Goal: Task Accomplishment & Management: Manage account settings

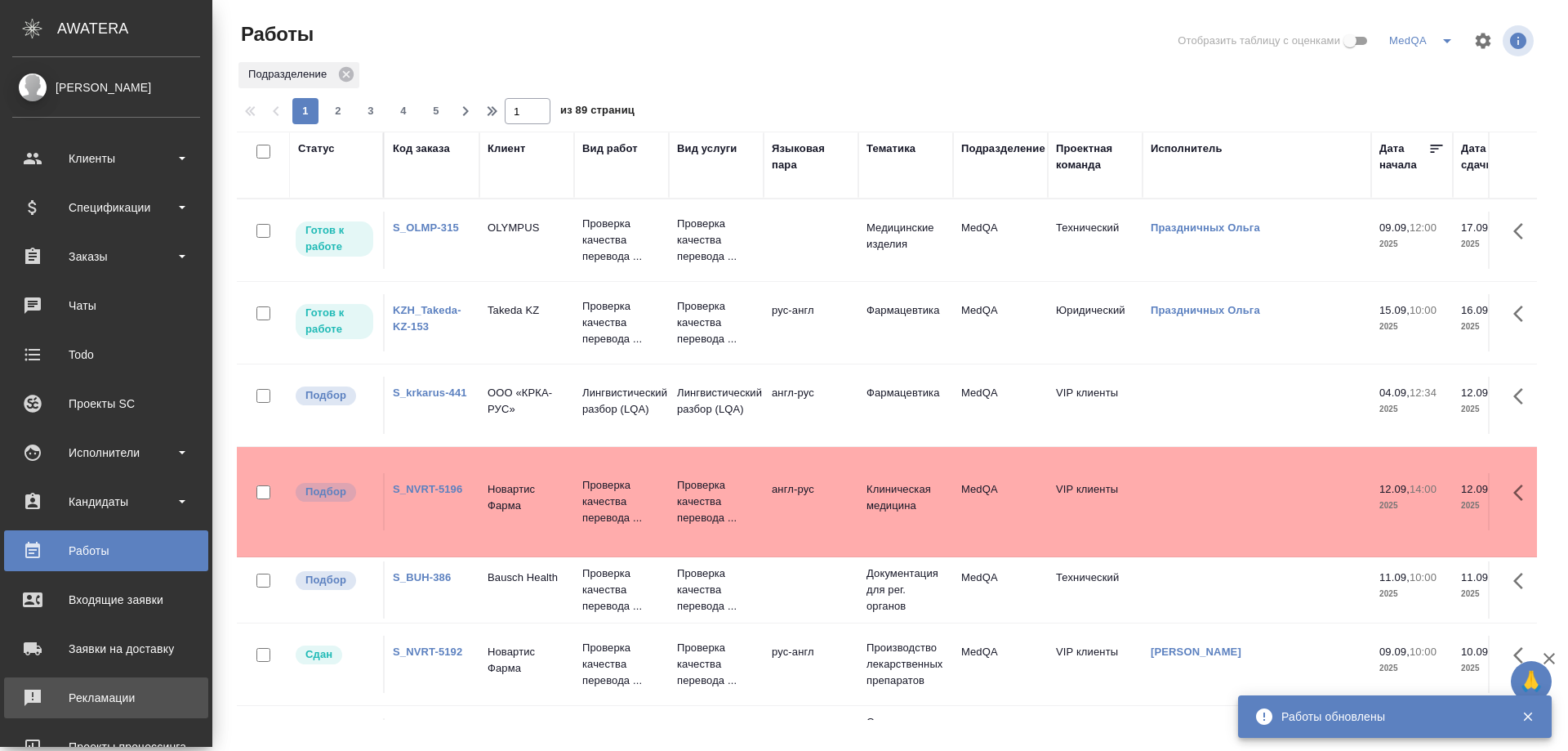
click at [88, 690] on div "Рекламации" at bounding box center [106, 697] width 188 height 24
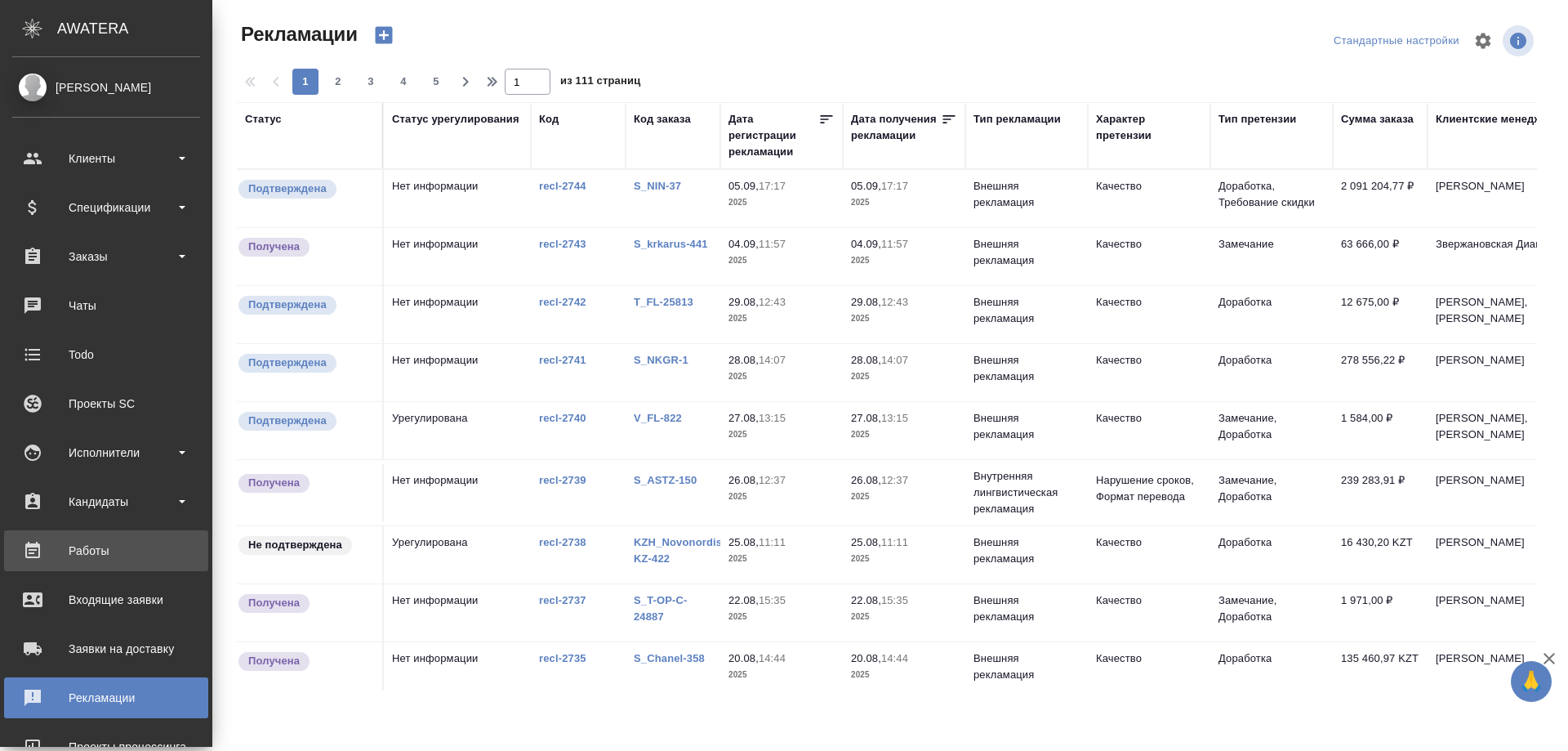
click at [73, 545] on div "Работы" at bounding box center [106, 551] width 188 height 24
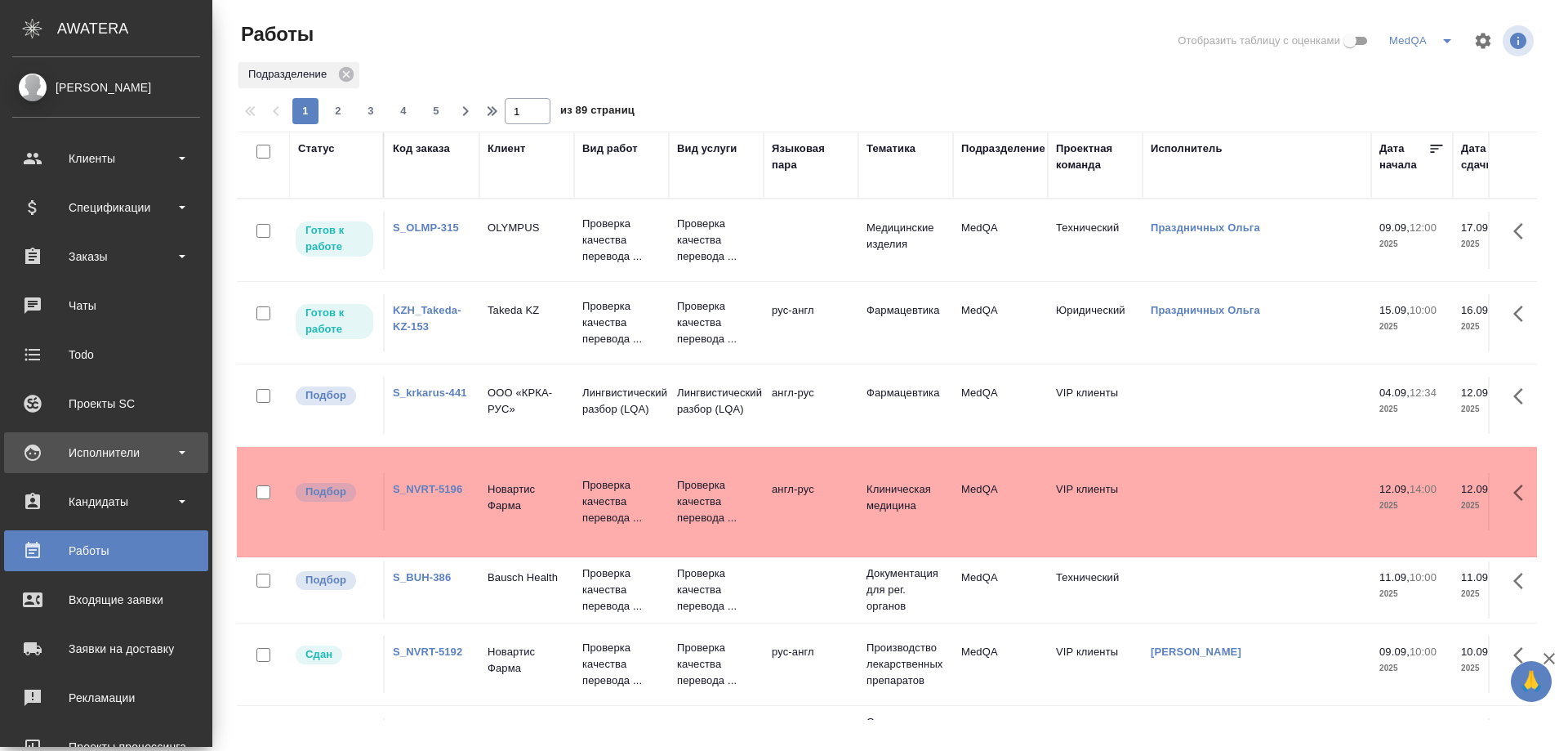
click at [98, 455] on div "Исполнители" at bounding box center [106, 452] width 188 height 24
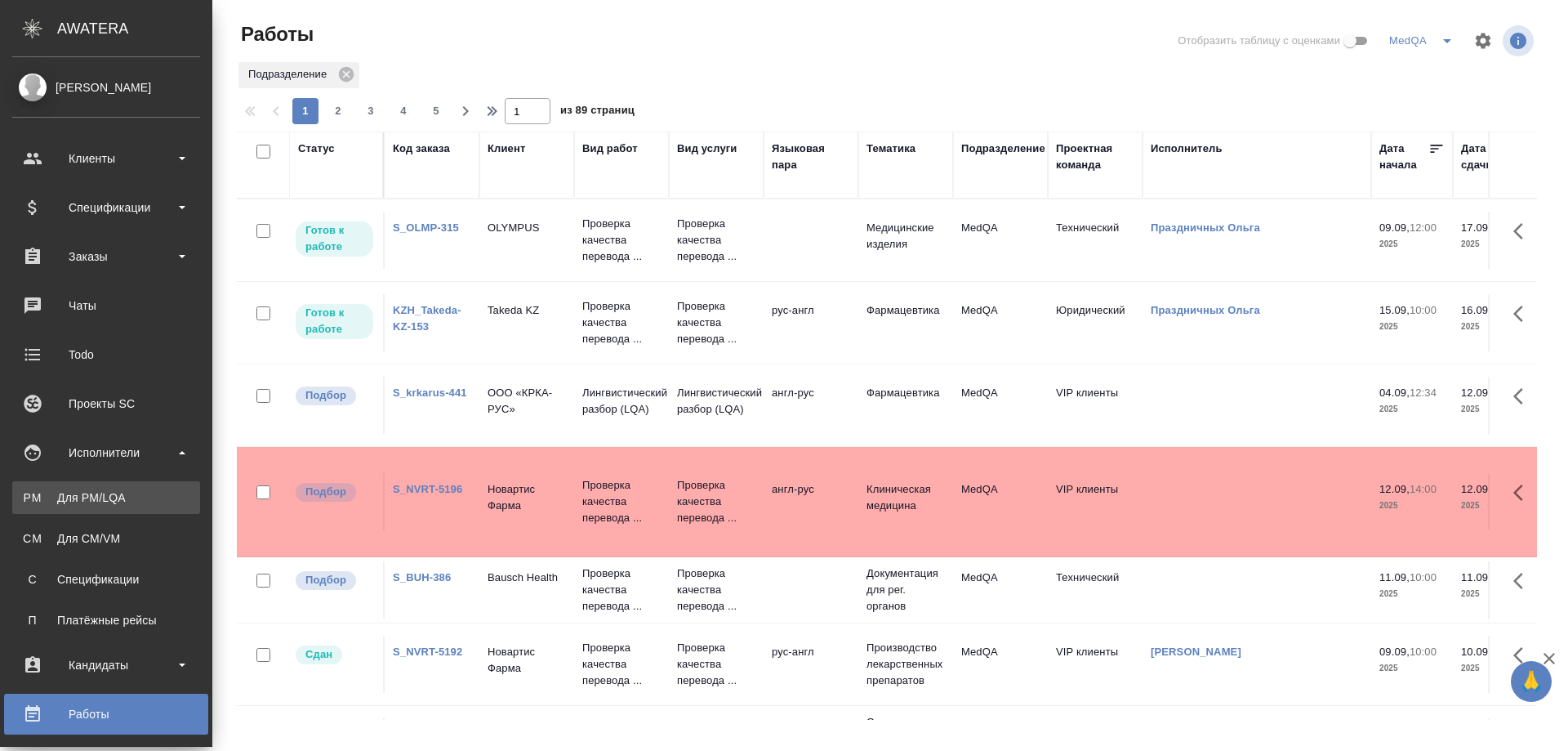
click at [102, 499] on div "Для PM/LQA" at bounding box center [106, 498] width 171 height 17
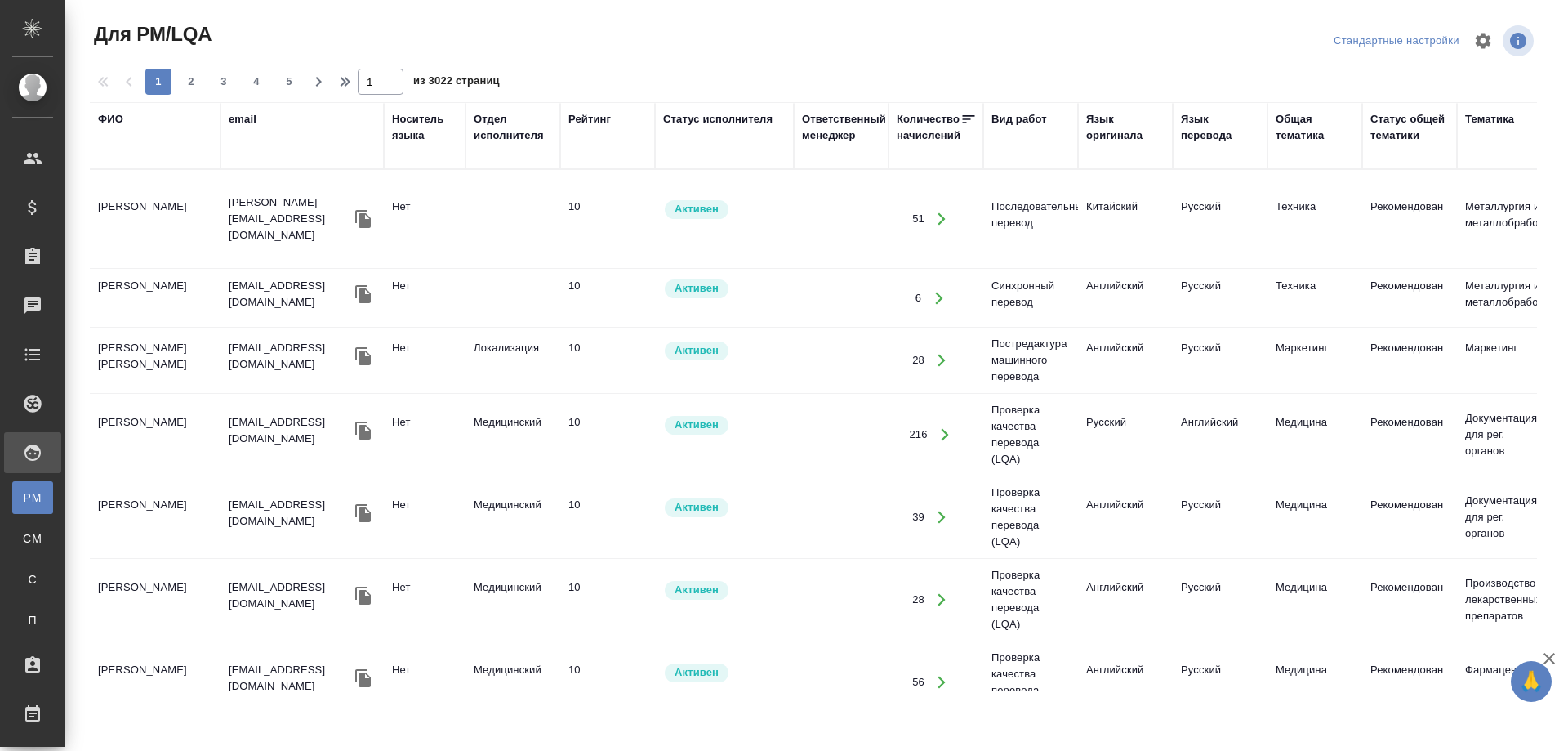
click at [116, 118] on div "ФИО" at bounding box center [110, 119] width 25 height 17
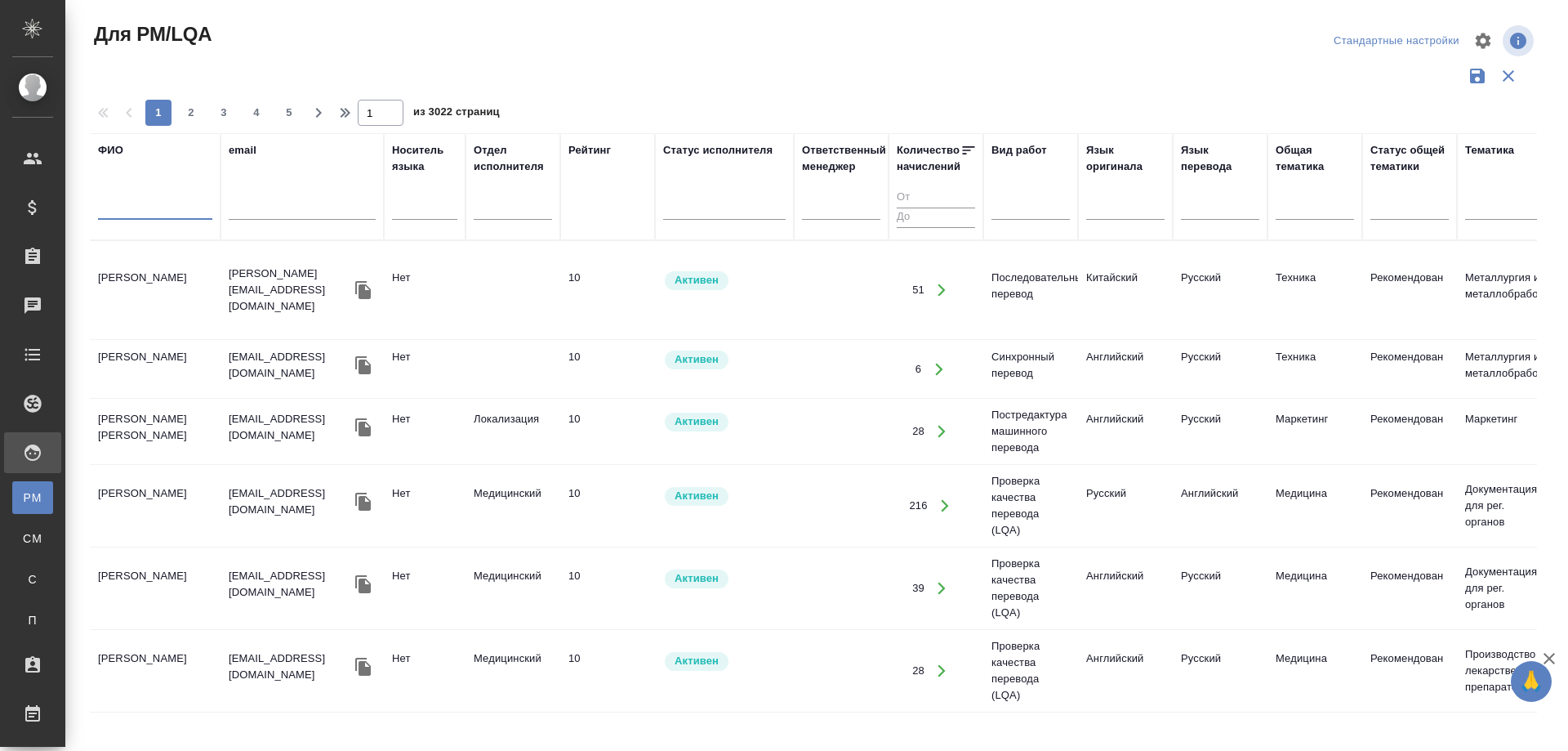
click at [137, 211] on input "text" at bounding box center [155, 210] width 115 height 20
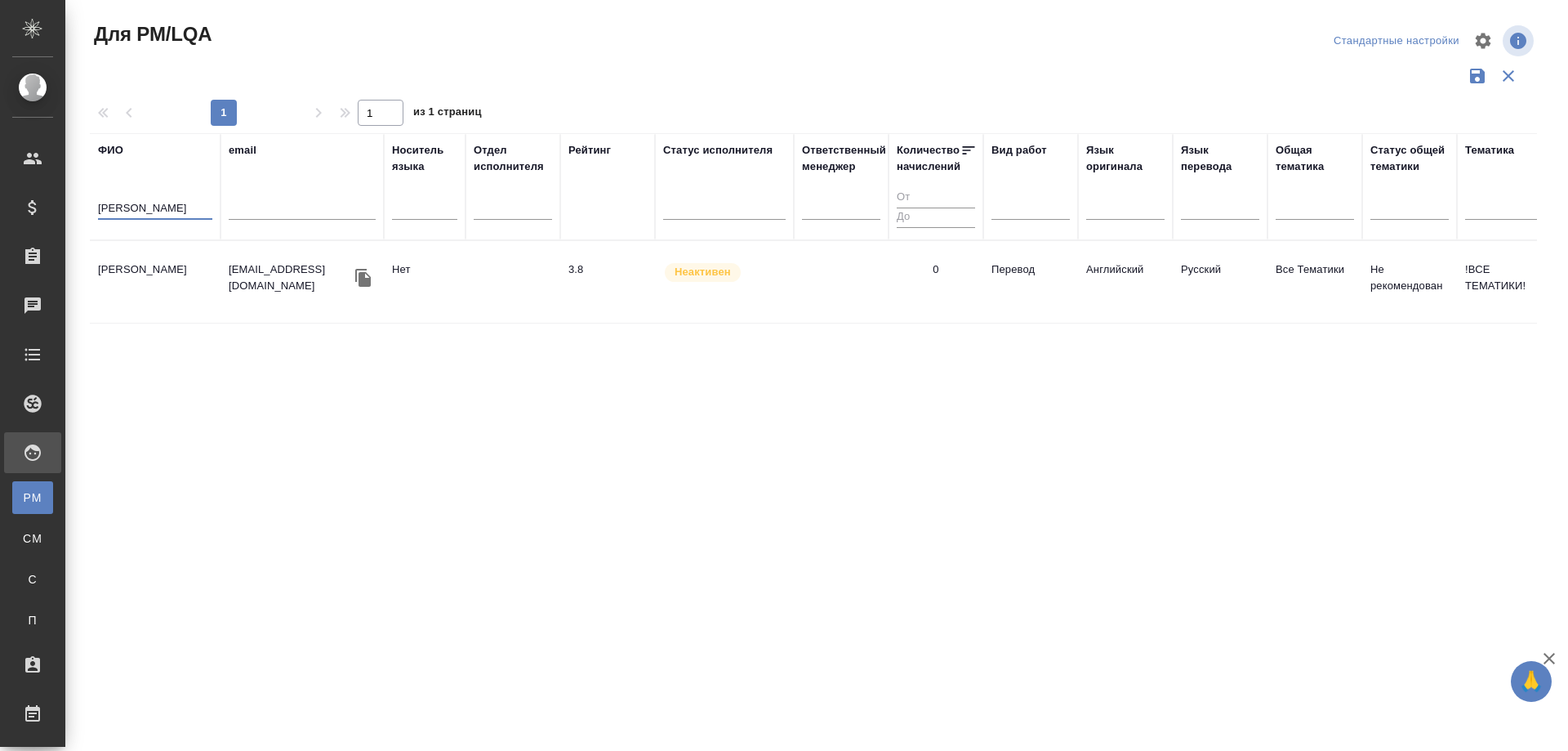
click at [128, 275] on td "Кузнецова Мария Юрьевна" at bounding box center [155, 281] width 130 height 57
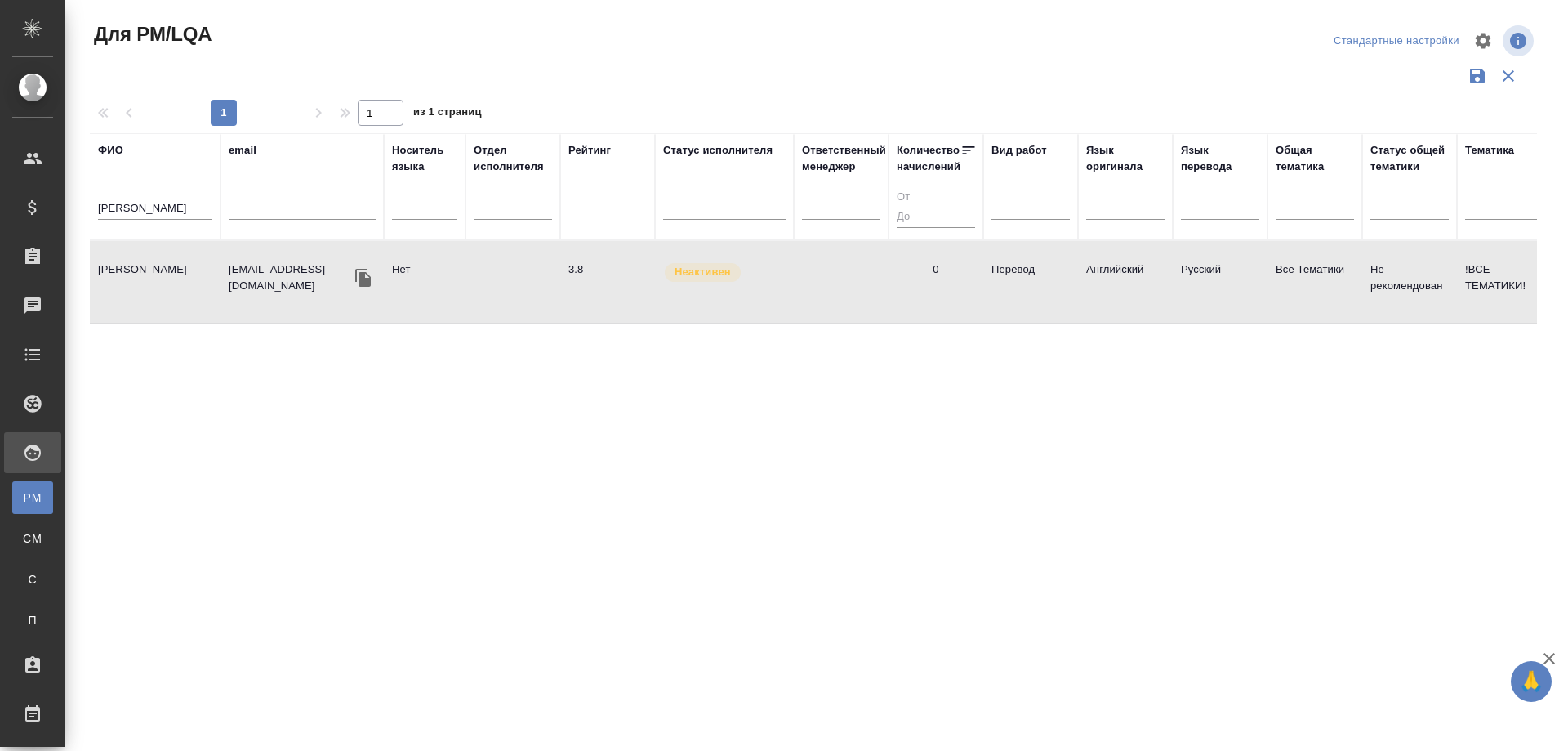
click at [128, 275] on td "Кузнецова Мария Юрьевна" at bounding box center [155, 281] width 130 height 57
drag, startPoint x: 147, startPoint y: 209, endPoint x: 102, endPoint y: 213, distance: 45.2
click at [102, 213] on input "Кузнецова Мария" at bounding box center [155, 210] width 115 height 20
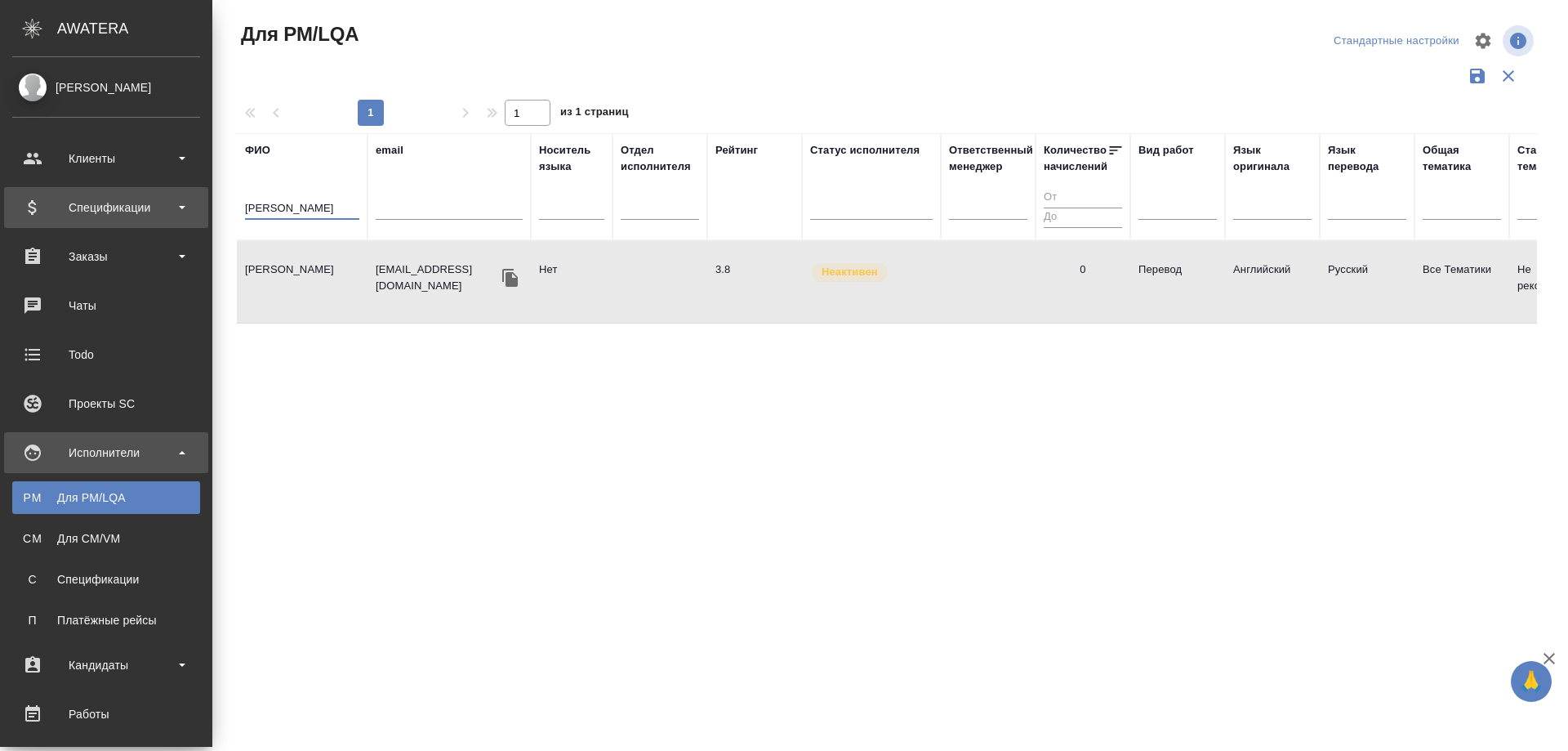
drag, startPoint x: 196, startPoint y: 209, endPoint x: 0, endPoint y: 211, distance: 196.0
click at [0, 211] on div ".cls-1 fill:#fff; AWATERA Solovyova Elena Клиенты Спецификации Заказы 0 Чаты To…" at bounding box center [784, 376] width 1568 height 751
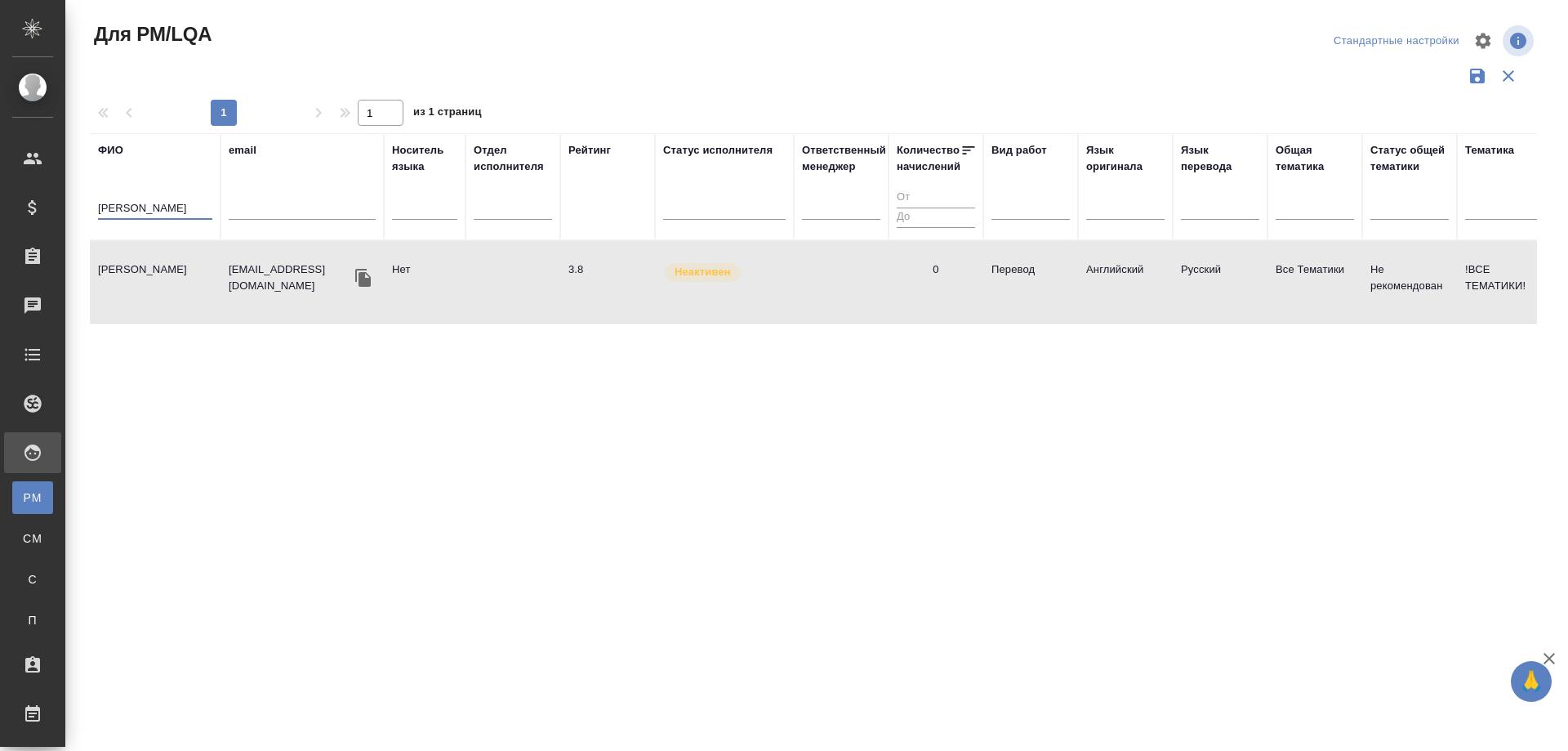
click at [198, 209] on input "Кузнецова Мария" at bounding box center [155, 210] width 115 height 20
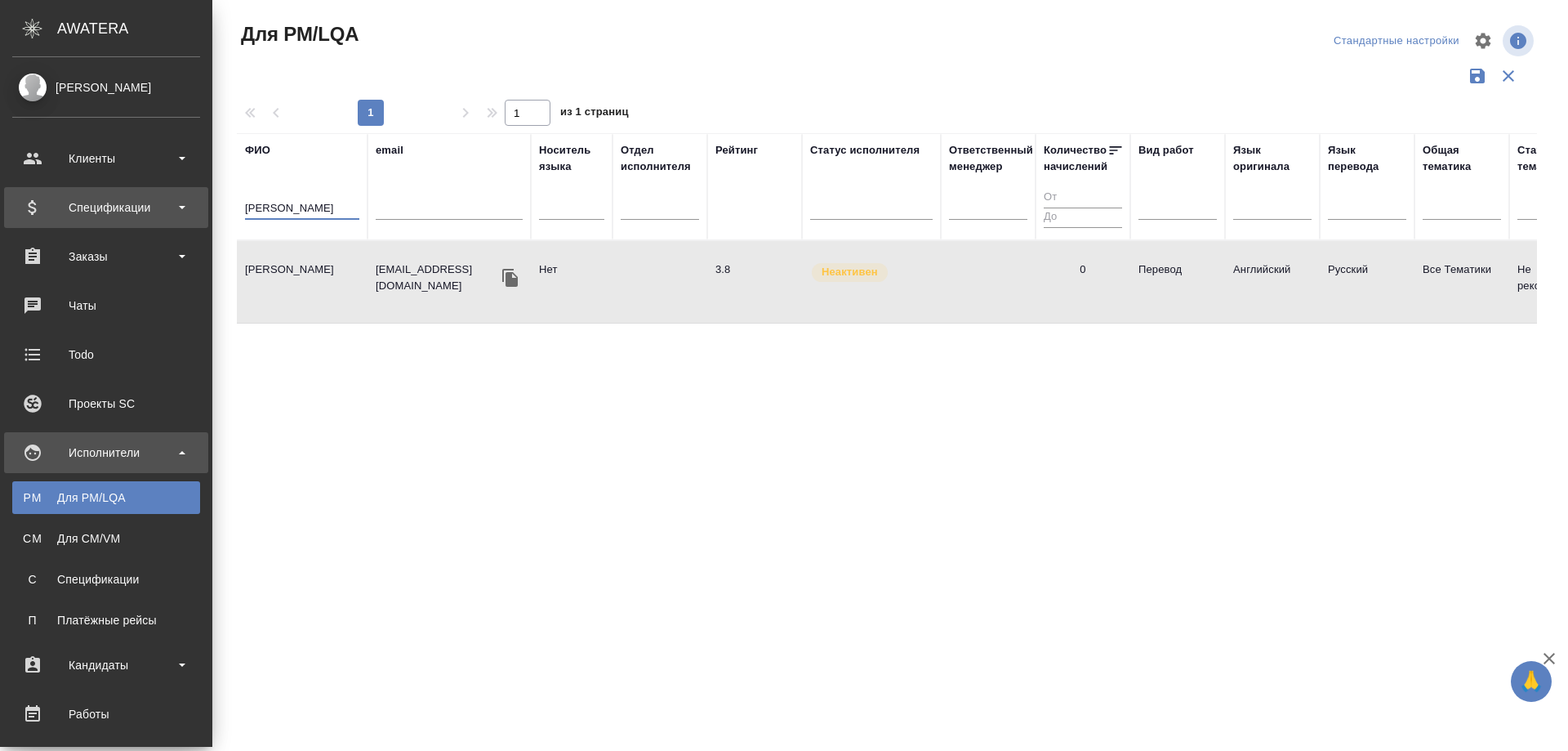
drag, startPoint x: 198, startPoint y: 209, endPoint x: 0, endPoint y: 209, distance: 198.0
click at [0, 209] on div ".cls-1 fill:#fff; AWATERA Solovyova Elena Клиенты Спецификации Заказы 0 Чаты To…" at bounding box center [784, 376] width 1568 height 751
type input "с"
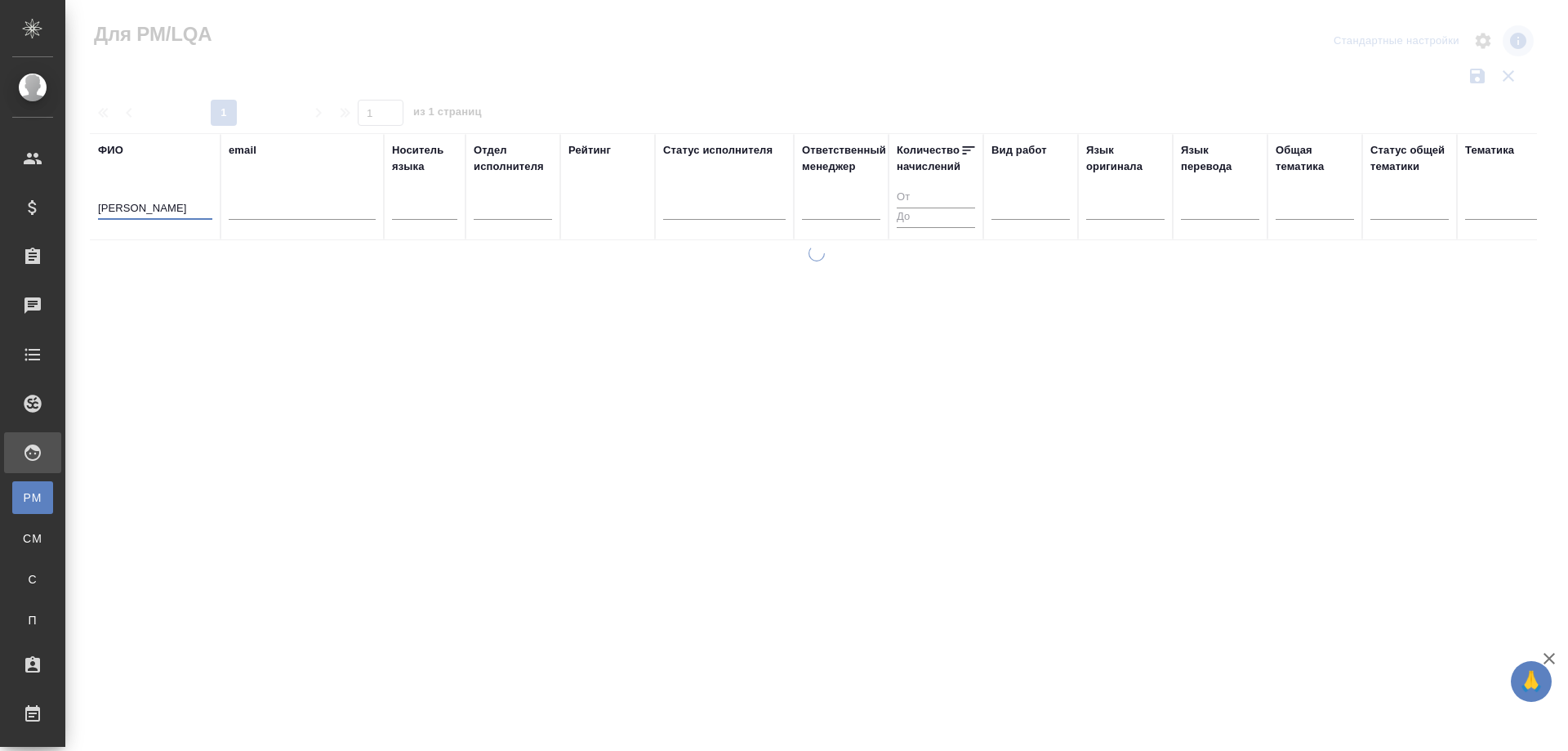
type input "Соловьев Сергей"
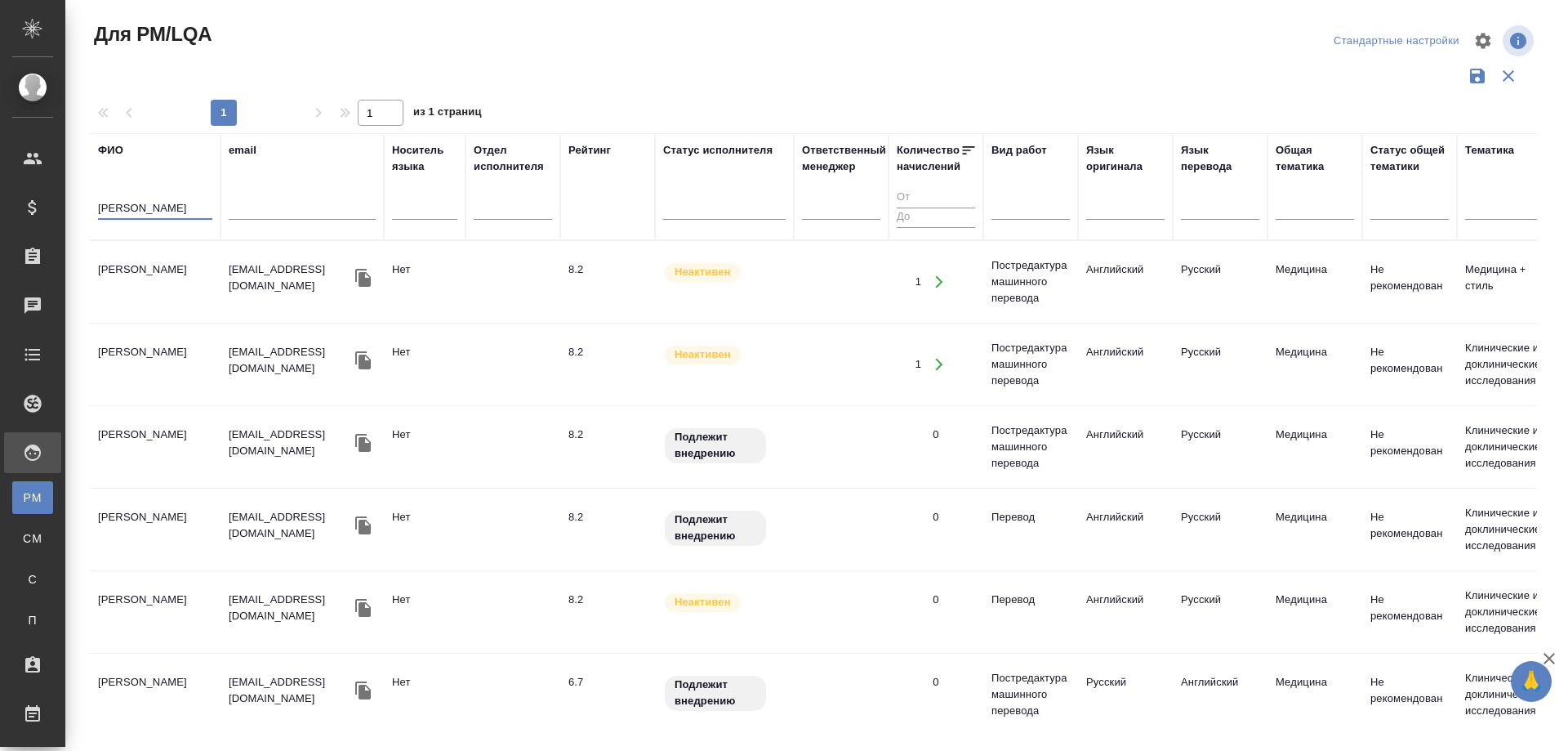
click at [162, 261] on td "Соловьев Сергей" at bounding box center [155, 281] width 130 height 57
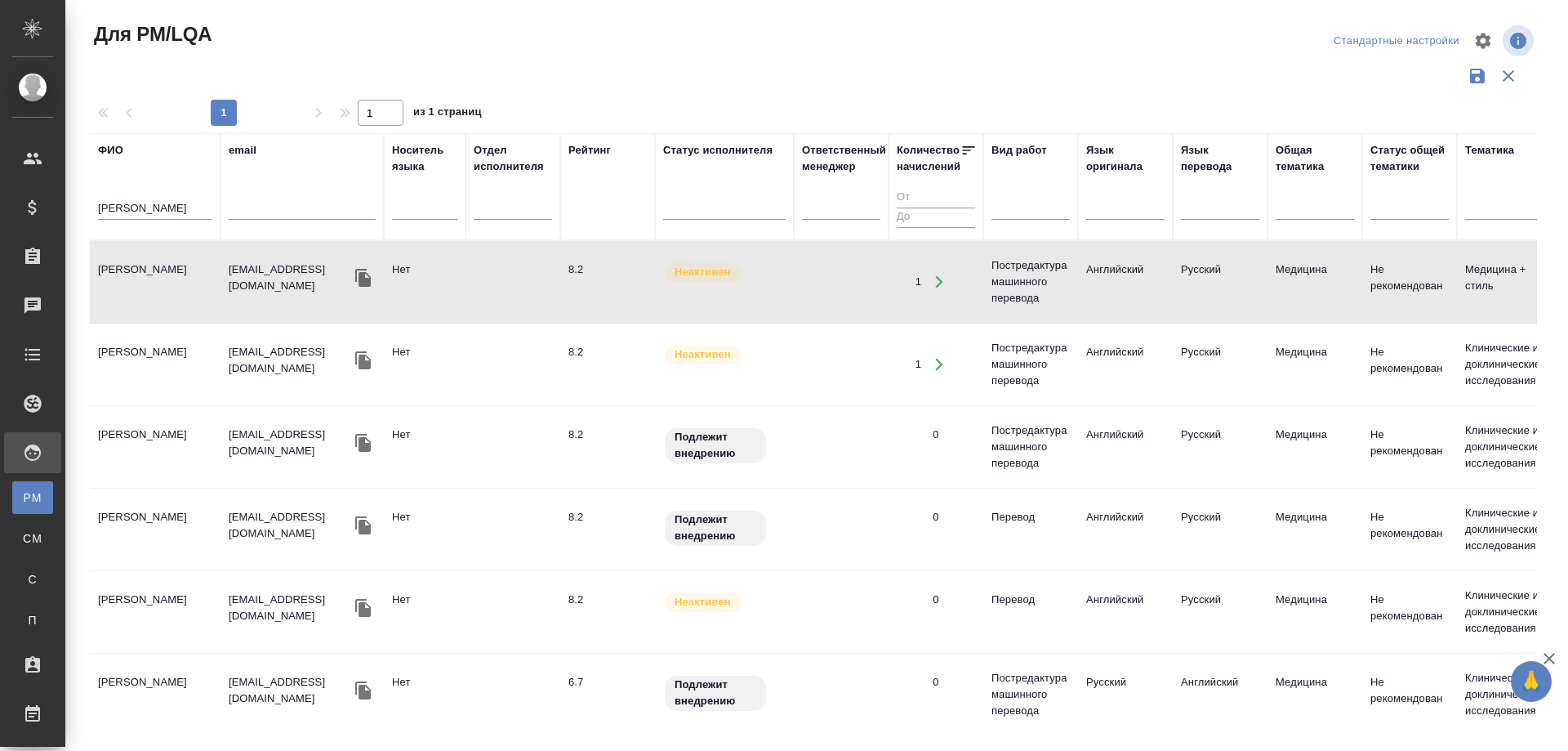
click at [162, 261] on td "Соловьев Сергей" at bounding box center [155, 281] width 130 height 57
click at [138, 418] on td "Соловьев Сергей" at bounding box center [155, 446] width 130 height 57
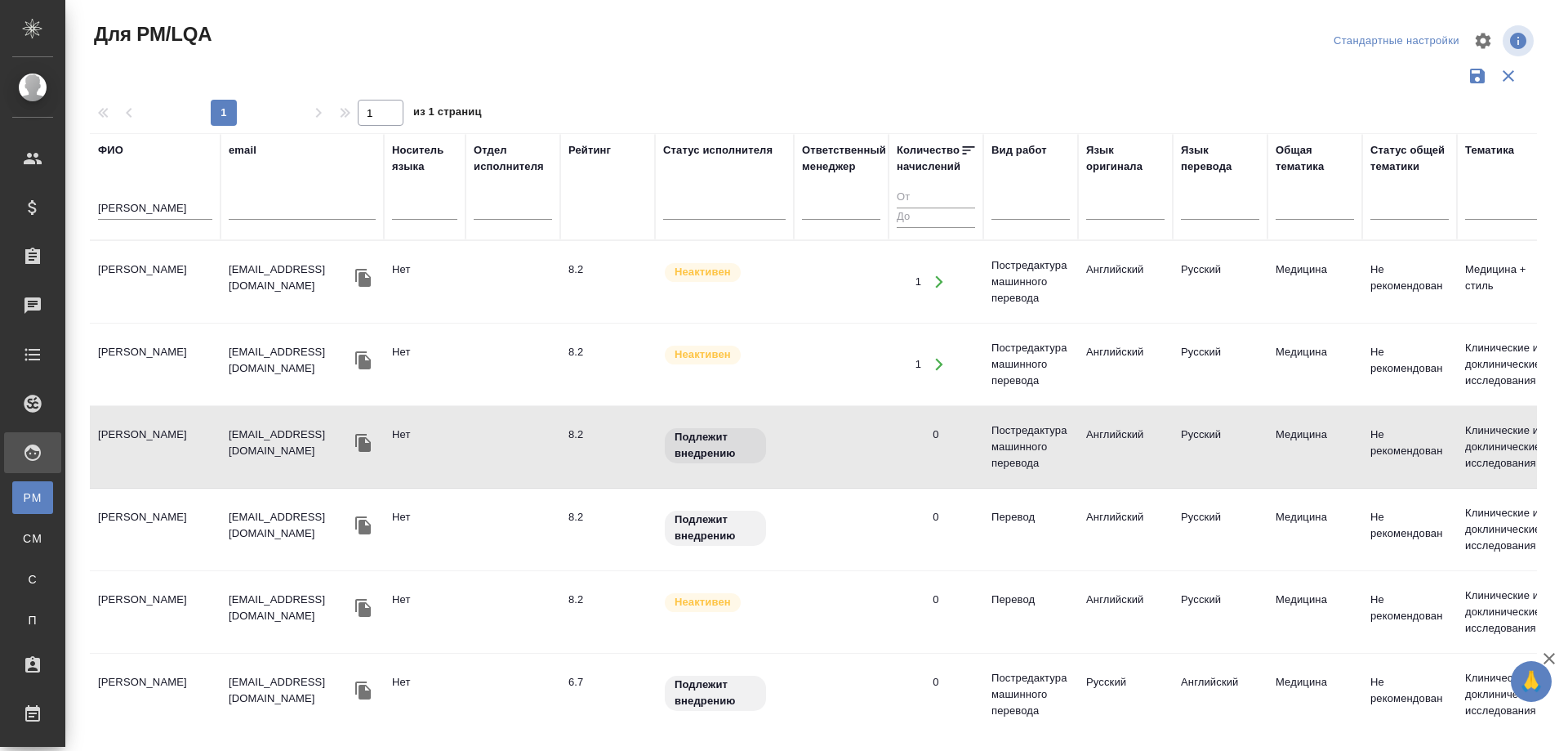
click at [138, 418] on td "Соловьев Сергей" at bounding box center [155, 446] width 130 height 57
click at [116, 418] on td "Соловьев Сергей" at bounding box center [155, 446] width 130 height 57
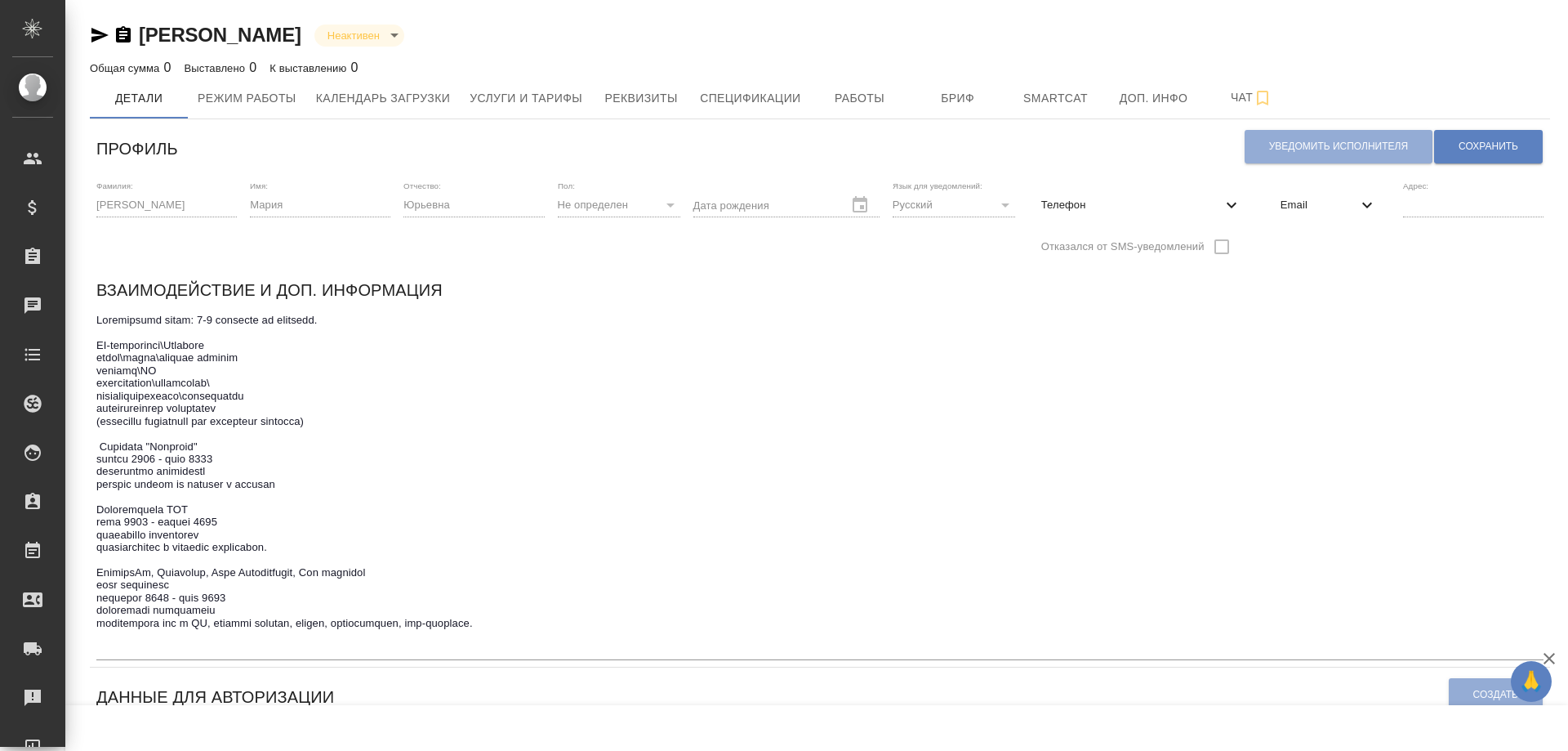
type input "Trados, TransitAdobe Acrobat/Photoshop"
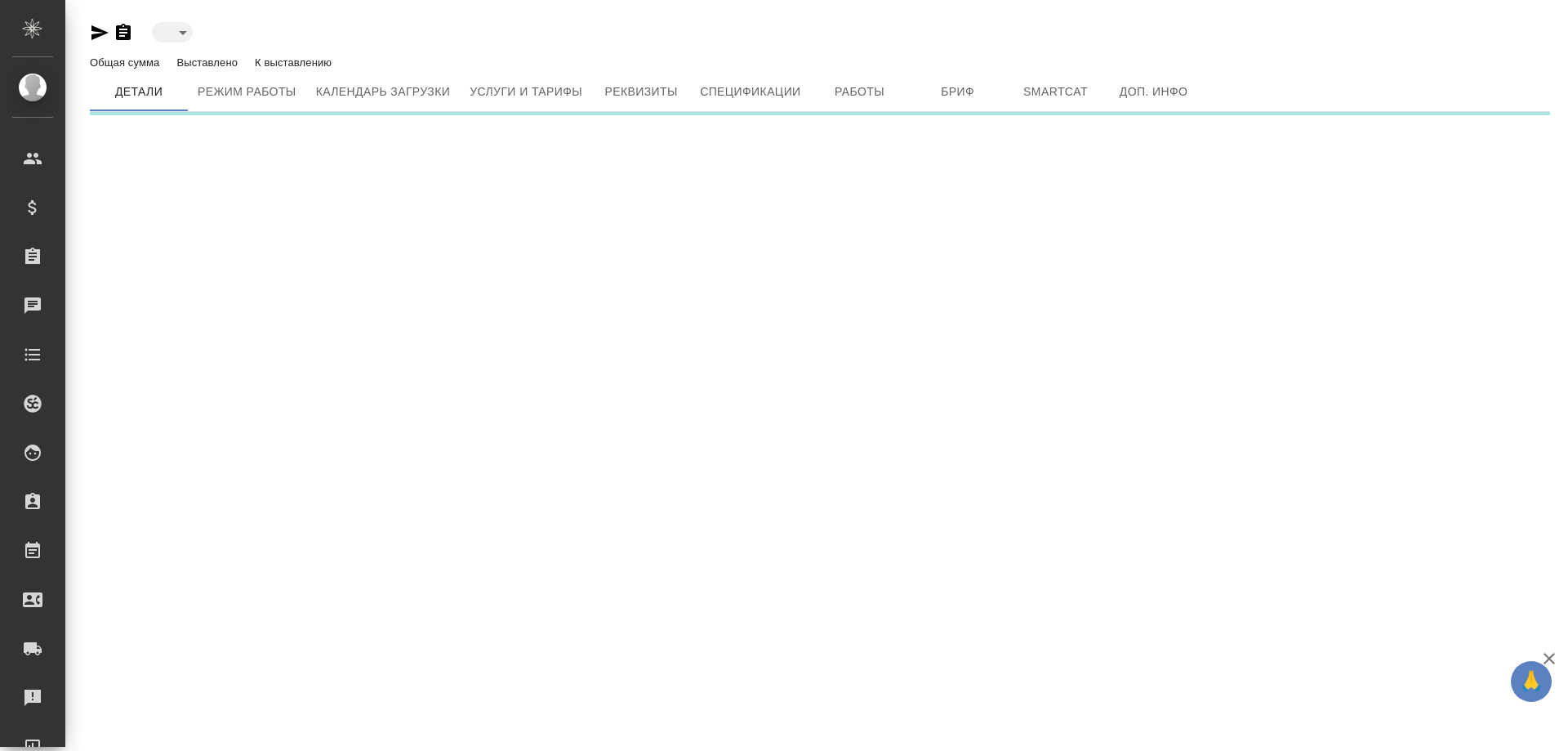
type input "active"
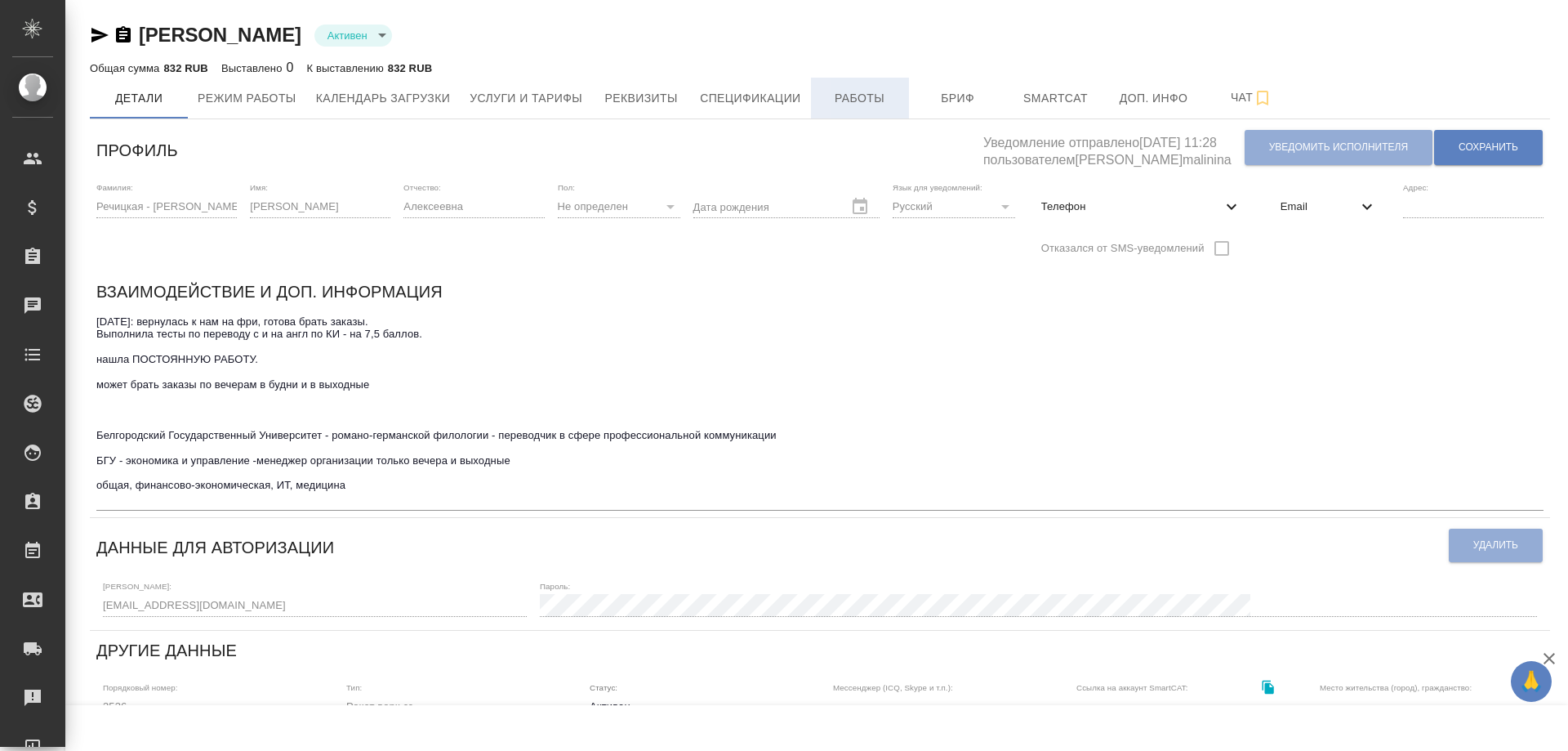
click at [853, 102] on span "Работы" at bounding box center [860, 99] width 78 height 20
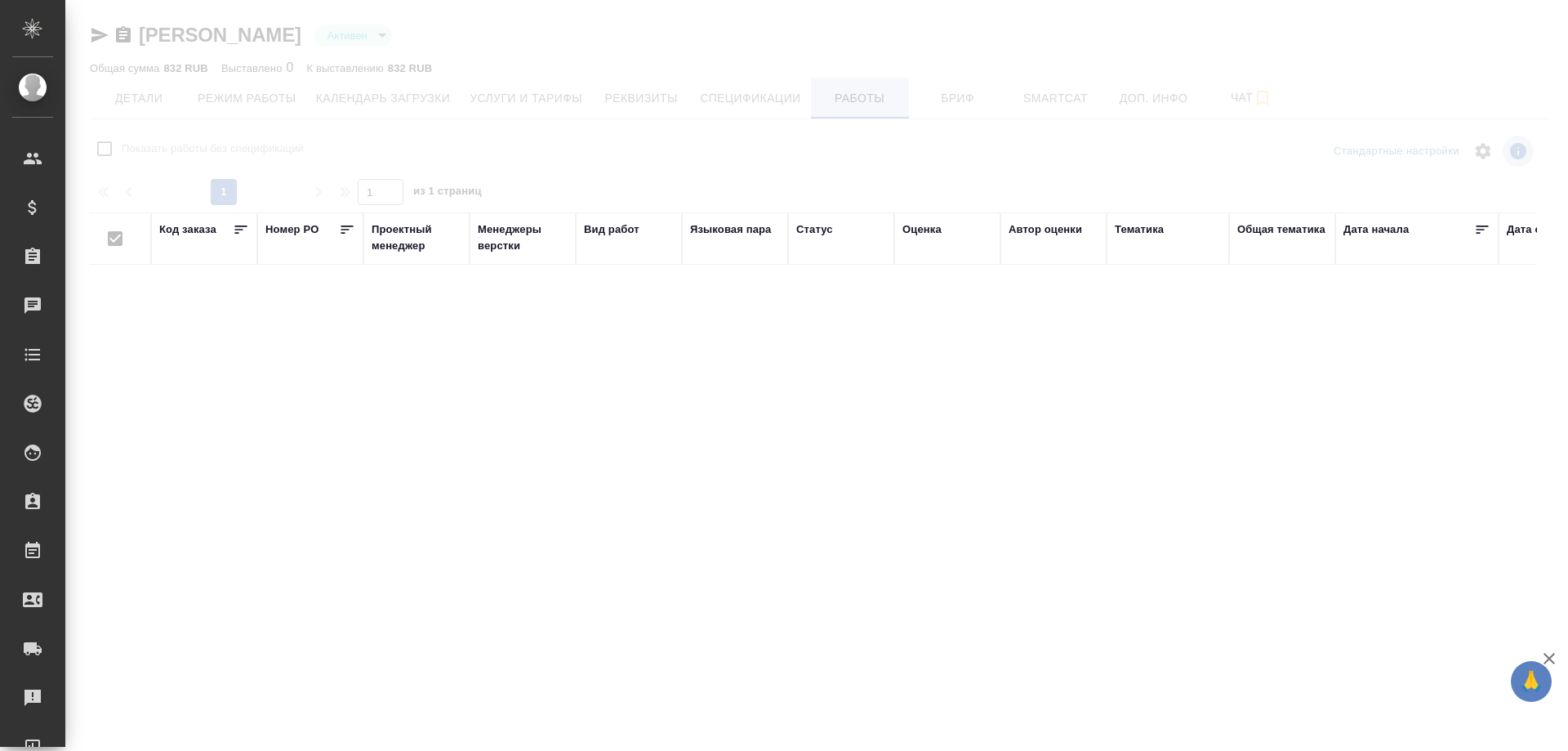
checkbox input "false"
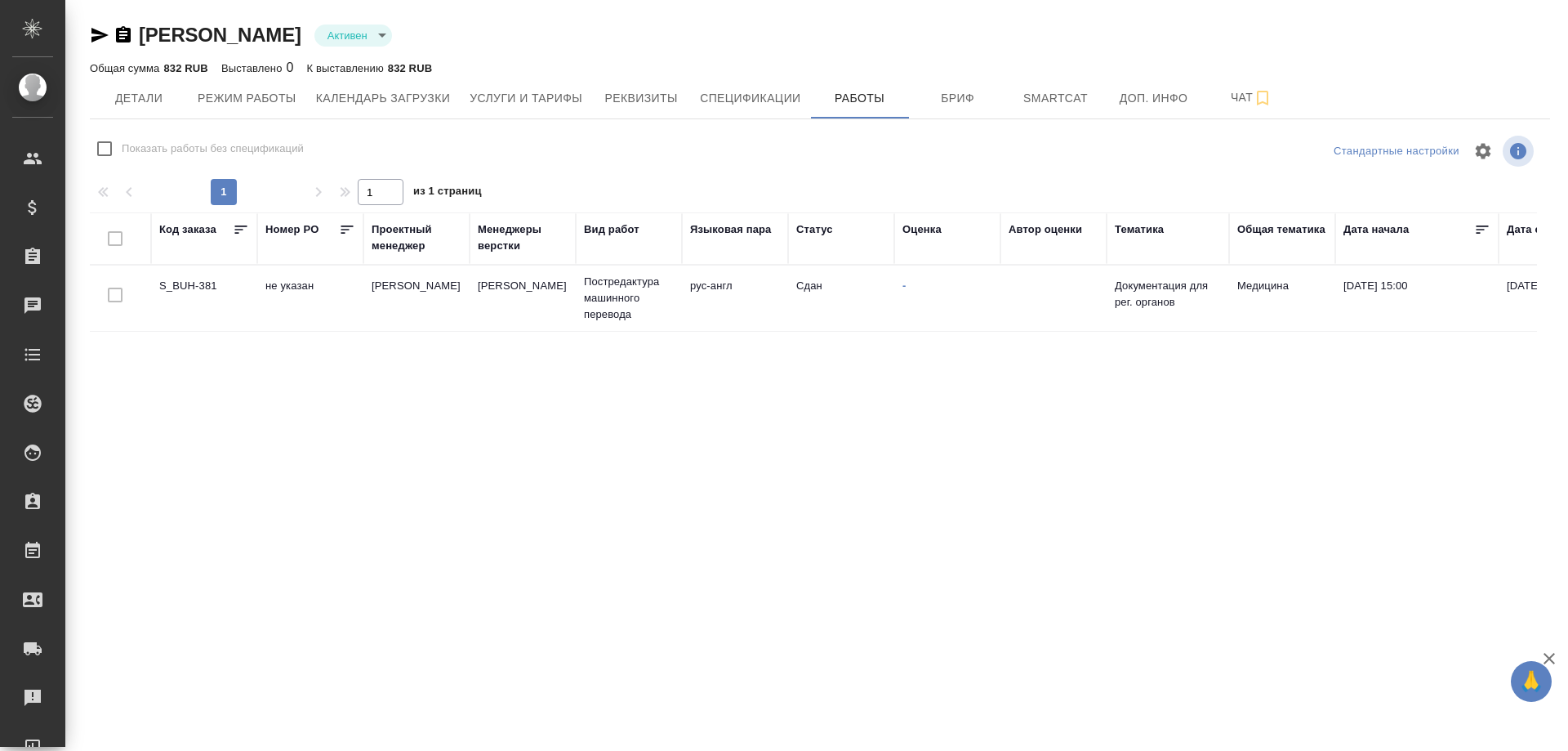
click at [193, 280] on td "S_BUH-381" at bounding box center [204, 297] width 106 height 57
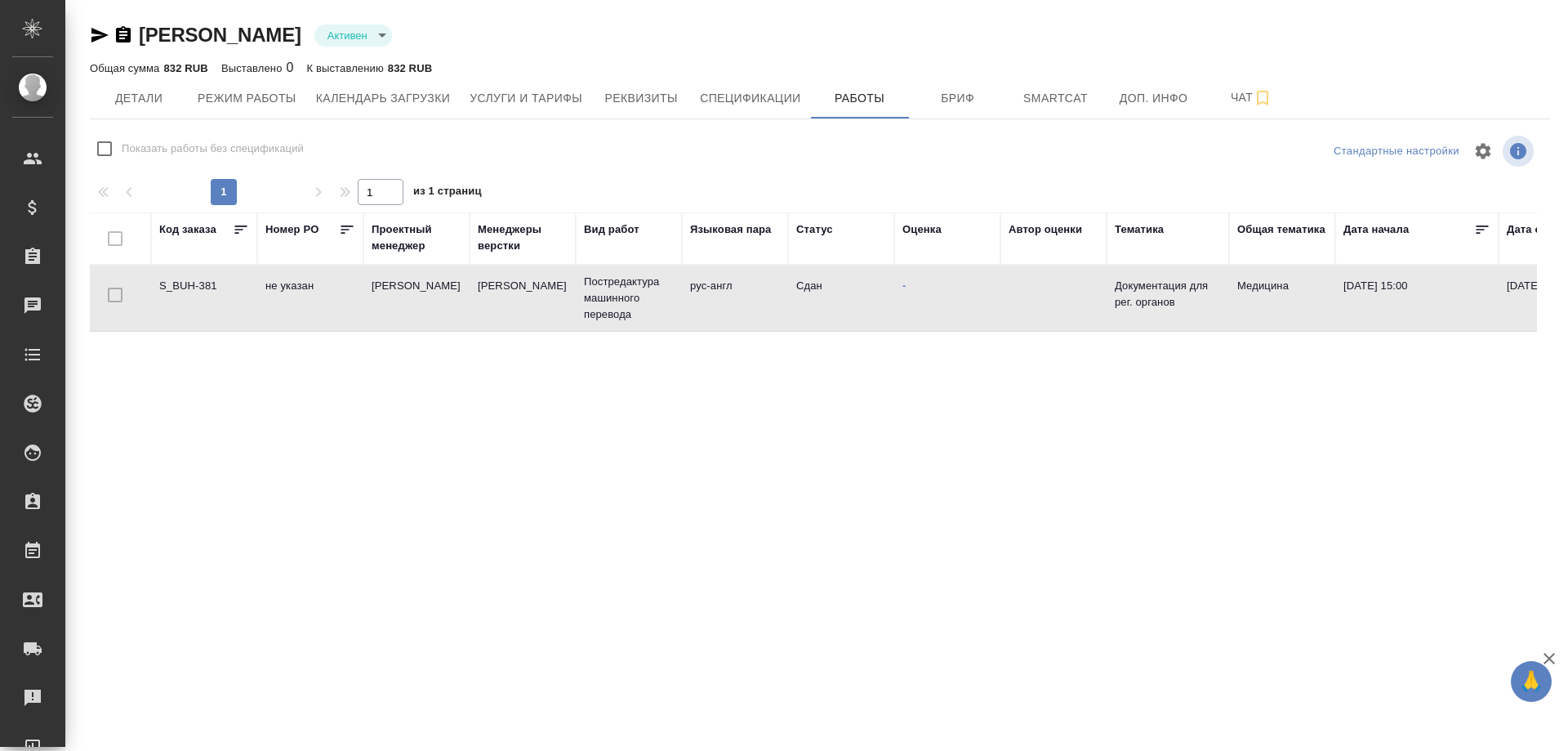
click at [193, 280] on td "S_BUH-381" at bounding box center [204, 297] width 106 height 57
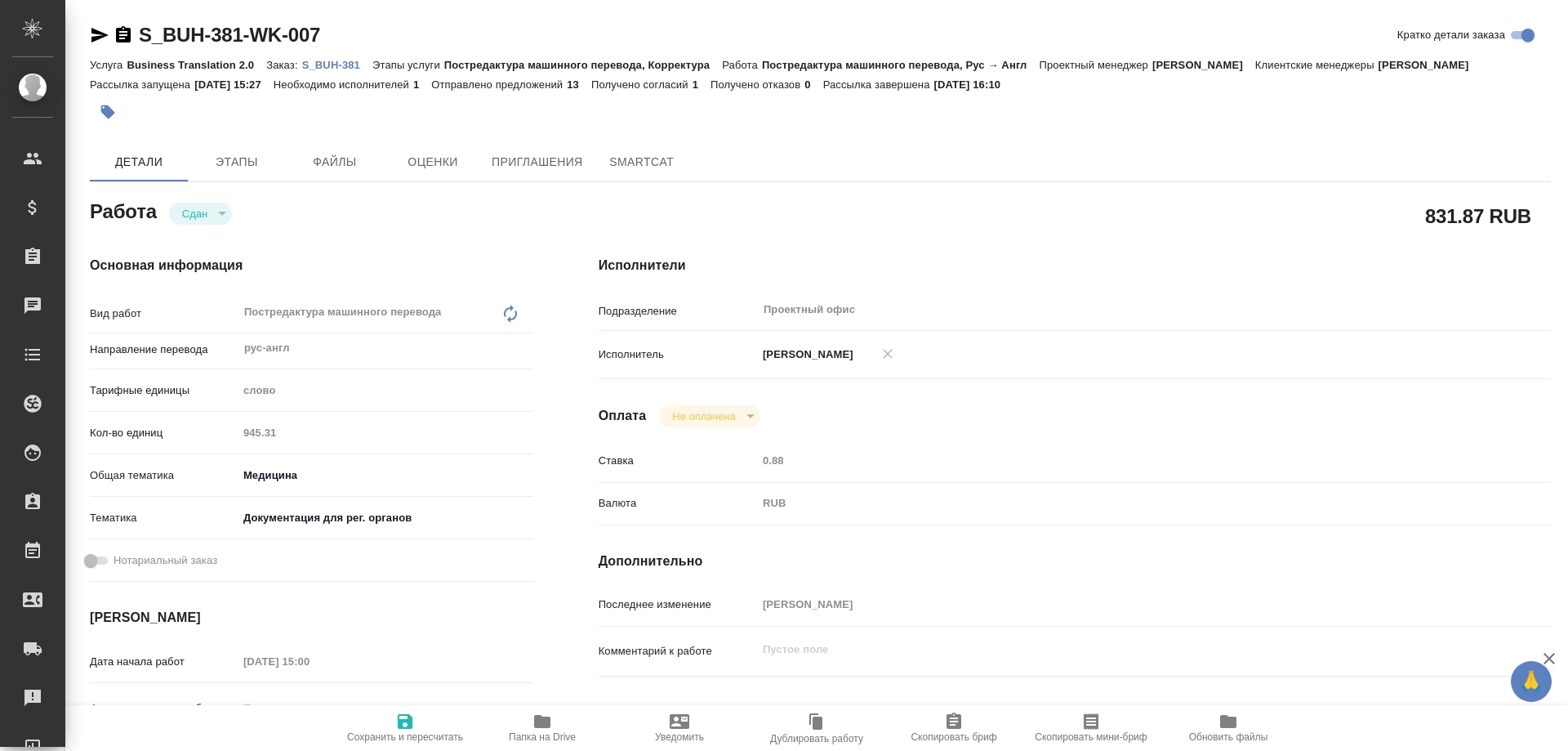
type textarea "x"
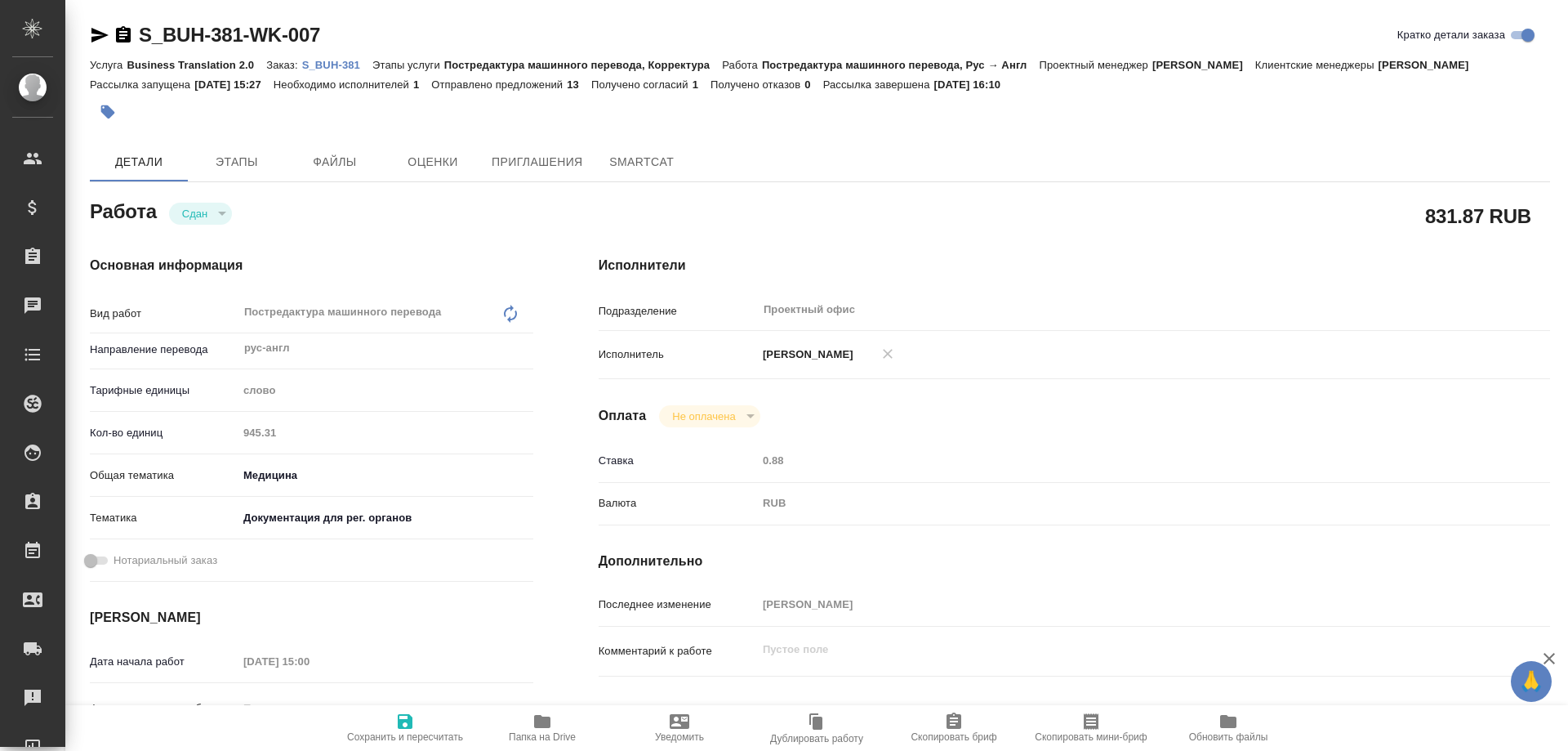
type textarea "x"
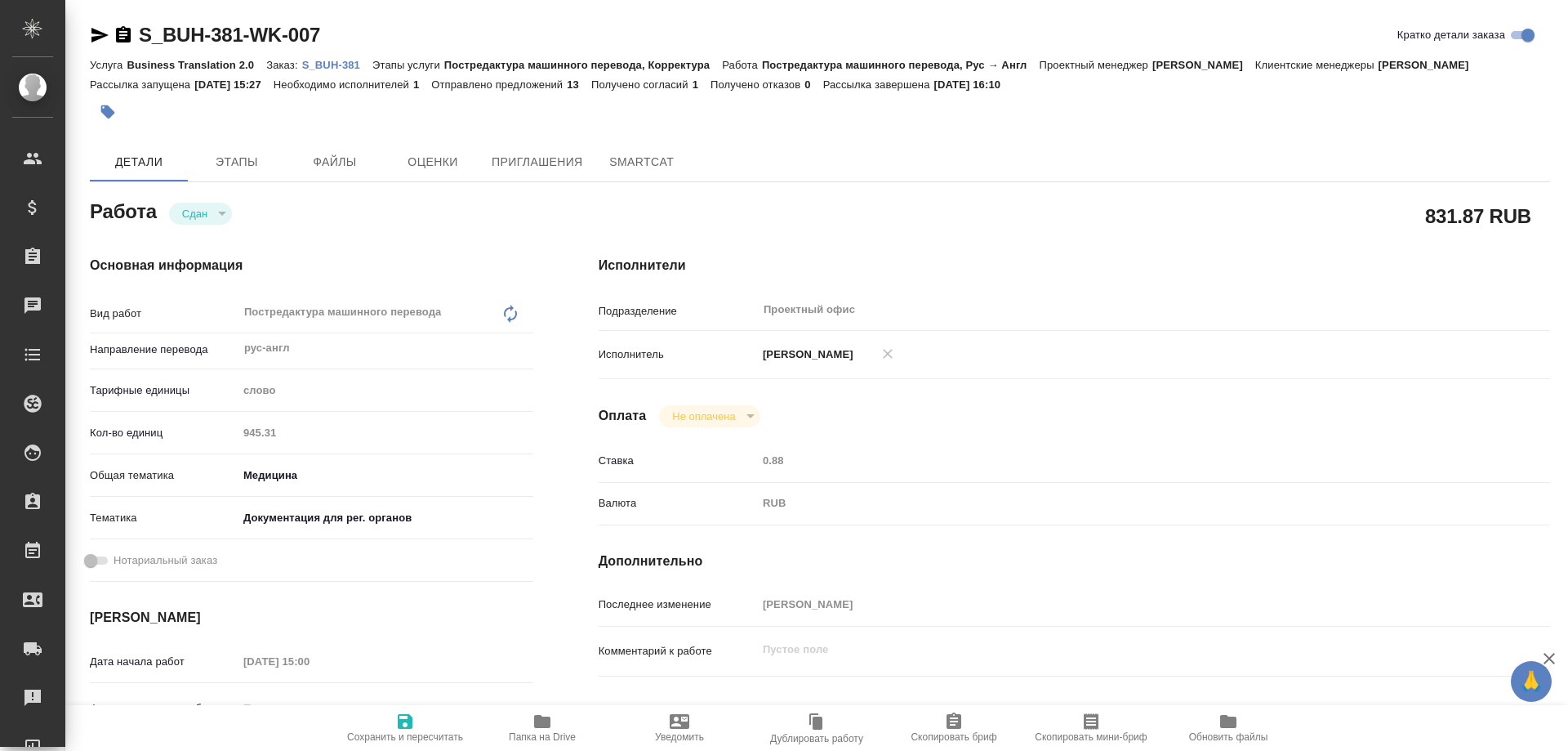
type textarea "x"
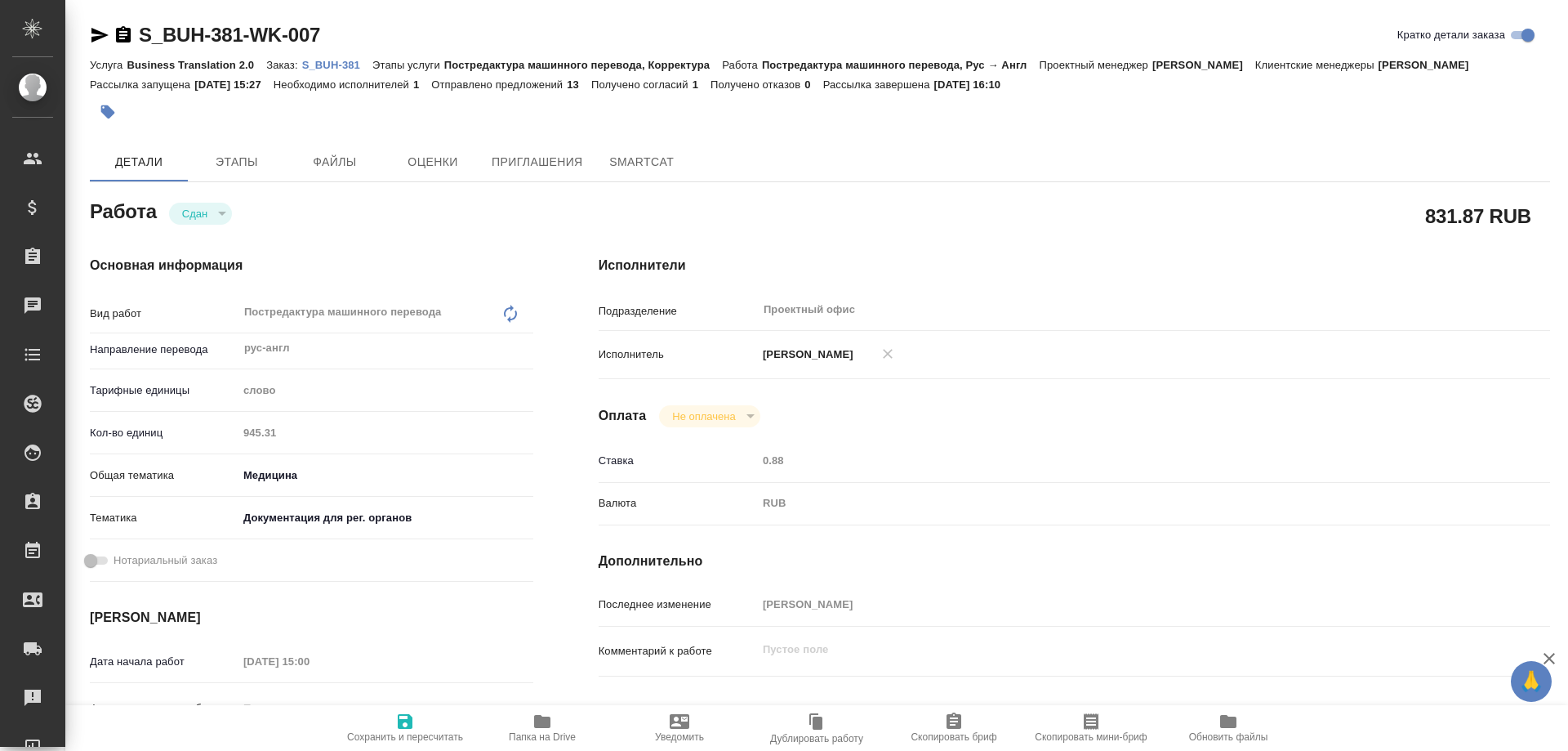
type textarea "x"
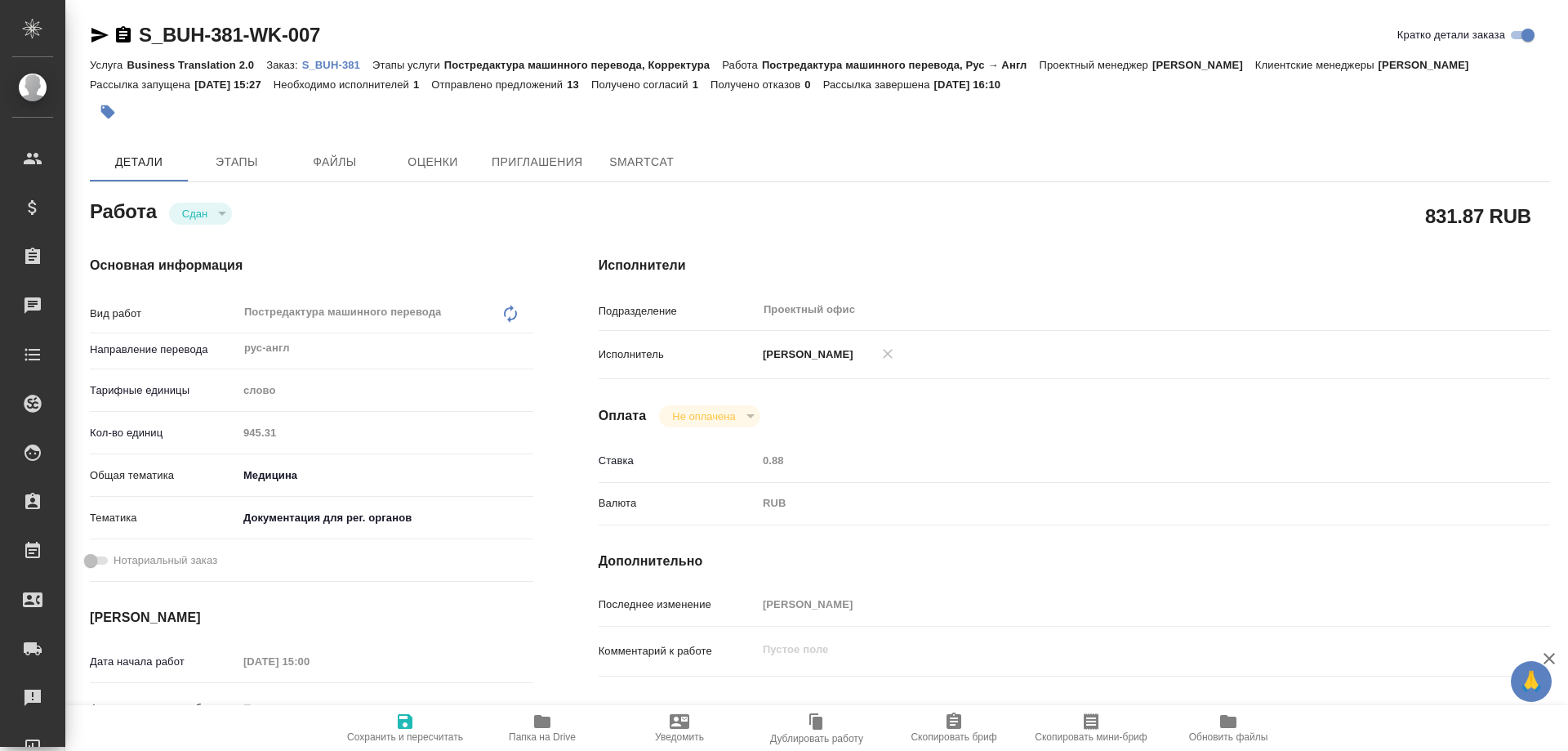
type textarea "x"
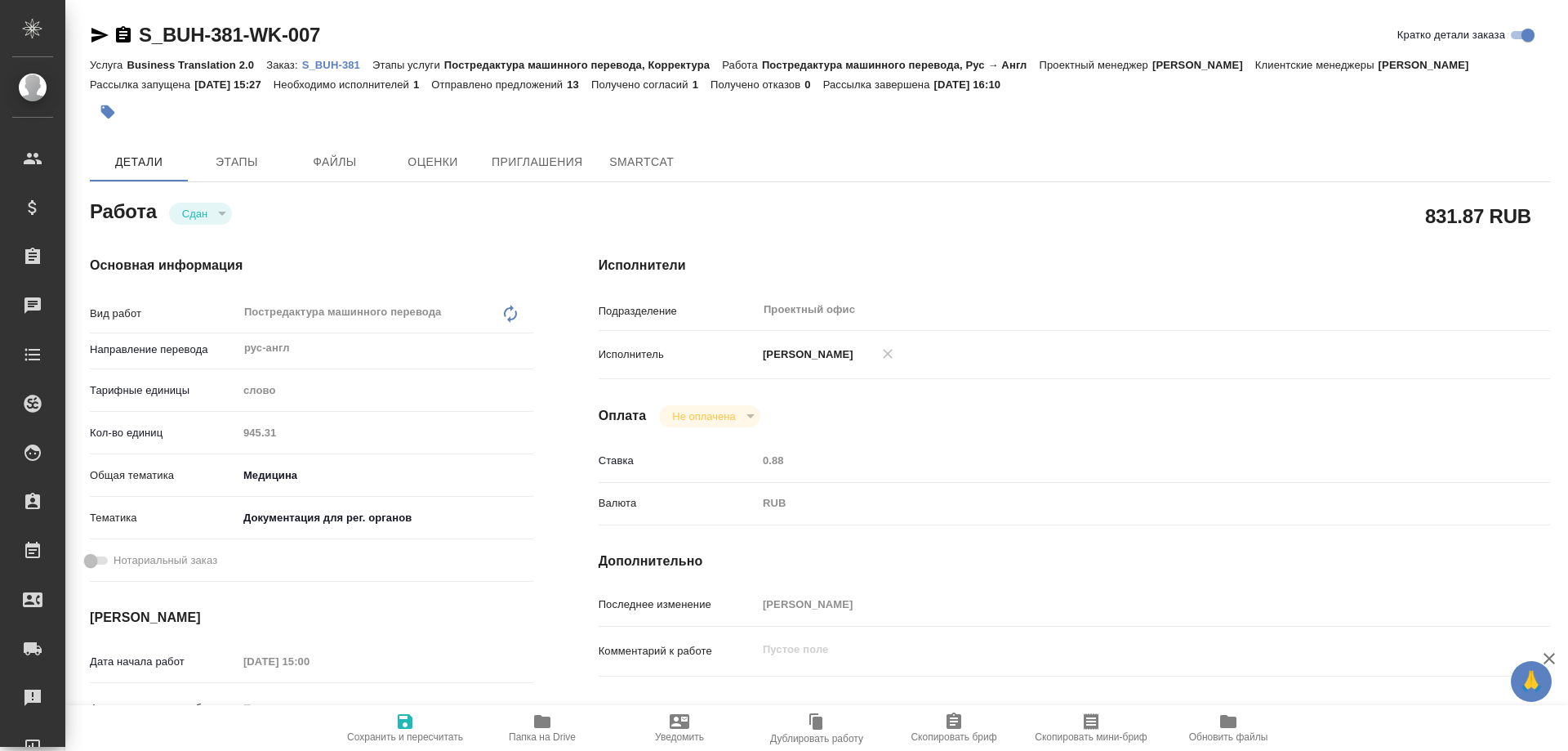
type textarea "x"
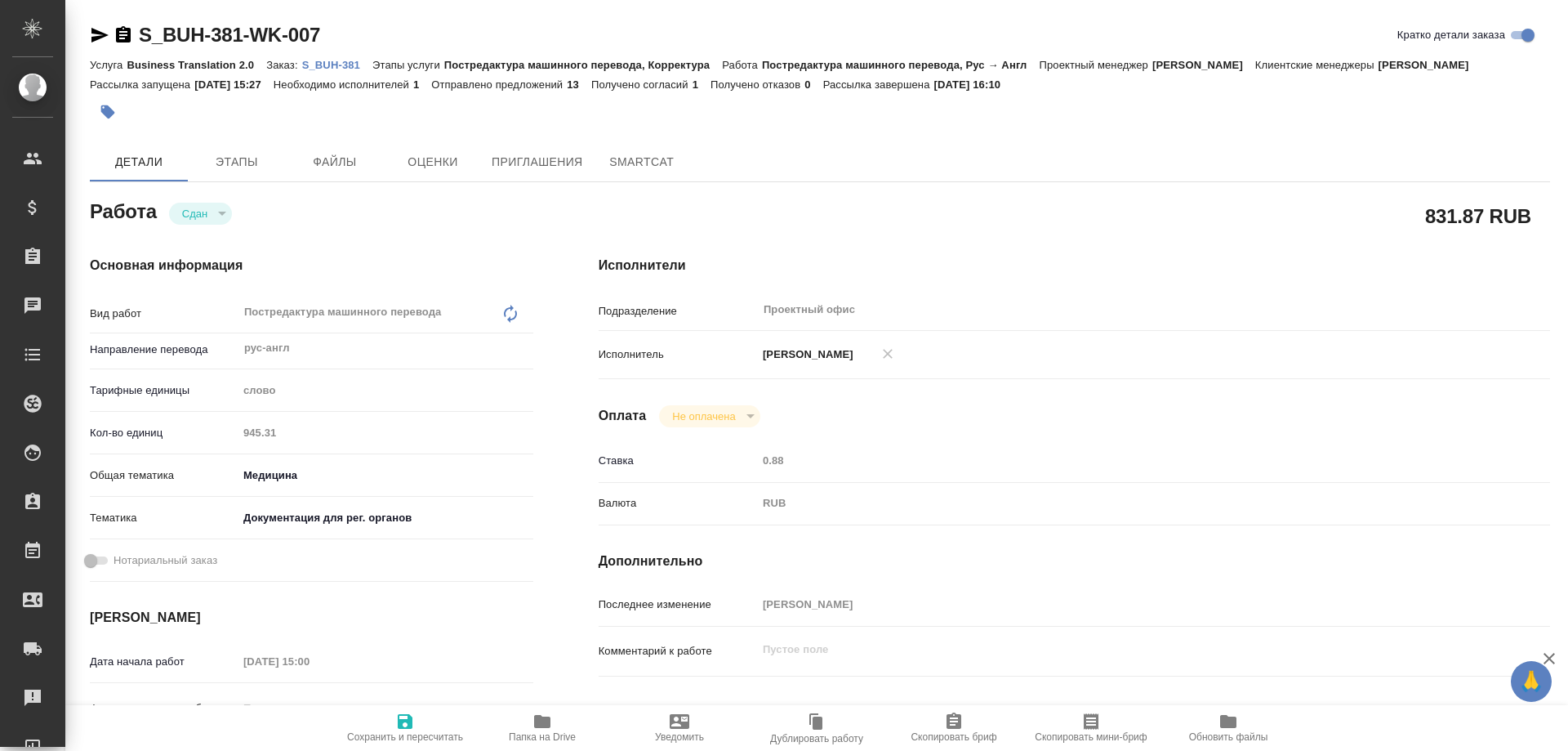
type textarea "x"
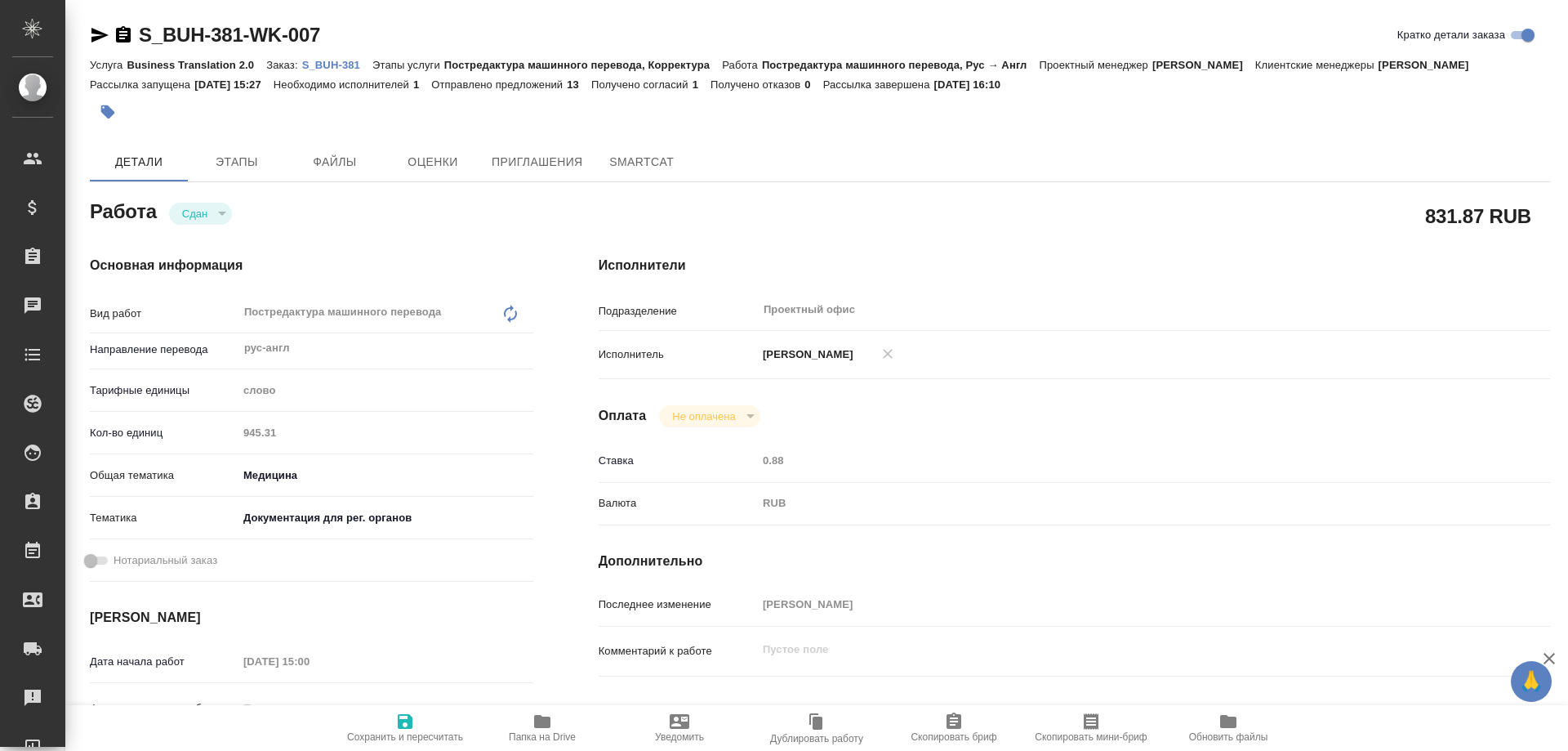
click at [321, 63] on p "S_BUH-381" at bounding box center [336, 64] width 70 height 12
type textarea "x"
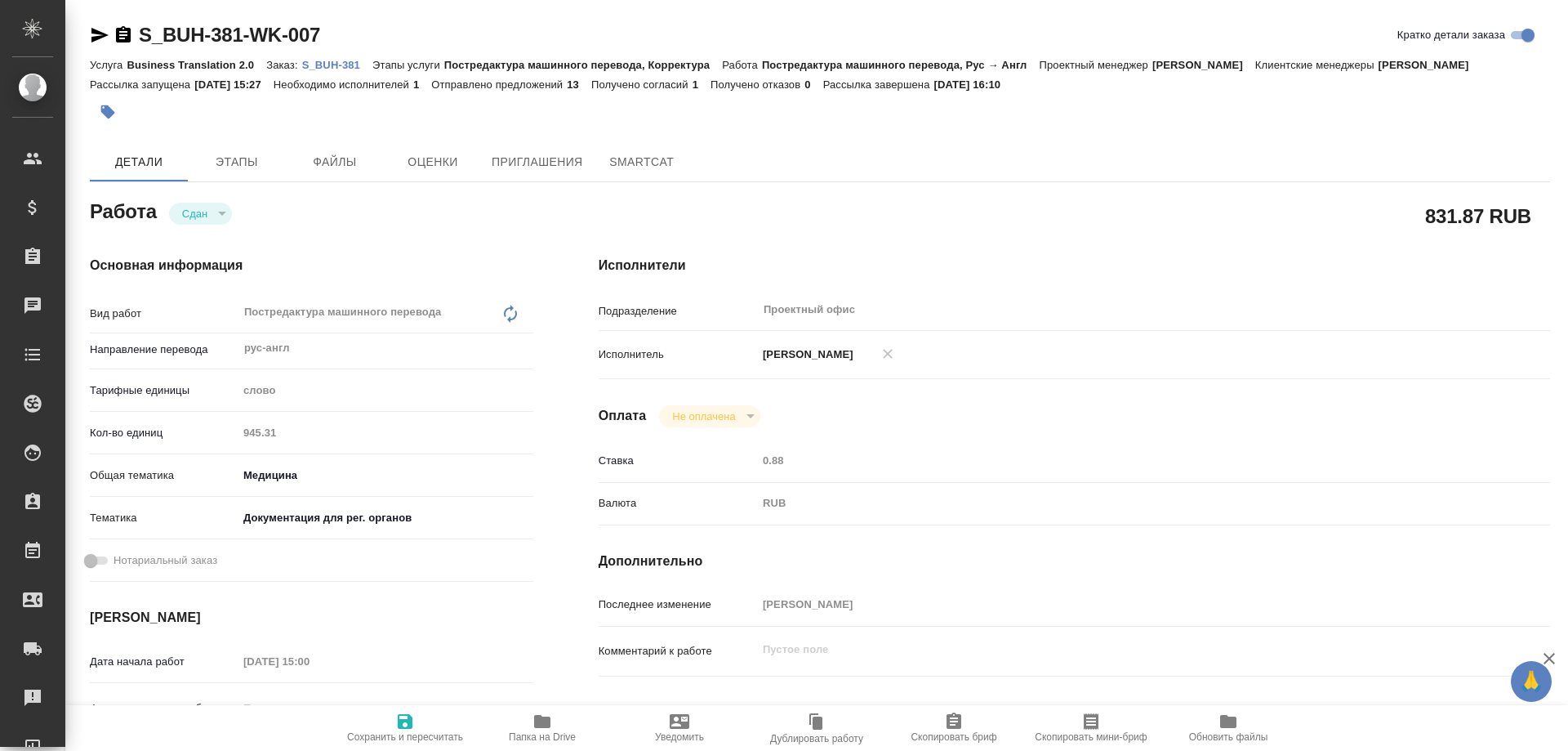
type textarea "x"
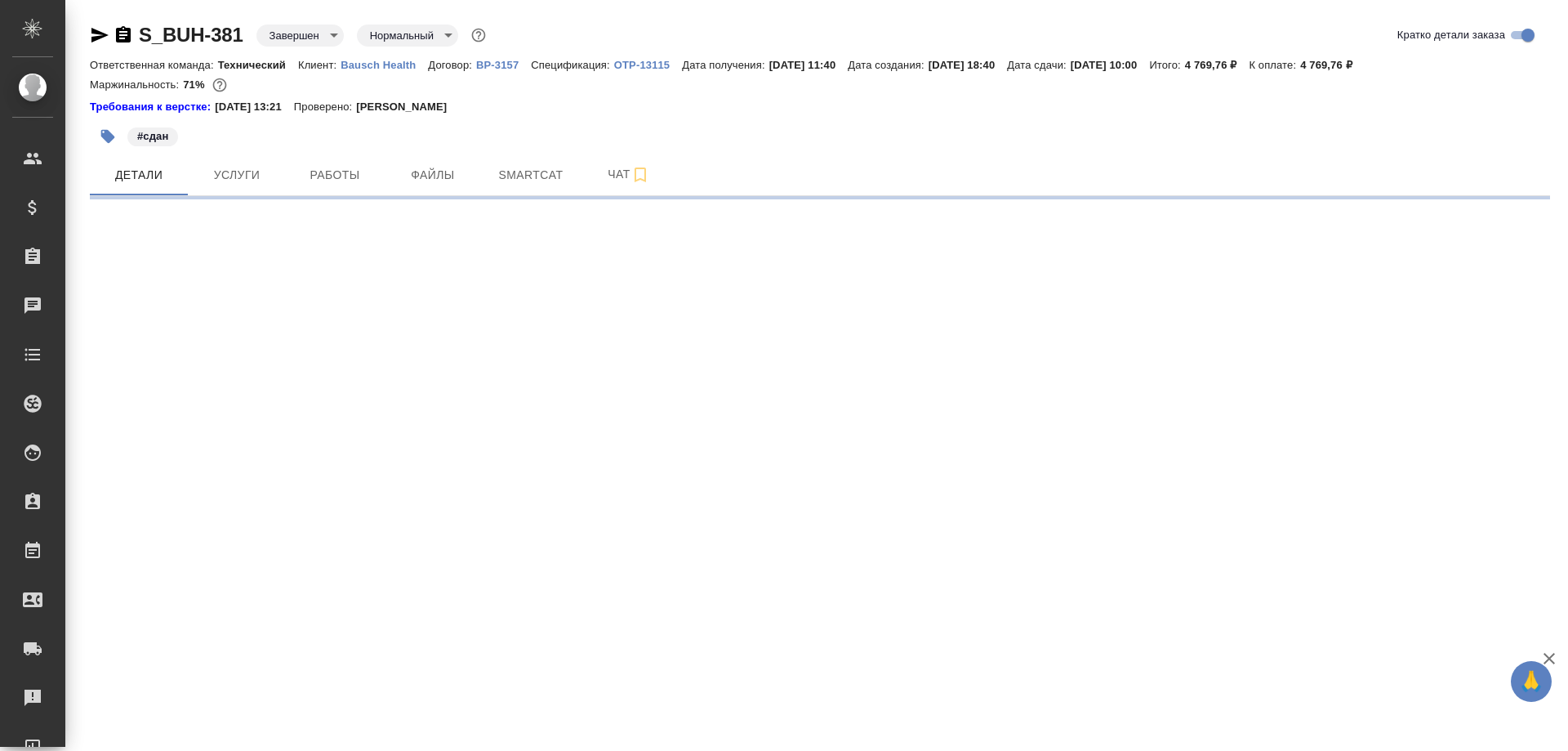
select select "RU"
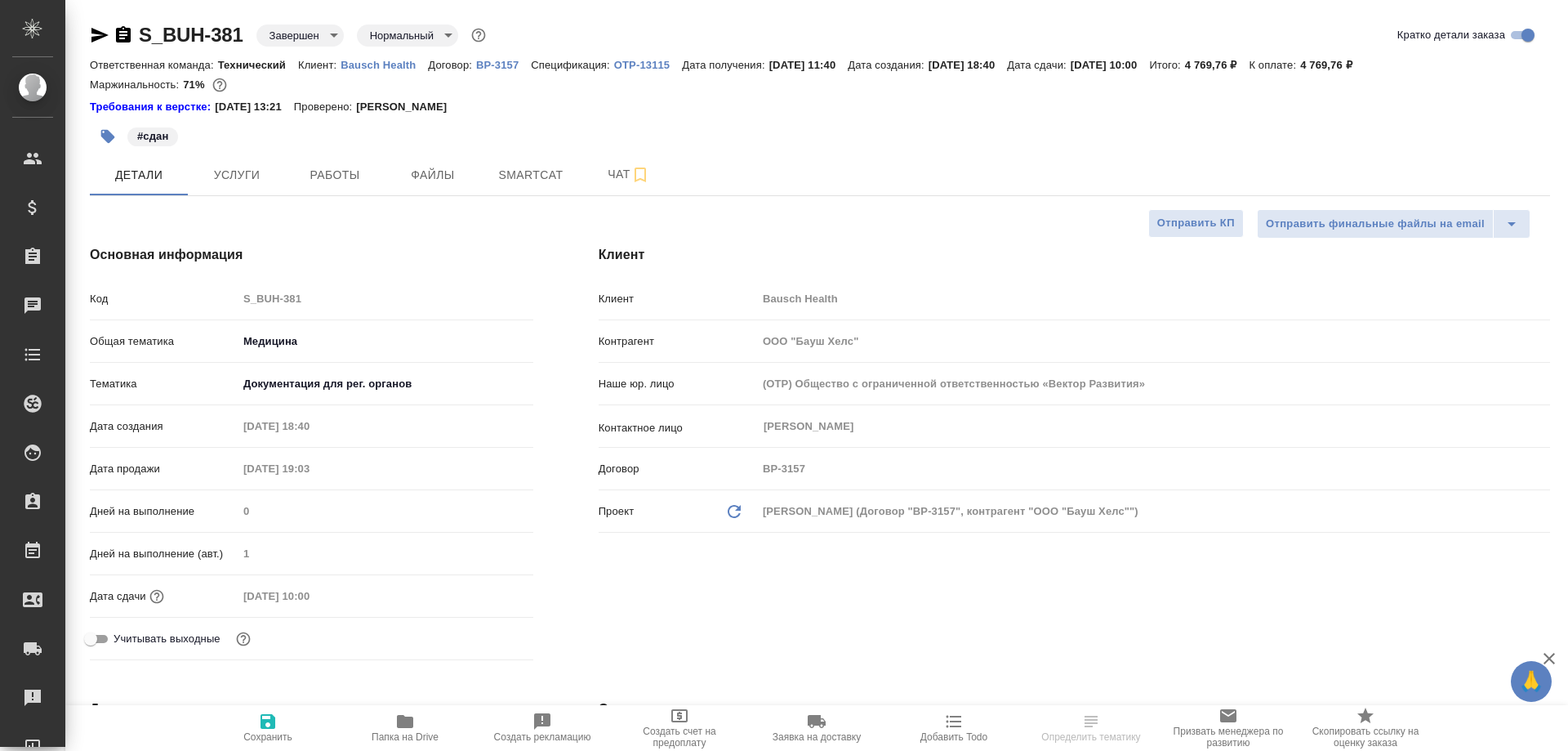
type textarea "x"
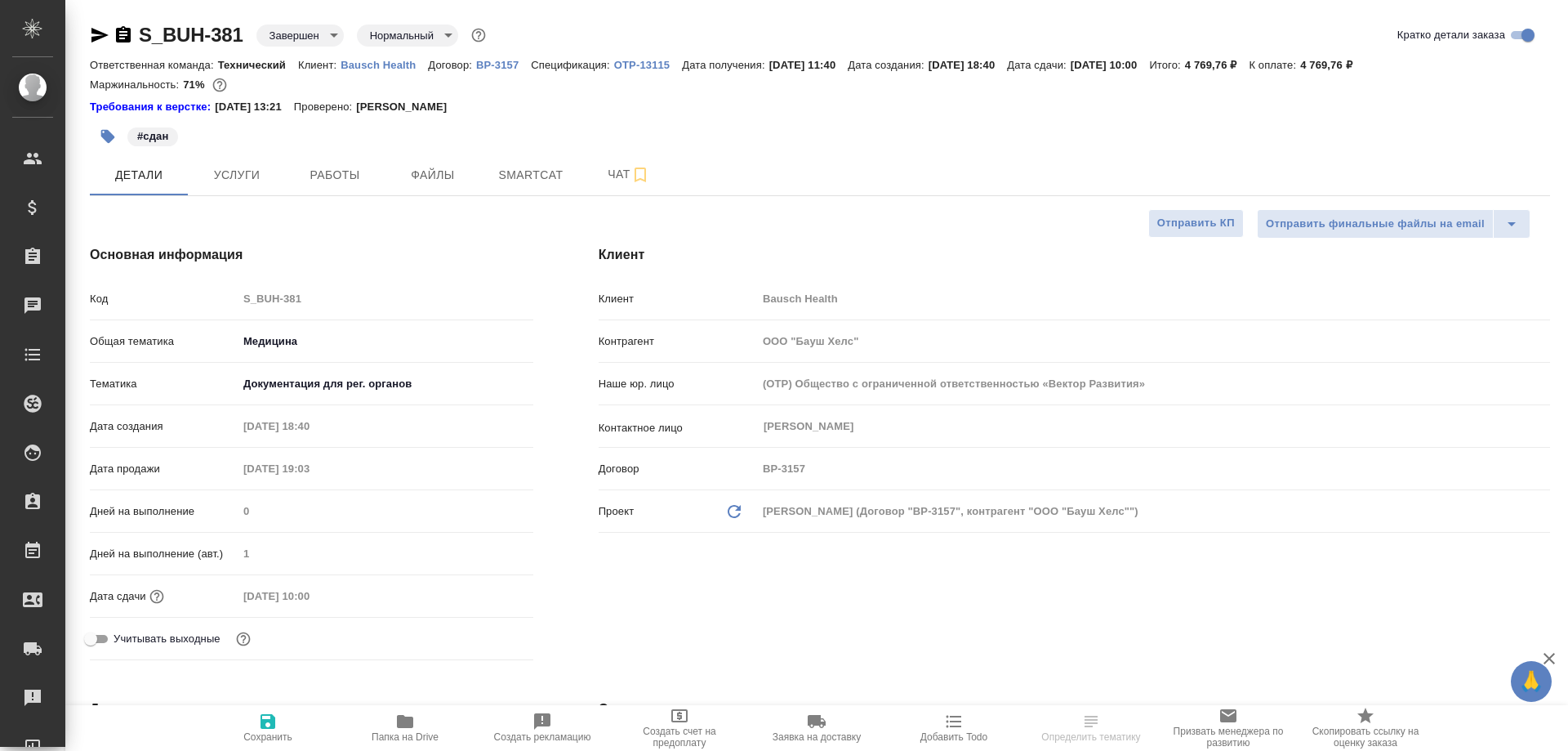
type textarea "x"
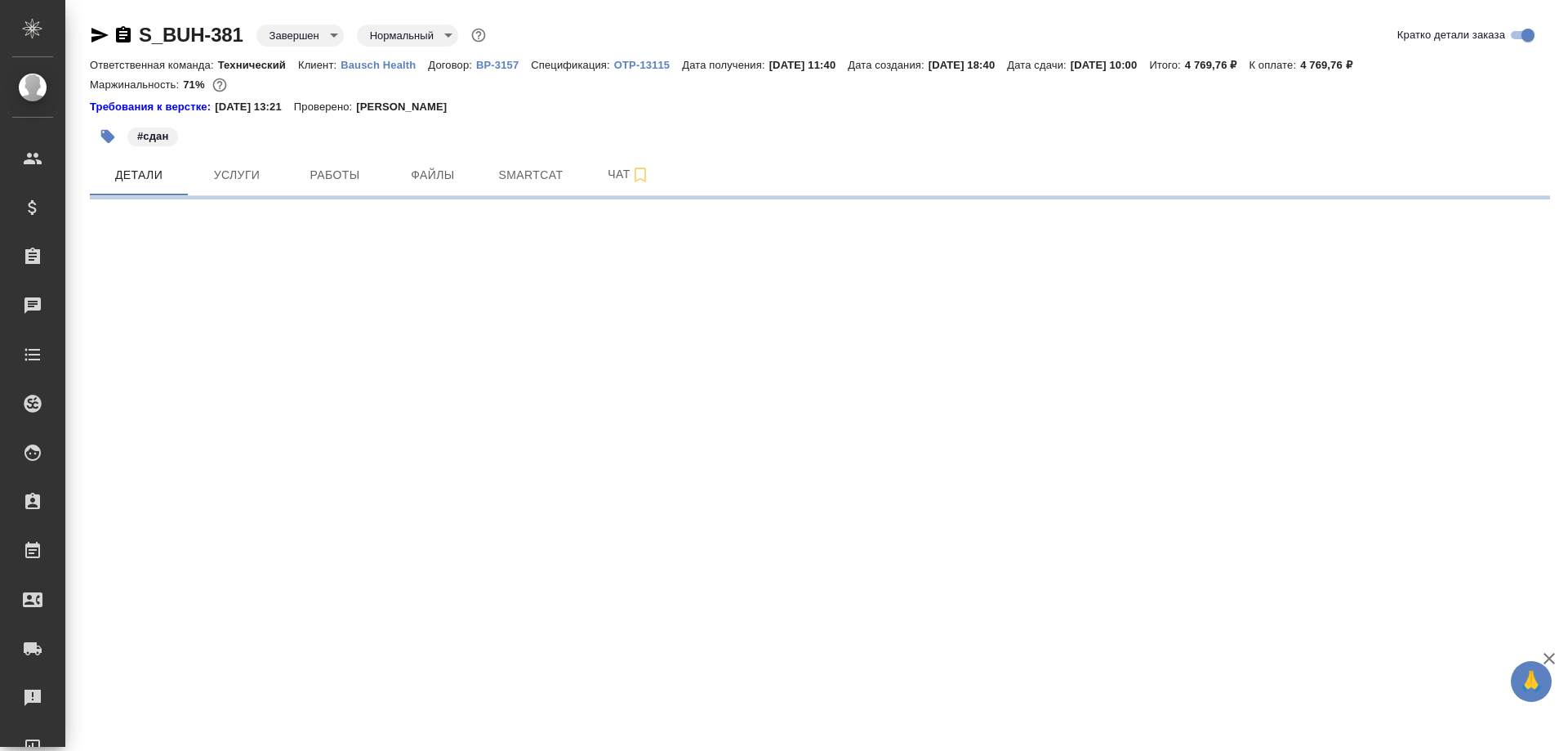
select select "RU"
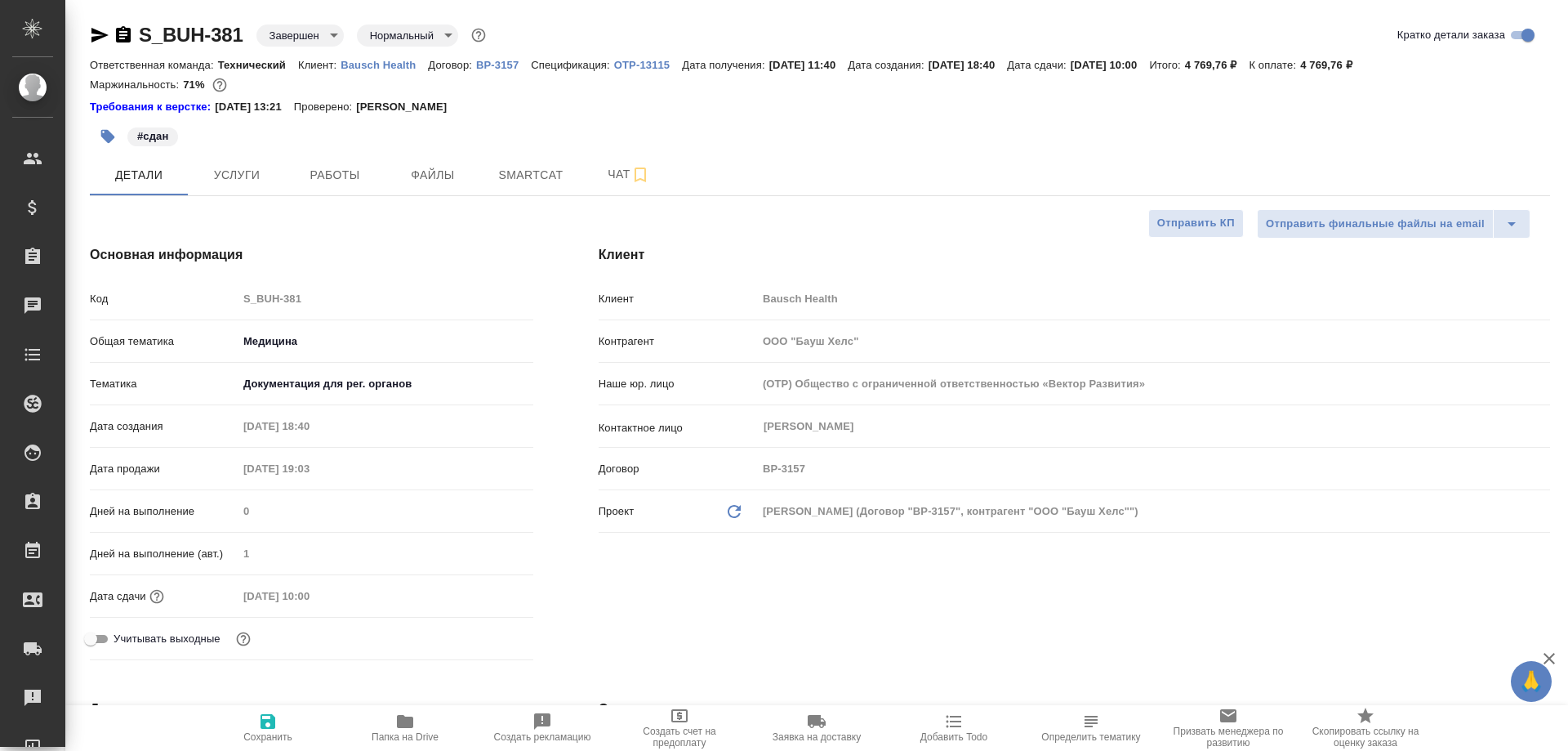
type textarea "x"
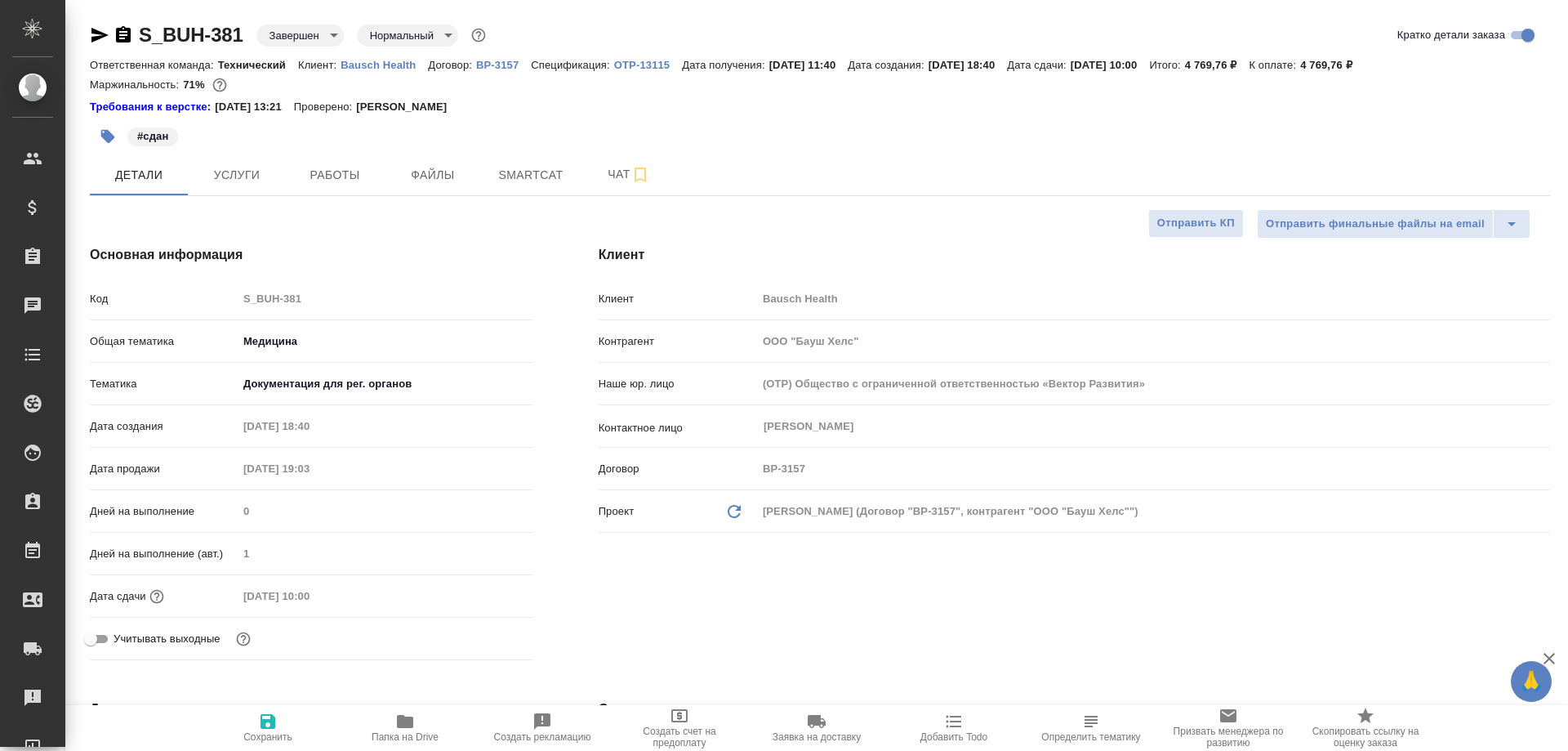
type textarea "x"
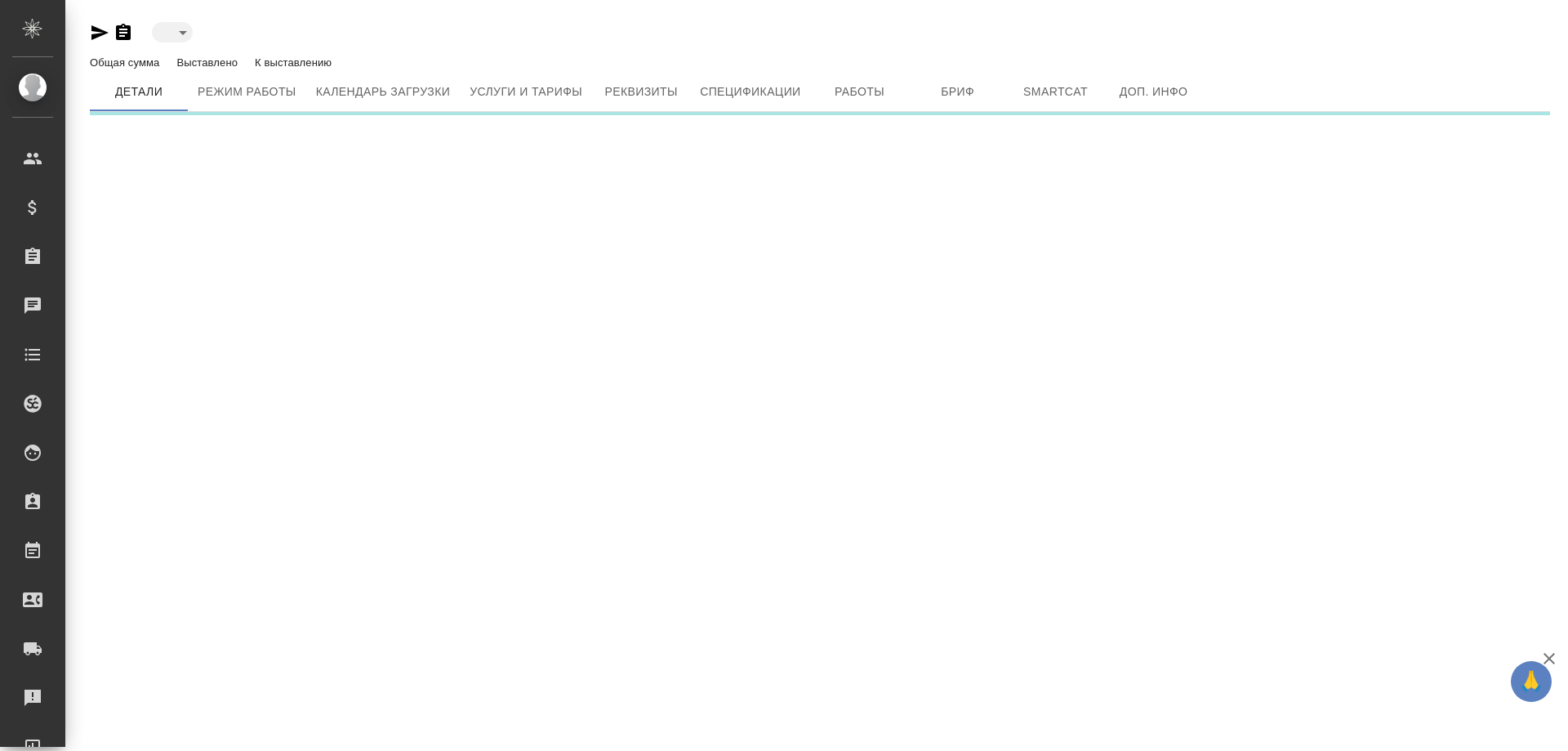
type input "inactive"
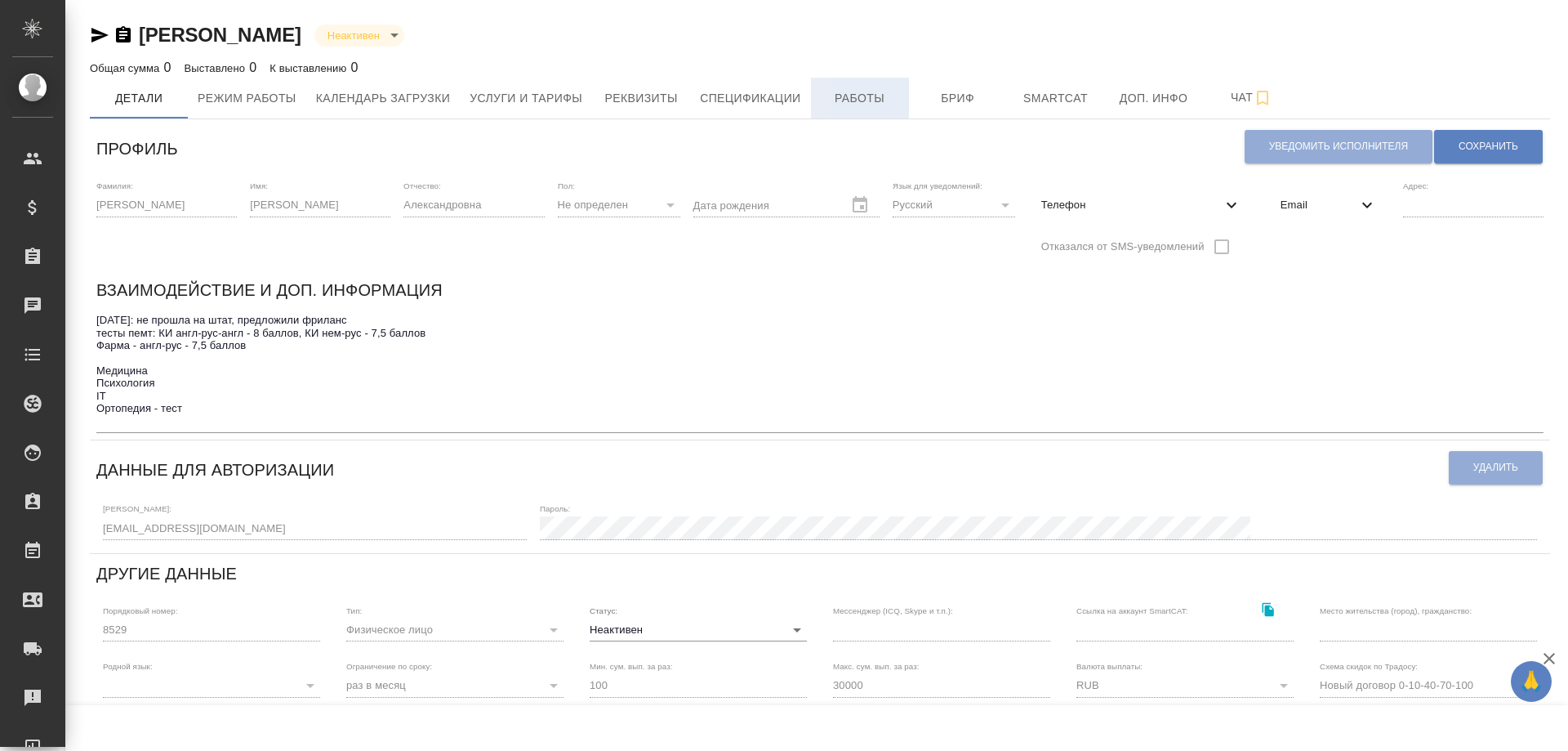
click at [866, 100] on span "Работы" at bounding box center [860, 99] width 78 height 20
click at [846, 101] on span "Работы" at bounding box center [860, 99] width 78 height 20
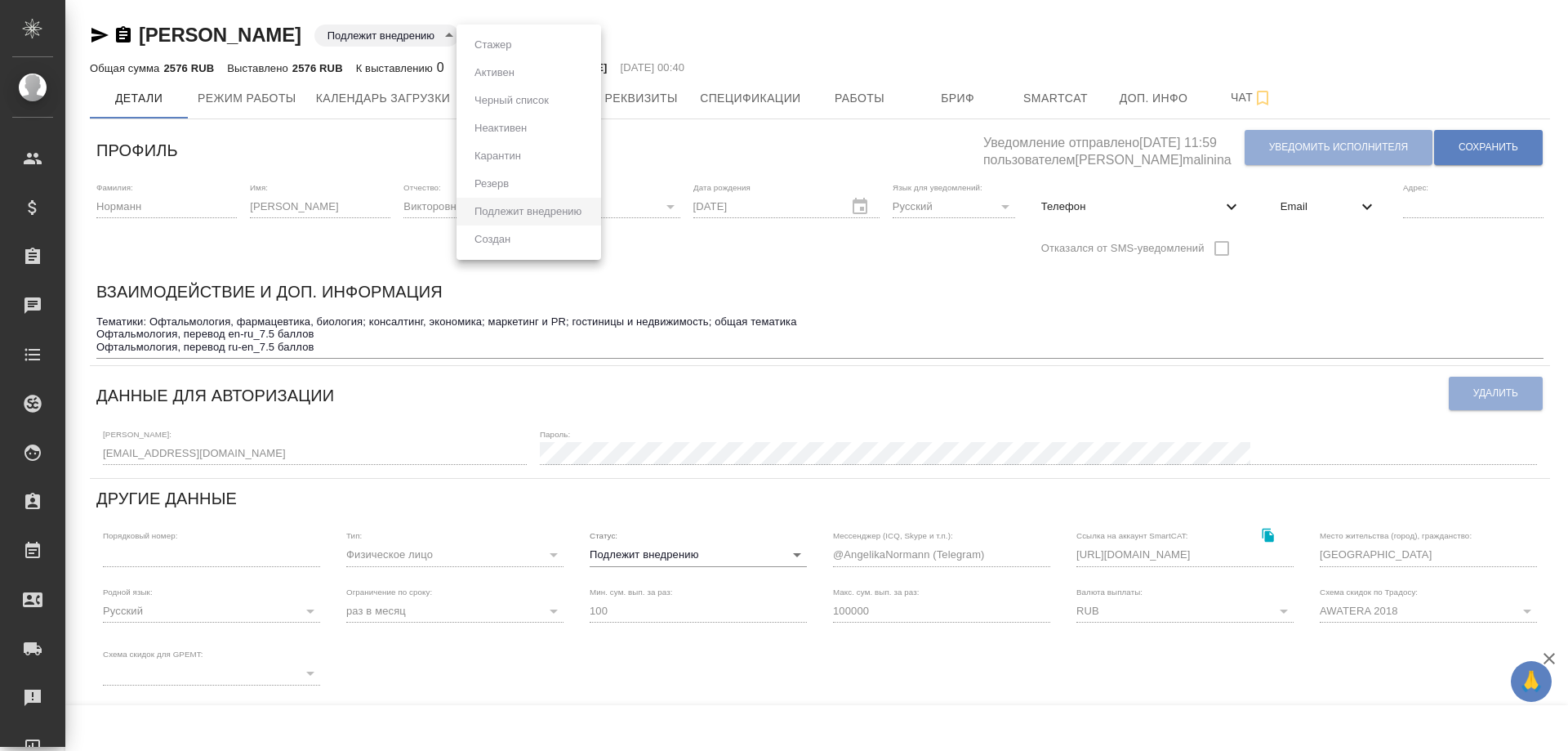
click at [593, 29] on body "🙏 .cls-1 fill:#fff; AWATERA Solovyova Elena Клиенты Спецификации Заказы Чаты To…" at bounding box center [784, 376] width 1568 height 751
click at [725, 11] on div at bounding box center [784, 376] width 1568 height 751
click at [792, 555] on body "🙏 .cls-1 fill:#fff; AWATERA Solovyova Elena Клиенты Спецификации Заказы 0 Чаты …" at bounding box center [784, 376] width 1568 height 751
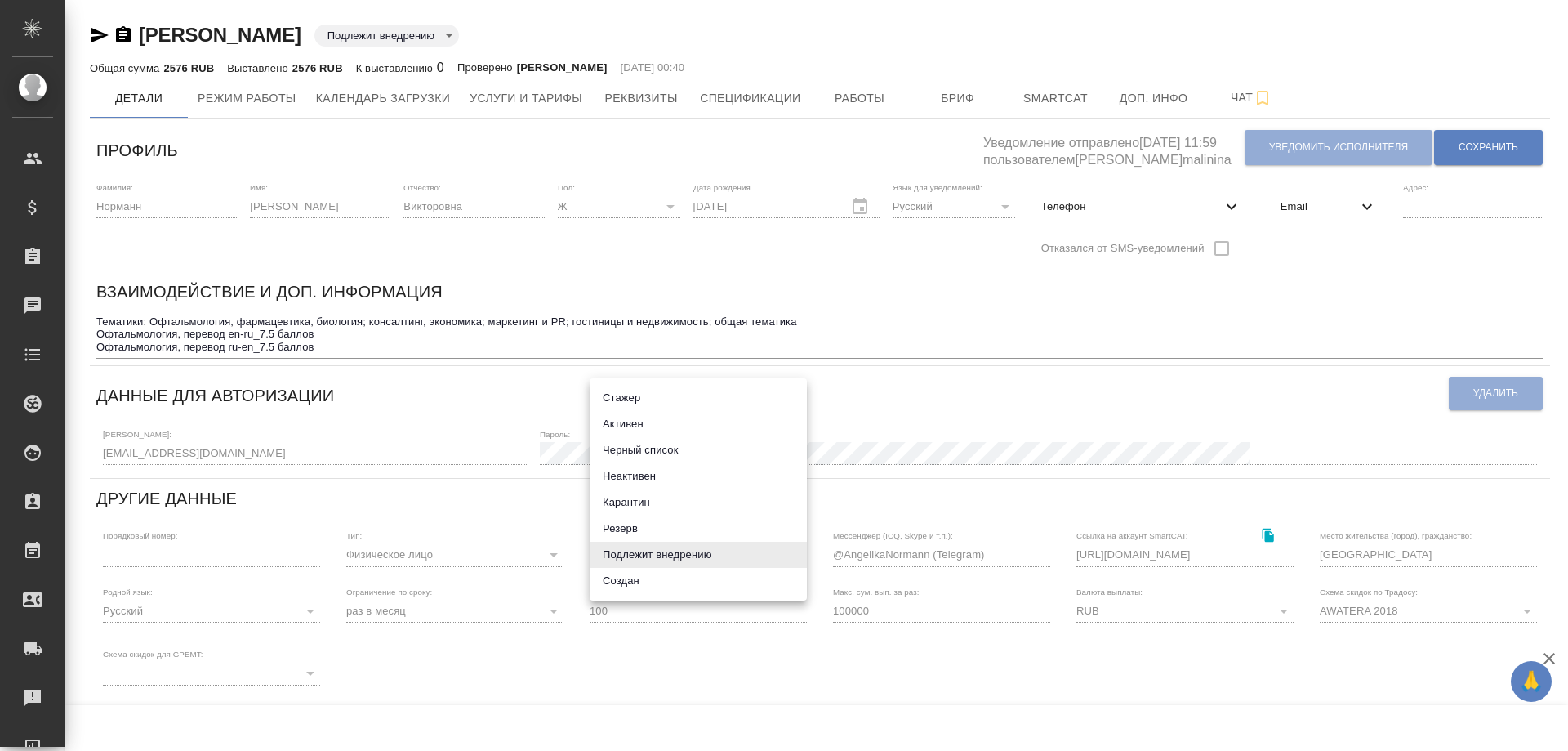
click at [630, 473] on li "Неактивен" at bounding box center [698, 476] width 217 height 26
type input "inactive"
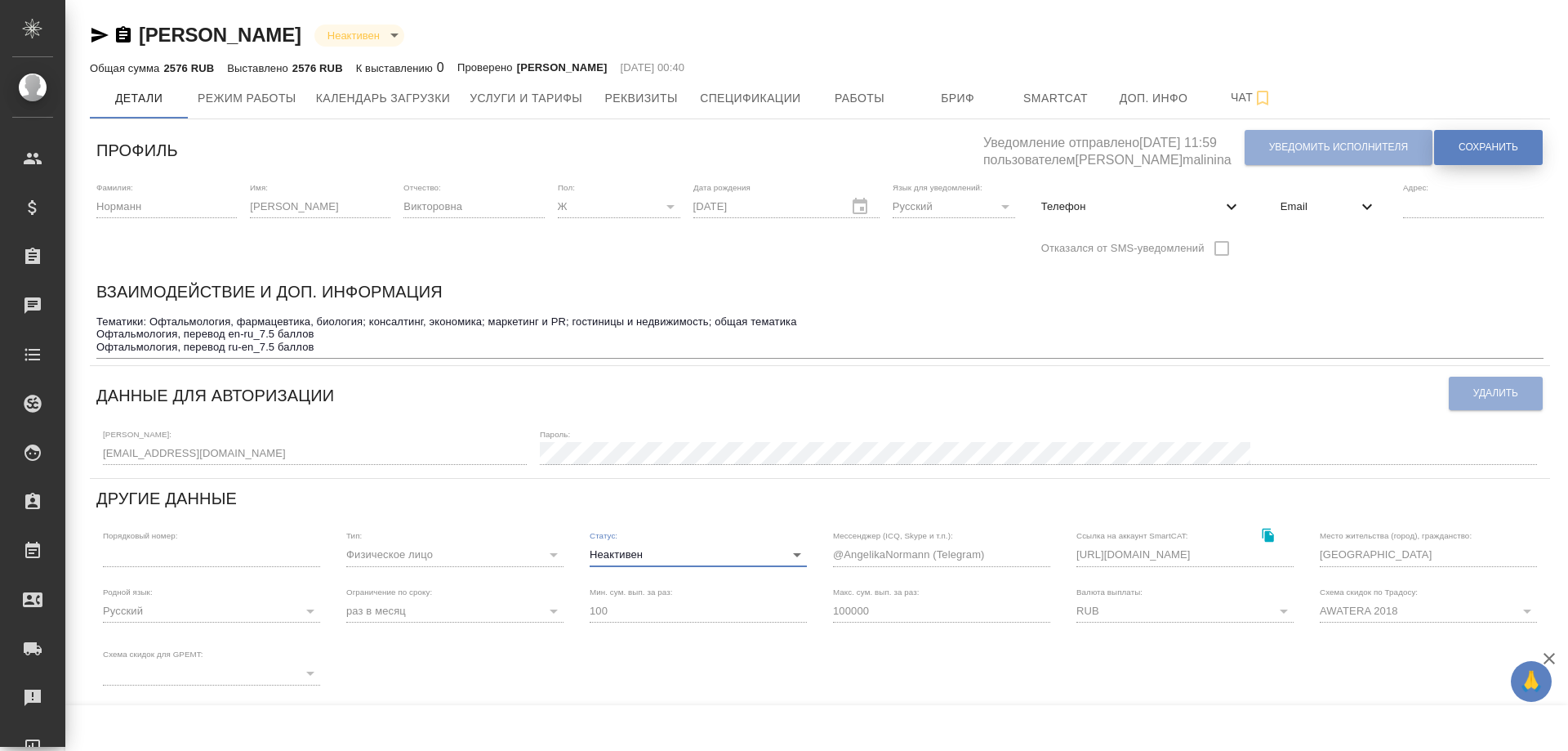
click at [1509, 153] on span "Сохранить" at bounding box center [1489, 147] width 60 height 14
click at [327, 344] on textarea "Тематики: Офтальмология, фармацевтика, биология; консалтинг, экономика; маркети…" at bounding box center [819, 334] width 1447 height 37
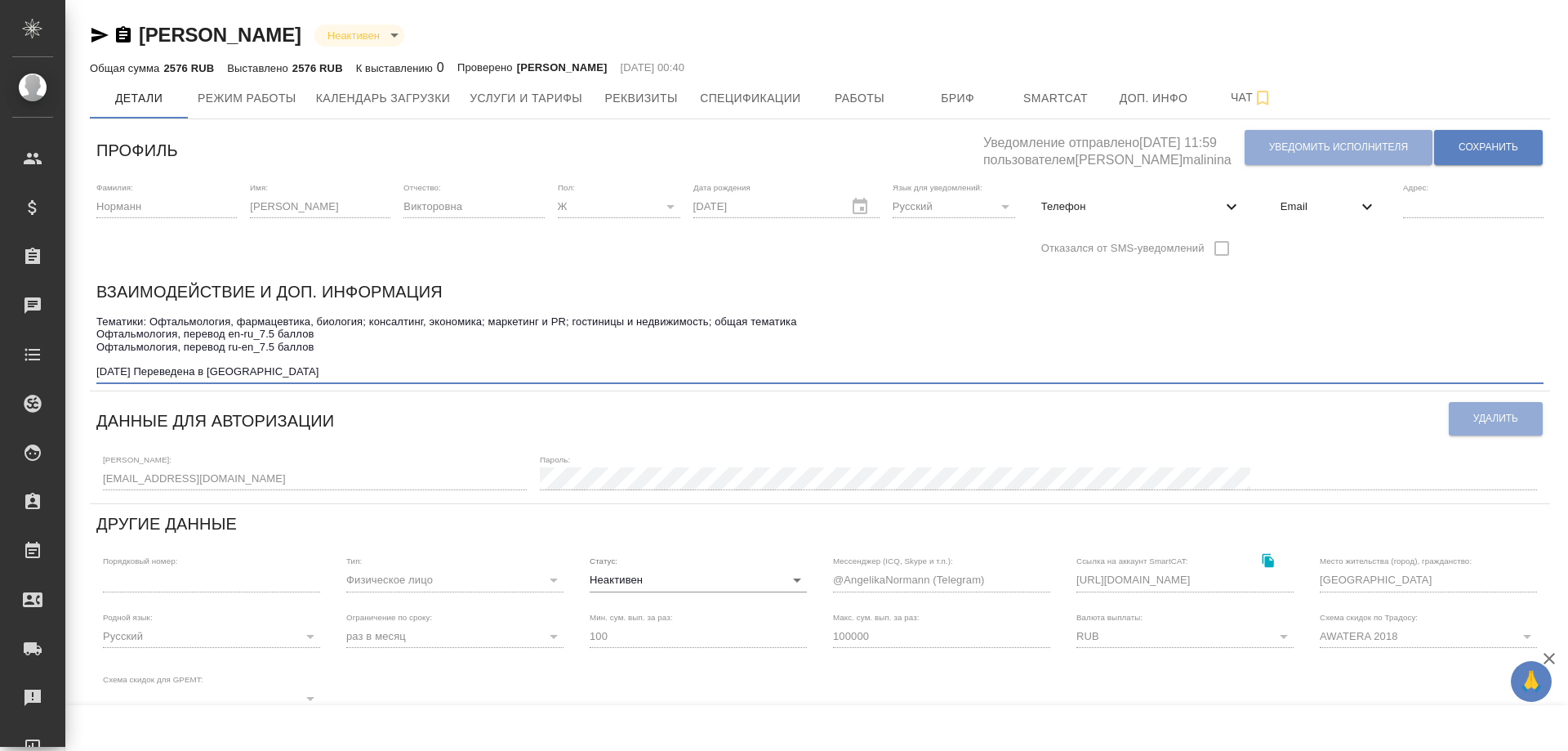
click at [231, 371] on textarea "Тематики: Офтальмология, фармацевтика, биология; консалтинг, экономика; маркети…" at bounding box center [819, 346] width 1447 height 62
type textarea "Тематики: Офтальмология, фармацевтика, биология; консалтинг, экономика; маркети…"
click at [1496, 149] on span "Сохранить" at bounding box center [1489, 147] width 60 height 14
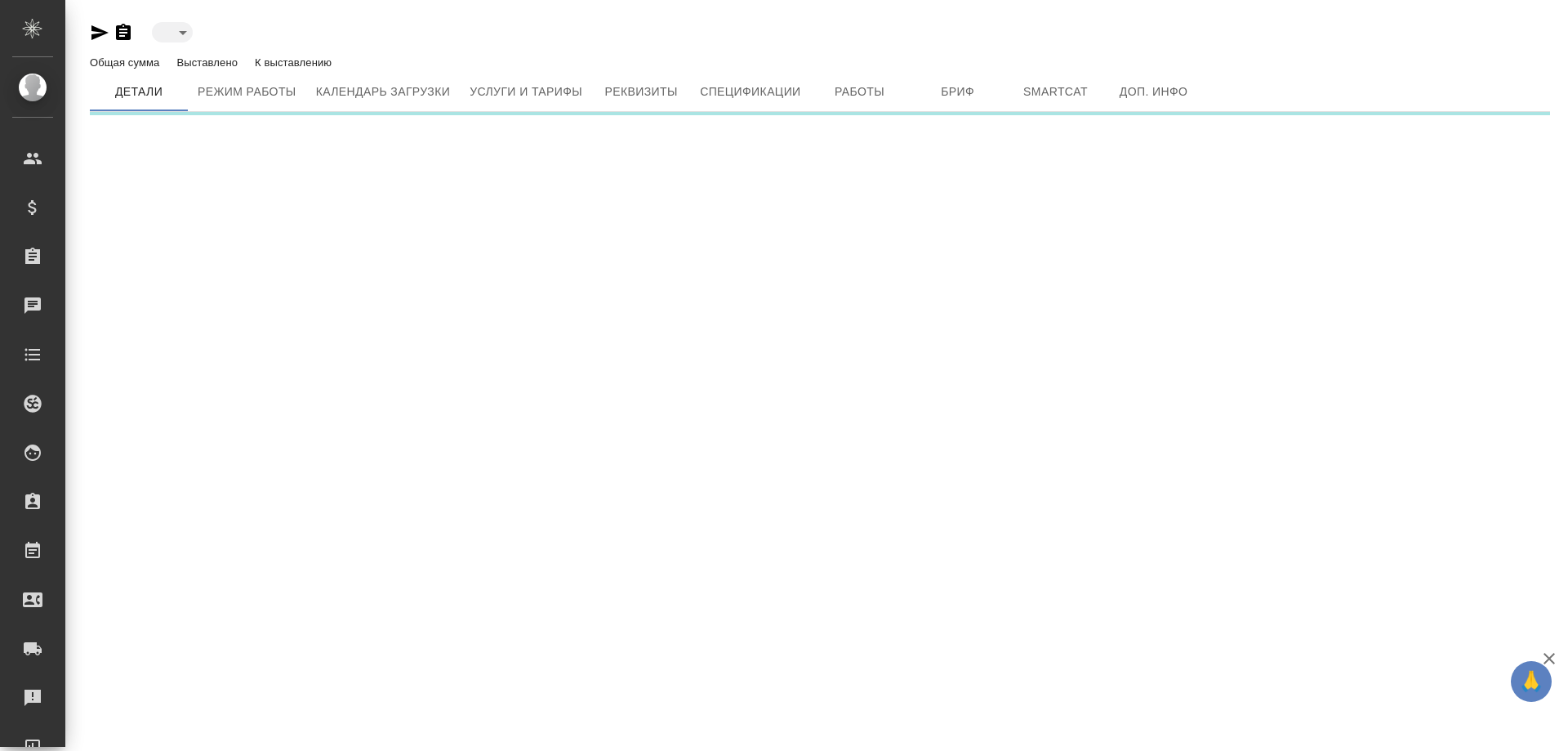
type input "toBeImplemented"
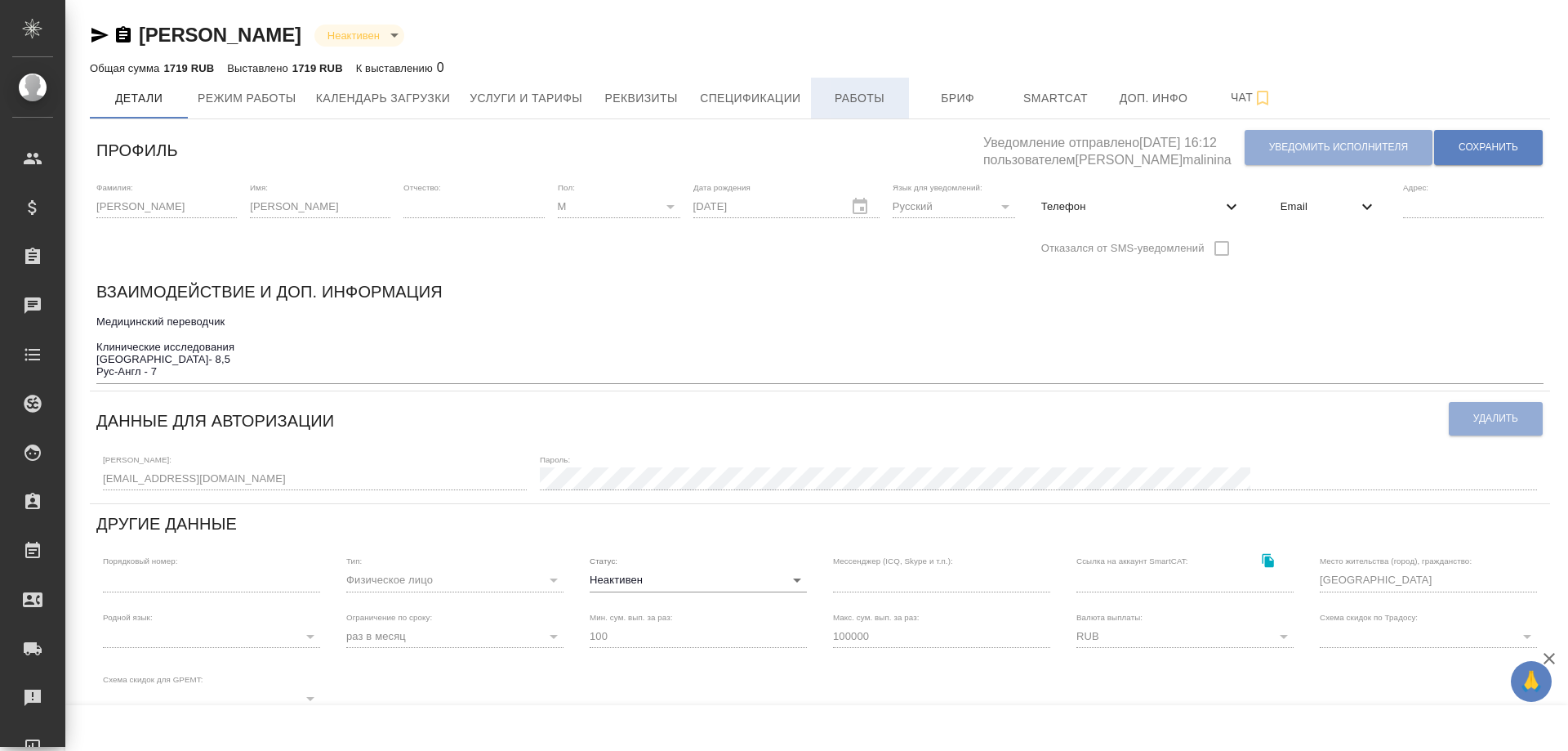
click at [867, 94] on span "Работы" at bounding box center [860, 99] width 78 height 20
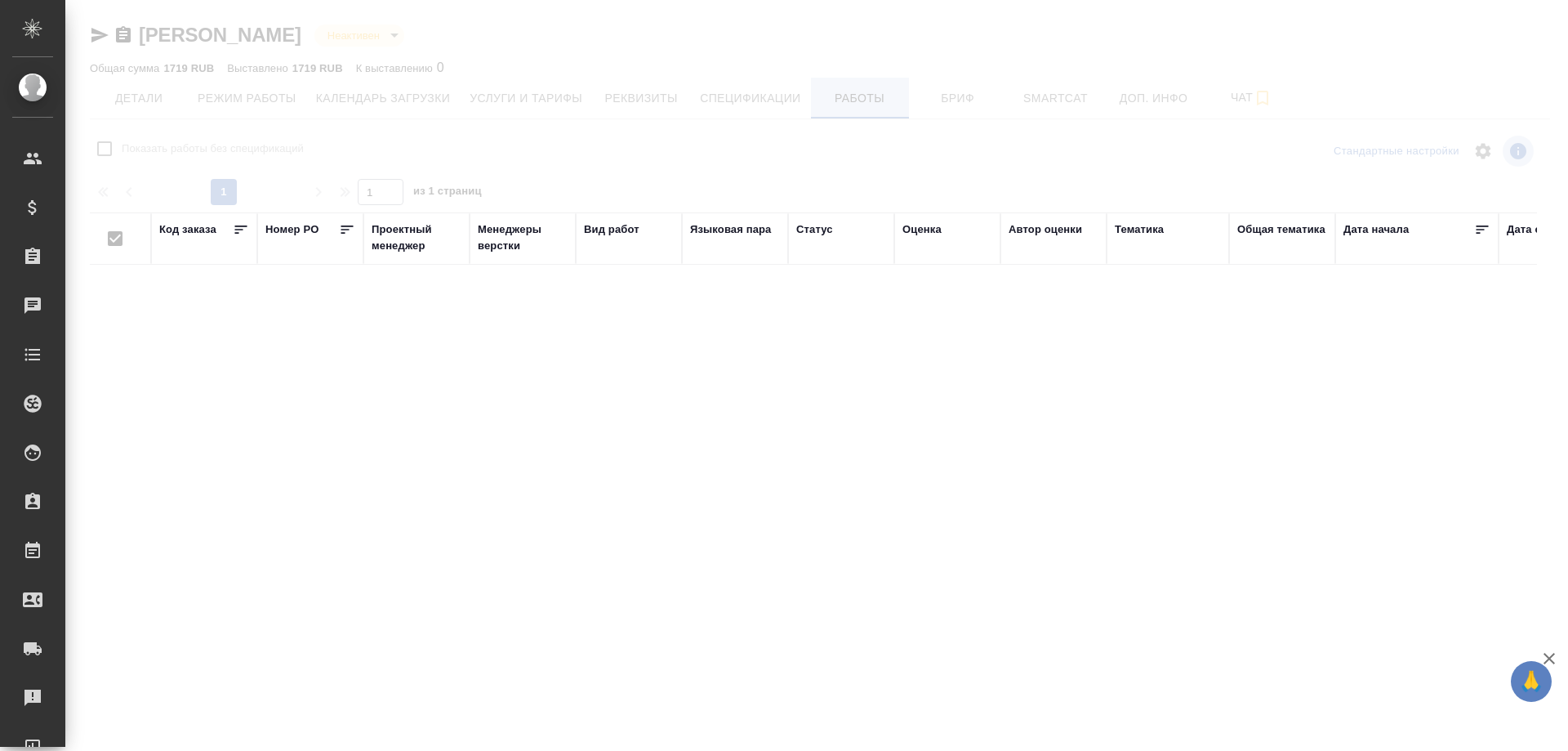
checkbox input "false"
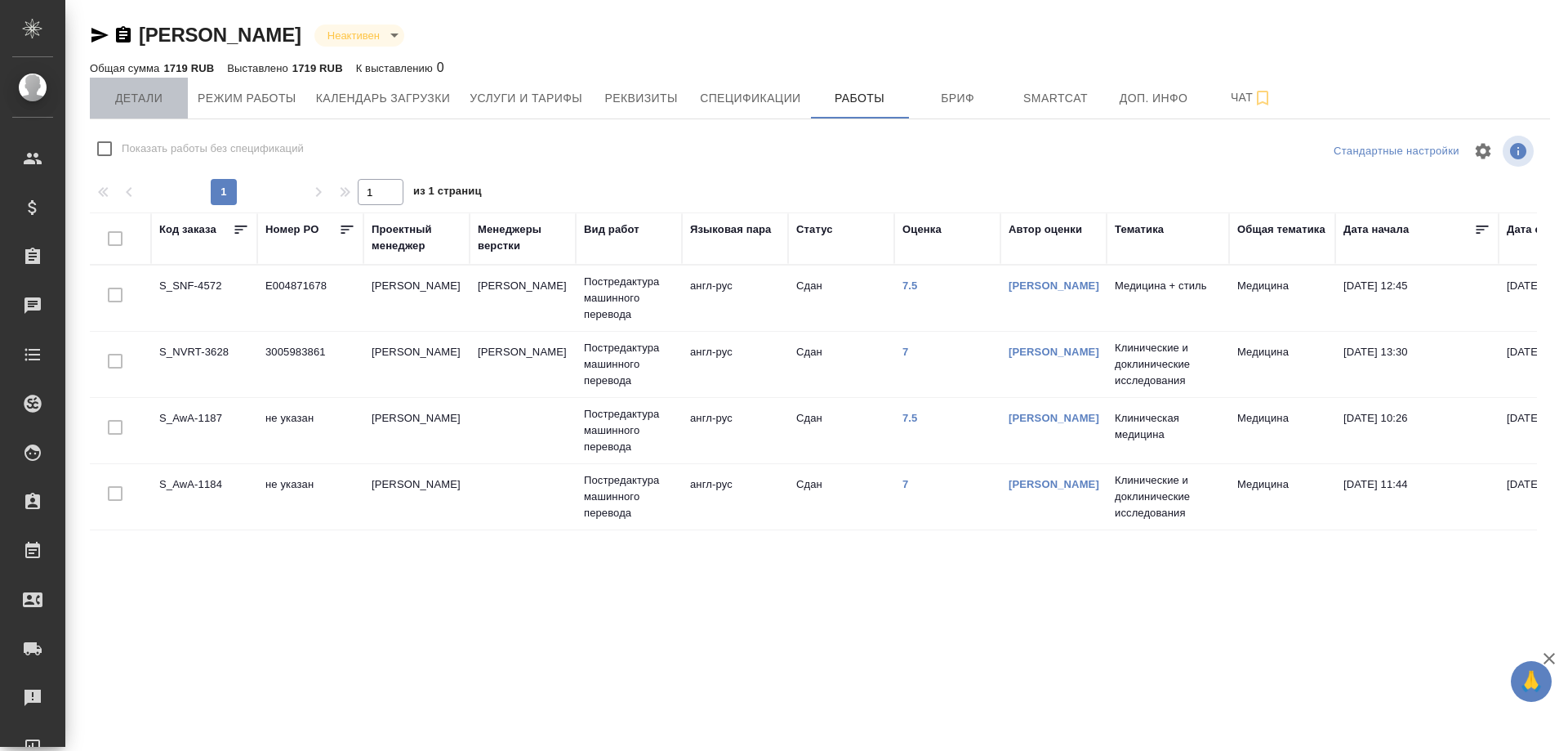
click at [130, 96] on span "Детали" at bounding box center [139, 99] width 78 height 20
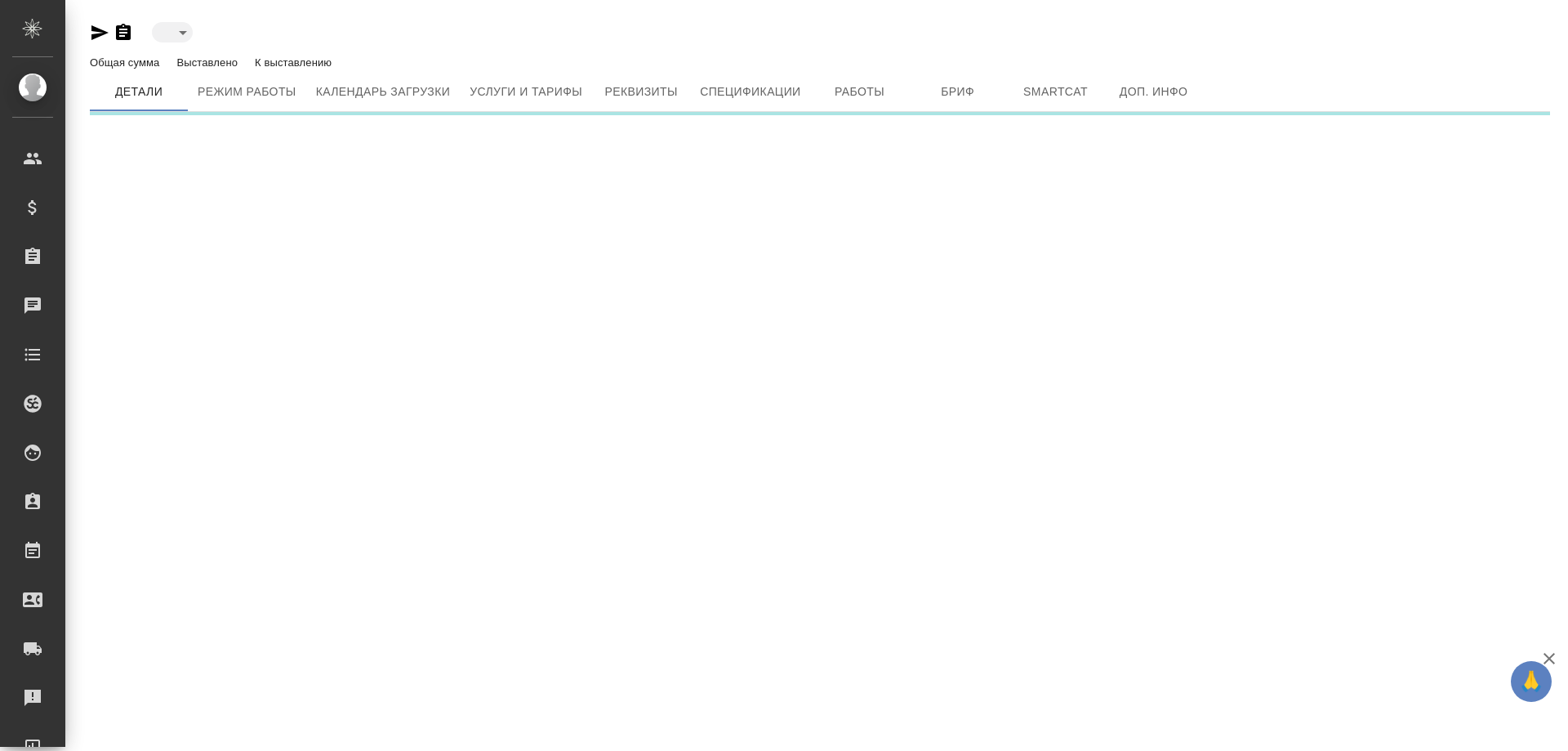
type input "toBeImplemented"
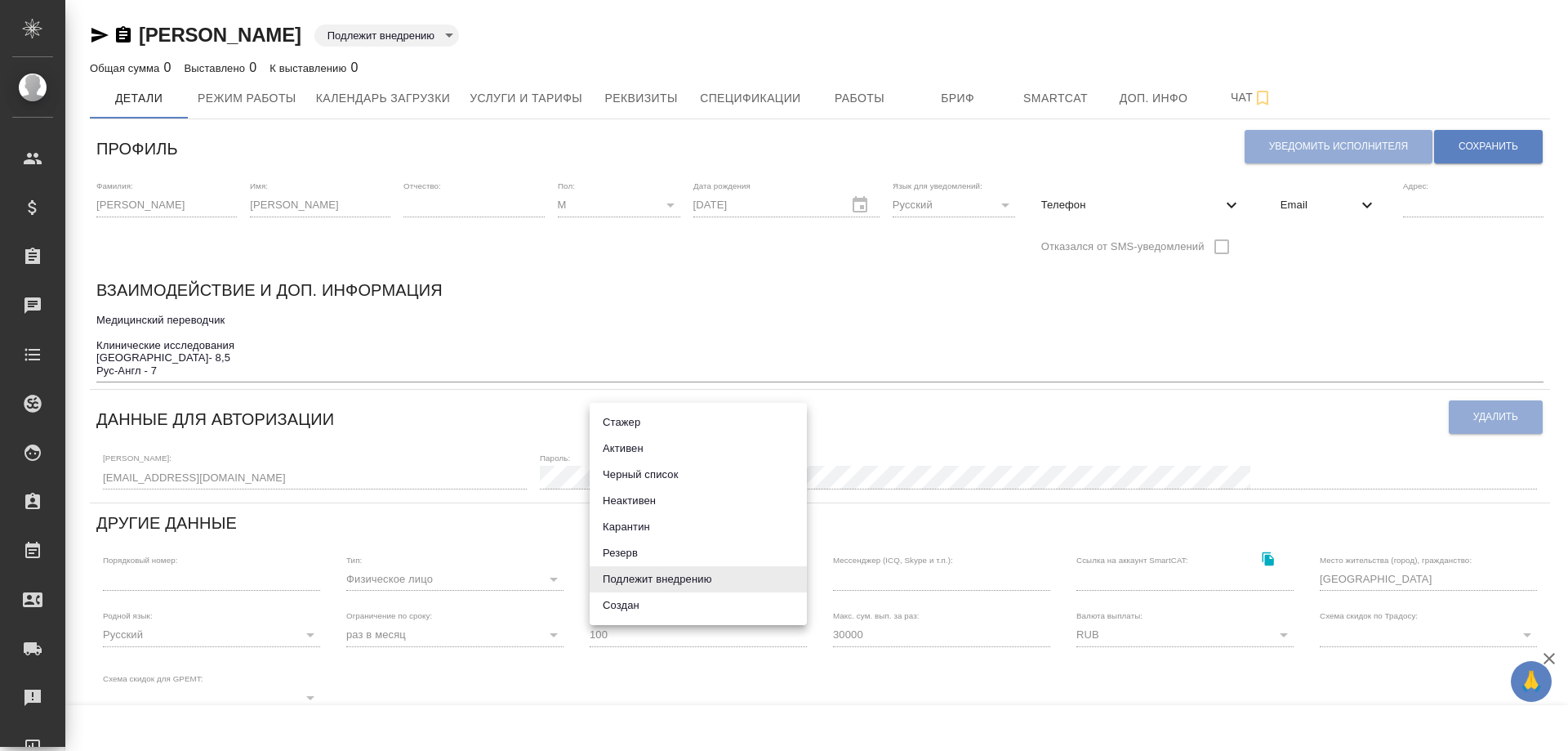
click at [795, 574] on body "🙏 .cls-1 fill:#fff; AWATERA [PERSON_NAME] Спецификации Заказы Чаты Todo Проекты…" at bounding box center [784, 376] width 1568 height 751
click at [628, 503] on li "Неактивен" at bounding box center [698, 500] width 217 height 26
type input "inactive"
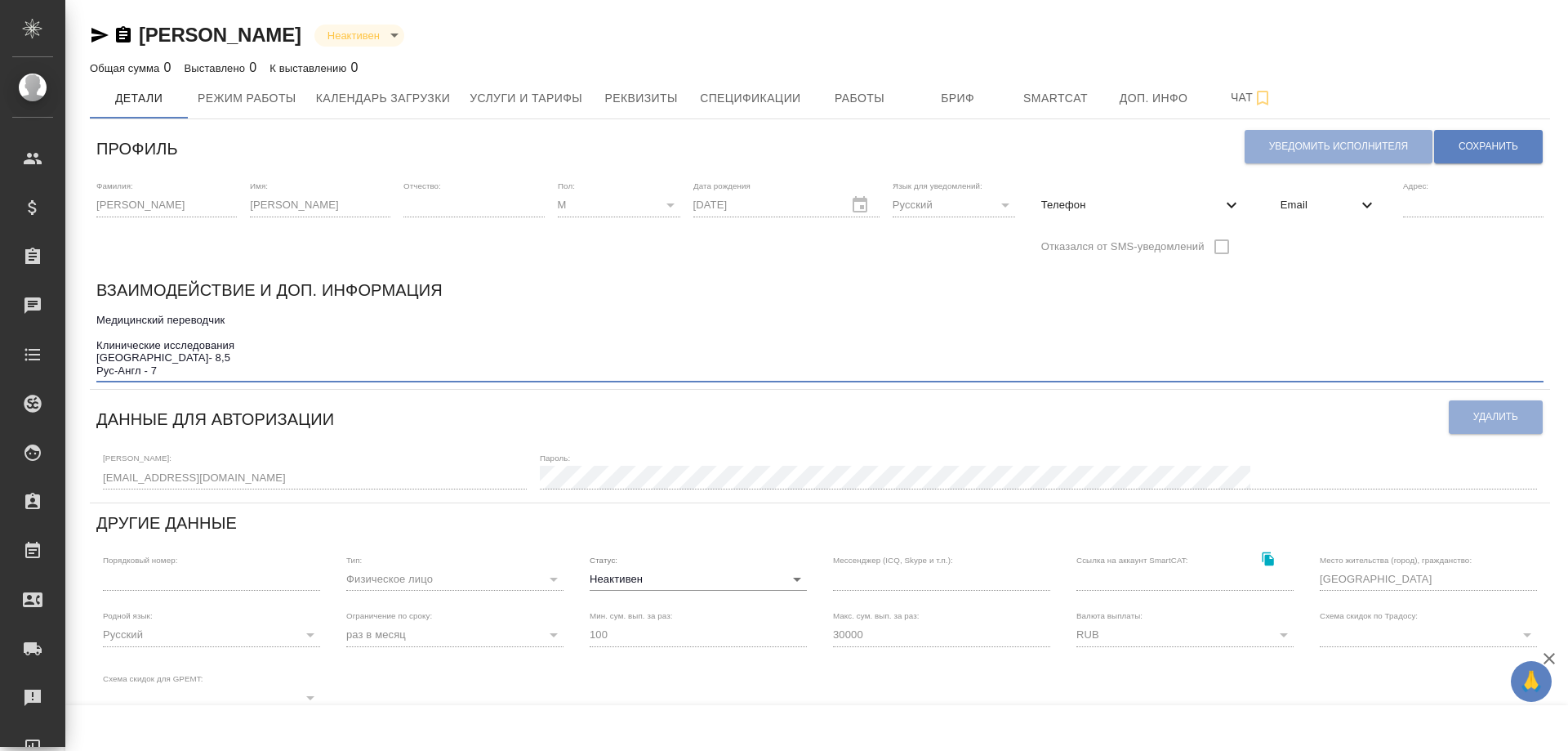
click at [189, 372] on textarea "Медицинский переводчик Клинические исследования Англ-Рус- 8,5 Рус-Англ - 7" at bounding box center [819, 345] width 1447 height 62
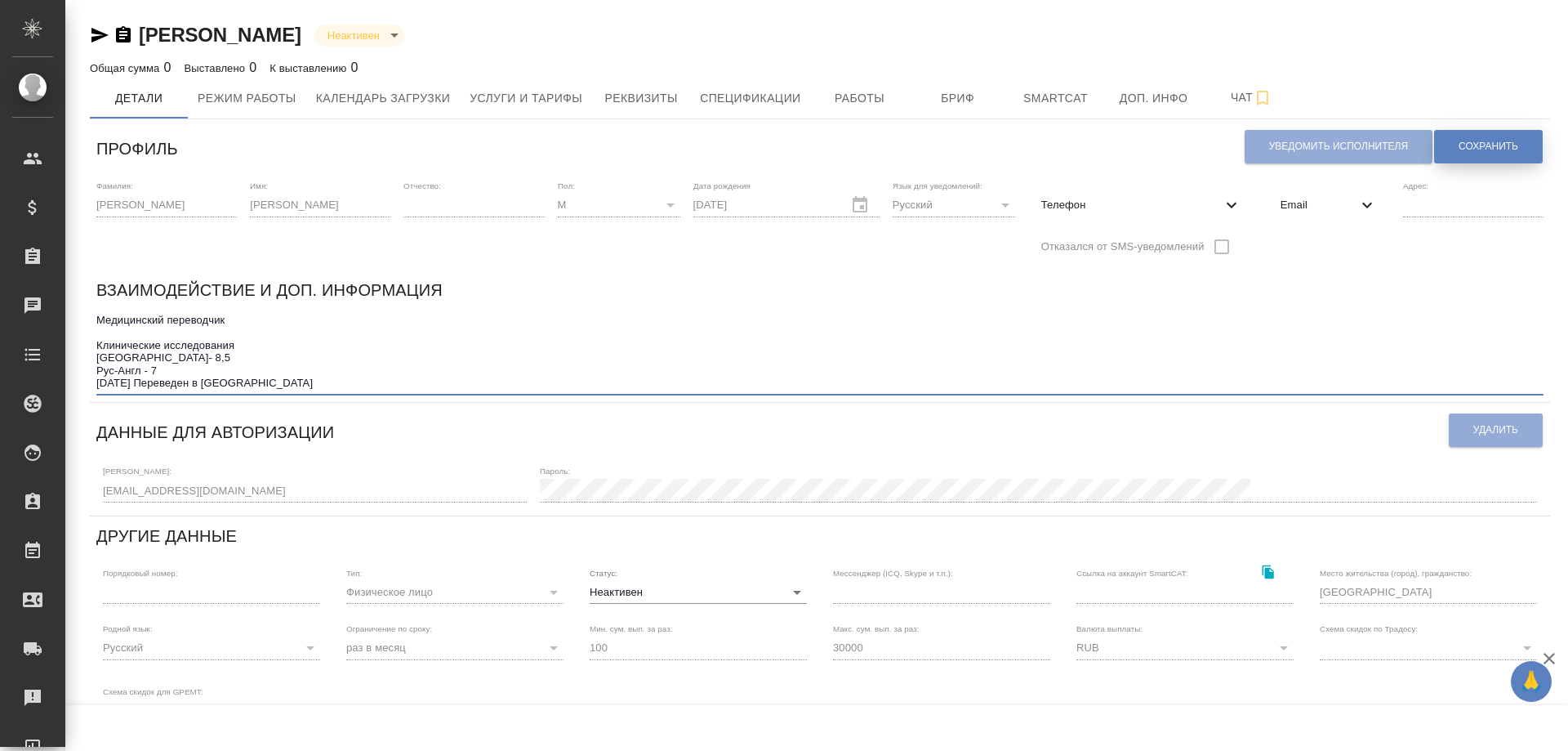
type textarea "Медицинский переводчик Клинические исследования Англ-Рус- 8,5 Рус-Англ - 7 10.0…"
click at [1512, 145] on span "Сохранить" at bounding box center [1489, 146] width 60 height 14
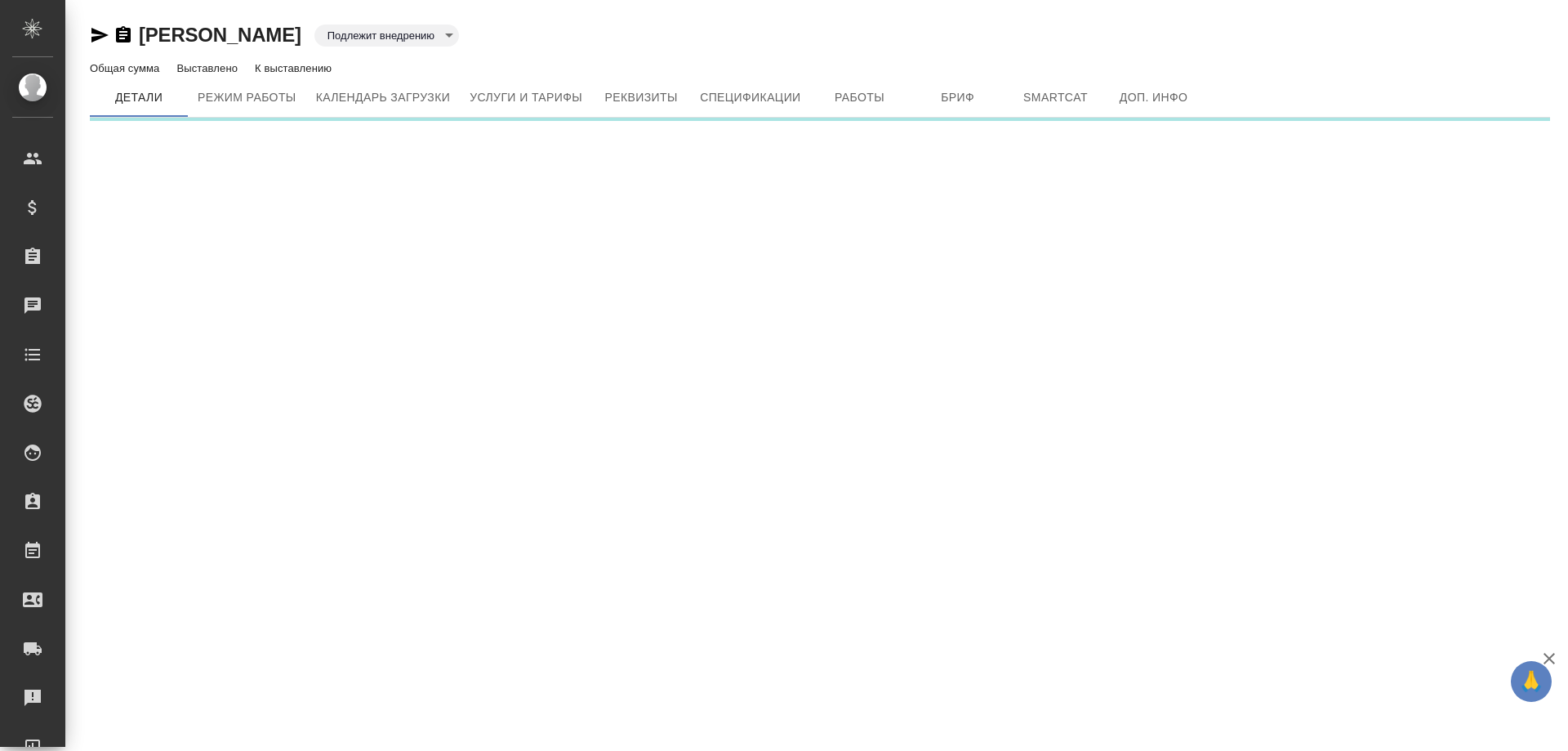
type input "toBeImplemented"
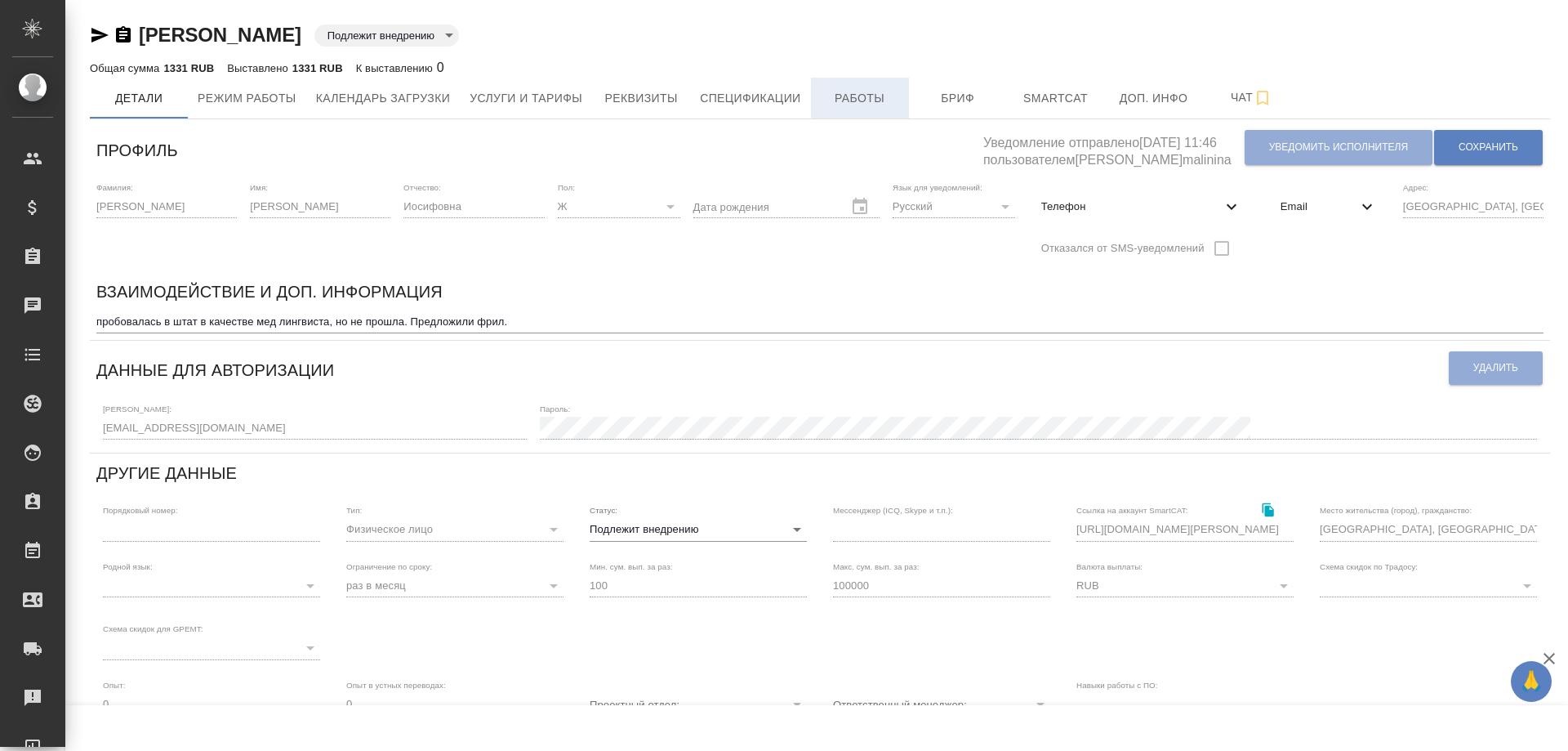
click at [871, 98] on span "Работы" at bounding box center [860, 99] width 78 height 20
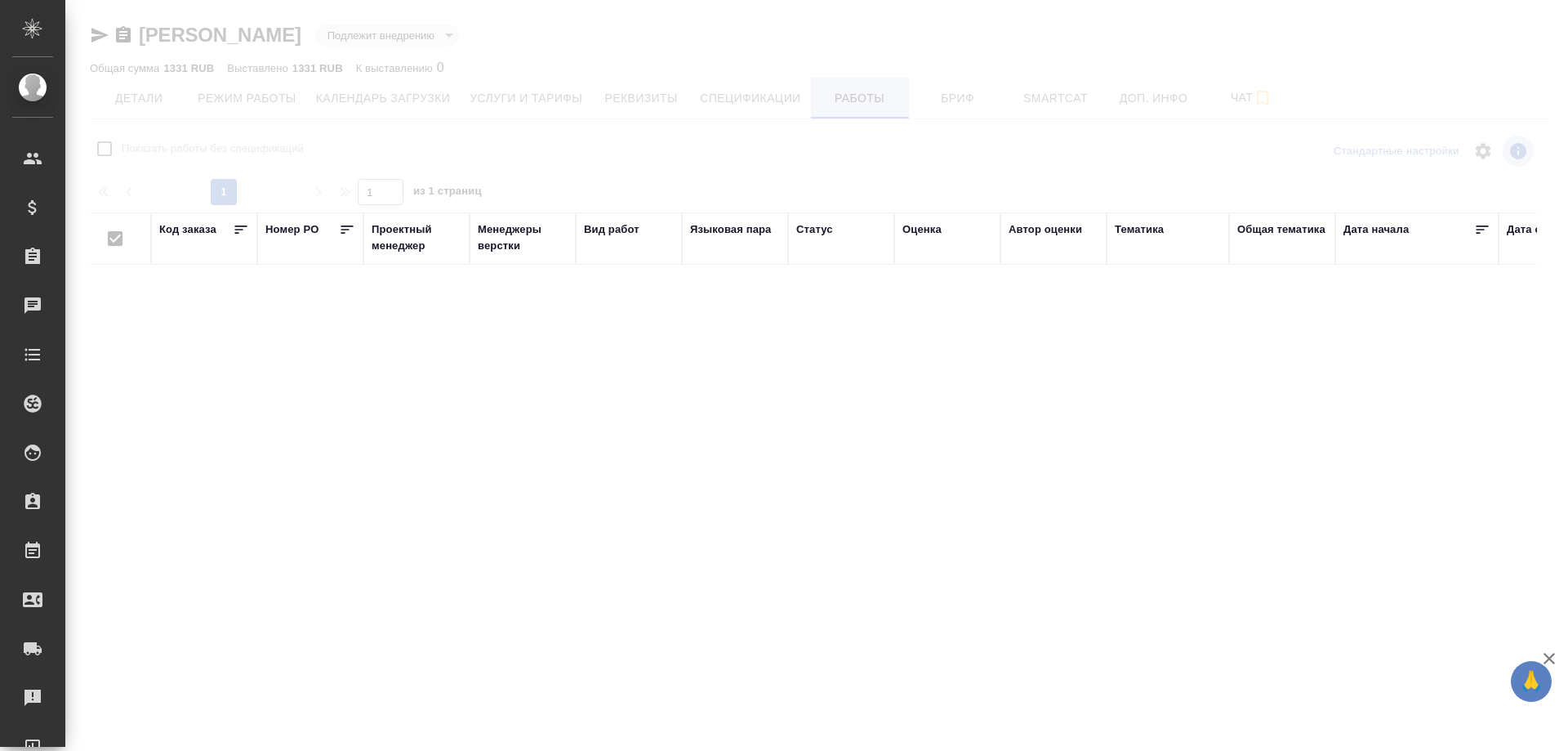
checkbox input "false"
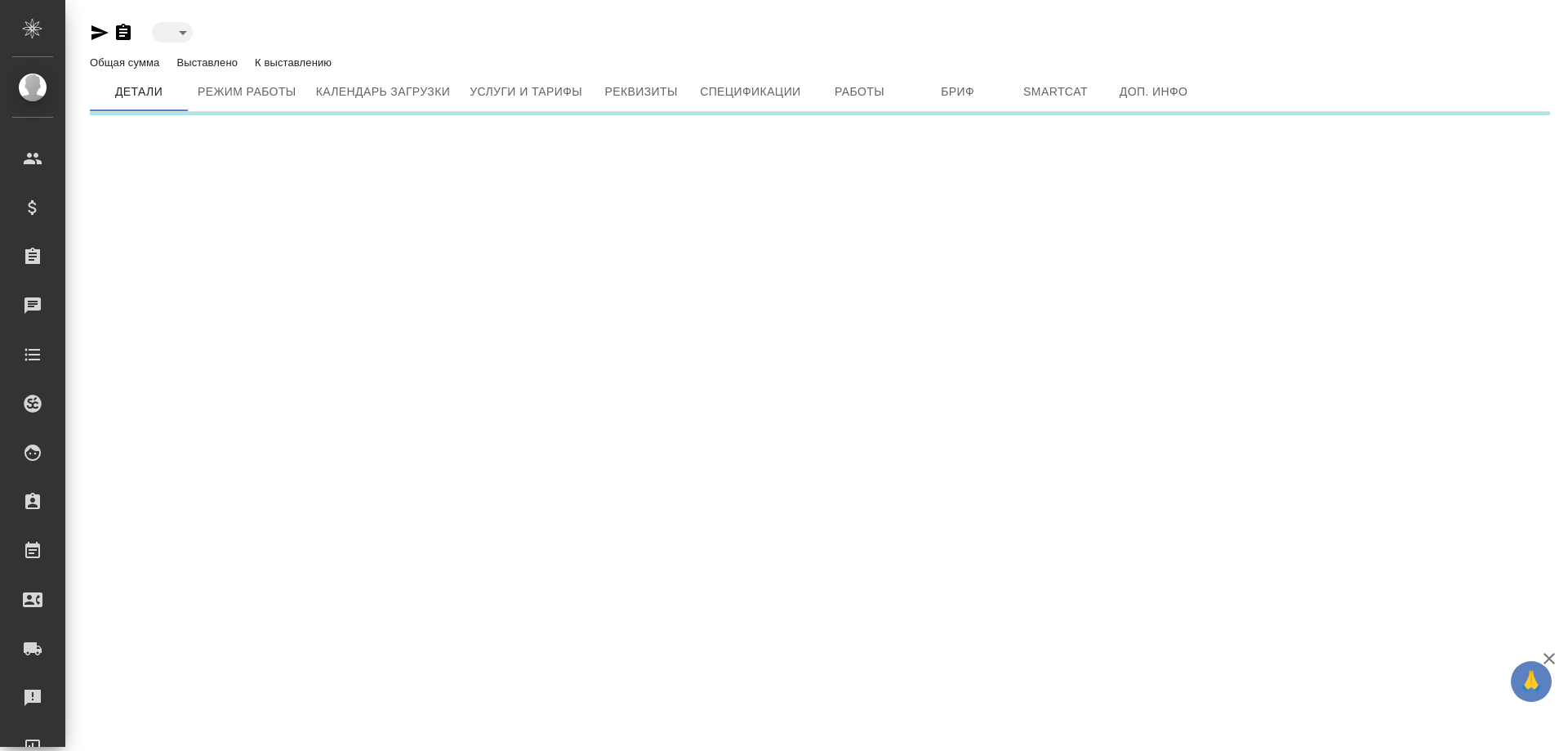
type input "toBeImplemented"
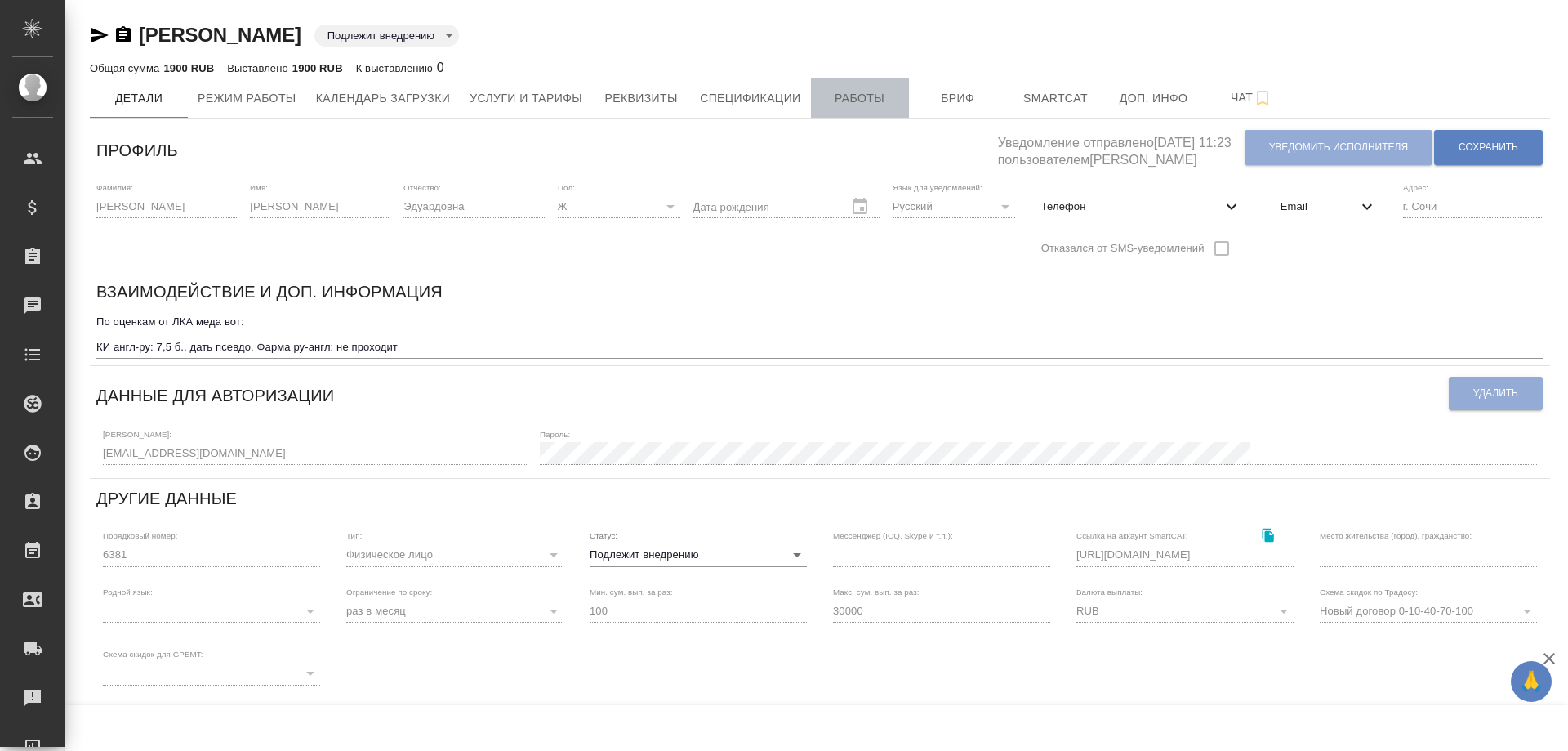
click at [871, 100] on span "Работы" at bounding box center [860, 99] width 78 height 20
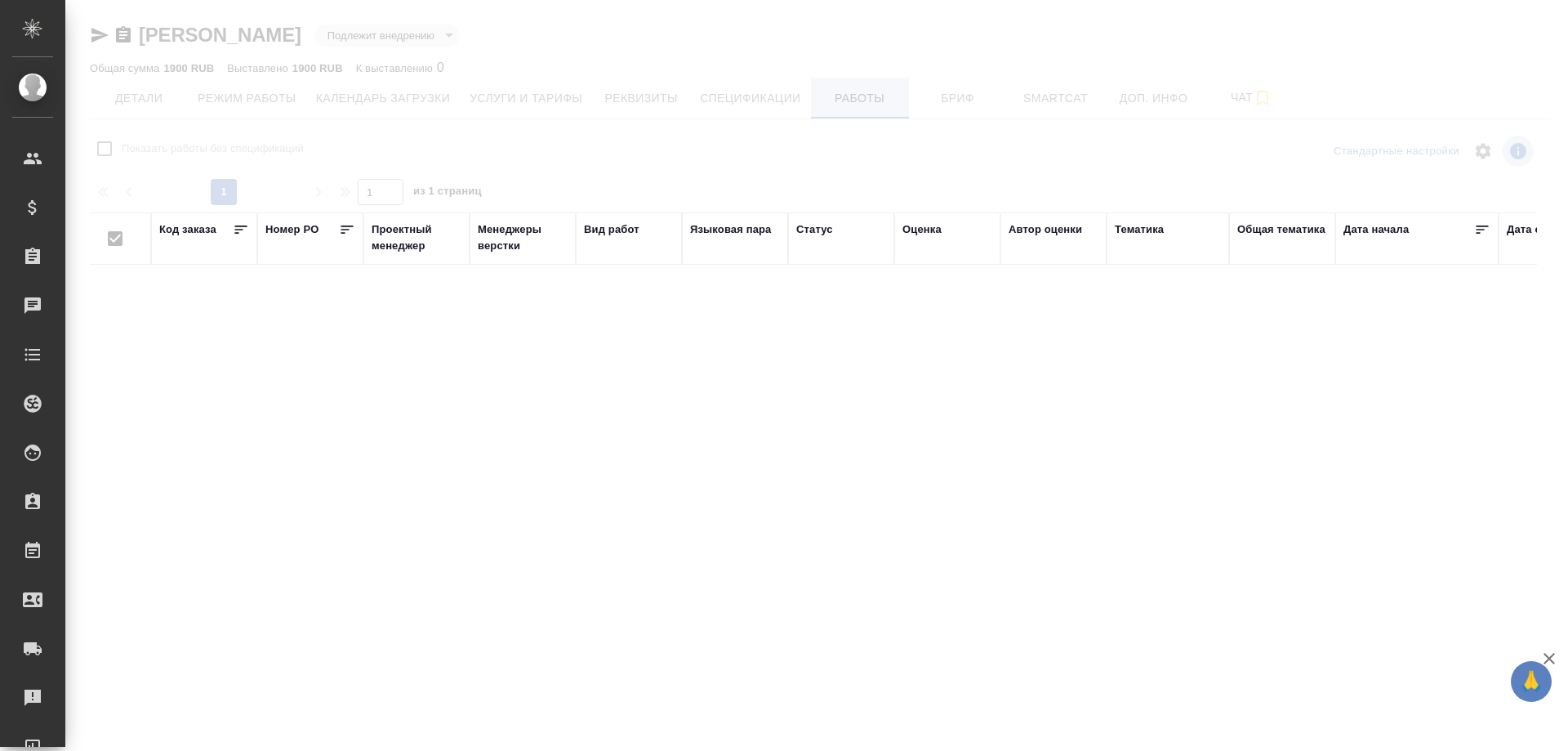
checkbox input "false"
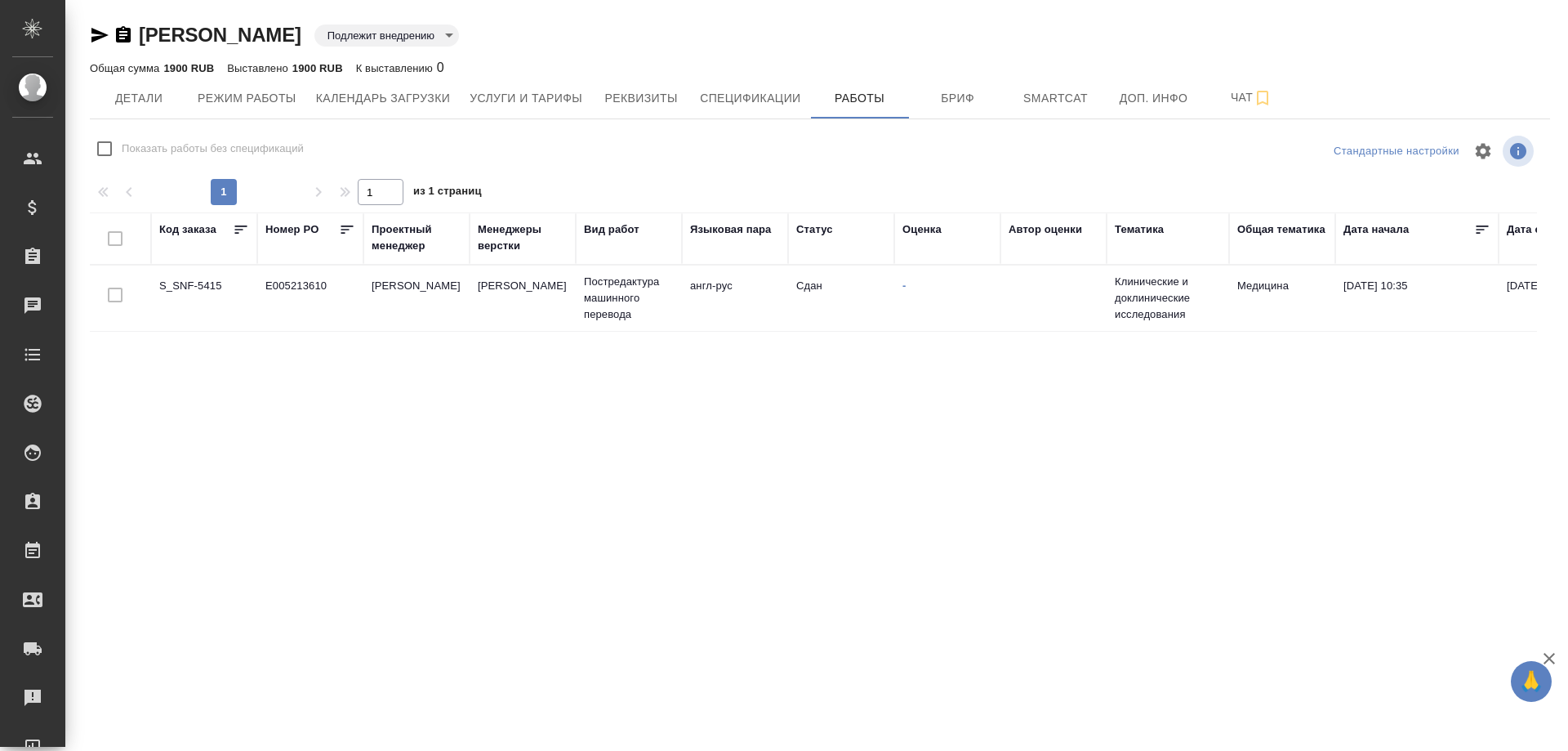
click at [182, 282] on td "S_SNF-5415" at bounding box center [204, 297] width 106 height 57
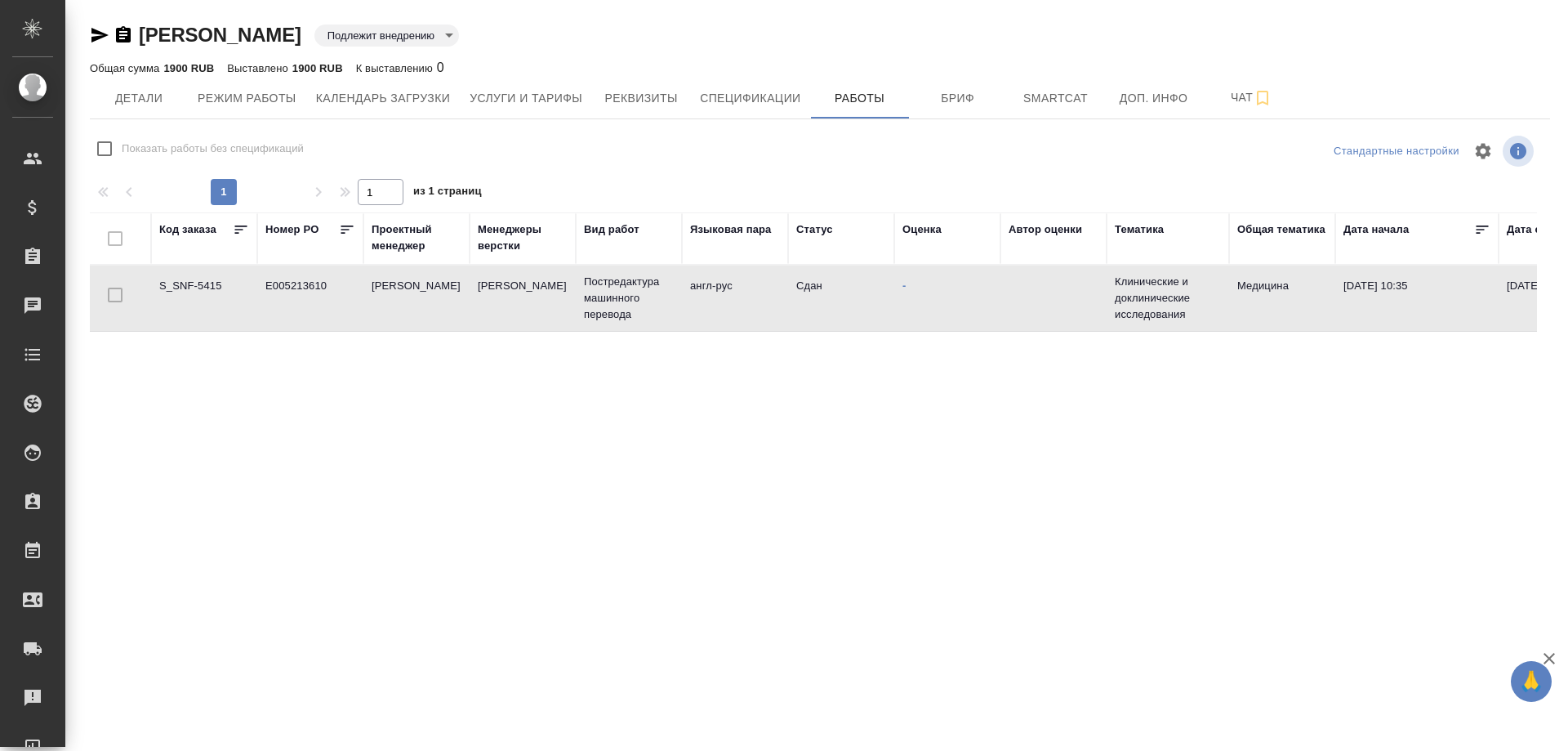
click at [182, 282] on td "S_SNF-5415" at bounding box center [204, 297] width 106 height 57
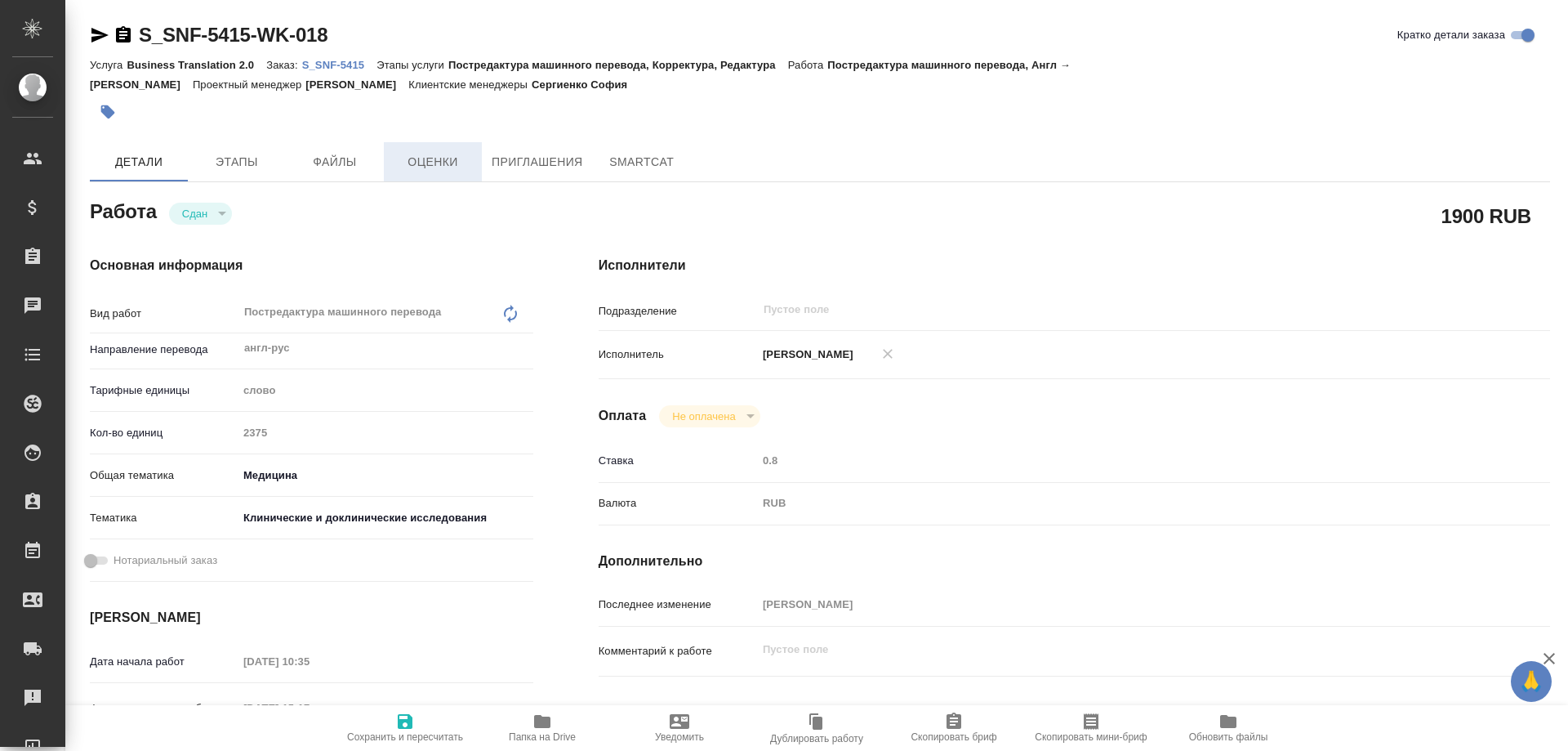
type textarea "x"
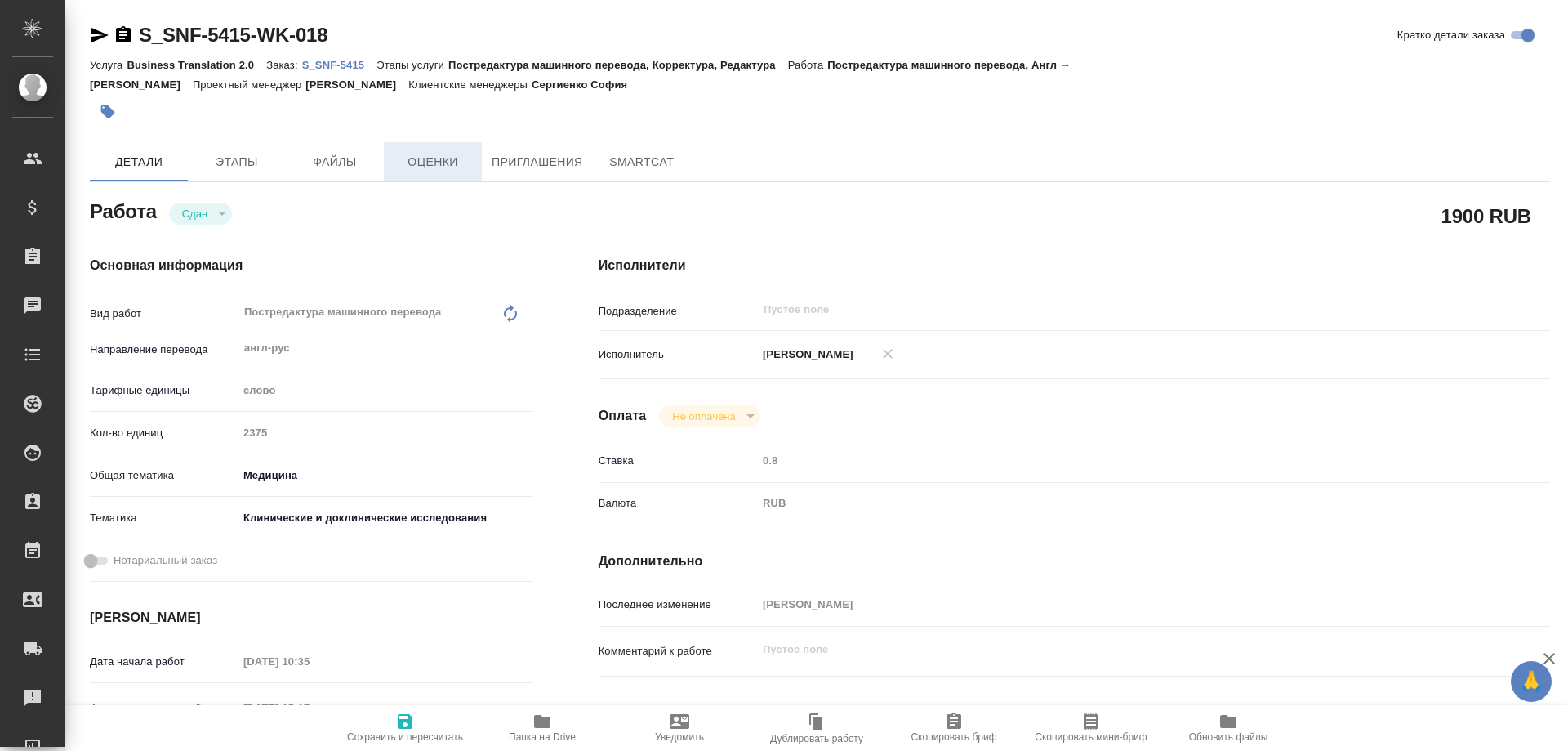
type textarea "x"
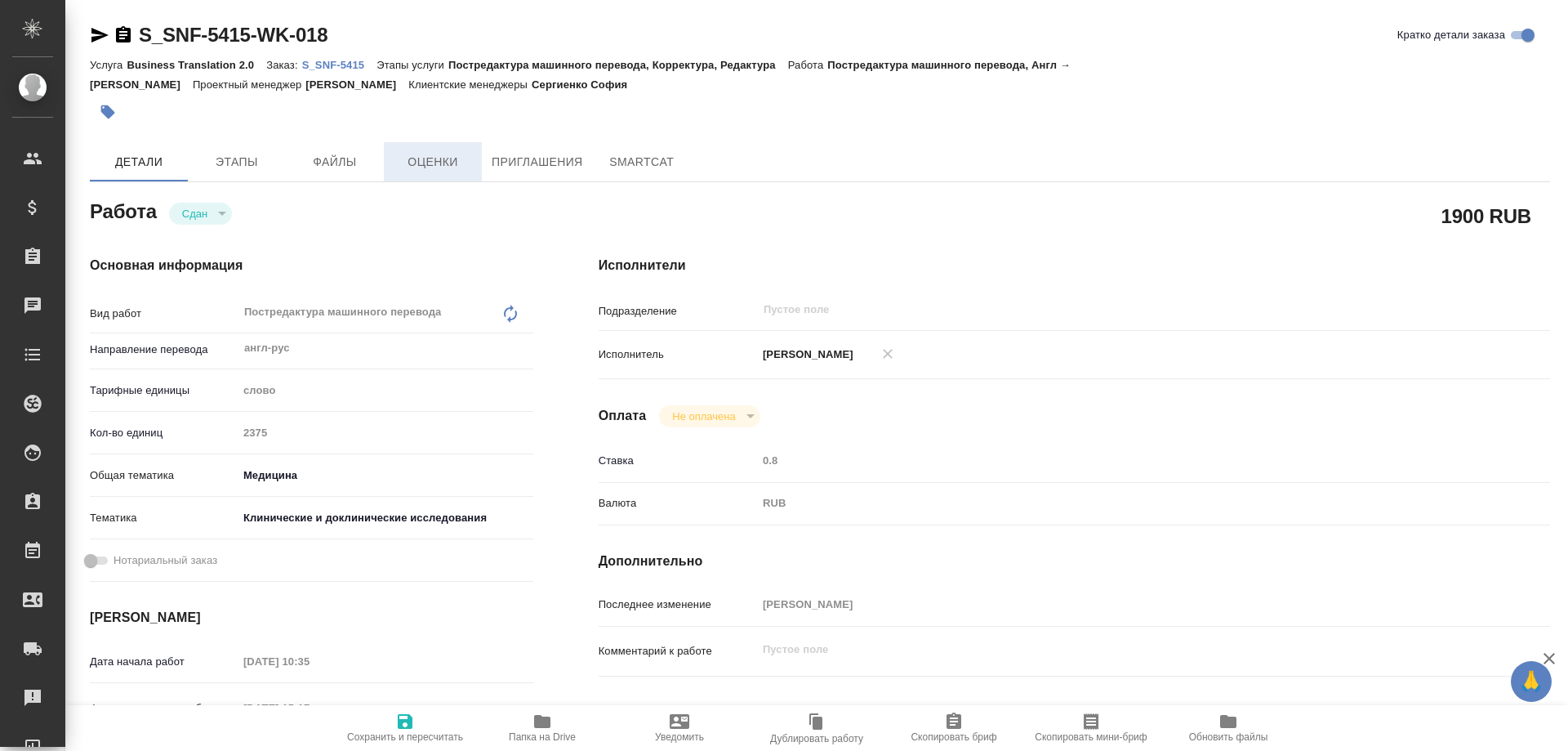
type textarea "x"
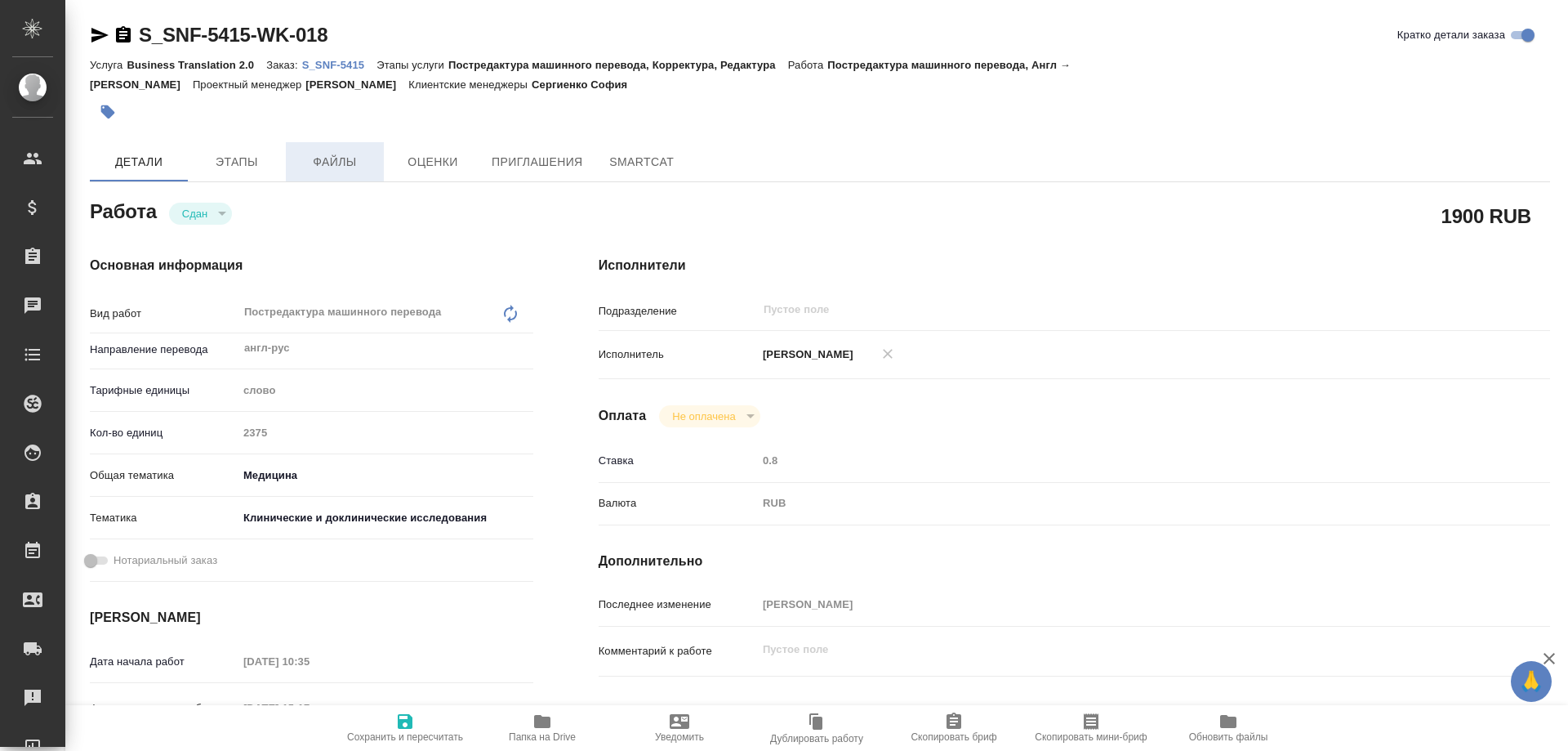
type textarea "x"
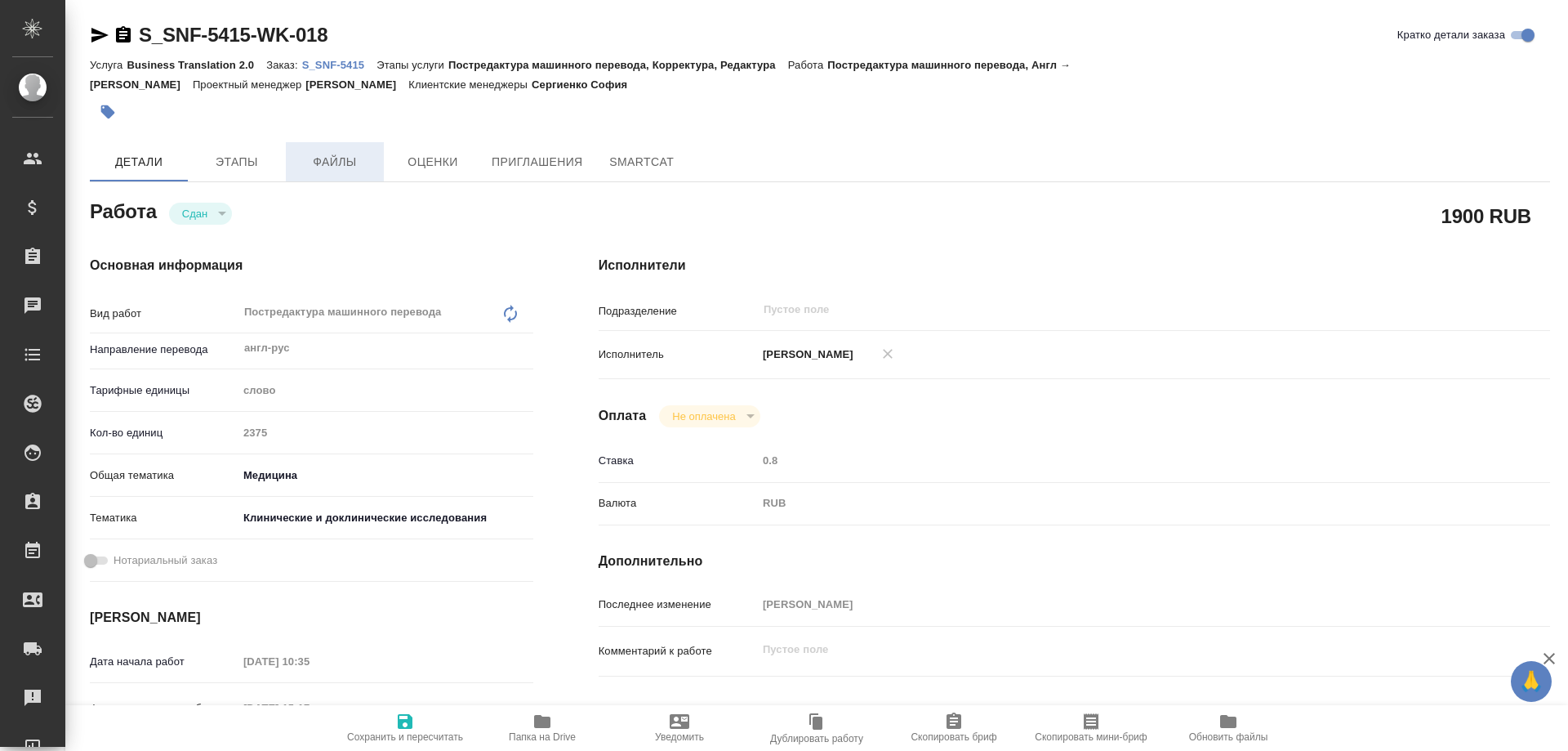
type textarea "x"
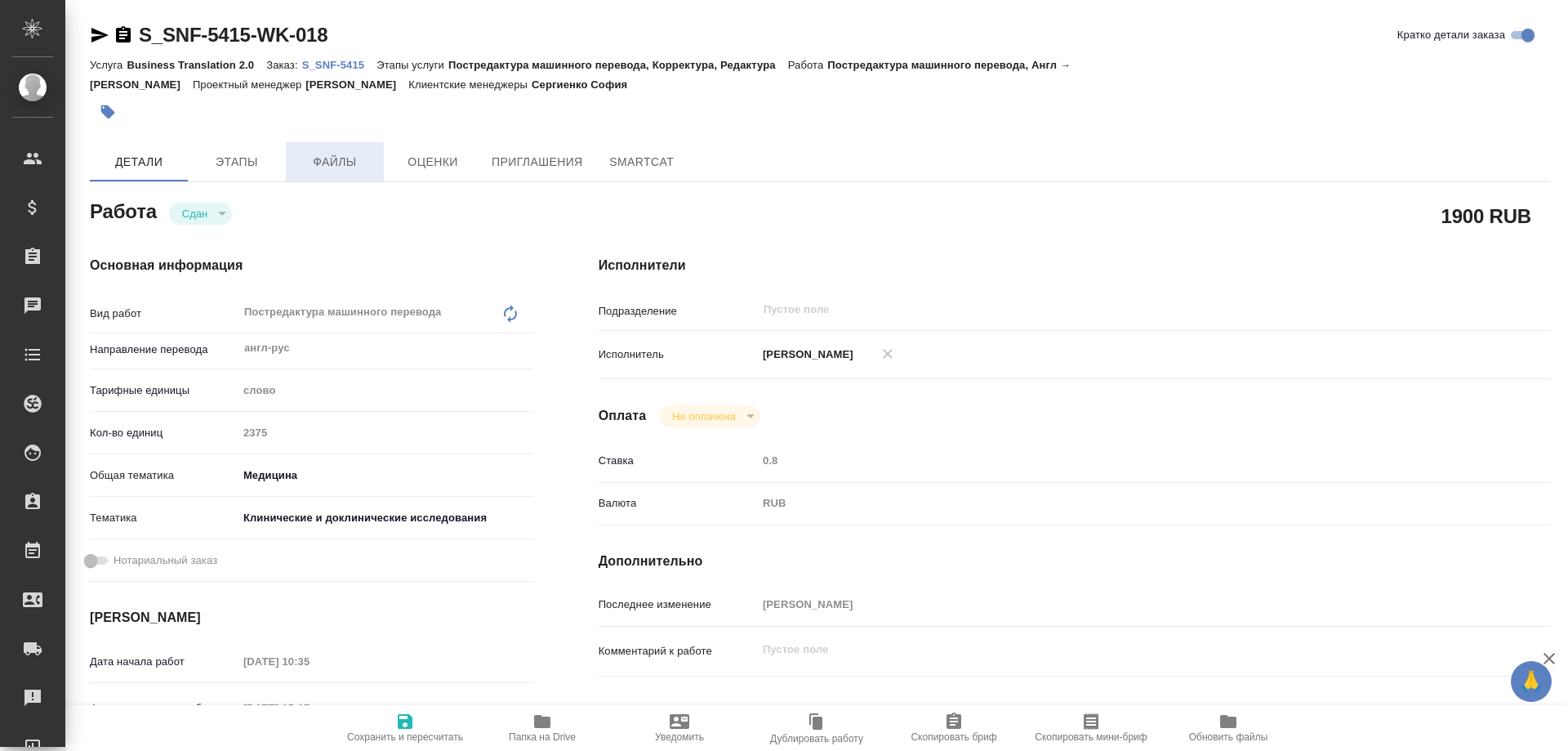
type textarea "x"
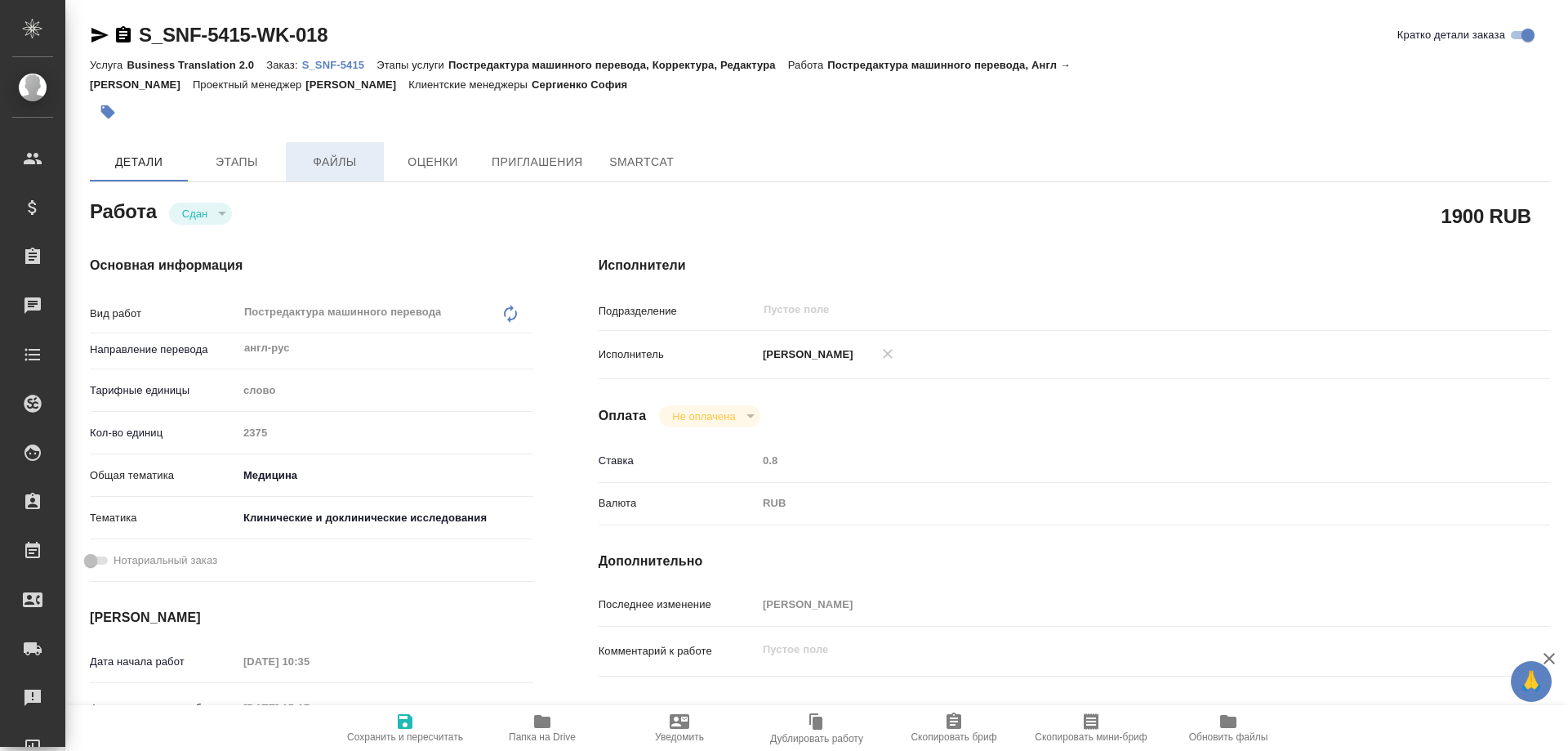
type textarea "x"
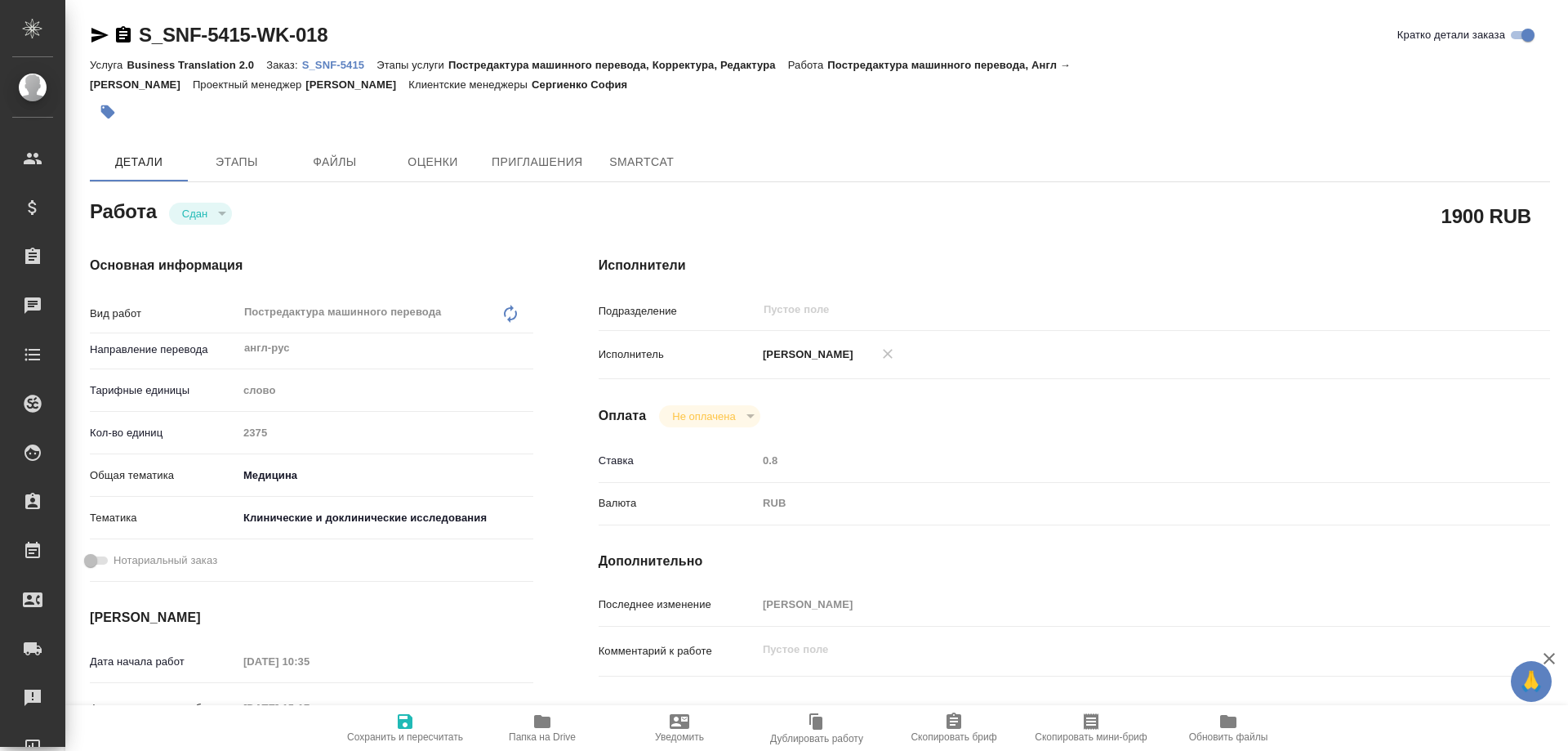
click at [314, 62] on p "S_SNF-5415" at bounding box center [339, 64] width 75 height 12
click at [324, 60] on p "S_SNF-5415" at bounding box center [339, 64] width 75 height 12
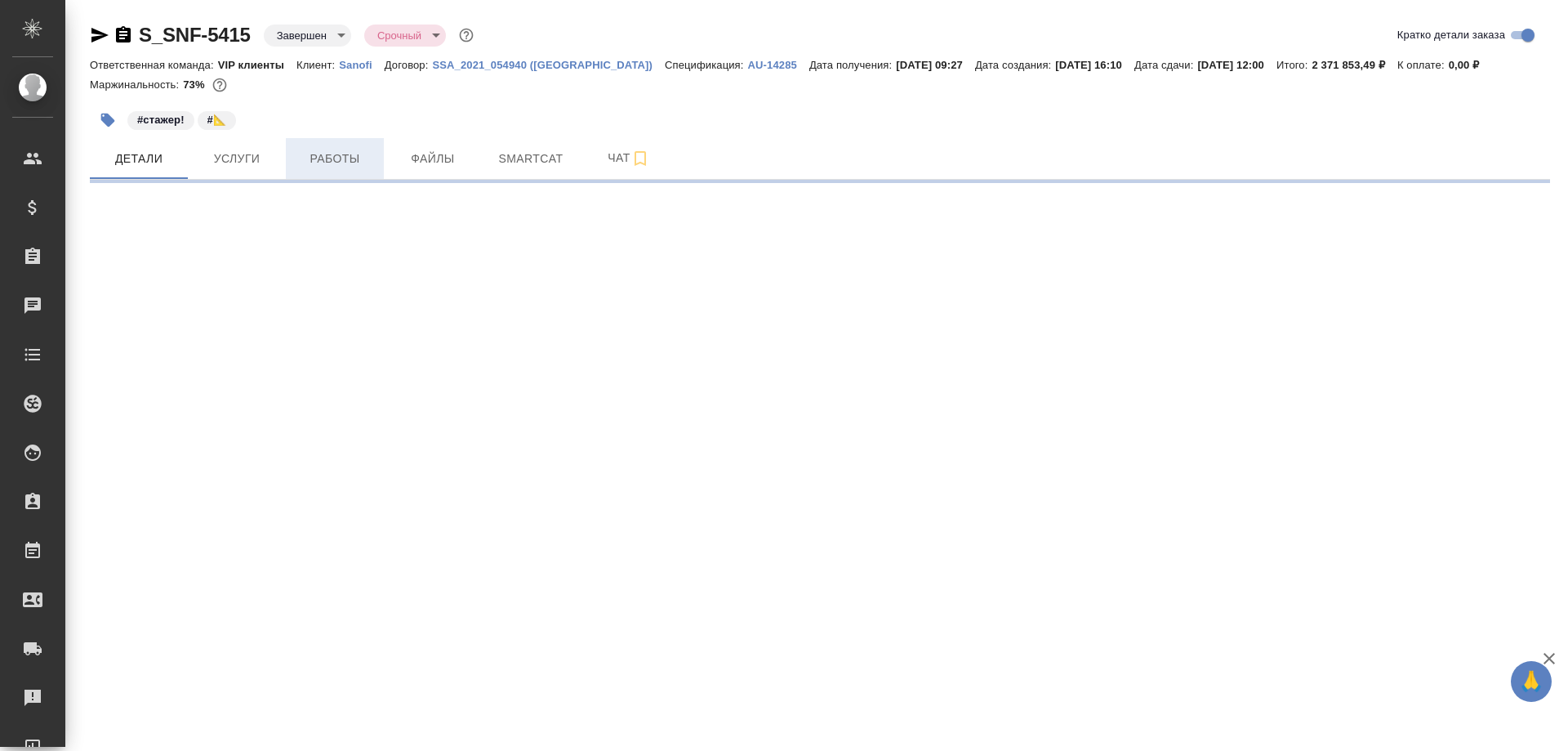
click at [330, 160] on span "Работы" at bounding box center [334, 159] width 78 height 20
select select "RU"
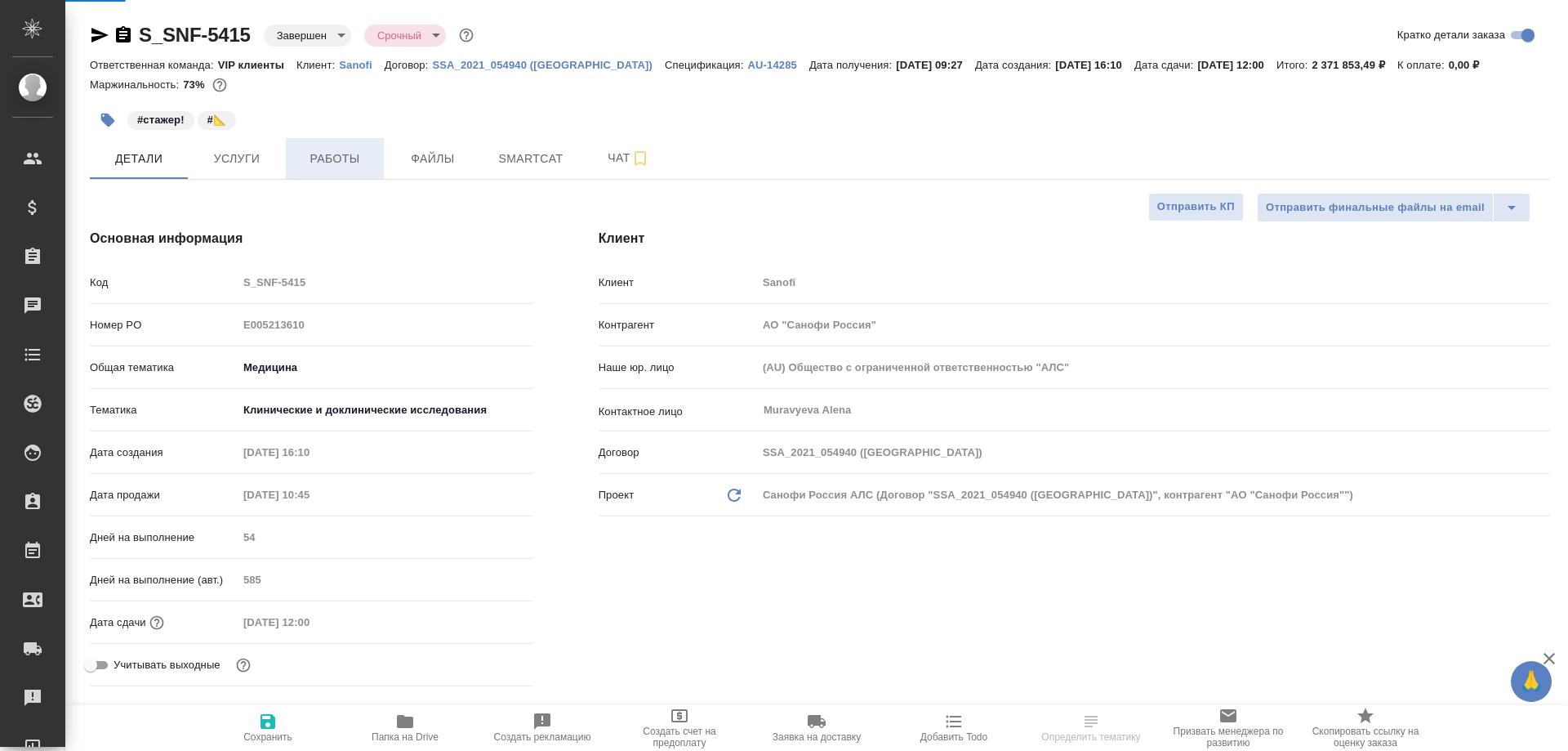
type textarea "x"
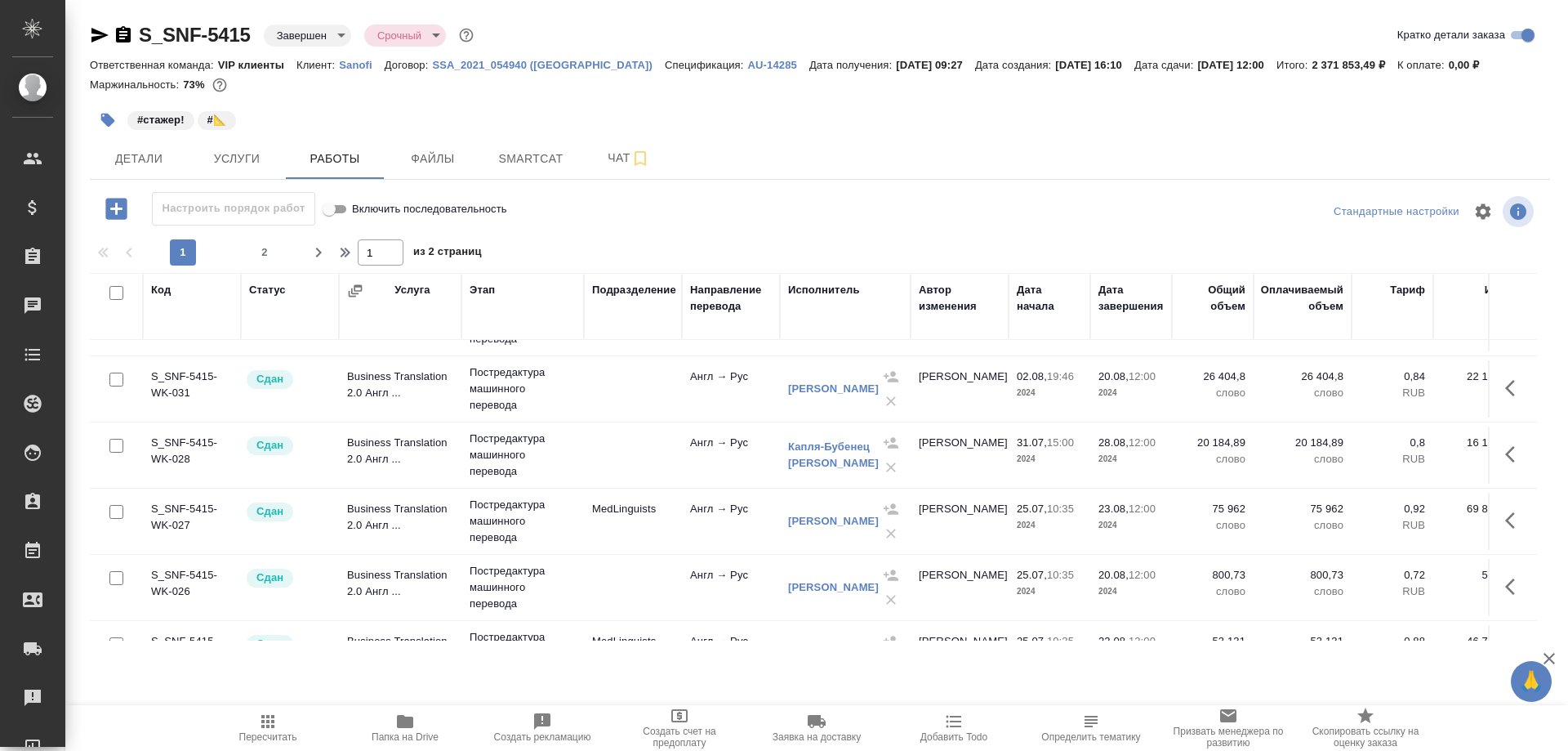
scroll to position [245, 0]
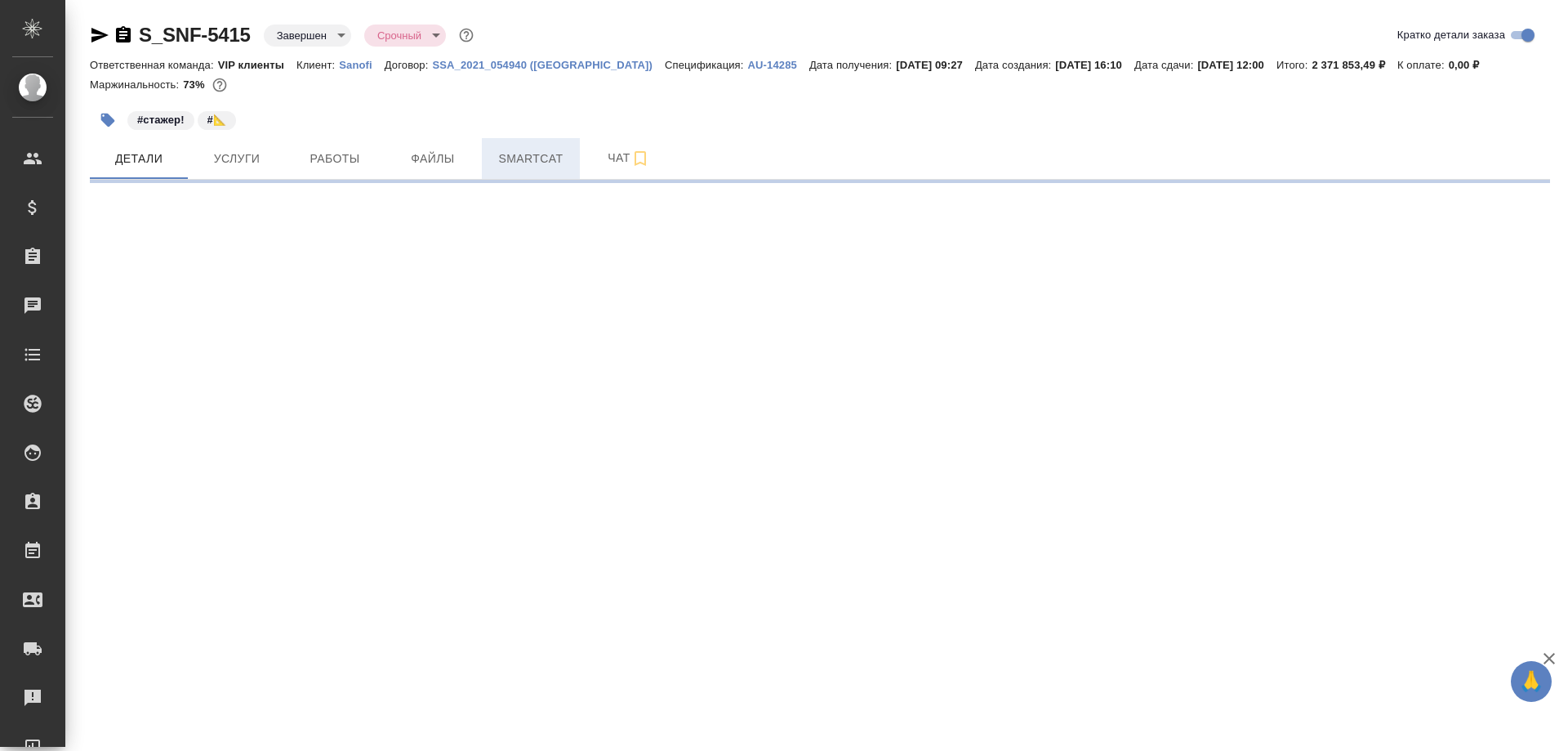
select select "RU"
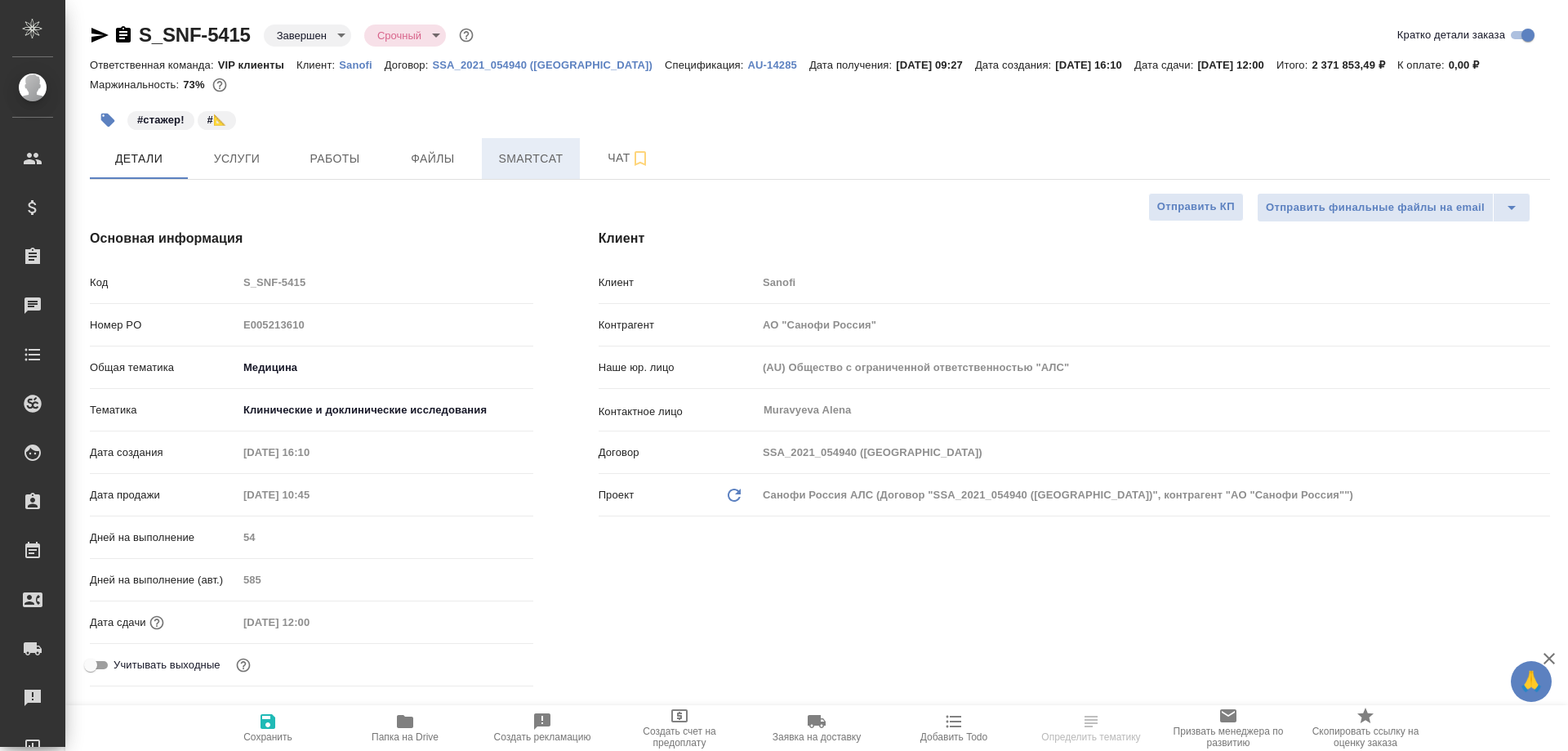
type textarea "x"
click at [551, 160] on span "Smartcat" at bounding box center [531, 159] width 78 height 20
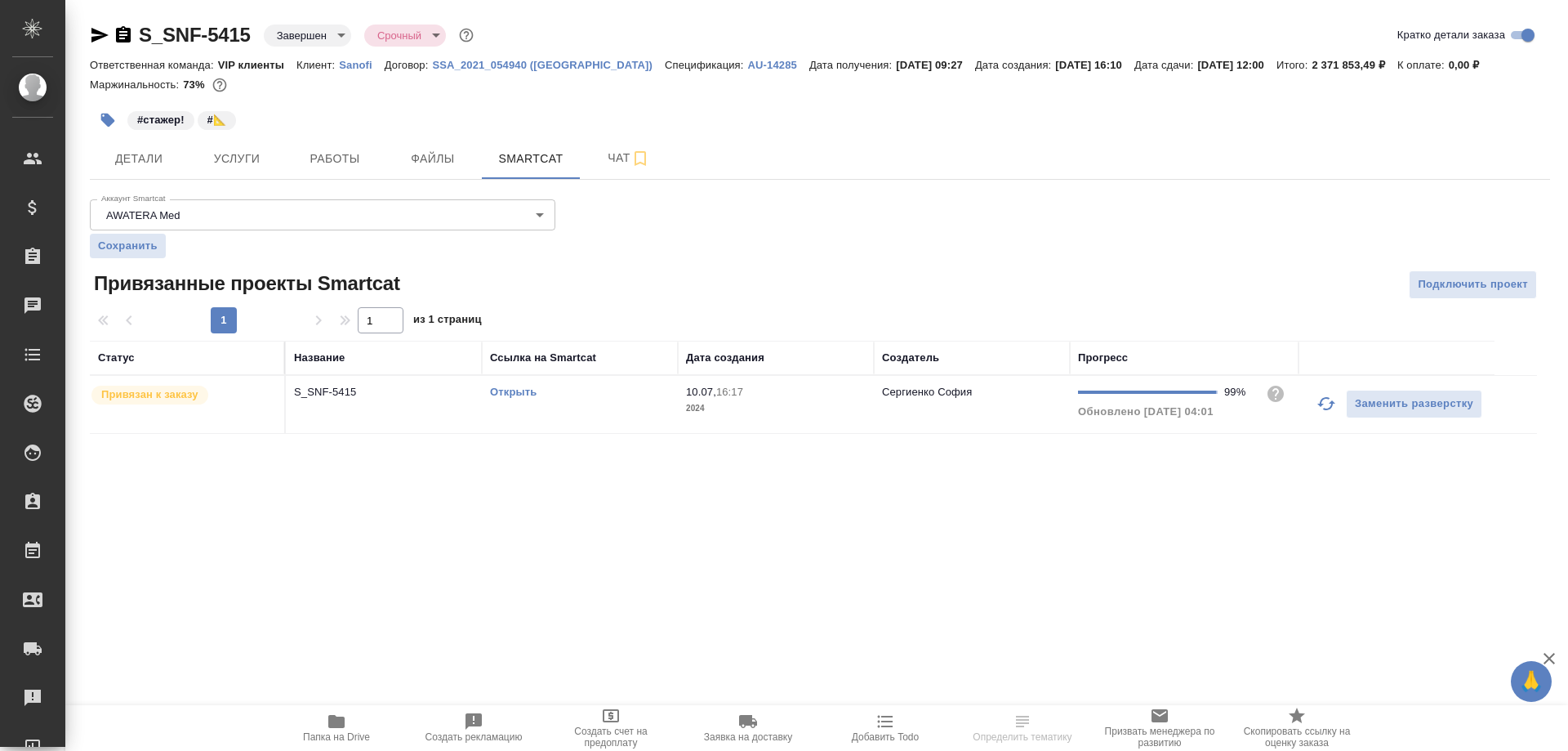
click at [513, 395] on link "Открыть" at bounding box center [513, 391] width 47 height 12
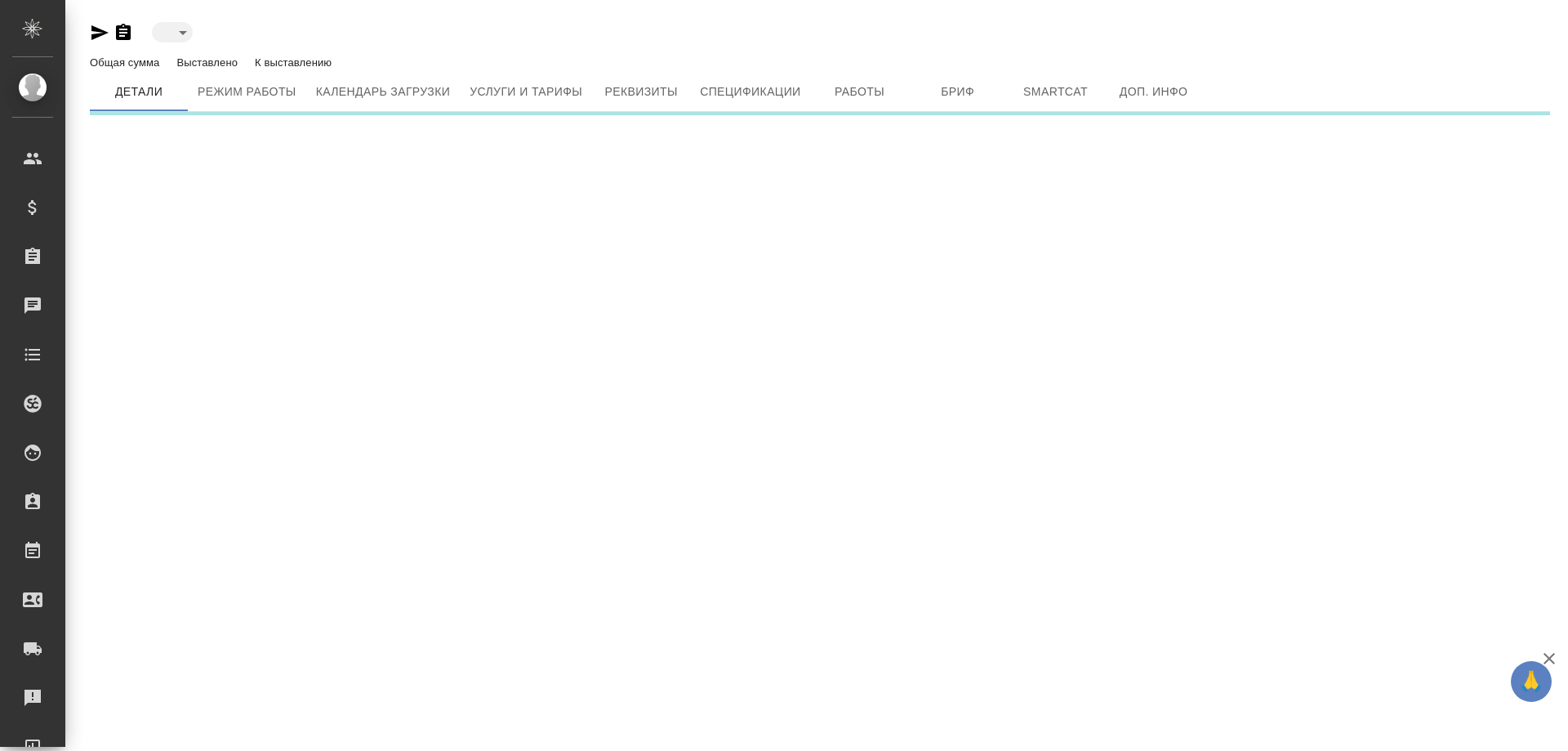
type input "toBeImplemented"
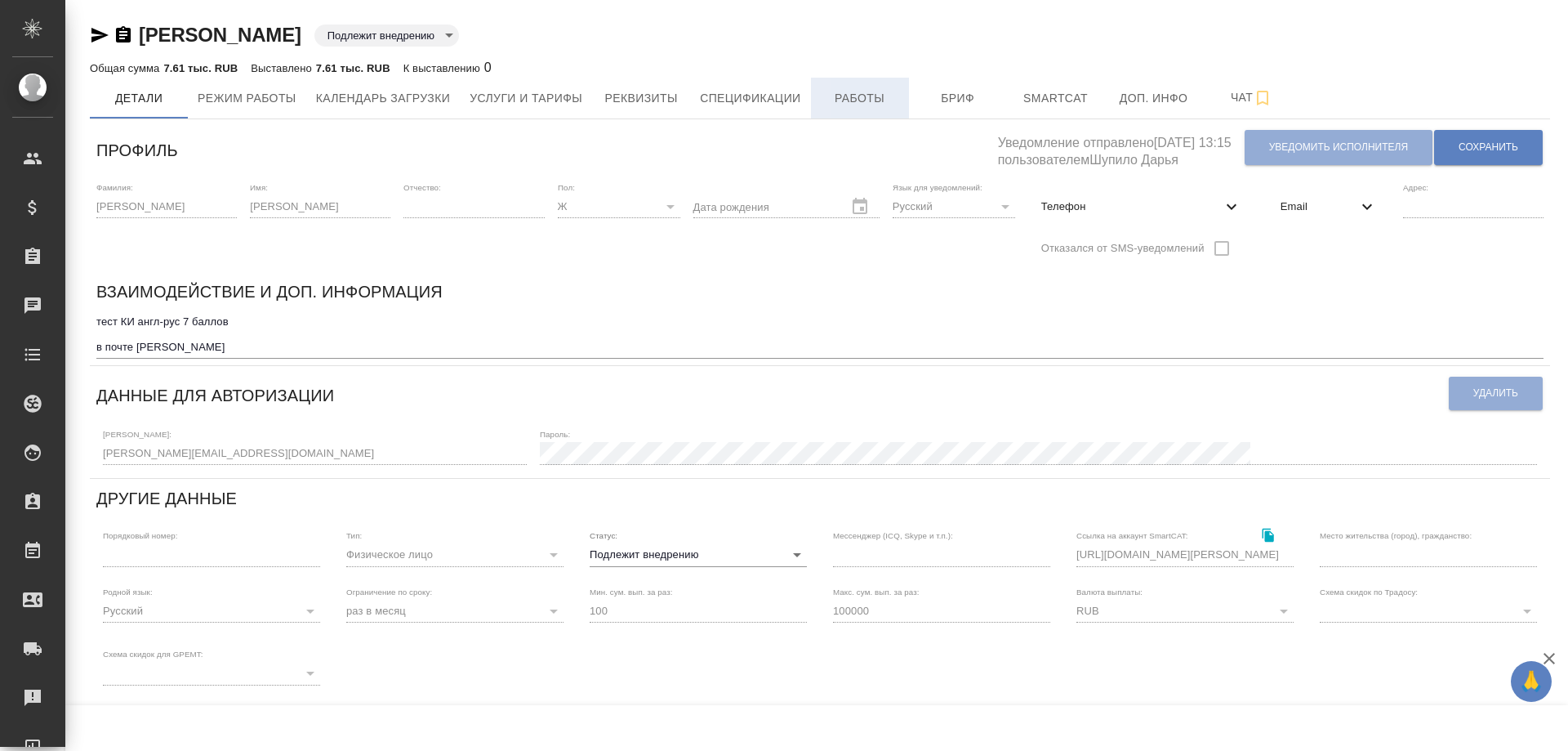
click at [885, 93] on span "Работы" at bounding box center [860, 99] width 78 height 20
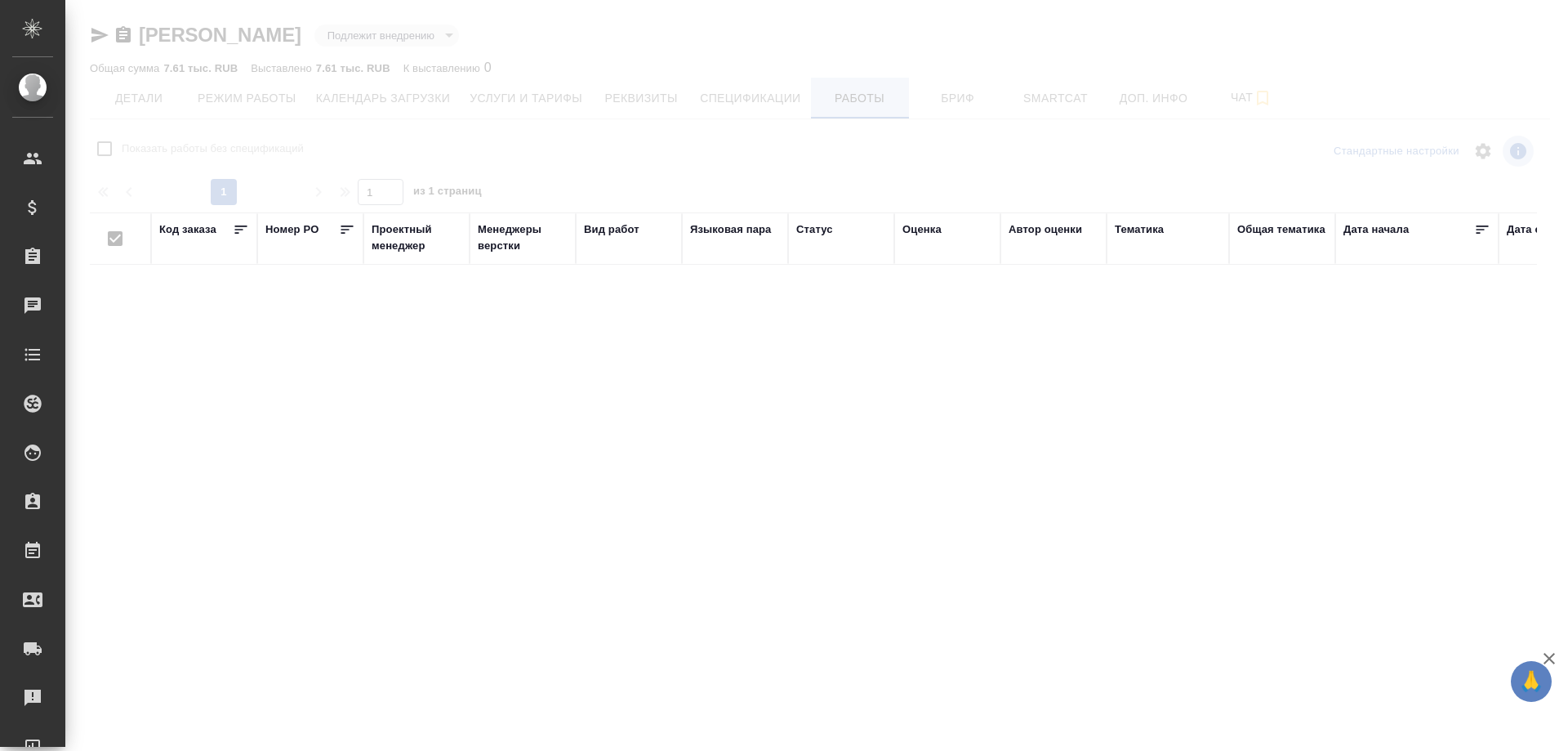
checkbox input "false"
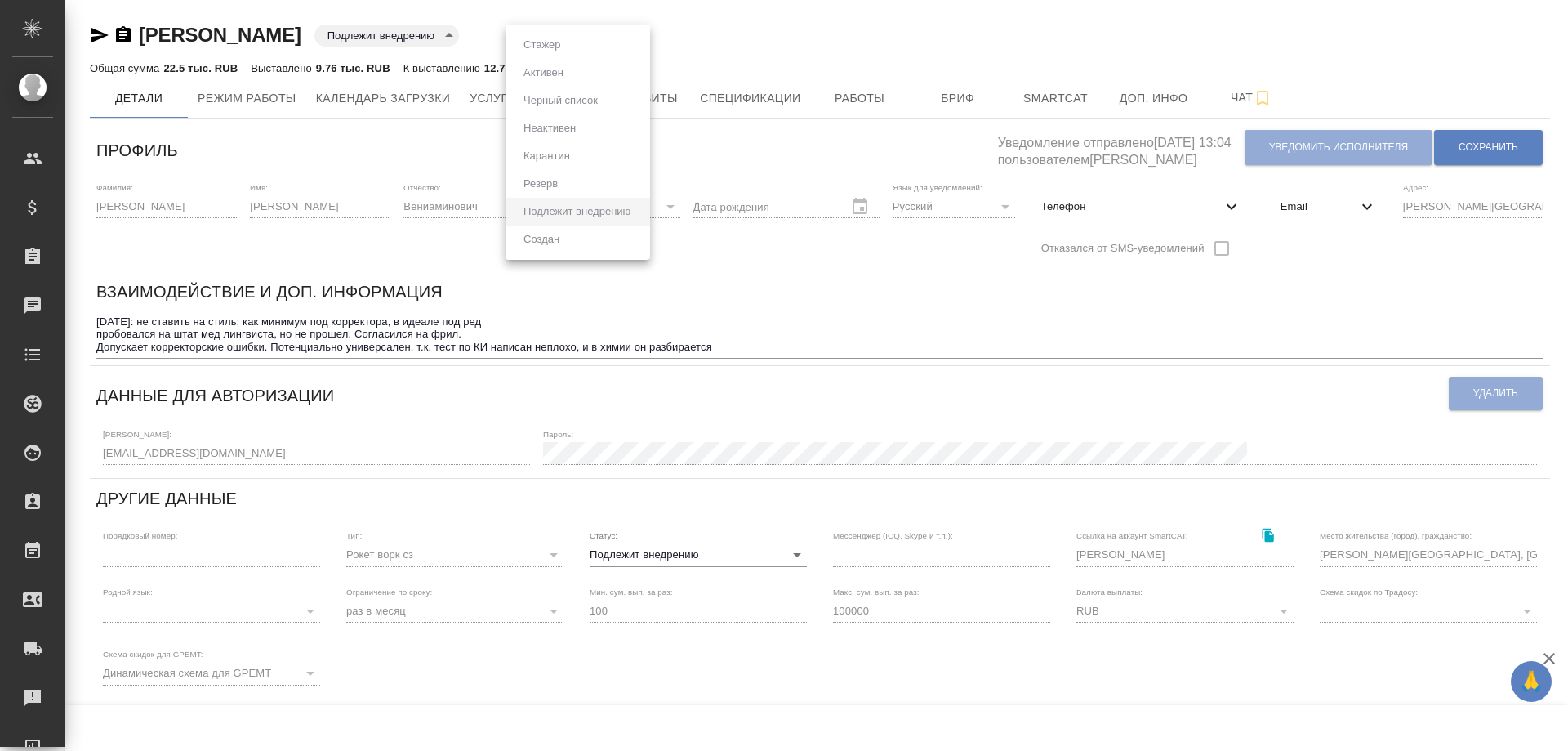
click at [642, 36] on body "🙏 .cls-1 fill:#fff; AWATERA Solovyova Elena Клиенты Спецификации Заказы 0 Чаты …" at bounding box center [784, 376] width 1568 height 751
click at [792, 558] on div at bounding box center [784, 376] width 1568 height 751
click at [792, 558] on body "🙏 .cls-1 fill:#fff; AWATERA Solovyova Elena Клиенты Спецификации Заказы 0 Чаты …" at bounding box center [784, 376] width 1568 height 751
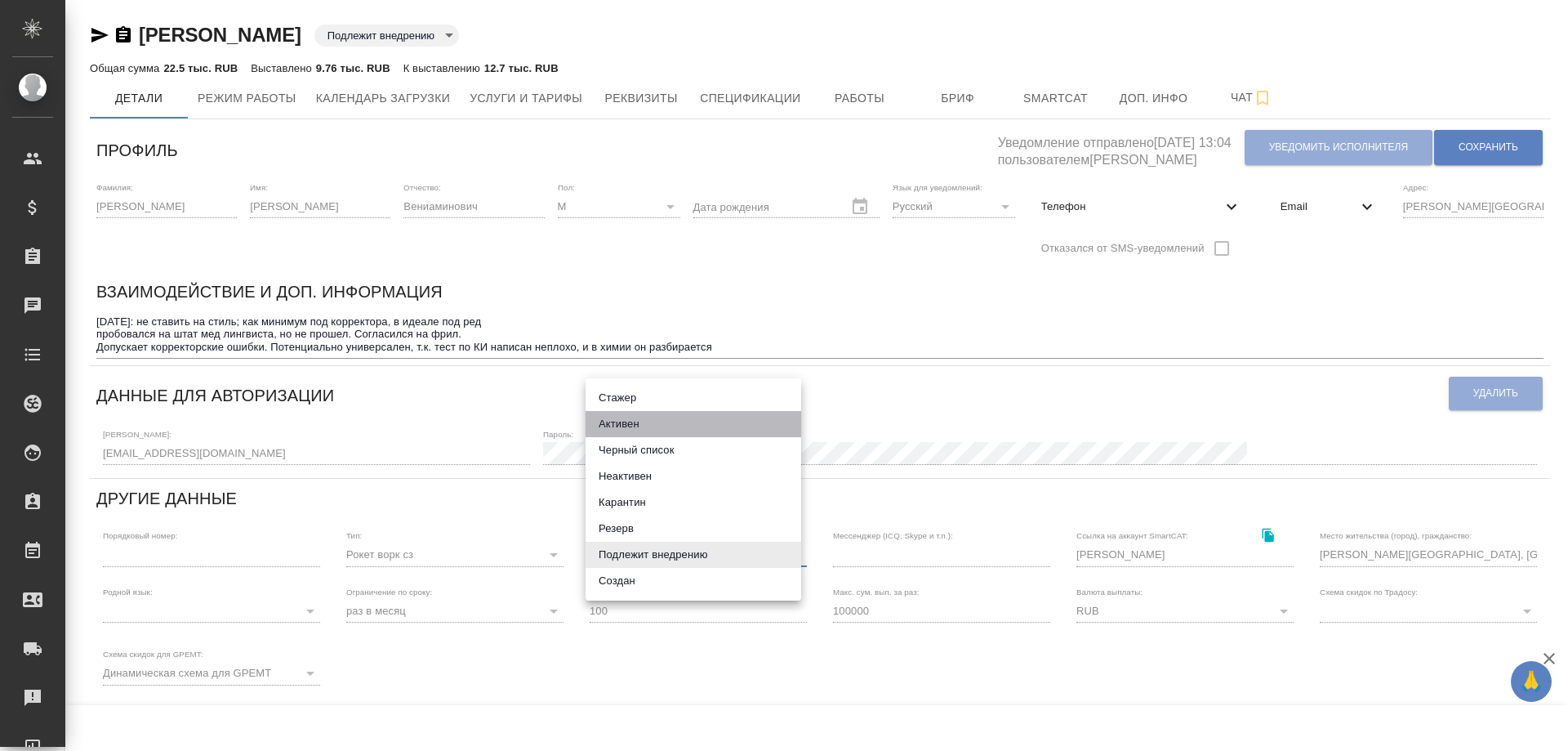
click at [632, 419] on li "Активен" at bounding box center [693, 424] width 215 height 26
type input "active"
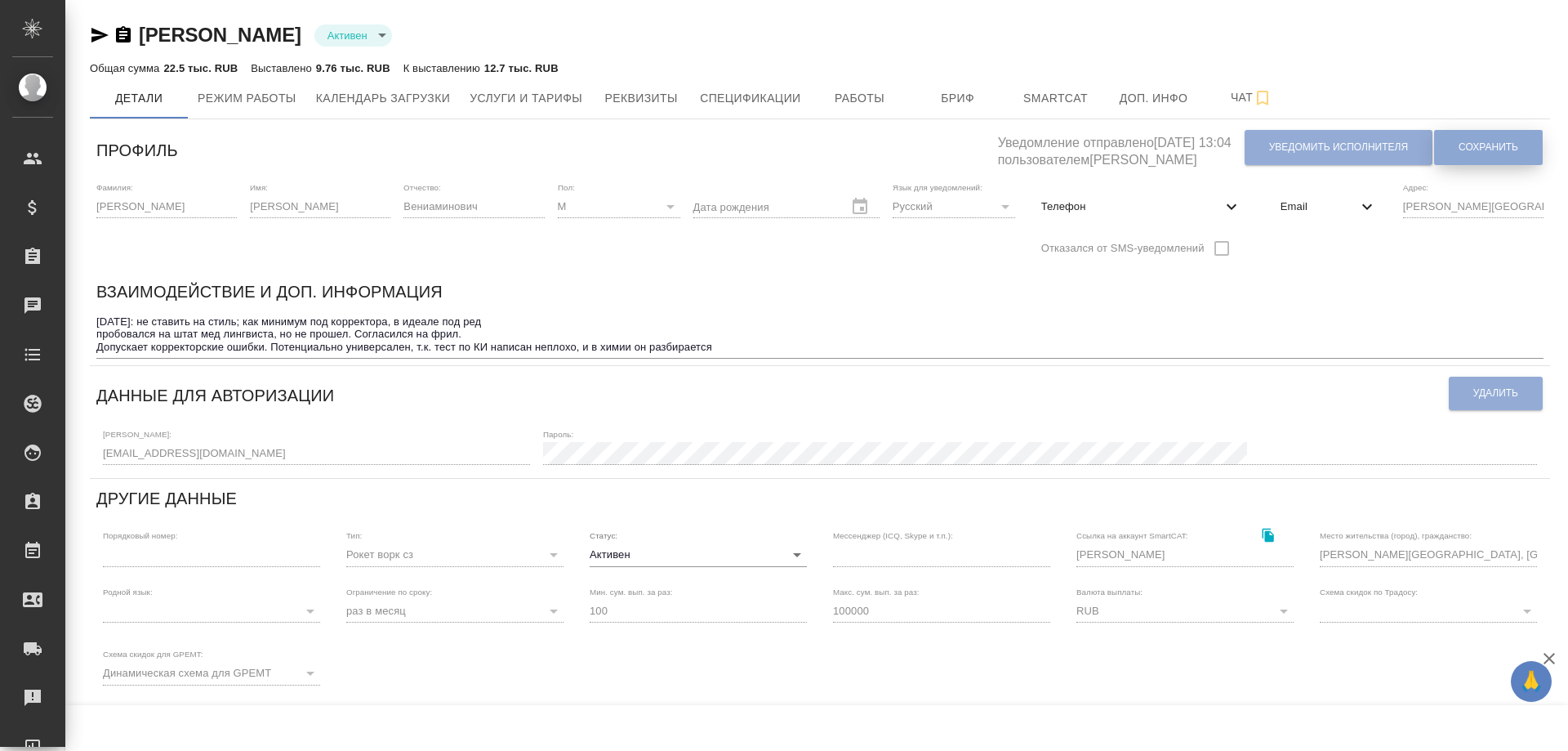
click at [1498, 147] on span "Сохранить" at bounding box center [1489, 147] width 60 height 14
click at [838, 99] on span "Работы" at bounding box center [860, 99] width 78 height 20
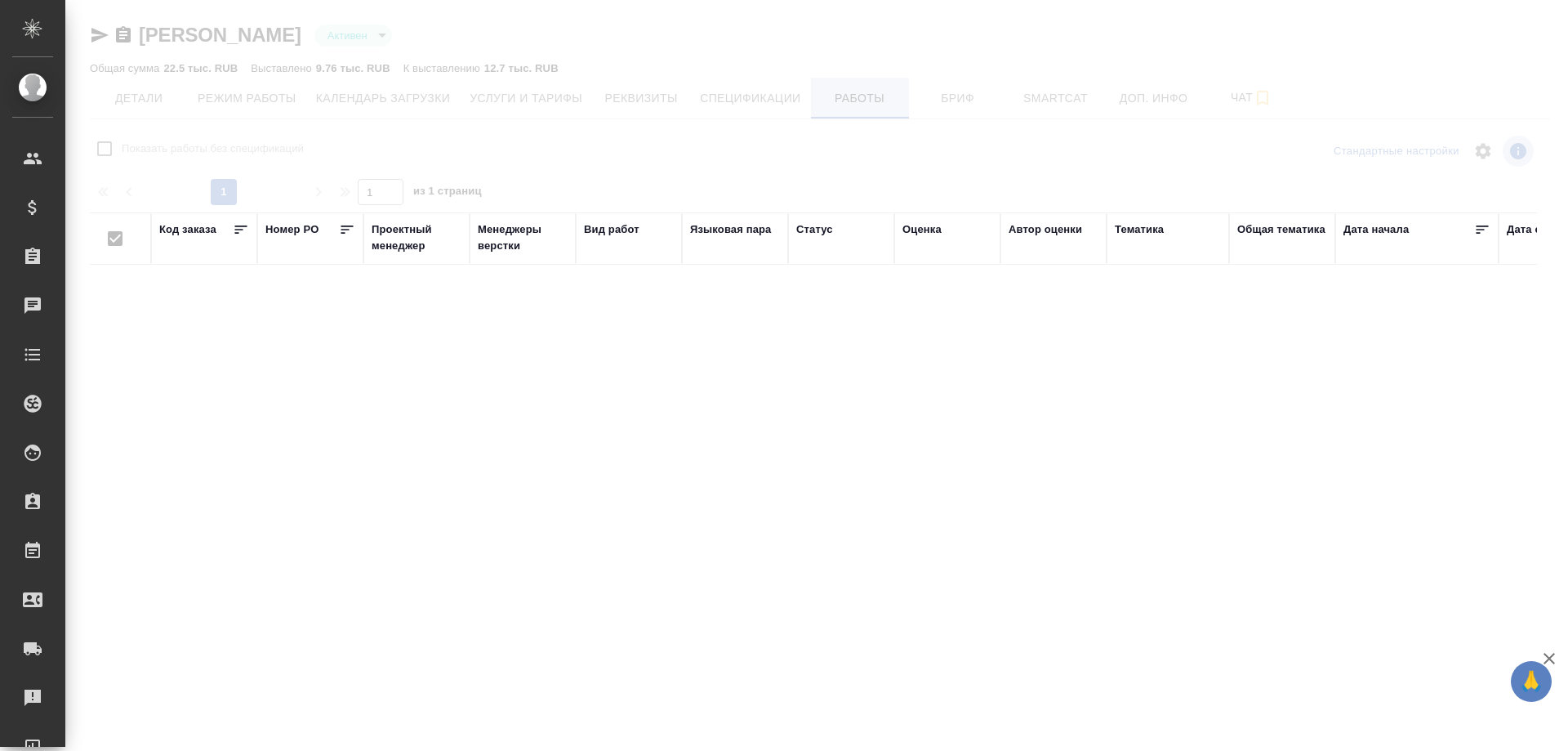
checkbox input "false"
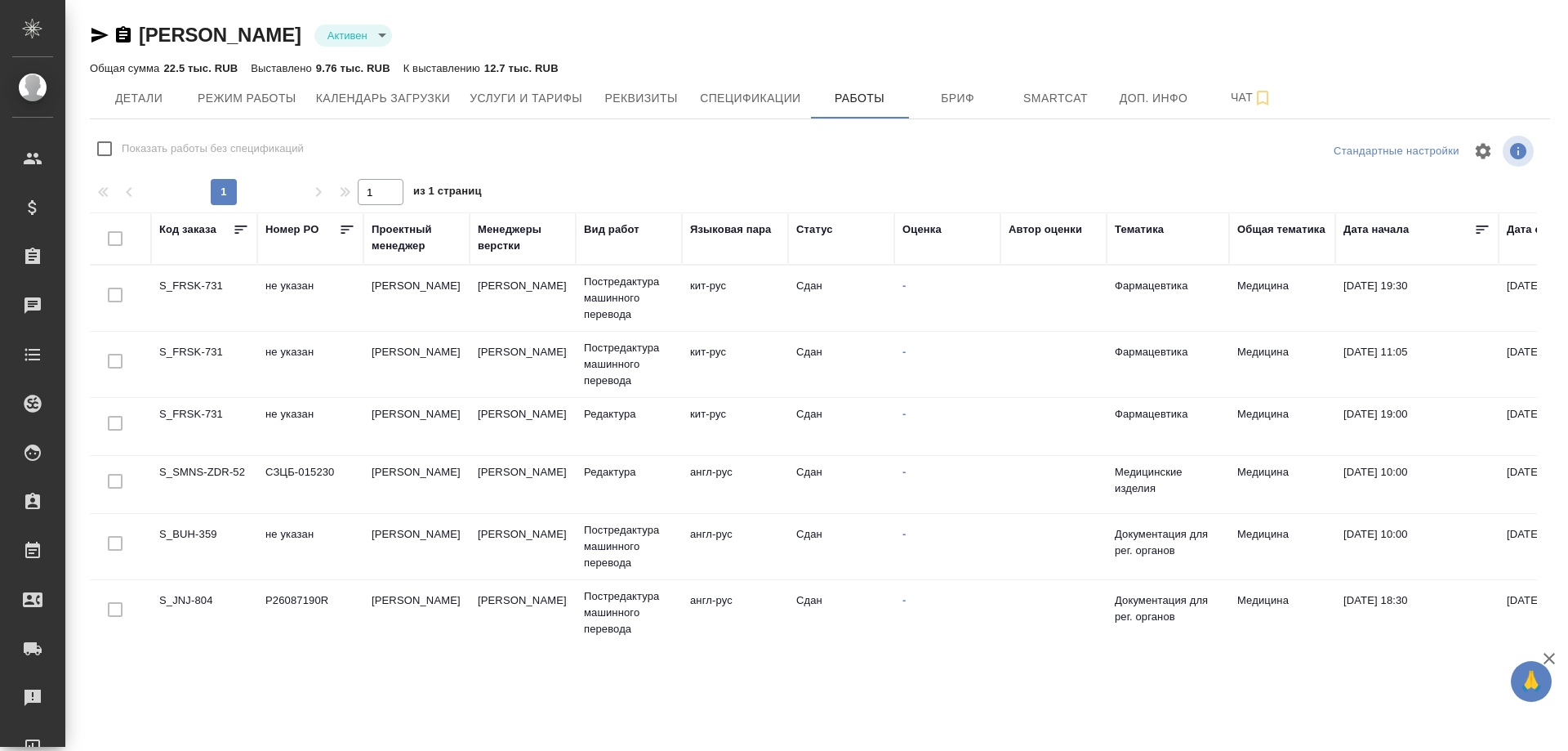
click at [191, 280] on td "S_FRSK-731" at bounding box center [204, 297] width 106 height 57
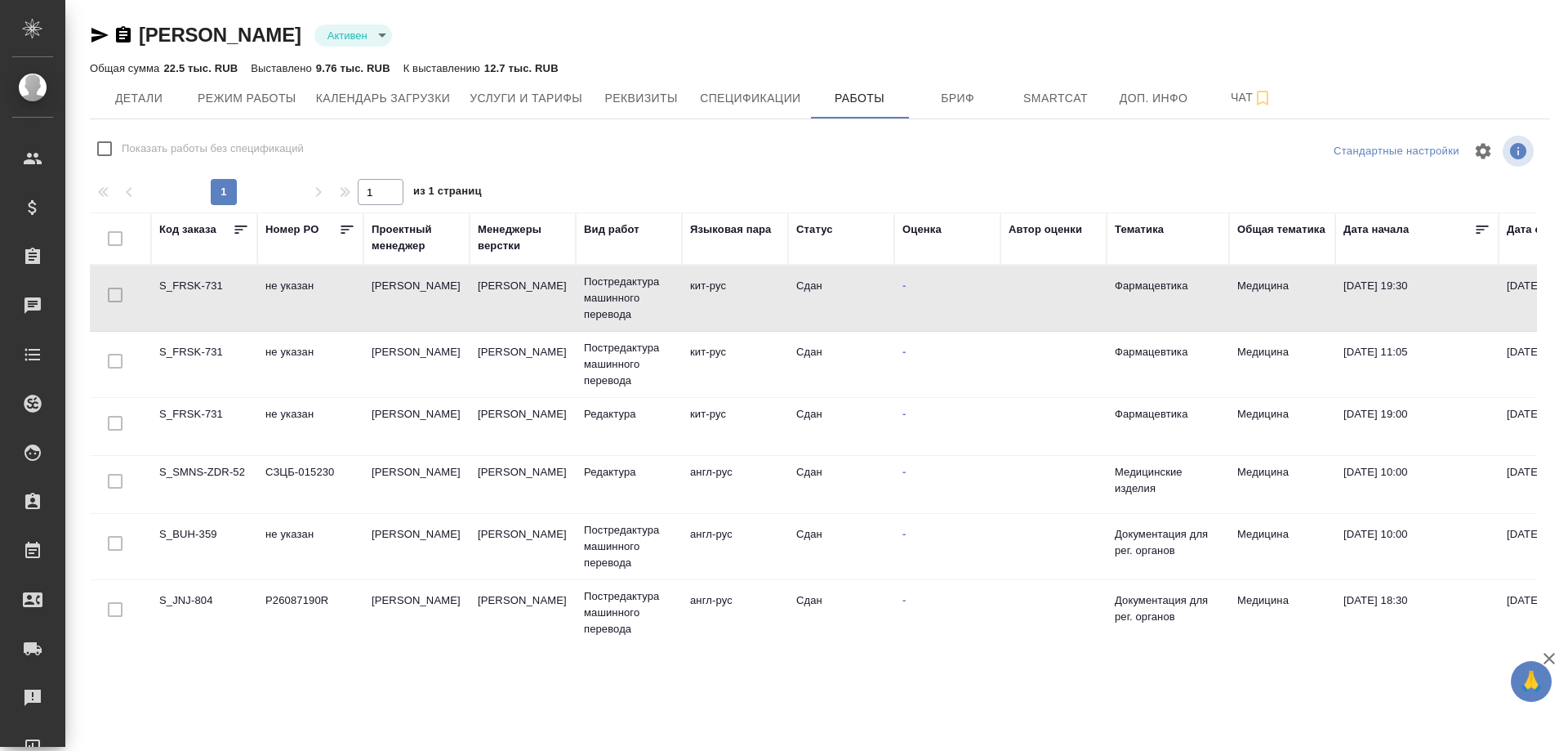
click at [191, 280] on td "S_FRSK-731" at bounding box center [204, 297] width 106 height 57
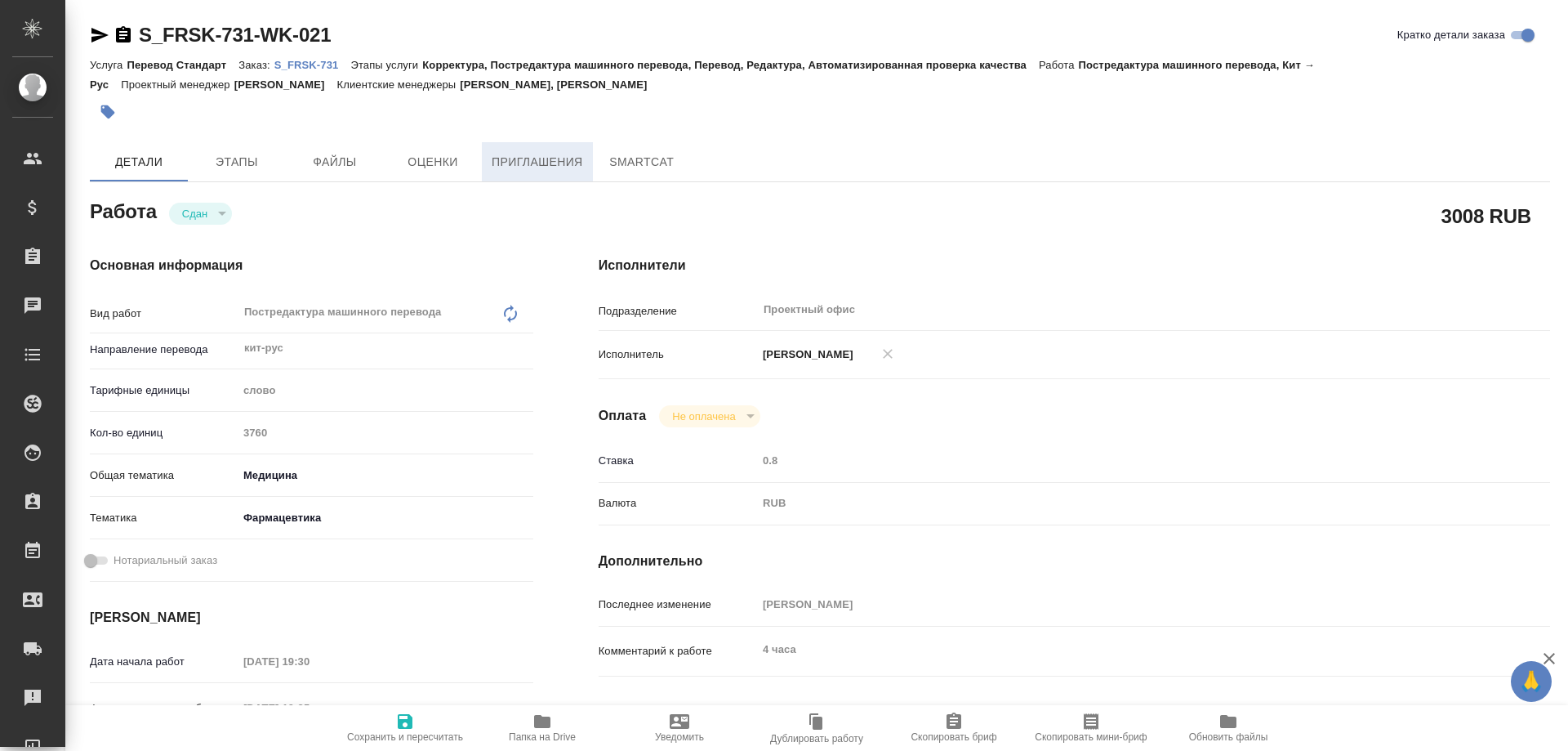
type textarea "x"
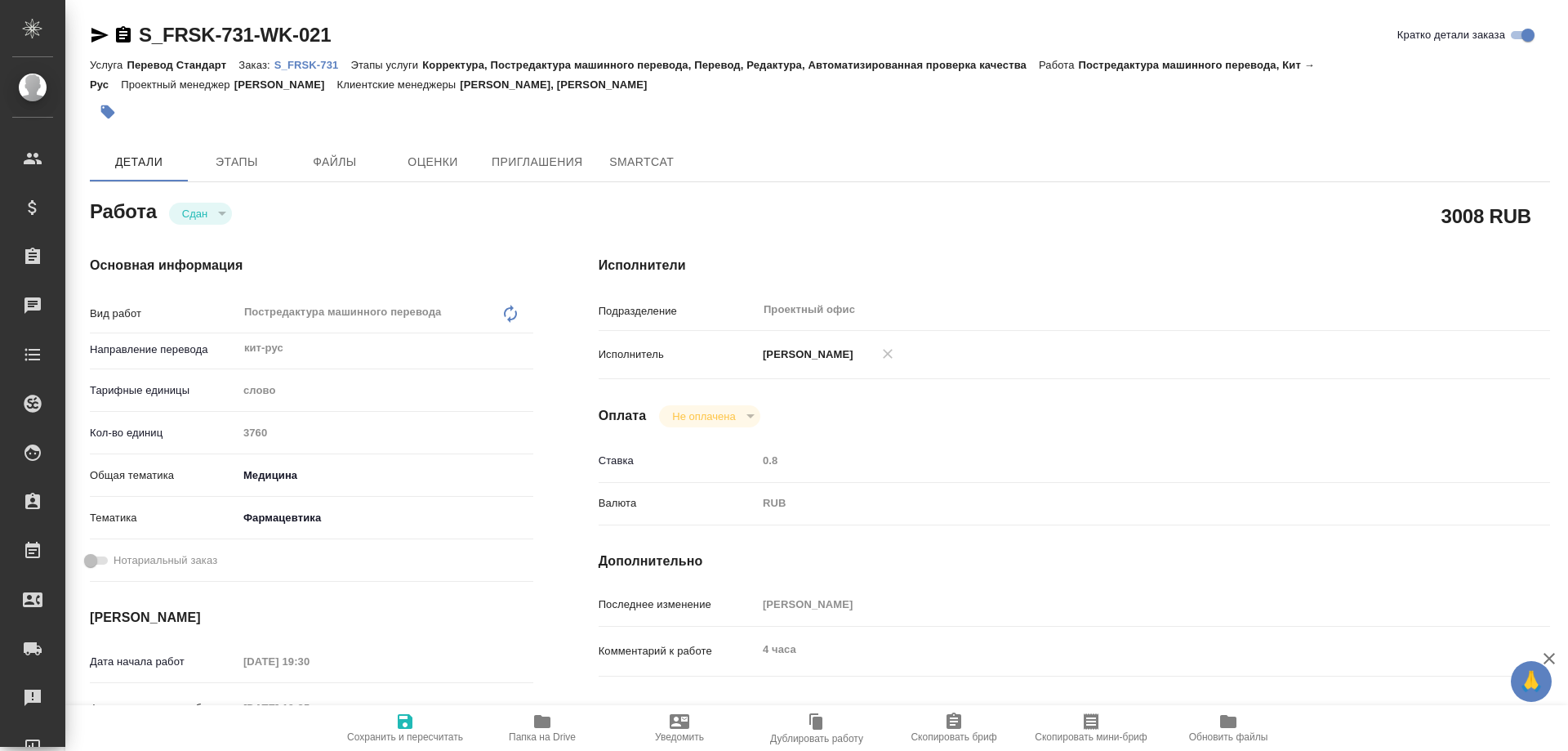
type textarea "x"
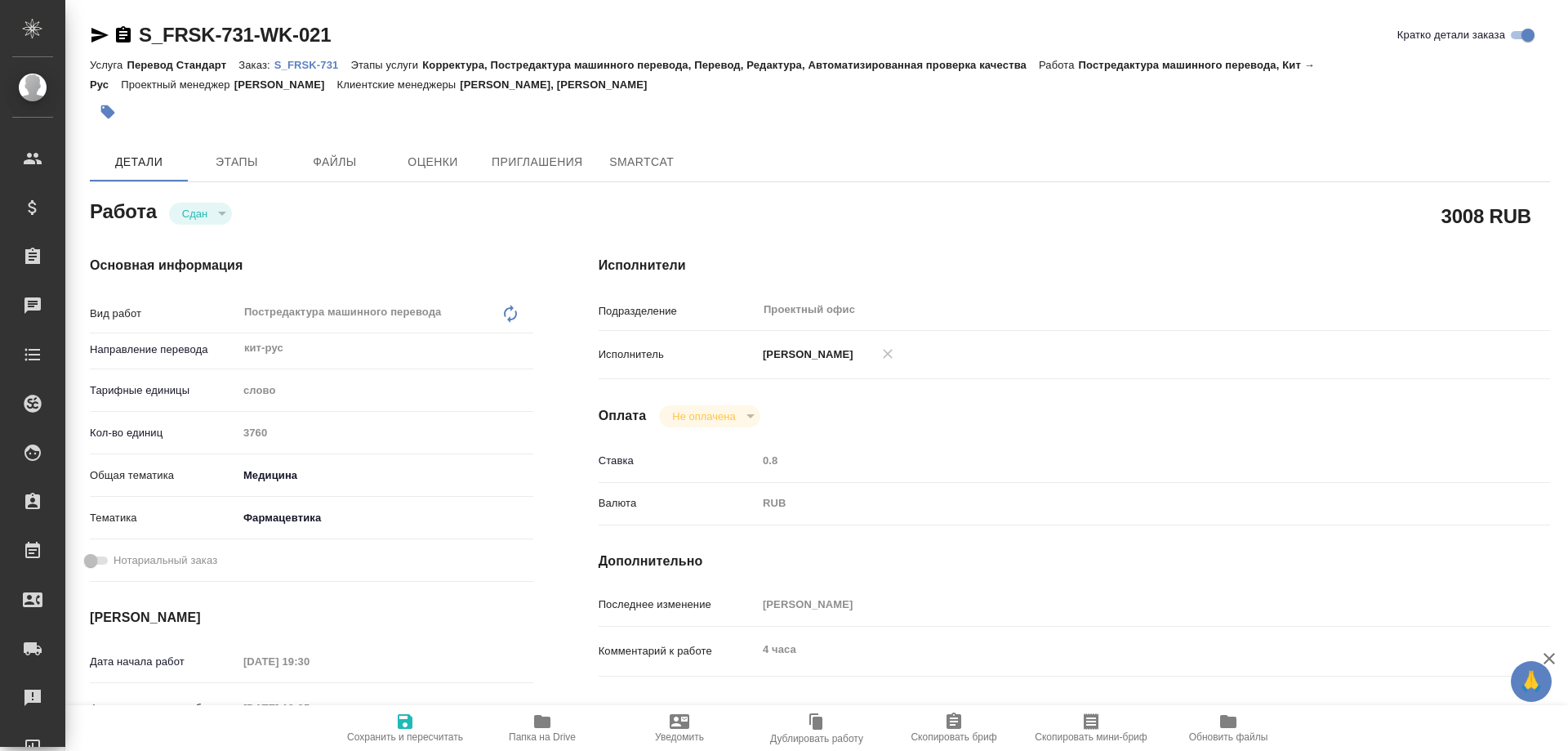
type textarea "x"
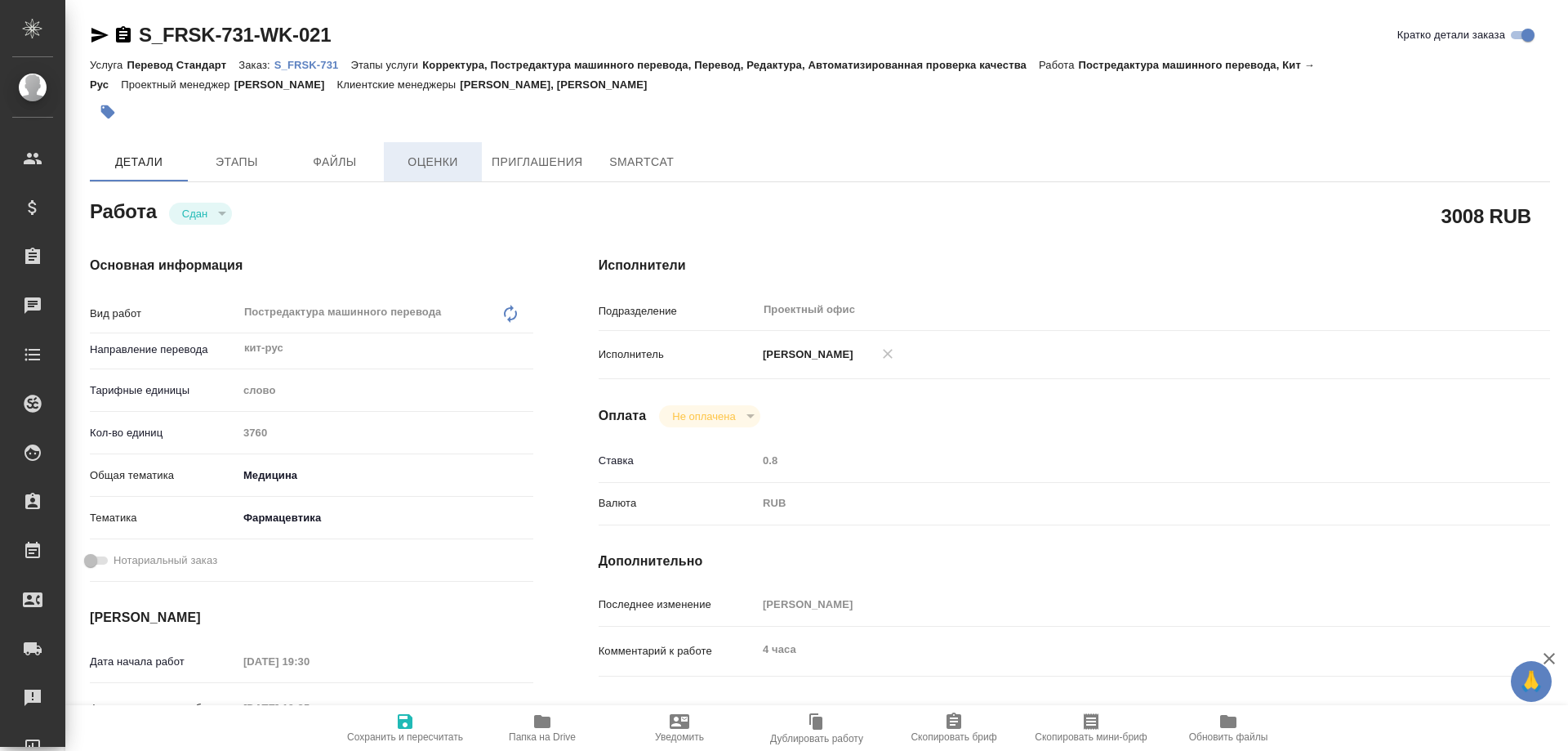
type textarea "x"
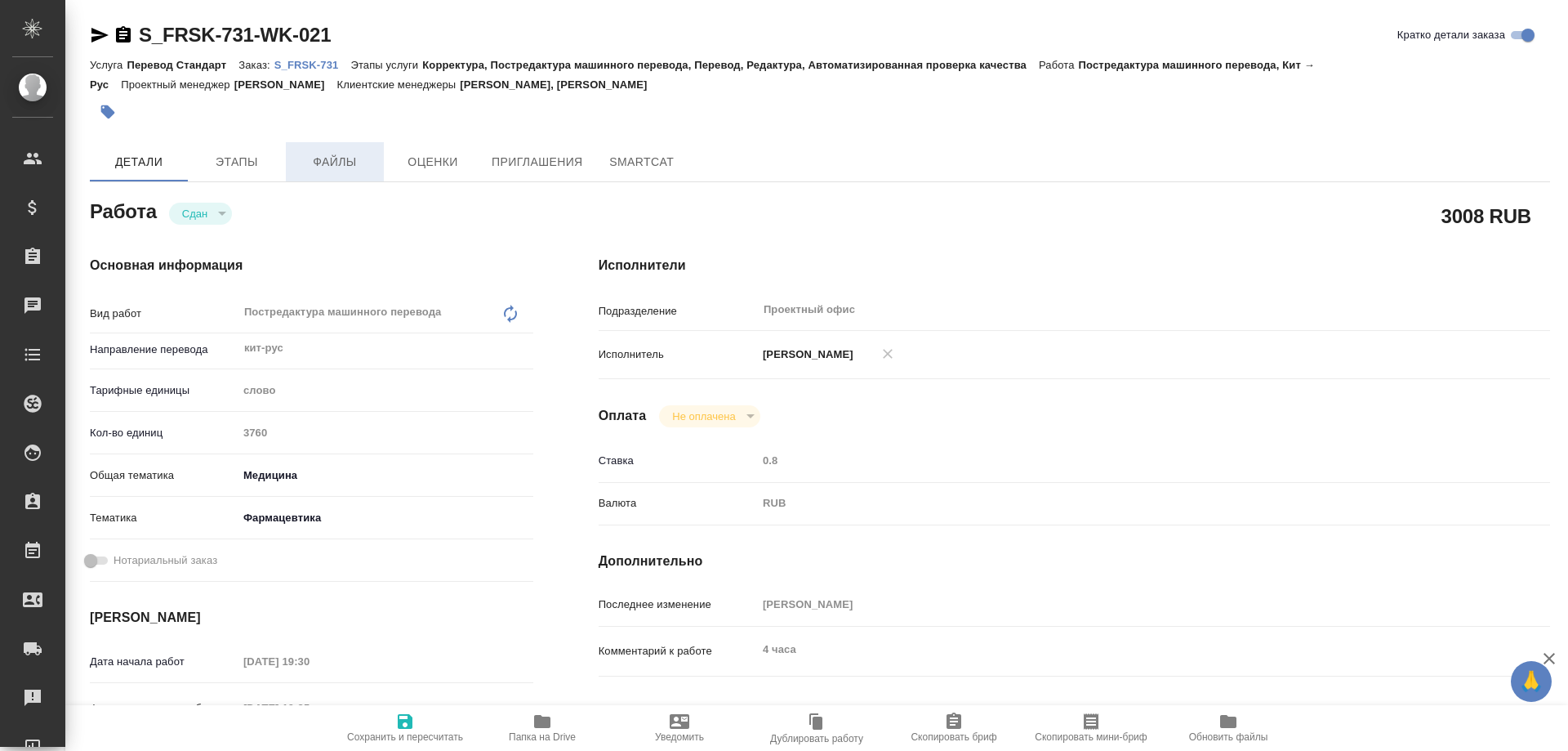
type textarea "x"
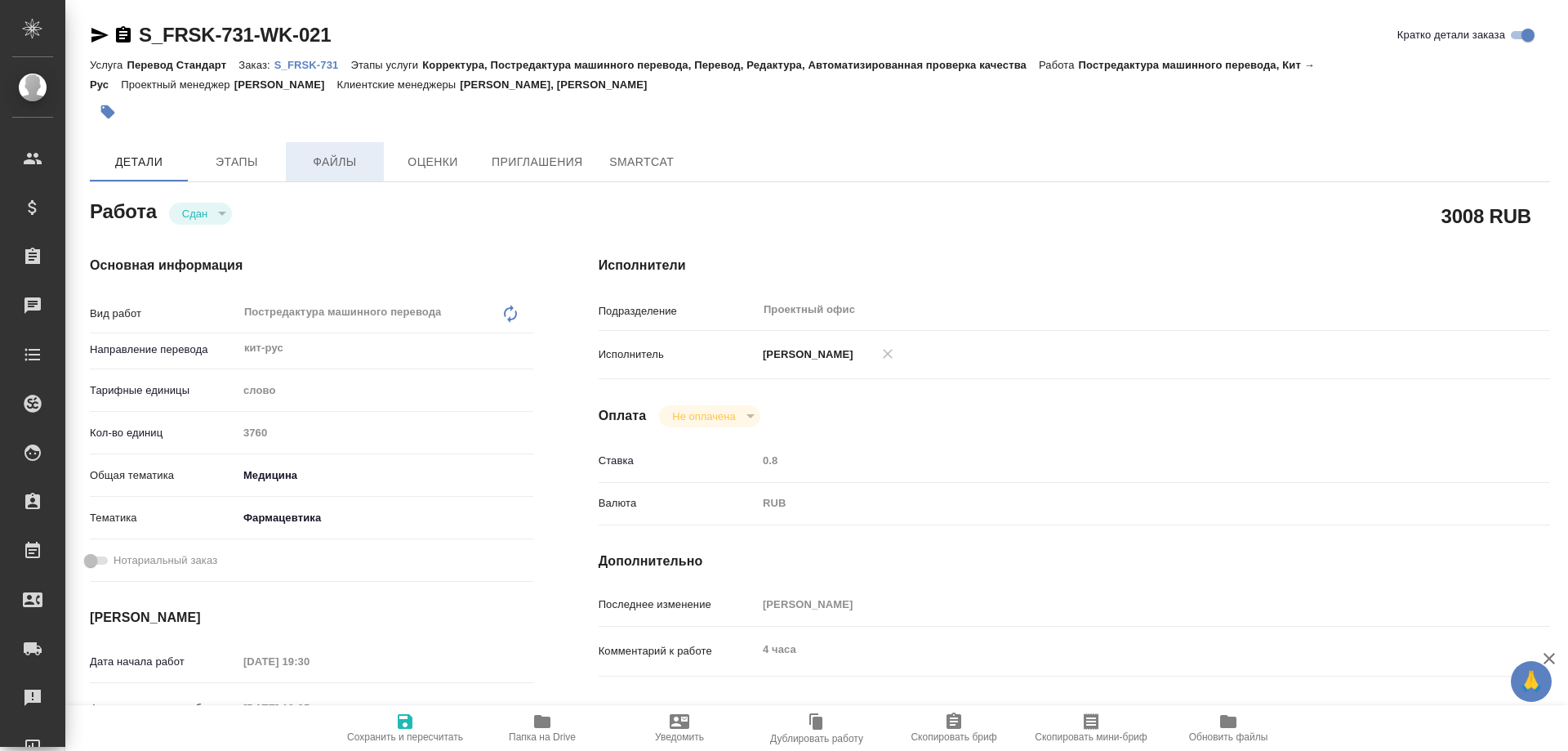
type textarea "x"
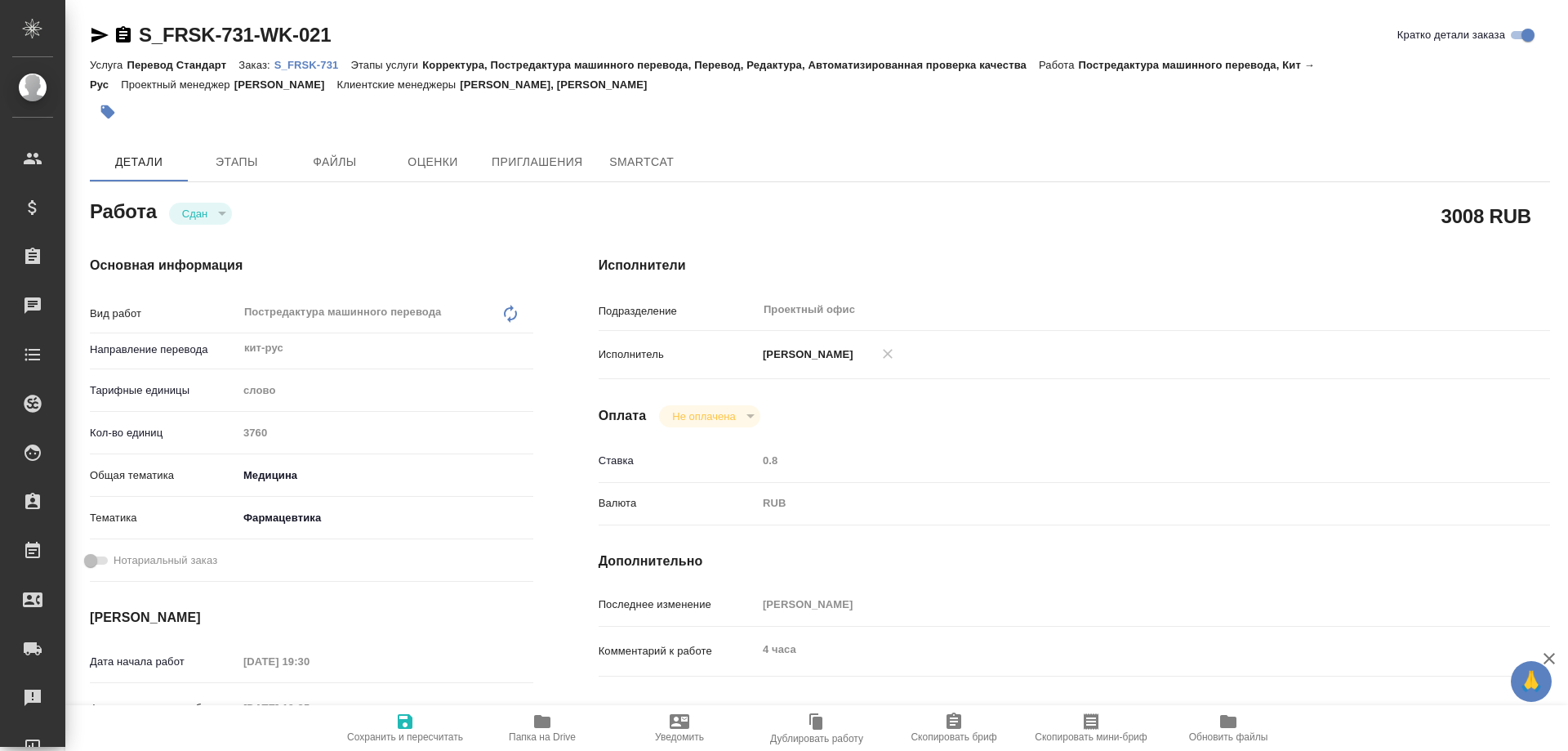
type textarea "x"
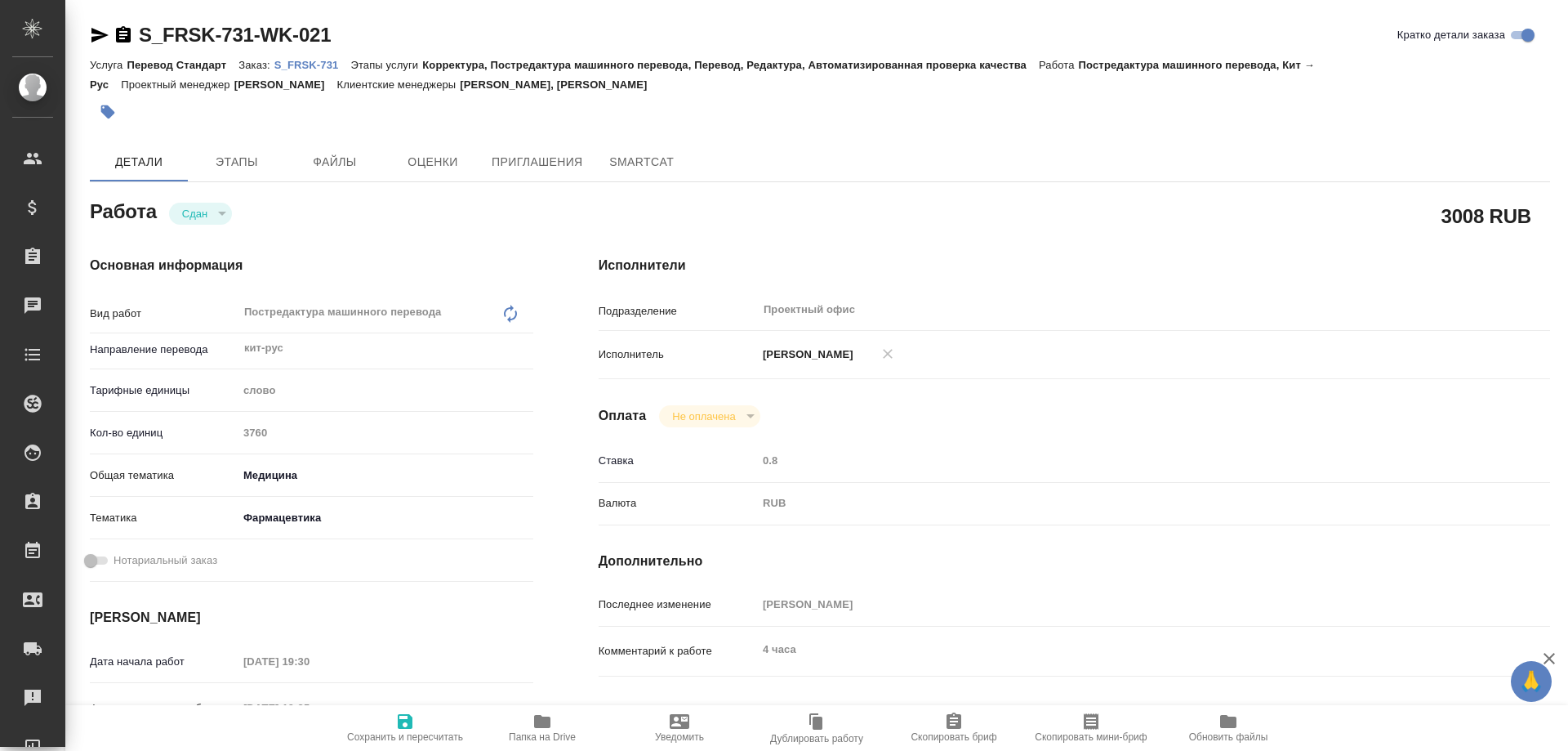
click at [315, 62] on p "S_FRSK-731" at bounding box center [313, 64] width 76 height 12
type textarea "x"
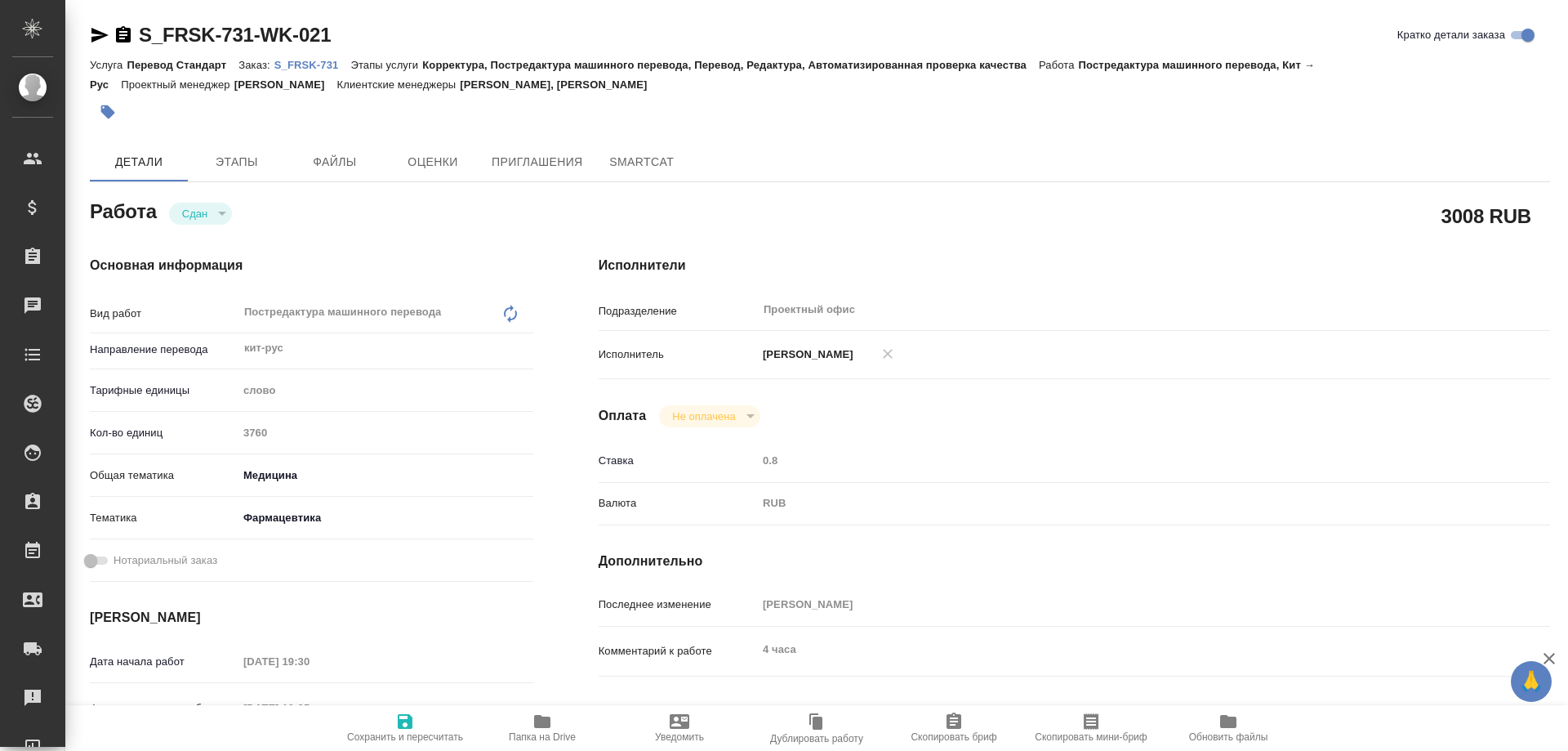
type textarea "x"
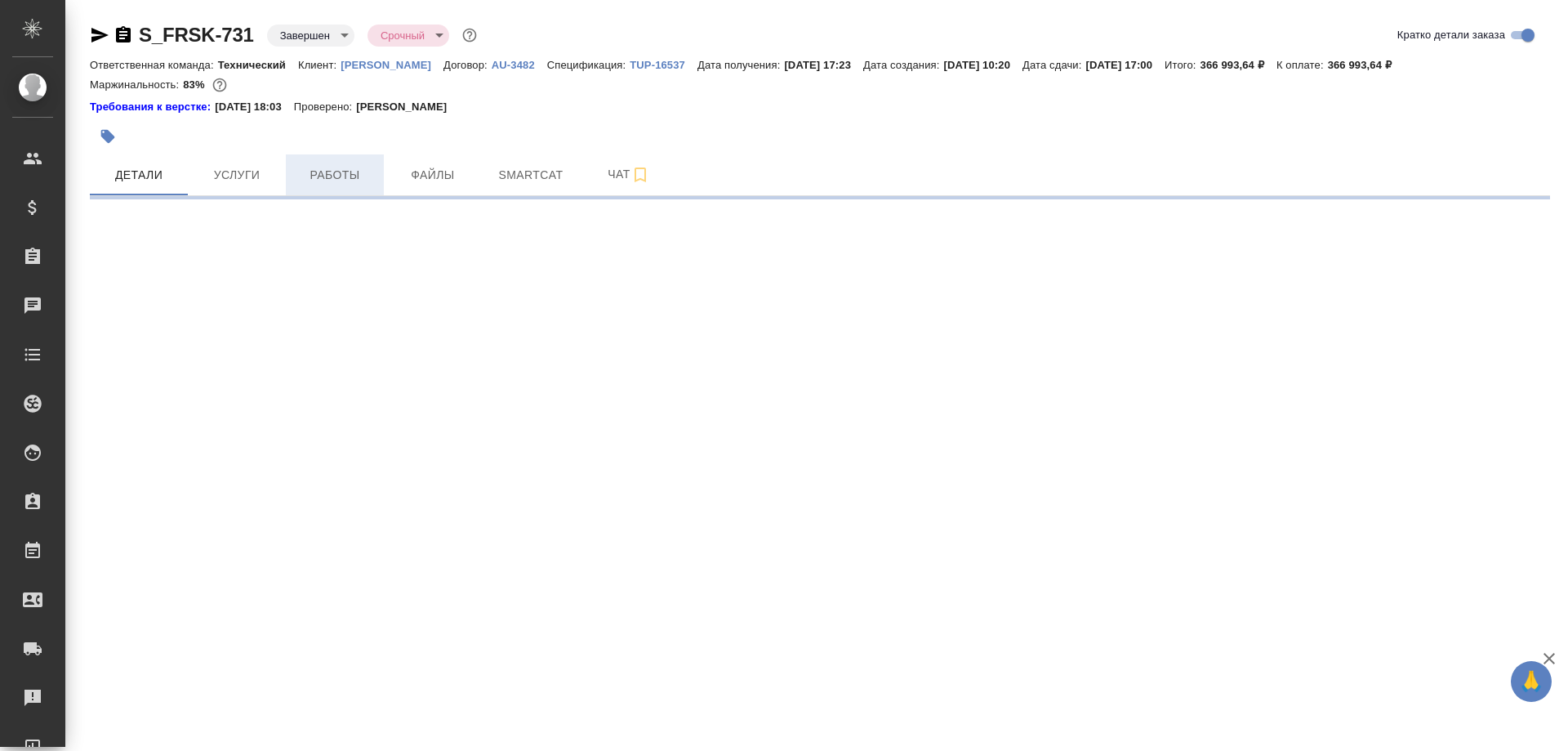
select select "RU"
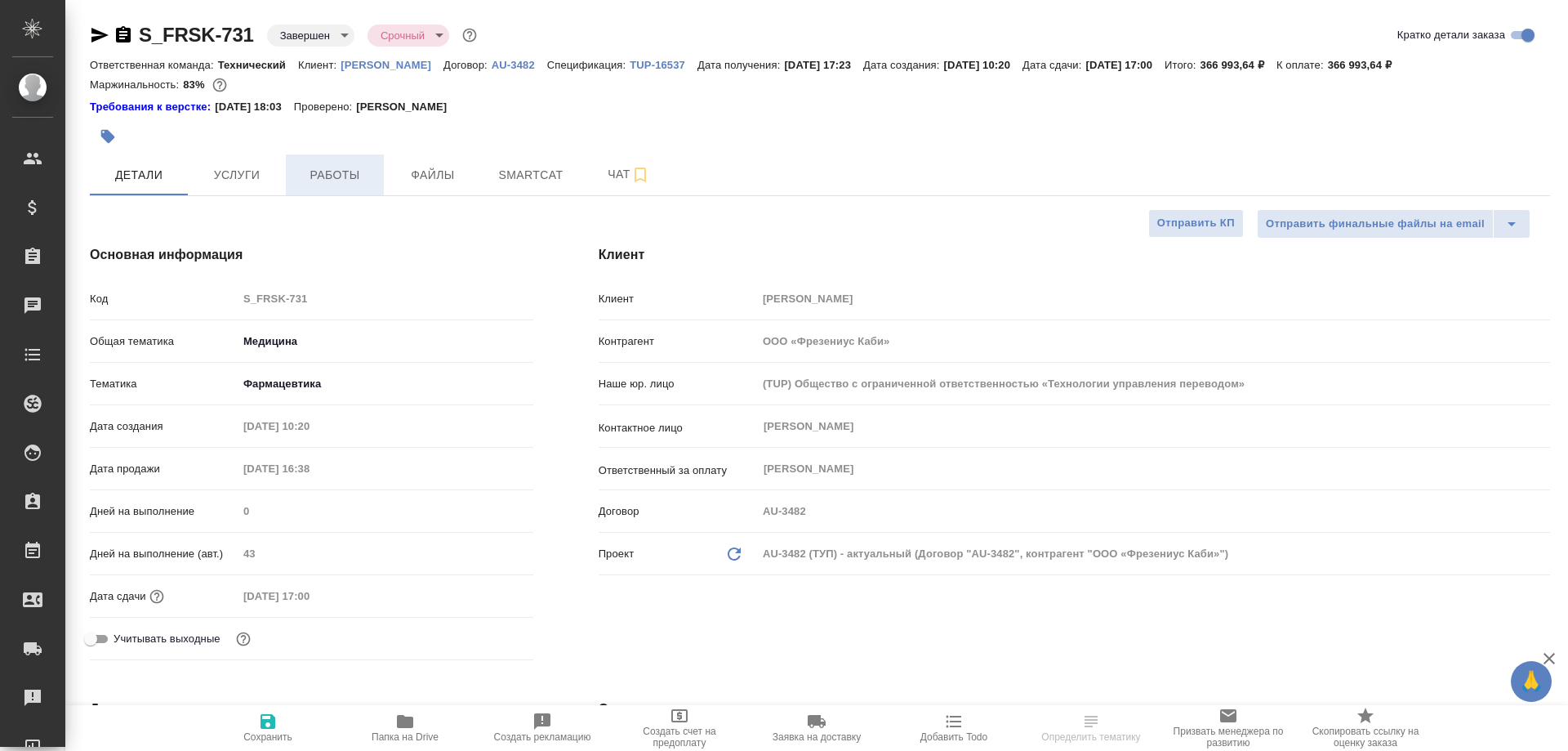
type textarea "x"
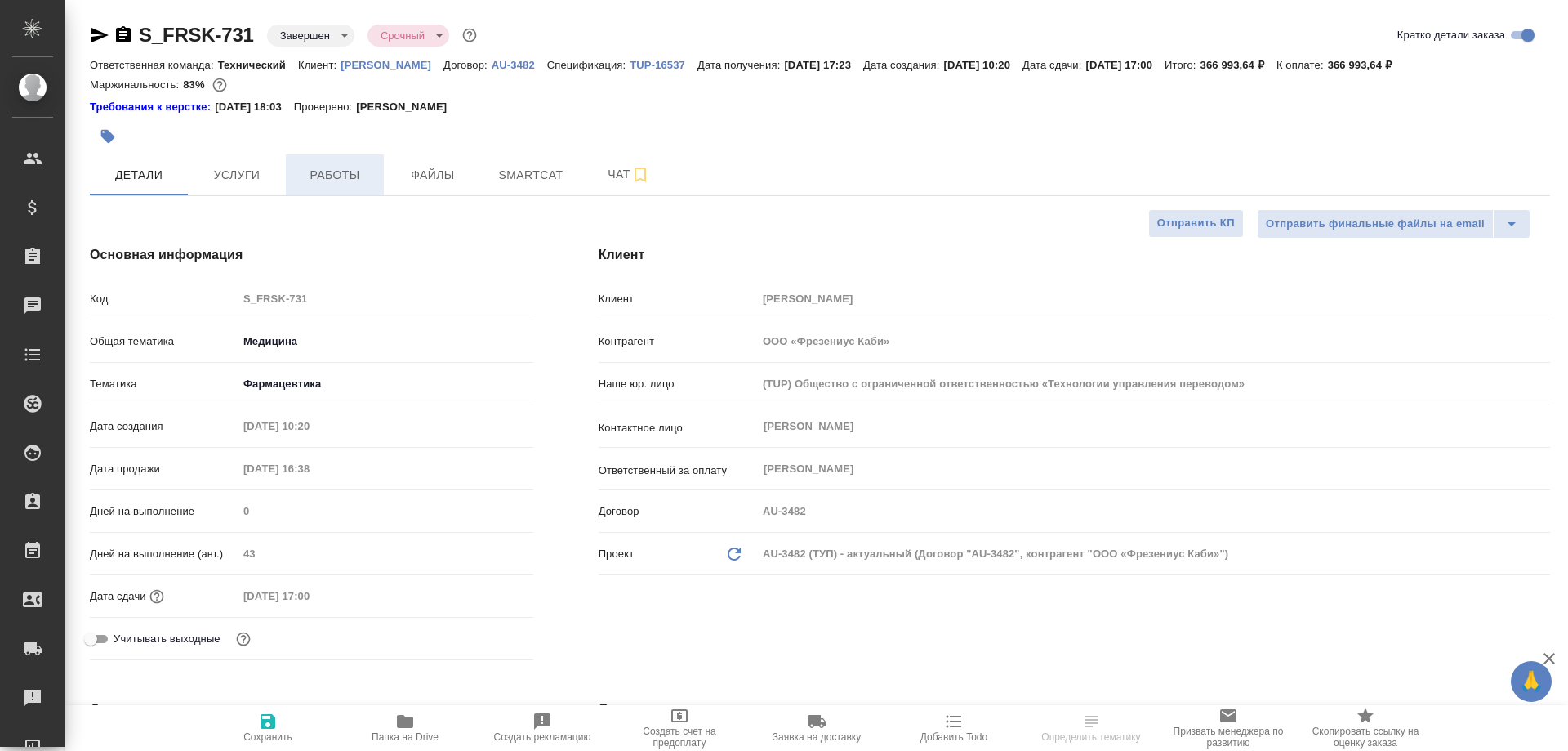
type textarea "x"
click at [317, 175] on span "Работы" at bounding box center [334, 175] width 78 height 20
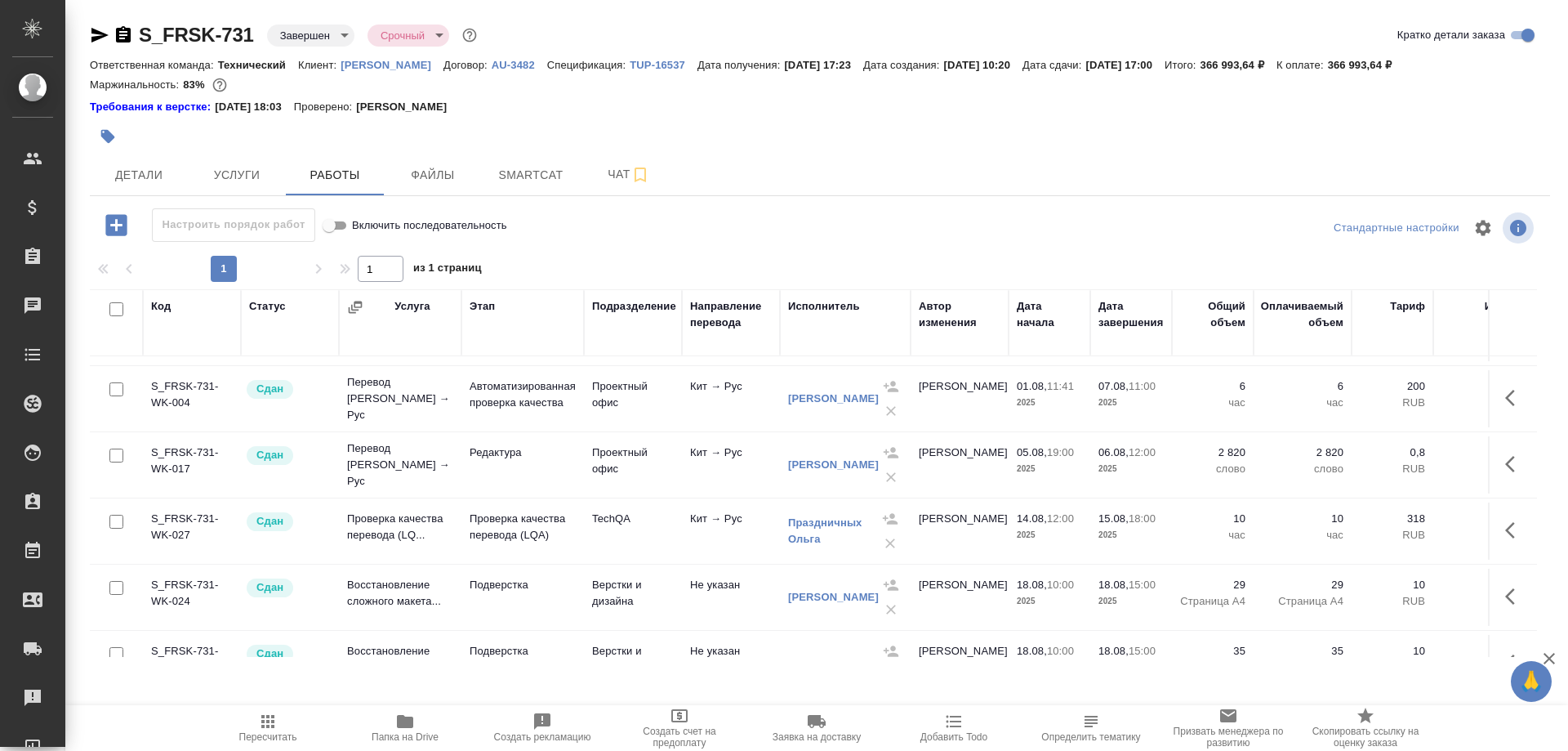
scroll to position [653, 0]
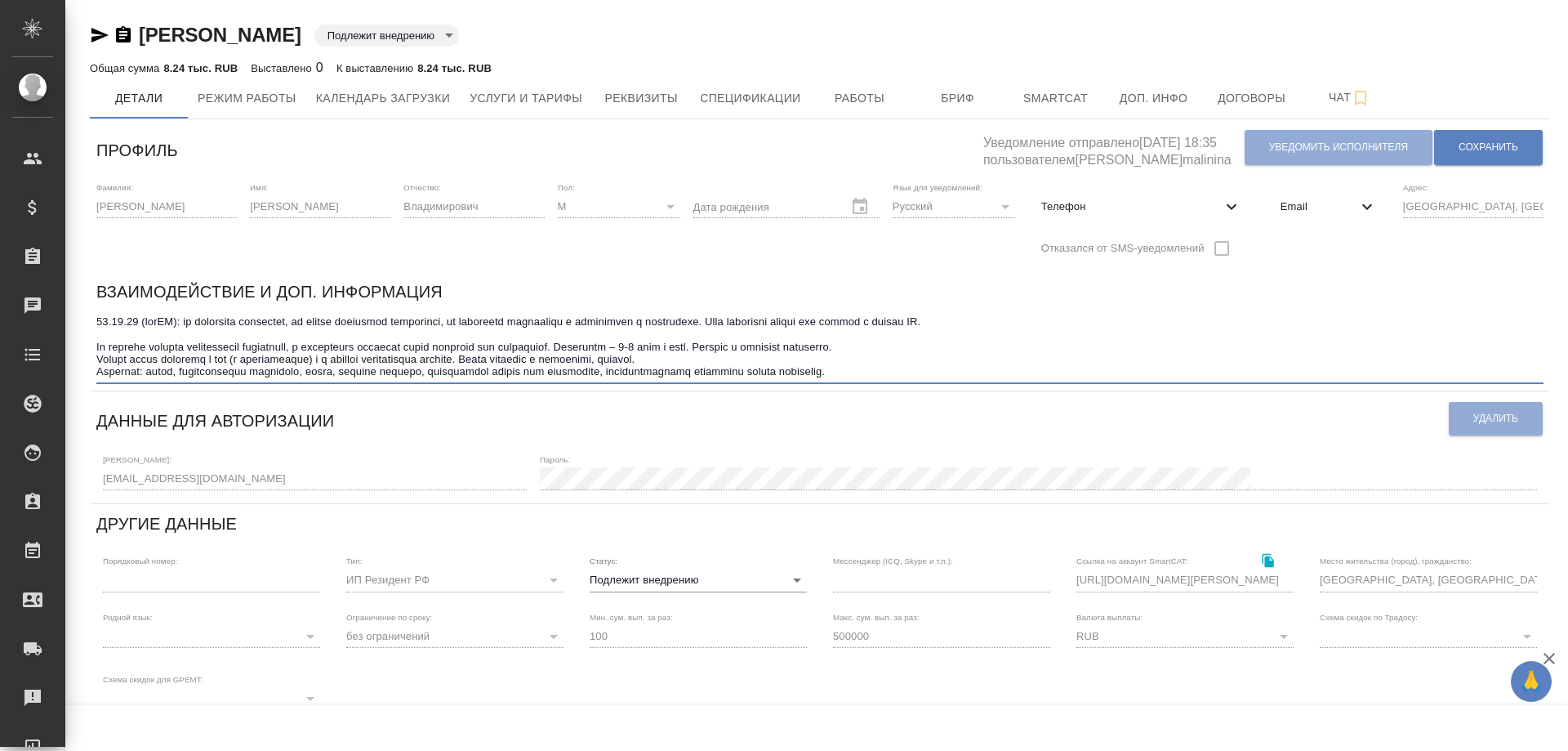
click at [99, 319] on textarea at bounding box center [819, 346] width 1447 height 62
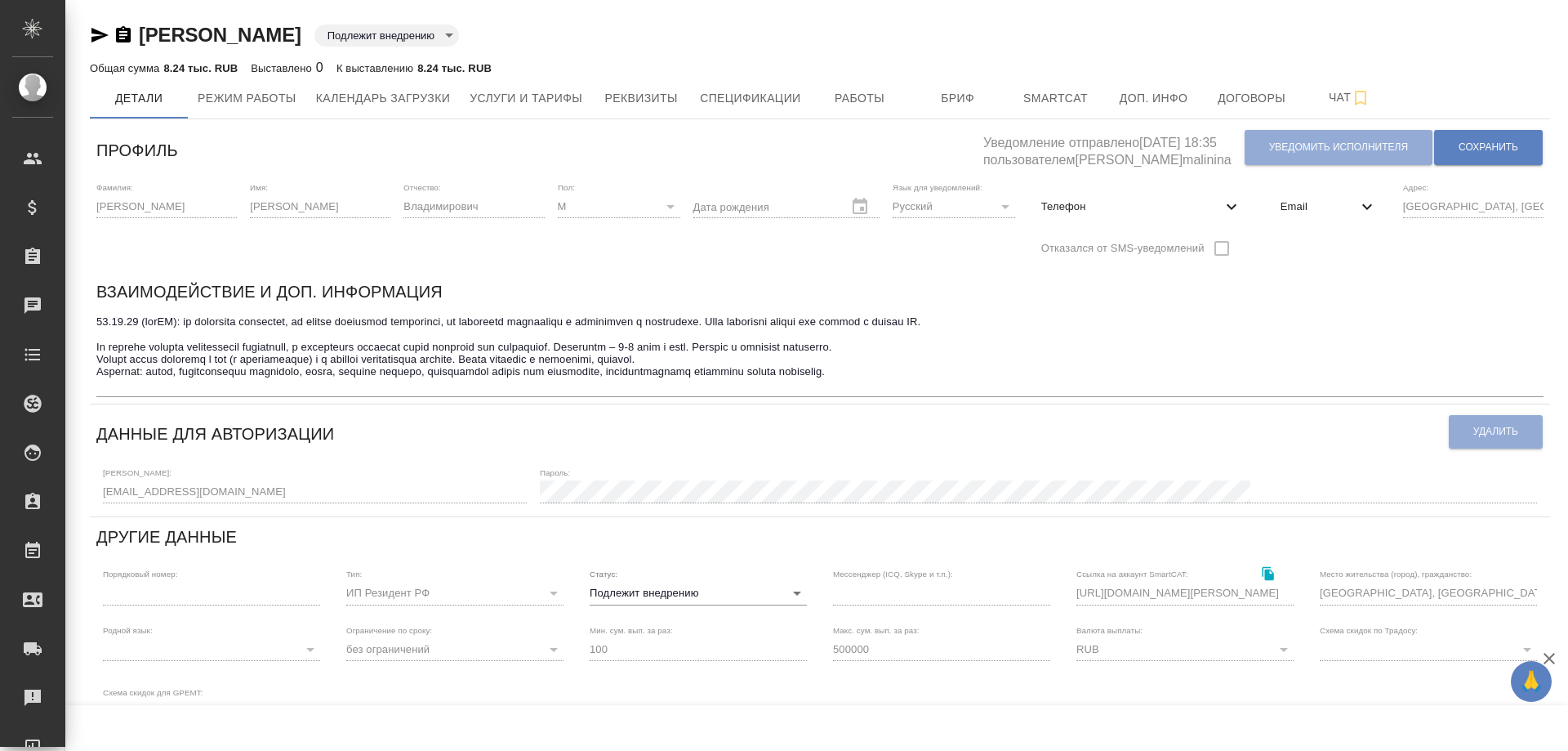
click at [157, 310] on div "x" at bounding box center [819, 353] width 1447 height 87
click at [102, 313] on div "x" at bounding box center [819, 353] width 1447 height 87
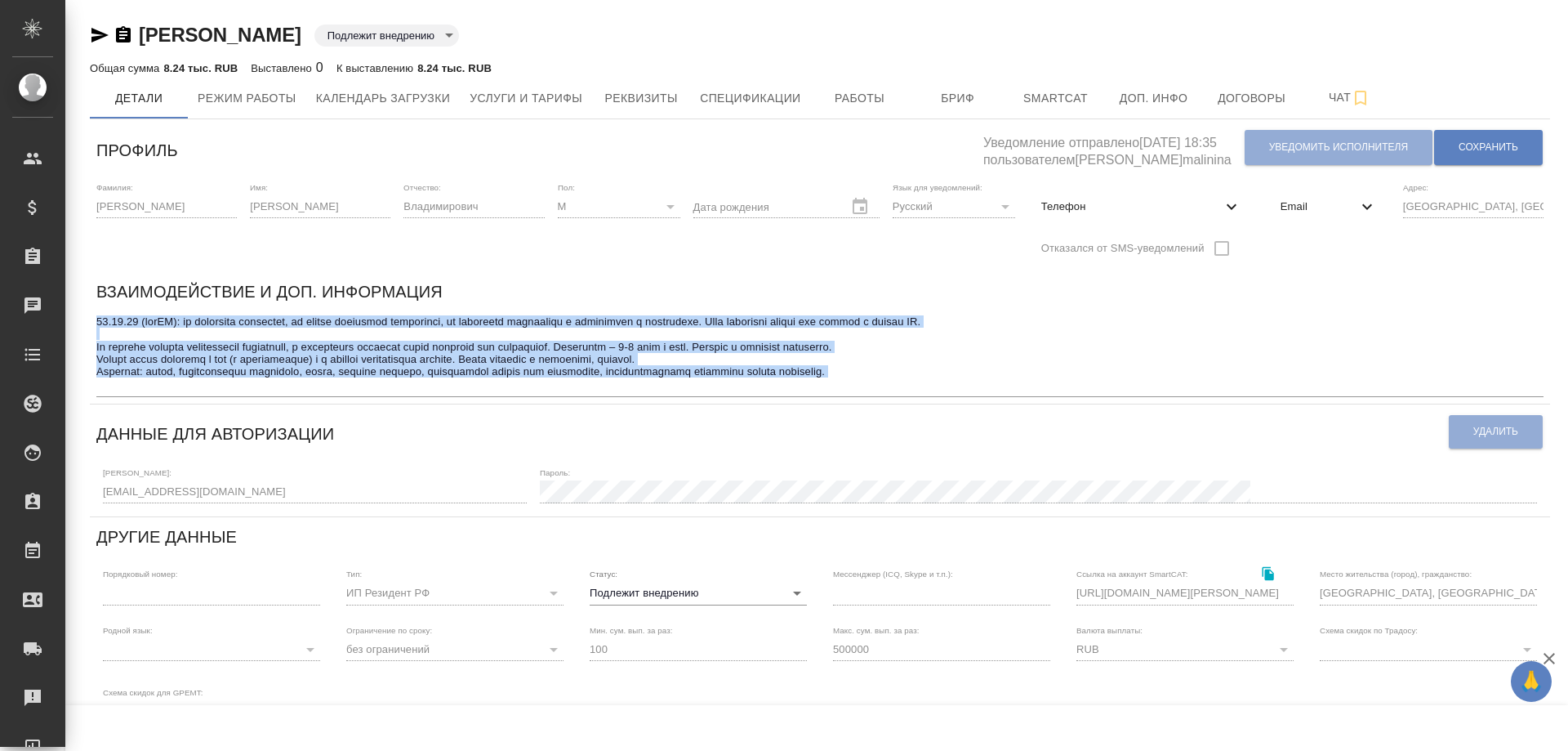
click at [102, 313] on div "x" at bounding box center [819, 353] width 1447 height 87
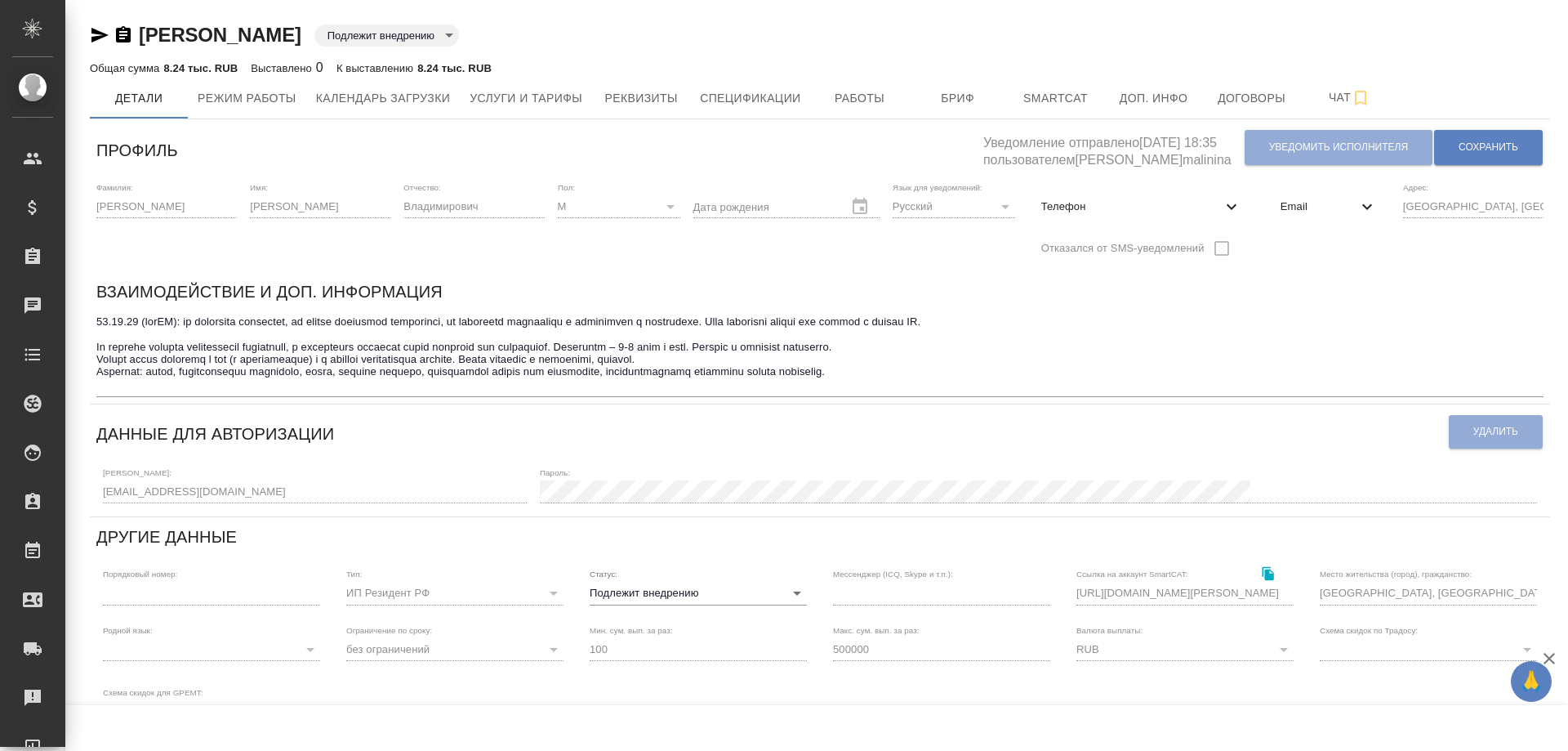
click at [102, 313] on div "x" at bounding box center [819, 353] width 1447 height 87
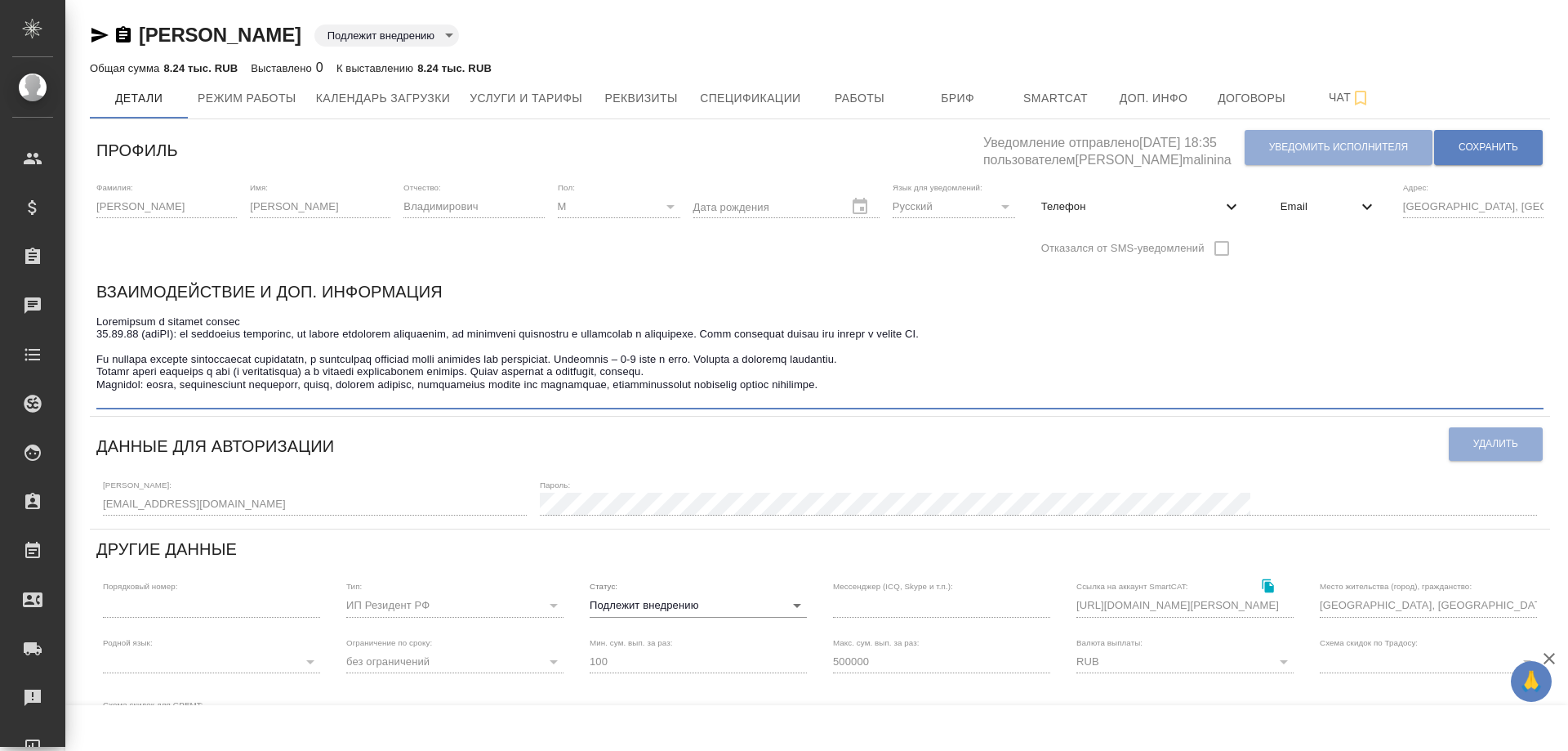
type textarea "Привлекать в крайнем случае 22.05.25 (medQA): не соблюдает глоссарий, не правит…"
click at [600, 32] on body "🙏 .cls-1 fill:#fff; AWATERA Solovyova Elena Клиенты Спецификации Заказы 0 Чаты …" at bounding box center [784, 376] width 1568 height 751
click at [734, 606] on div at bounding box center [784, 376] width 1568 height 751
click at [791, 606] on body "🙏 .cls-1 fill:#fff; AWATERA Solovyova Elena Клиенты Спецификации Заказы 0 Чаты …" at bounding box center [784, 376] width 1568 height 751
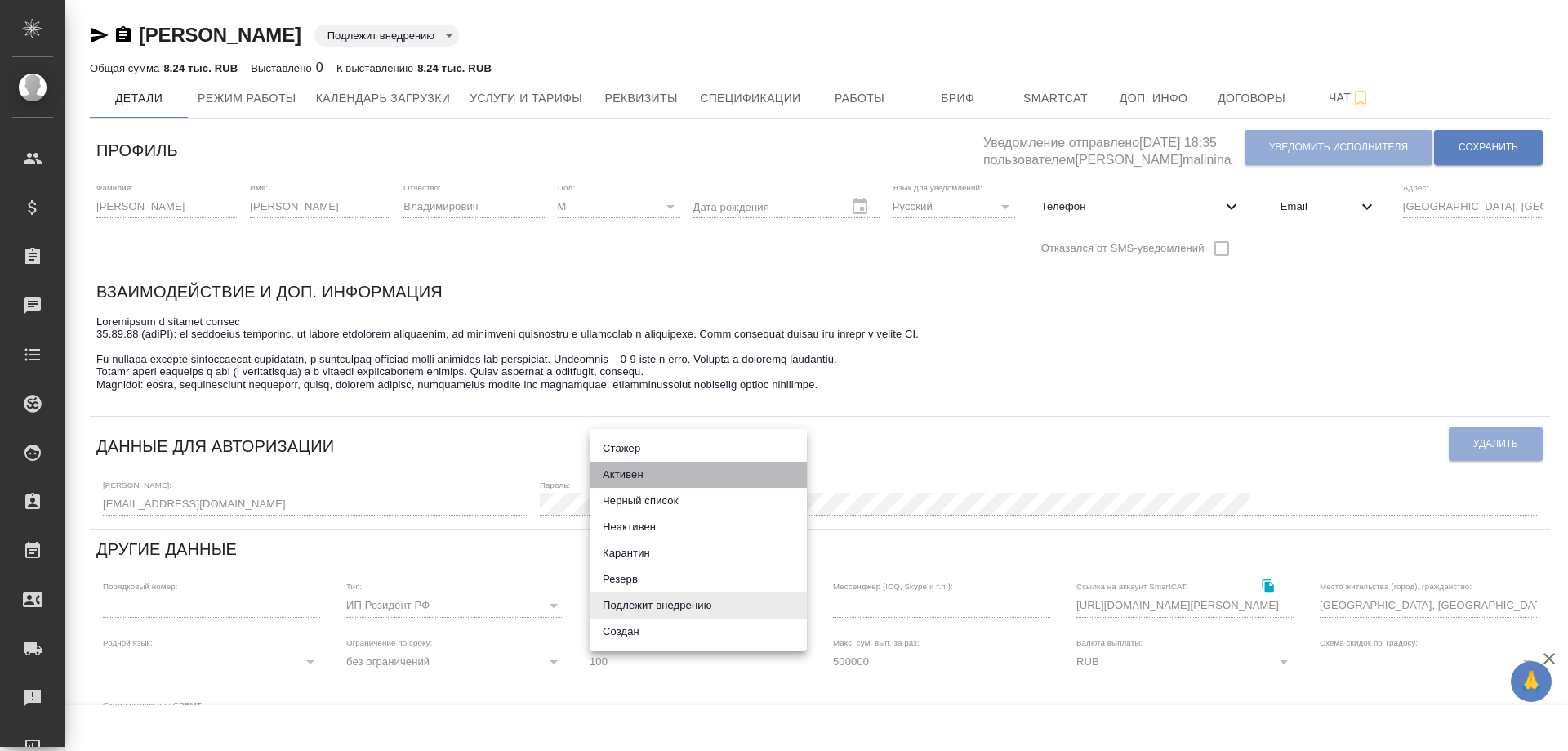
click at [629, 473] on li "Активен" at bounding box center [698, 474] width 217 height 26
type input "active"
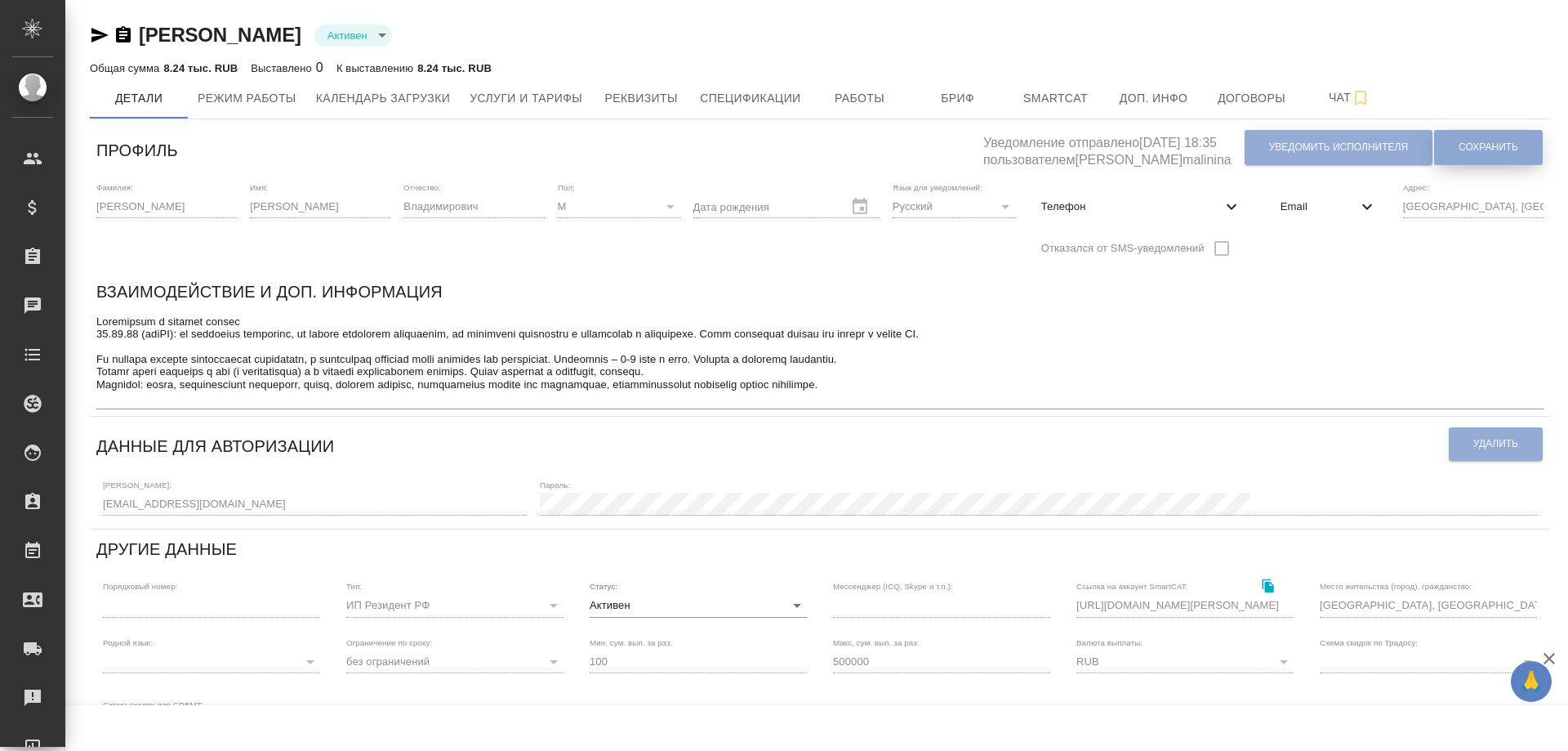
click at [1508, 143] on span "Сохранить" at bounding box center [1489, 147] width 60 height 14
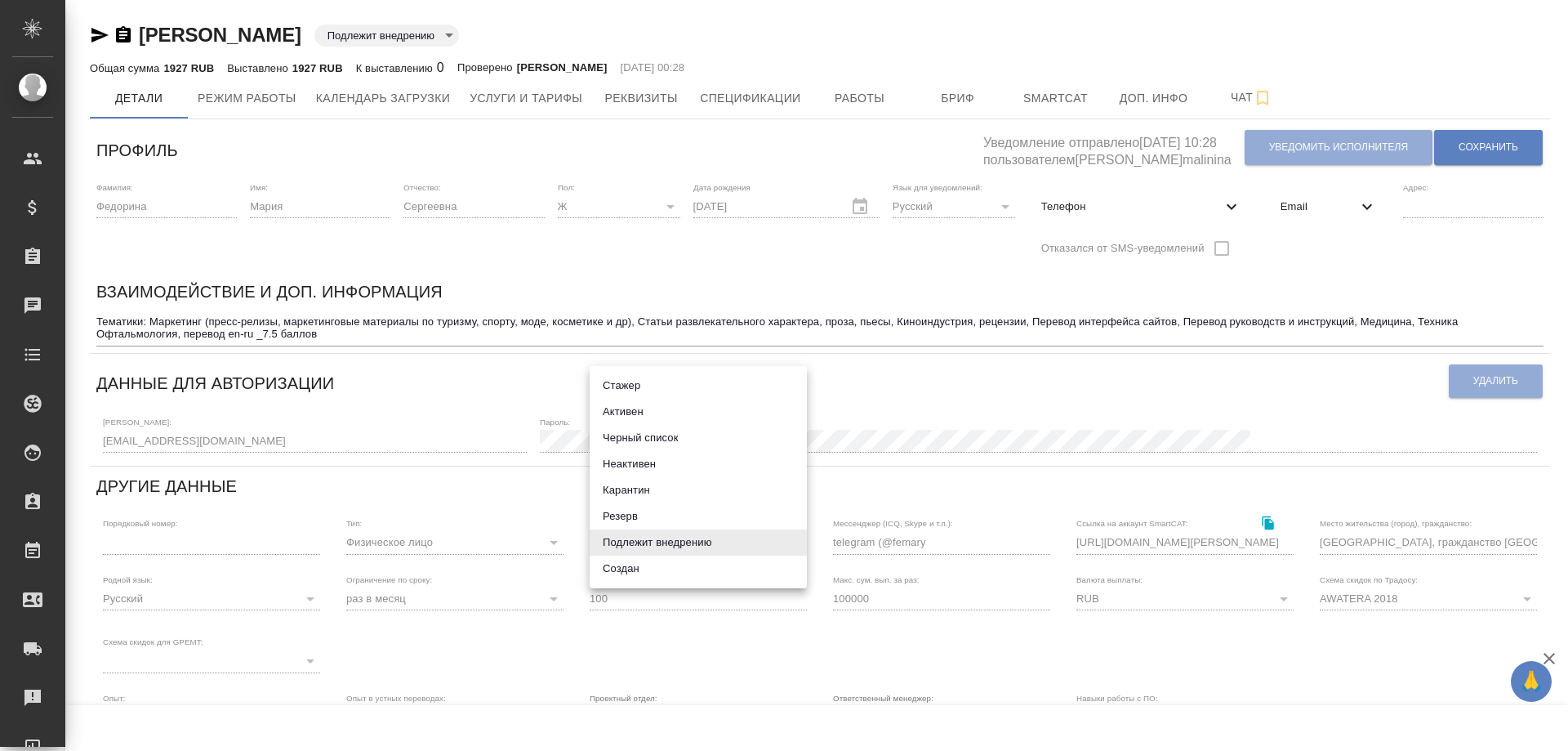
click at [800, 540] on body "🙏 .cls-1 fill:#fff; AWATERA [PERSON_NAME] Спецификации Заказы Чаты Todo Проекты…" at bounding box center [784, 376] width 1568 height 751
click at [639, 461] on li "Неактивен" at bounding box center [698, 464] width 217 height 26
type input "inactive"
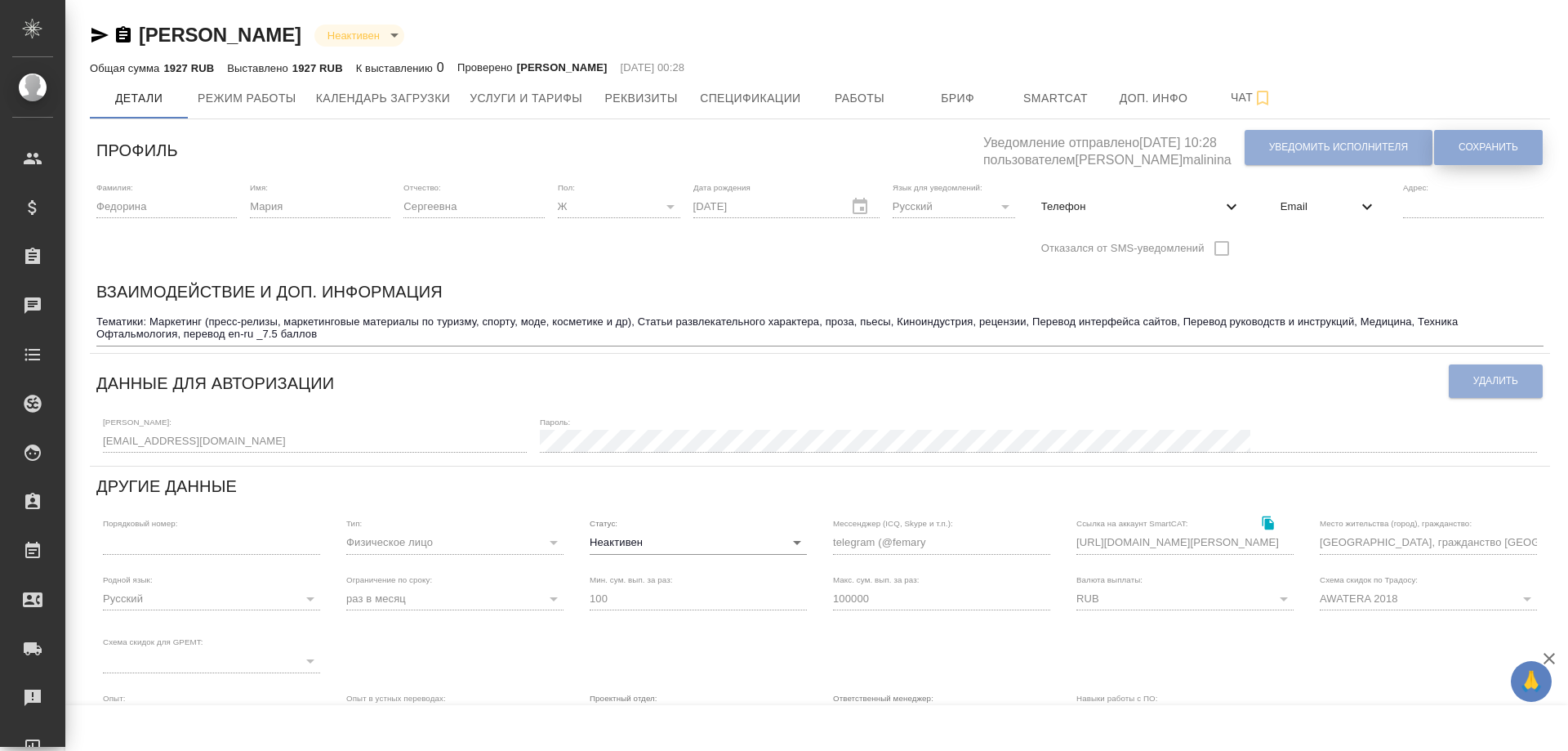
click at [1507, 143] on span "Сохранить" at bounding box center [1489, 147] width 60 height 14
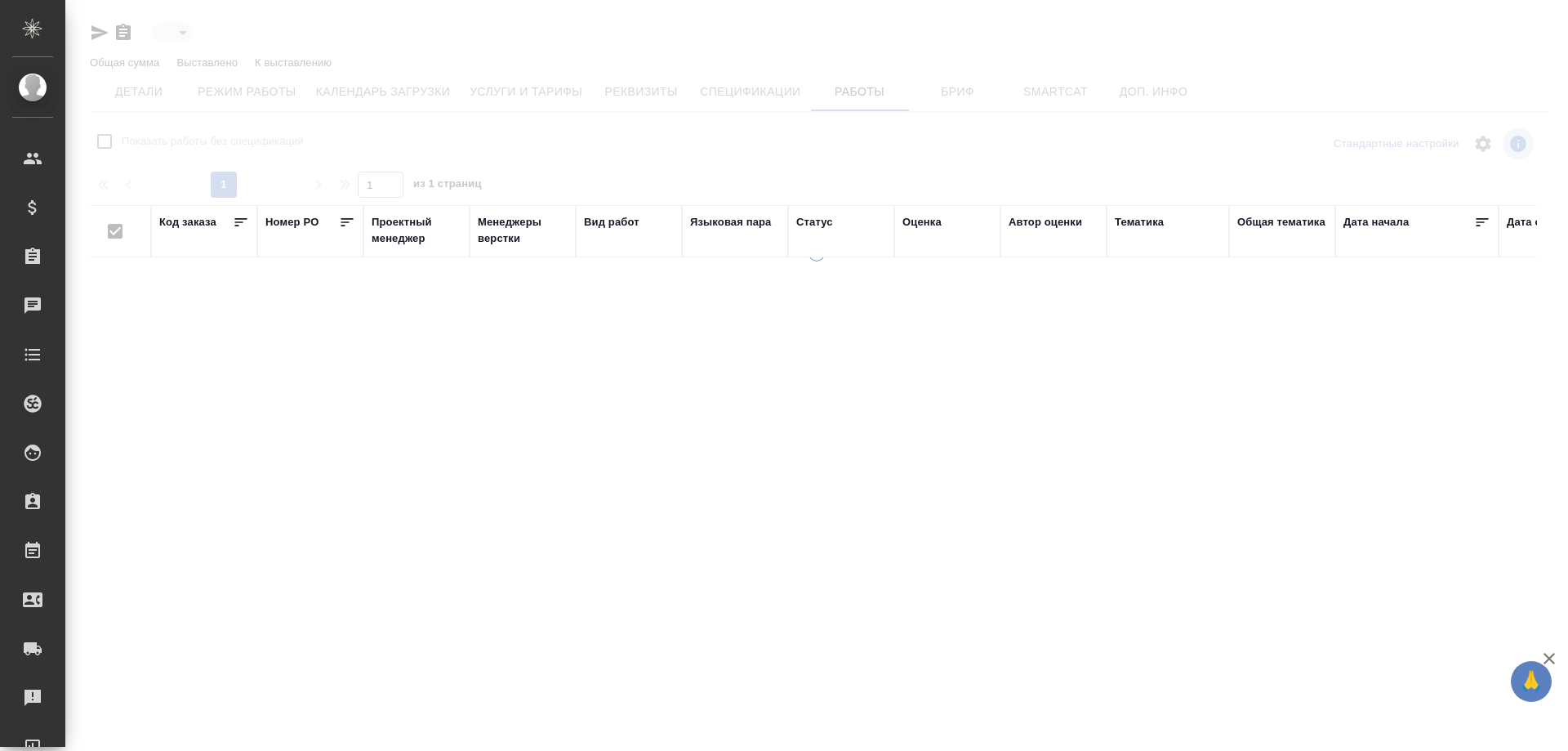
type input "toBeImplemented"
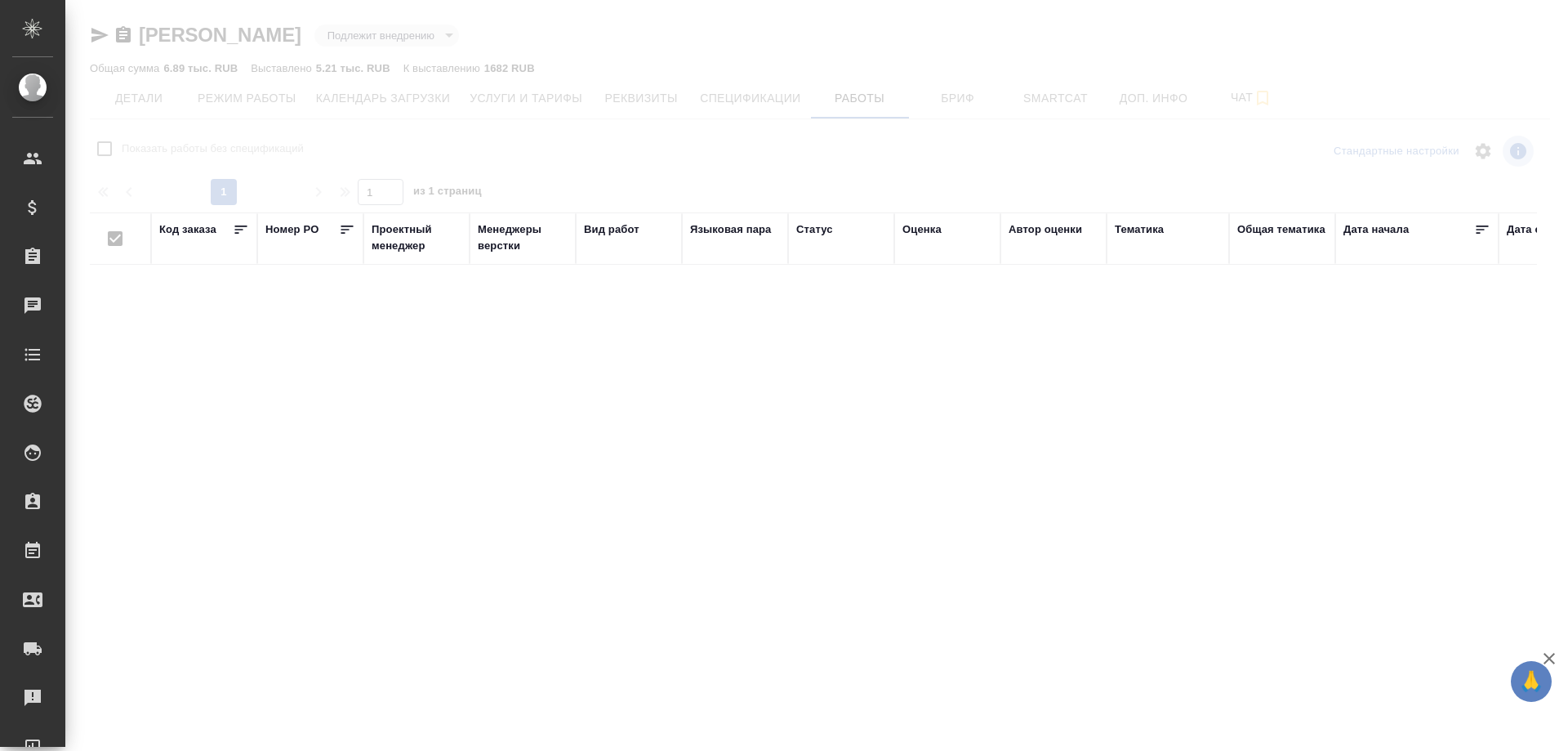
checkbox input "false"
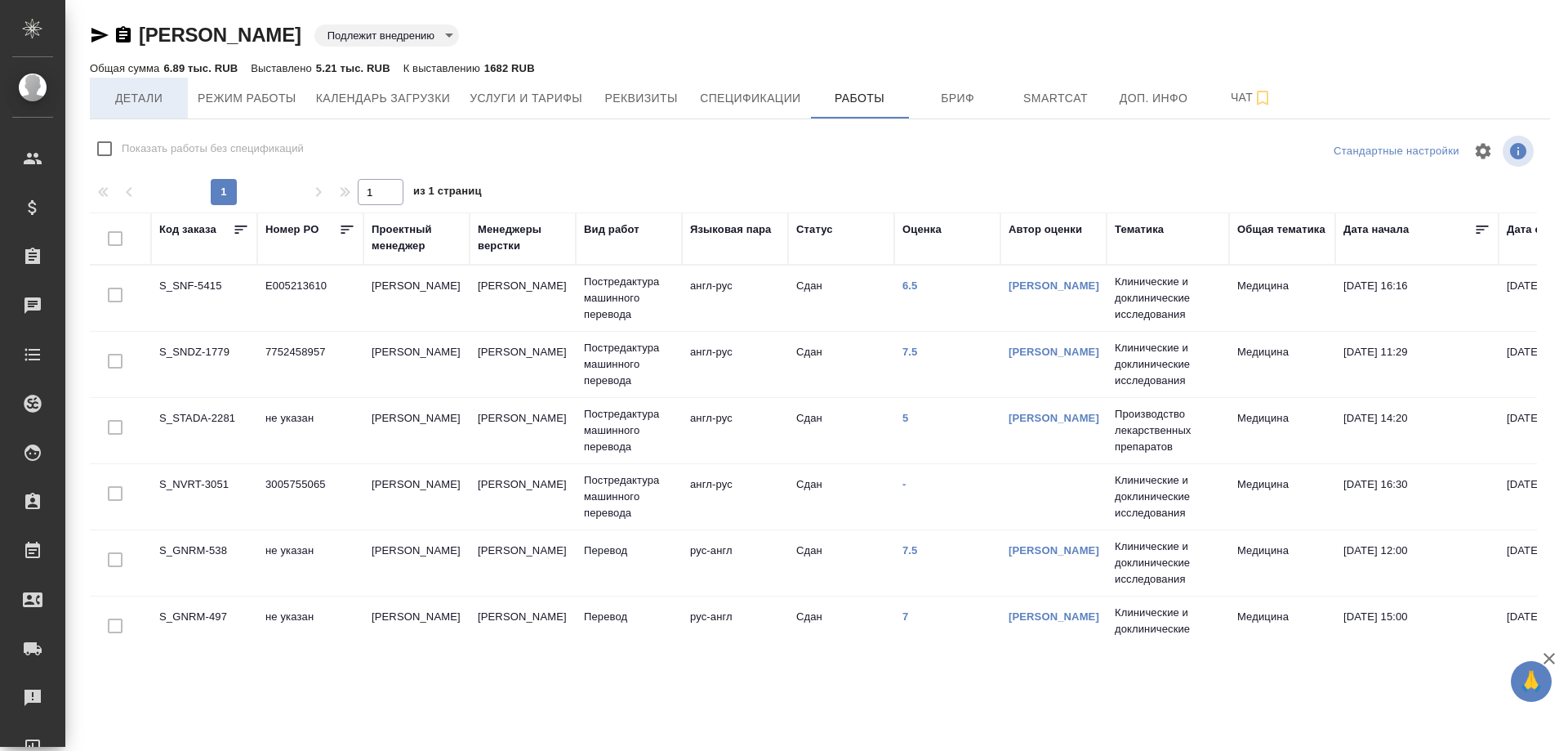
click at [121, 94] on span "Детали" at bounding box center [139, 99] width 78 height 20
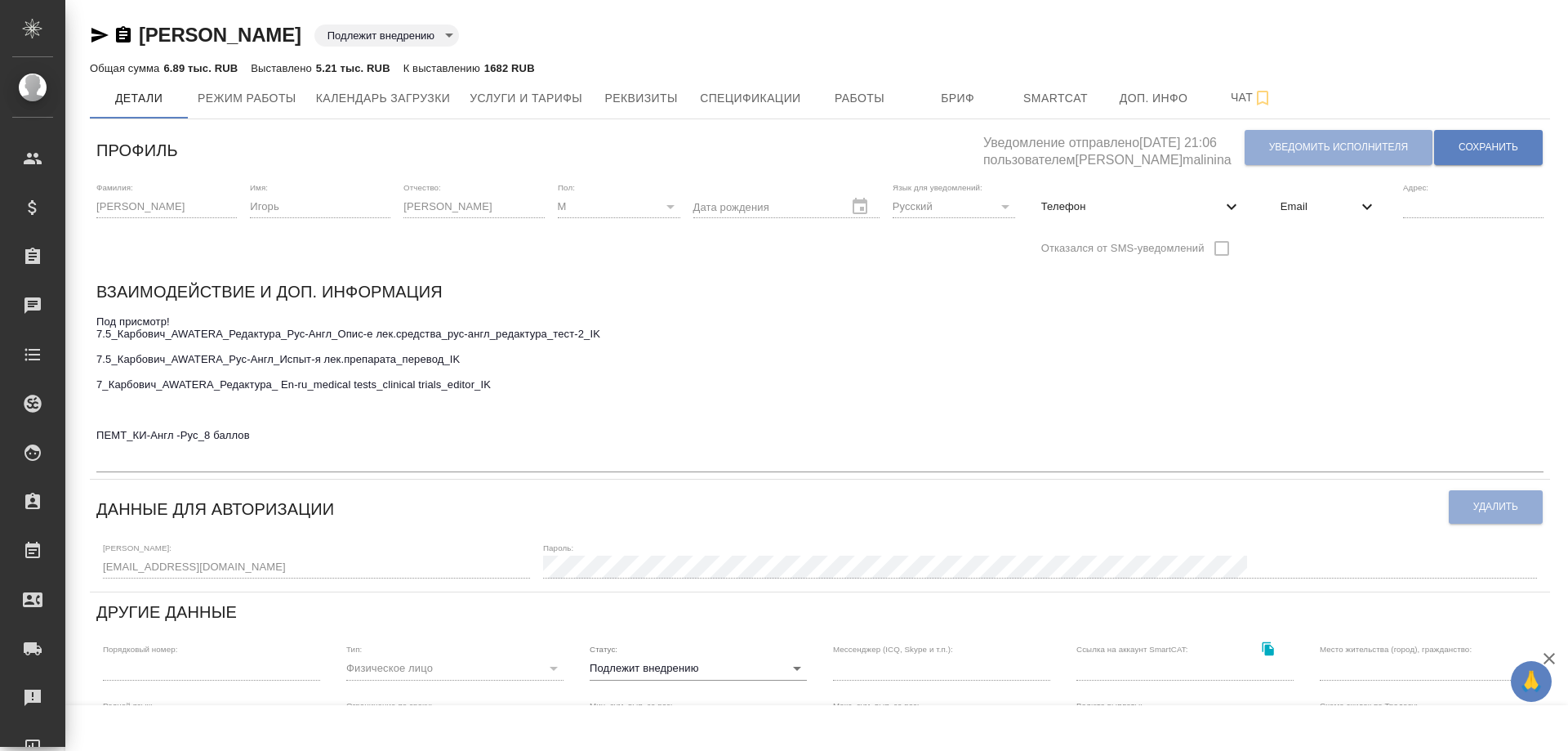
scroll to position [163, 0]
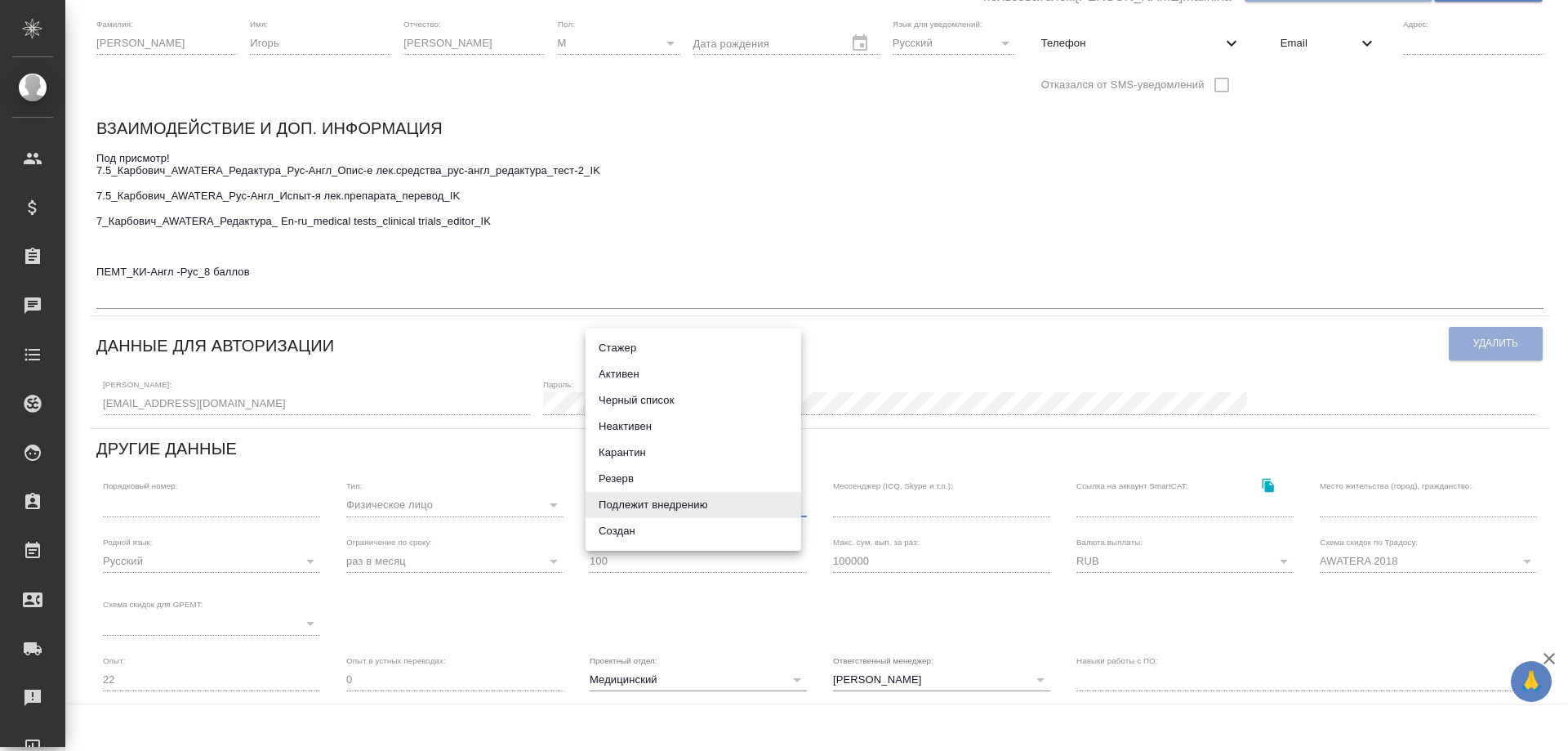
click at [788, 502] on body "🙏 .cls-1 fill:#fff; AWATERA Solovyova Elena Клиенты Спецификации Заказы 0 Чаты …" at bounding box center [784, 376] width 1568 height 751
click at [655, 427] on li "Неактивен" at bounding box center [693, 427] width 215 height 26
type input "inactive"
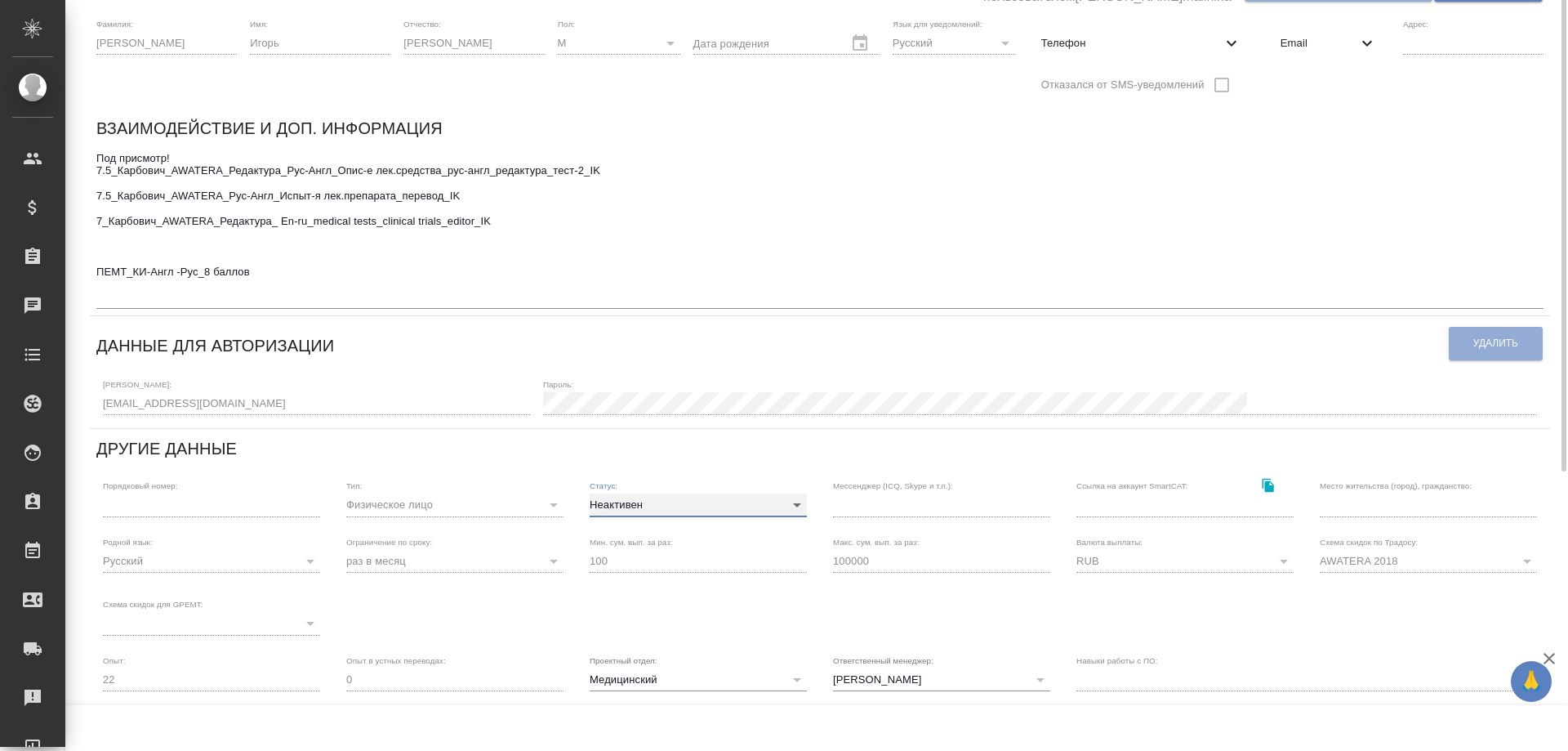
scroll to position [0, 0]
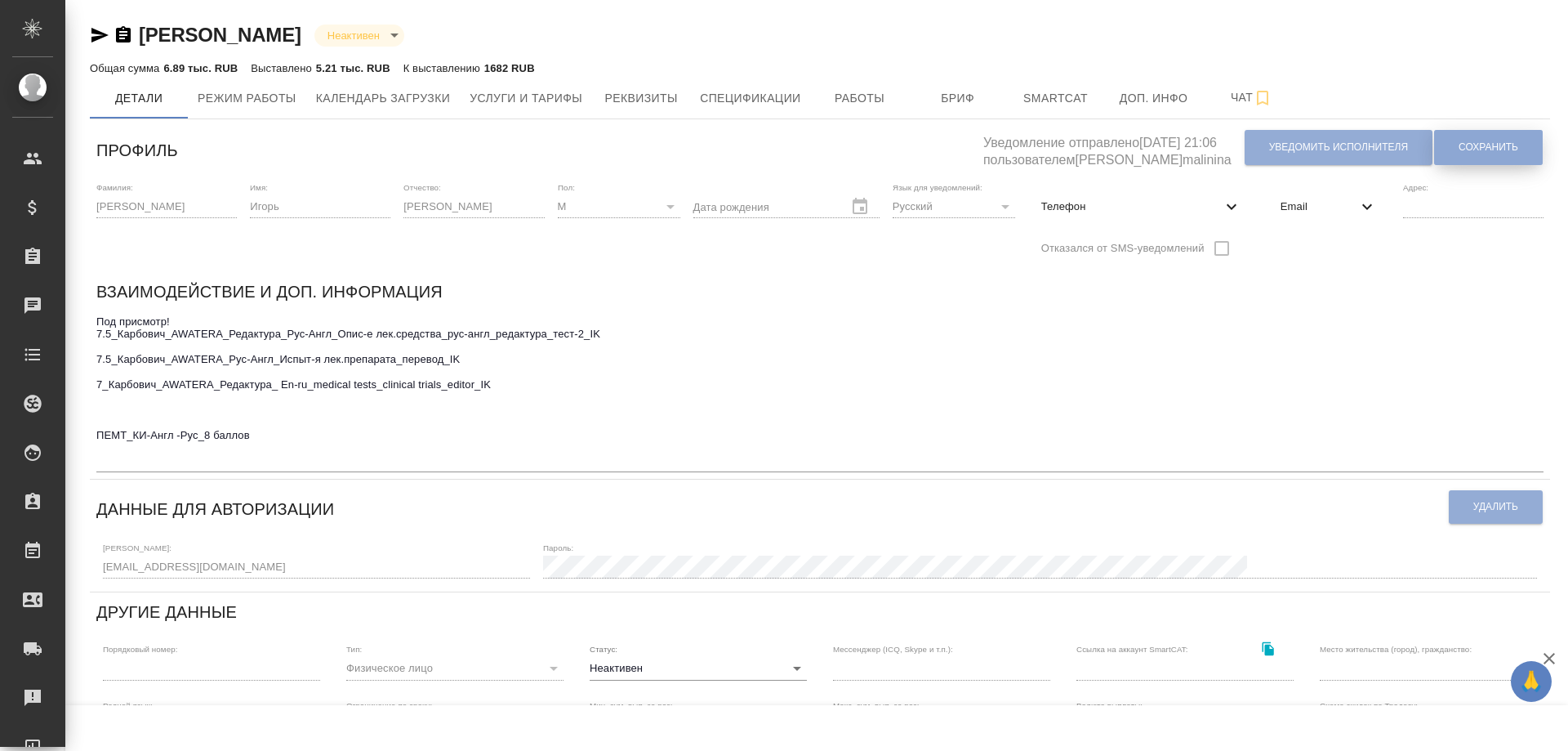
click at [1485, 143] on span "Сохранить" at bounding box center [1489, 147] width 60 height 14
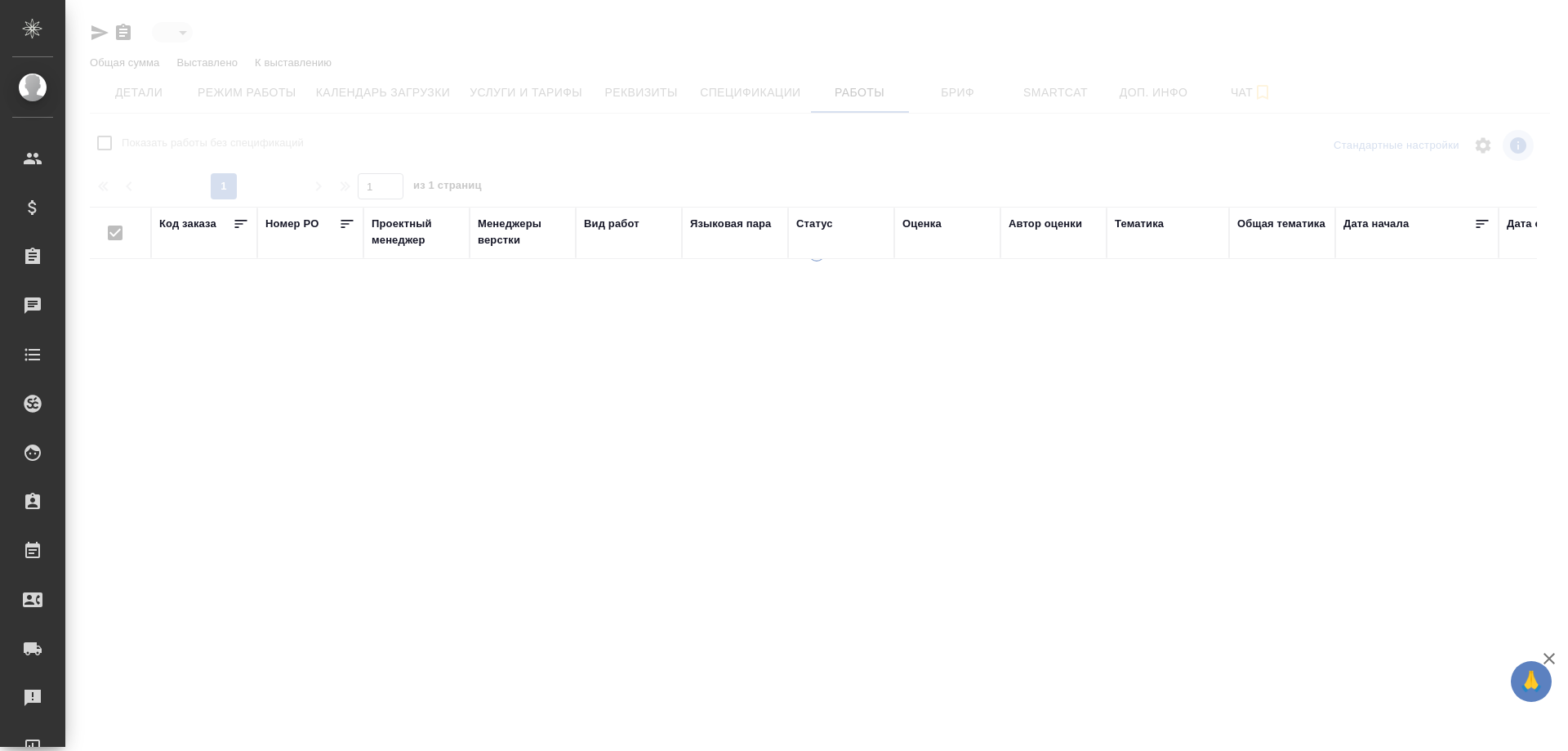
type input "toBeImplemented"
checkbox input "false"
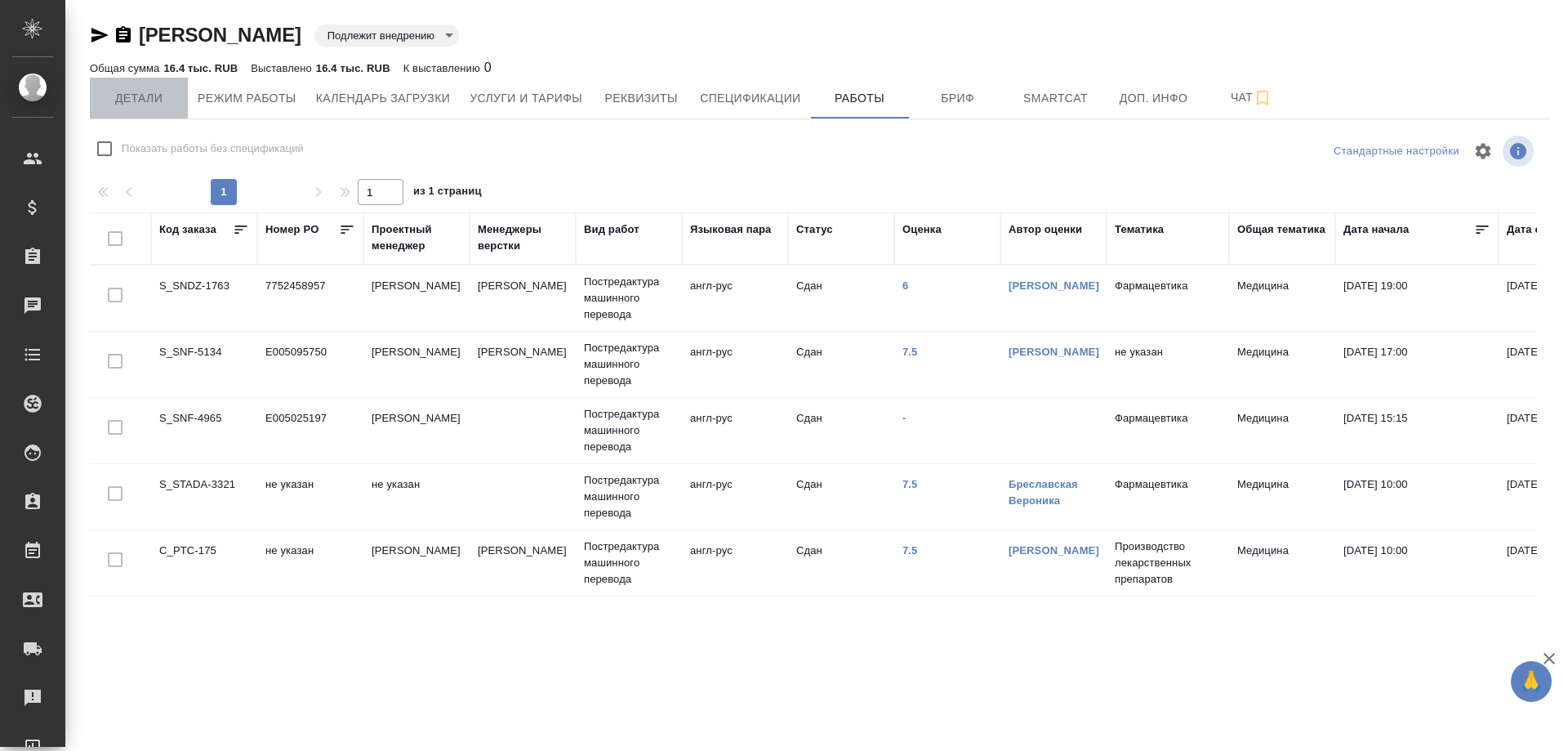
click at [145, 99] on span "Детали" at bounding box center [139, 99] width 78 height 20
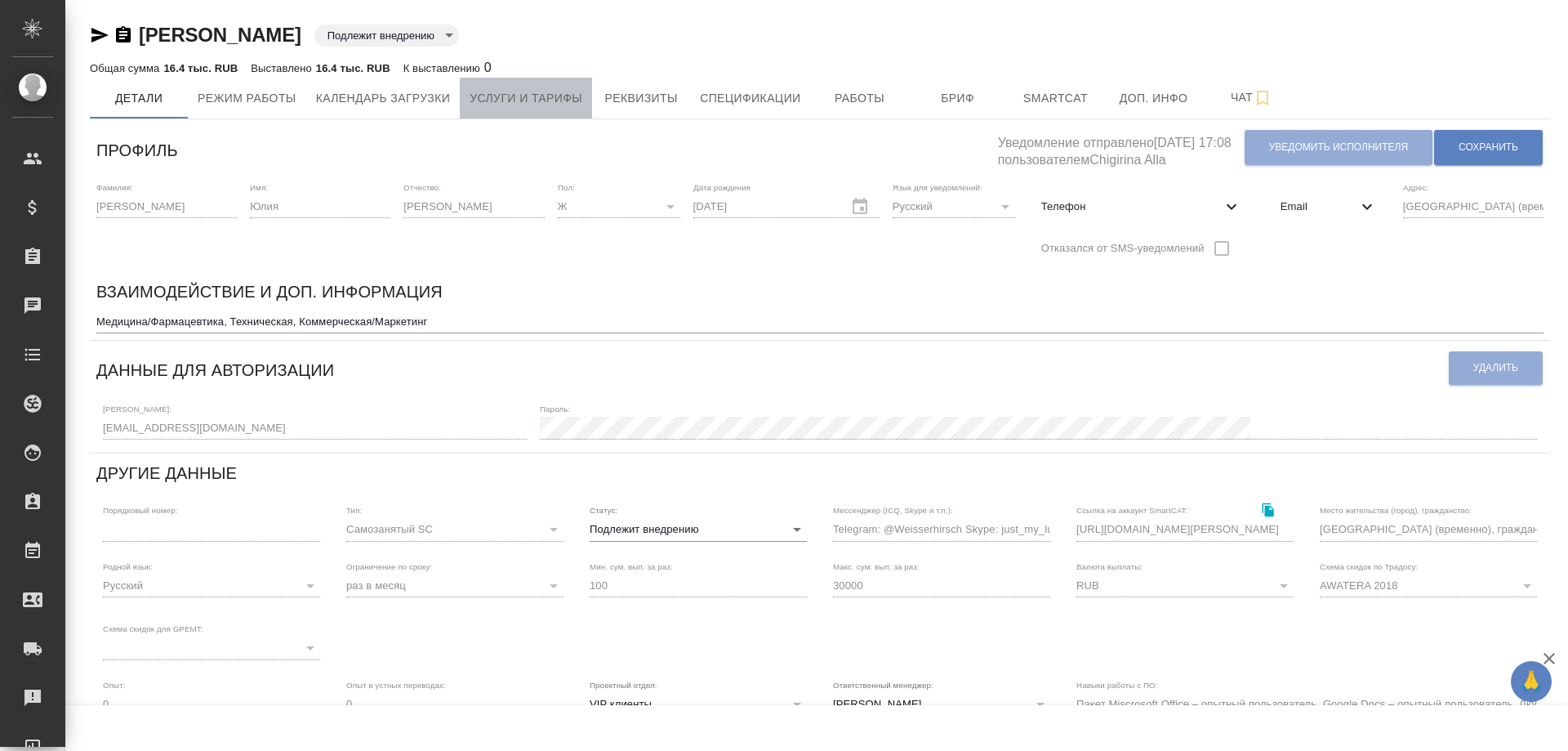
click at [514, 96] on span "Услуги и тарифы" at bounding box center [525, 99] width 113 height 20
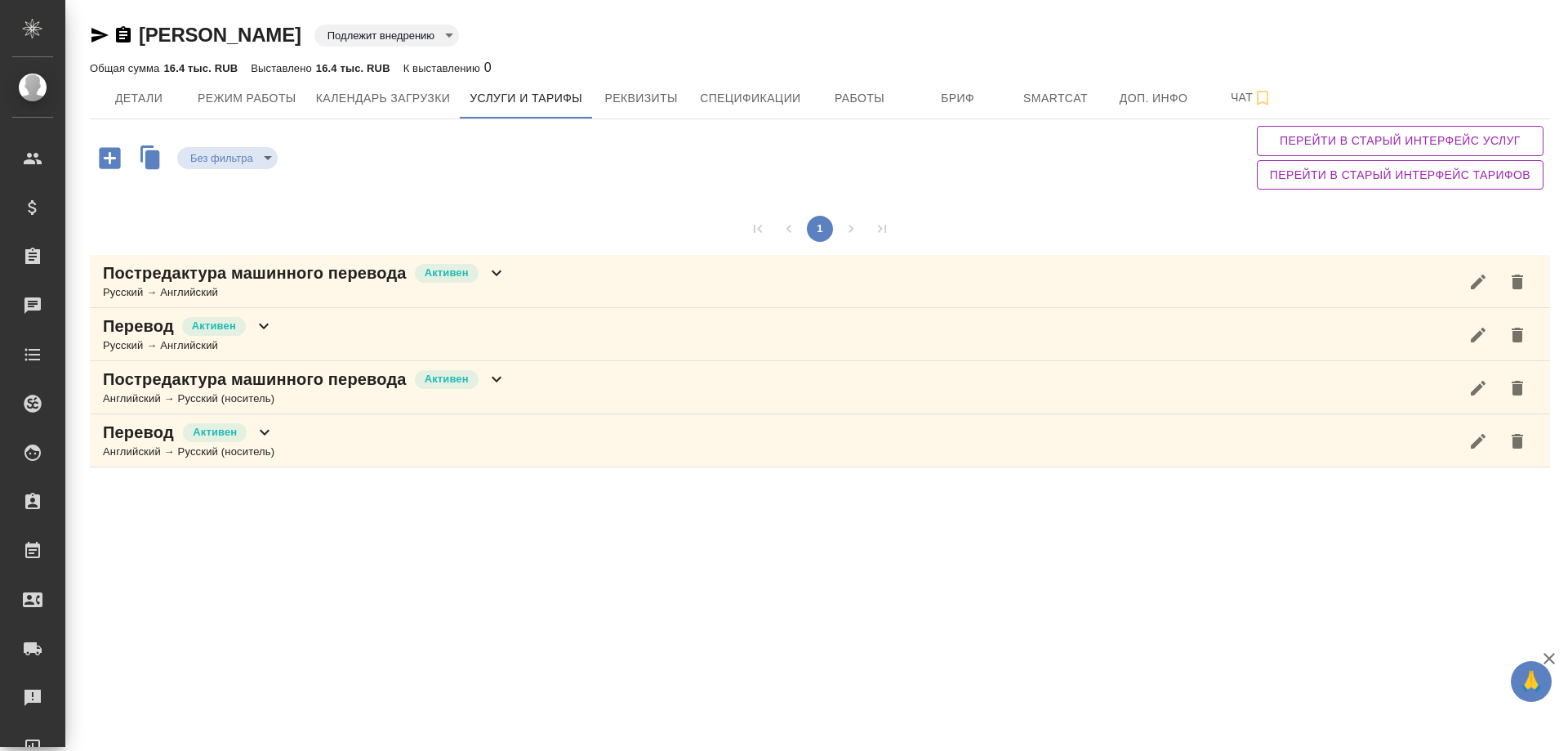
click at [258, 335] on icon at bounding box center [264, 325] width 20 height 20
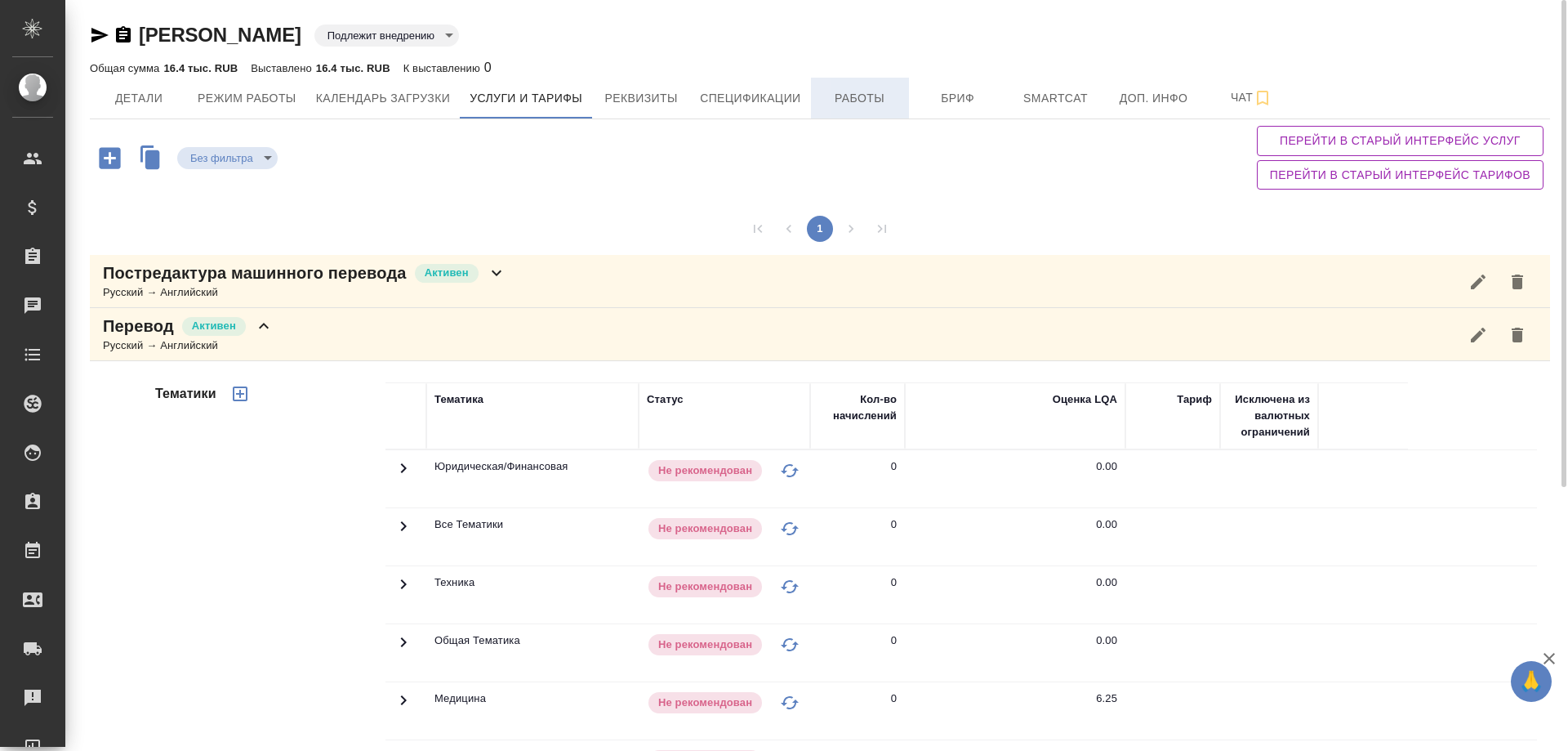
click at [851, 104] on span "Работы" at bounding box center [860, 99] width 78 height 20
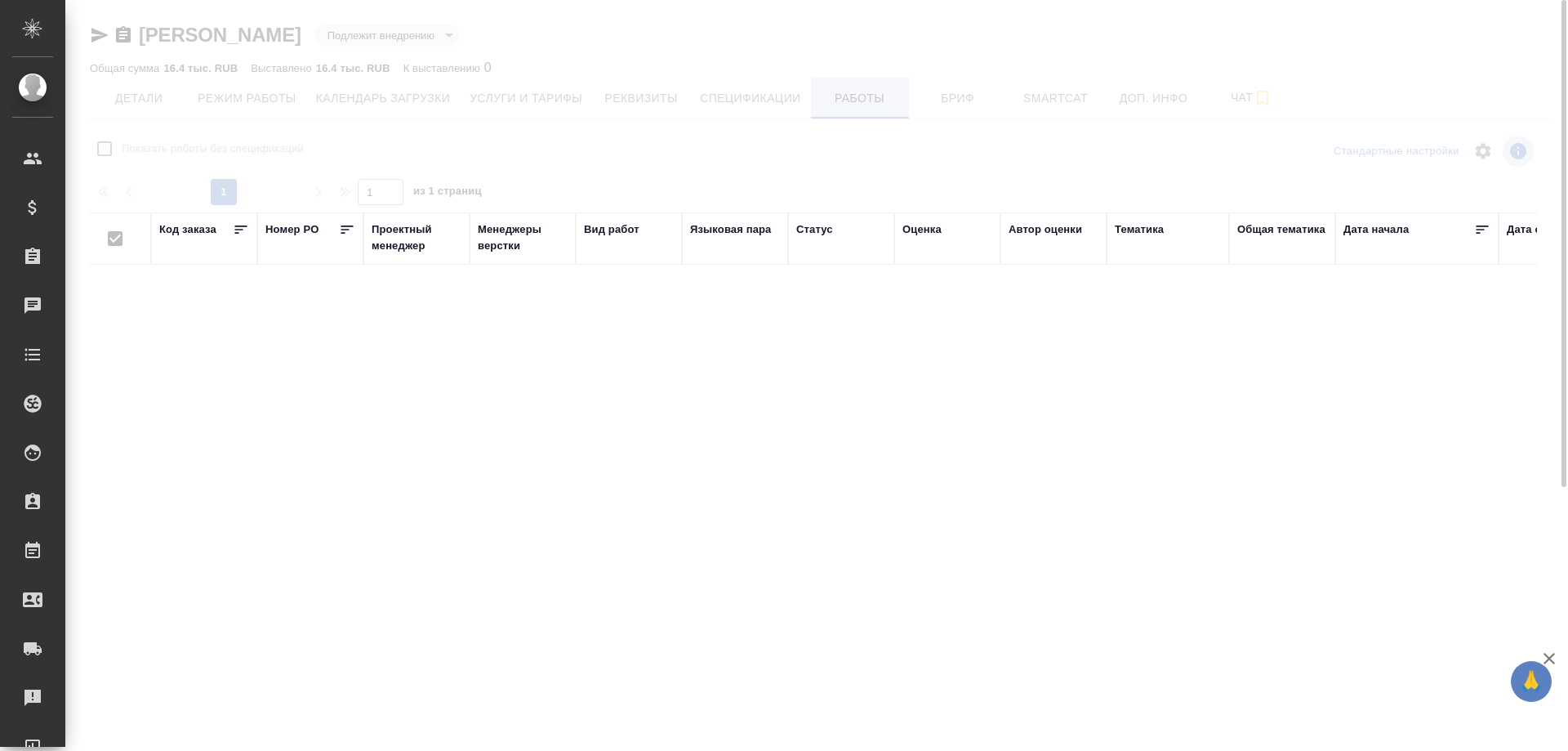
checkbox input "false"
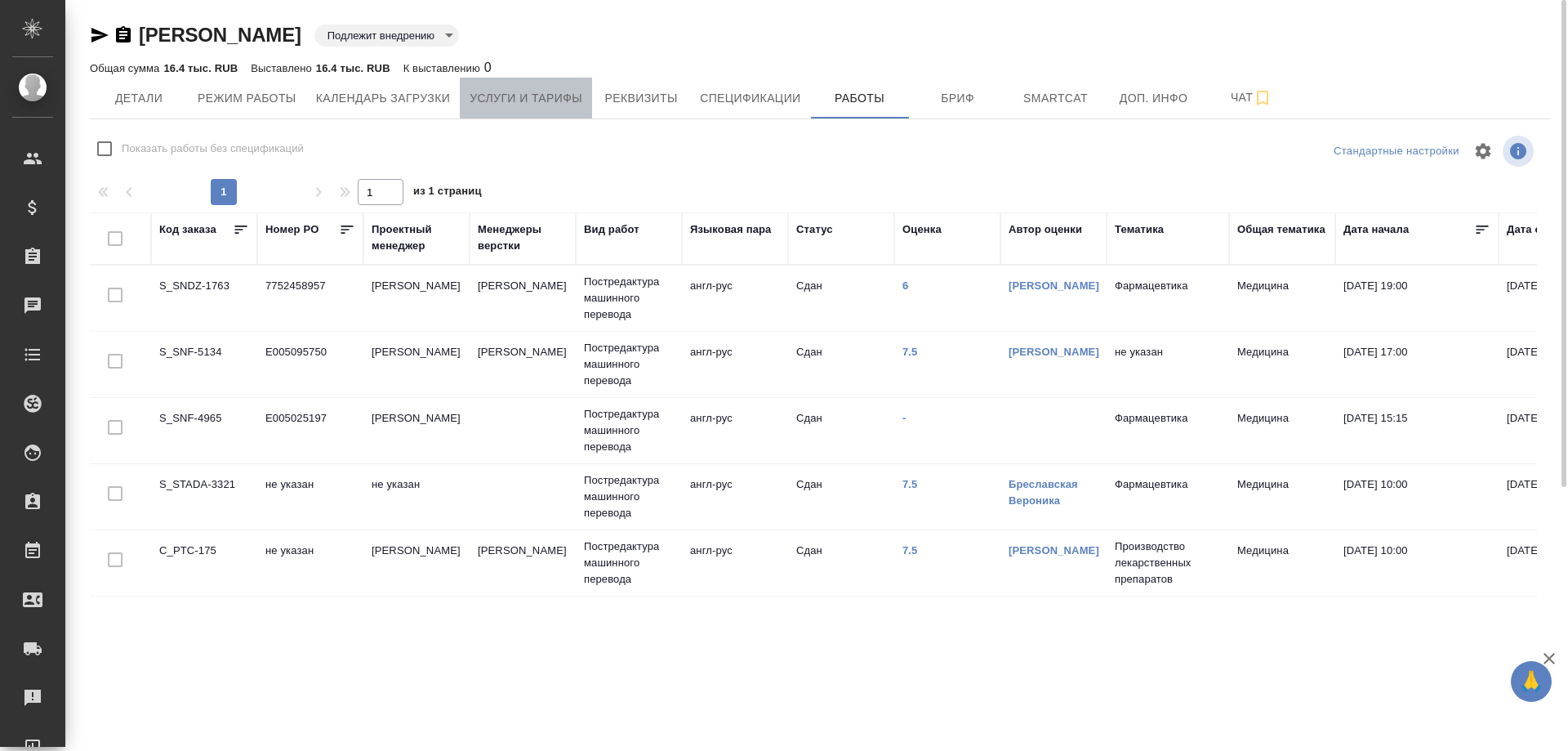
click at [566, 103] on span "Услуги и тарифы" at bounding box center [525, 99] width 113 height 20
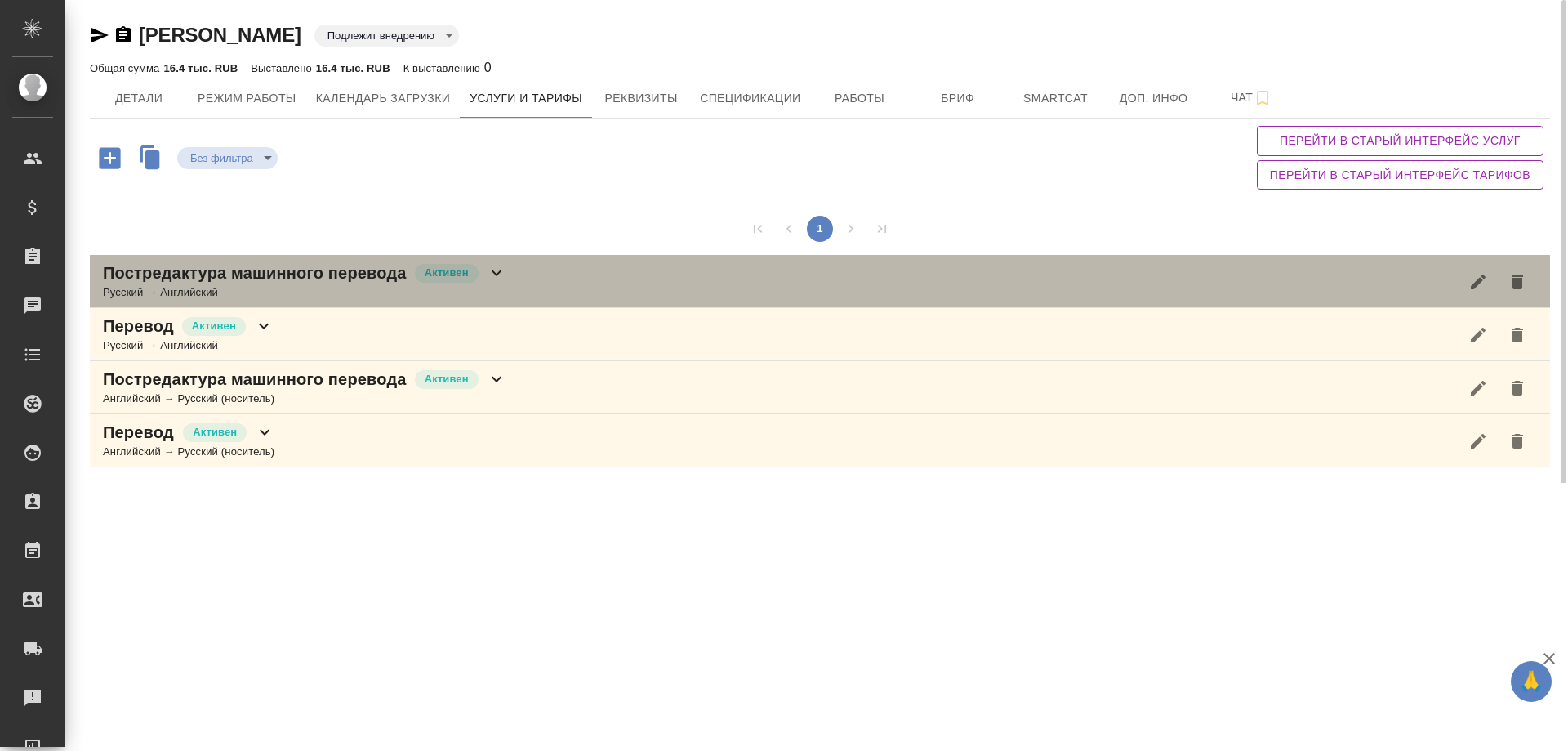
click at [507, 279] on div "Постредактура машинного перевода Активен Русский → Английский" at bounding box center [819, 280] width 1460 height 53
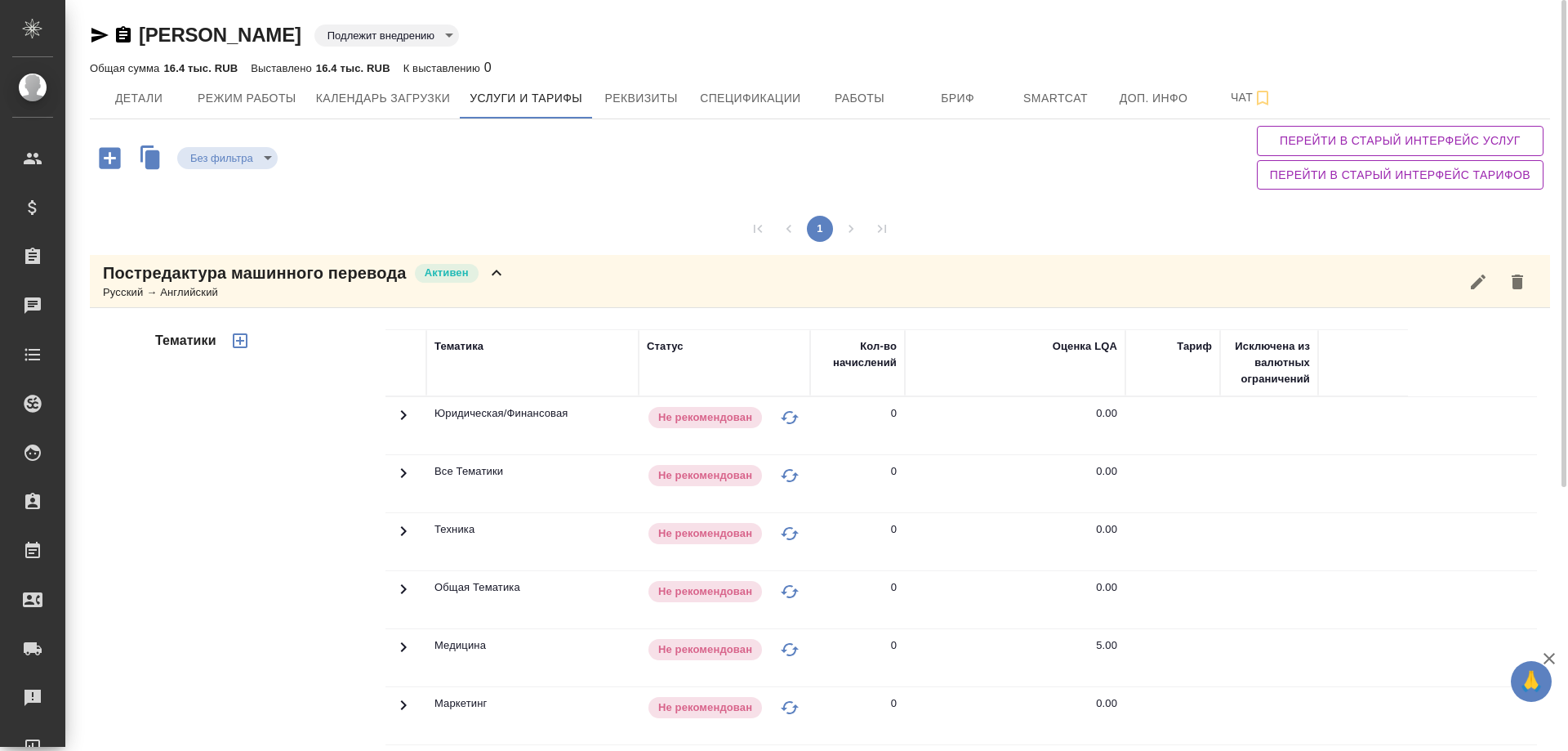
click at [500, 279] on icon at bounding box center [496, 272] width 20 height 20
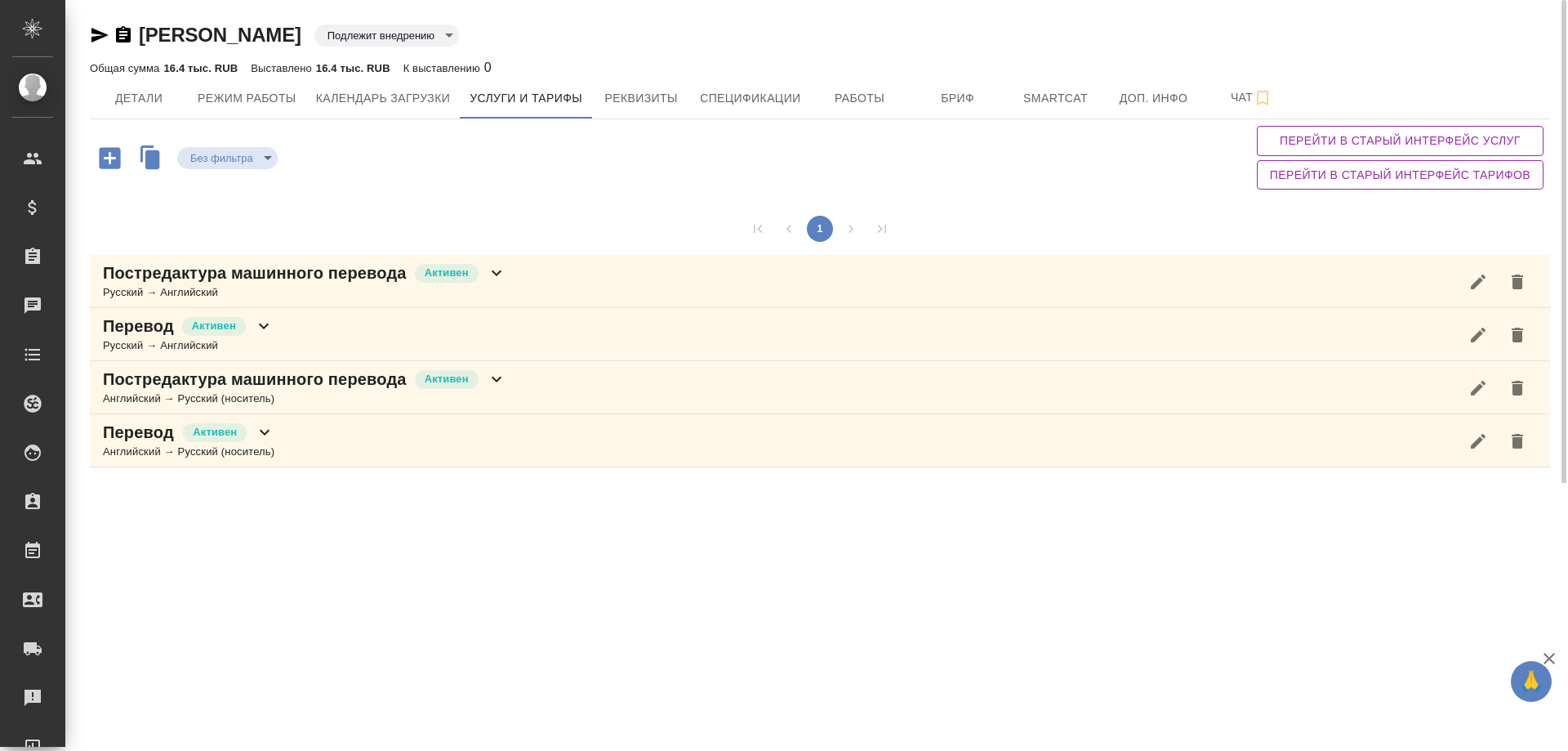
click at [495, 380] on icon at bounding box center [497, 379] width 10 height 6
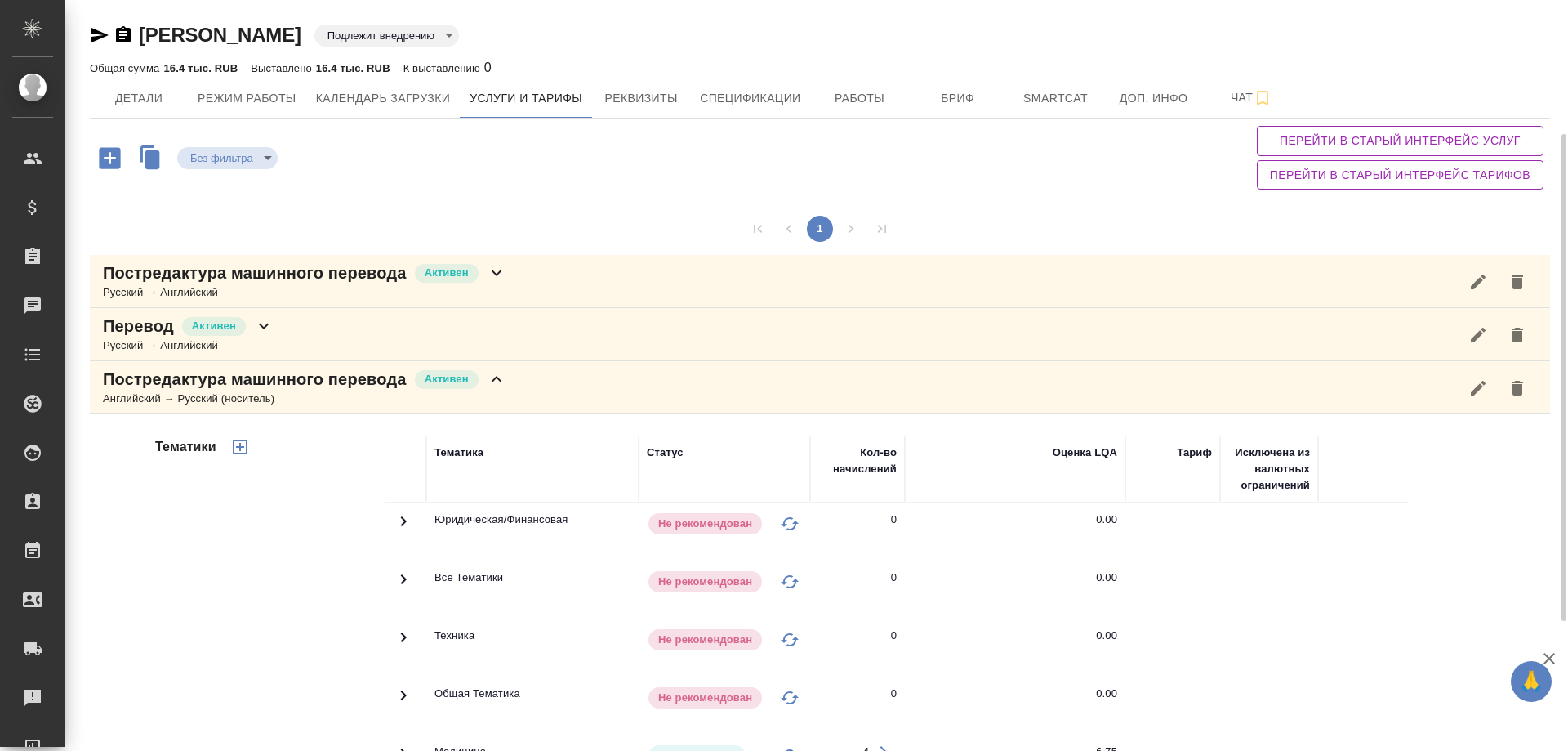
scroll to position [327, 0]
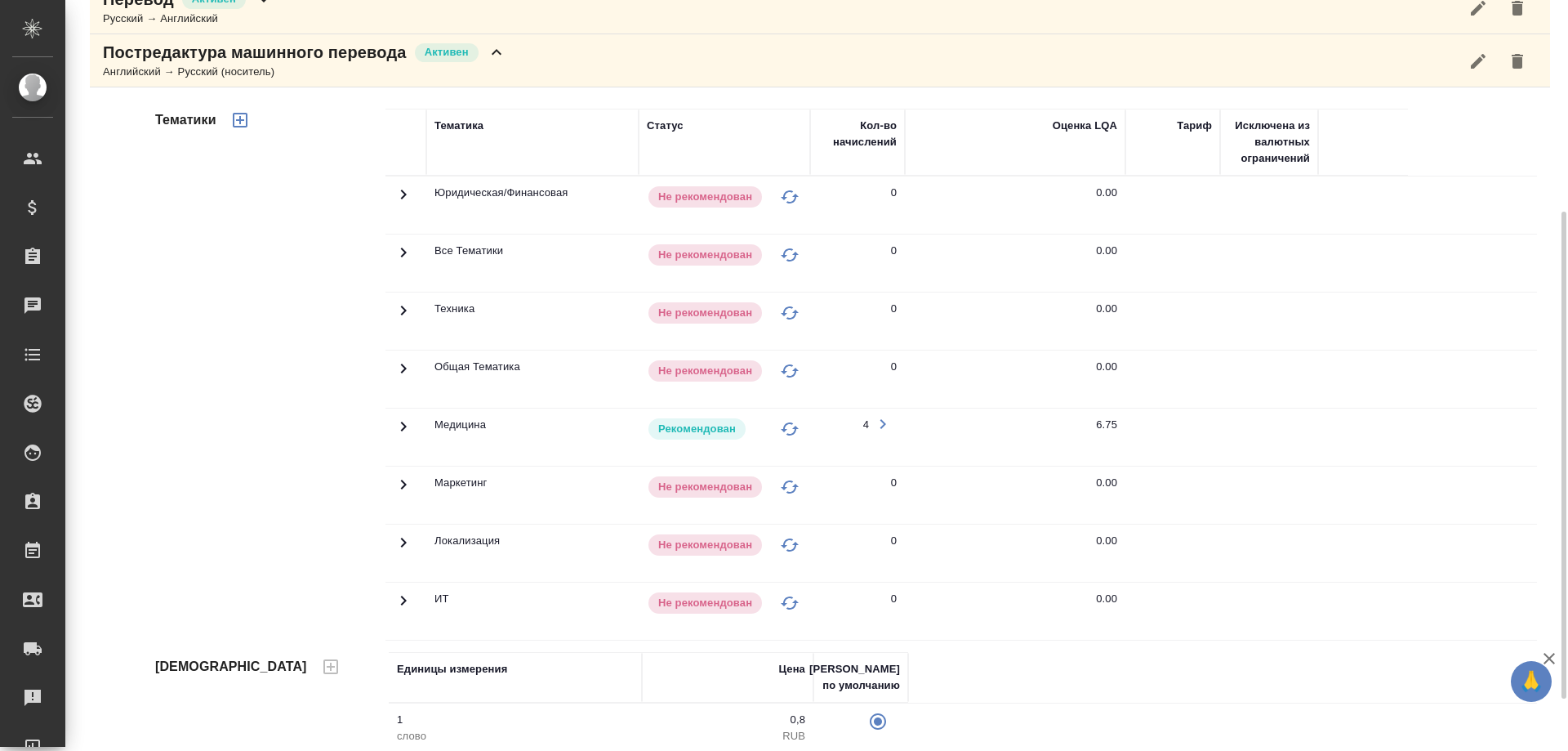
click at [404, 421] on icon at bounding box center [403, 426] width 20 height 20
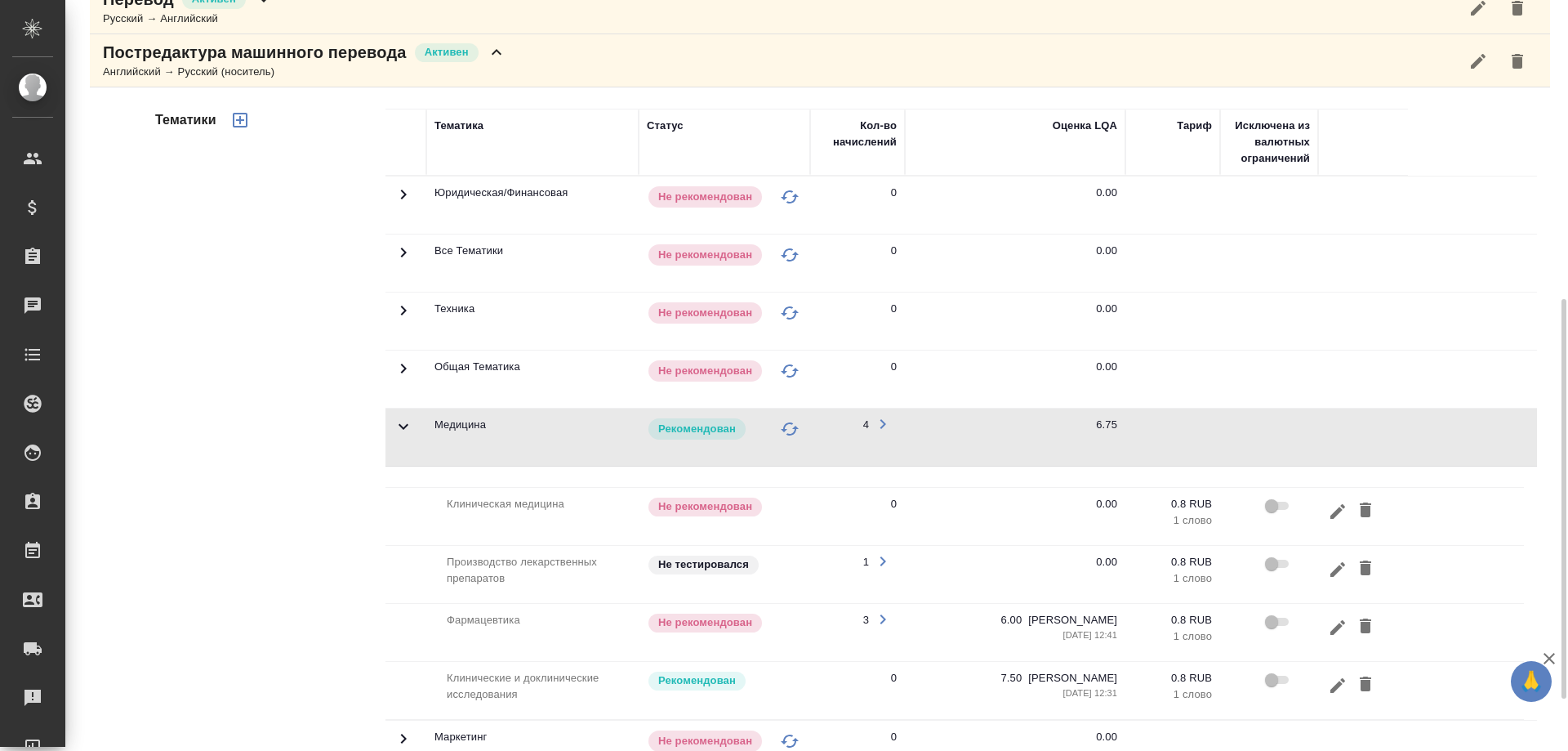
scroll to position [490, 0]
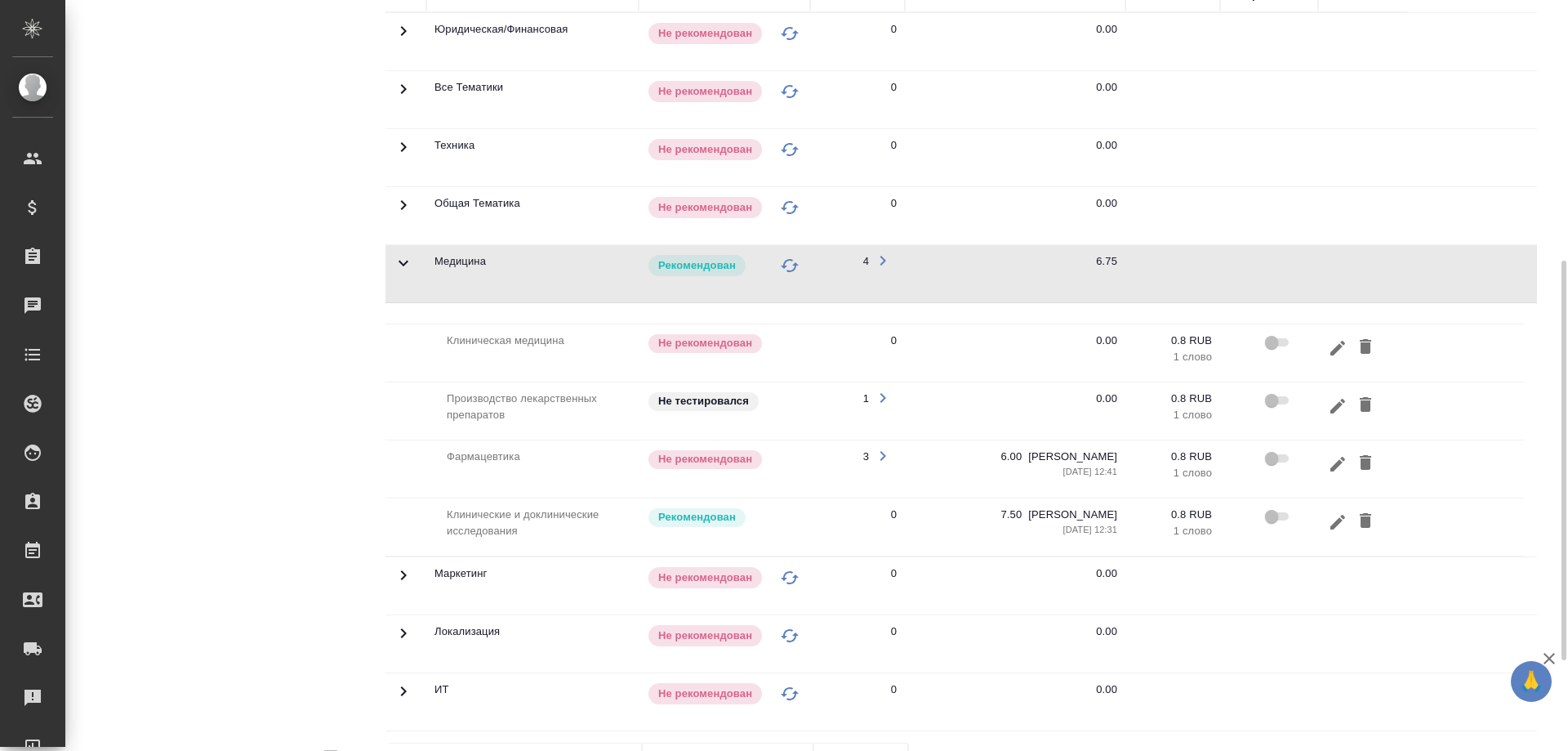
click at [481, 403] on td "Производство лекарственных препаратов" at bounding box center [512, 410] width 253 height 57
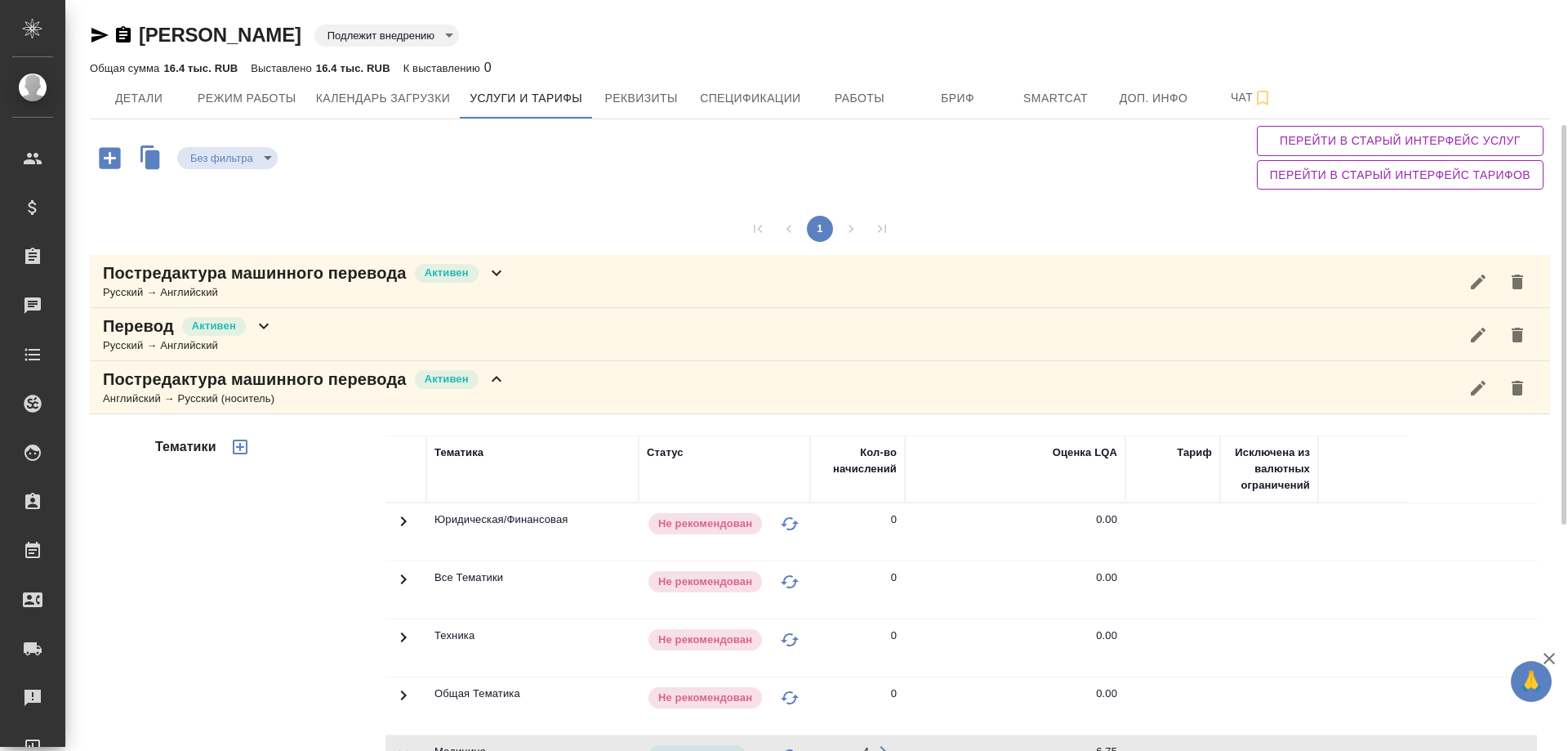
scroll to position [408, 0]
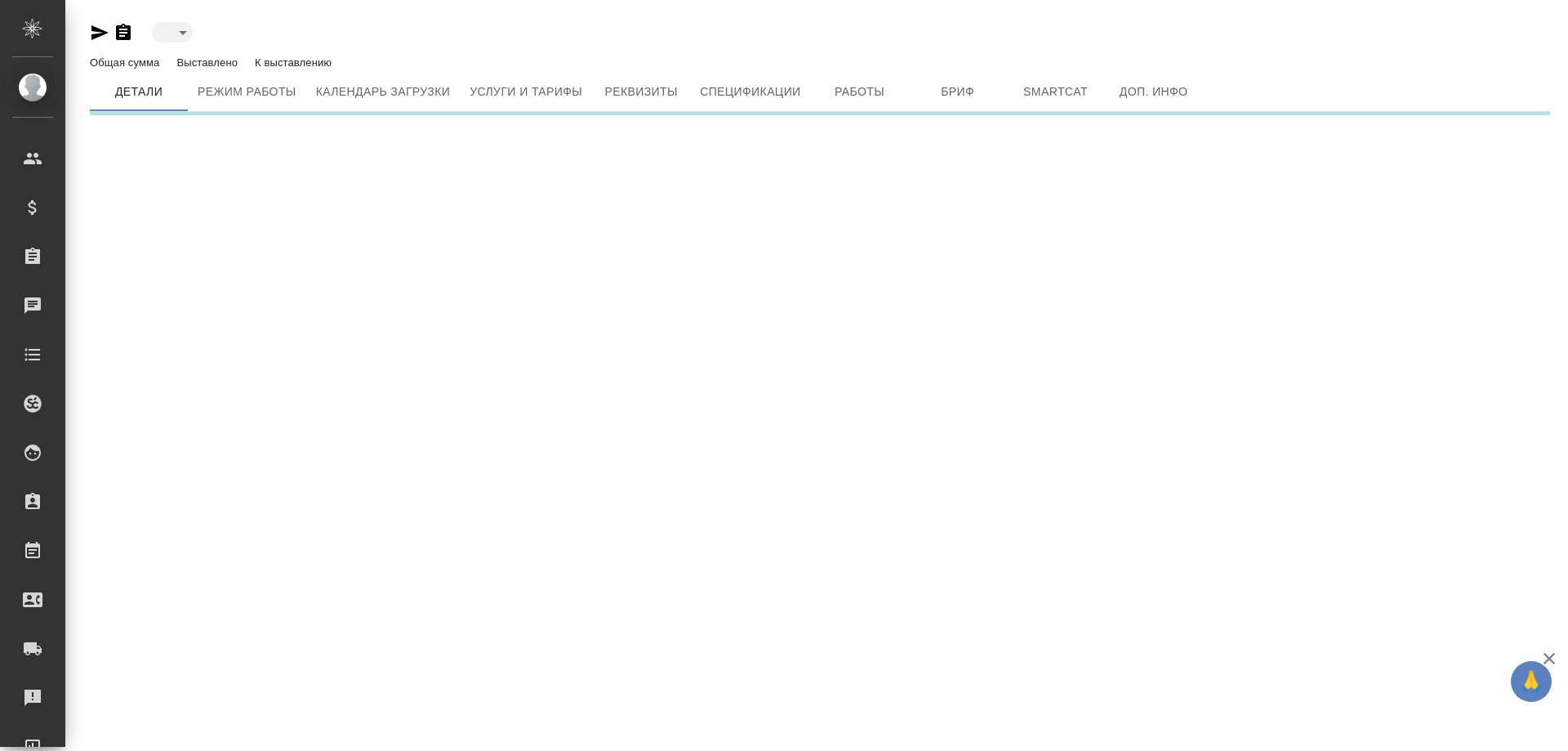
type input "toBeImplemented"
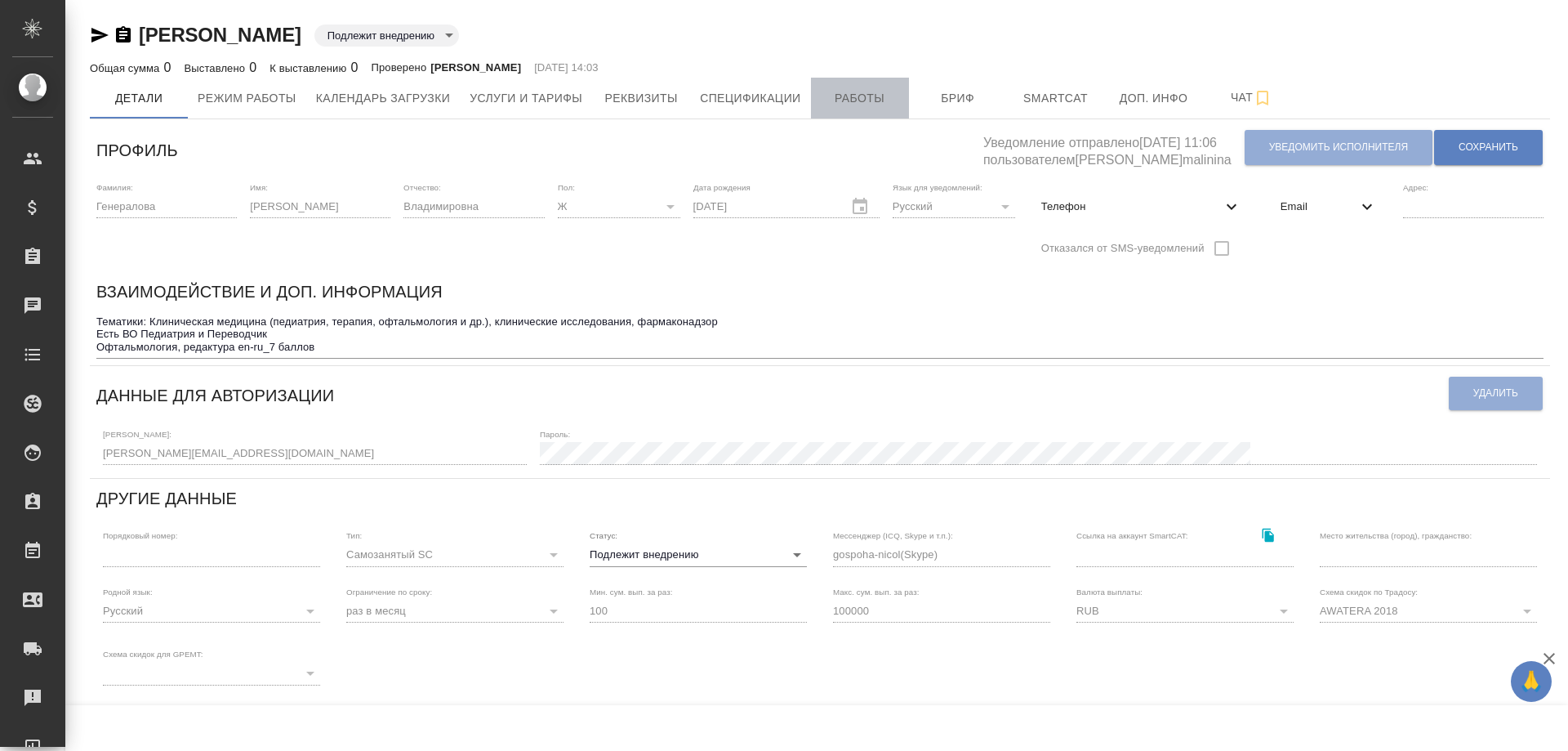
click at [858, 96] on span "Работы" at bounding box center [860, 99] width 78 height 20
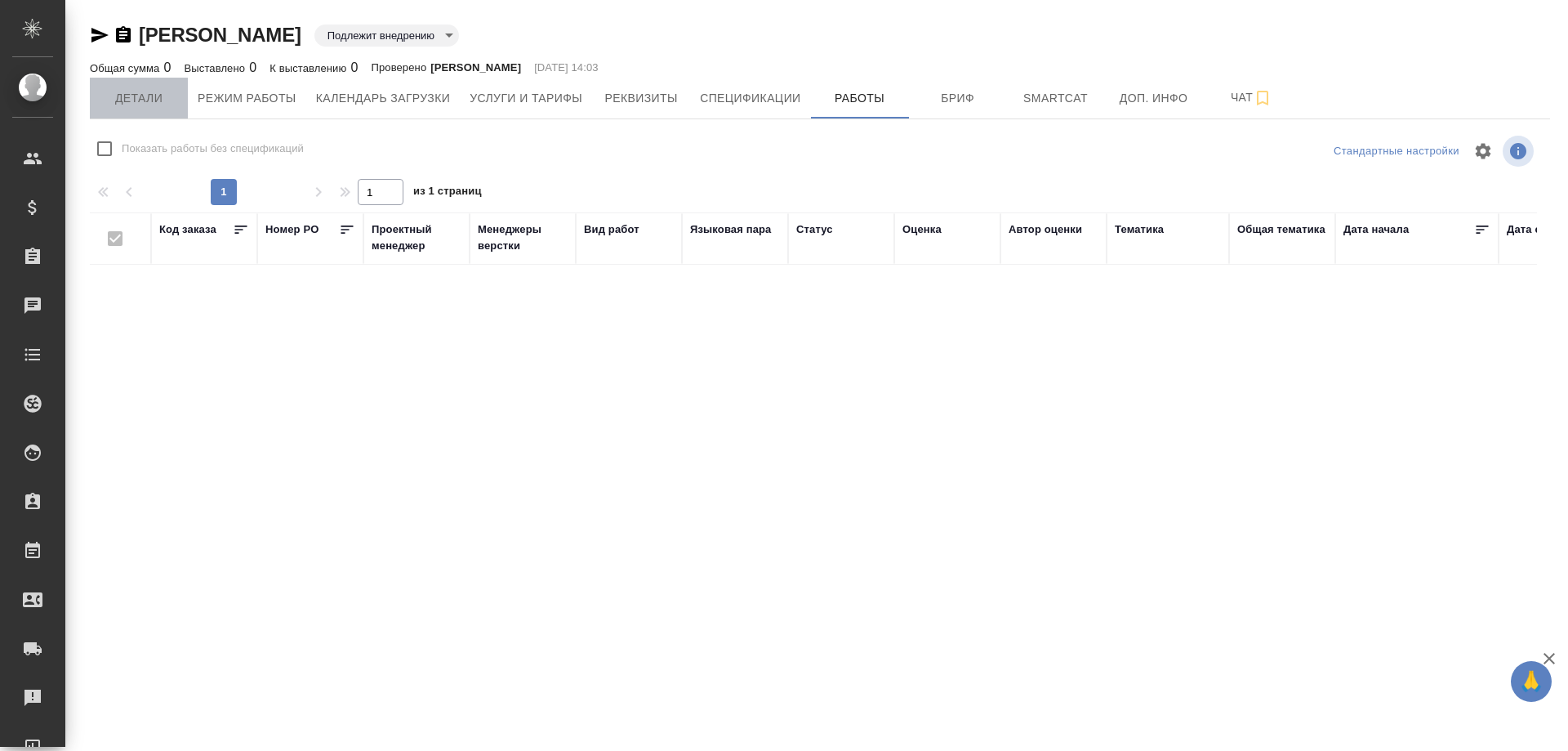
click at [143, 92] on span "Детали" at bounding box center [139, 99] width 78 height 20
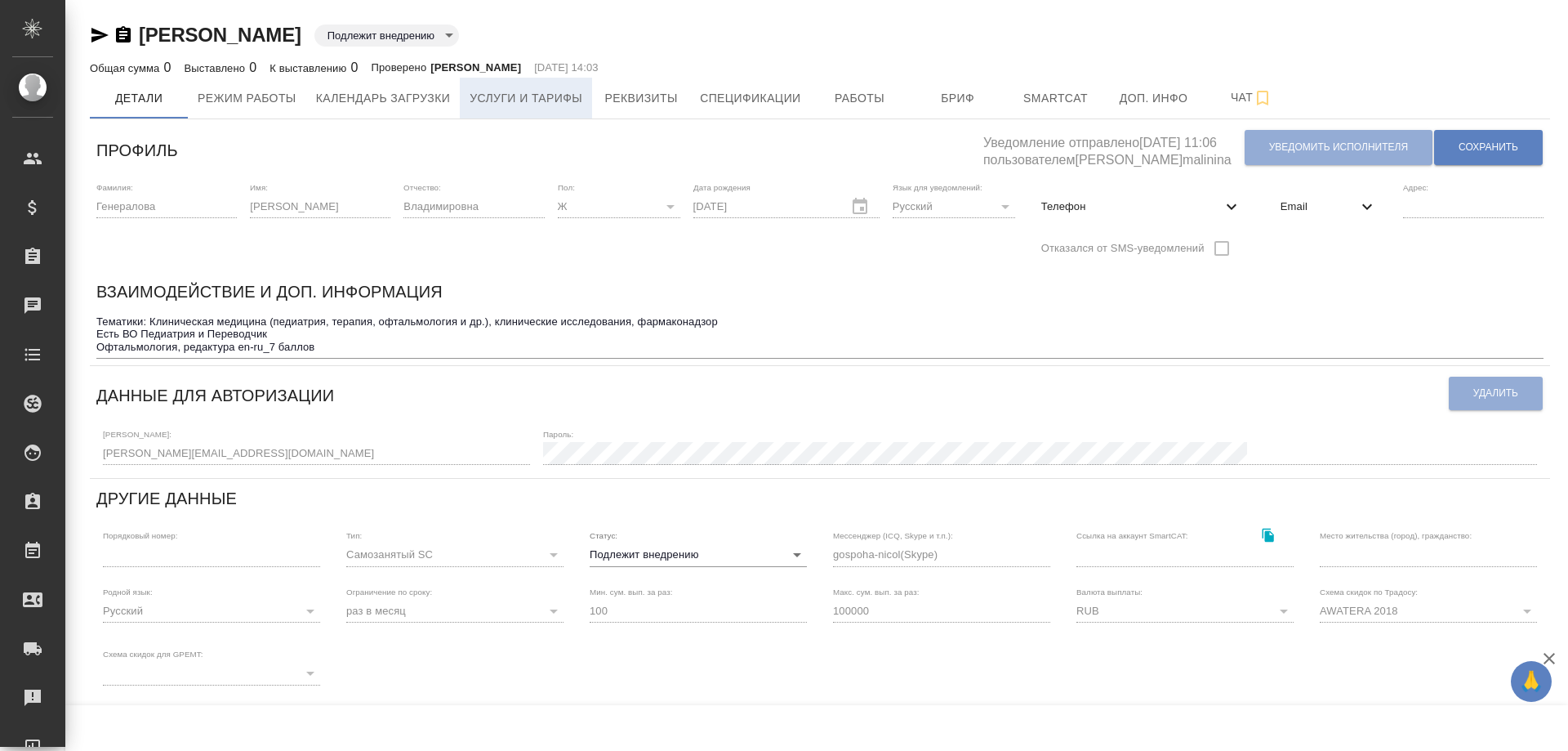
click at [494, 89] on span "Услуги и тарифы" at bounding box center [525, 99] width 113 height 20
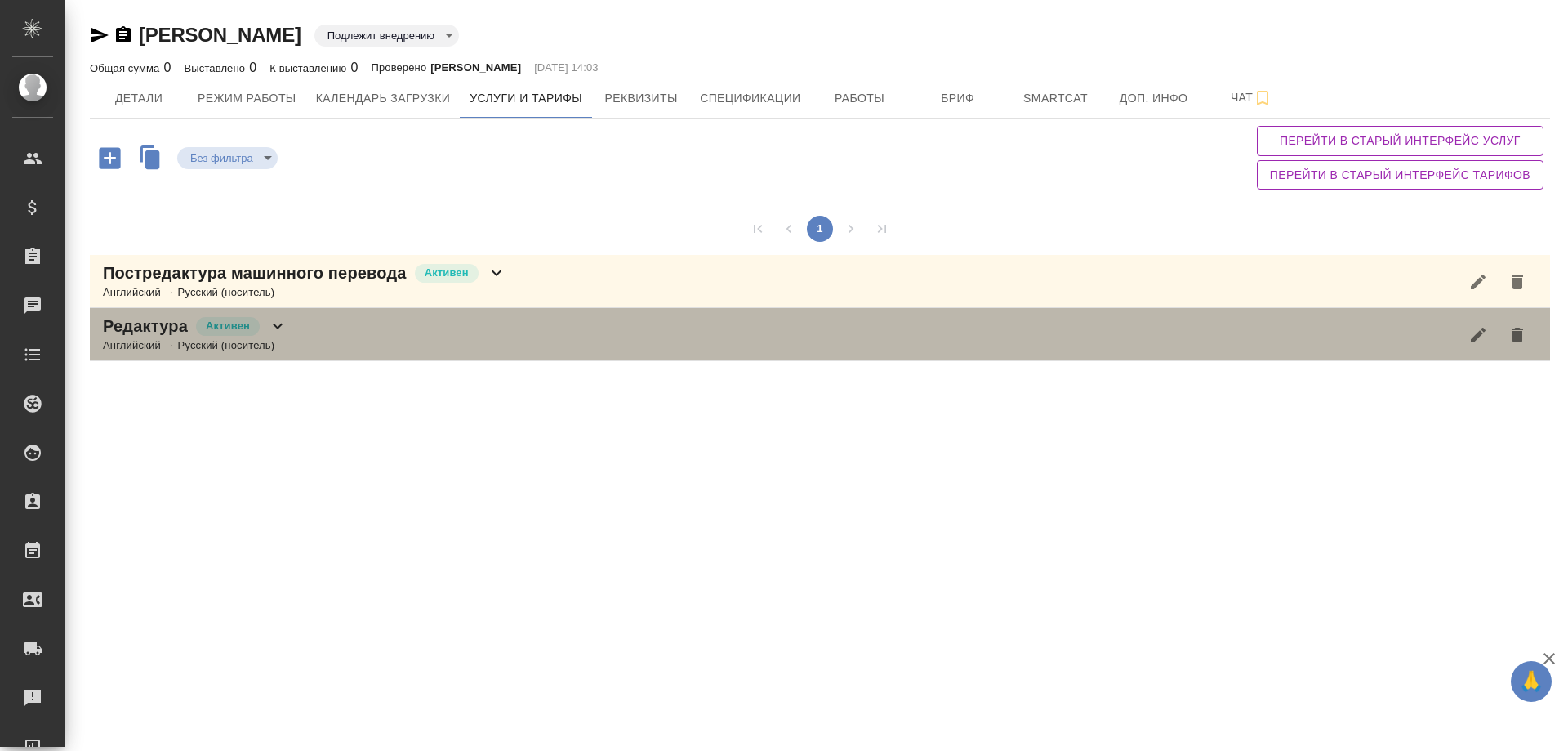
click at [267, 328] on div "Редактура Активен" at bounding box center [195, 325] width 184 height 23
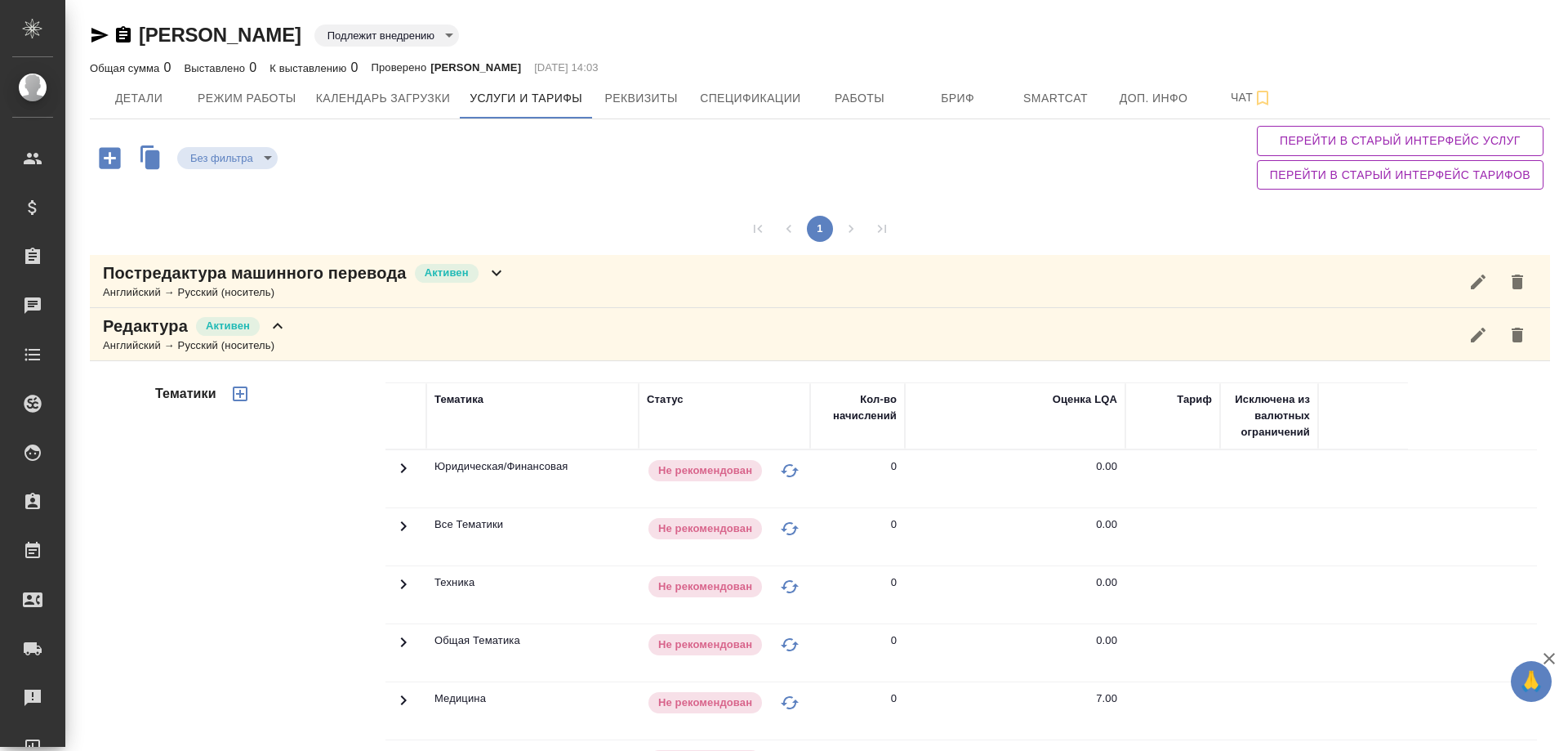
scroll to position [163, 0]
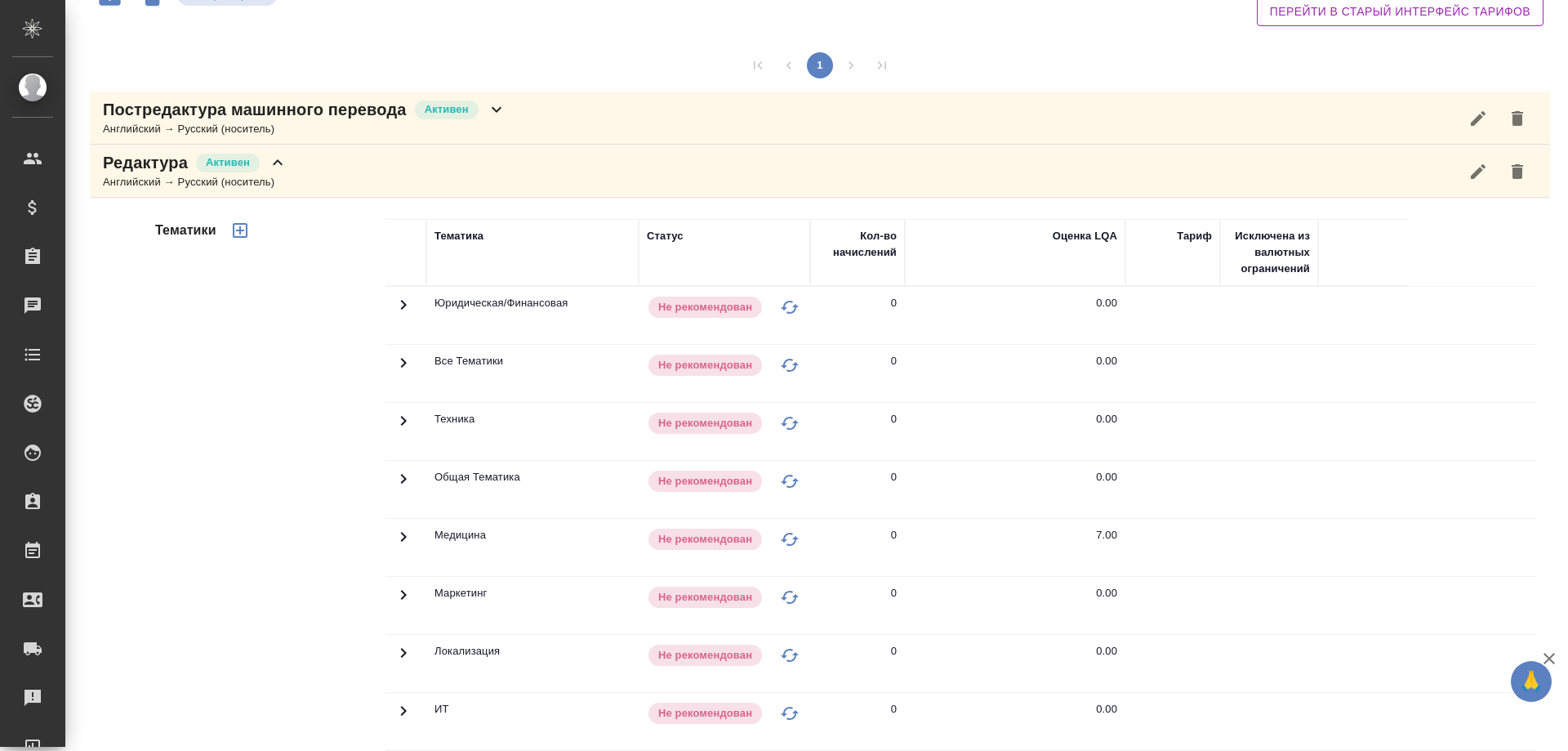
click at [398, 538] on icon at bounding box center [403, 536] width 20 height 20
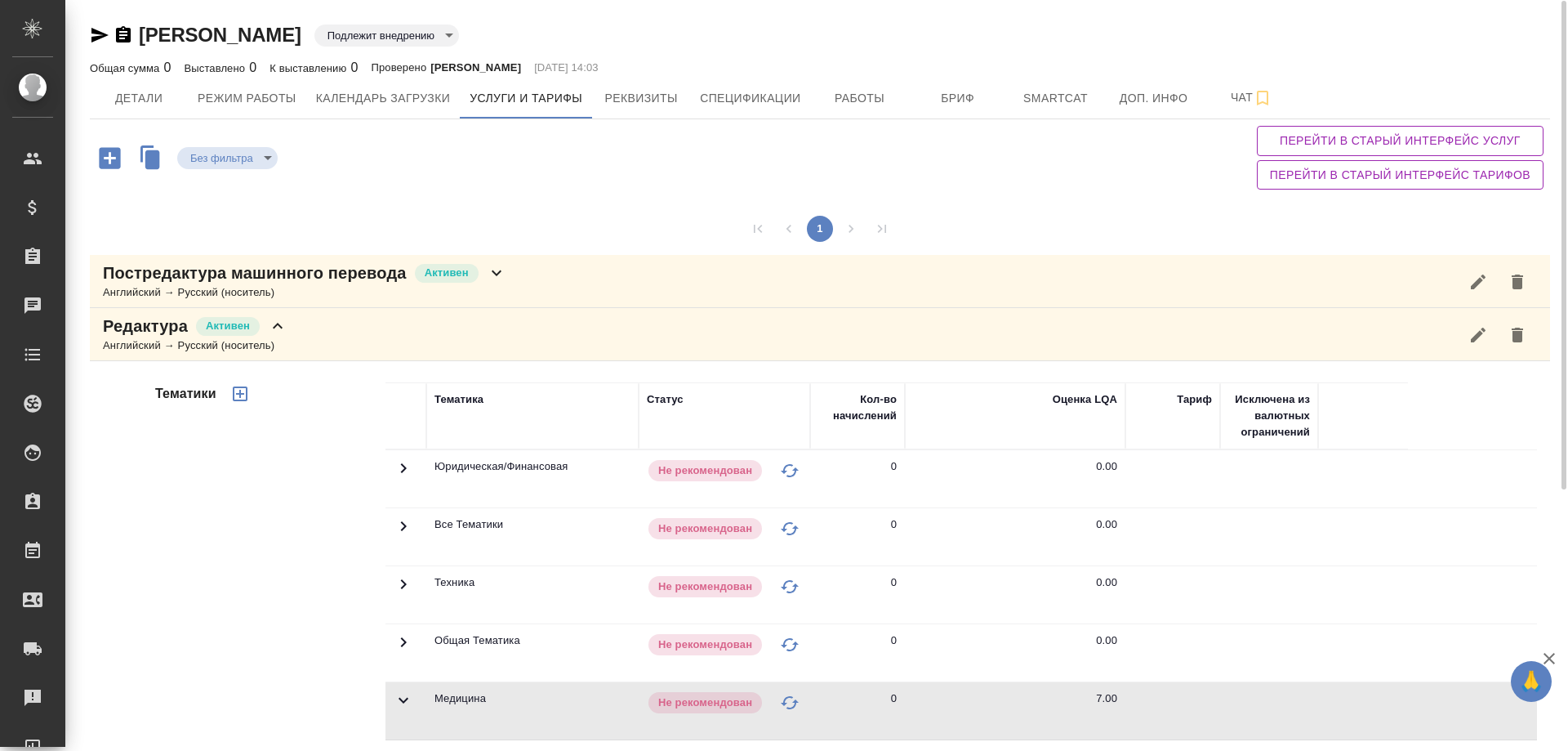
scroll to position [0, 0]
click at [491, 277] on icon at bounding box center [496, 272] width 20 height 20
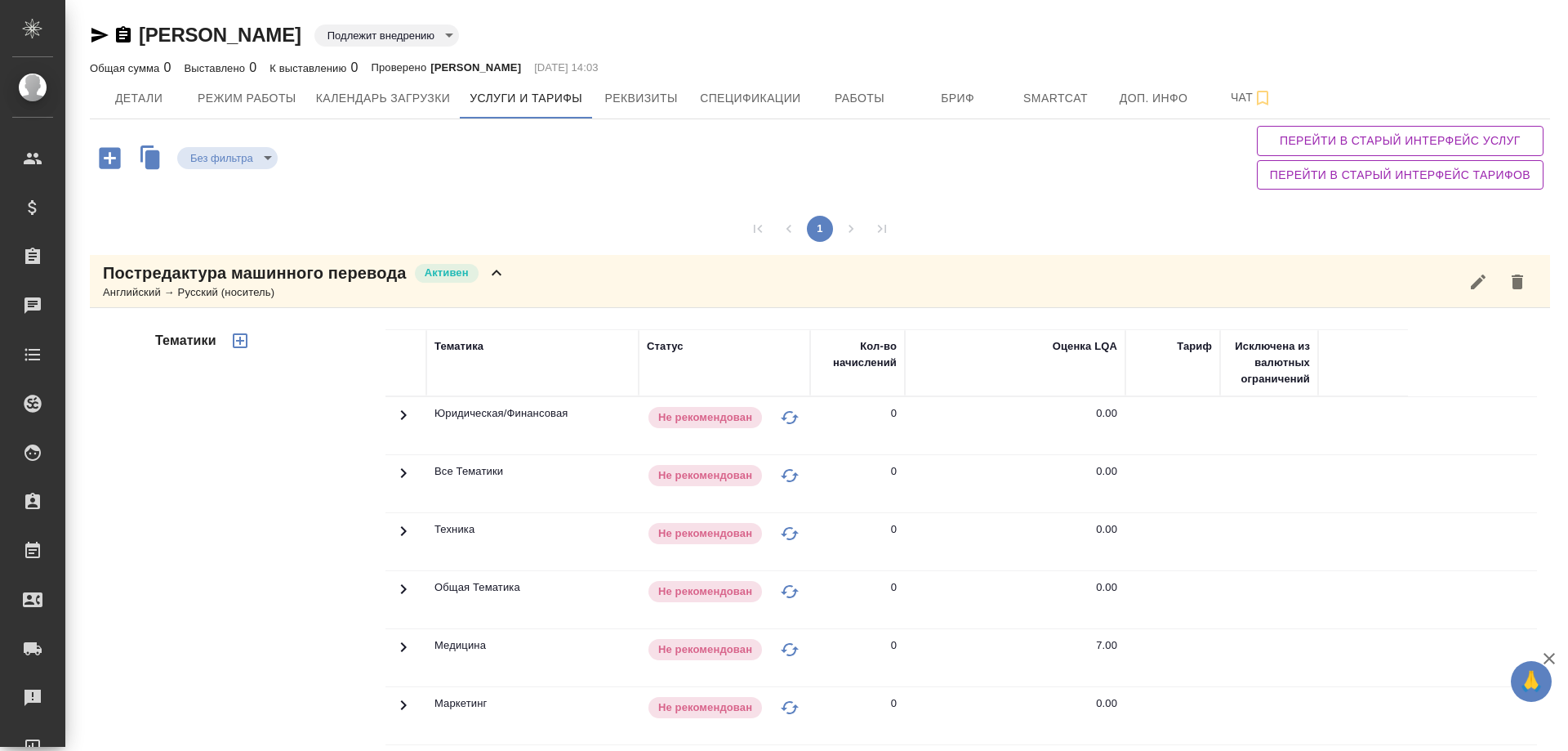
scroll to position [163, 0]
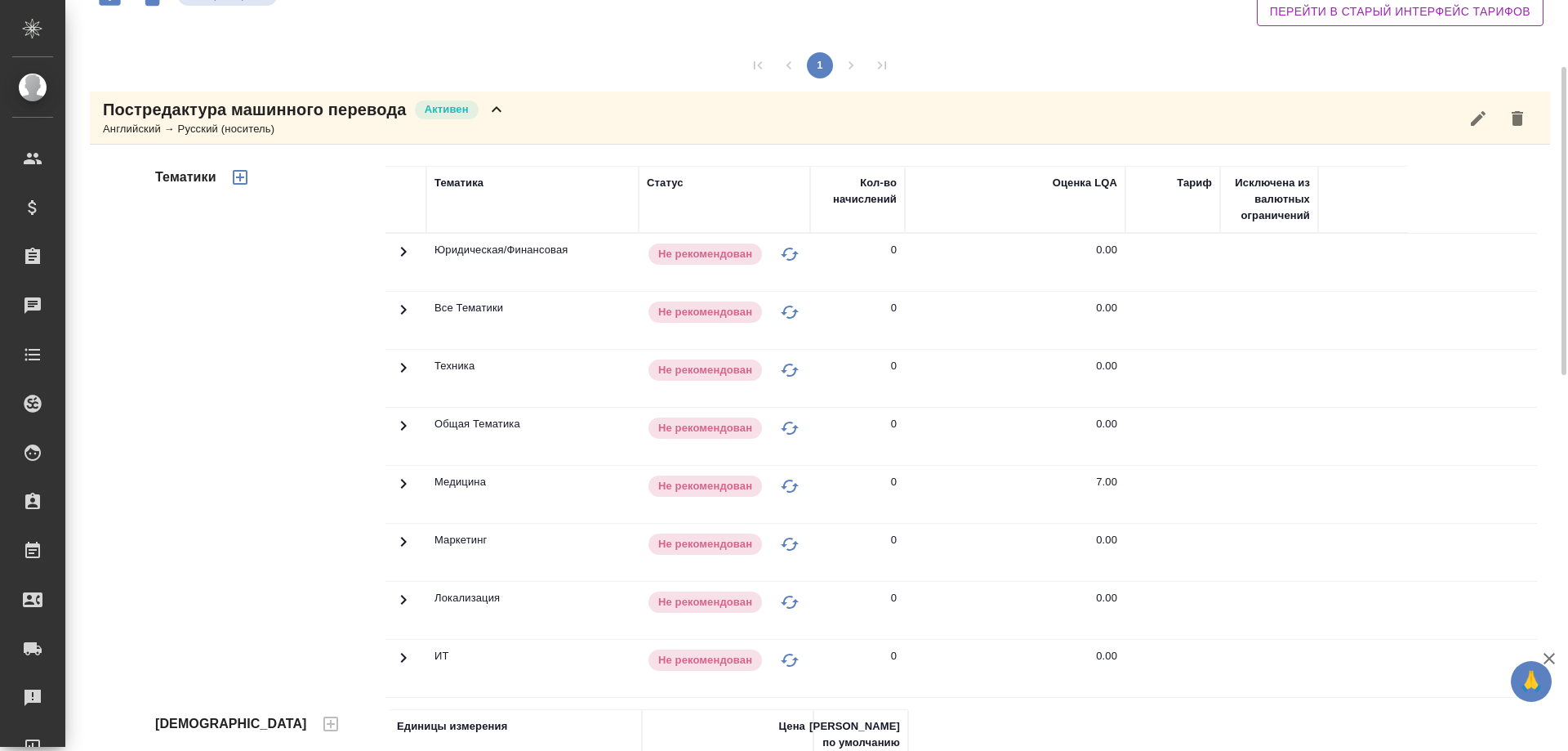
click at [394, 480] on icon at bounding box center [403, 483] width 20 height 20
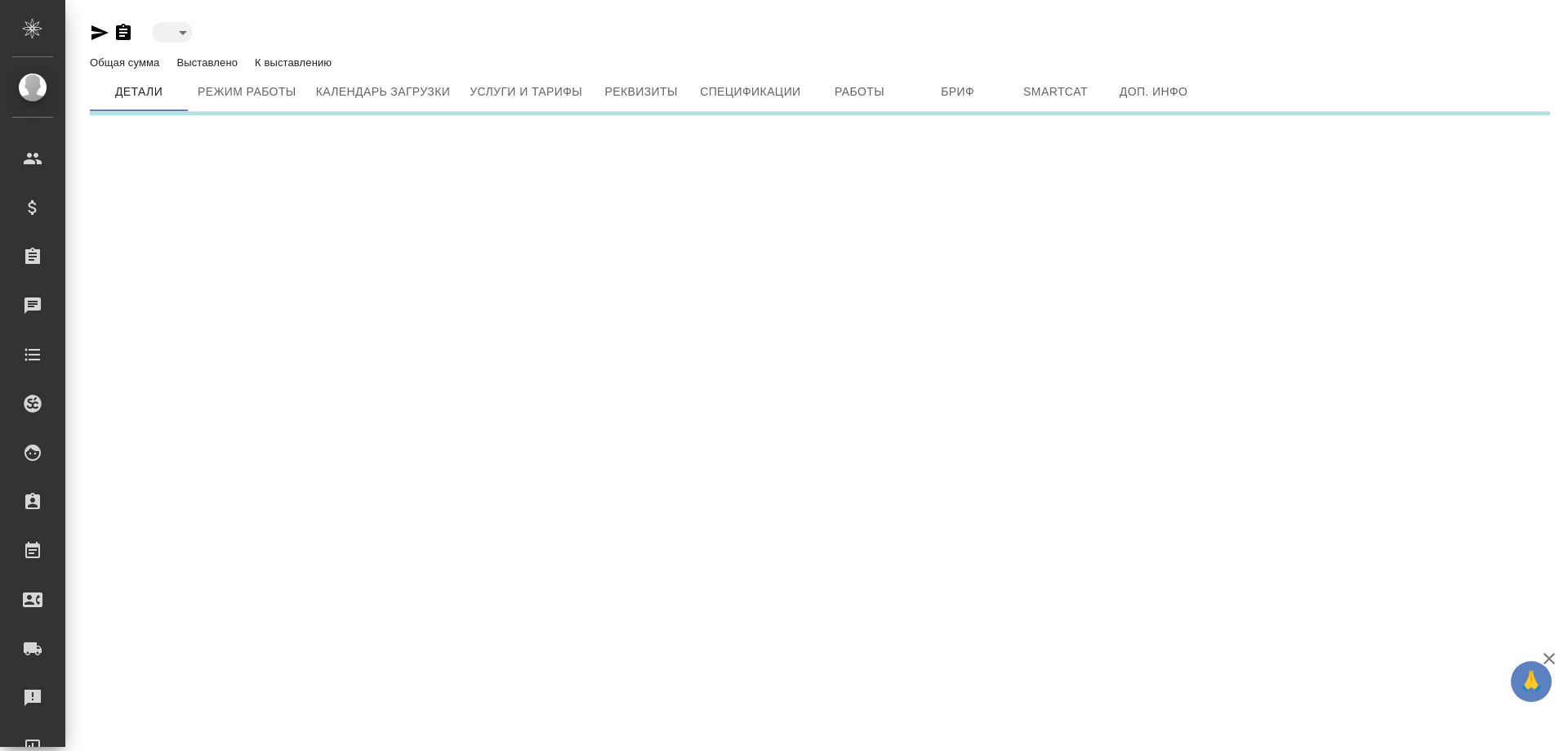
type input "toBeImplemented"
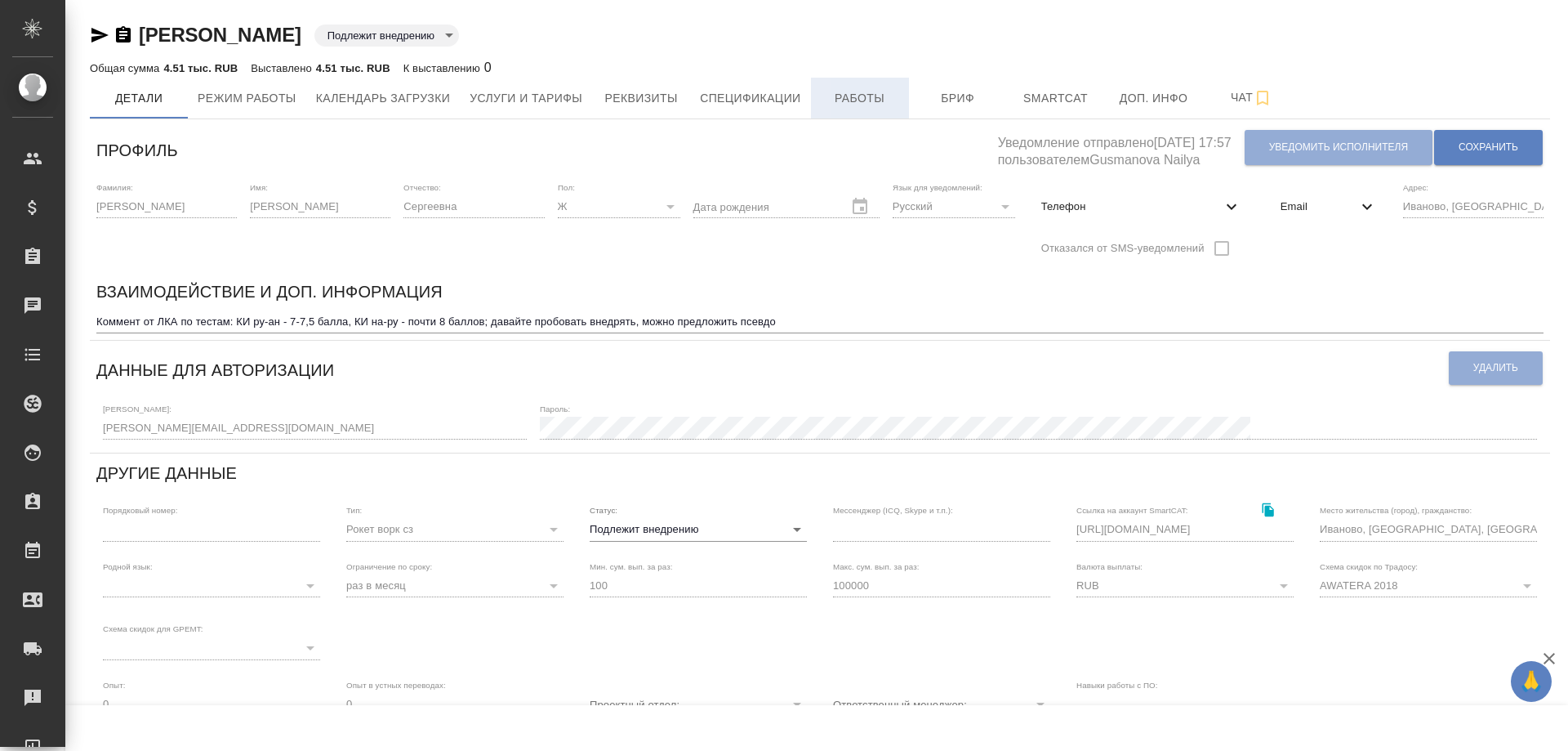
click at [864, 89] on span "Работы" at bounding box center [860, 99] width 78 height 20
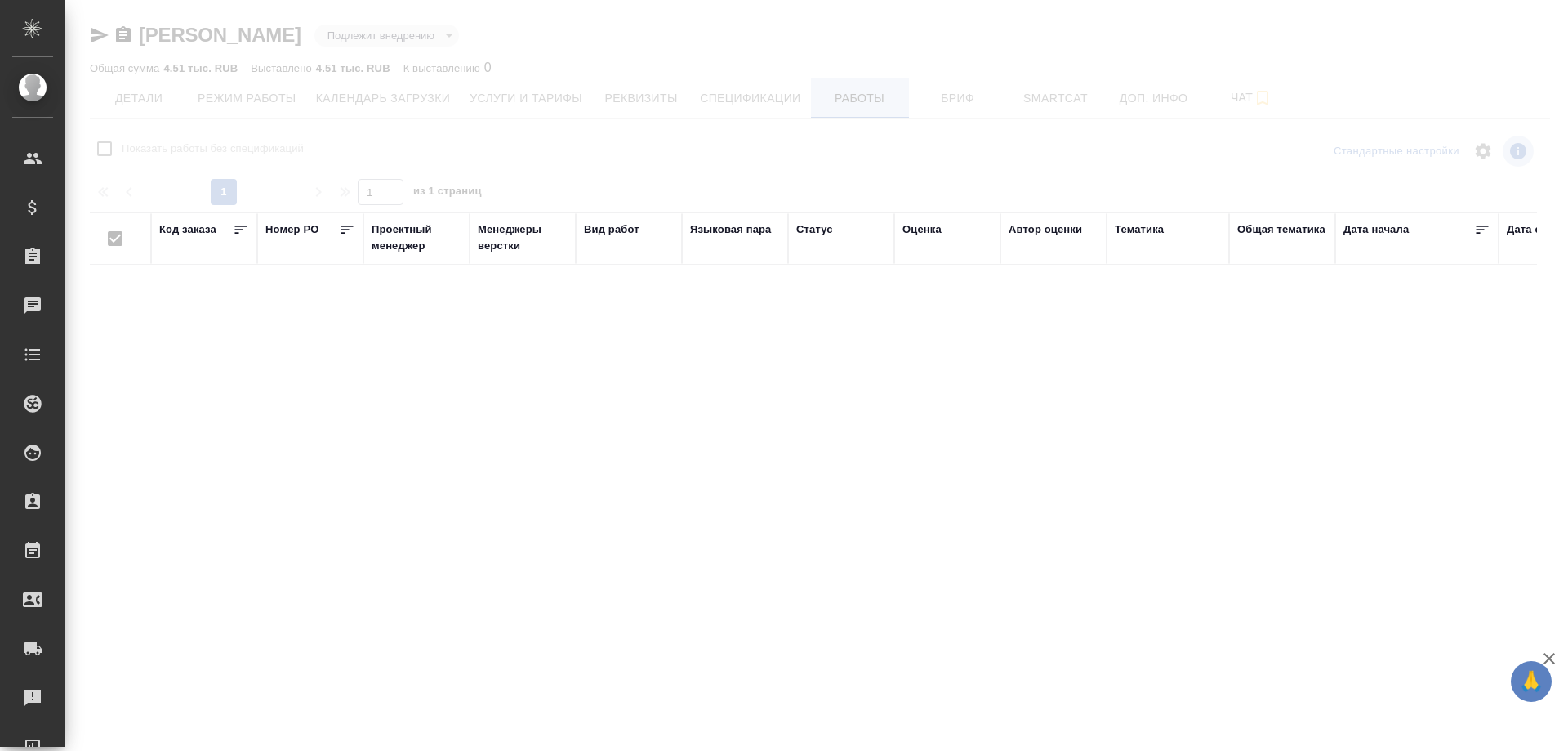
checkbox input "false"
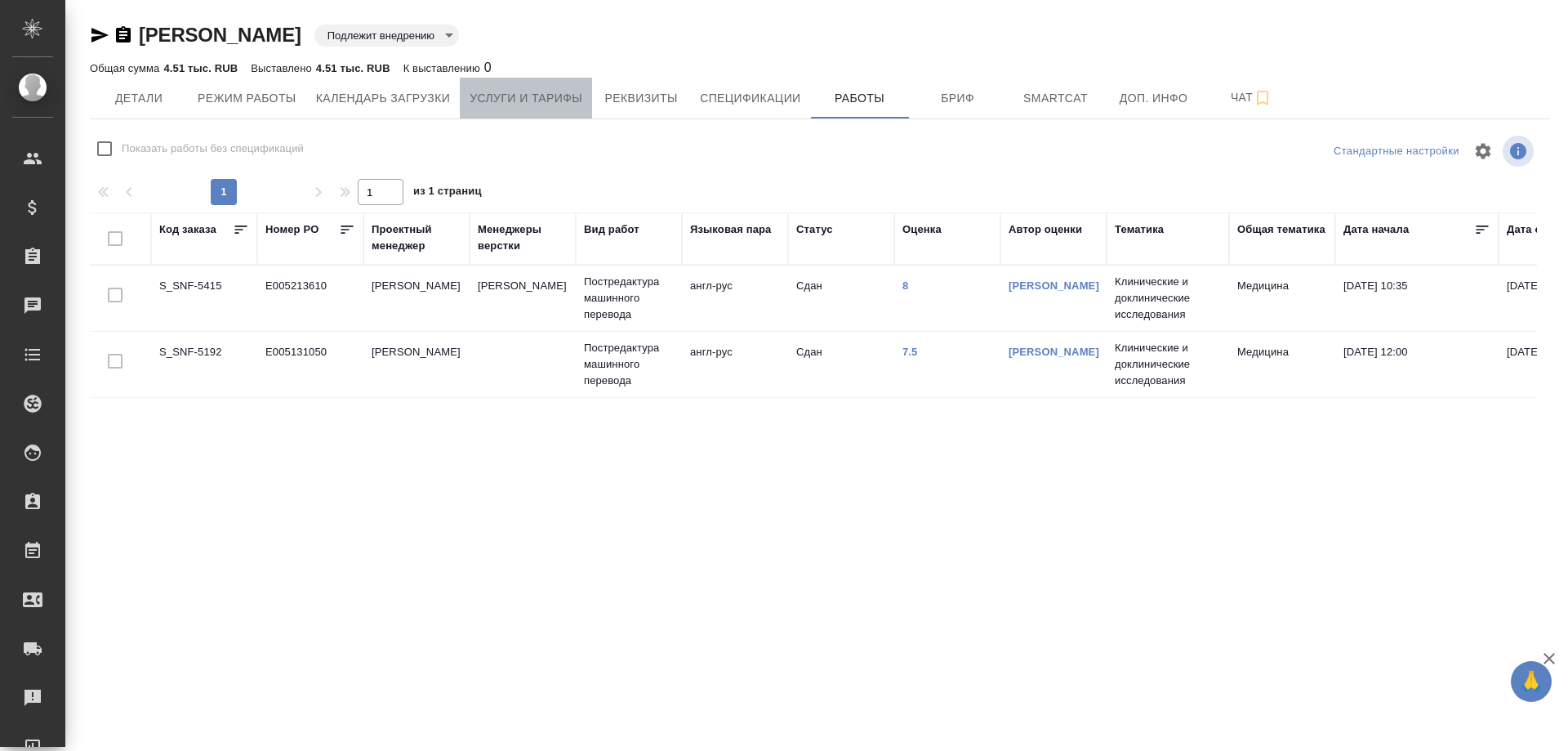
click at [484, 94] on span "Услуги и тарифы" at bounding box center [525, 99] width 113 height 20
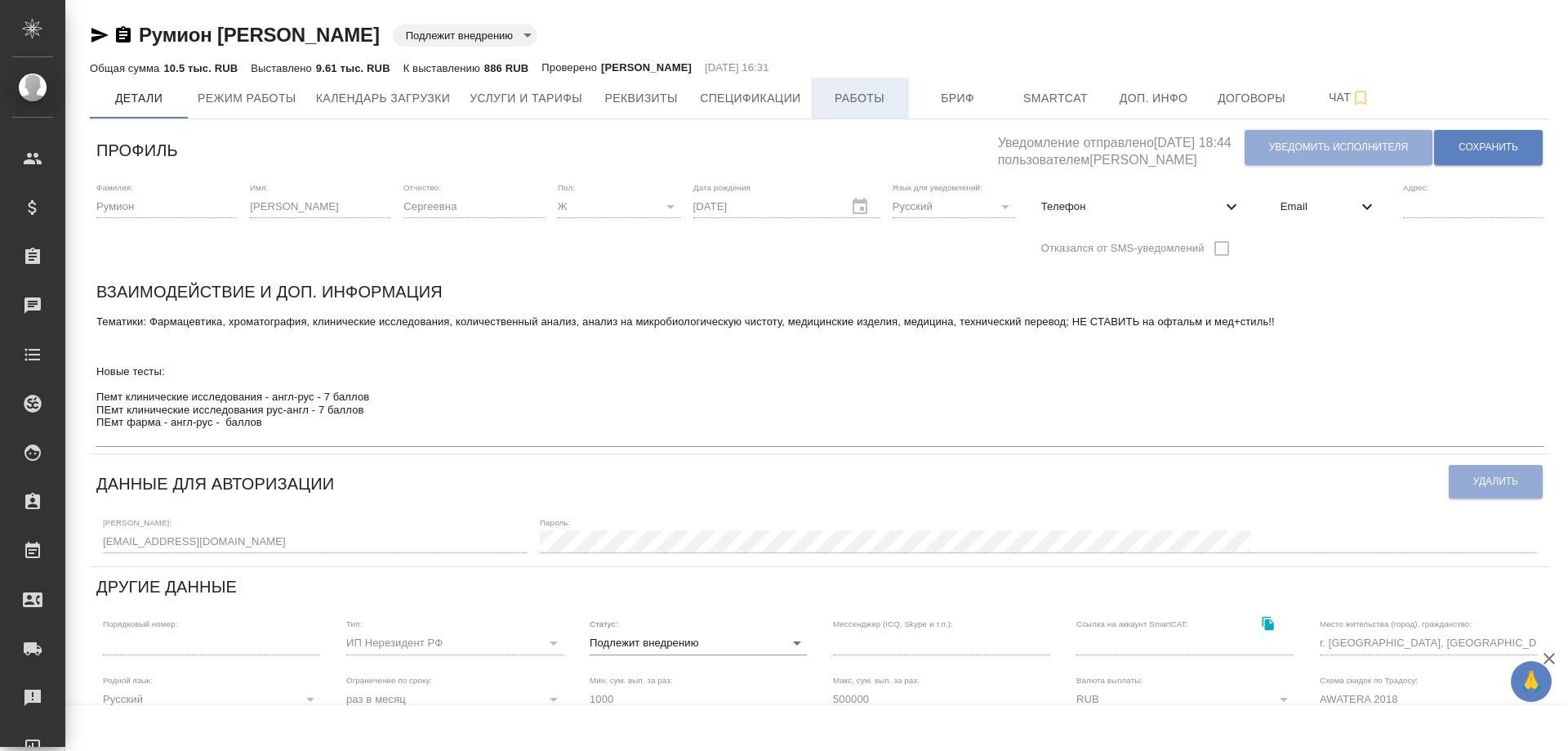
click at [868, 104] on span "Работы" at bounding box center [860, 99] width 78 height 20
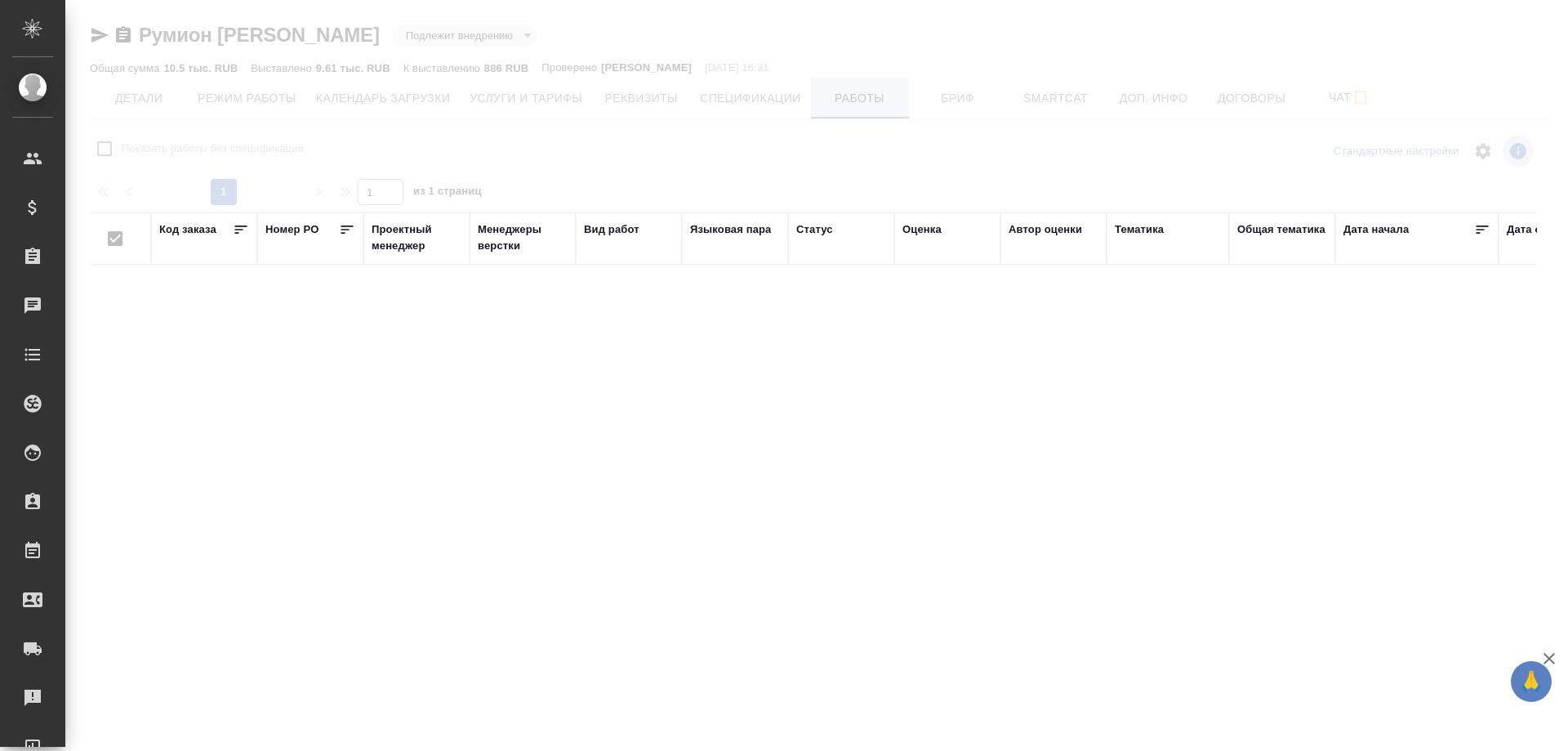
checkbox input "false"
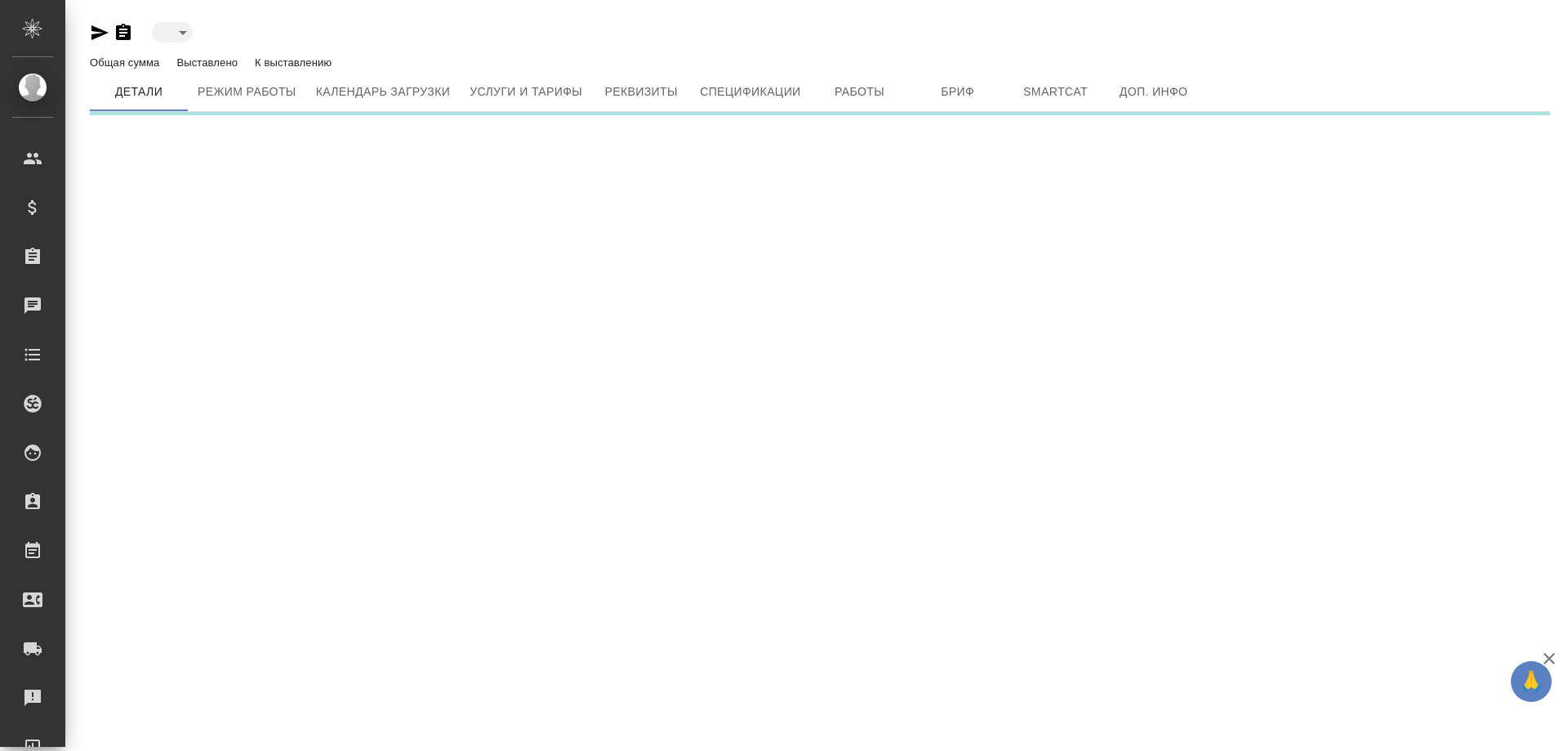
type input "toBeImplemented"
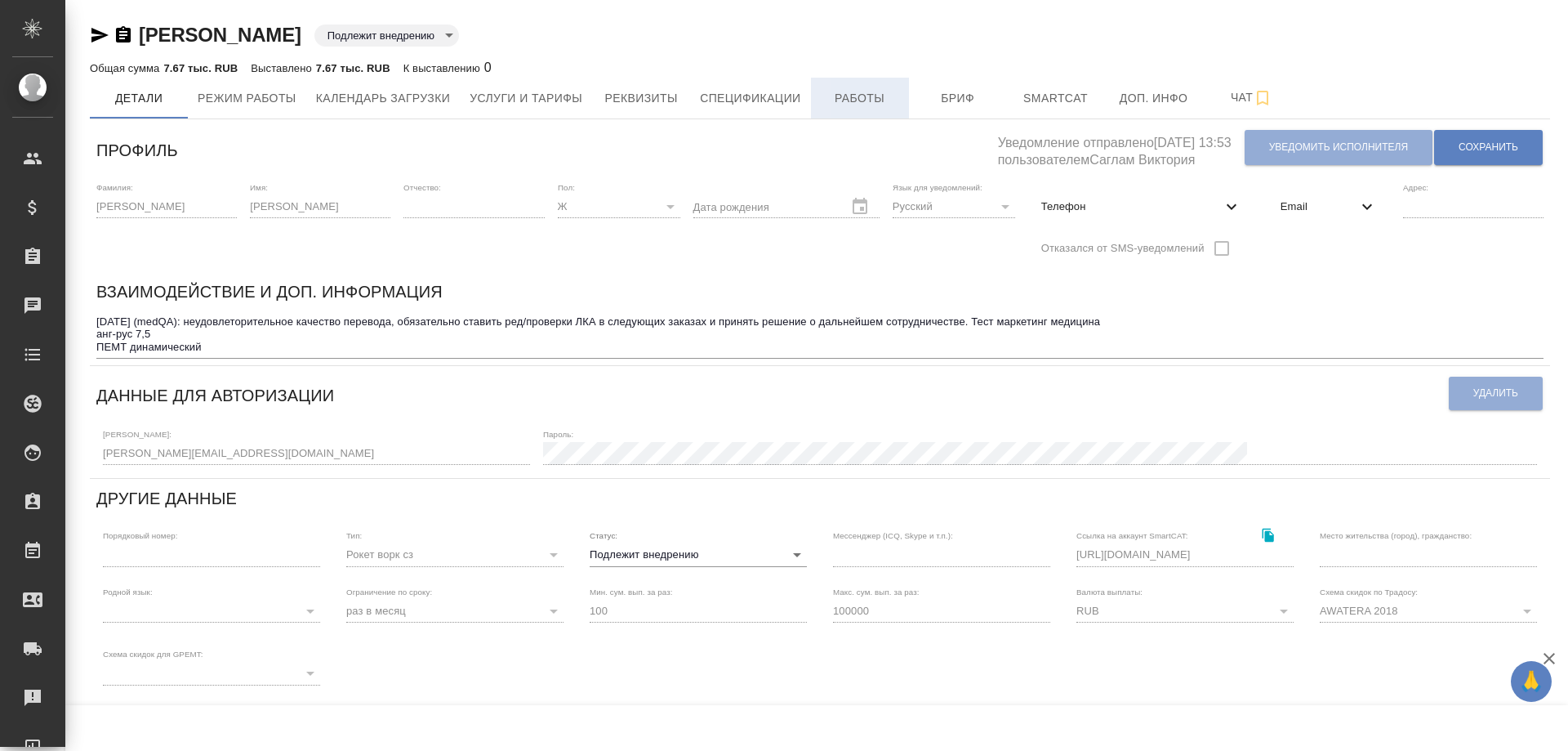
click at [883, 95] on span "Работы" at bounding box center [860, 99] width 78 height 20
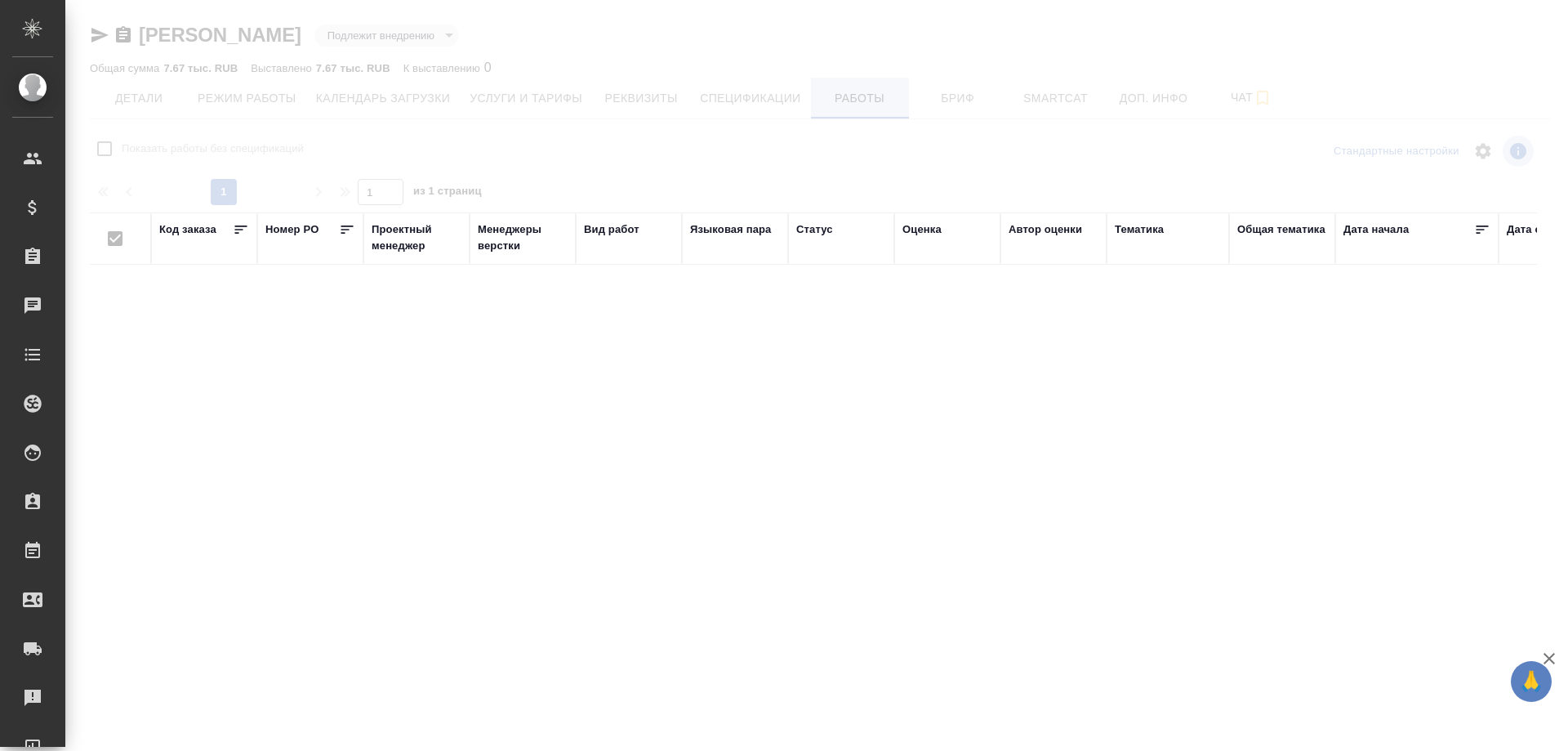
checkbox input "false"
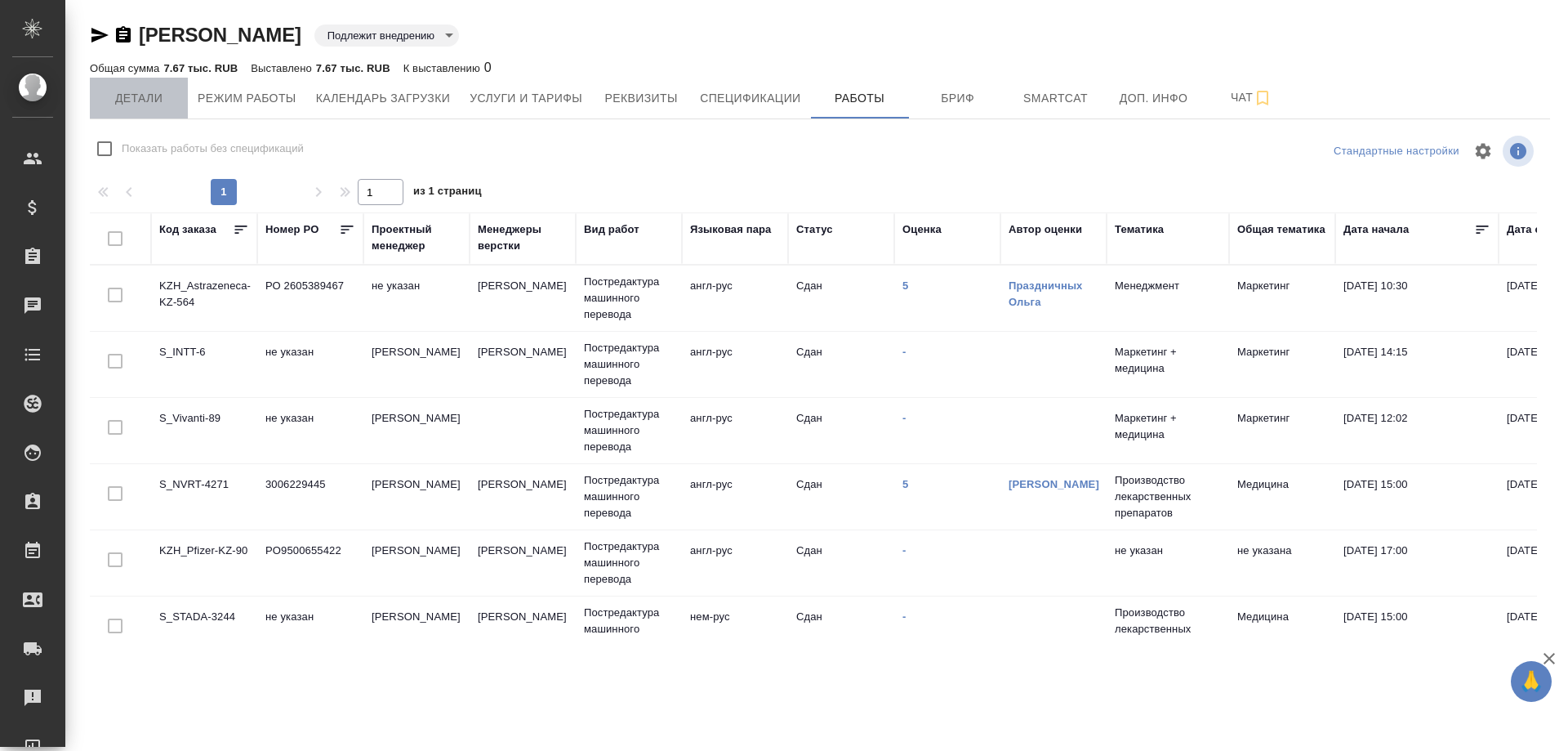
click at [127, 93] on span "Детали" at bounding box center [139, 99] width 78 height 20
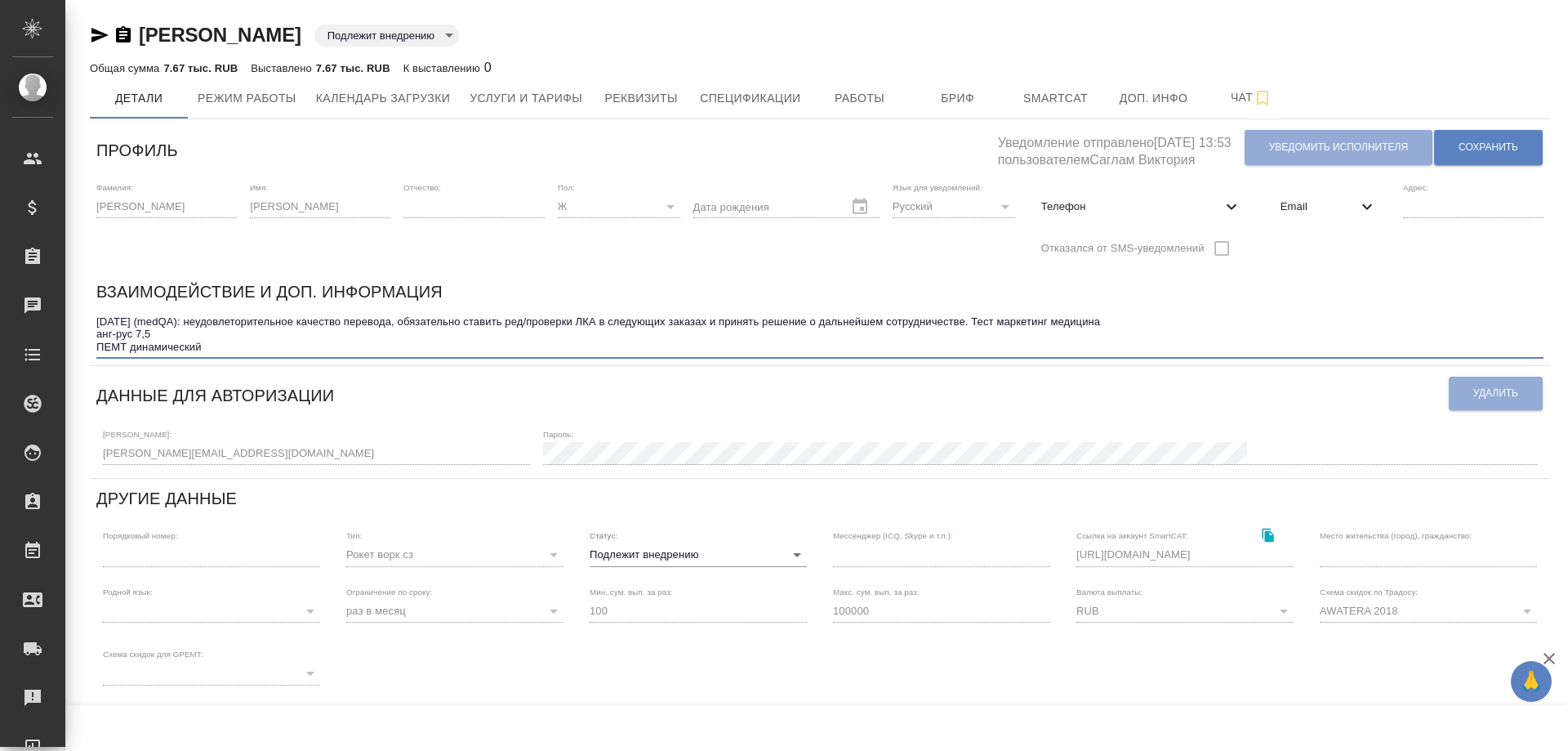
click at [212, 348] on textarea "01.11.24 (medQA): неудовлеторительное качество перевода, обязательно ставить ре…" at bounding box center [819, 334] width 1447 height 37
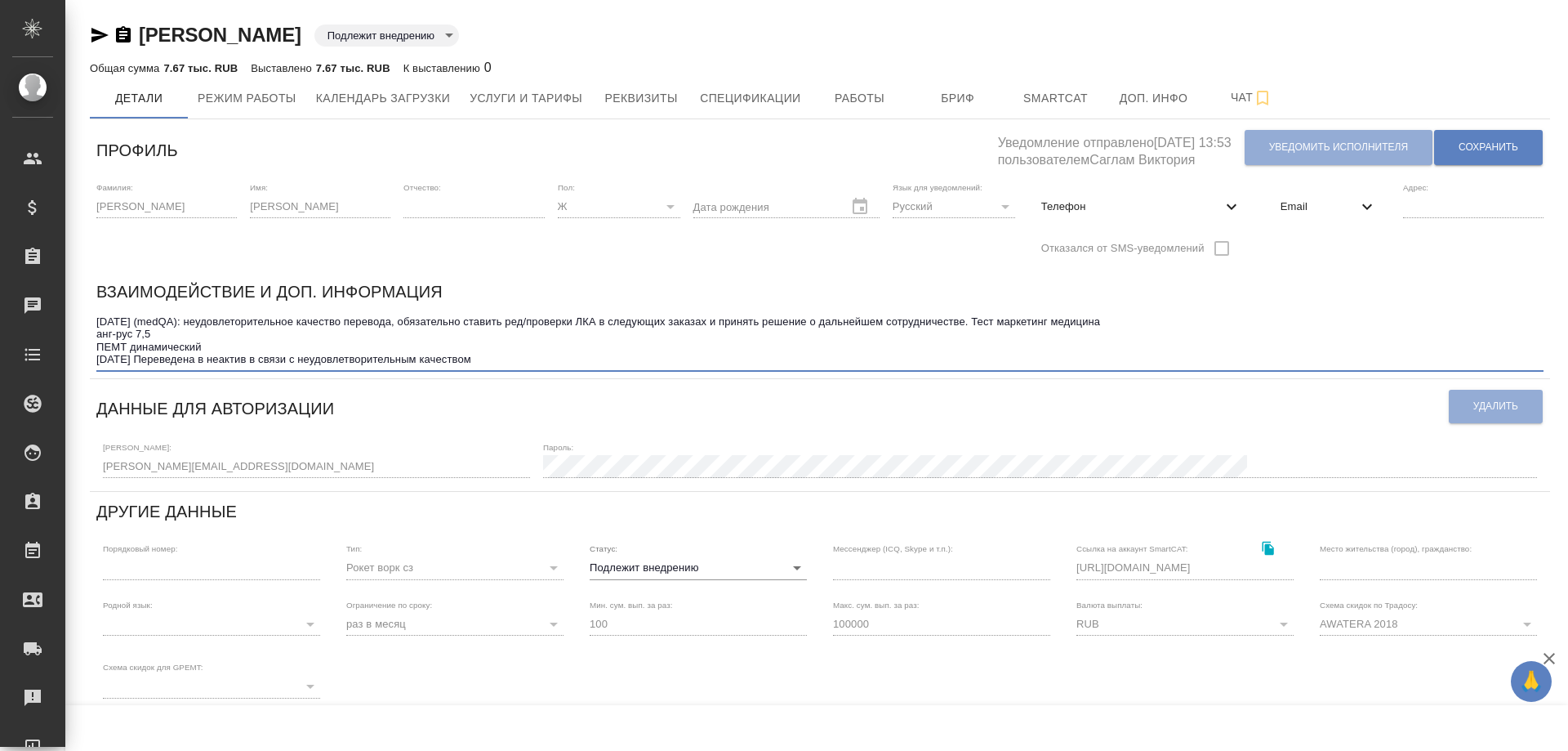
click at [231, 360] on textarea "01.11.24 (medQA): неудовлеторительное качество перевода, обязательно ставить ре…" at bounding box center [819, 340] width 1447 height 50
click at [518, 359] on textarea "01.11.24 (medQA): неудовлеторительное качество перевода, обязательно ставить ре…" at bounding box center [819, 340] width 1447 height 50
type textarea "01.11.24 (medQA): неудовлеторительное качество перевода, обязательно ставить ре…"
click at [795, 560] on body "🙏 .cls-1 fill:#fff; AWATERA Solovyova Elena Клиенты Спецификации Заказы 0 Чаты …" at bounding box center [784, 376] width 1568 height 751
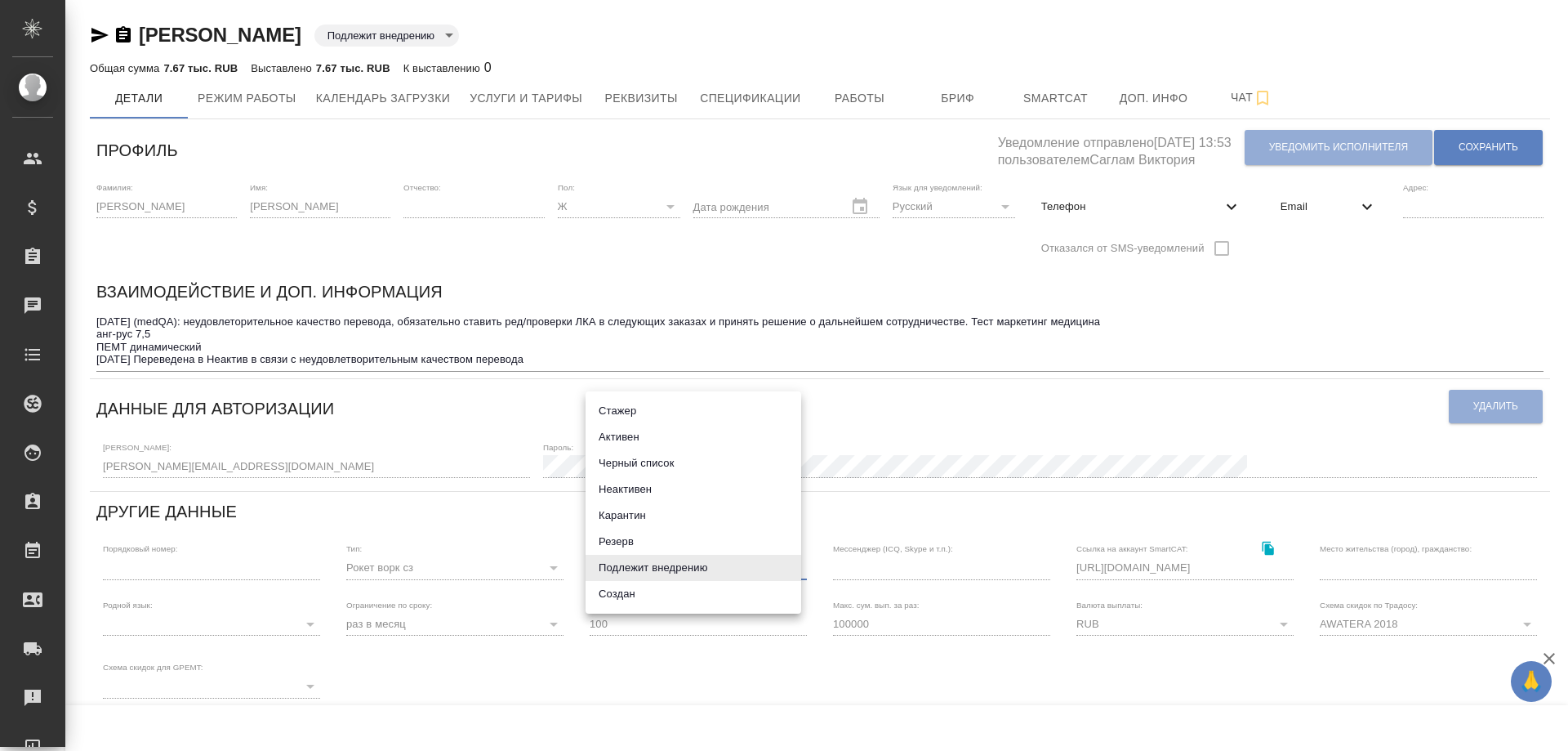
click at [634, 488] on li "Неактивен" at bounding box center [693, 489] width 215 height 26
type input "inactive"
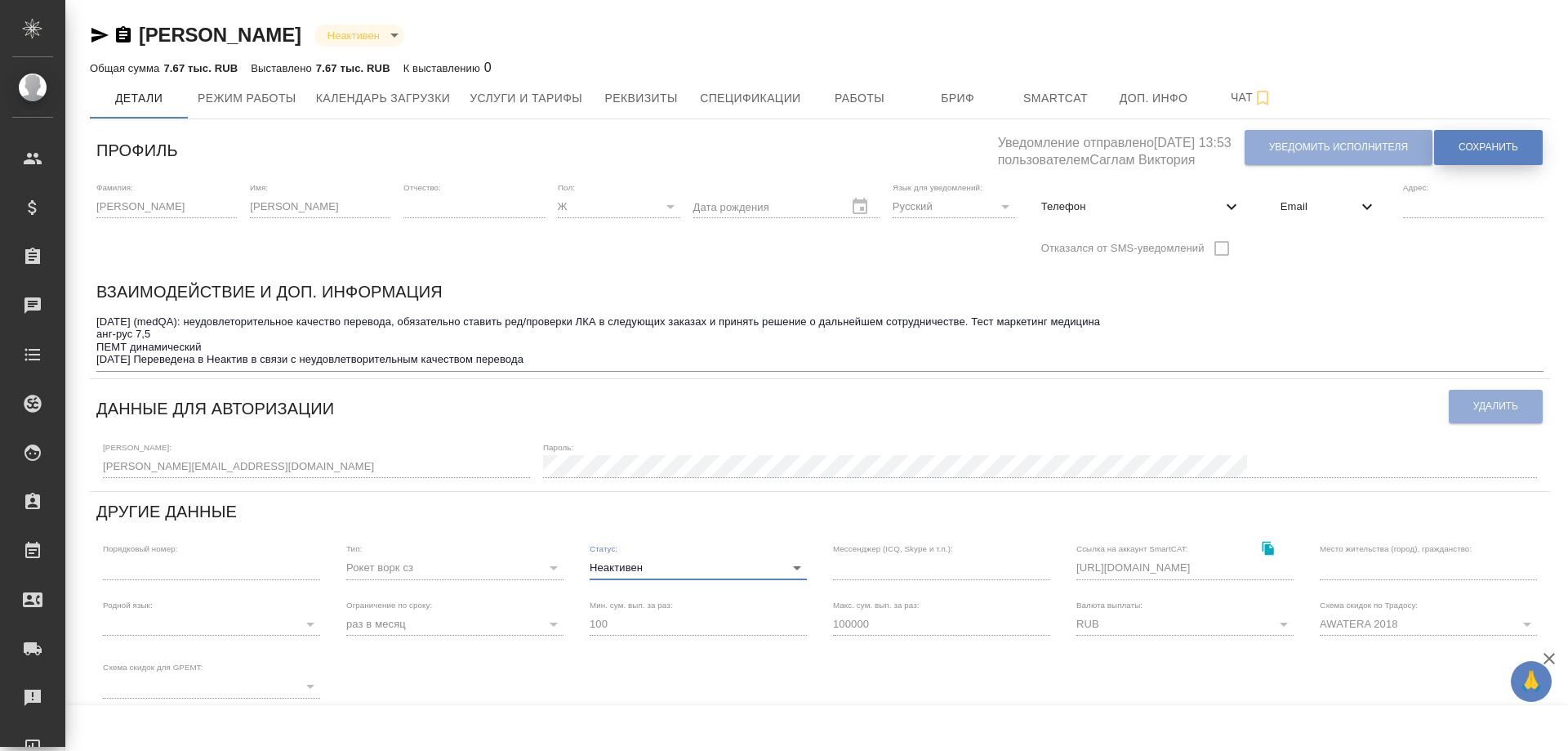
click at [1504, 144] on span "Сохранить" at bounding box center [1489, 147] width 60 height 14
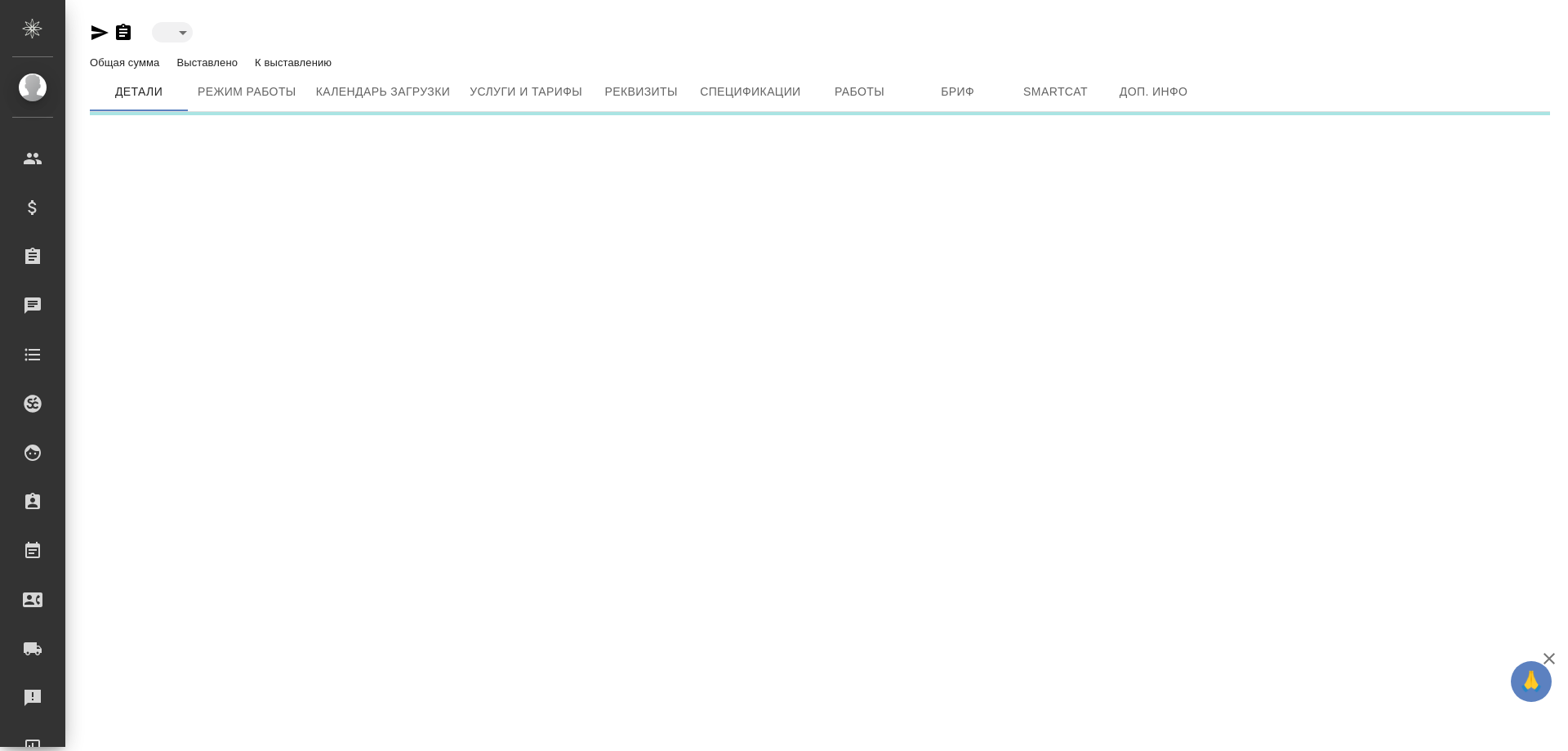
type input "toBeImplemented"
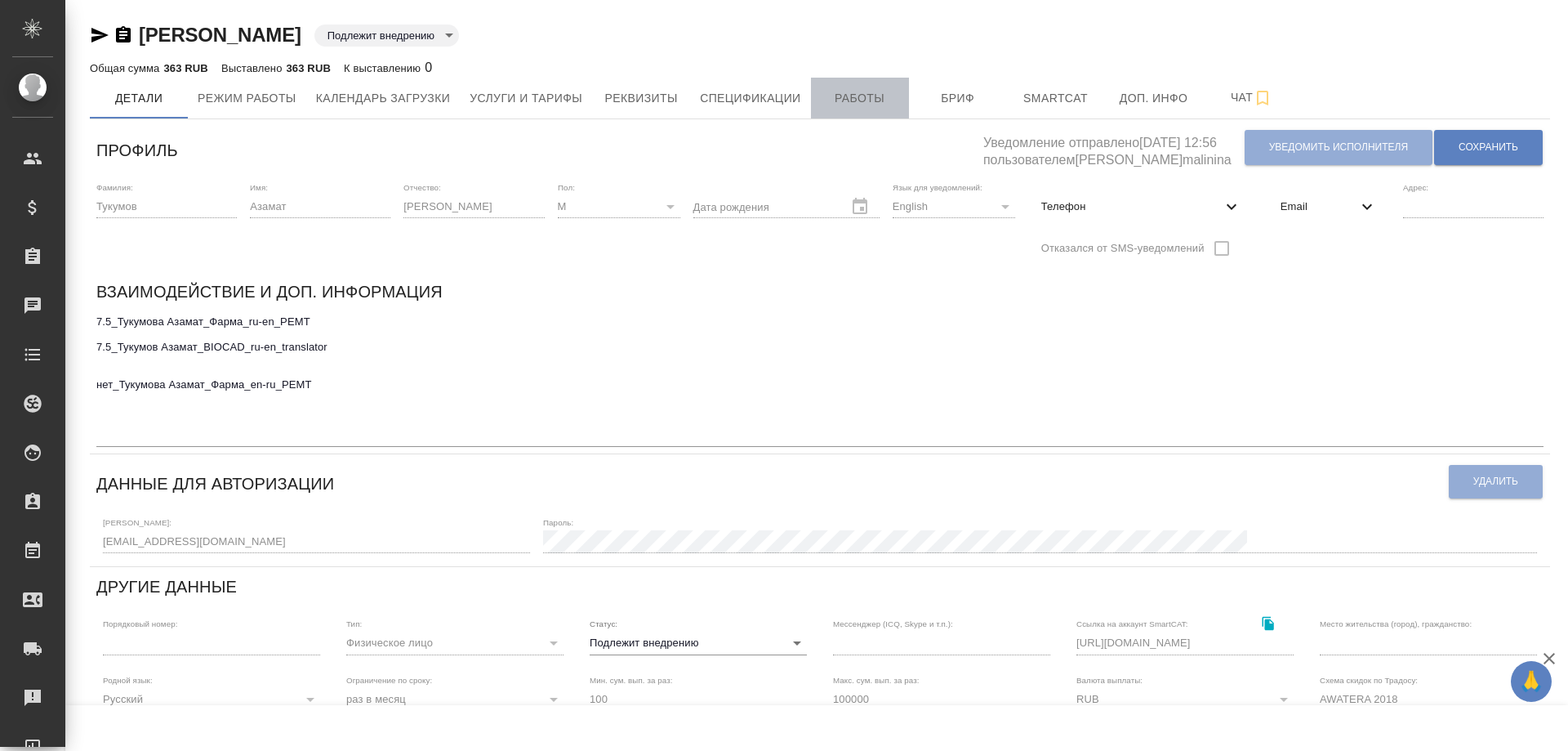
click at [853, 102] on span "Работы" at bounding box center [860, 99] width 78 height 20
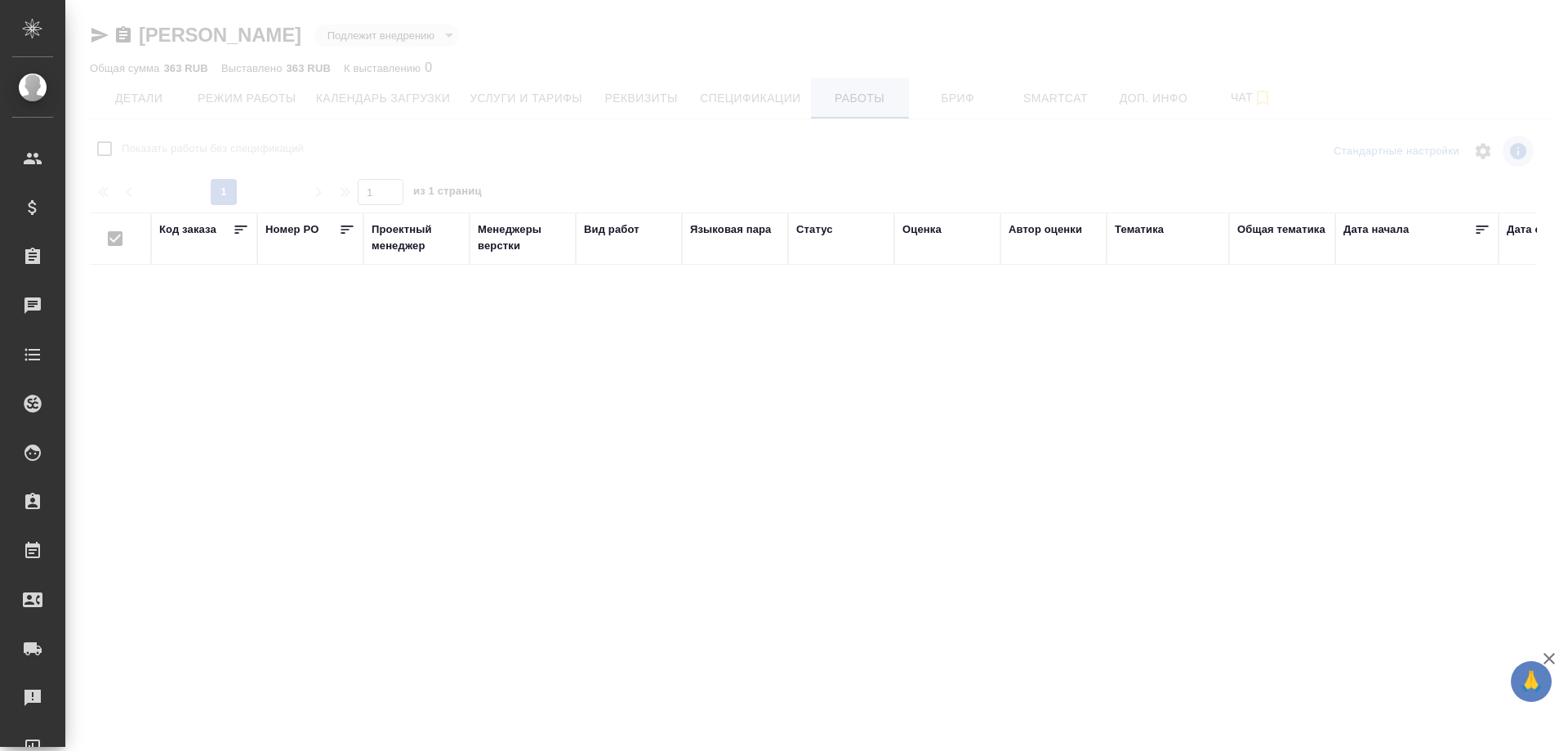
checkbox input "false"
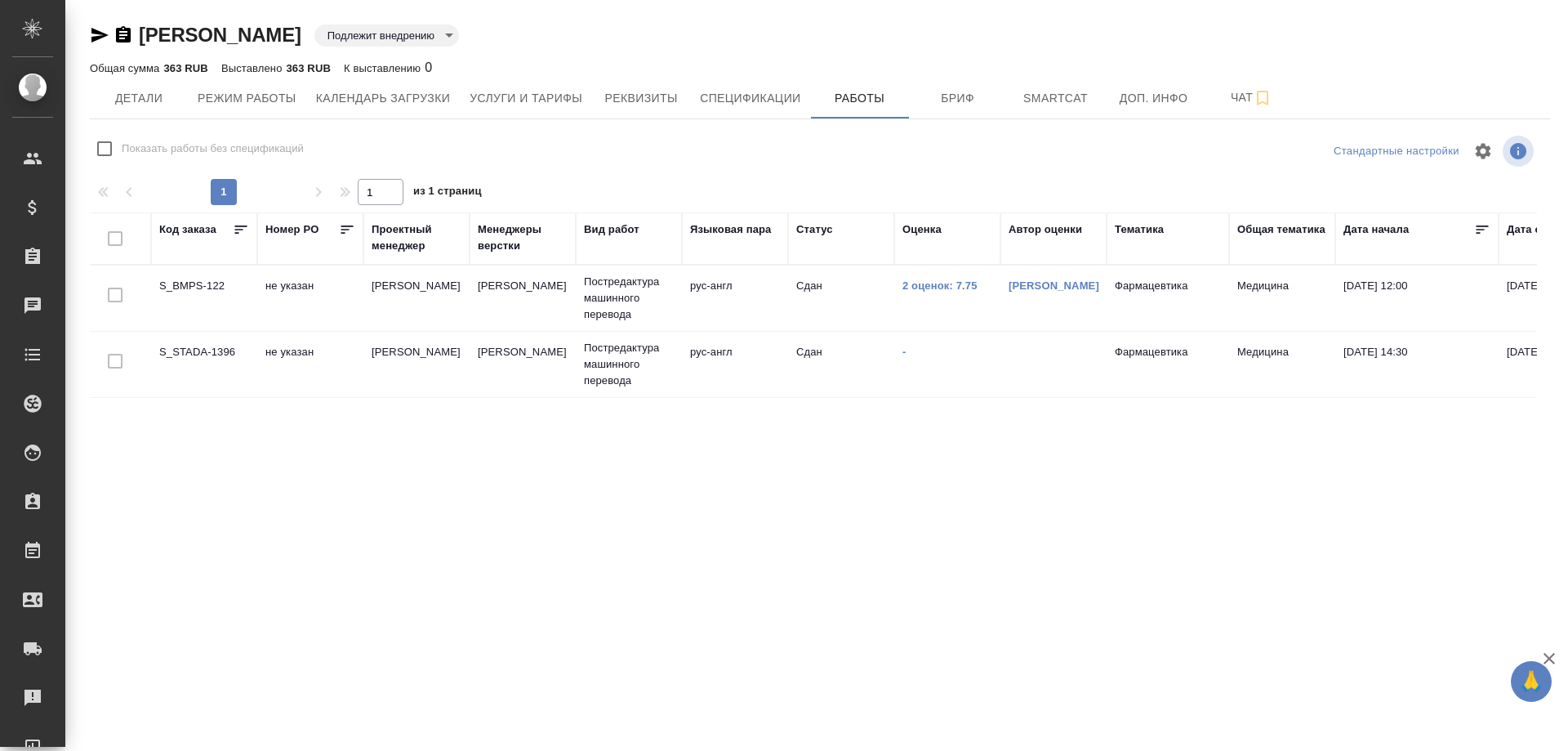
click at [188, 285] on td "S_BMPS-122" at bounding box center [204, 297] width 106 height 57
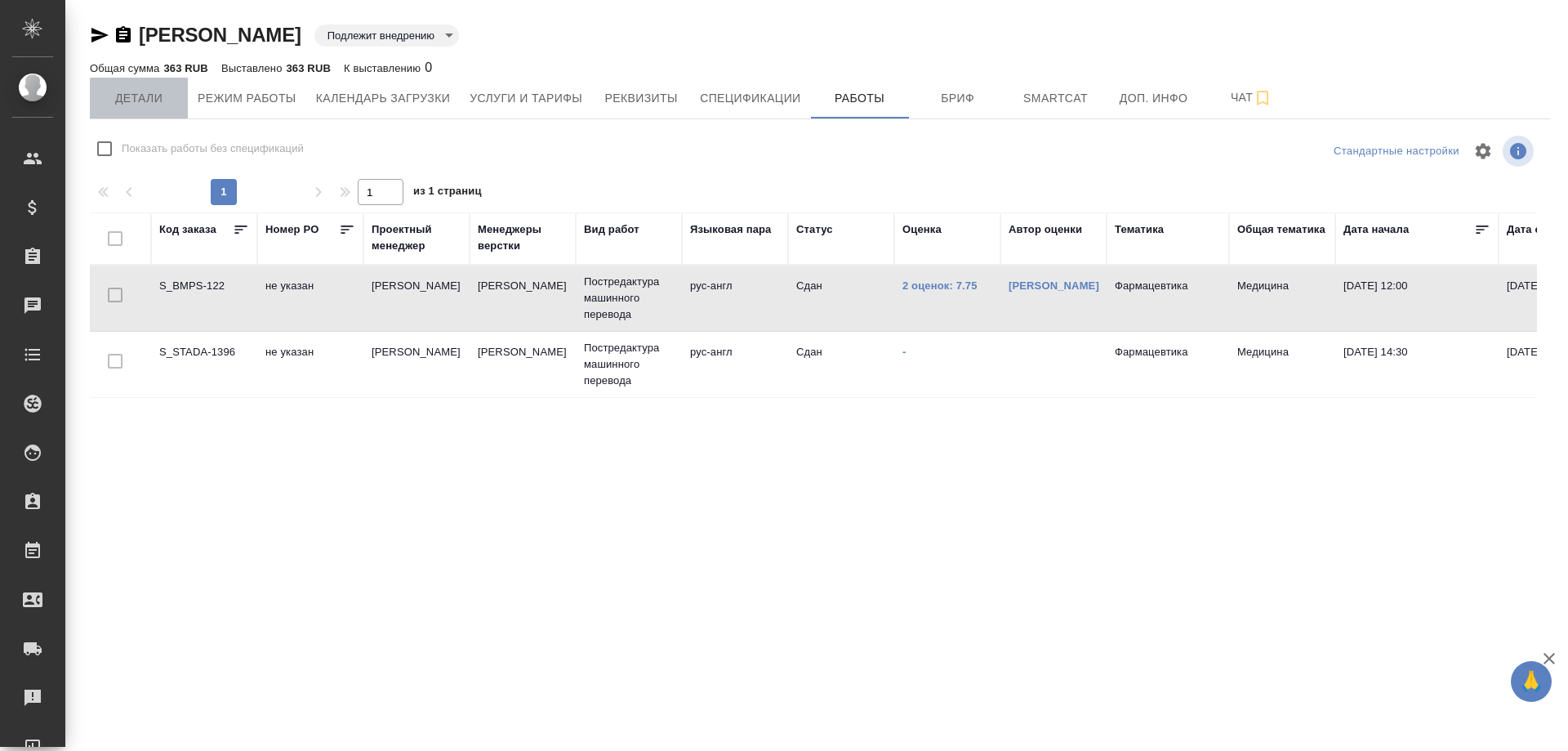
click at [125, 102] on span "Детали" at bounding box center [139, 99] width 78 height 20
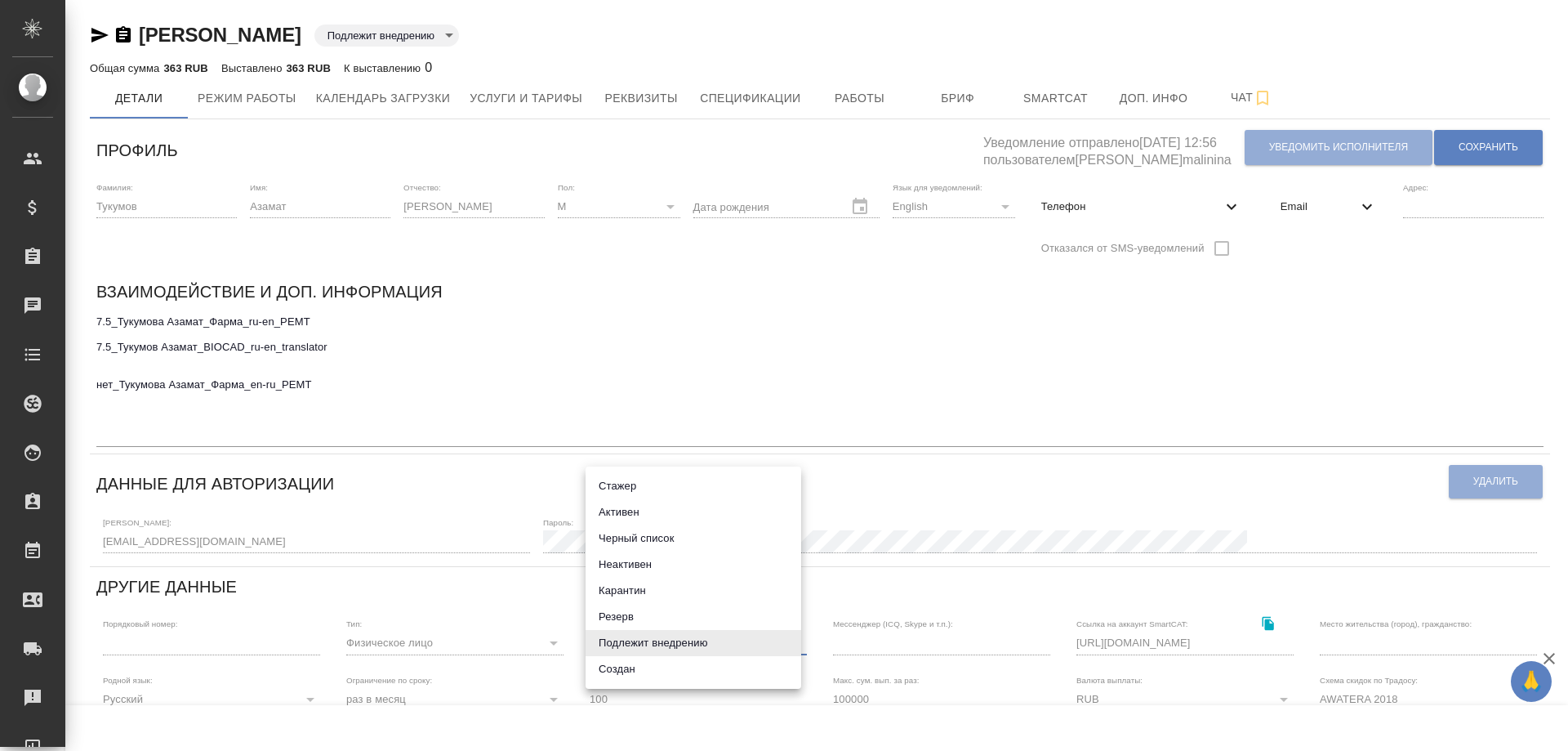
click at [790, 645] on body "🙏 .cls-1 fill:#fff; AWATERA [PERSON_NAME] Спецификации Заказы 0 Чаты Todo Проек…" at bounding box center [784, 376] width 1568 height 751
click at [636, 569] on li "Неактивен" at bounding box center [693, 565] width 215 height 26
type input "inactive"
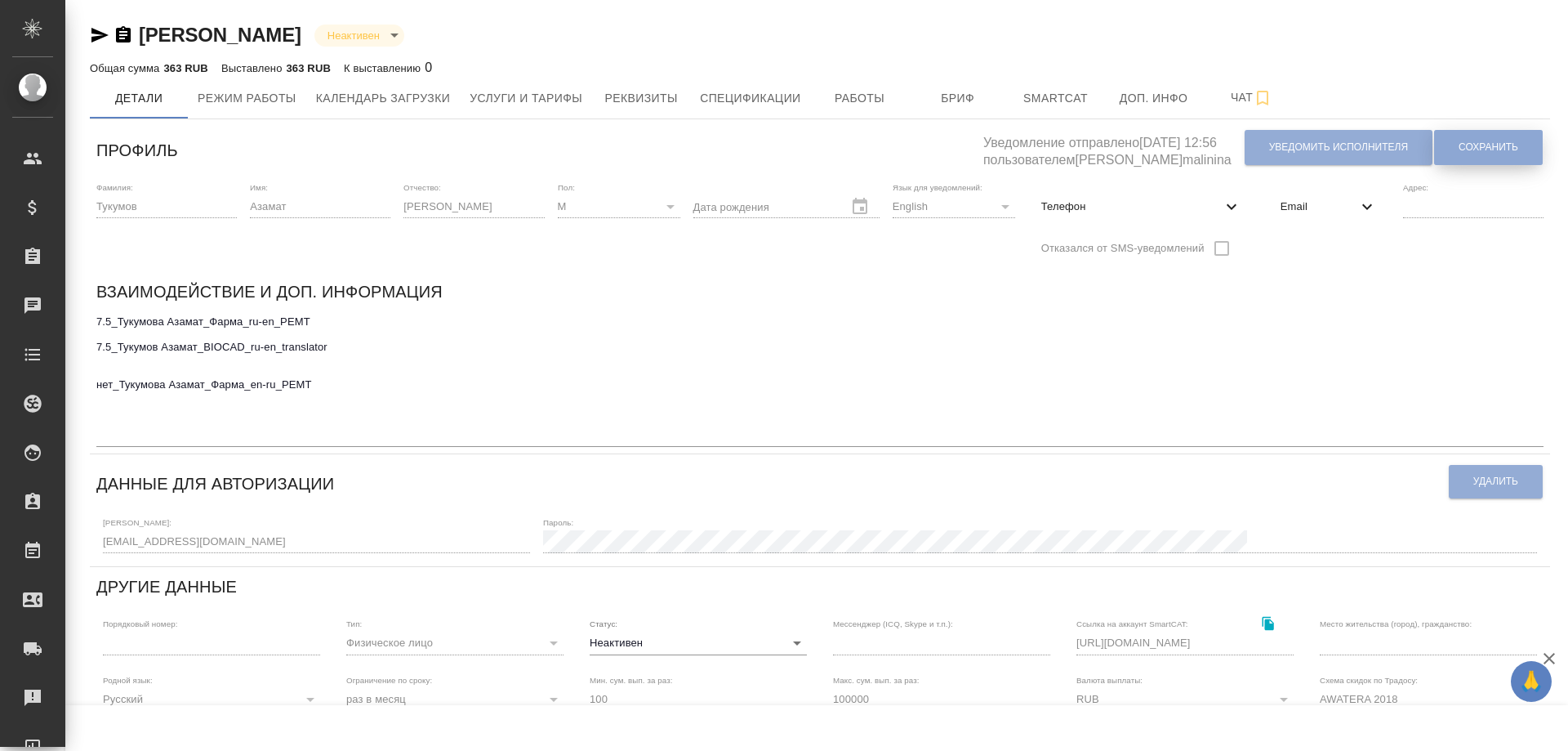
click at [1486, 145] on span "Сохранить" at bounding box center [1489, 147] width 60 height 14
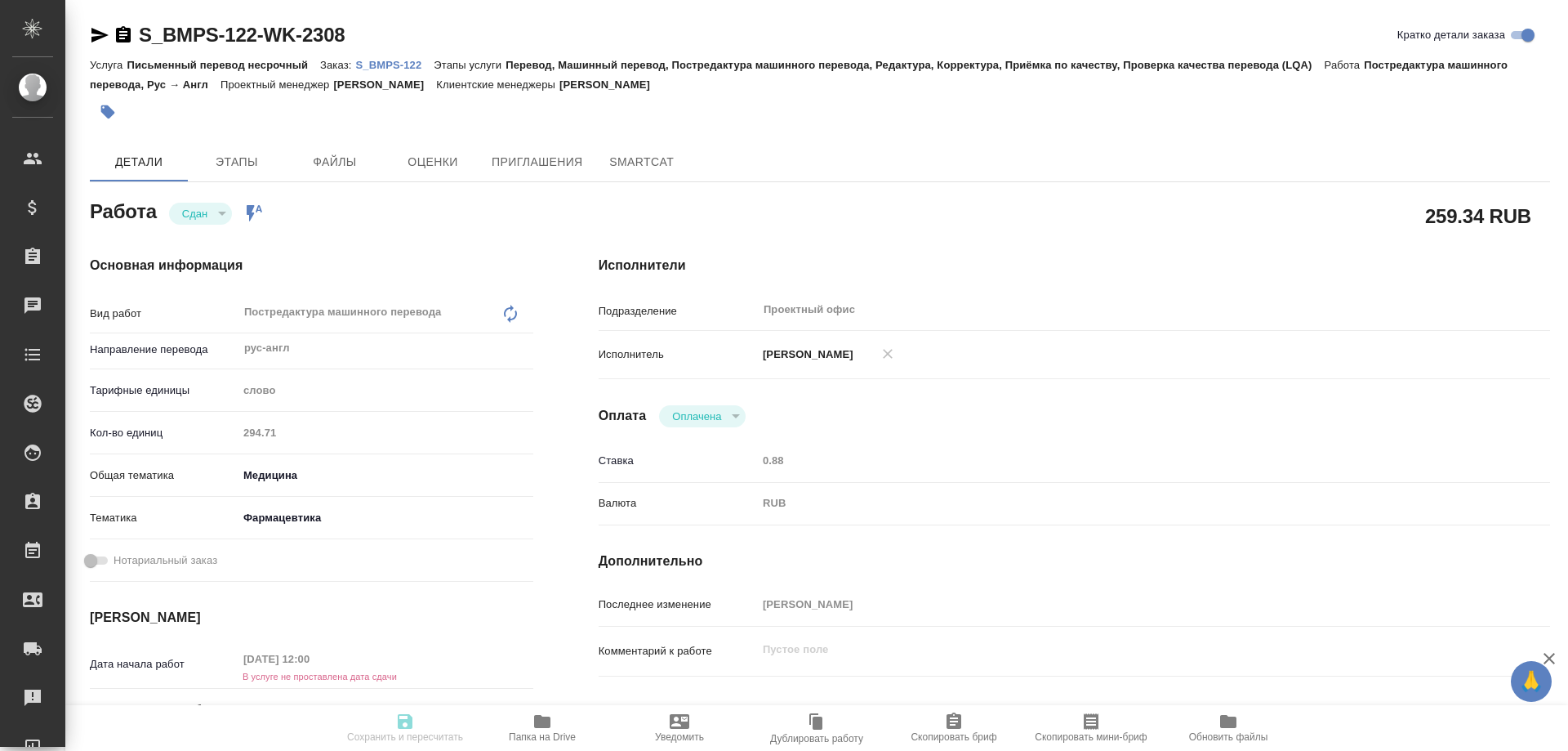
type textarea "x"
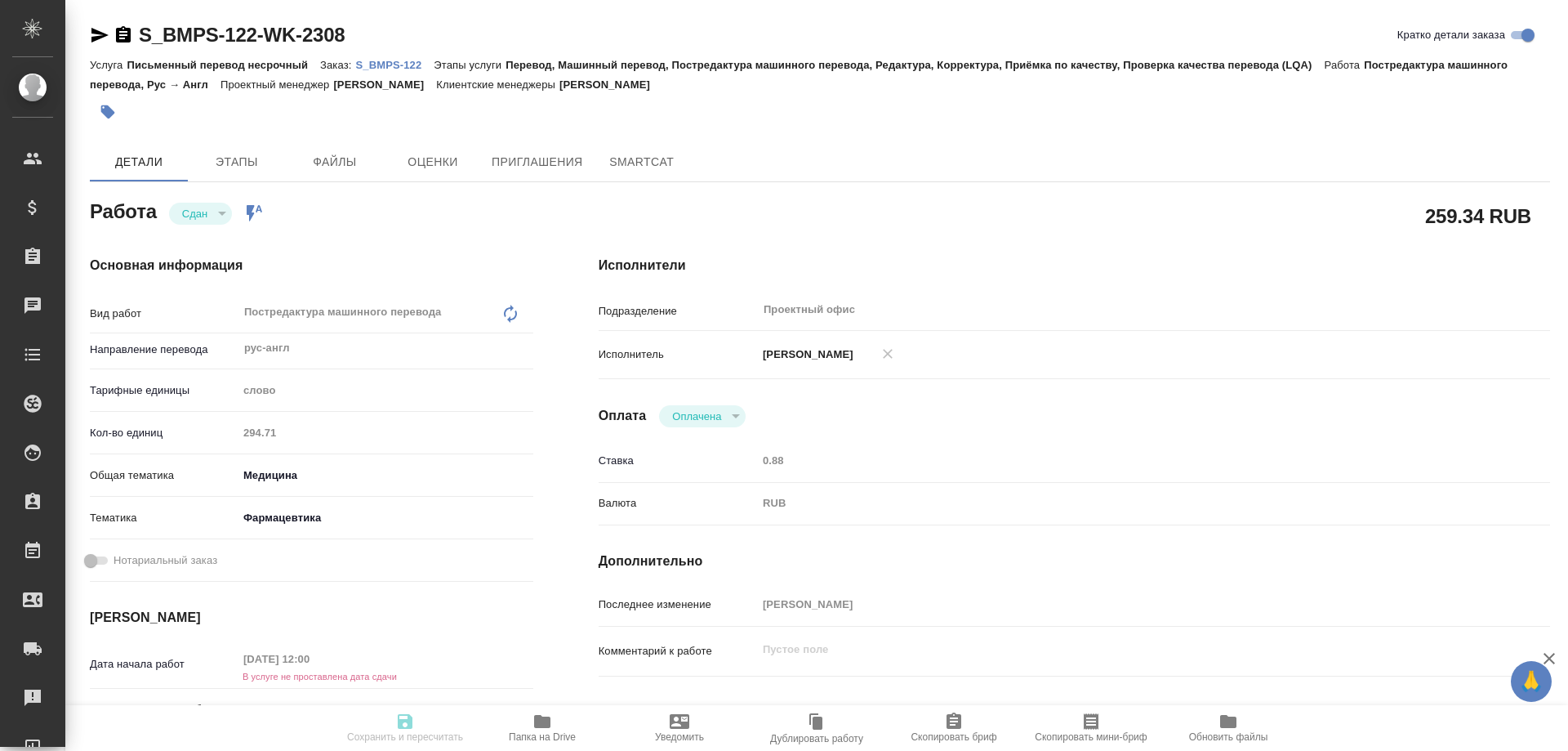
type textarea "x"
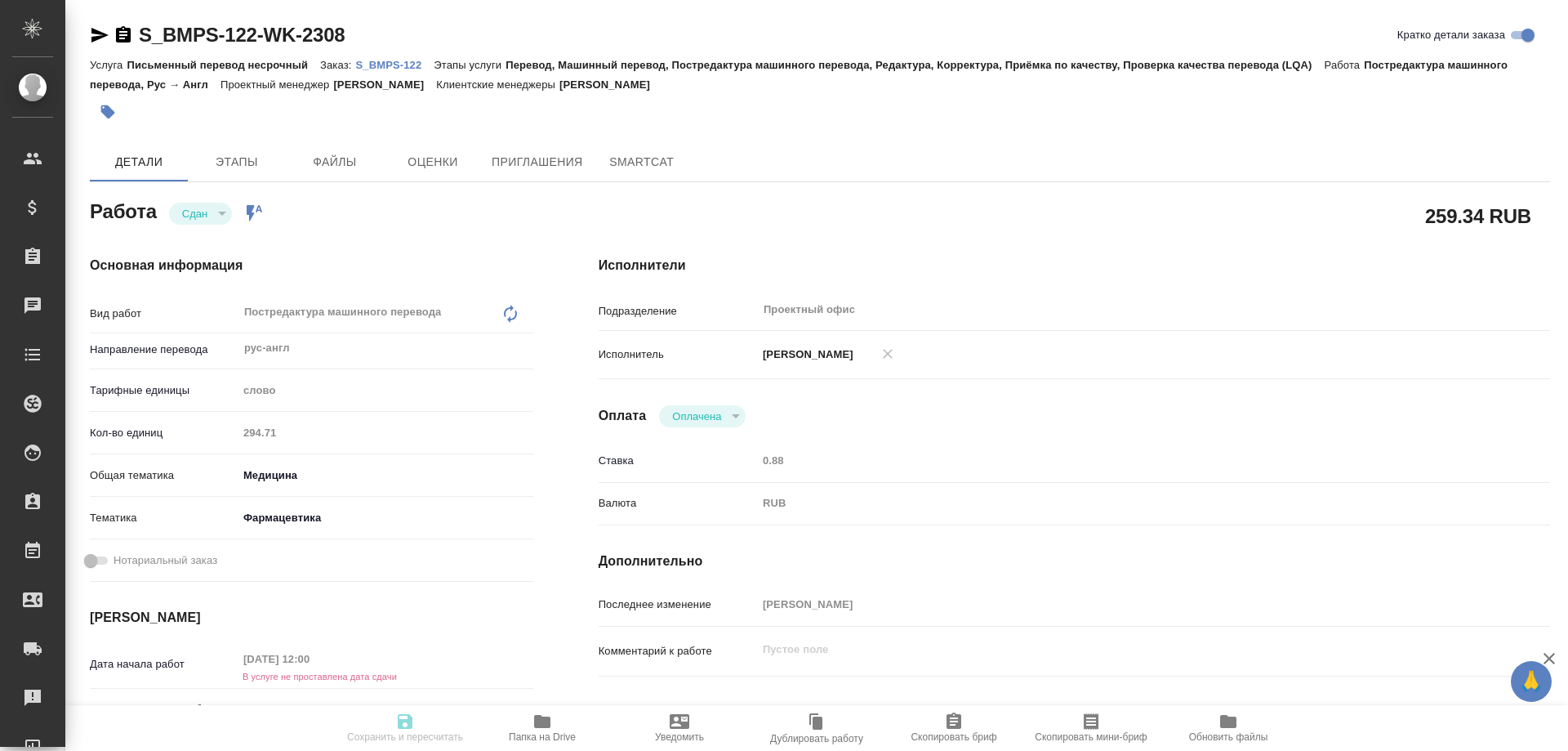
type textarea "x"
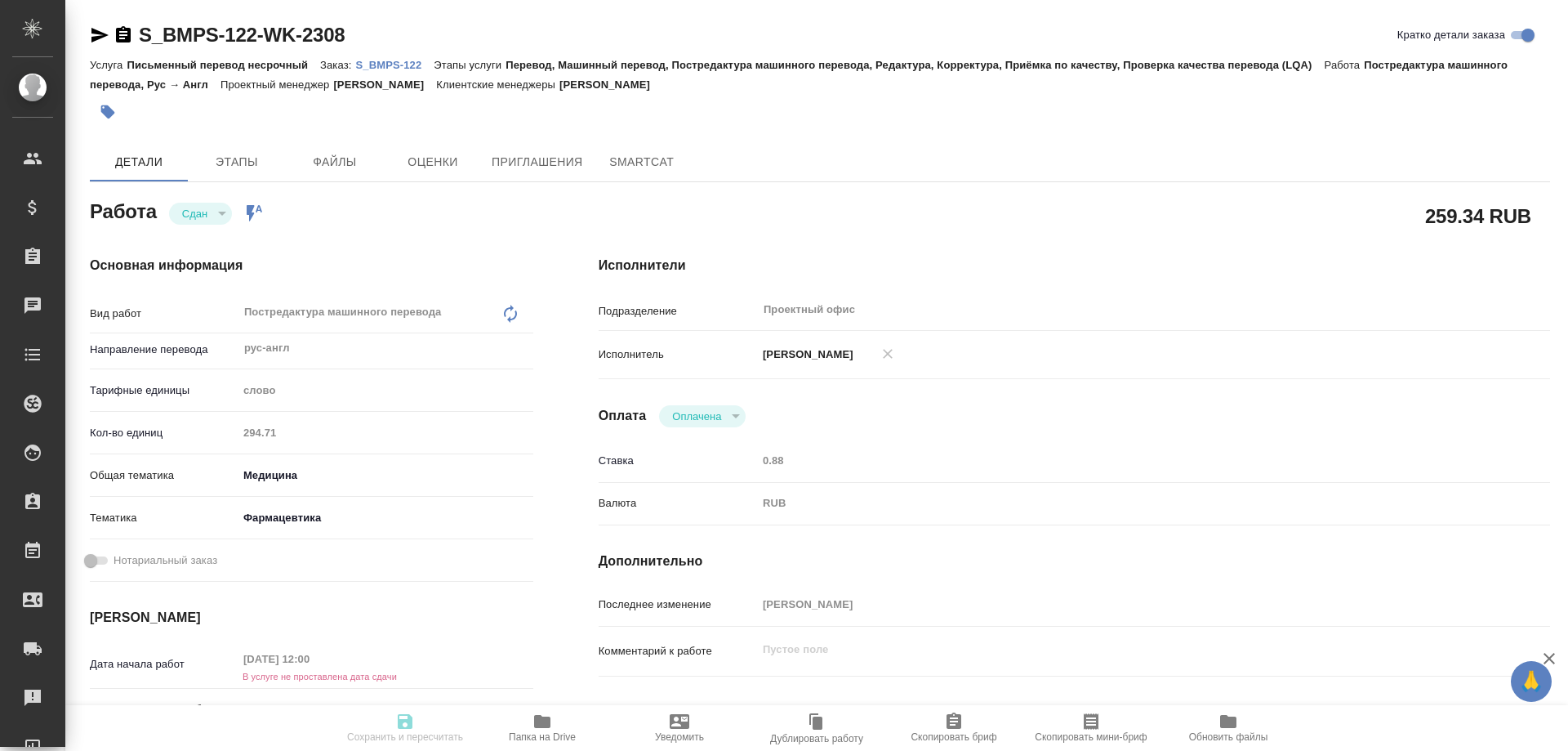
type textarea "x"
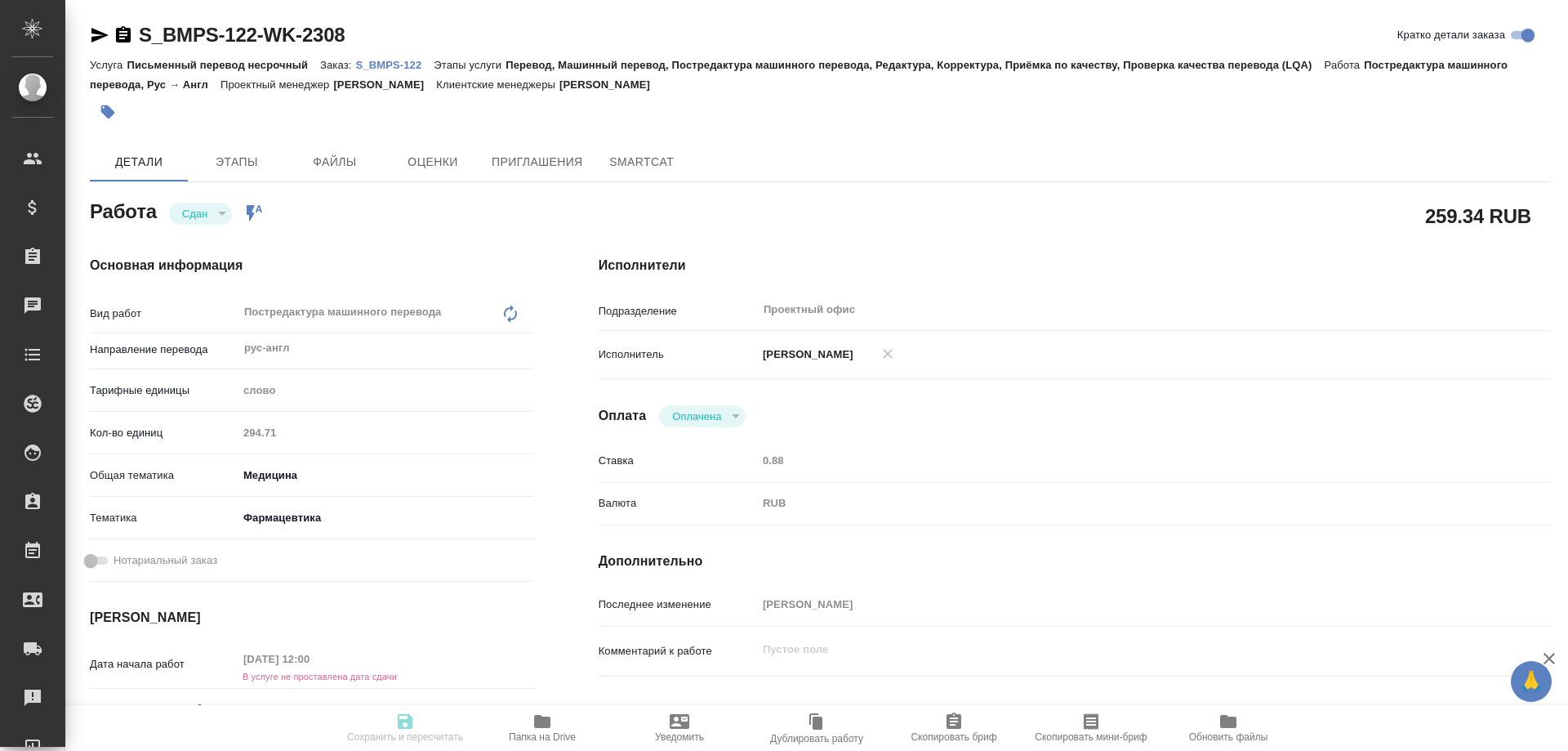
type textarea "x"
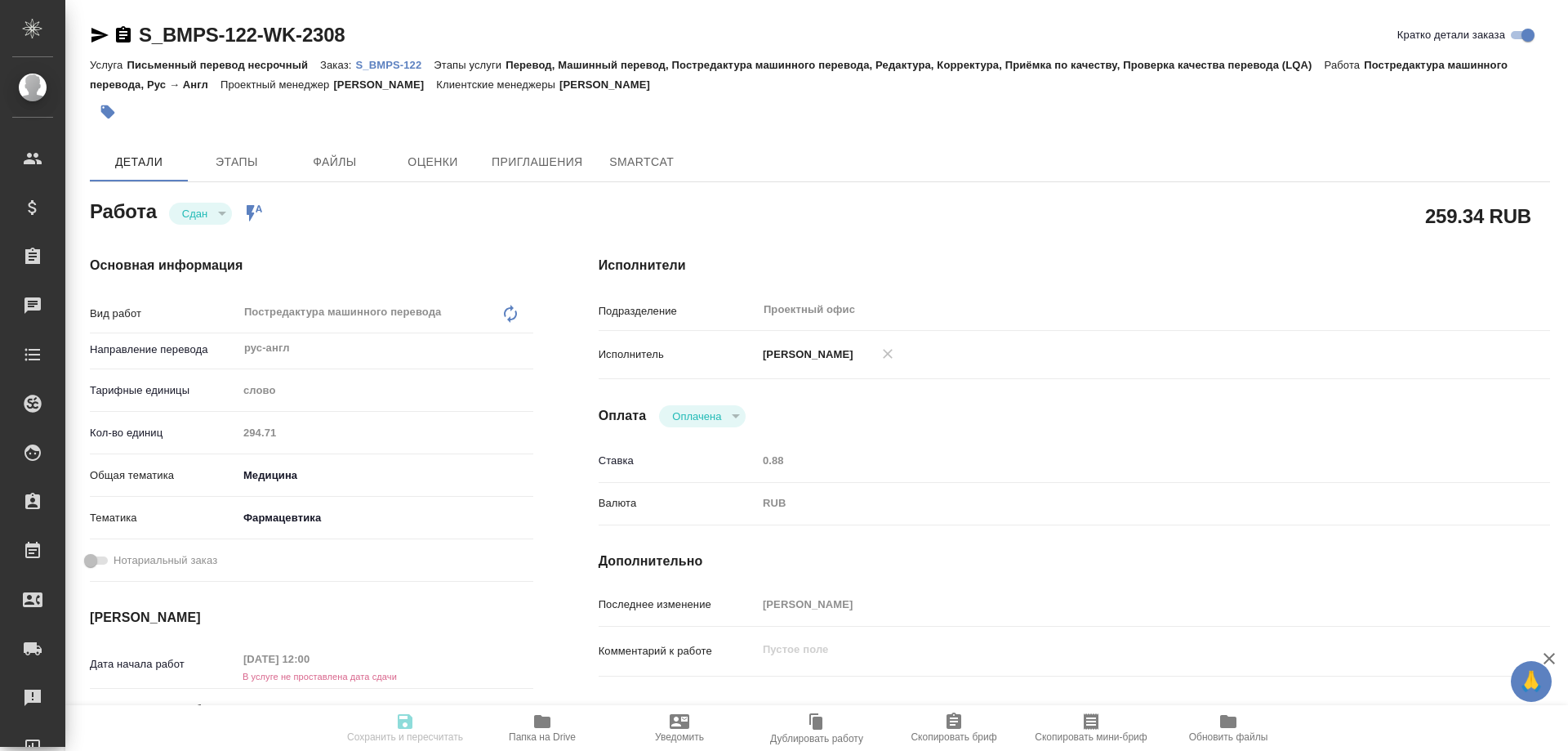
type textarea "x"
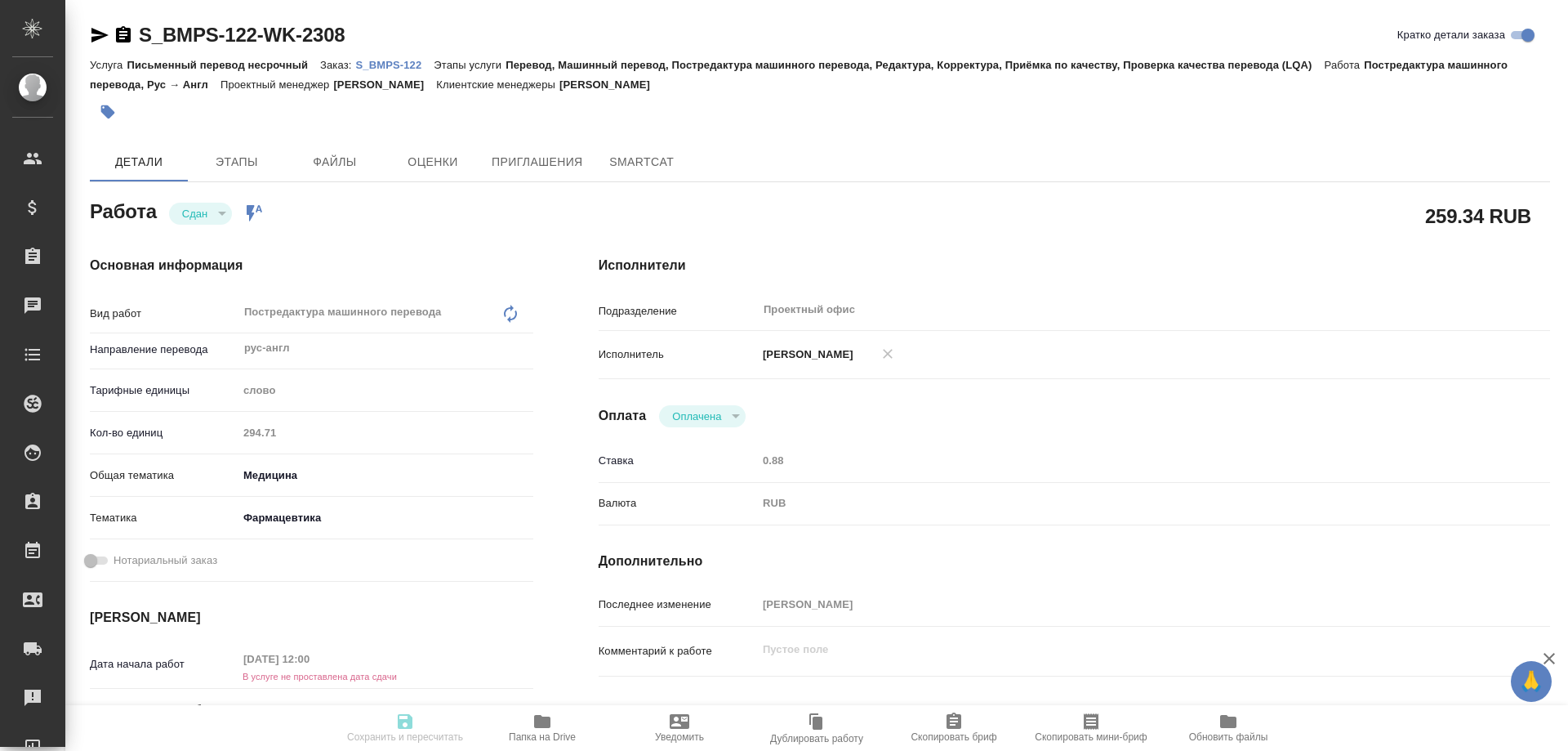
type textarea "x"
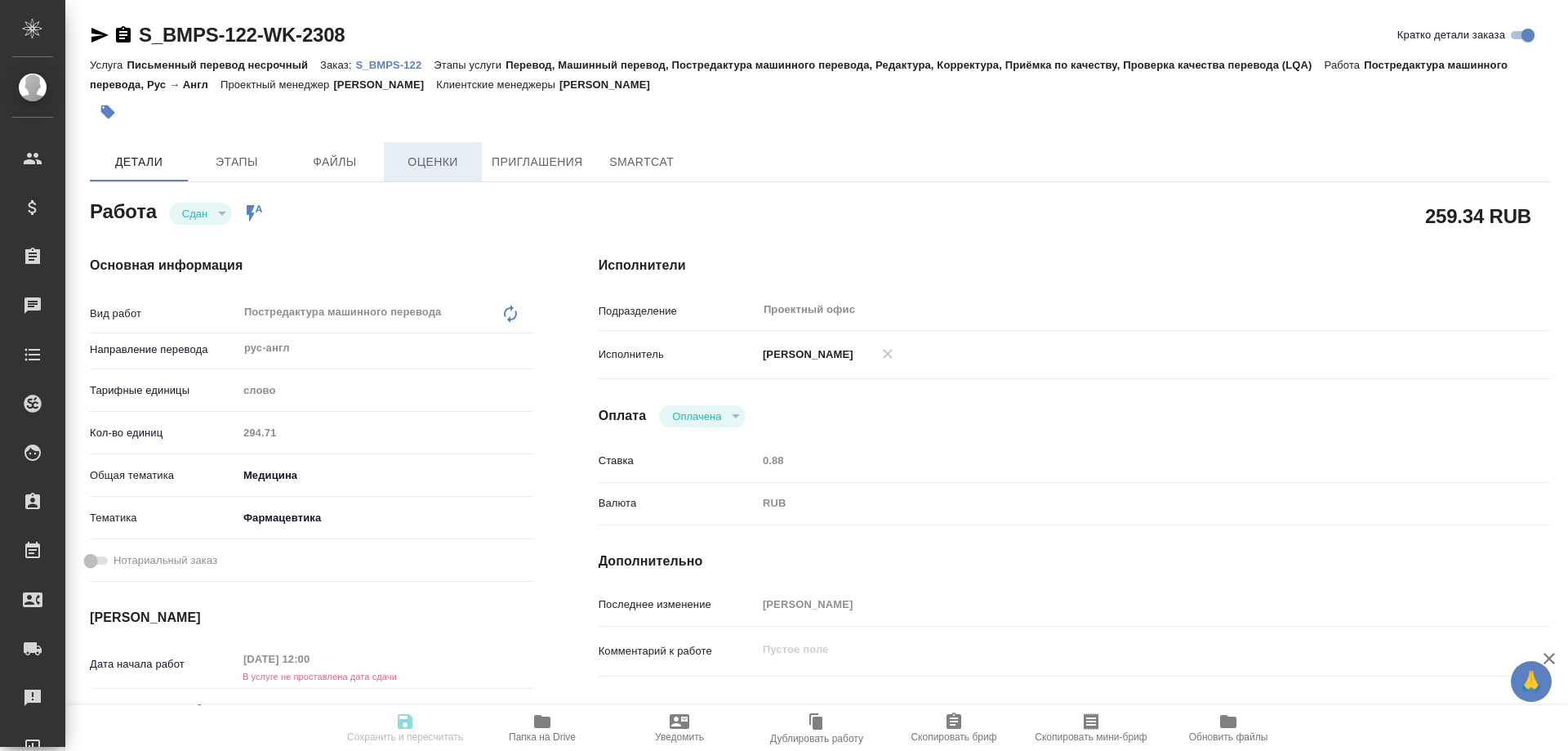
type textarea "x"
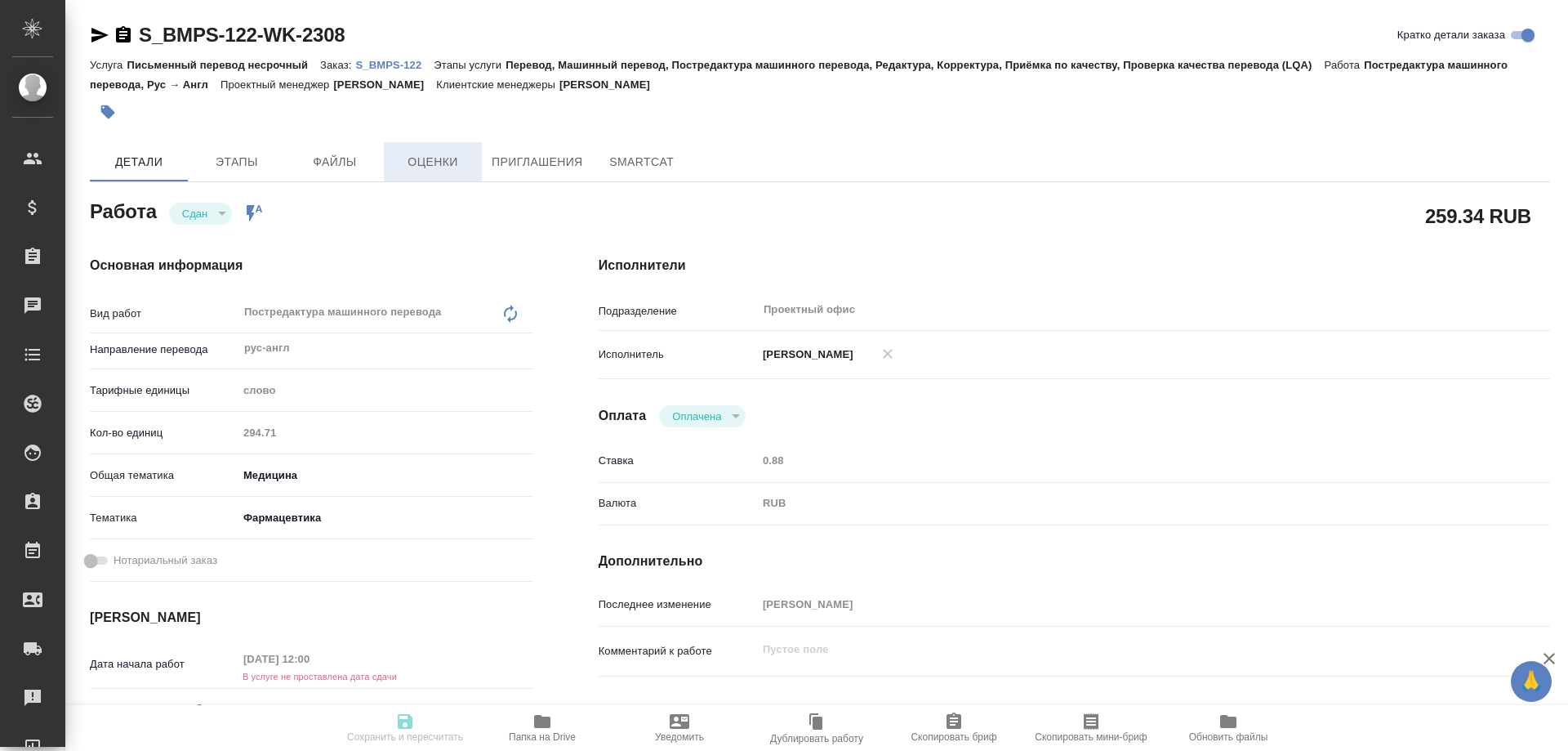
click at [431, 163] on span "Оценки" at bounding box center [433, 162] width 78 height 20
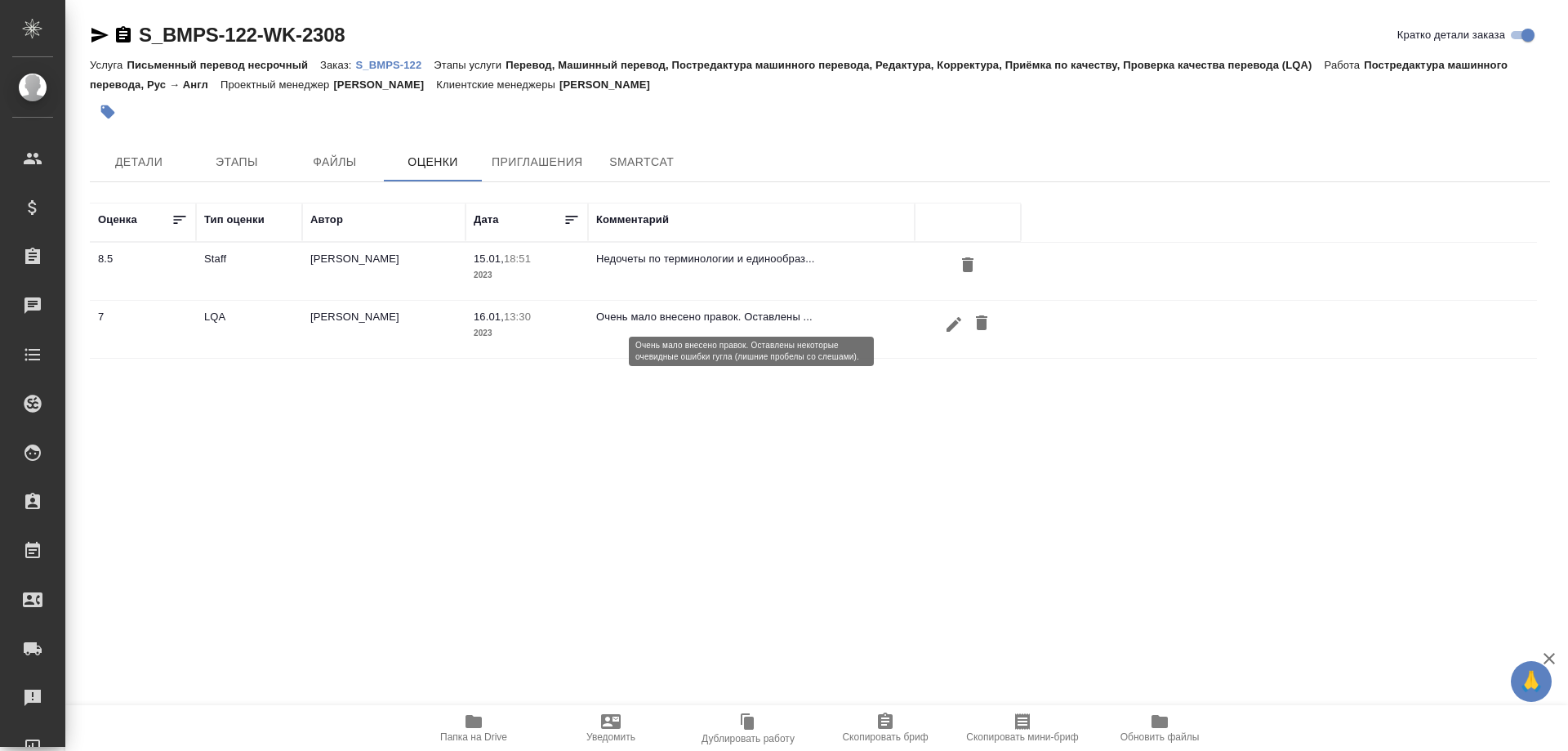
click at [683, 314] on p "Очень мало внесено правок. Оставлены ..." at bounding box center [751, 317] width 310 height 17
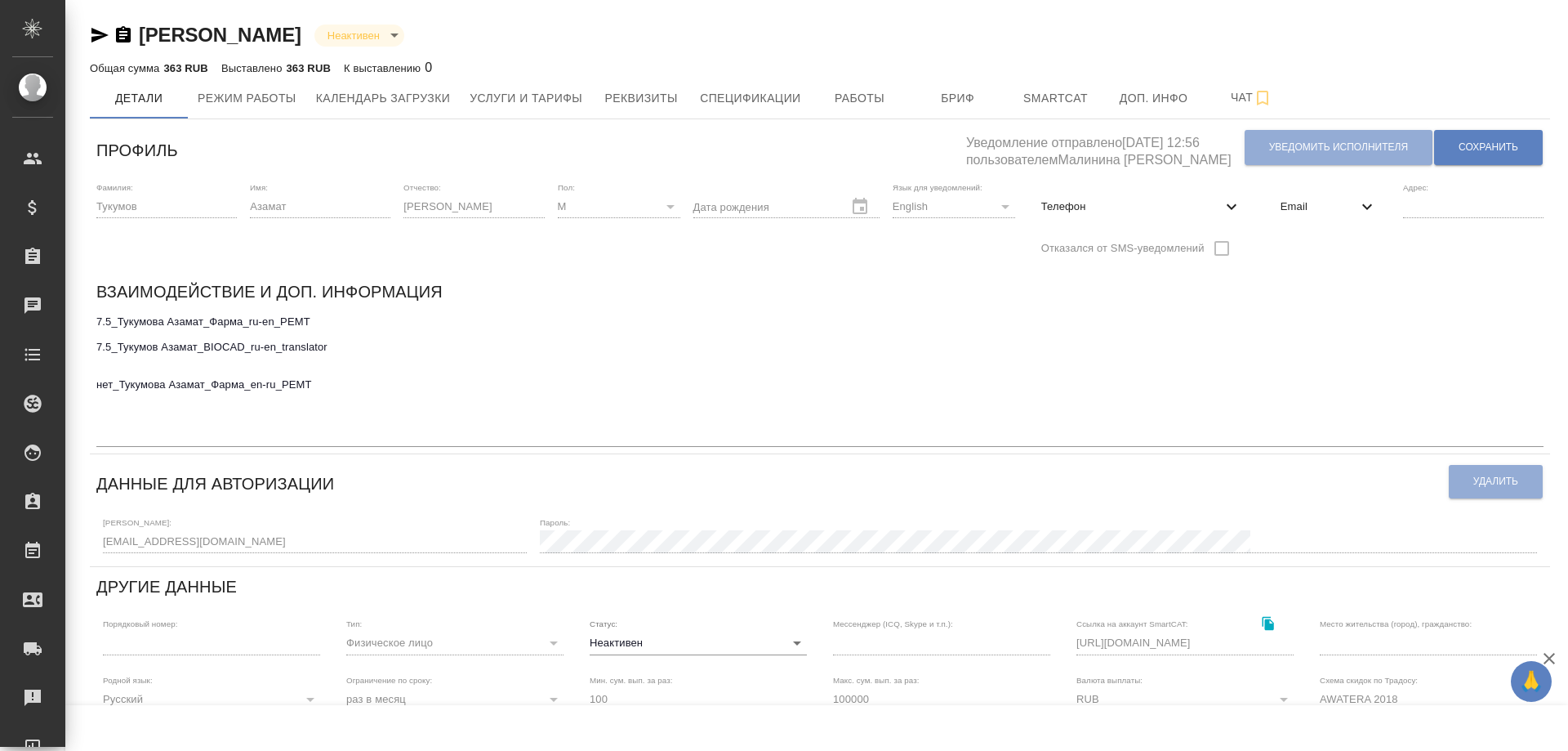
click at [307, 424] on textarea "7.5_Тукумова Азамат_Фарма_ru-en_PEMT 7.5_Тукумов Азамат_BIOCAD_ru-en_translator…" at bounding box center [819, 377] width 1447 height 126
click at [317, 426] on textarea "7.5_Тукумова Азамат_Фарма_ru-en_PEMT 7.5_Тукумов Азамат_BIOCAD_ru-en_translator…" at bounding box center [819, 377] width 1447 height 126
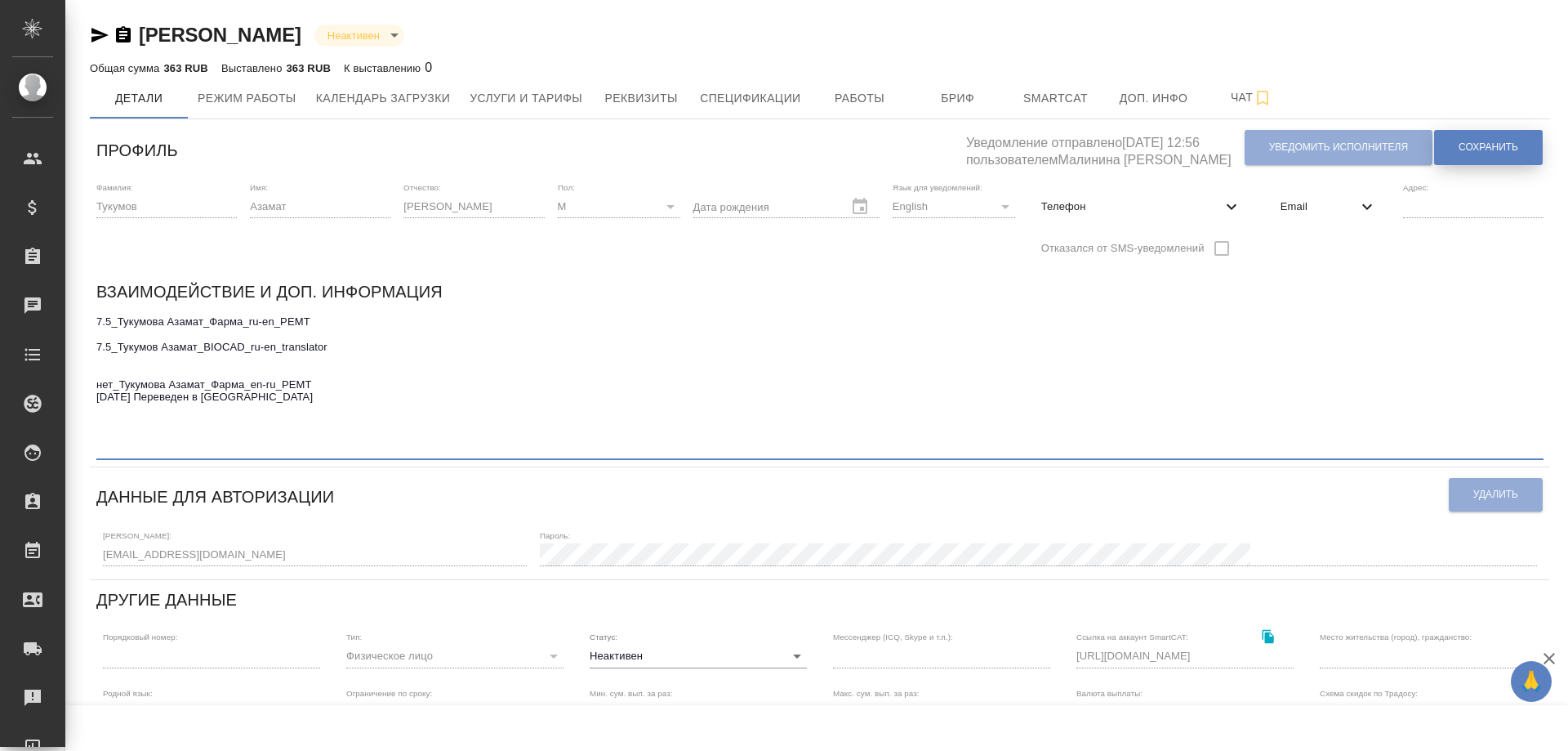
type textarea "7.5_Тукумова Азамат_Фарма_ru-en_PEMT 7.5_Тукумов Азамат_BIOCAD_ru-en_translator…"
click at [1511, 144] on span "Сохранить" at bounding box center [1489, 147] width 60 height 14
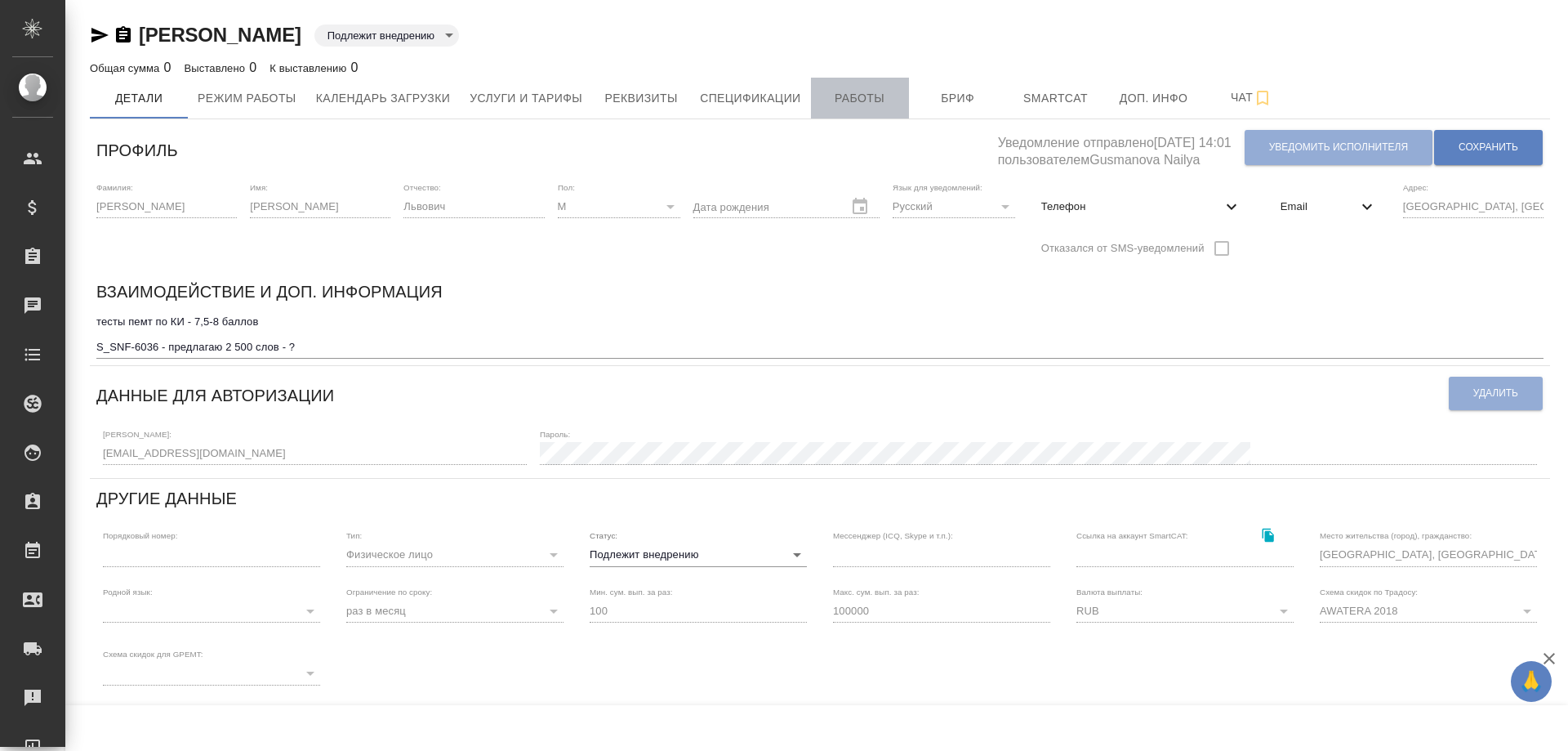
click at [867, 93] on span "Работы" at bounding box center [860, 99] width 78 height 20
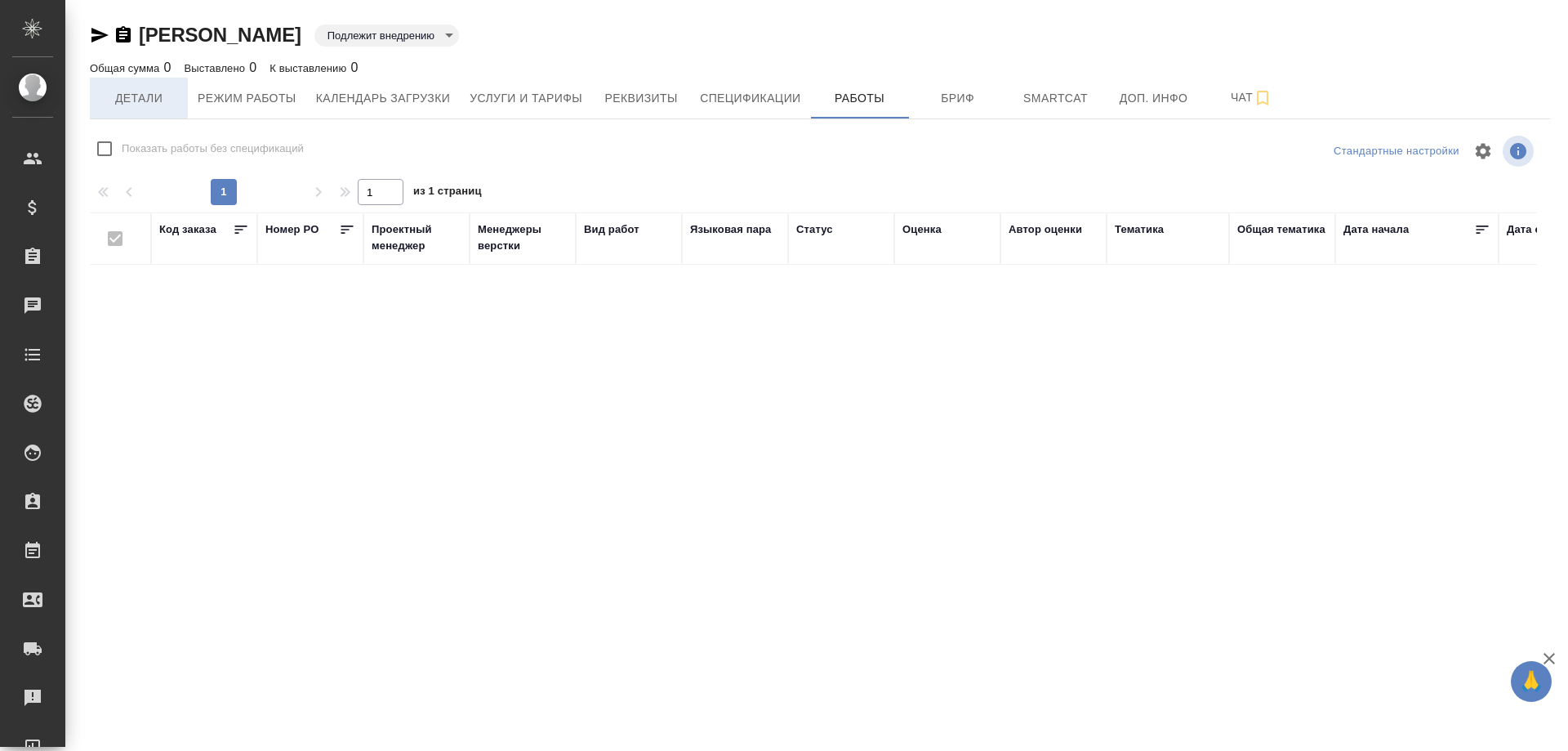
click at [132, 95] on span "Детали" at bounding box center [139, 99] width 78 height 20
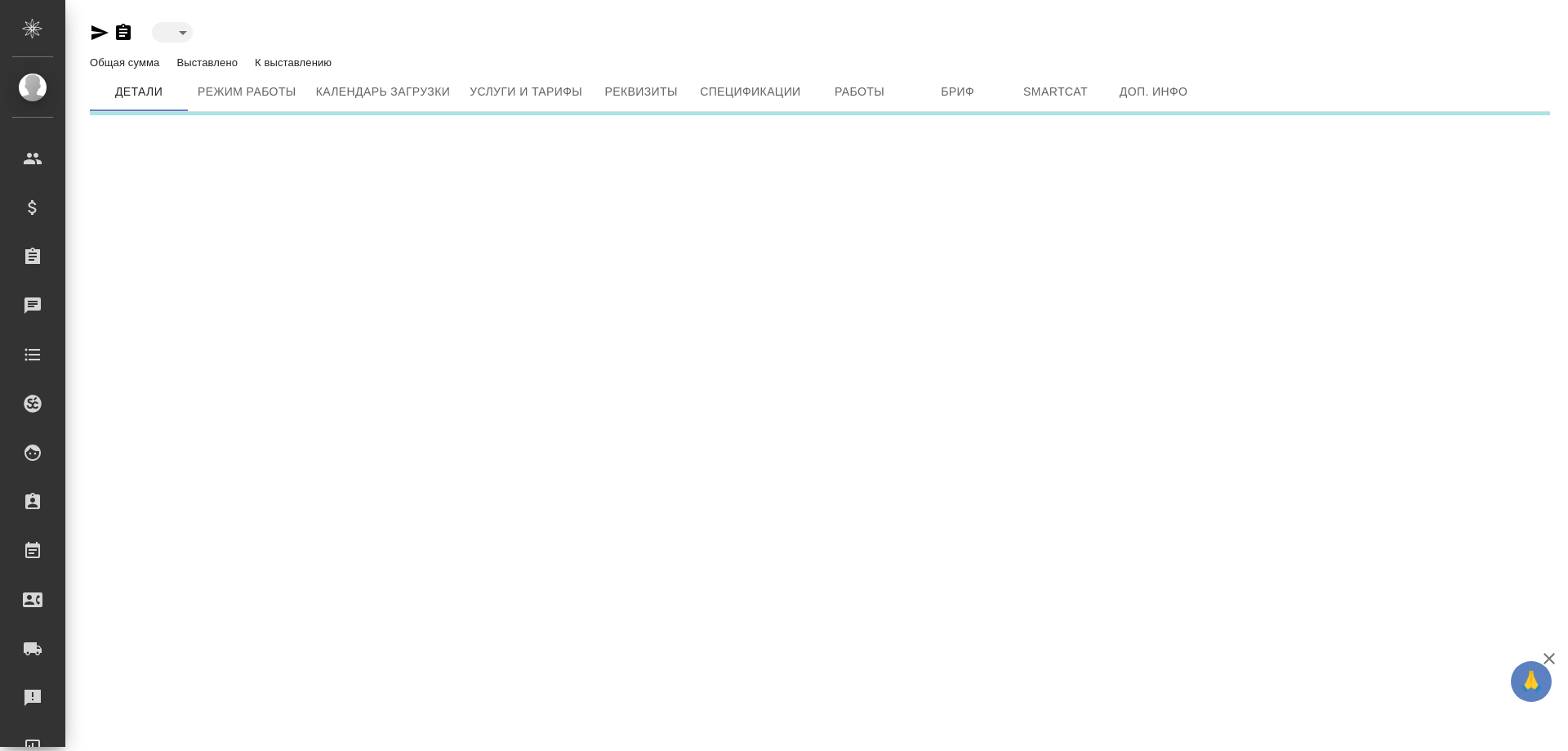
type input "toBeImplemented"
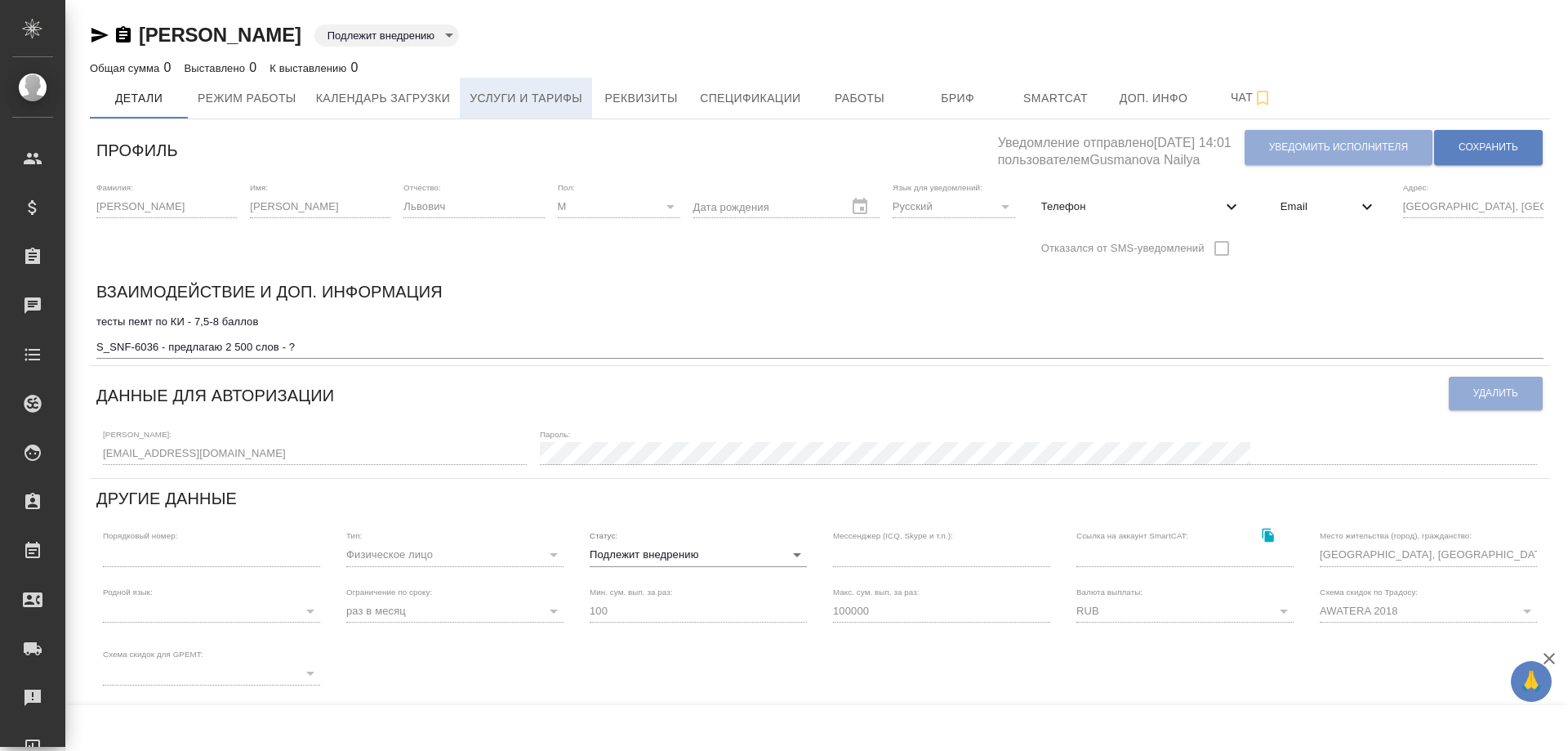
click at [499, 98] on span "Услуги и тарифы" at bounding box center [525, 99] width 113 height 20
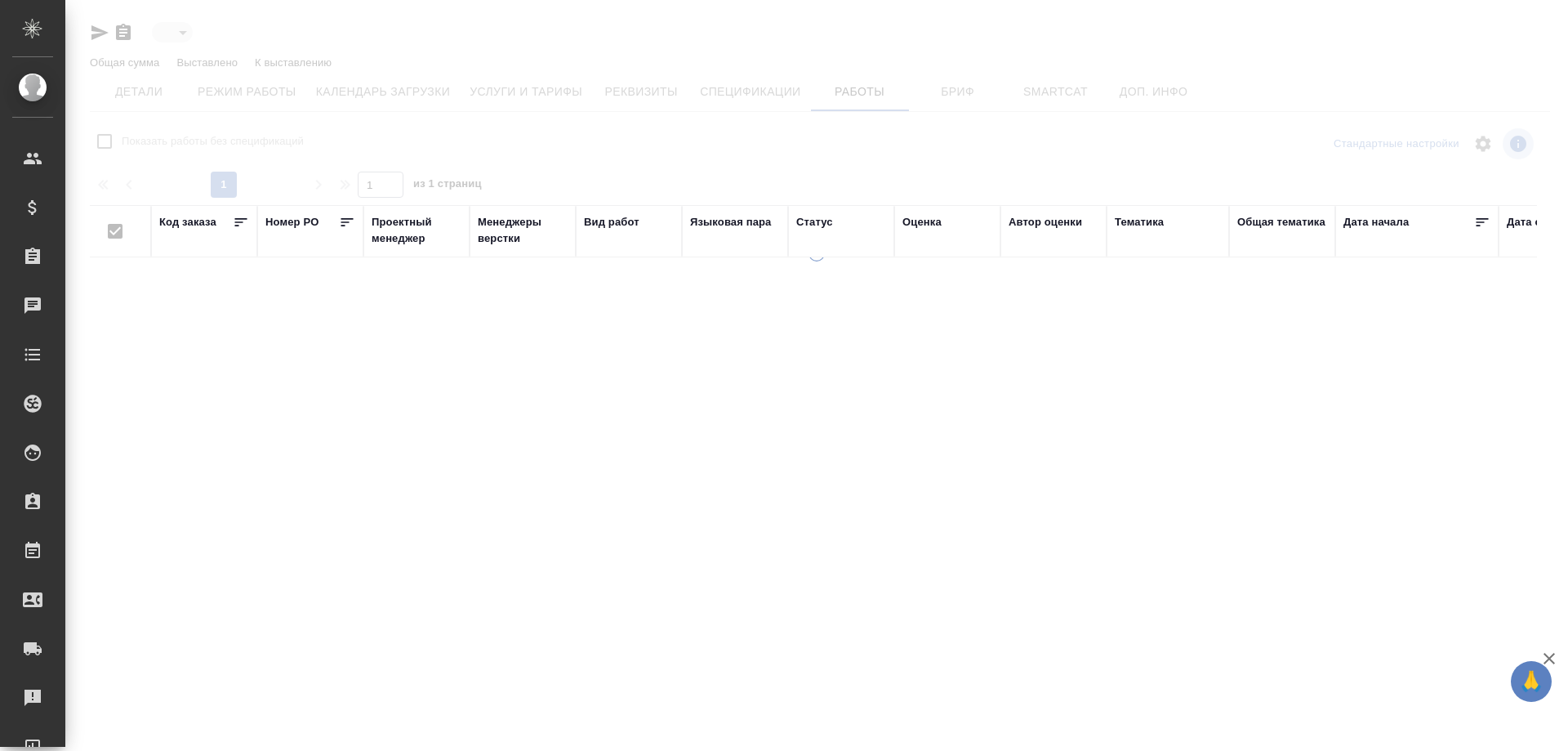
type input "toBeImplemented"
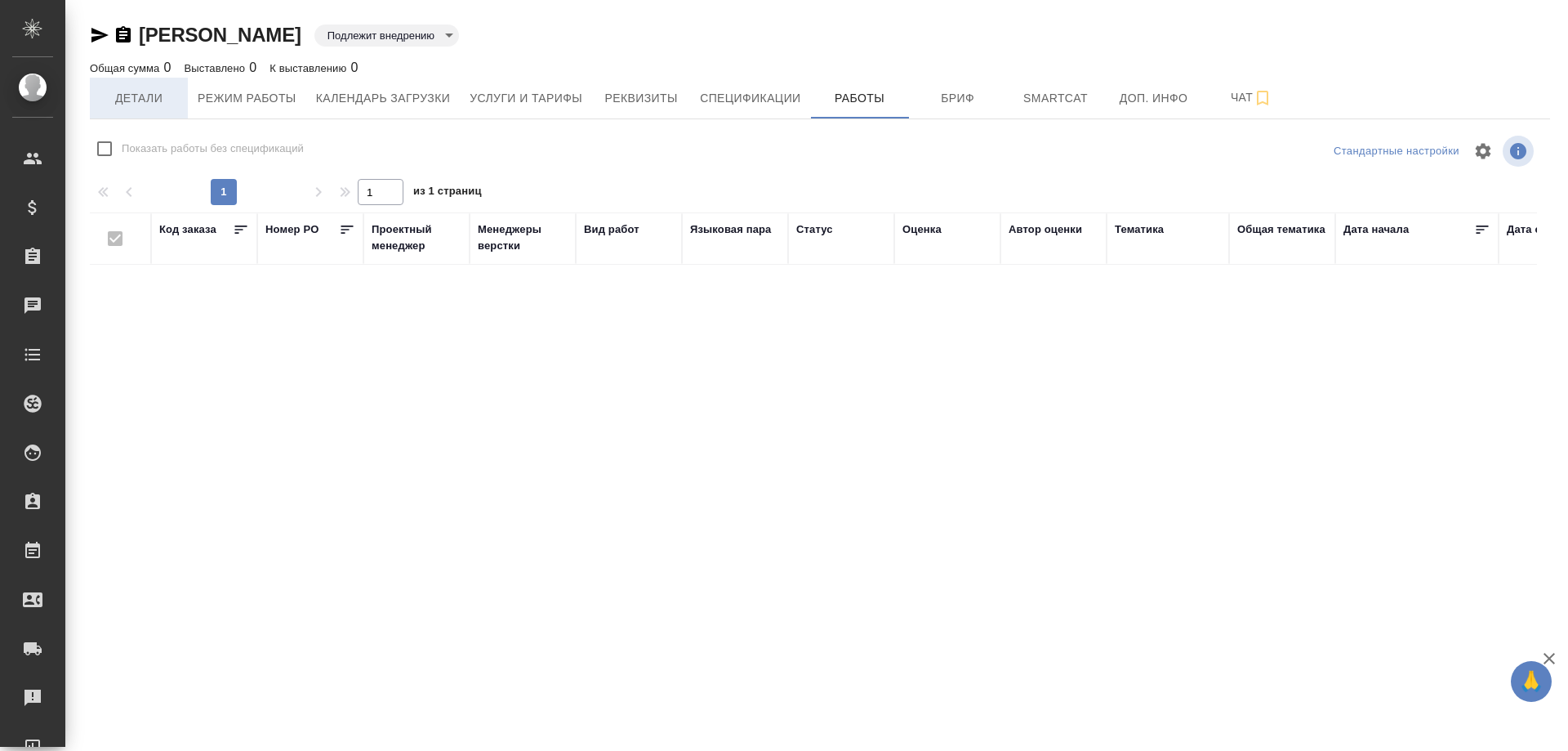
click at [147, 97] on span "Детали" at bounding box center [139, 99] width 78 height 20
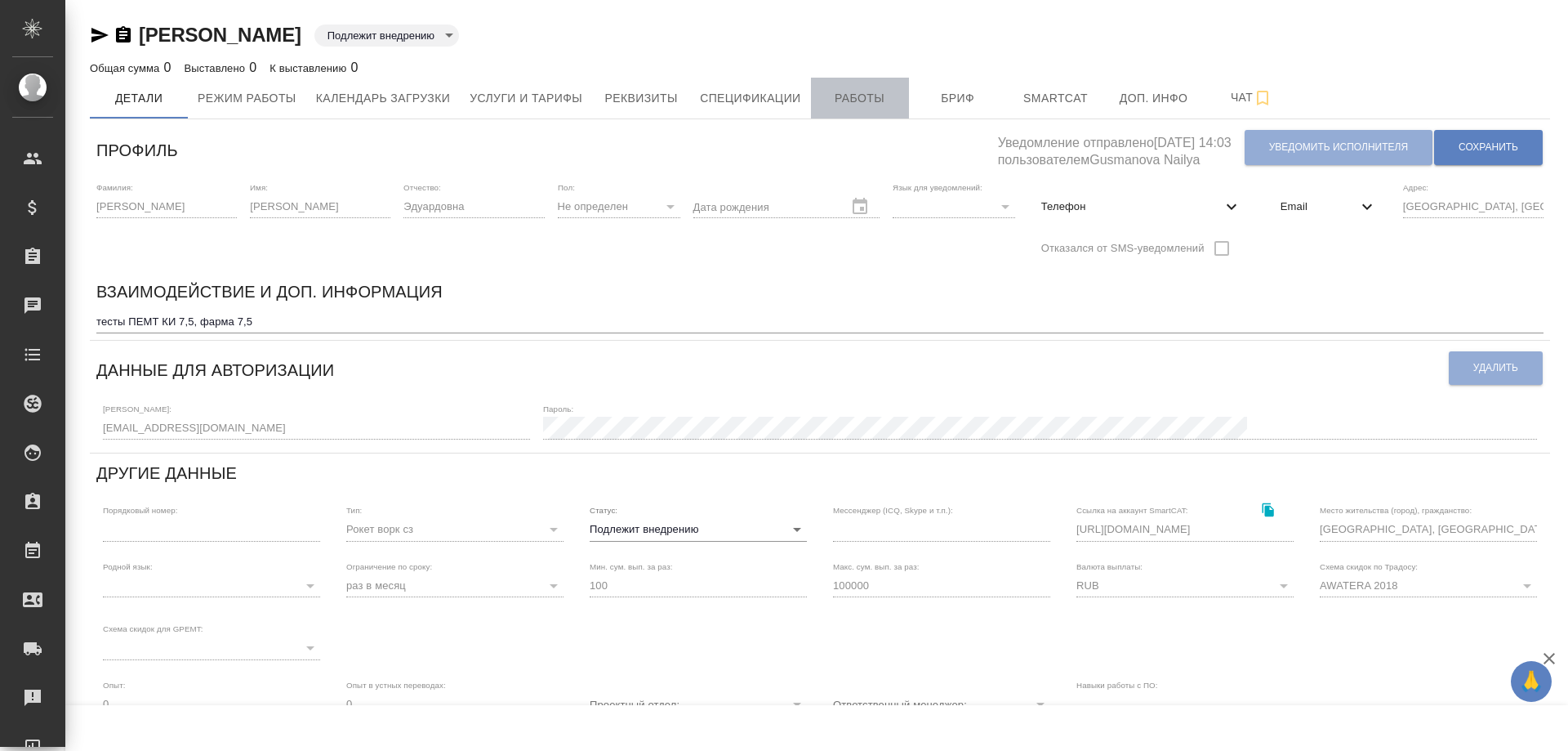
click at [893, 102] on span "Работы" at bounding box center [860, 99] width 78 height 20
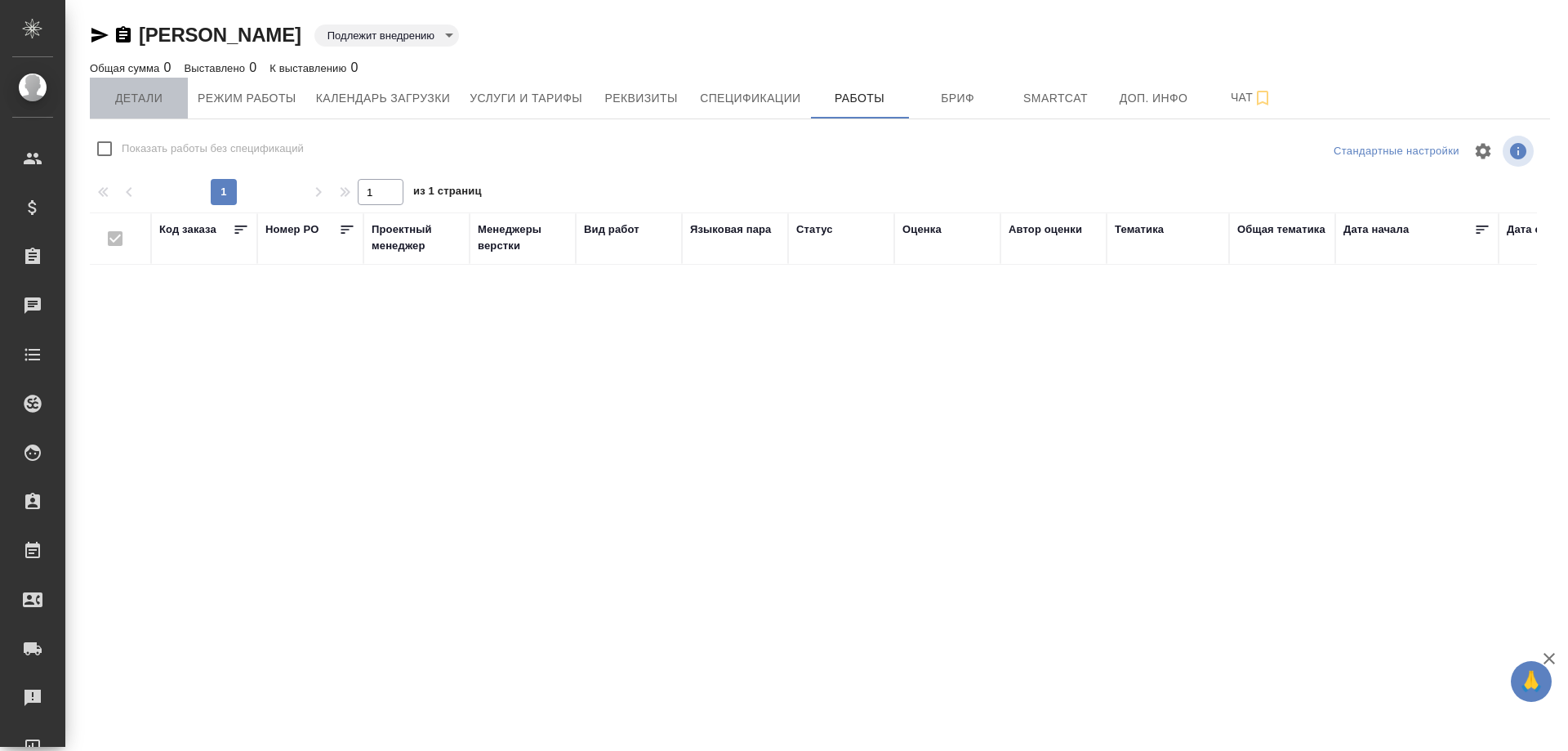
click at [141, 91] on span "Детали" at bounding box center [139, 99] width 78 height 20
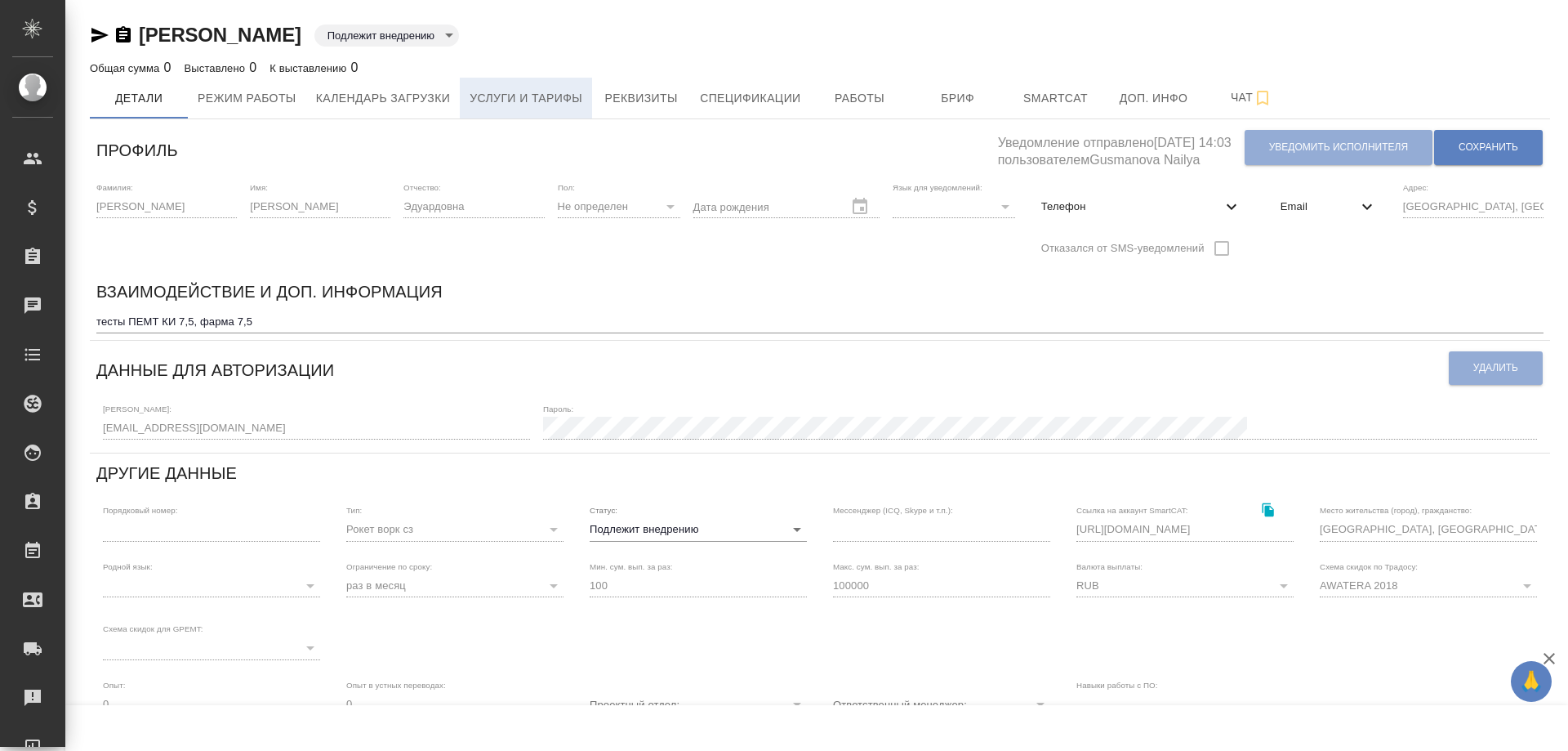
click at [530, 96] on span "Услуги и тарифы" at bounding box center [525, 99] width 113 height 20
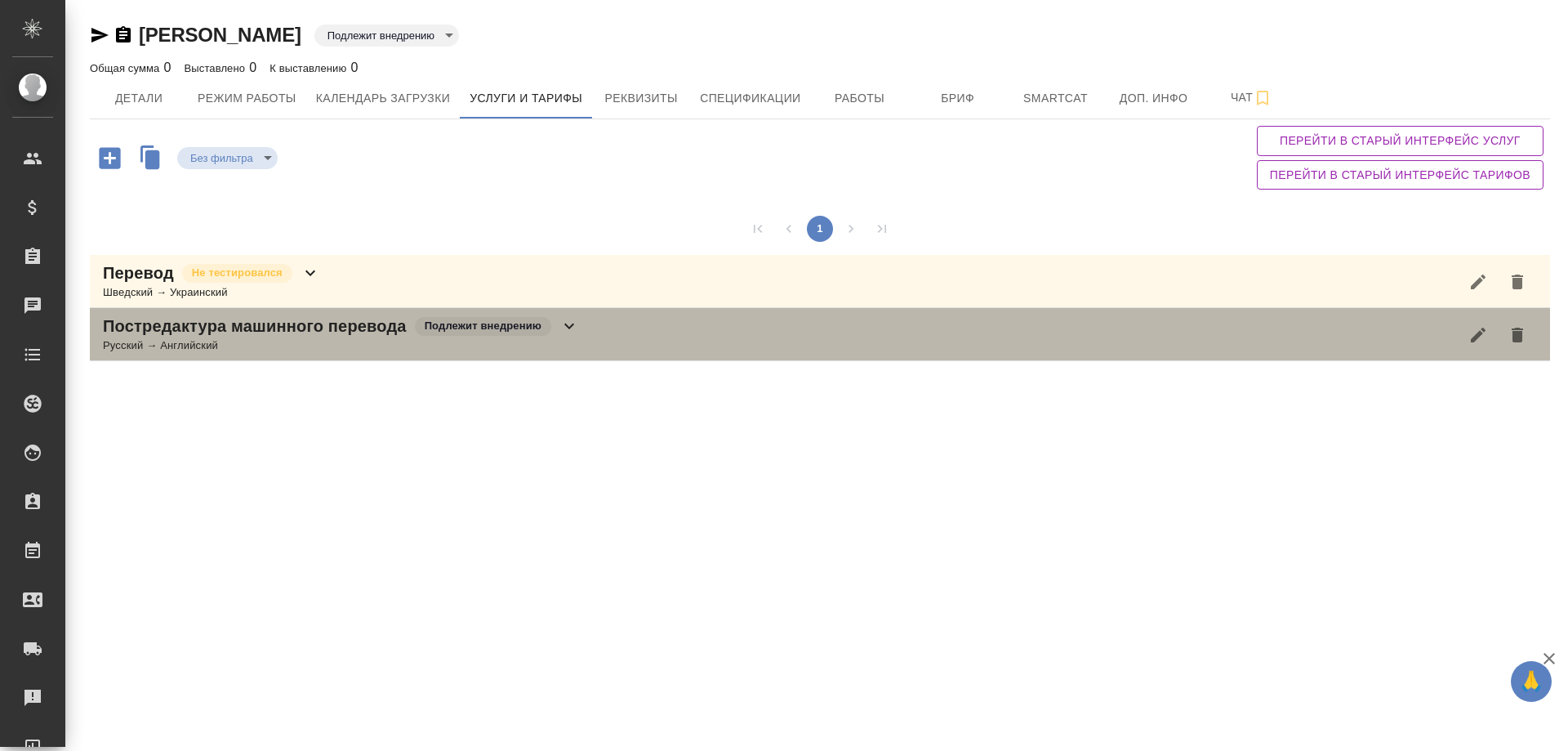
click at [566, 329] on icon at bounding box center [568, 325] width 20 height 20
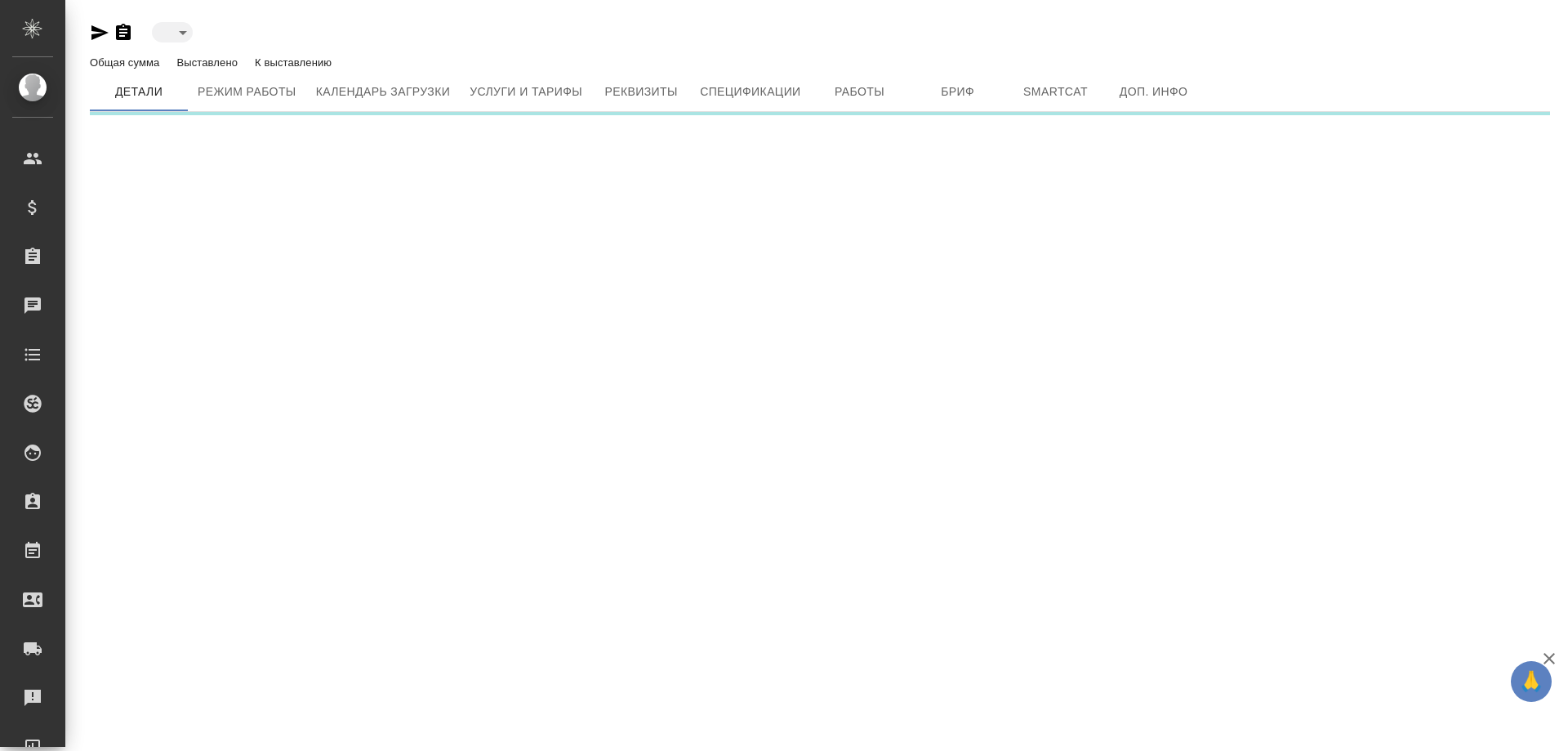
type input "toBeImplemented"
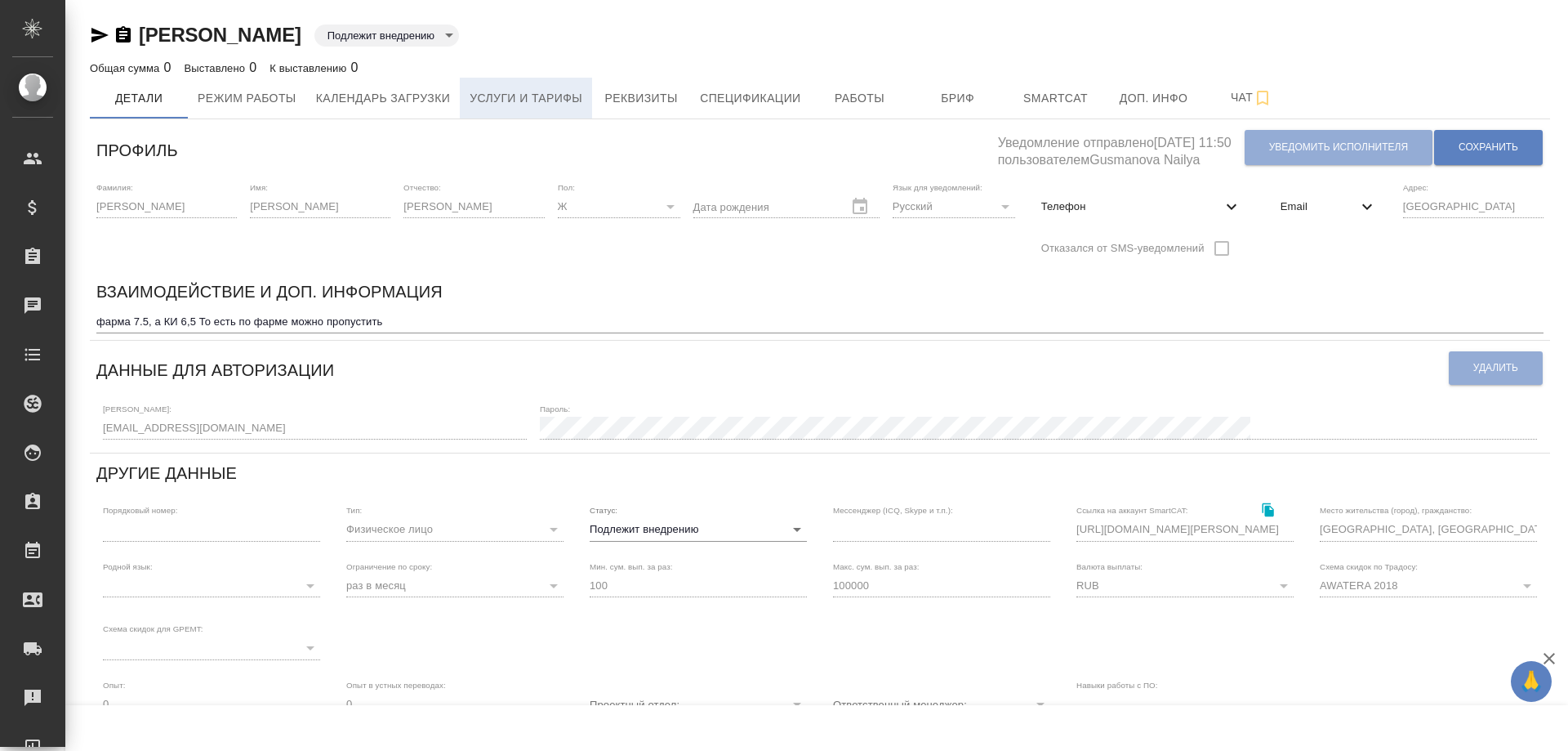
click at [512, 94] on span "Услуги и тарифы" at bounding box center [525, 99] width 113 height 20
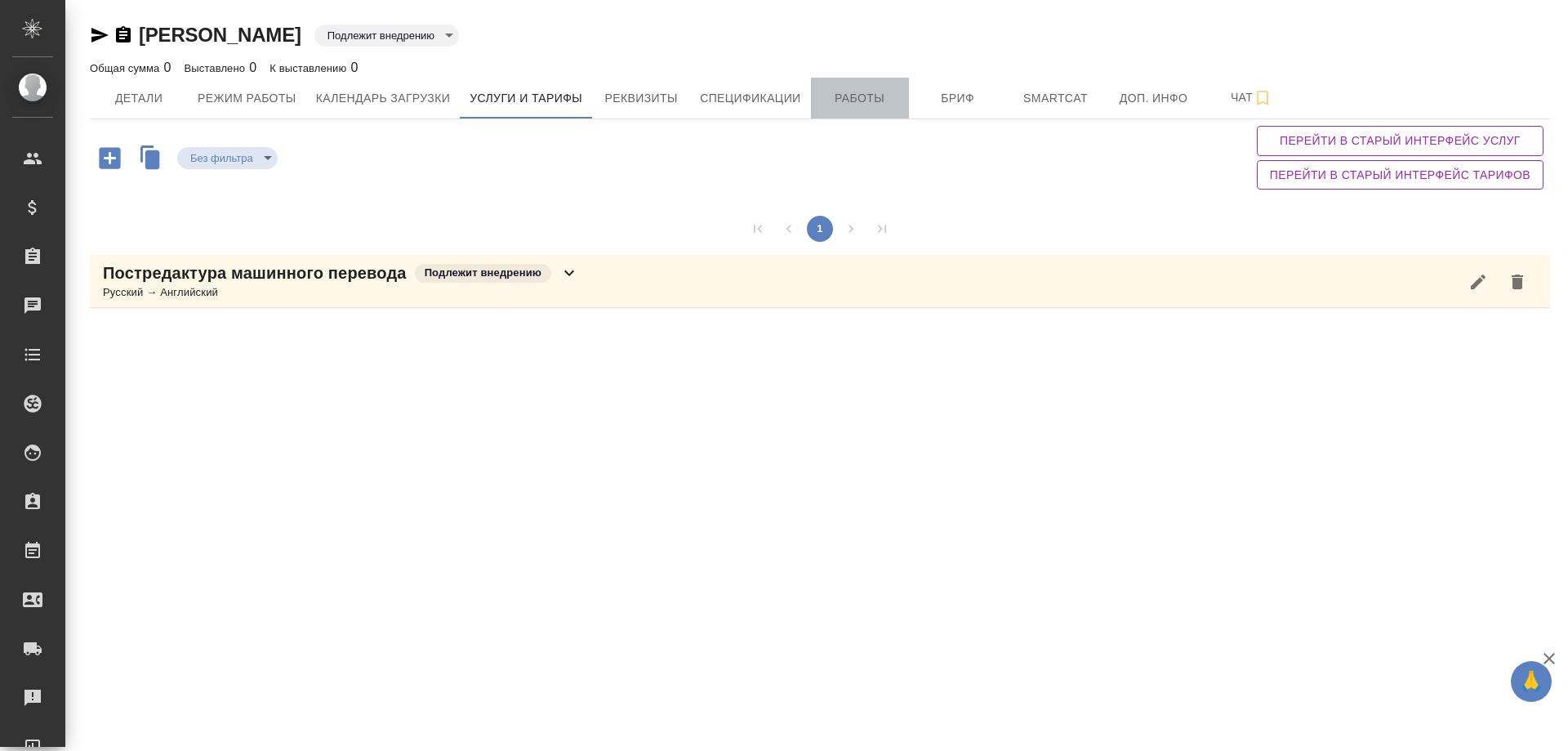
click at [852, 89] on span "Работы" at bounding box center [860, 99] width 78 height 20
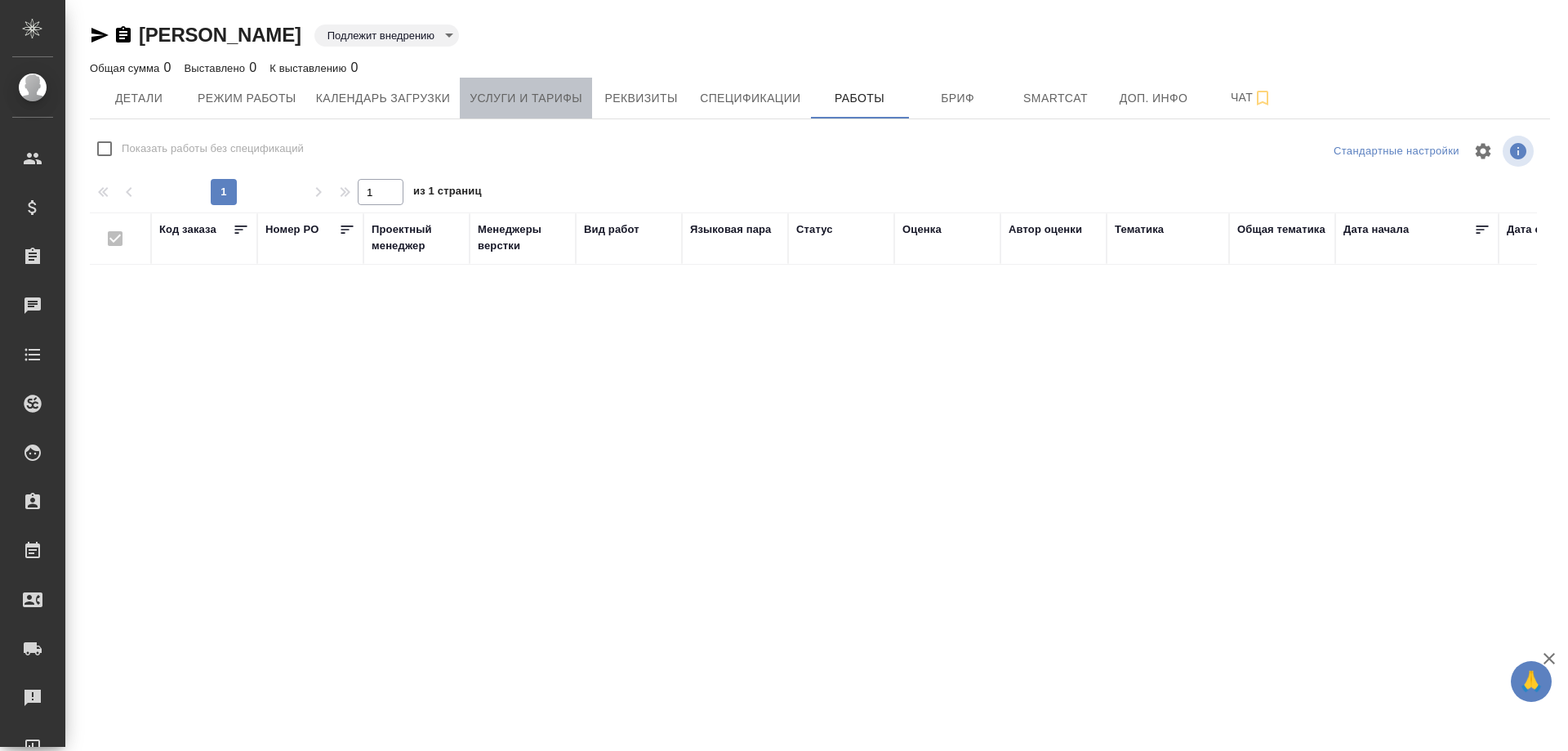
click at [515, 89] on span "Услуги и тарифы" at bounding box center [525, 99] width 113 height 20
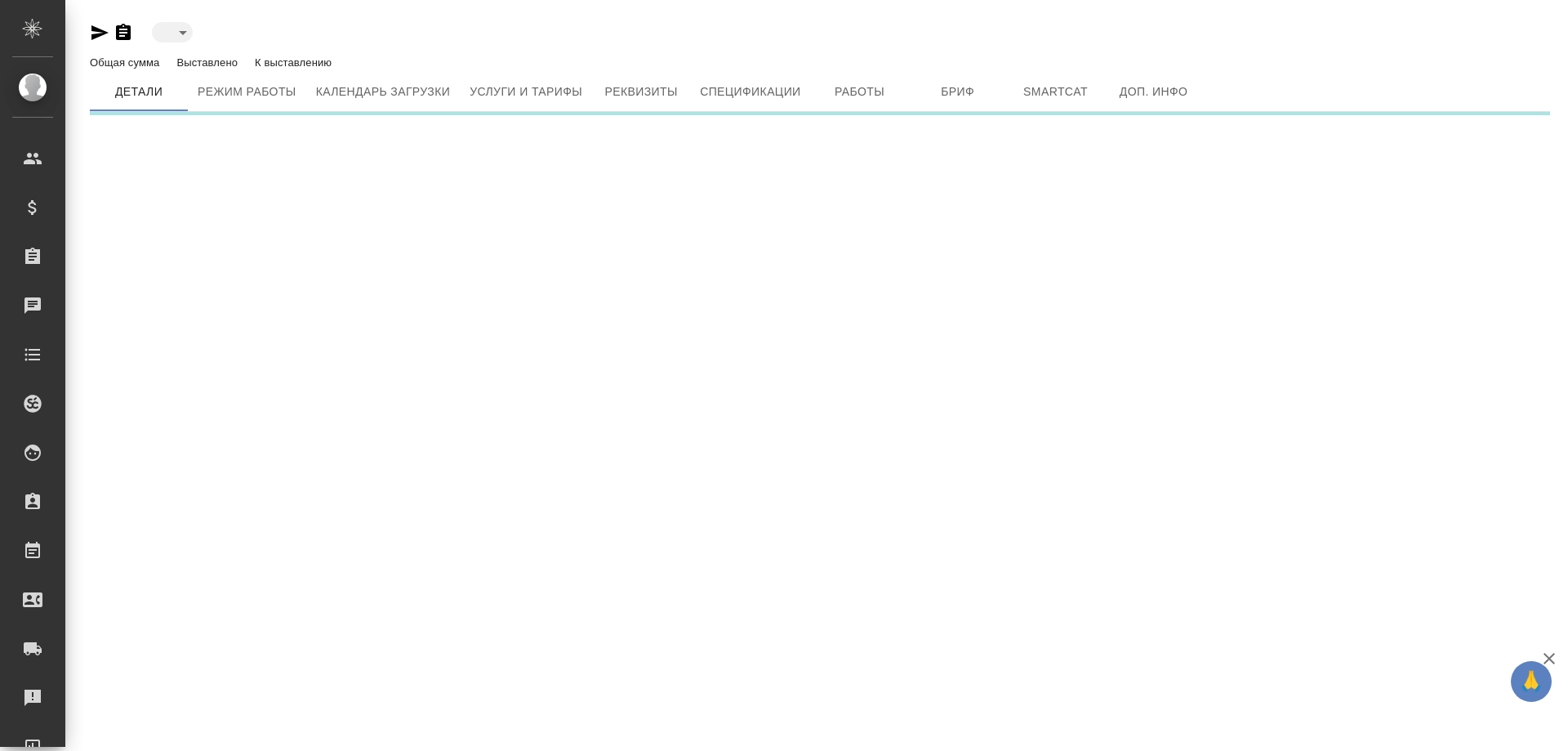
type input "toBeImplemented"
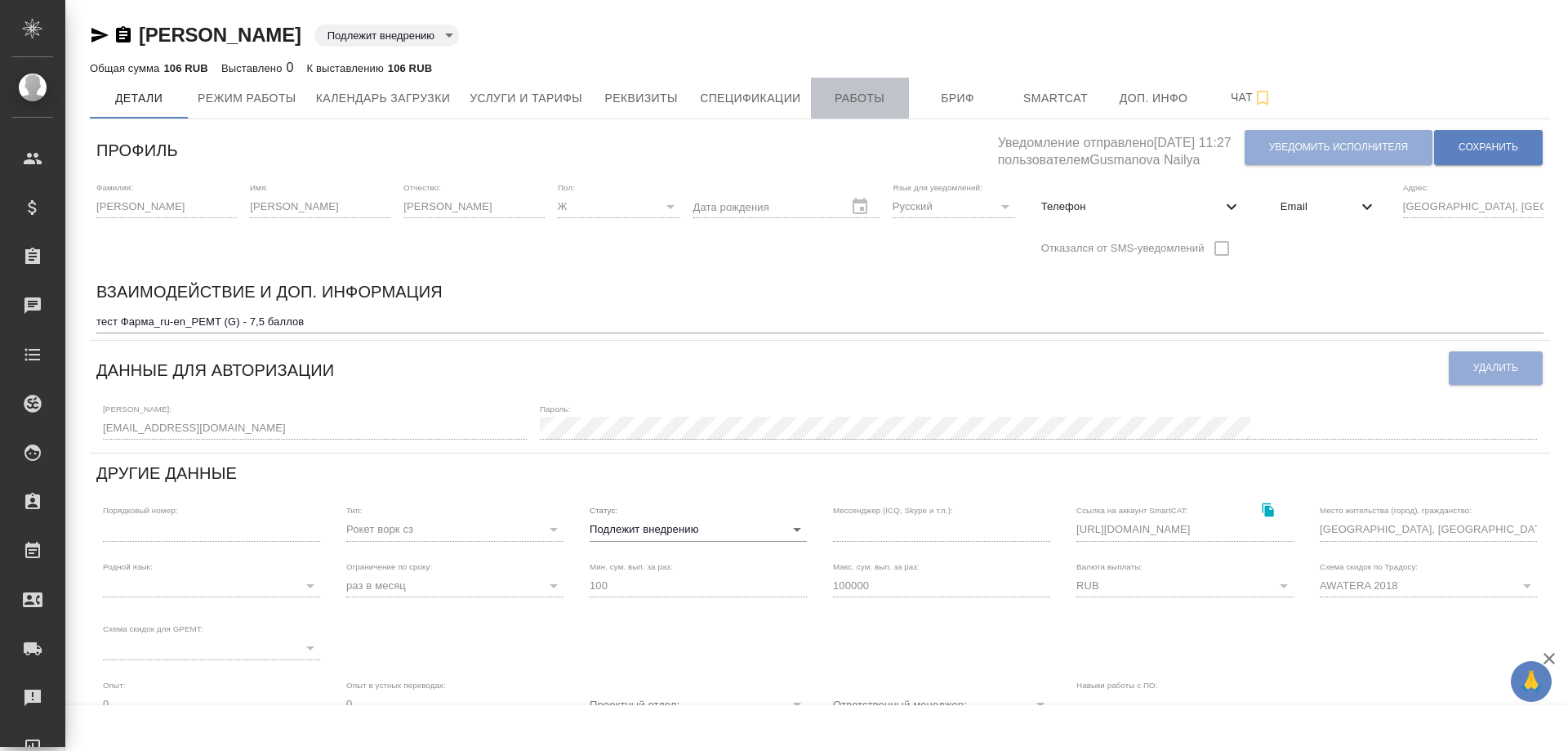
click at [866, 105] on span "Работы" at bounding box center [860, 99] width 78 height 20
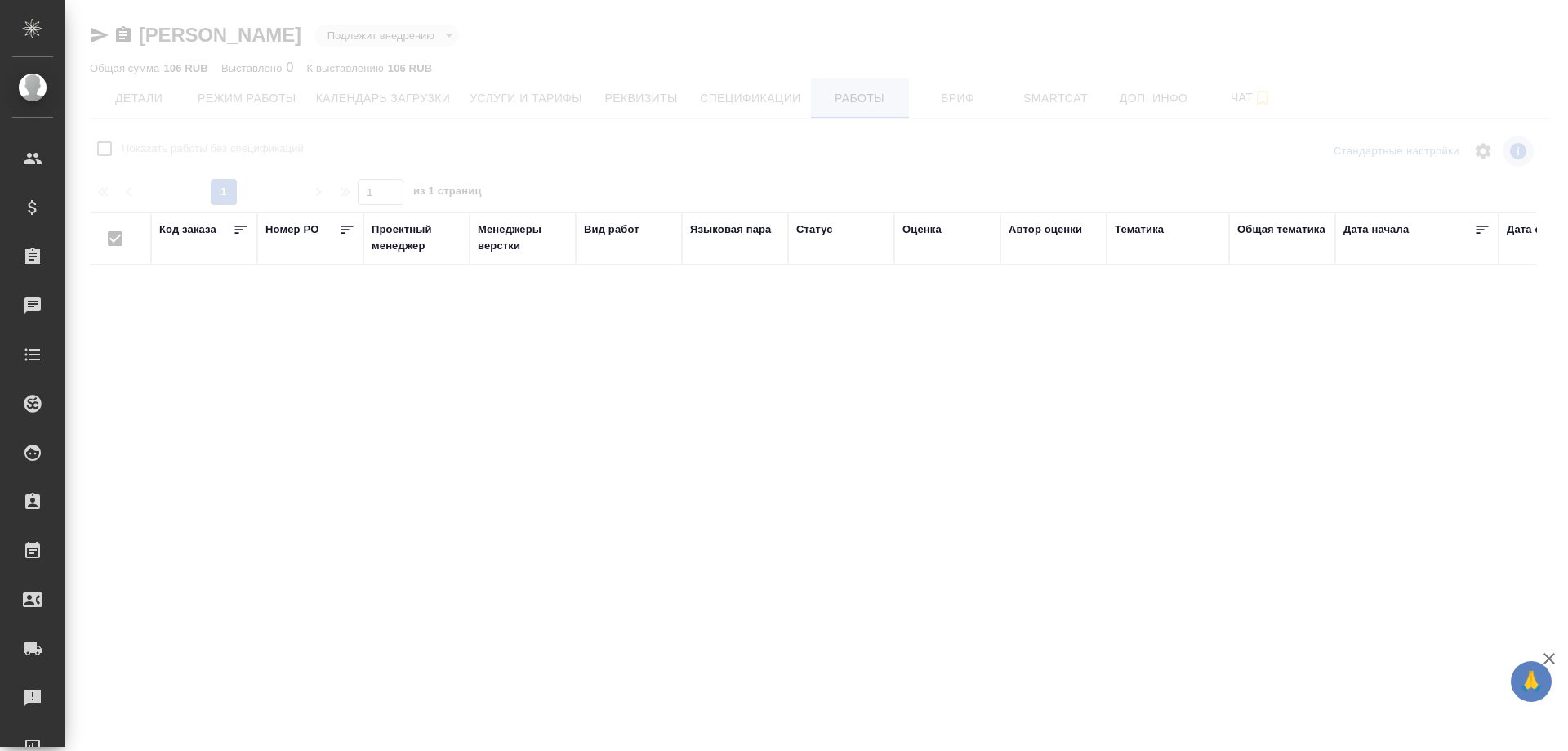
checkbox input "false"
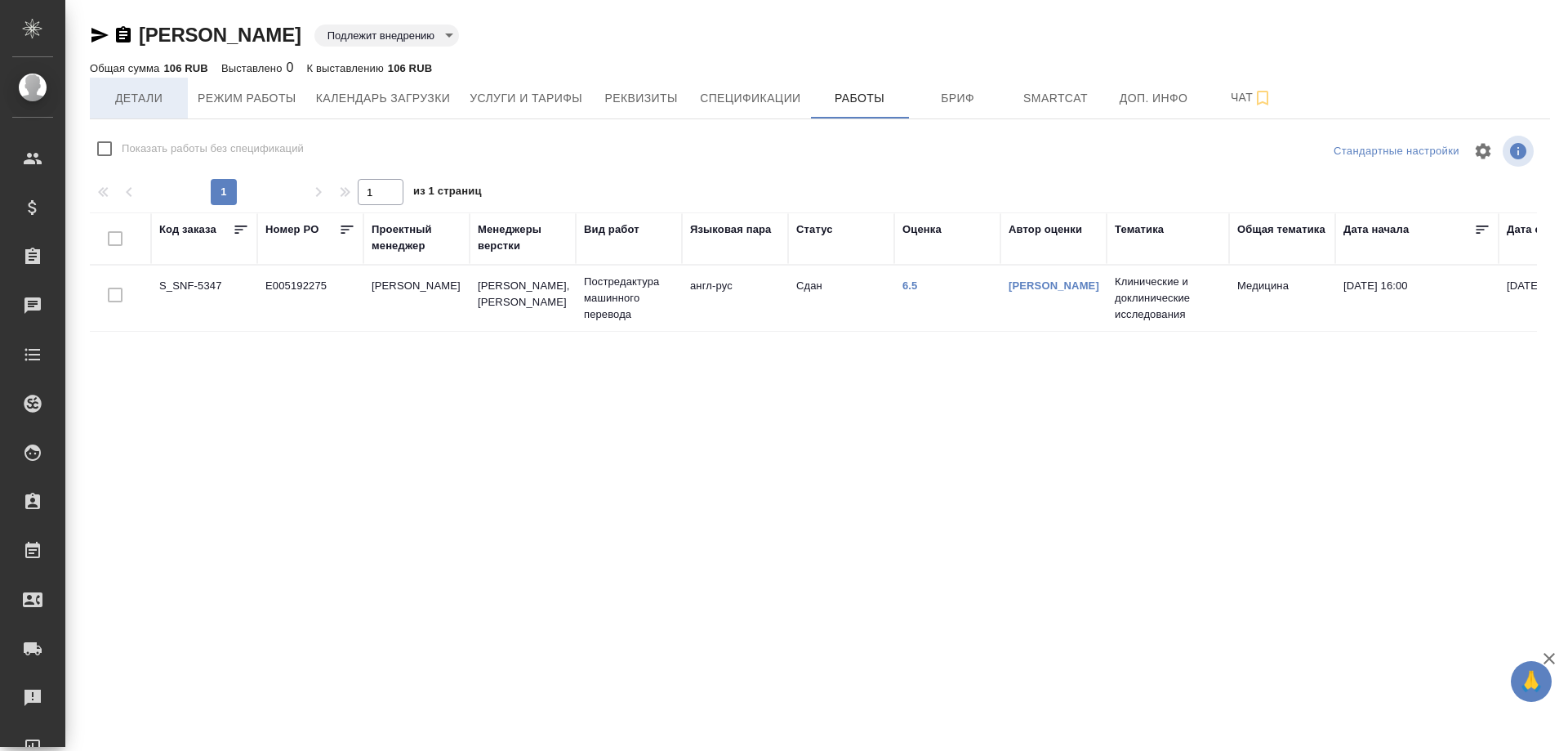
click at [116, 100] on span "Детали" at bounding box center [139, 99] width 78 height 20
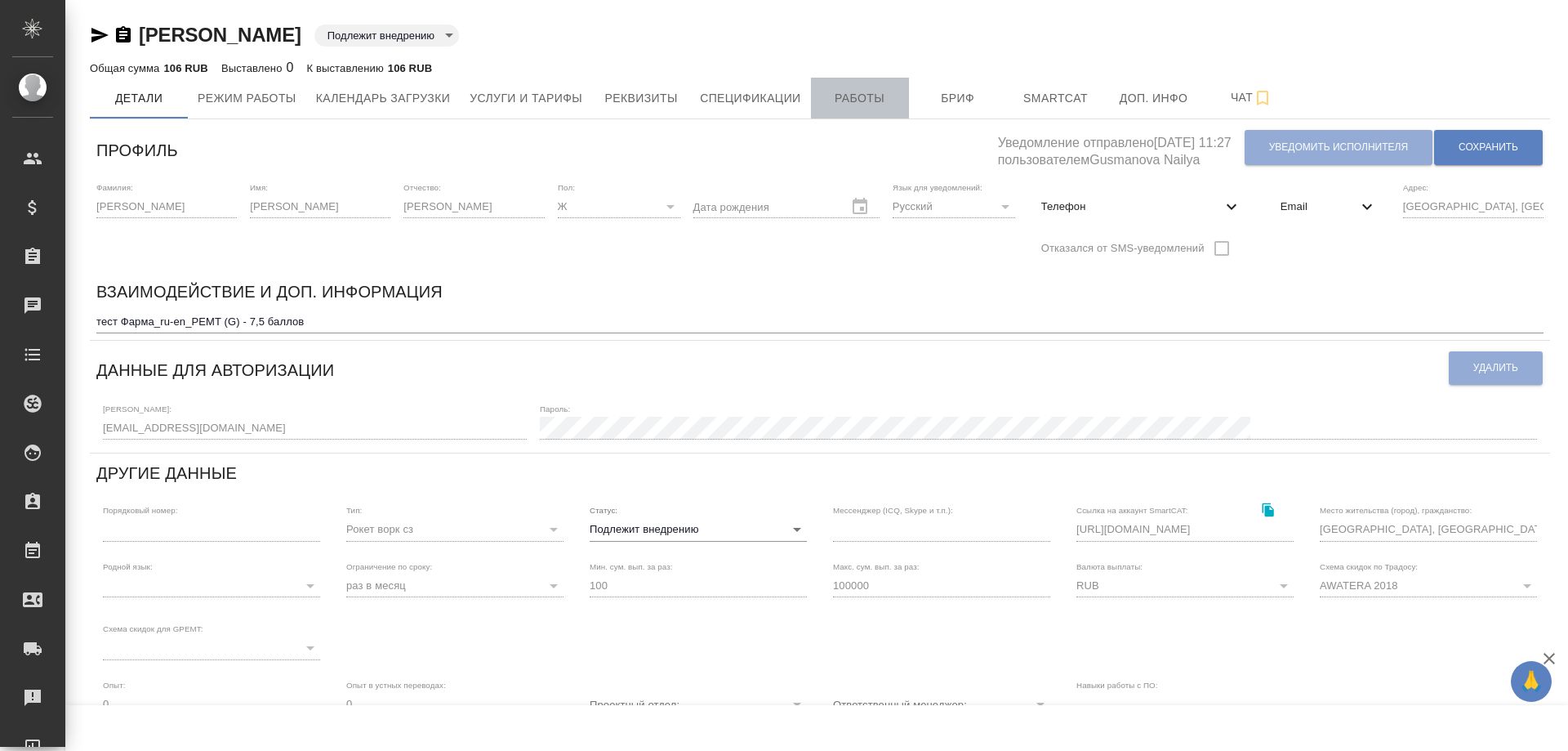
click at [863, 107] on span "Работы" at bounding box center [860, 99] width 78 height 20
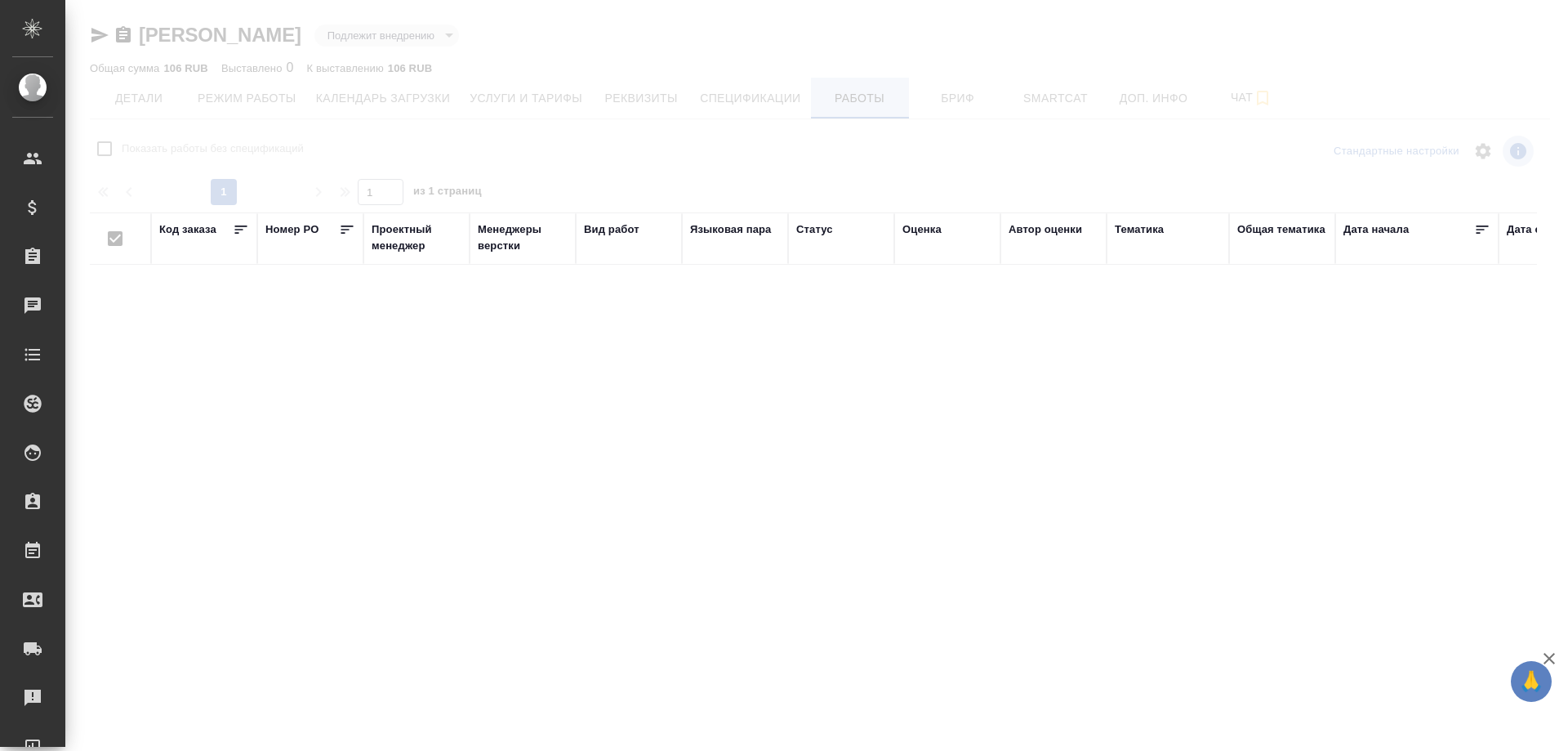
checkbox input "false"
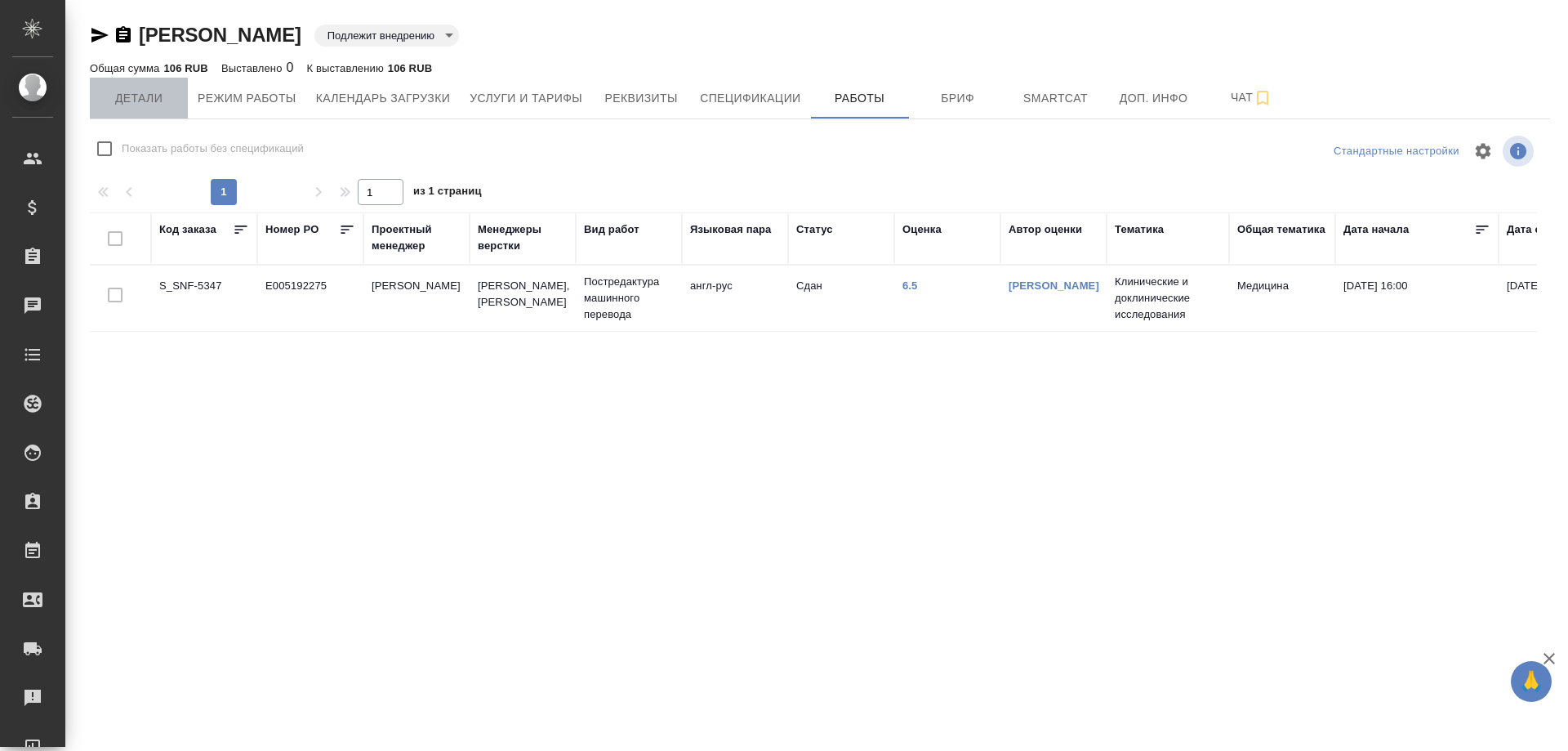
click at [151, 94] on span "Детали" at bounding box center [139, 99] width 78 height 20
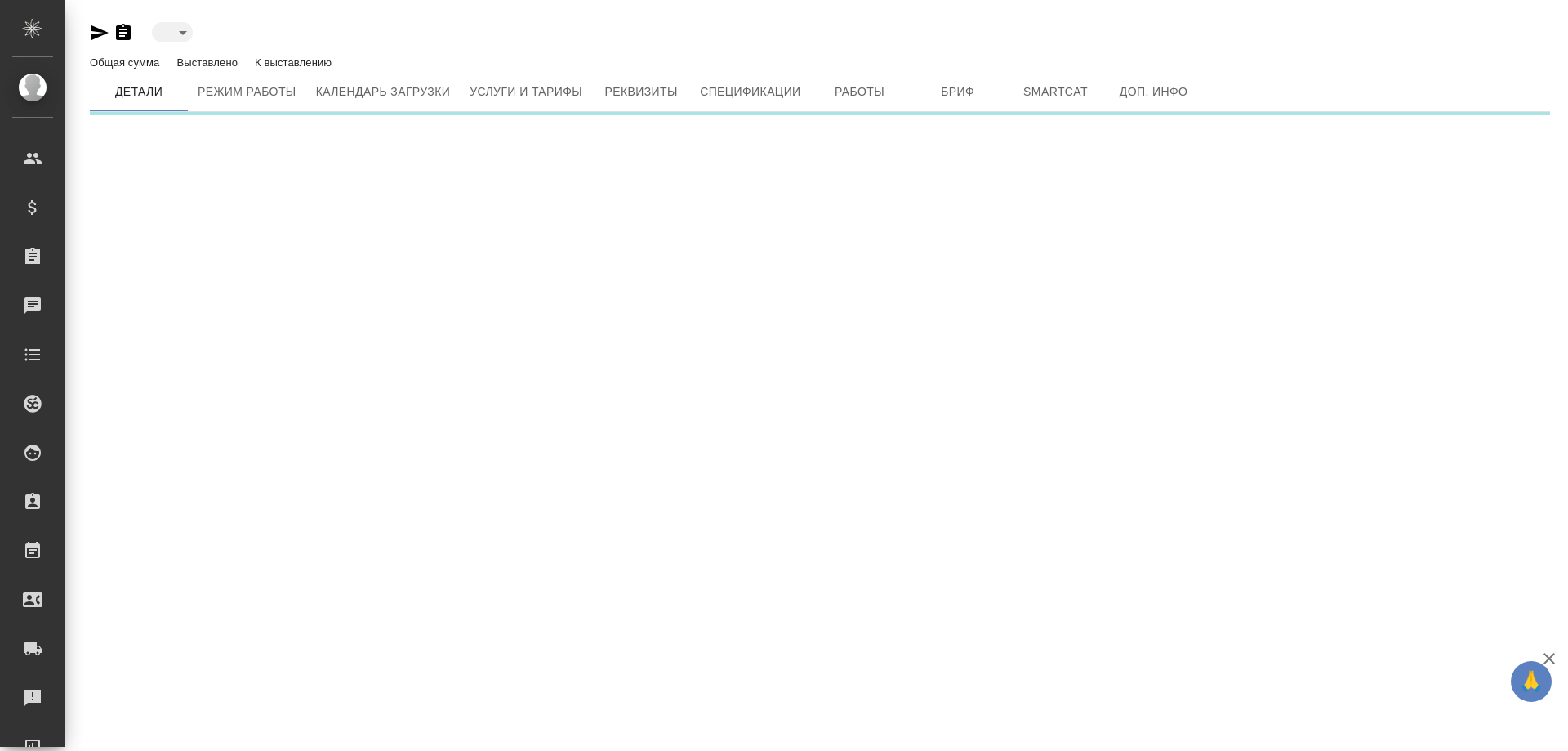
type input "toBeImplemented"
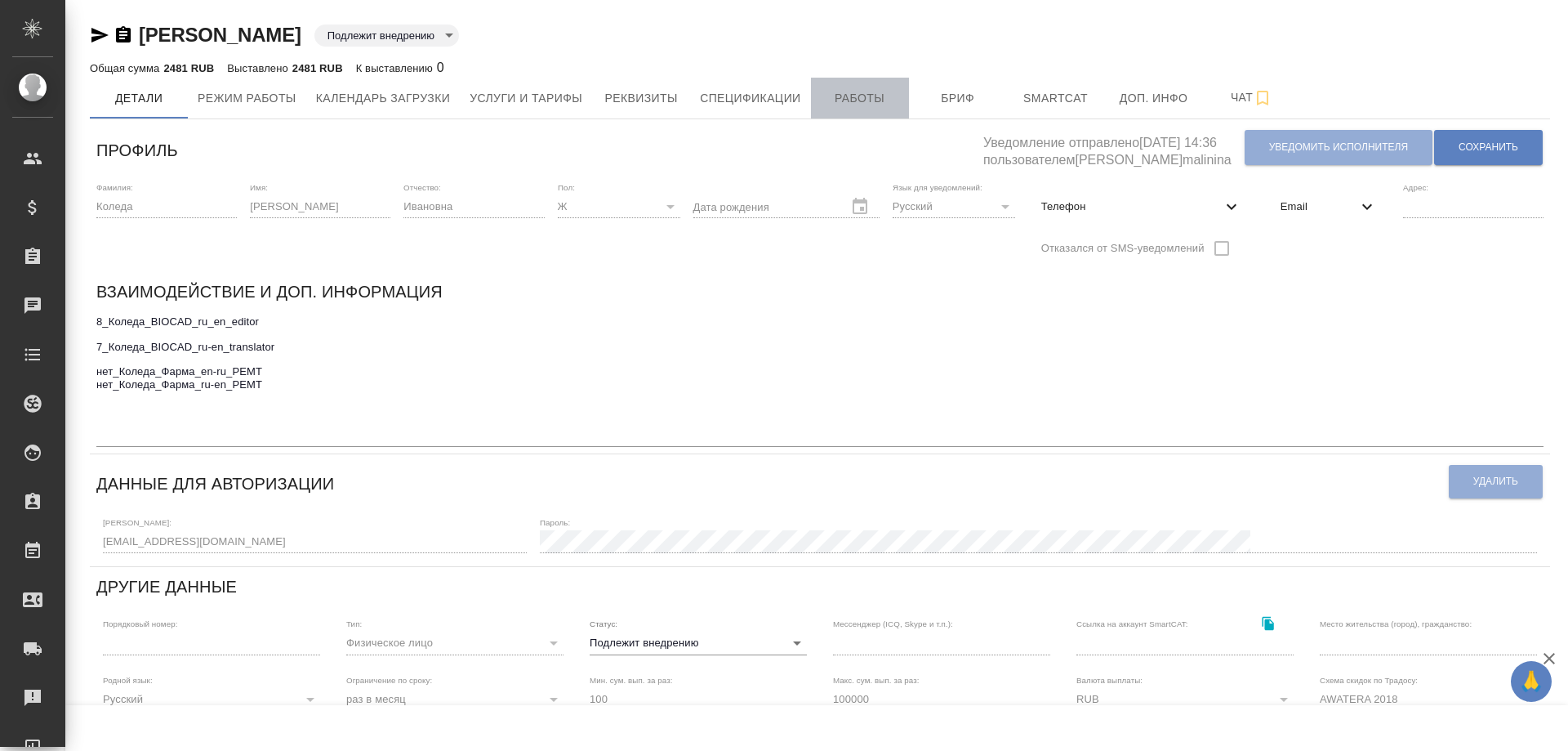
click at [857, 96] on span "Работы" at bounding box center [860, 99] width 78 height 20
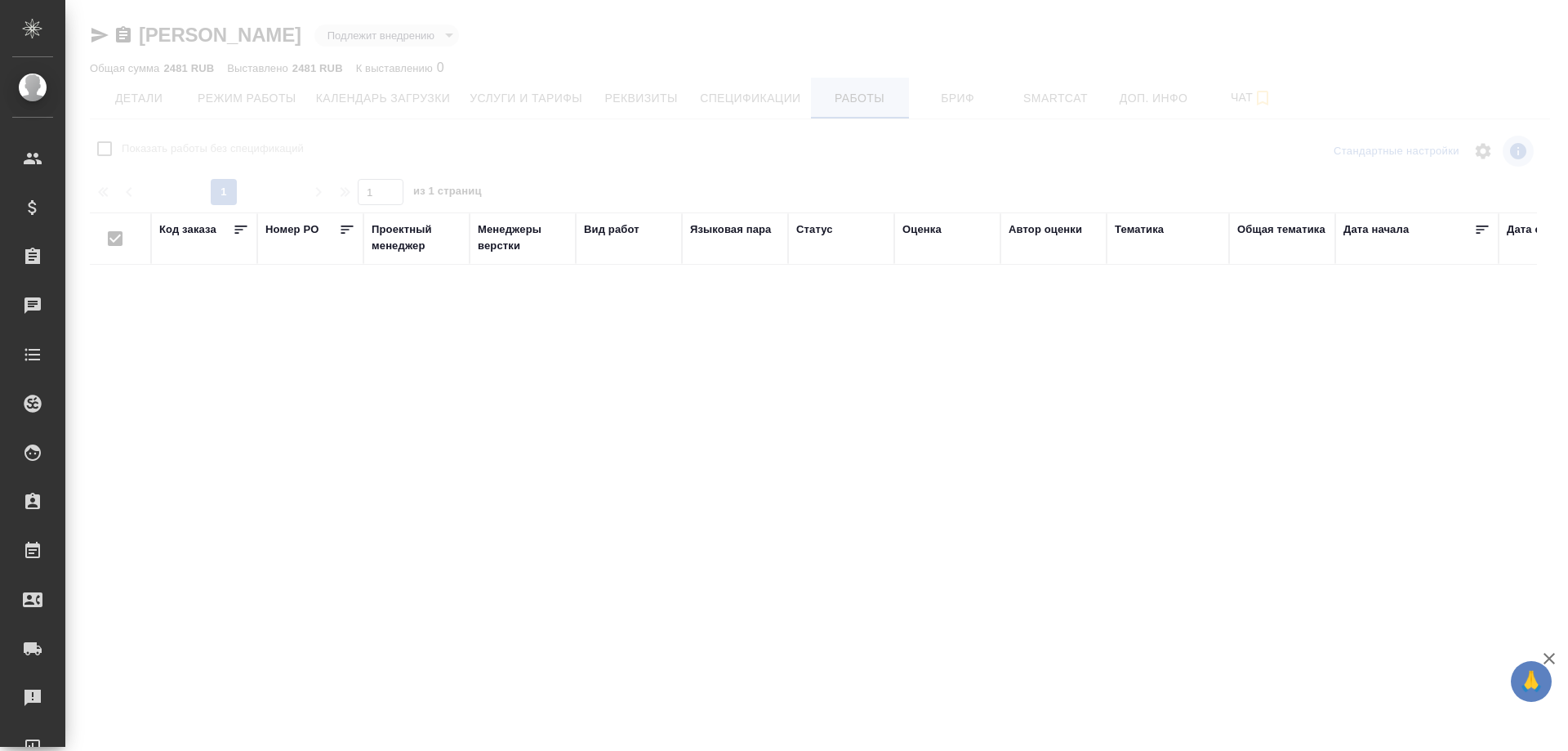
checkbox input "false"
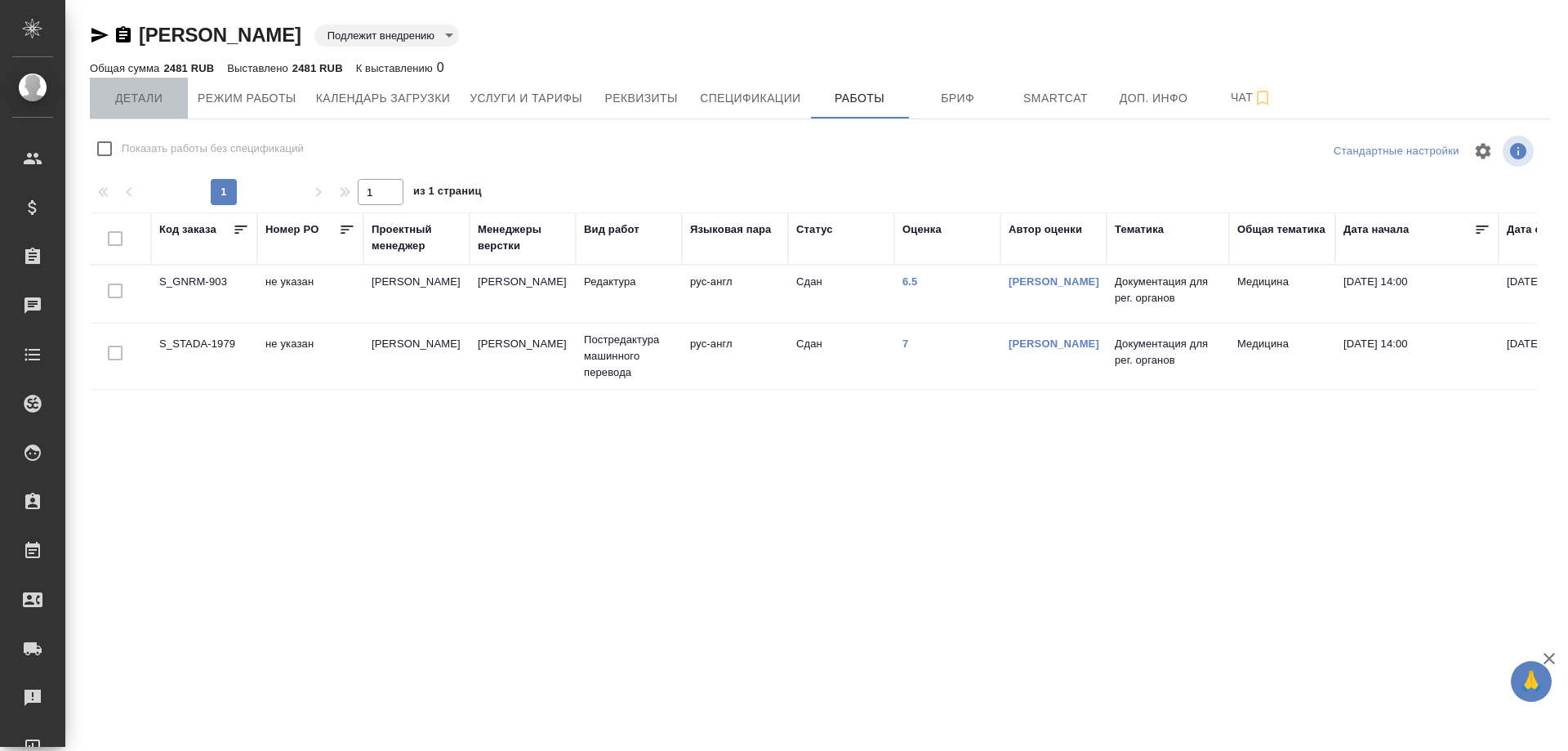
click at [117, 96] on span "Детали" at bounding box center [139, 99] width 78 height 20
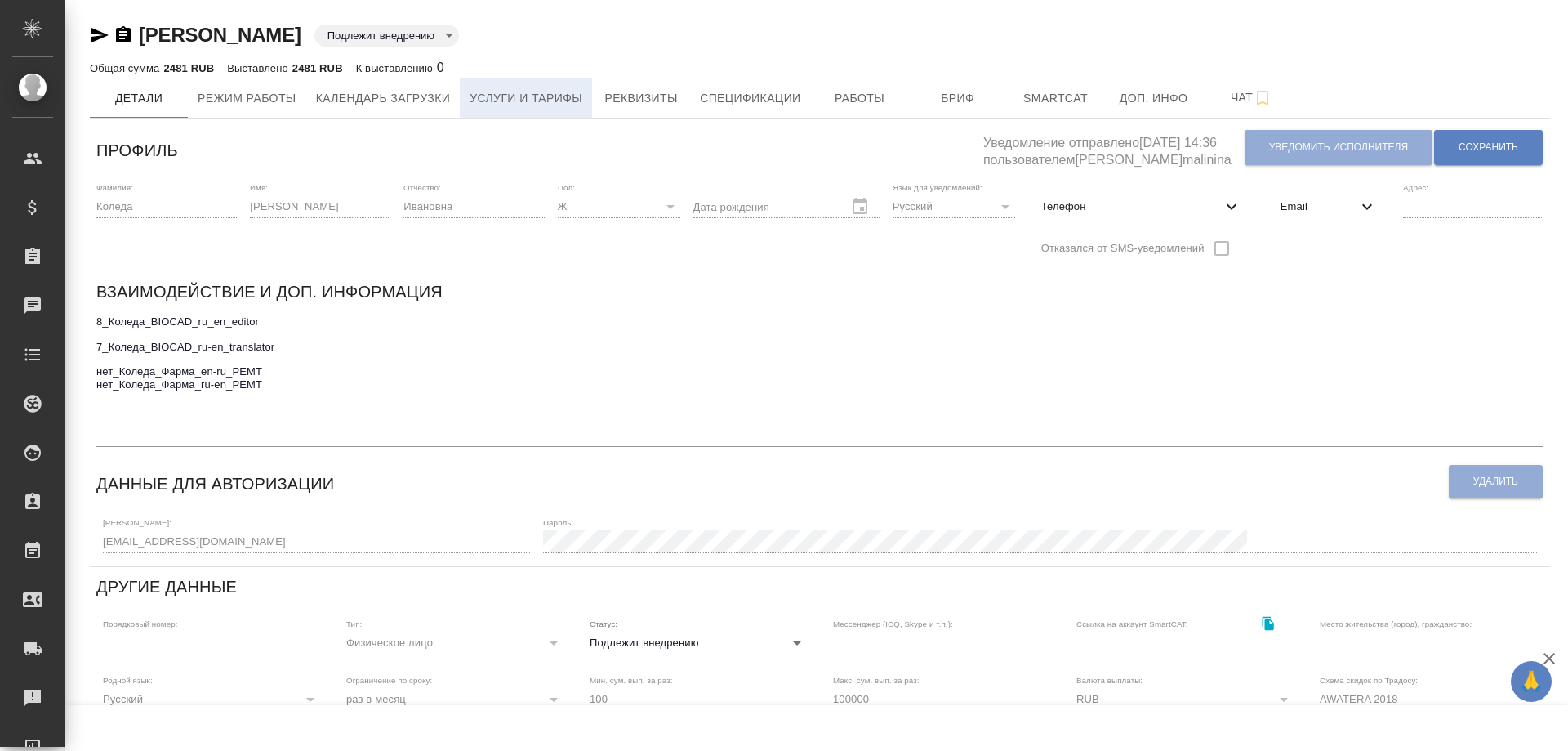
click at [556, 95] on span "Услуги и тарифы" at bounding box center [525, 99] width 113 height 20
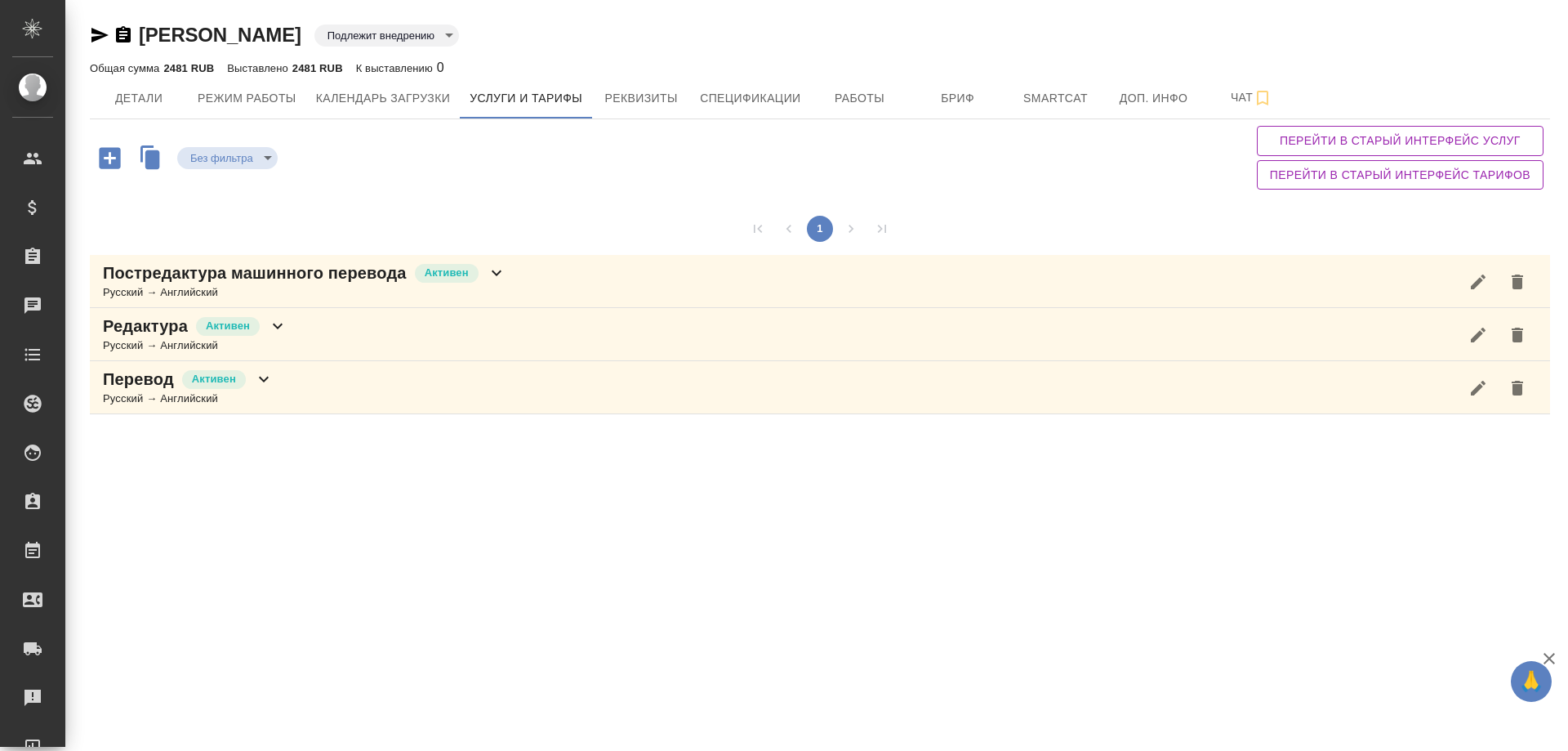
click at [500, 267] on icon at bounding box center [496, 272] width 20 height 20
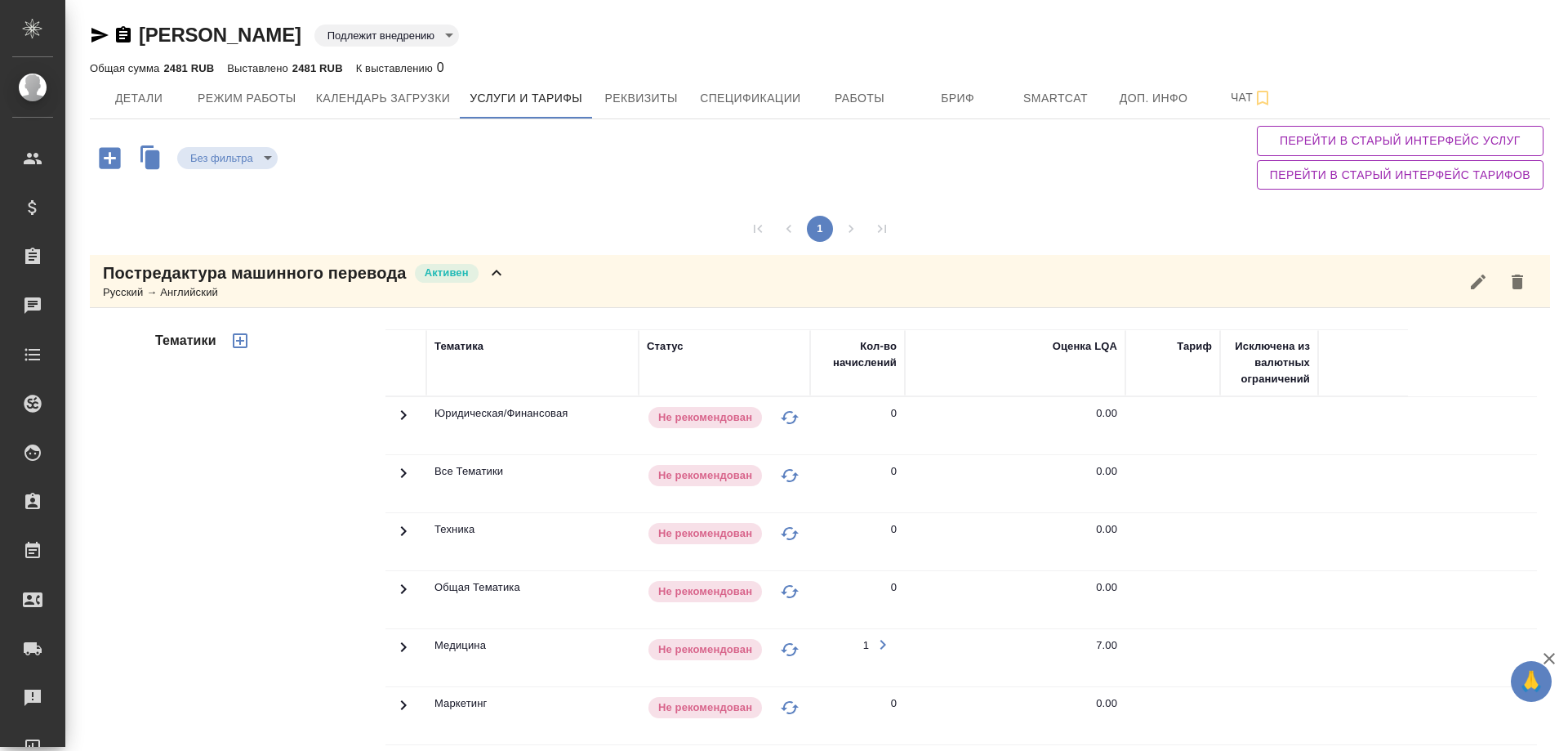
click at [400, 647] on icon at bounding box center [403, 647] width 20 height 20
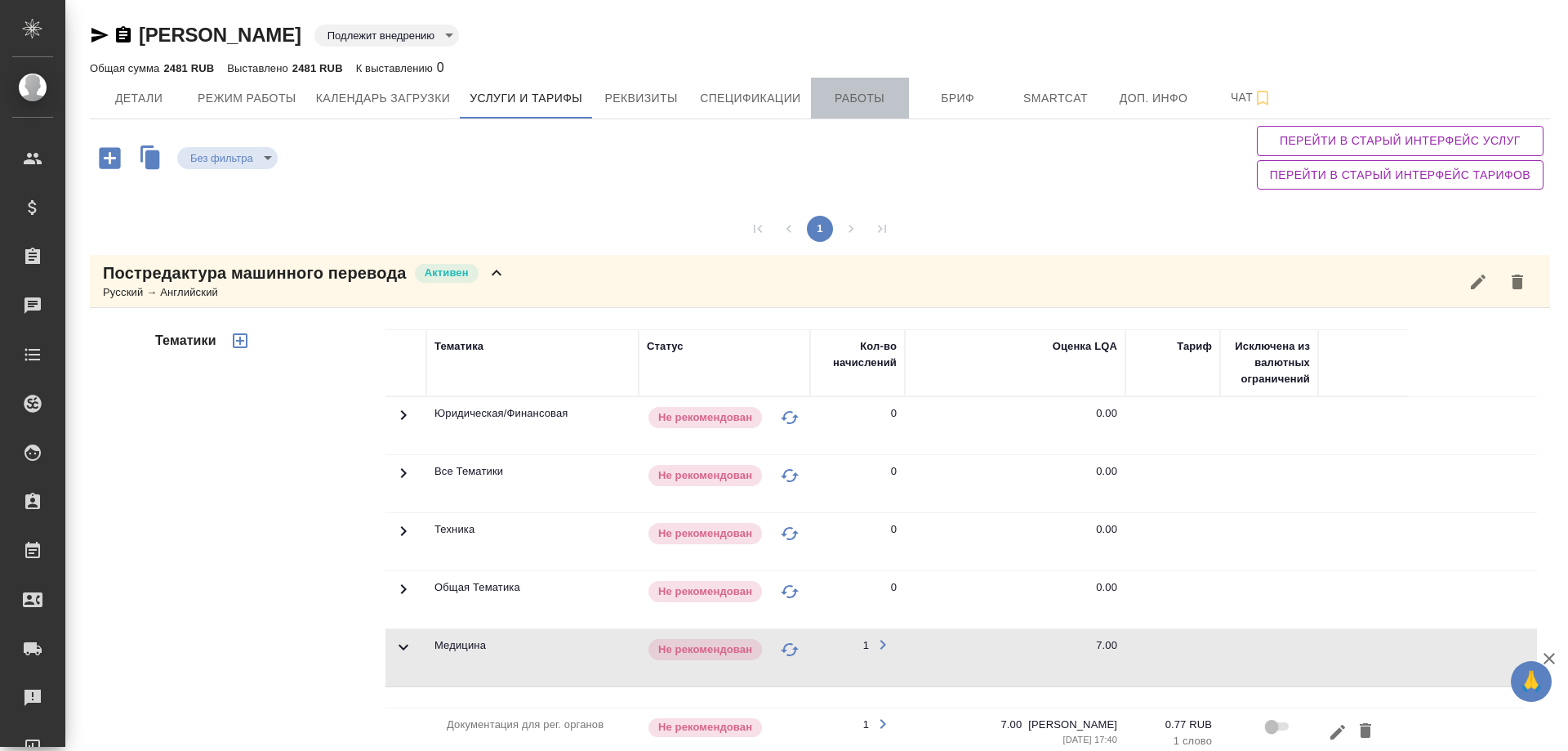
click at [854, 94] on span "Работы" at bounding box center [860, 99] width 78 height 20
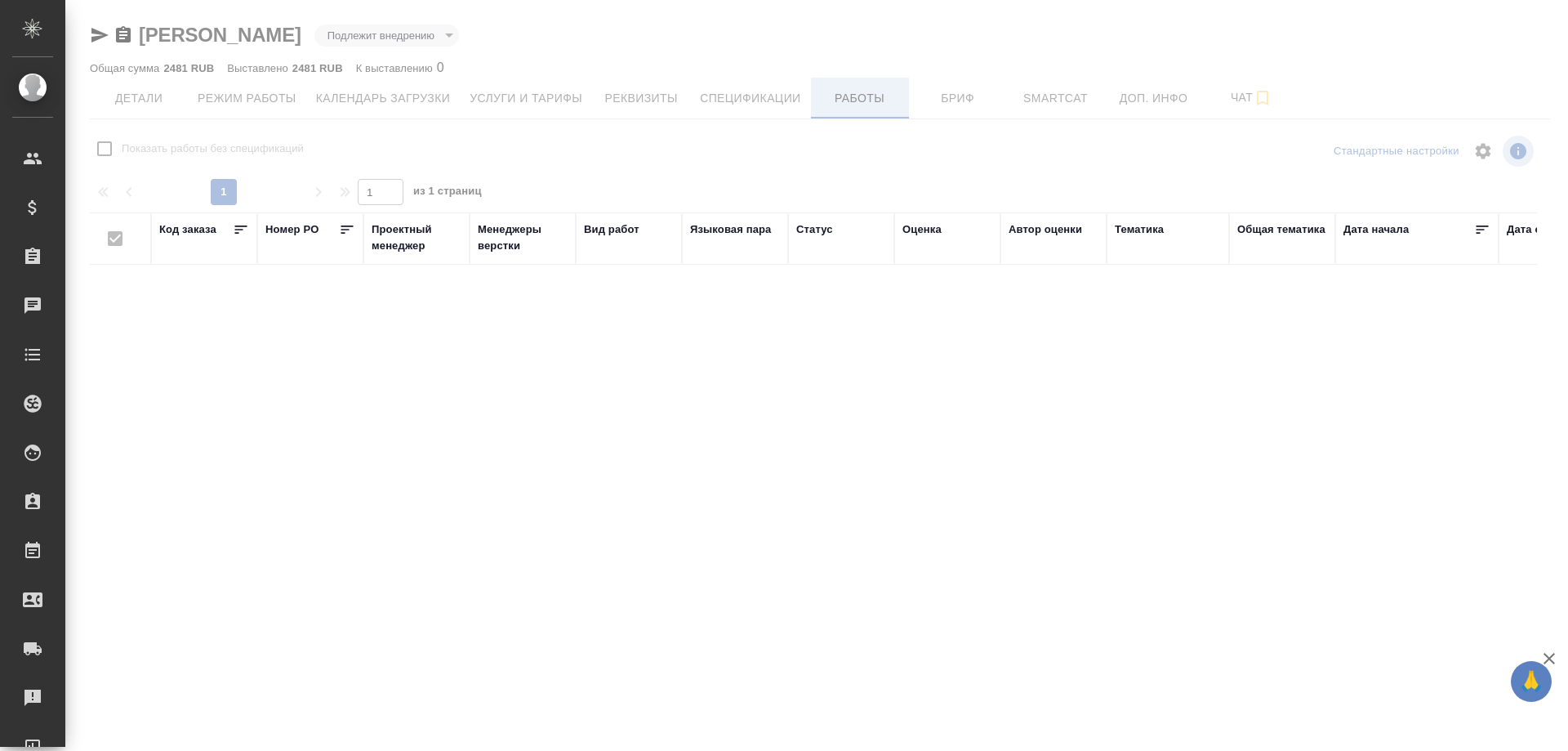
checkbox input "false"
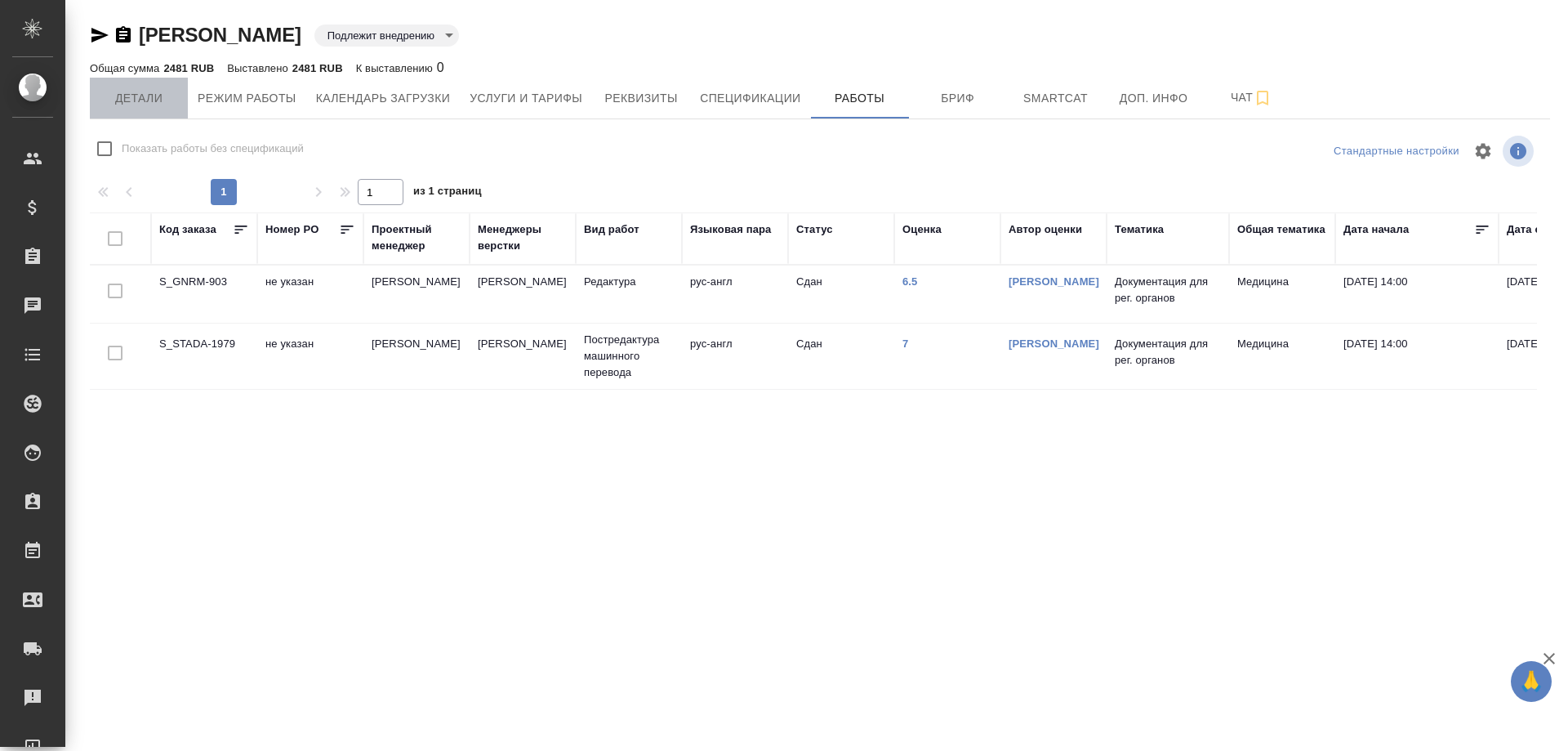
click at [141, 99] on span "Детали" at bounding box center [139, 99] width 78 height 20
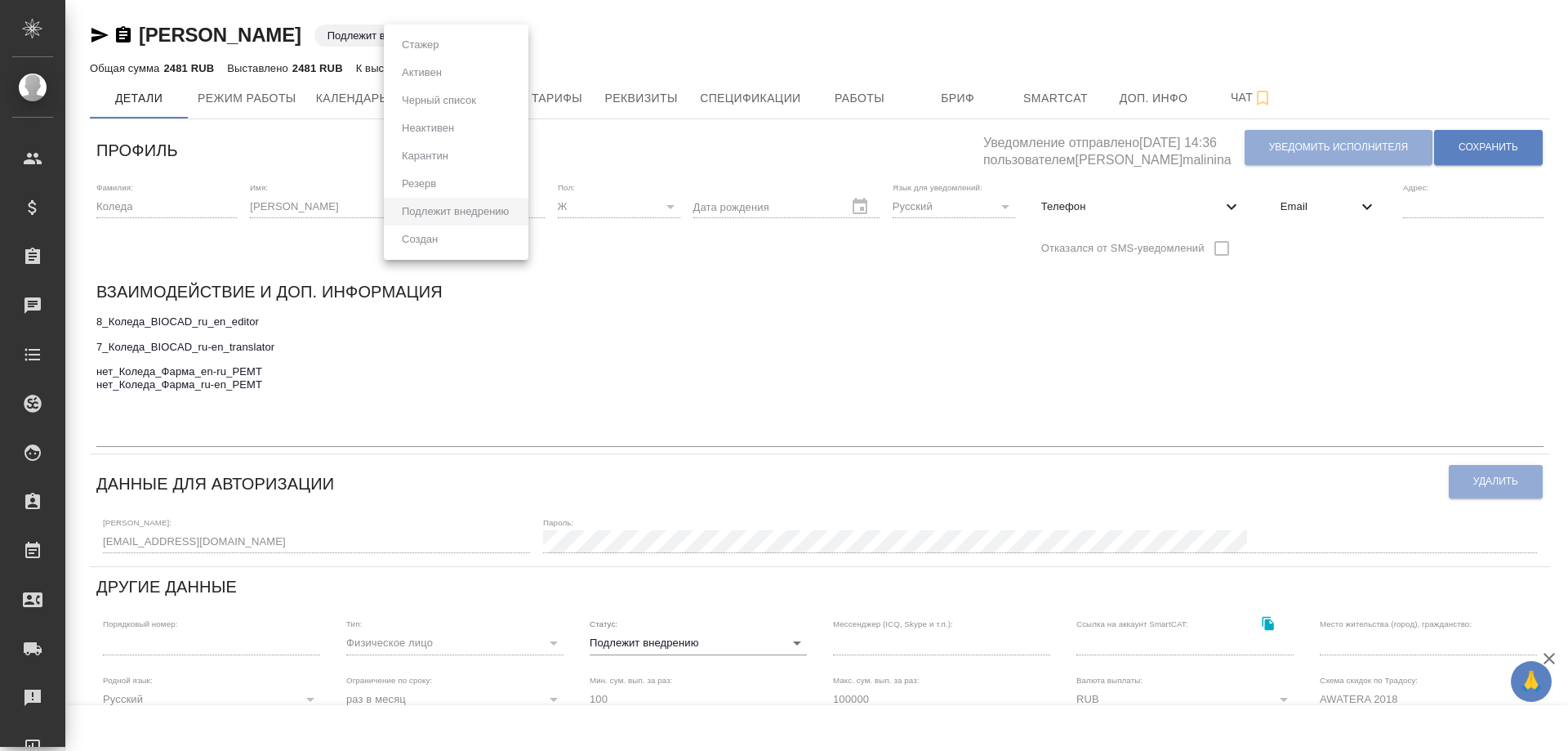
click at [517, 33] on body "🙏 .cls-1 fill:#fff; AWATERA [PERSON_NAME] Спецификации Заказы 0 Чаты Todo Проек…" at bounding box center [784, 376] width 1568 height 751
click at [791, 644] on div at bounding box center [784, 376] width 1568 height 751
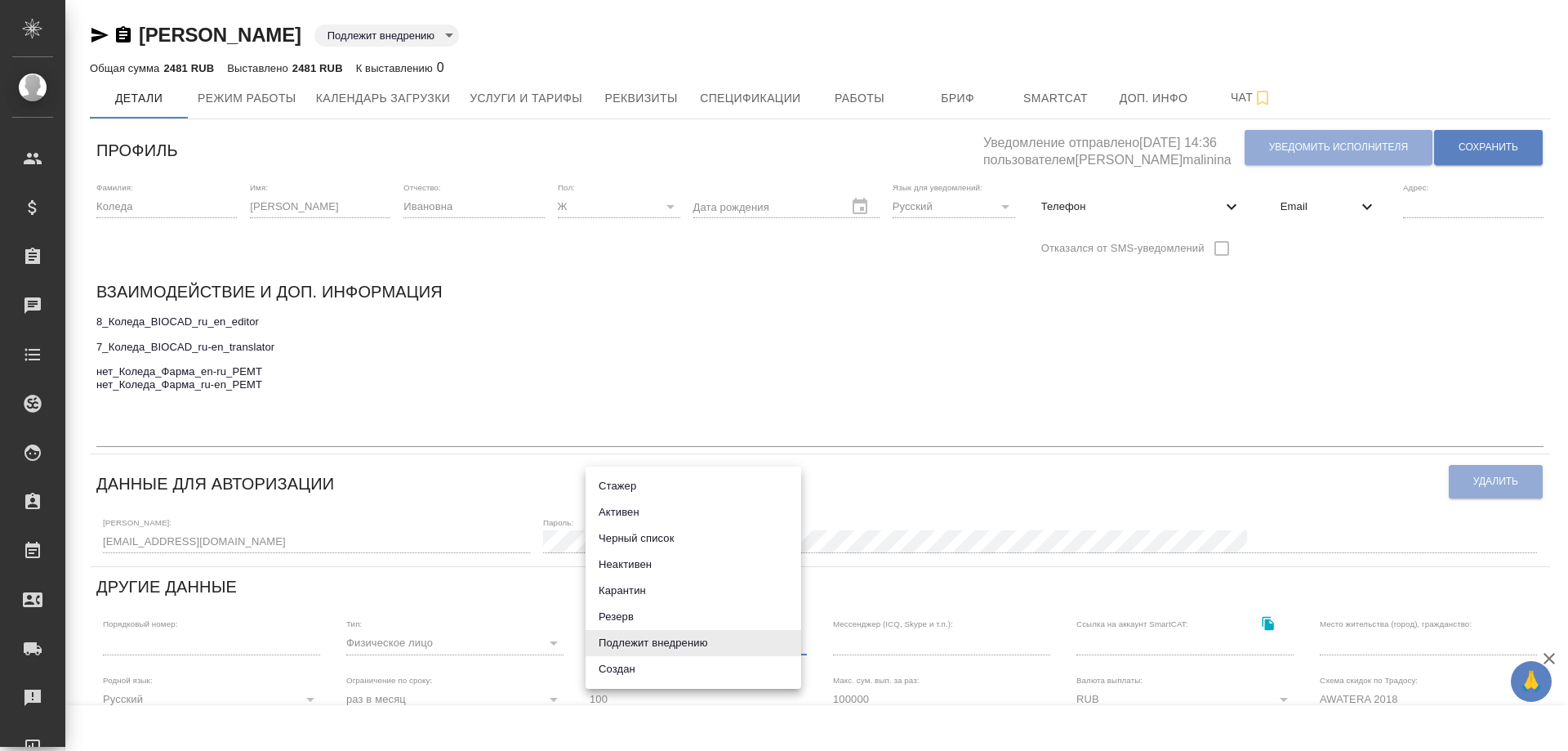
click at [790, 643] on body "🙏 .cls-1 fill:#fff; AWATERA Solovyova Elena Клиенты Спецификации Заказы 0 Чаты …" at bounding box center [784, 376] width 1568 height 751
click at [637, 566] on li "Неактивен" at bounding box center [693, 565] width 215 height 26
type input "inactive"
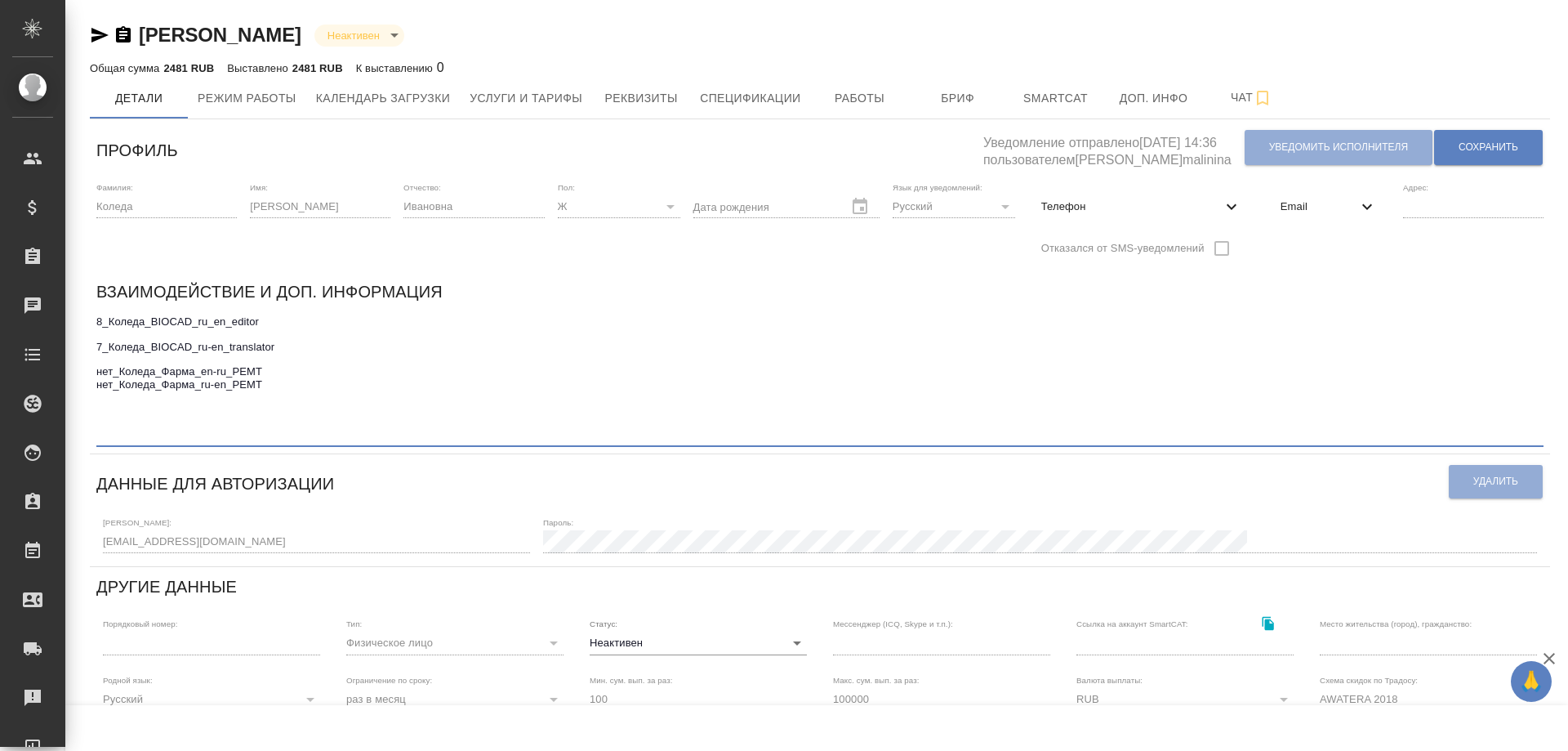
click at [282, 433] on textarea "8_Коледа_BIOCAD_ru_en_editor 7_Коледа_BIOCAD_ru-en_translator нет_Коледа_Фарма_…" at bounding box center [819, 377] width 1447 height 126
type textarea "8_Коледа_BIOCAD_ru_en_editor 7_Коледа_BIOCAD_ru-en_translator нет_Коледа_Фарма_…"
click at [1489, 150] on span "Сохранить" at bounding box center [1489, 147] width 60 height 14
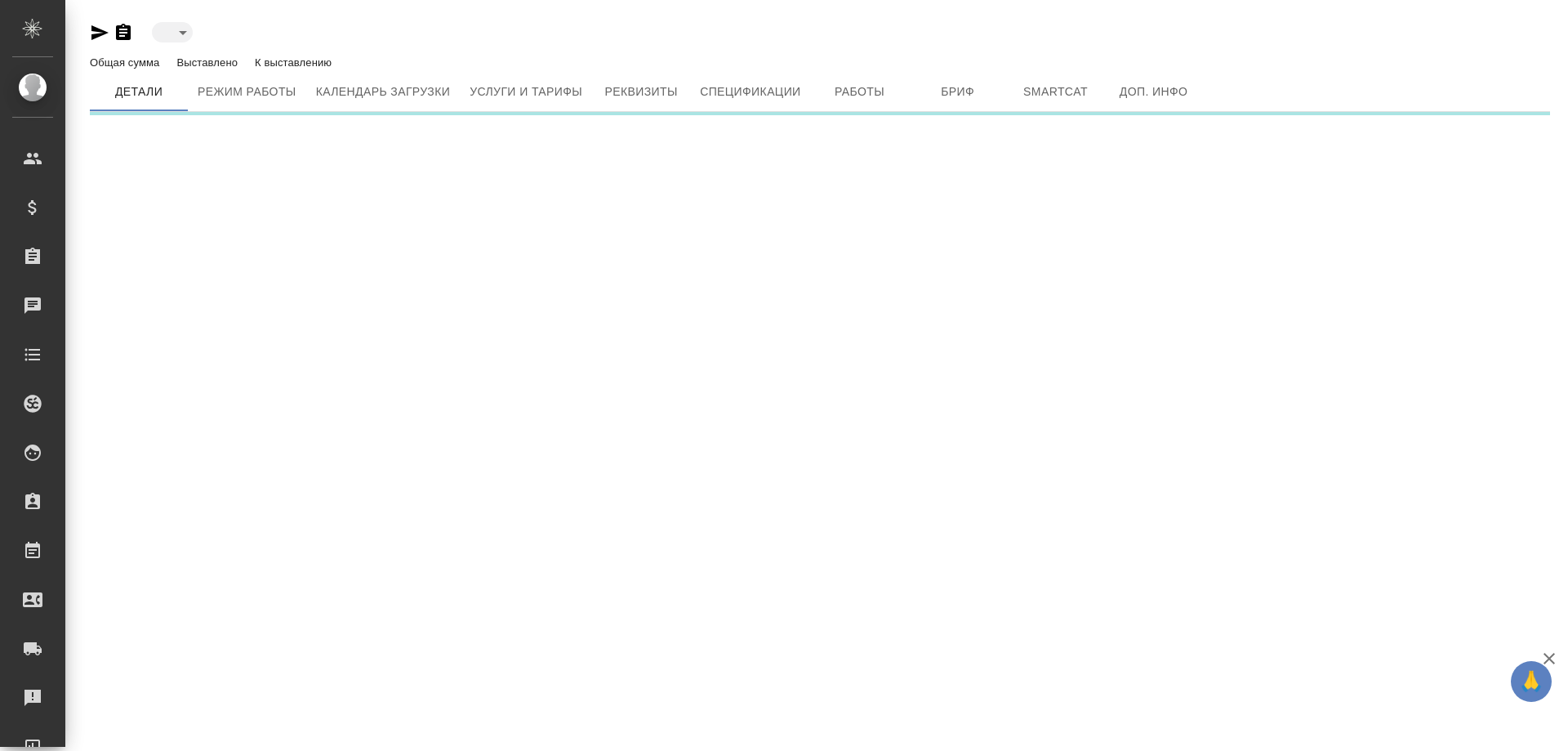
type input "toBeImplemented"
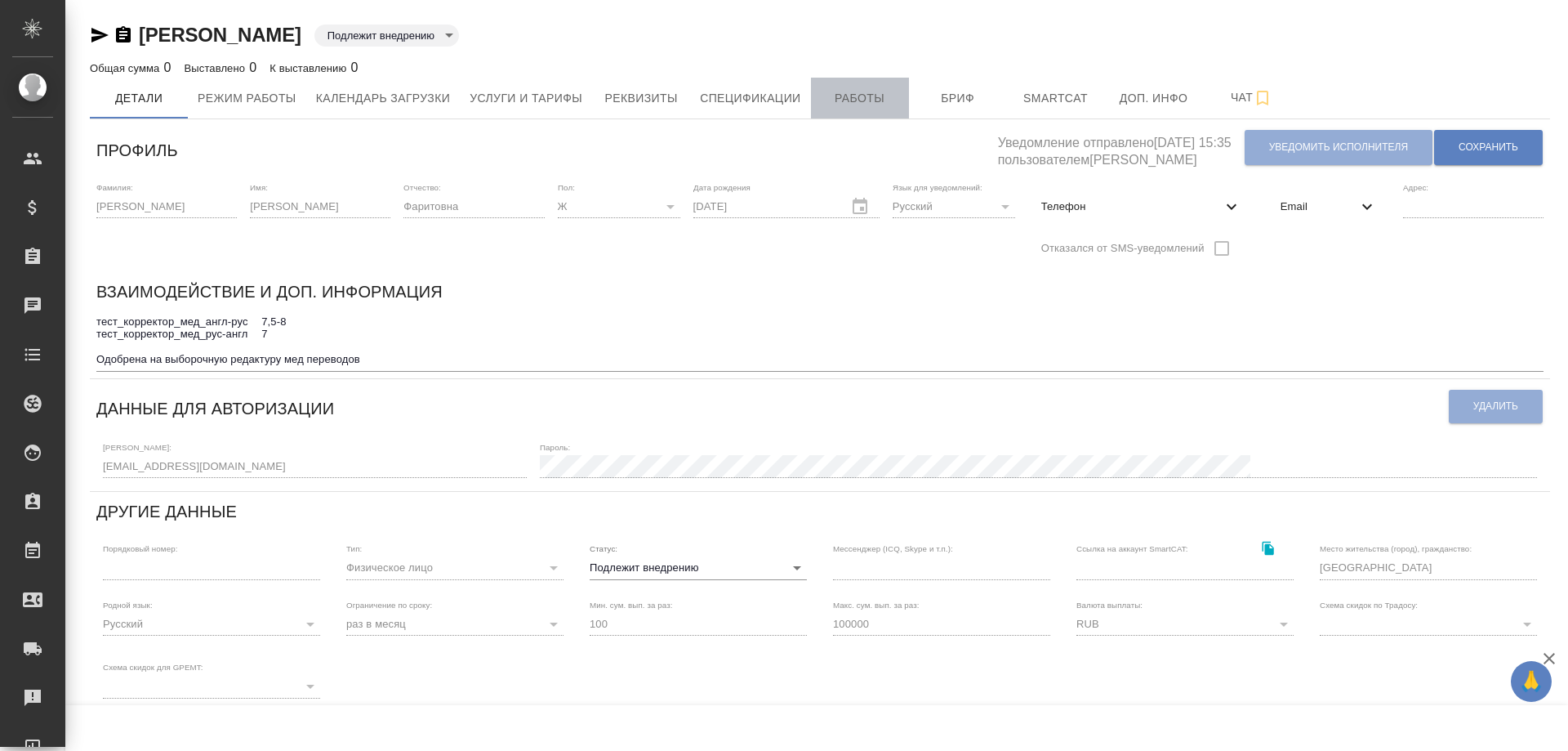
click at [873, 93] on span "Работы" at bounding box center [860, 99] width 78 height 20
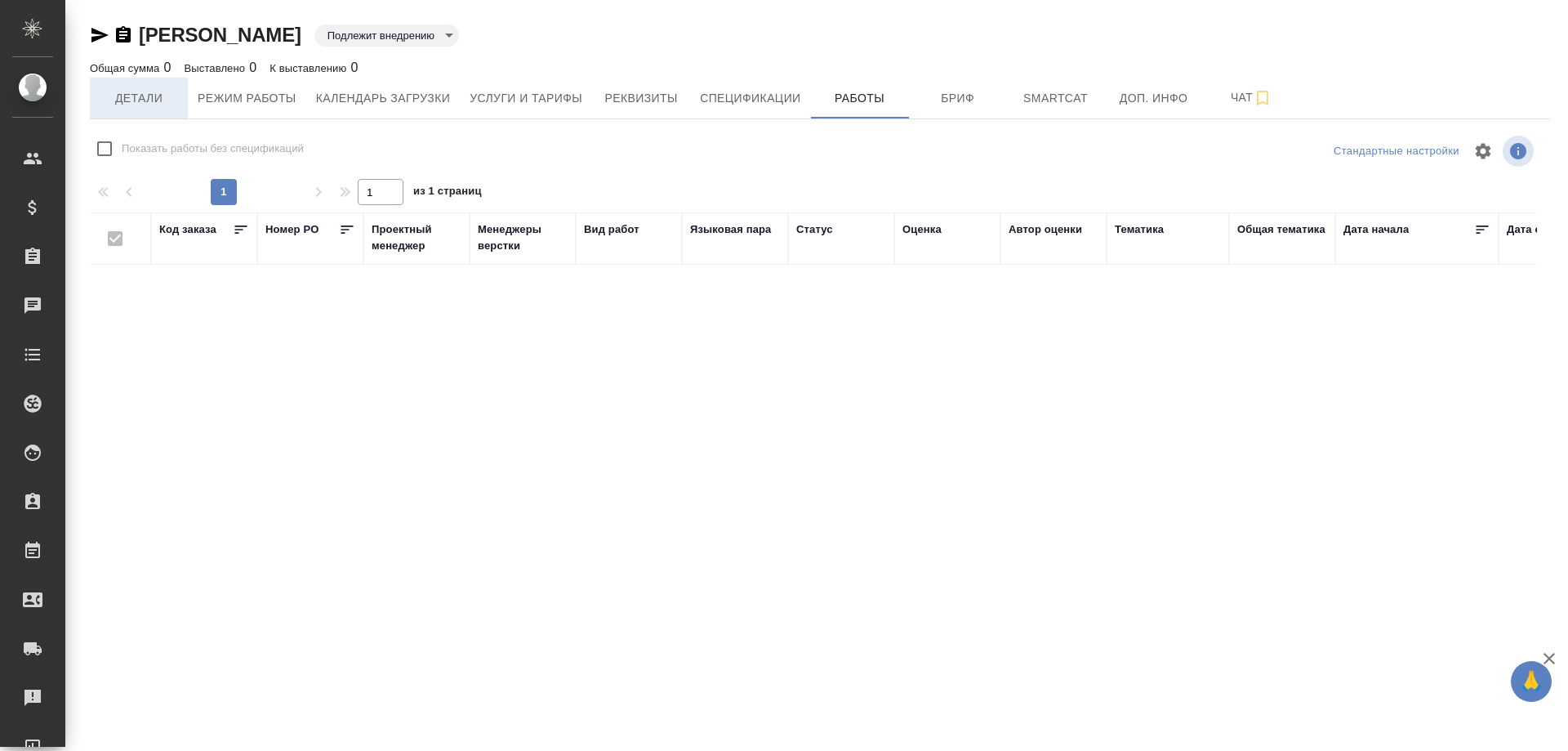
click at [144, 102] on span "Детали" at bounding box center [139, 99] width 78 height 20
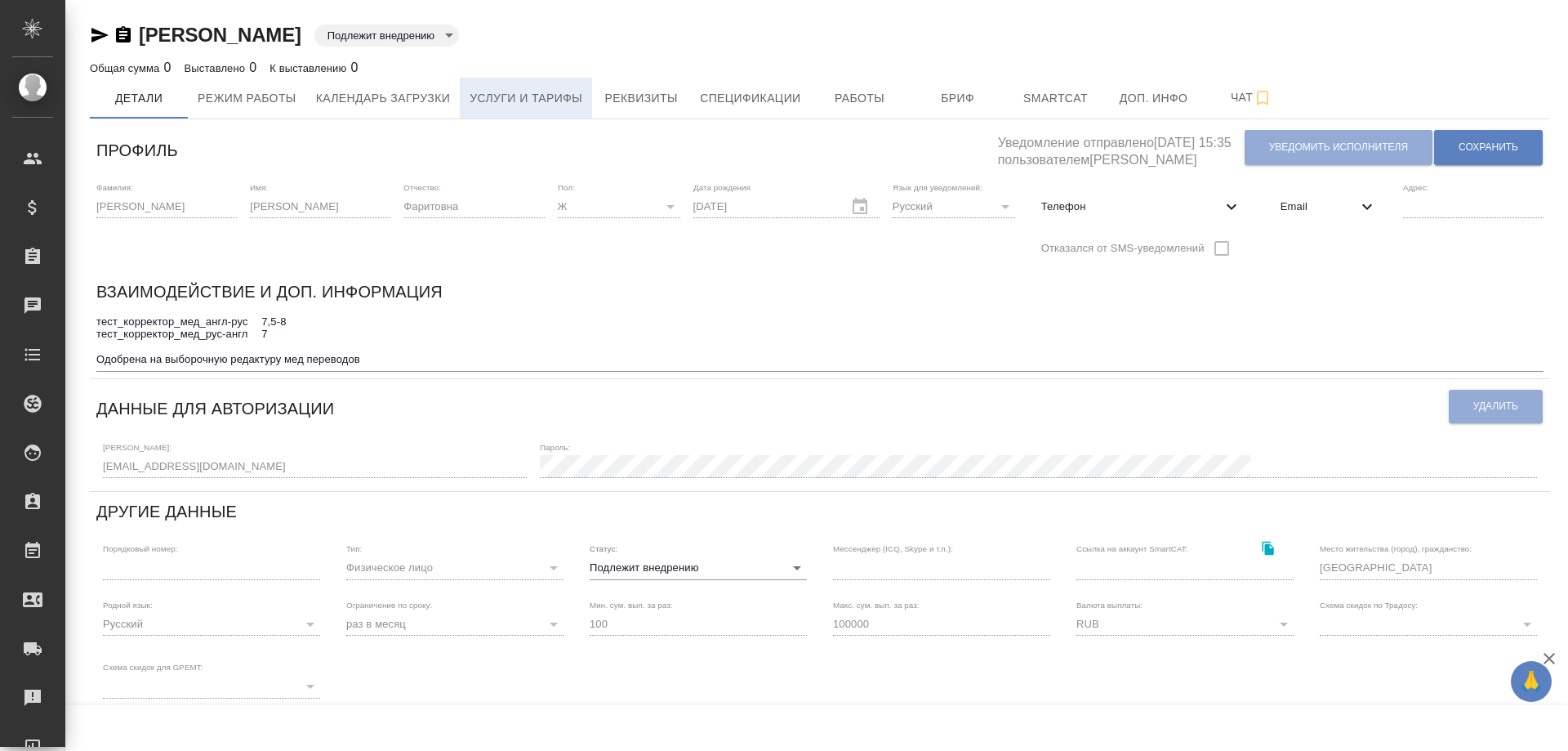
click at [494, 93] on span "Услуги и тарифы" at bounding box center [525, 99] width 113 height 20
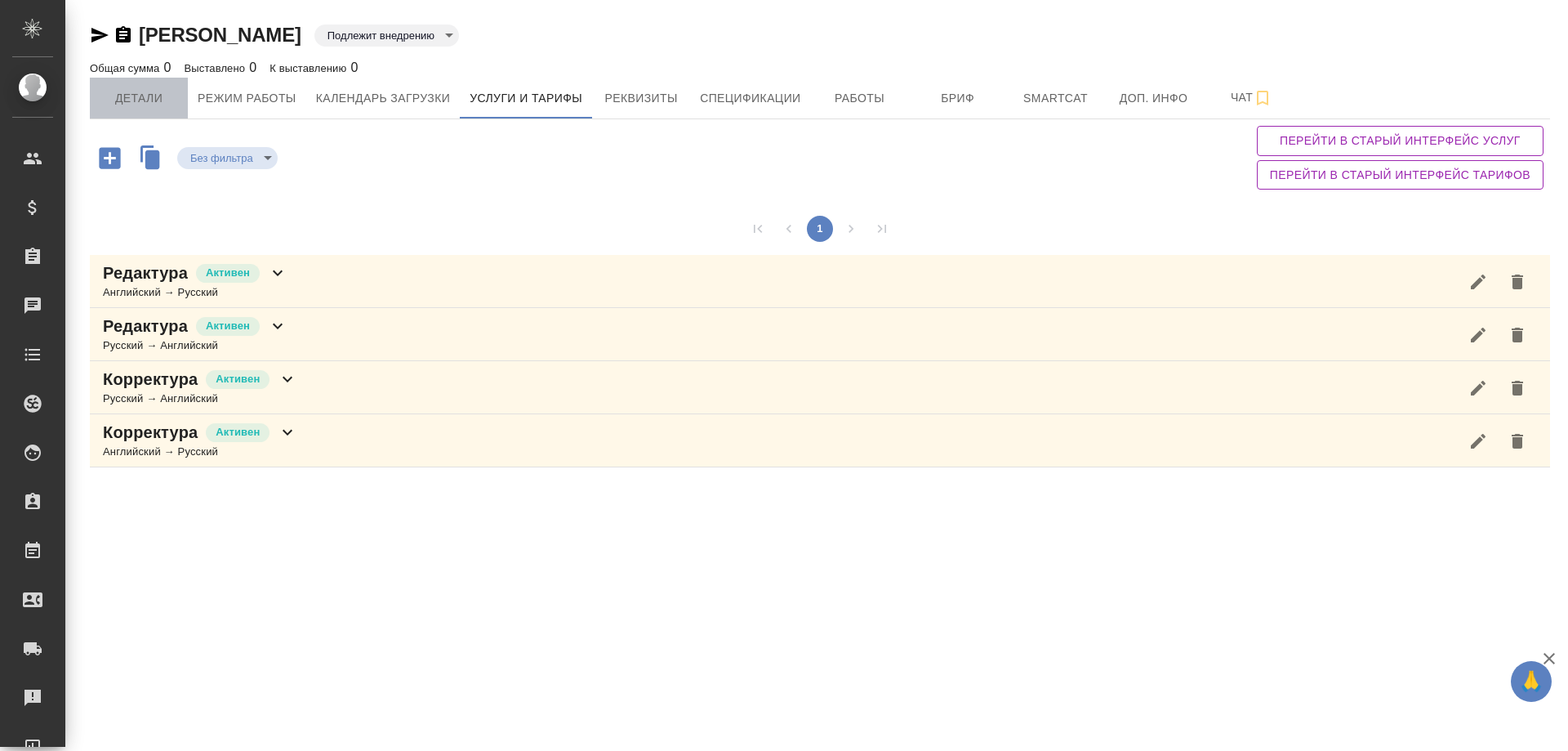
click at [137, 101] on span "Детали" at bounding box center [139, 99] width 78 height 20
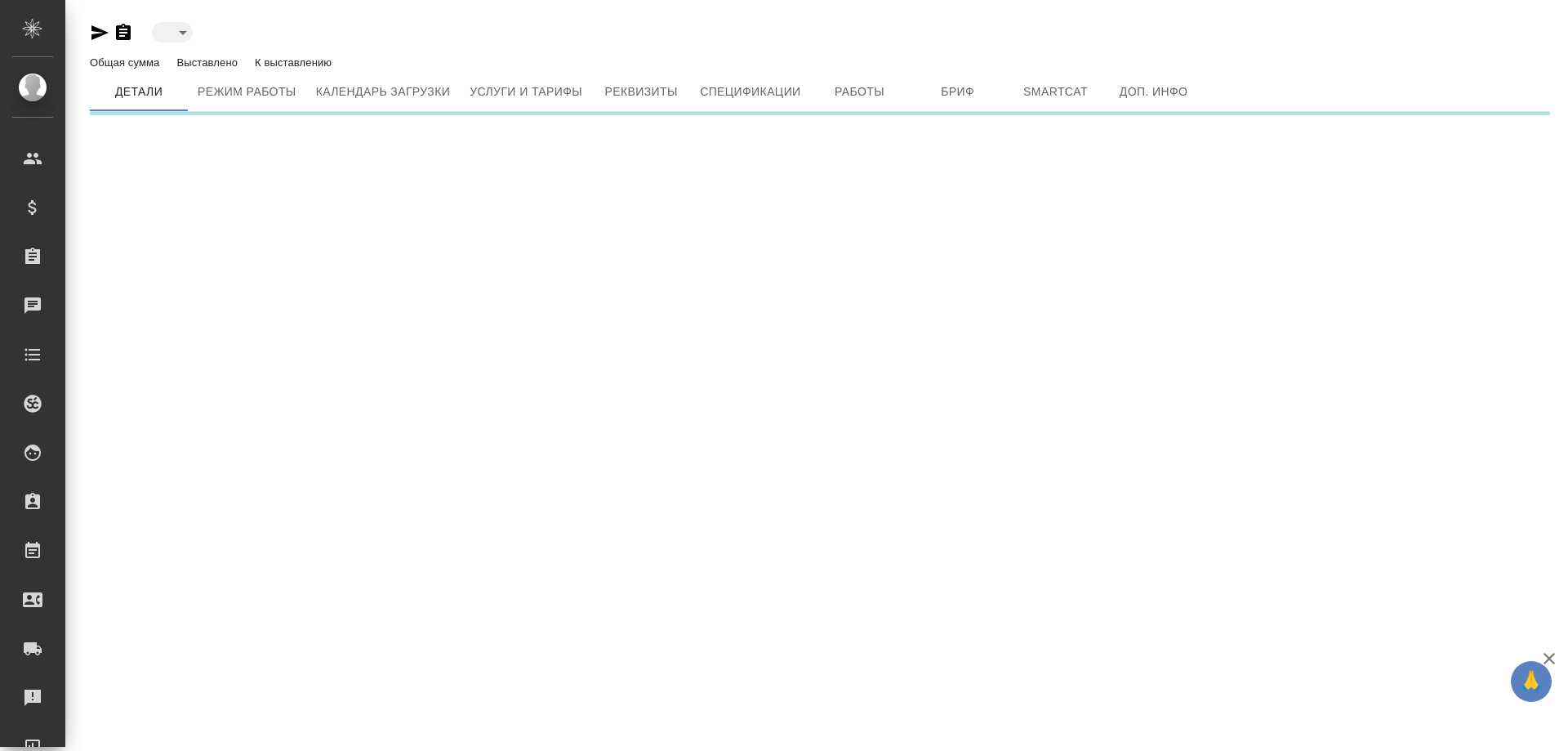
type input "toBeImplemented"
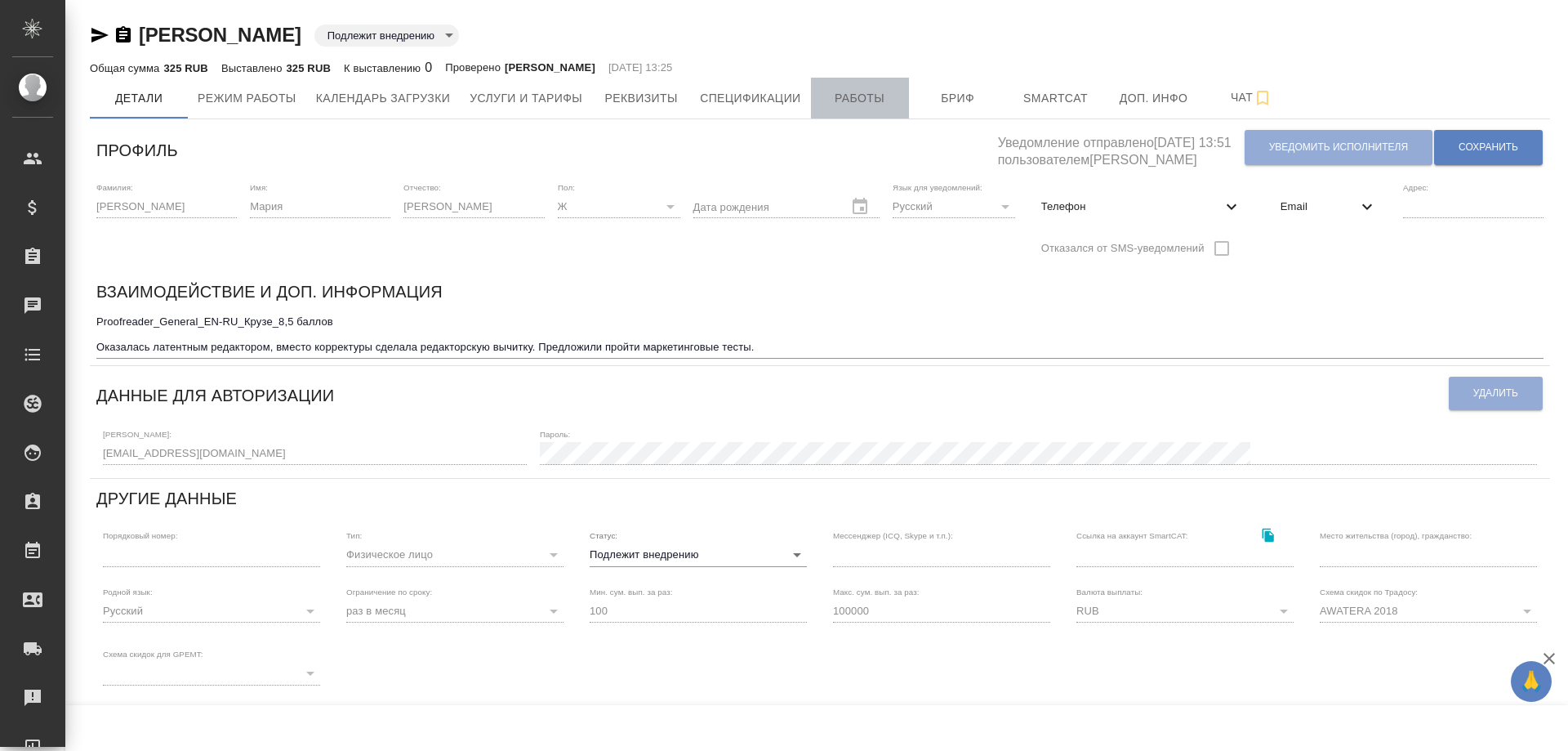
click at [884, 102] on span "Работы" at bounding box center [860, 99] width 78 height 20
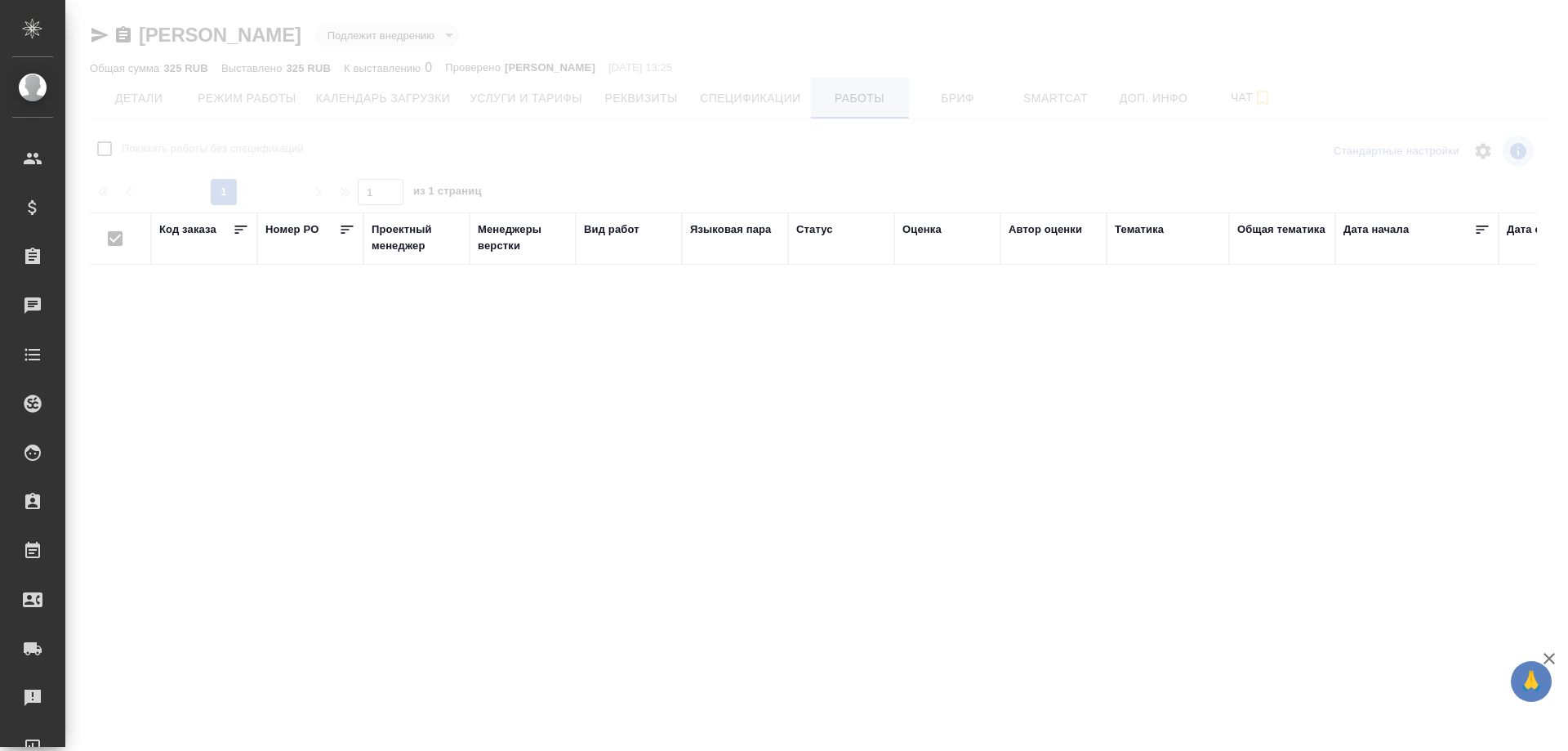
checkbox input "false"
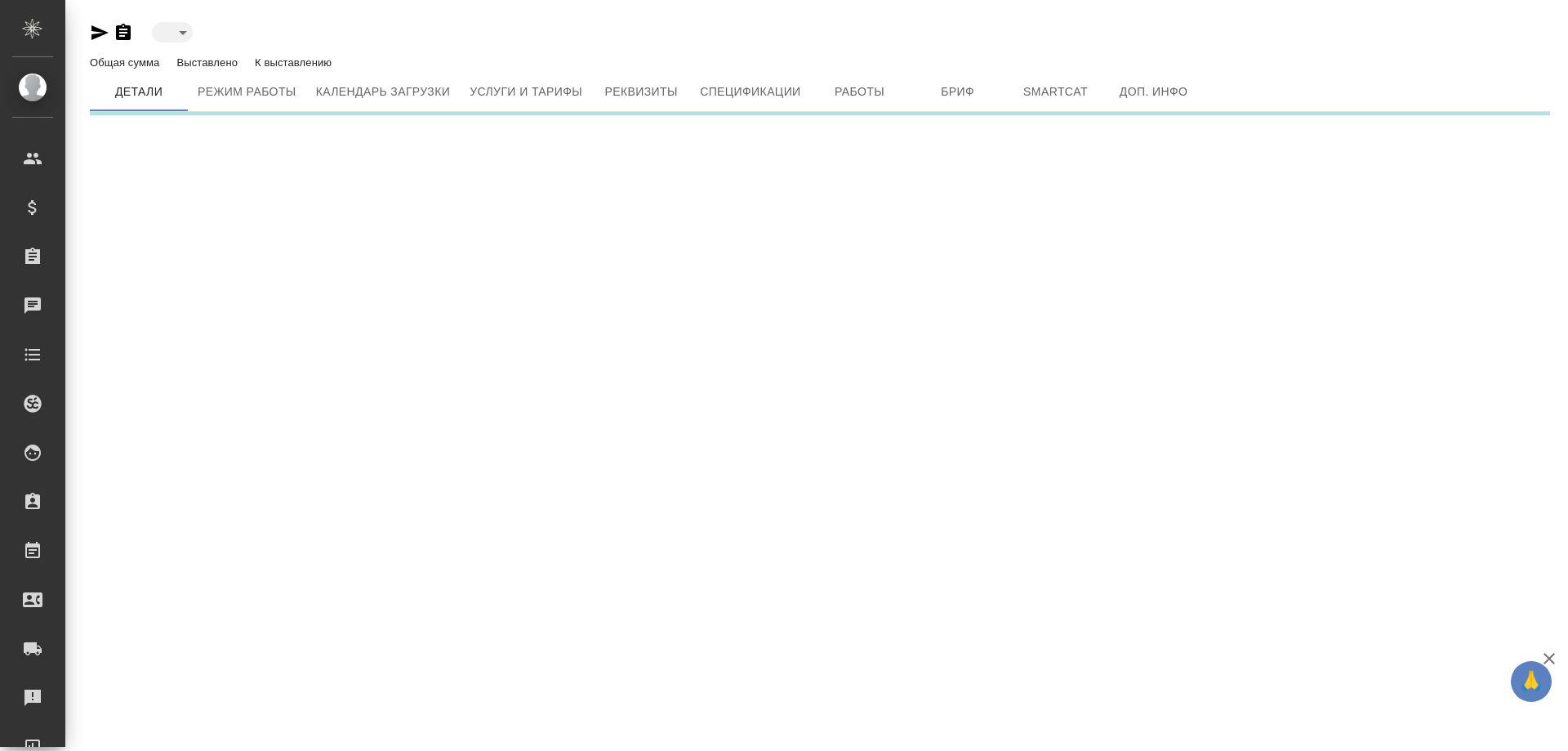
type input "toBeImplemented"
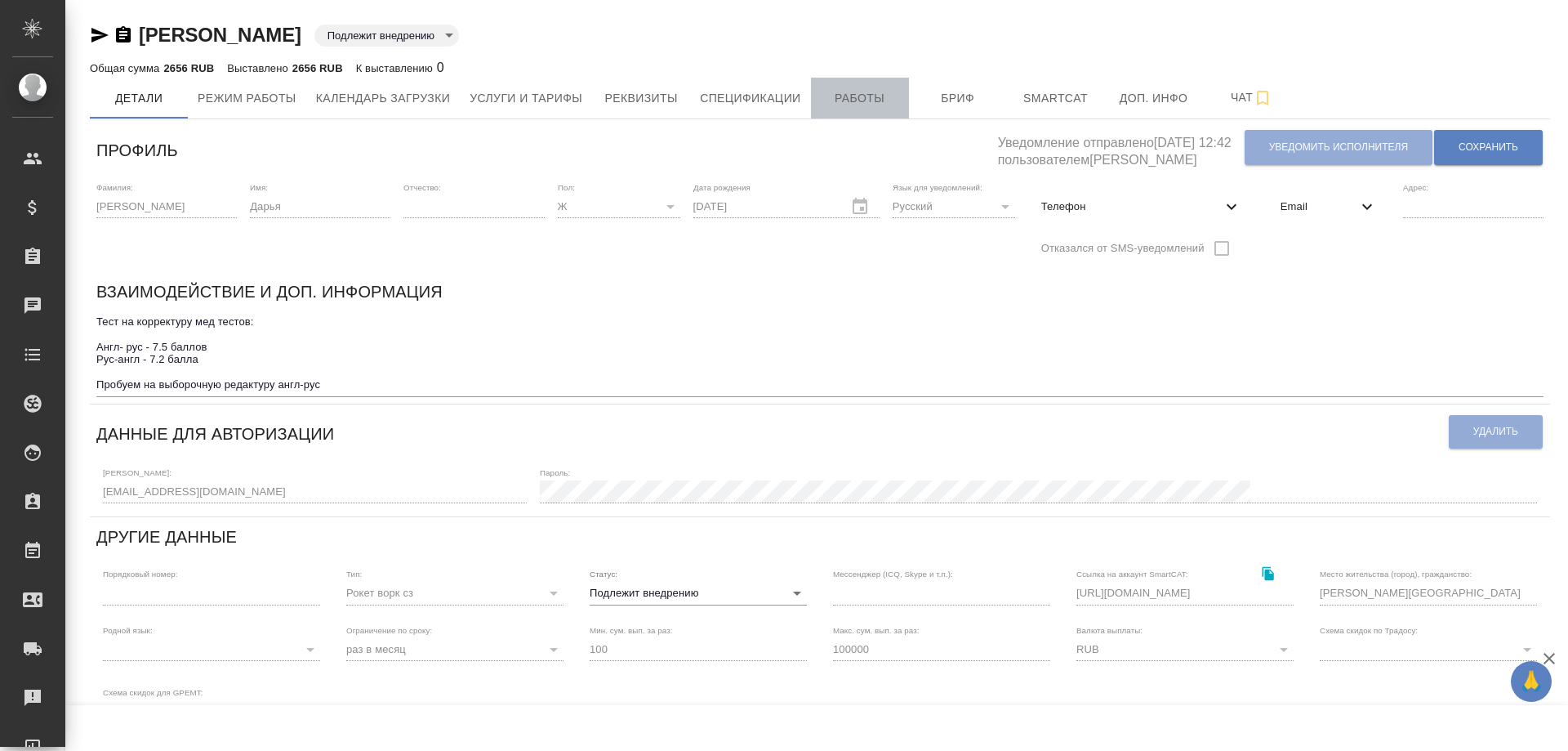
click at [859, 100] on span "Работы" at bounding box center [860, 99] width 78 height 20
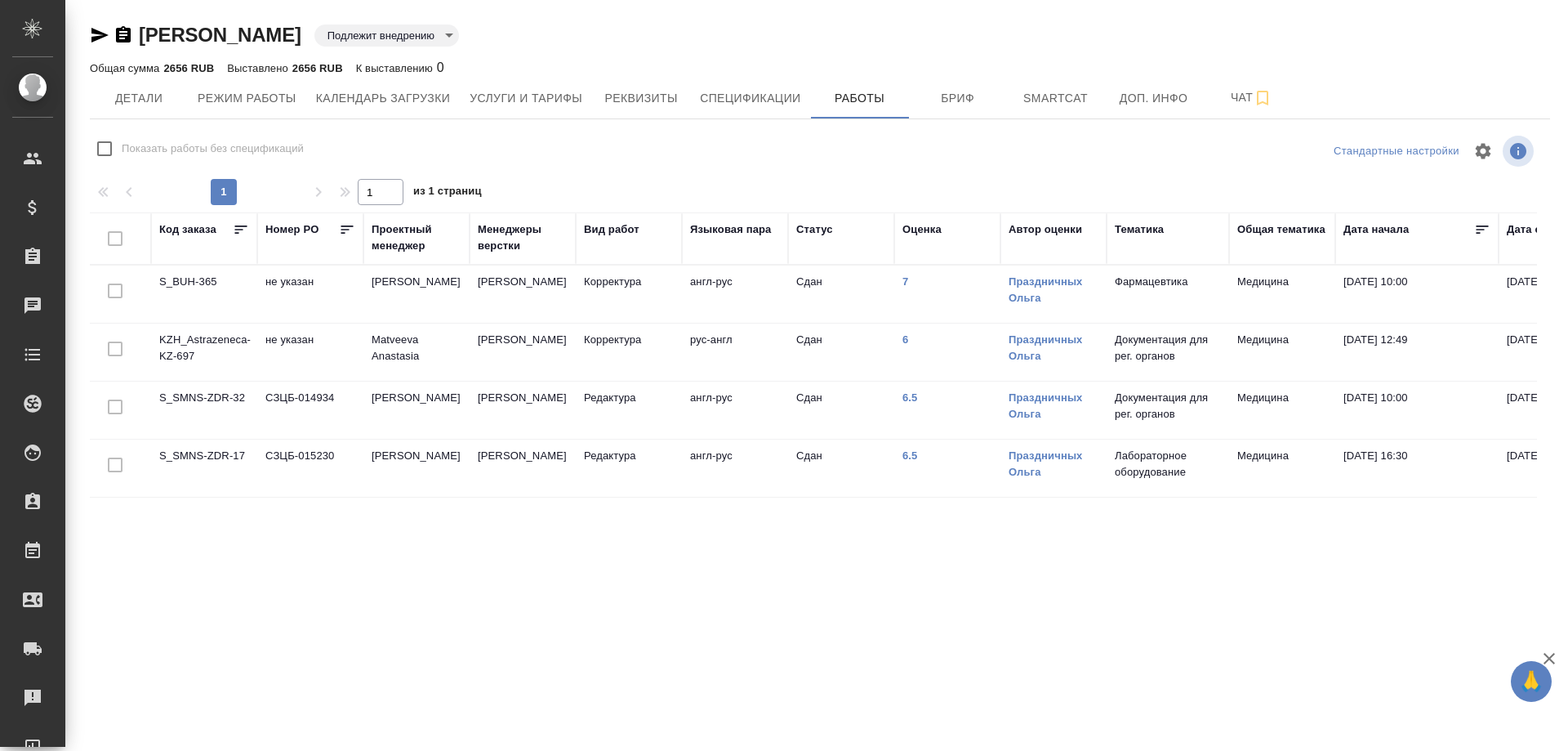
checkbox input "false"
click at [143, 102] on span "Детали" at bounding box center [139, 99] width 78 height 20
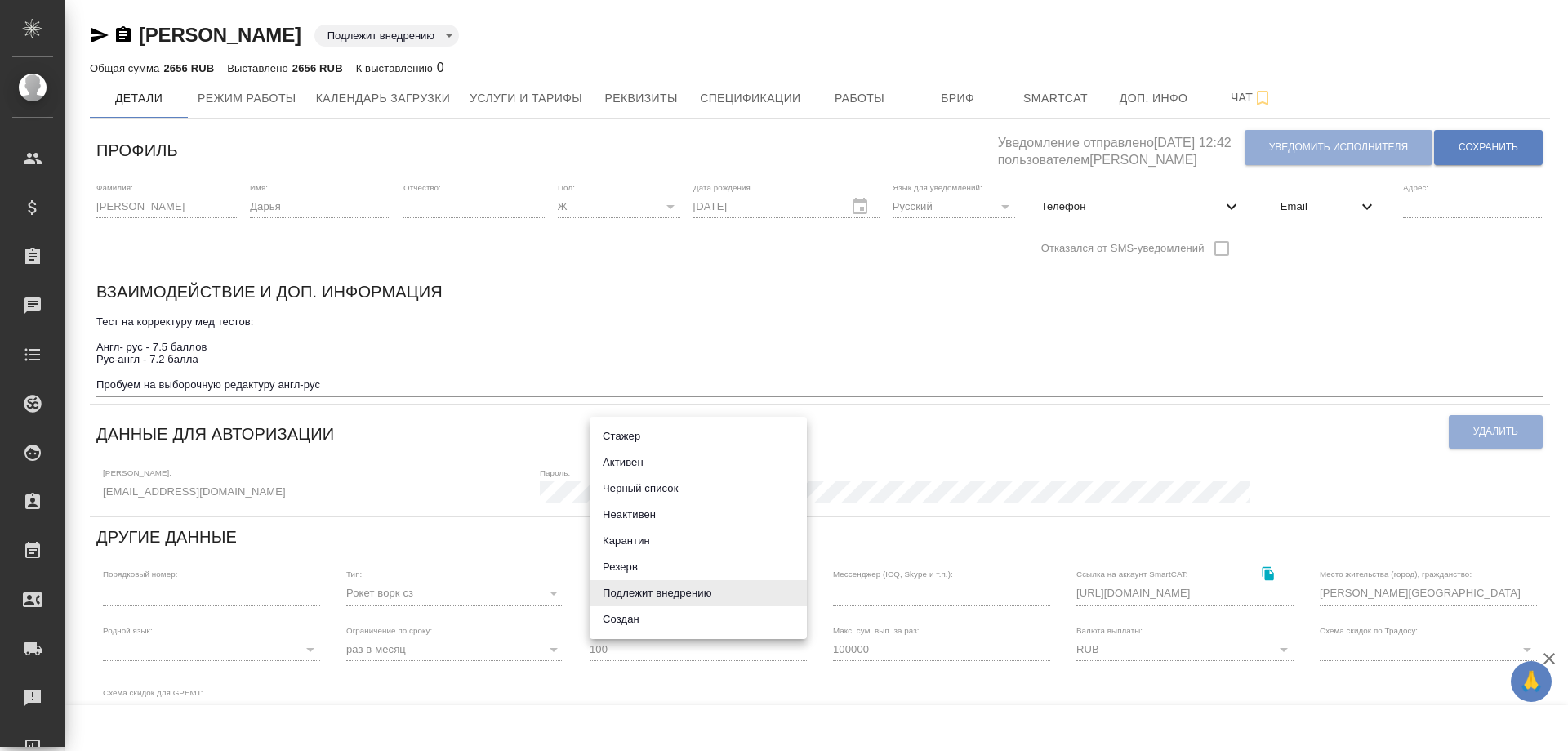
click at [793, 598] on body "🙏 .cls-1 fill:#fff; AWATERA Solovyova Elena Клиенты Спецификации Заказы 0 Чаты …" at bounding box center [784, 376] width 1568 height 751
click at [633, 462] on li "Активен" at bounding box center [698, 462] width 217 height 26
type input "active"
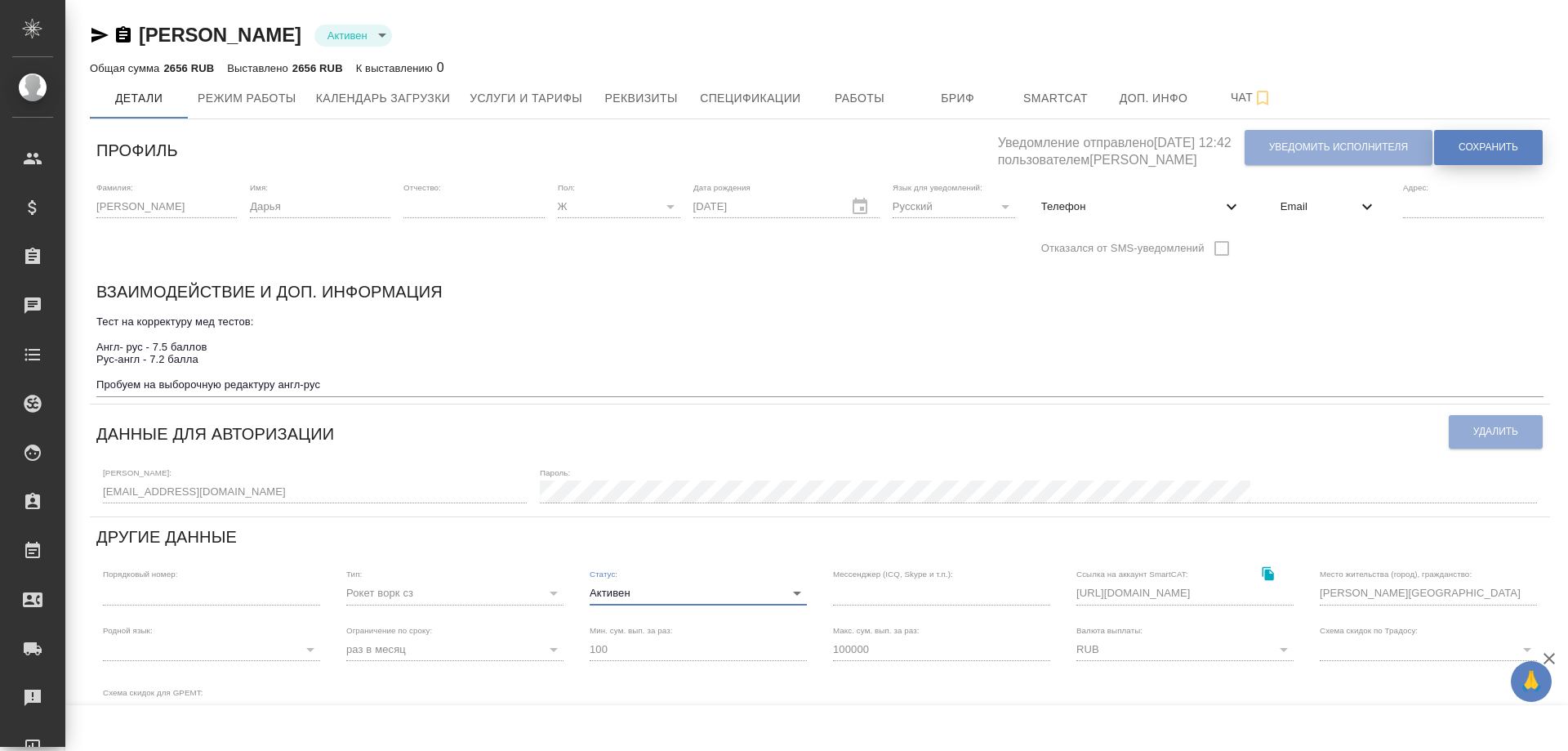
click at [1480, 143] on span "Сохранить" at bounding box center [1489, 147] width 60 height 14
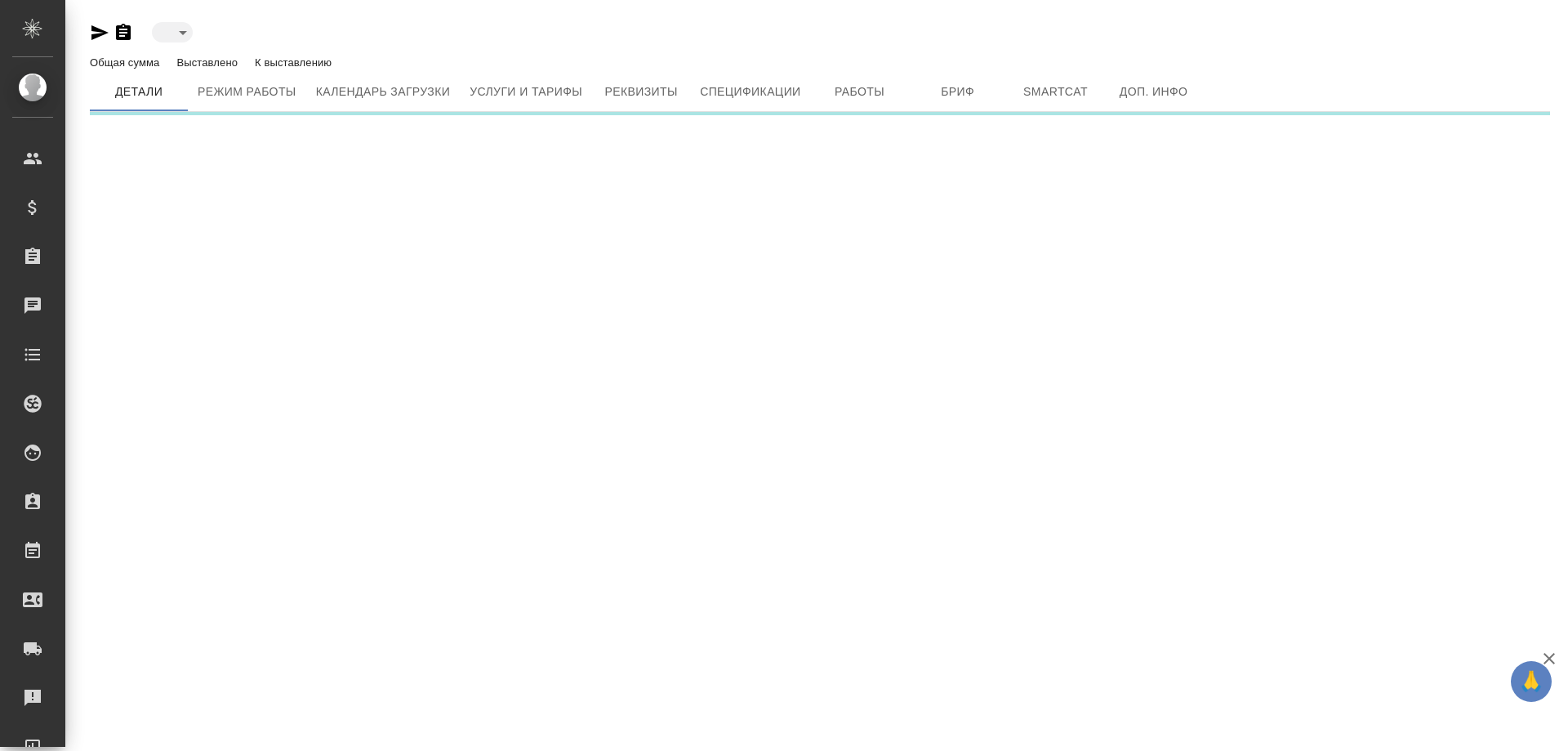
type input "toBeImplemented"
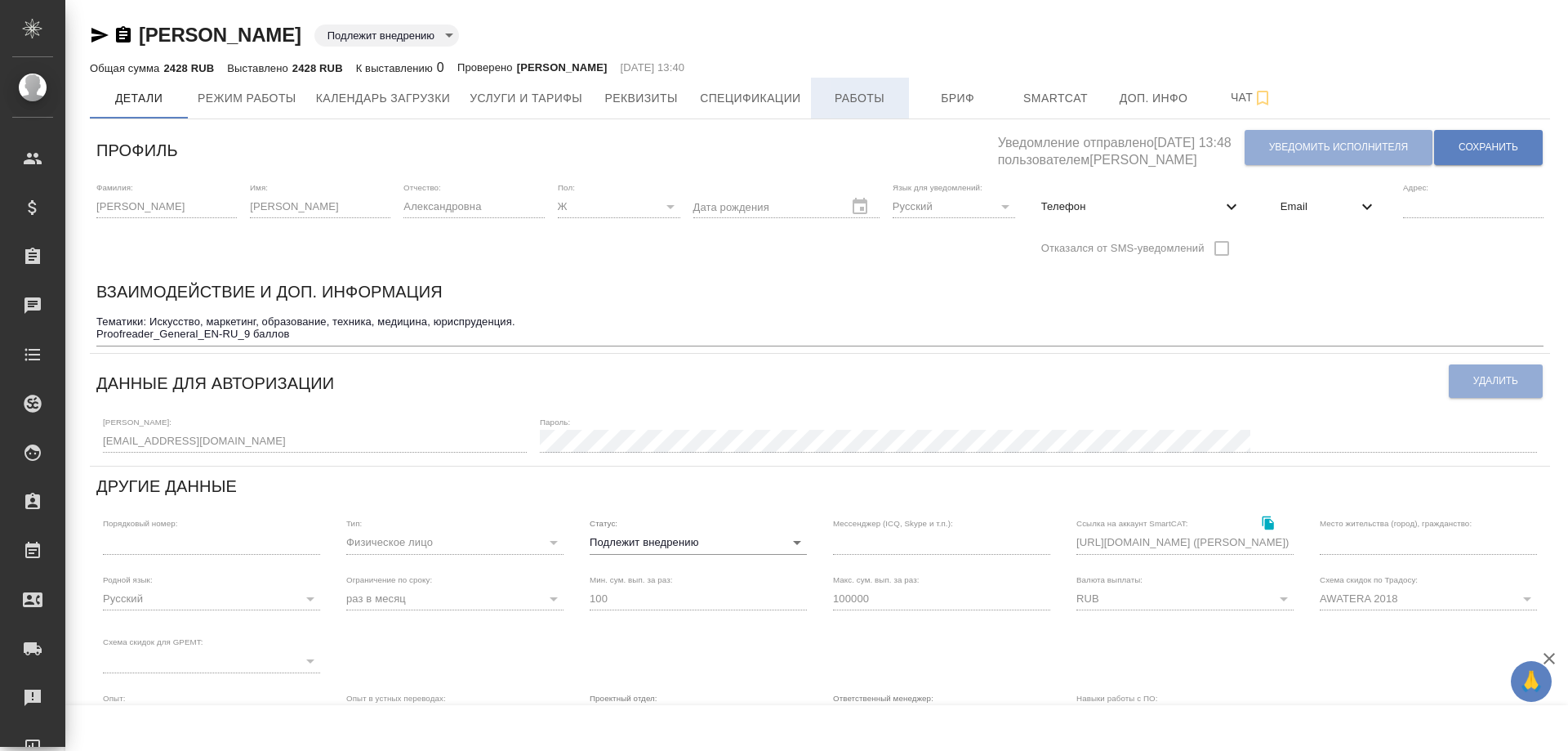
click at [873, 91] on span "Работы" at bounding box center [860, 99] width 78 height 20
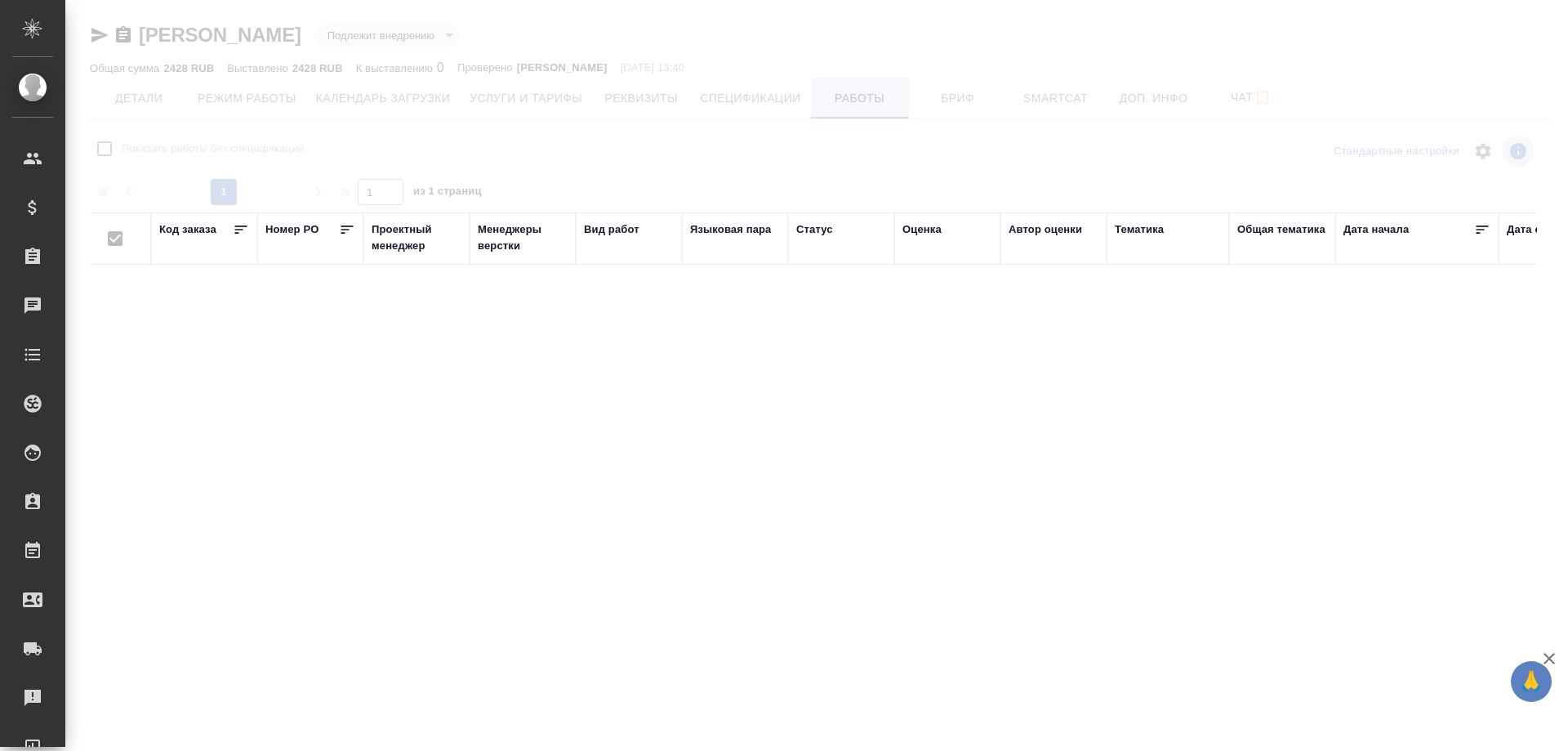
checkbox input "false"
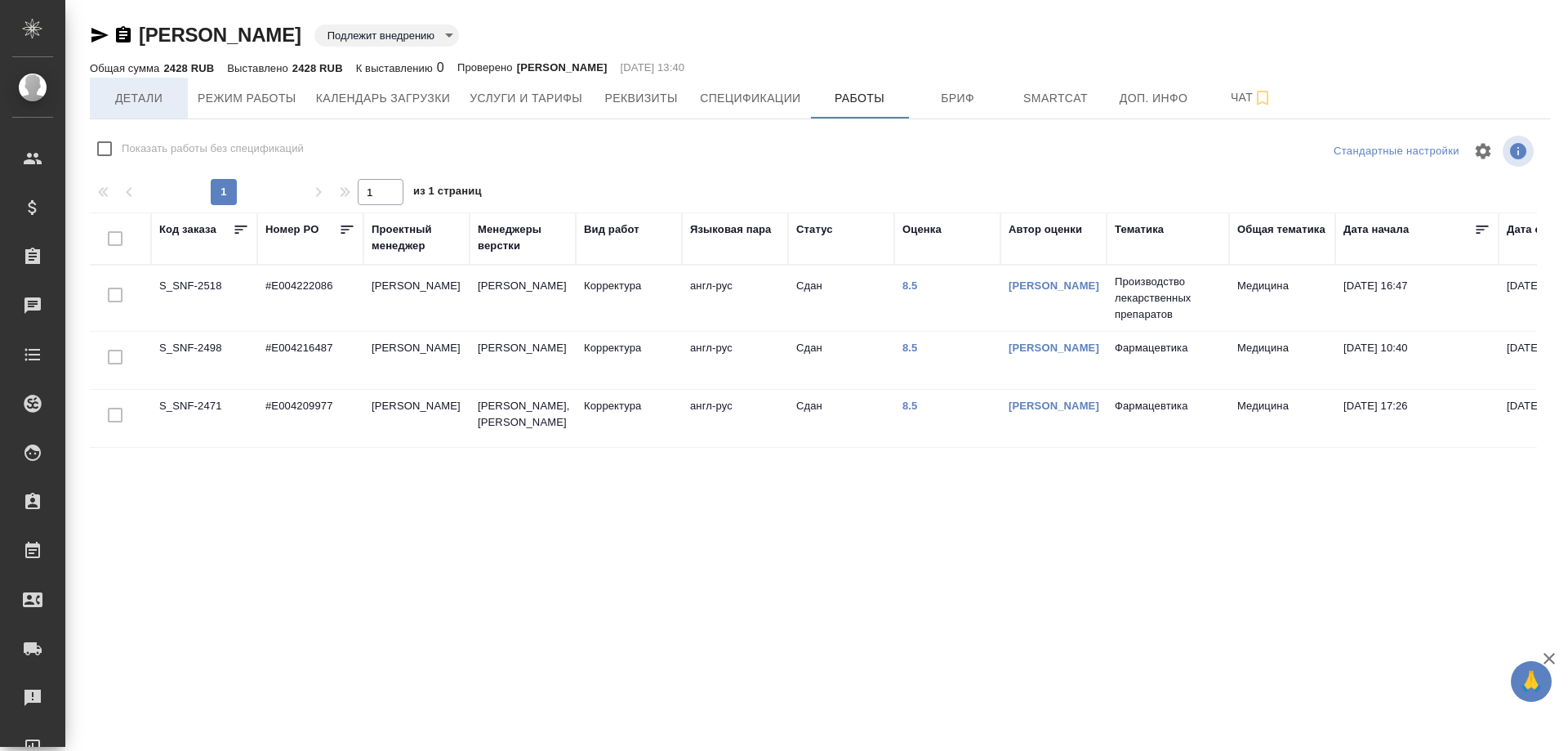
click at [138, 98] on span "Детали" at bounding box center [139, 99] width 78 height 20
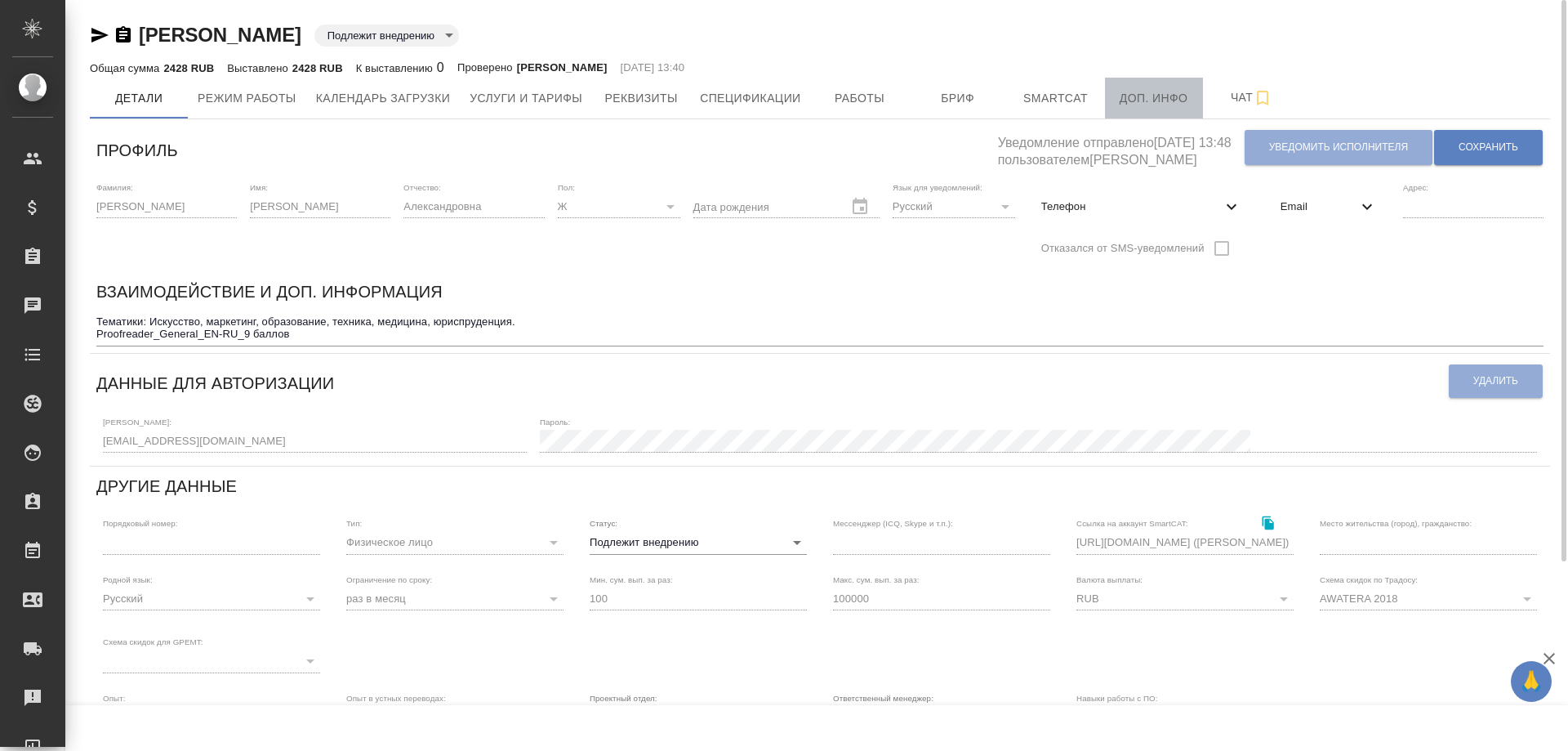
click at [1146, 96] on span "Доп. инфо" at bounding box center [1154, 99] width 78 height 20
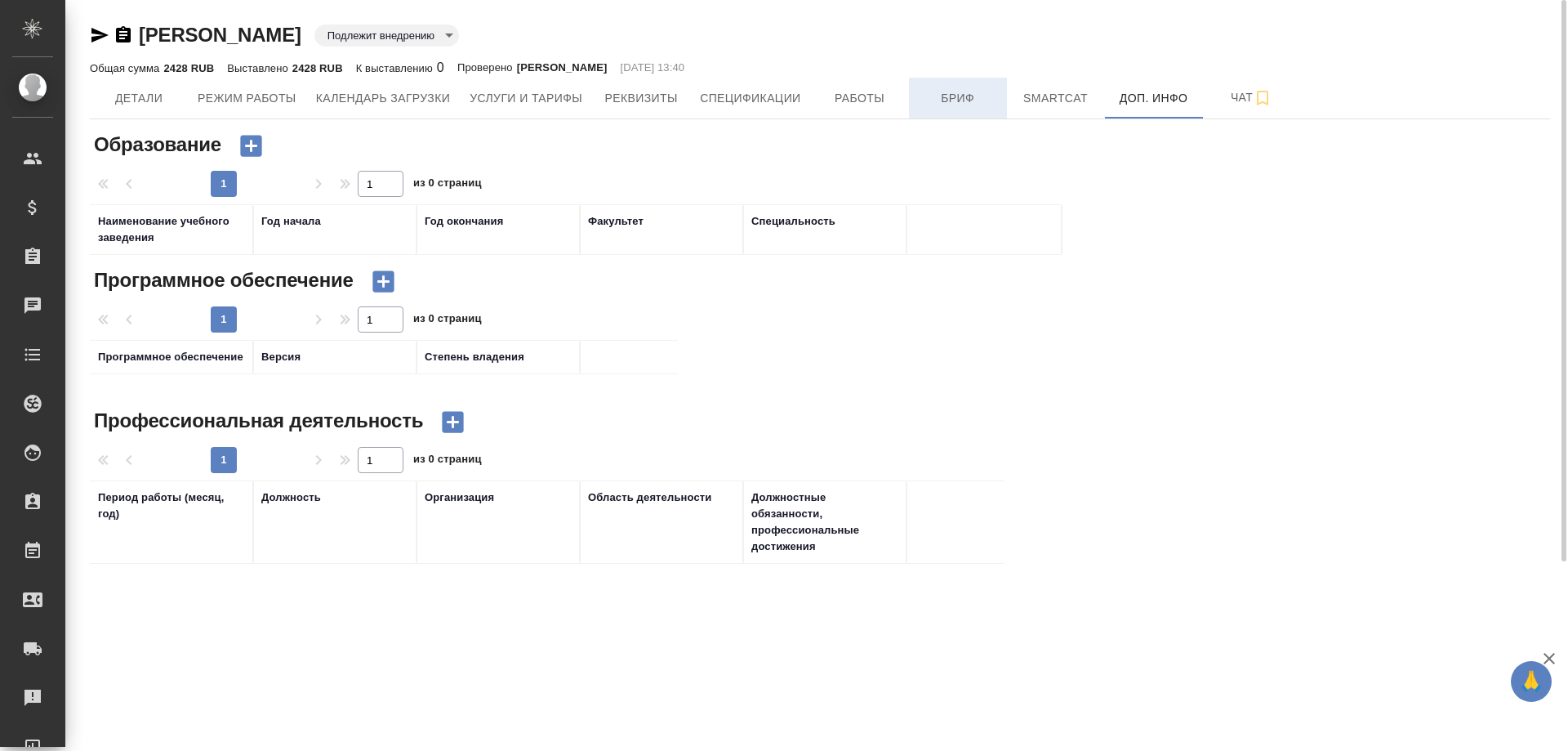
click at [961, 93] on span "Бриф" at bounding box center [958, 99] width 78 height 20
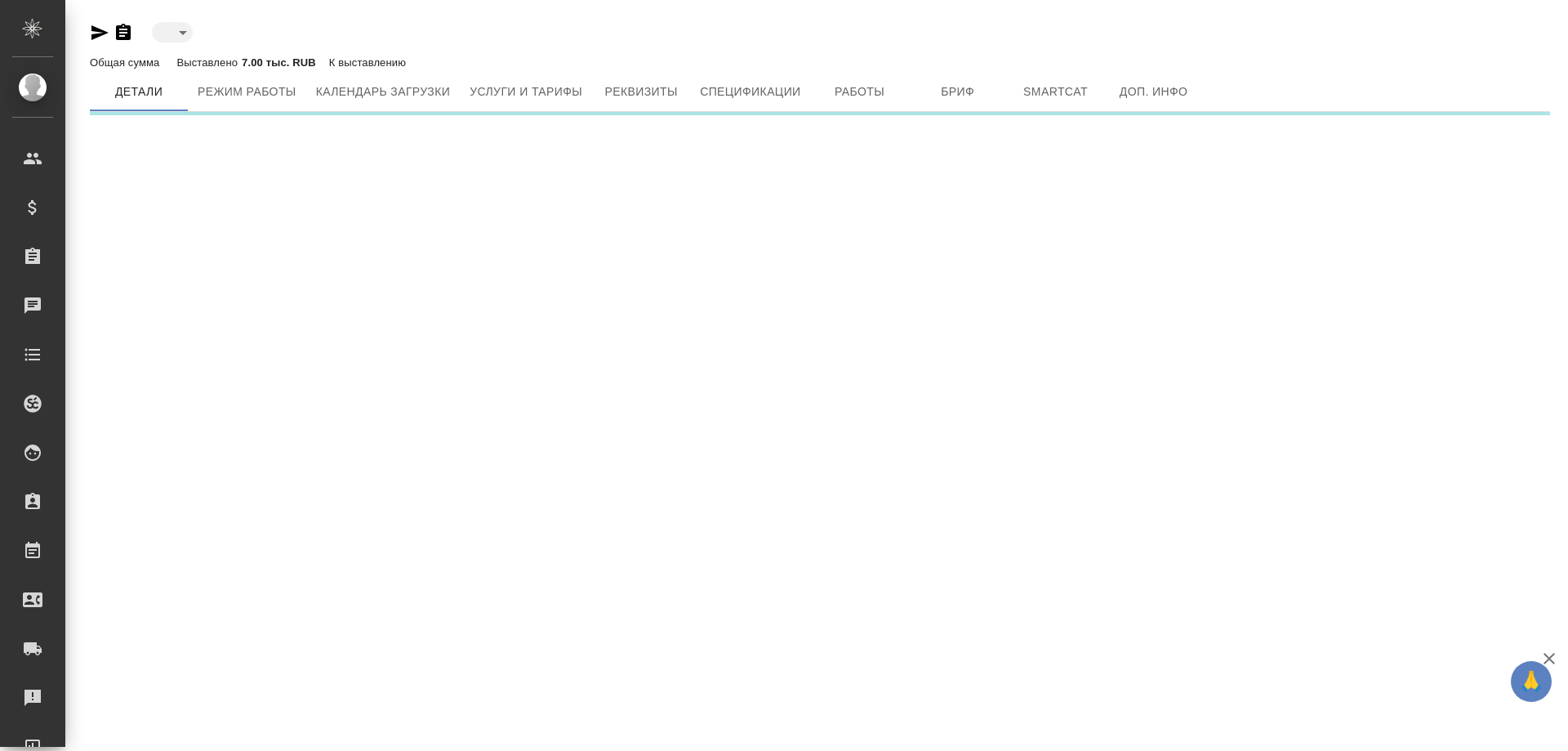
type input "toBeImplemented"
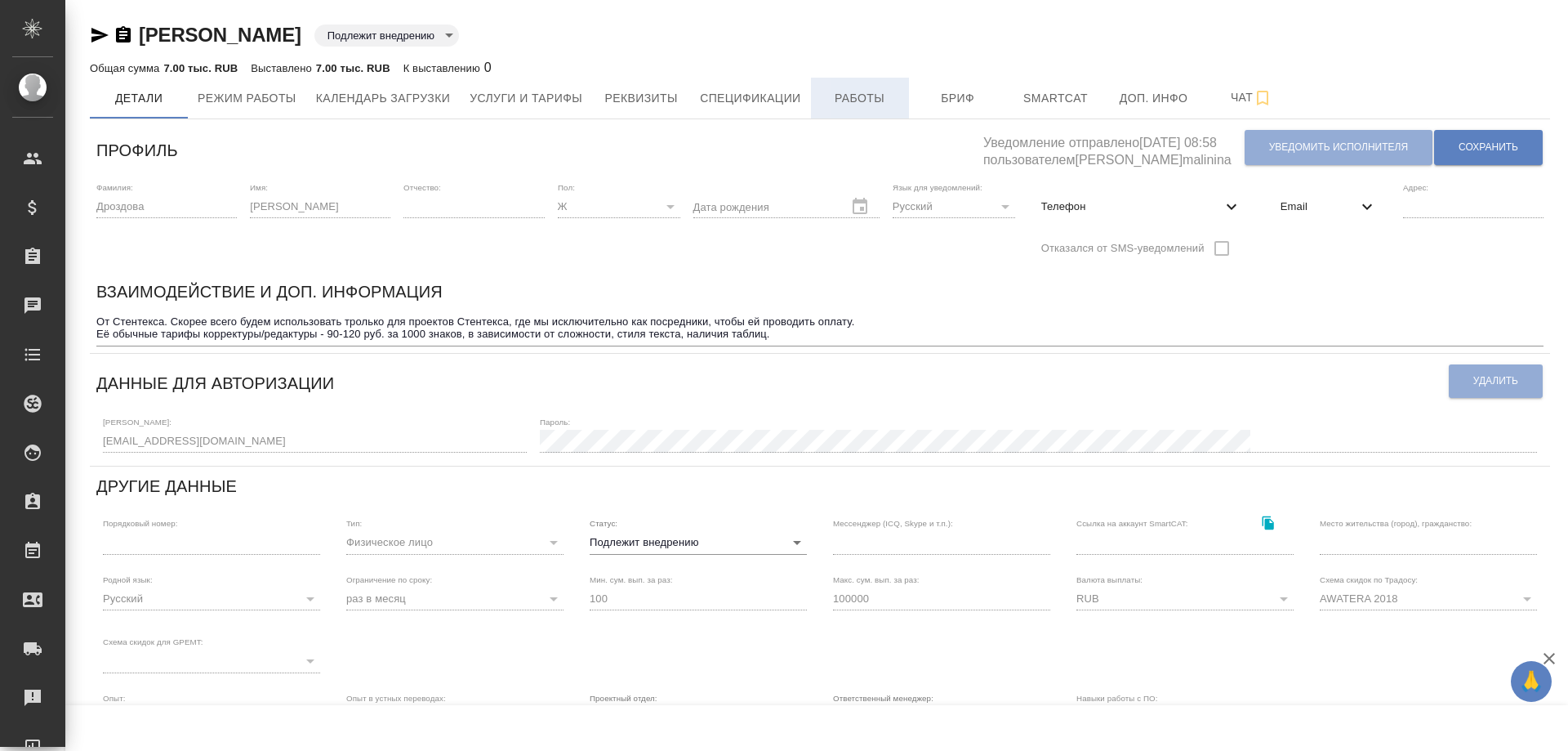
click at [862, 96] on span "Работы" at bounding box center [860, 99] width 78 height 20
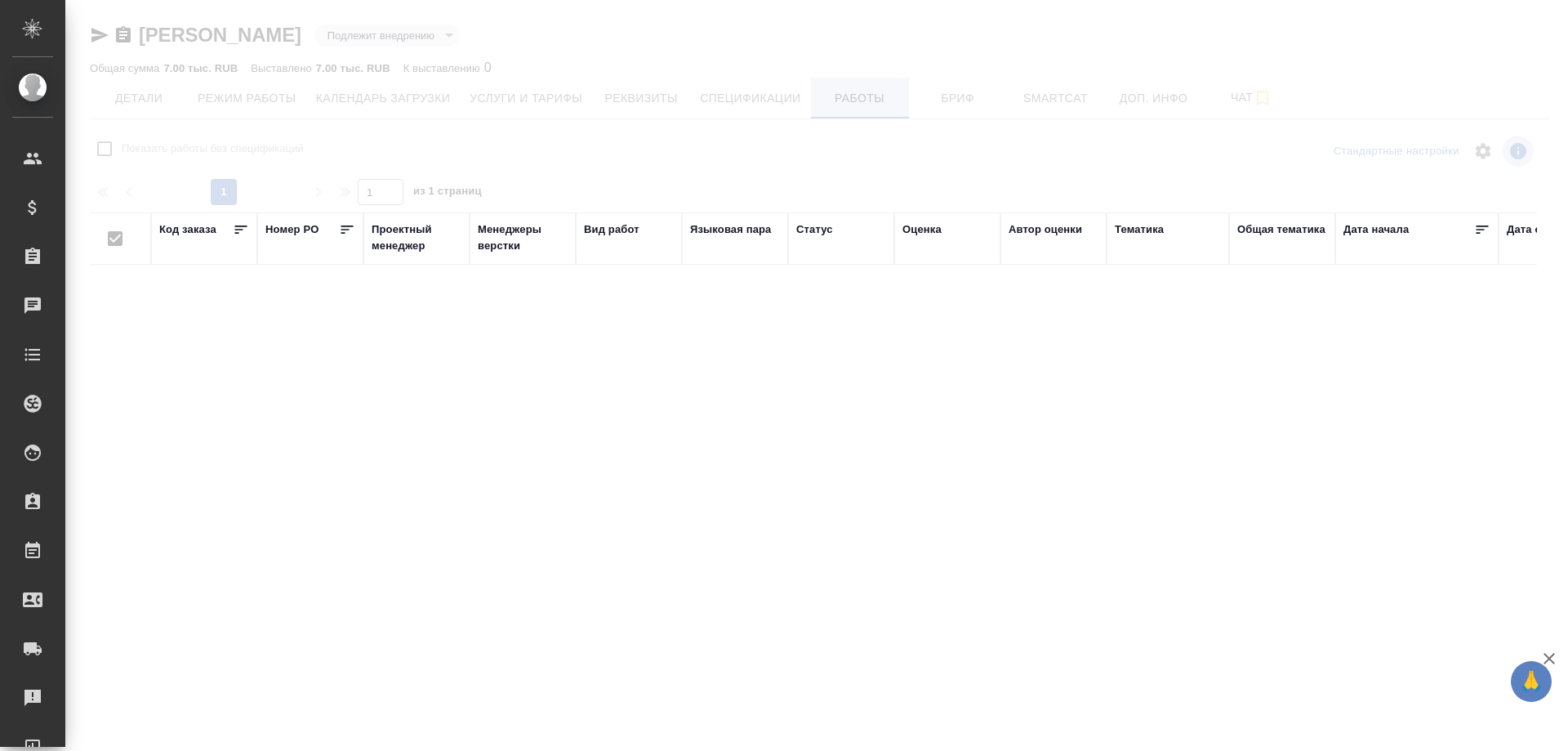
checkbox input "false"
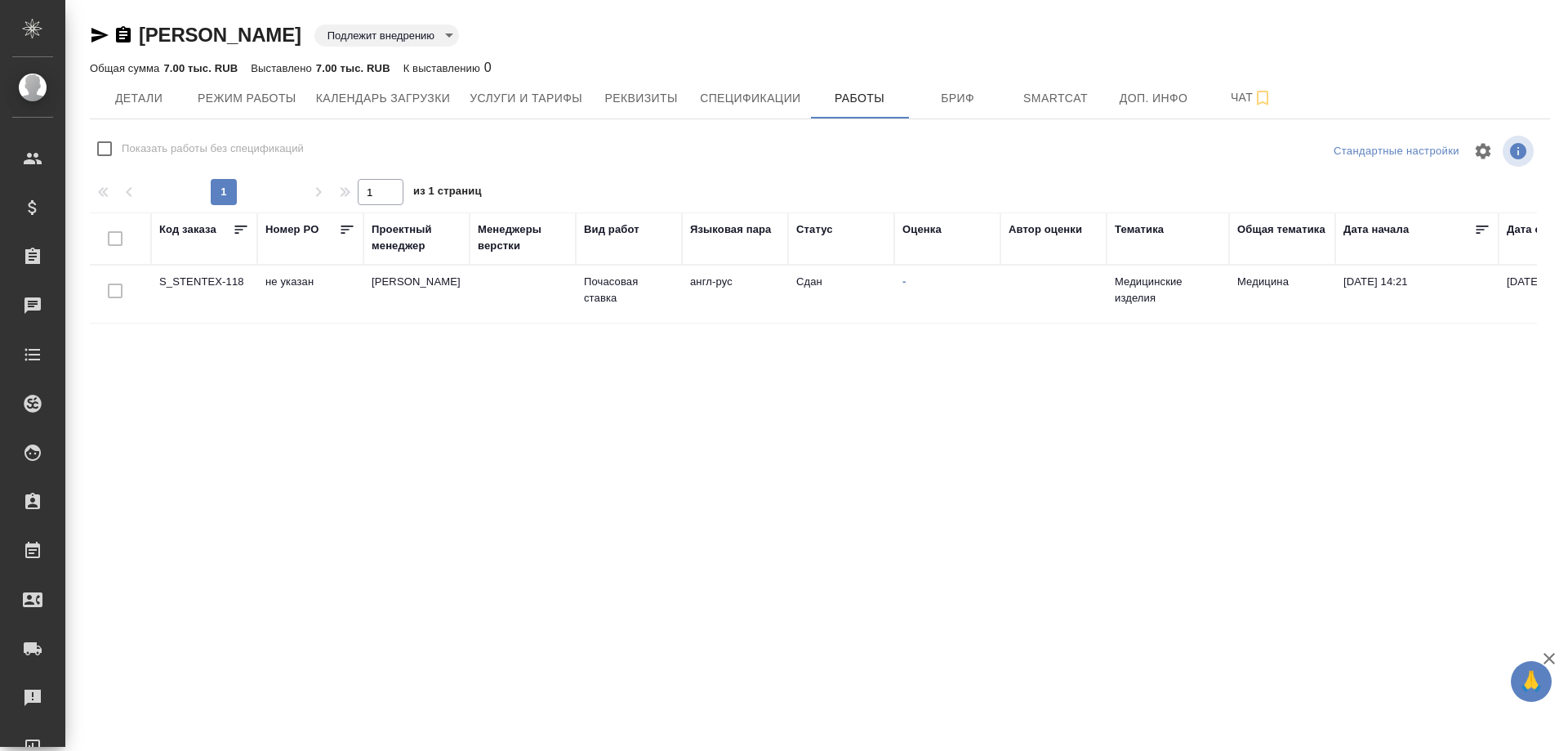
click at [166, 280] on td "S_STENTEX-118" at bounding box center [204, 294] width 106 height 57
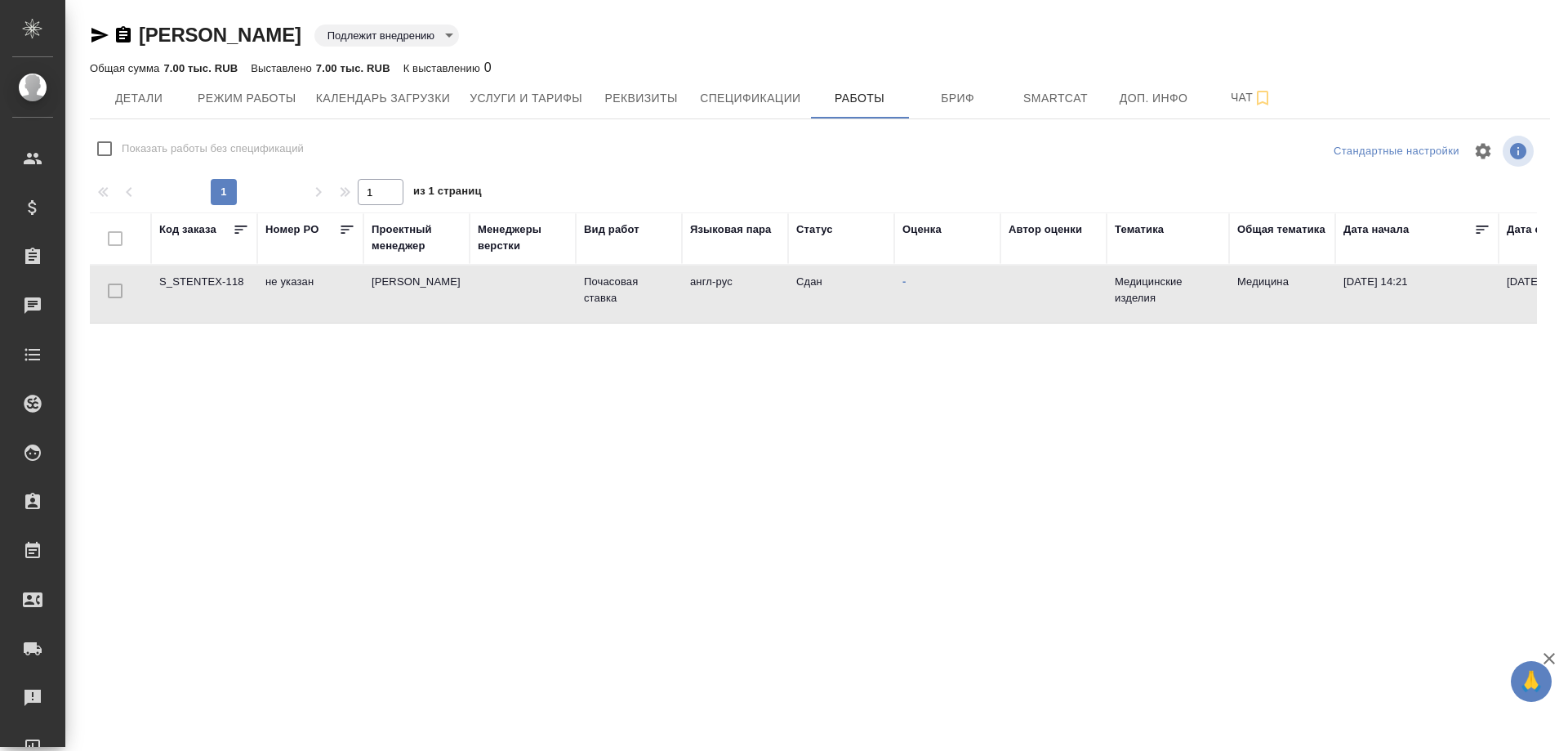
drag, startPoint x: 159, startPoint y: 280, endPoint x: 204, endPoint y: 284, distance: 45.2
click at [204, 284] on td "S_STENTEX-118" at bounding box center [204, 294] width 106 height 57
click at [200, 284] on td "S_STENTEX-118" at bounding box center [204, 294] width 106 height 57
click at [134, 94] on span "Детали" at bounding box center [139, 99] width 78 height 20
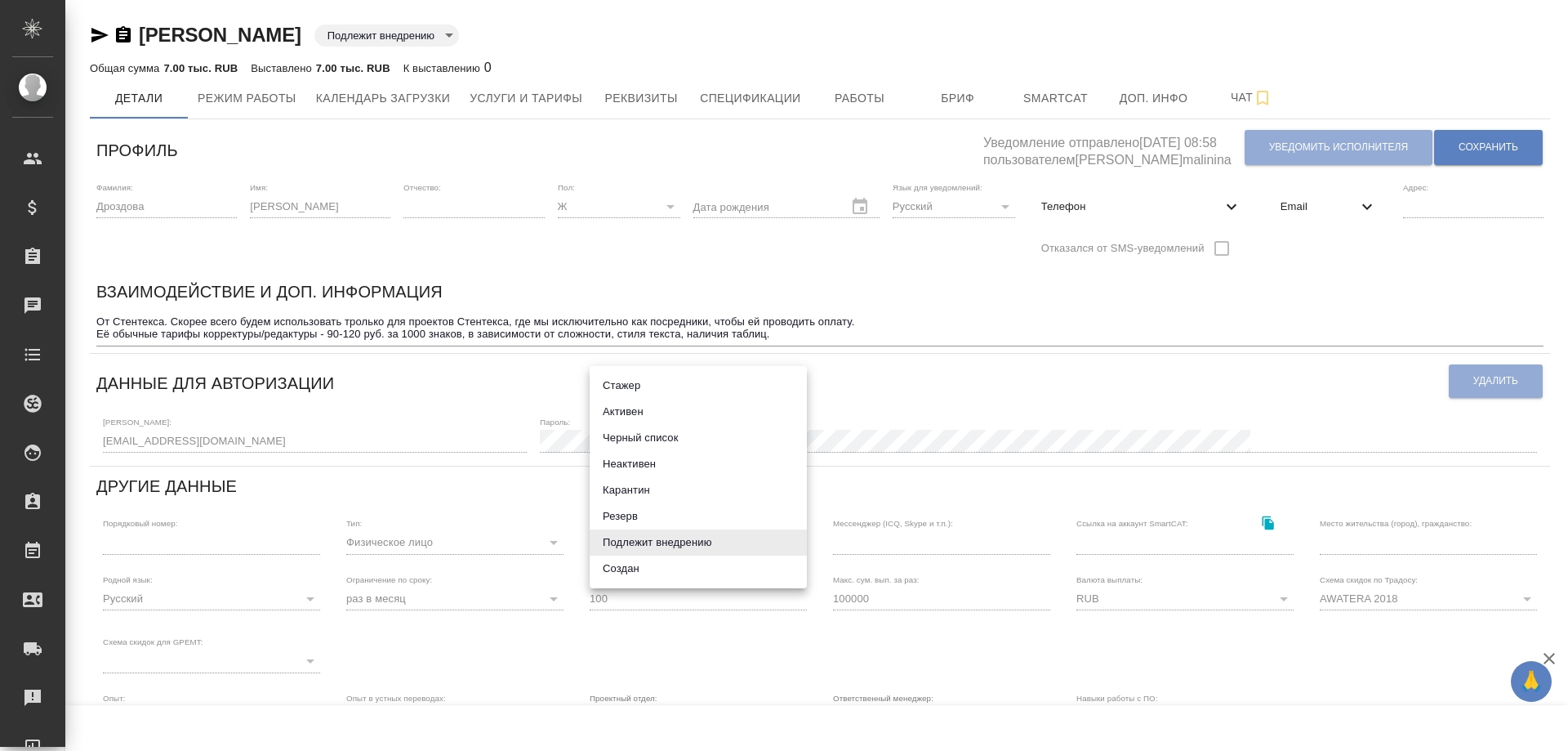
click at [798, 543] on body "🙏 .cls-1 fill:#fff; AWATERA Solovyova Elena Клиенты Спецификации Заказы 0 Чаты …" at bounding box center [784, 376] width 1568 height 751
click at [678, 460] on li "Неактивен" at bounding box center [698, 464] width 217 height 26
type input "inactive"
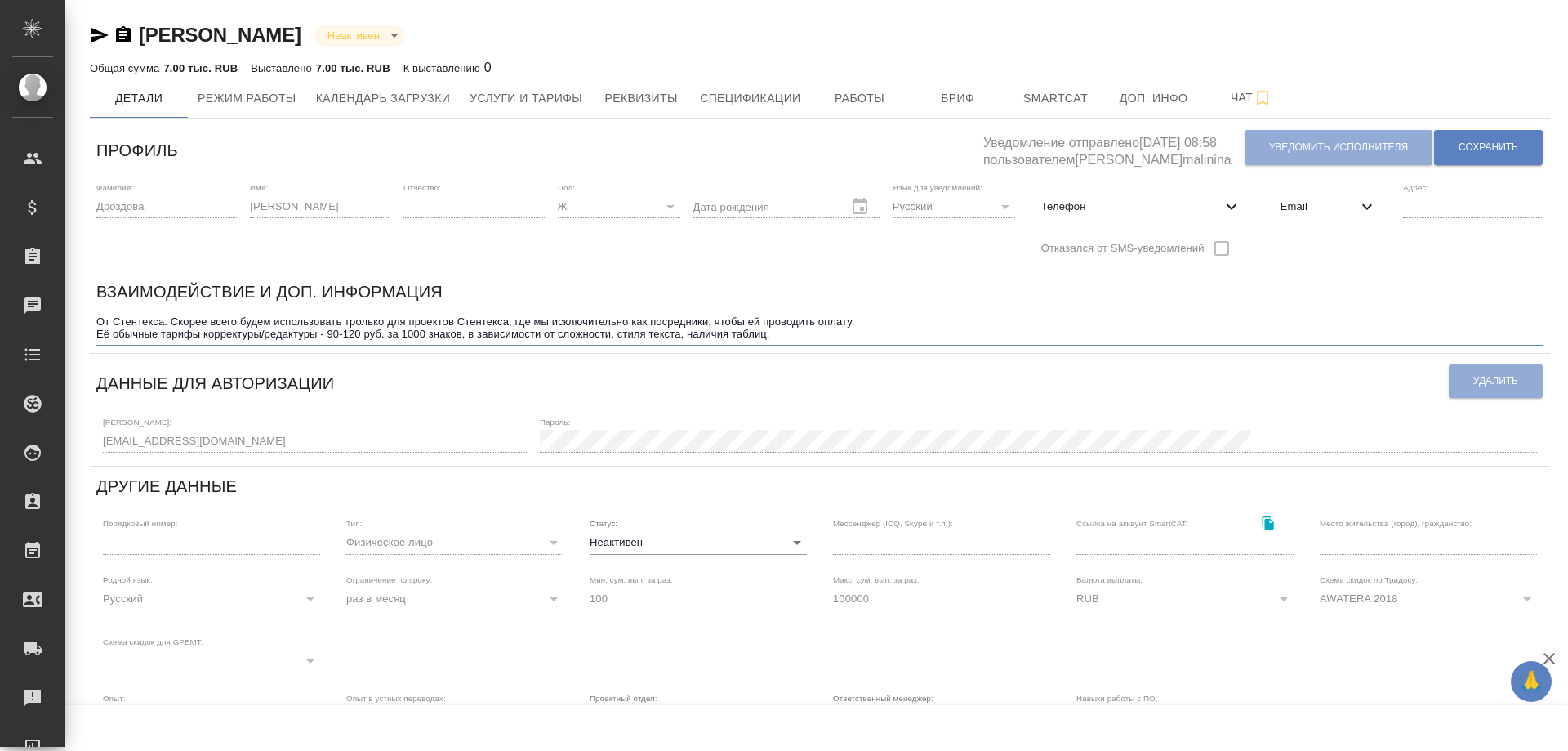
click at [795, 333] on textarea "От Стентекса. Скорее всего будем использовать тролько для проектов Стентекса, г…" at bounding box center [819, 327] width 1447 height 25
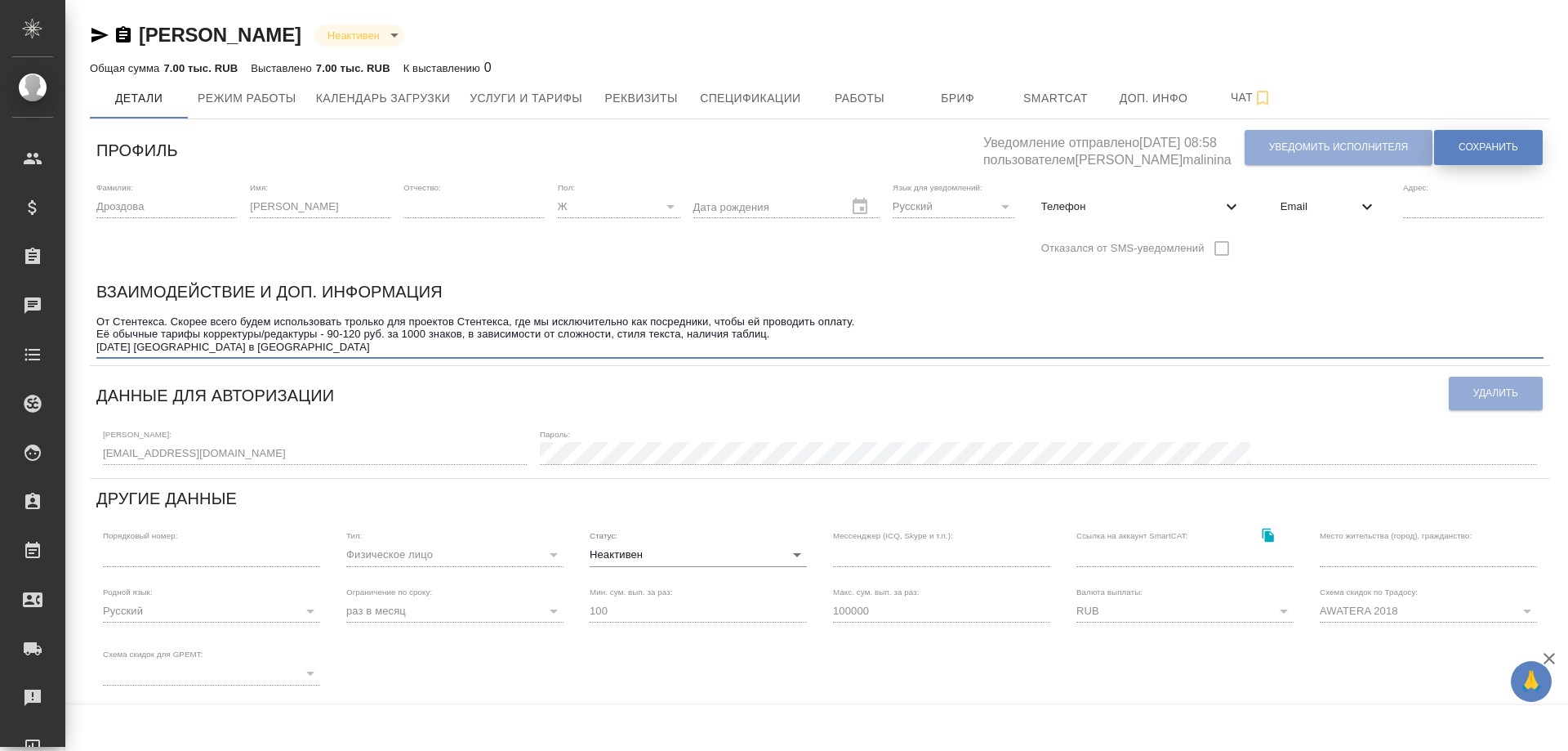
type textarea "От Стентекса. Скорее всего будем использовать тролько для проектов Стентекса, г…"
click at [1530, 140] on button "Сохранить" at bounding box center [1488, 147] width 109 height 35
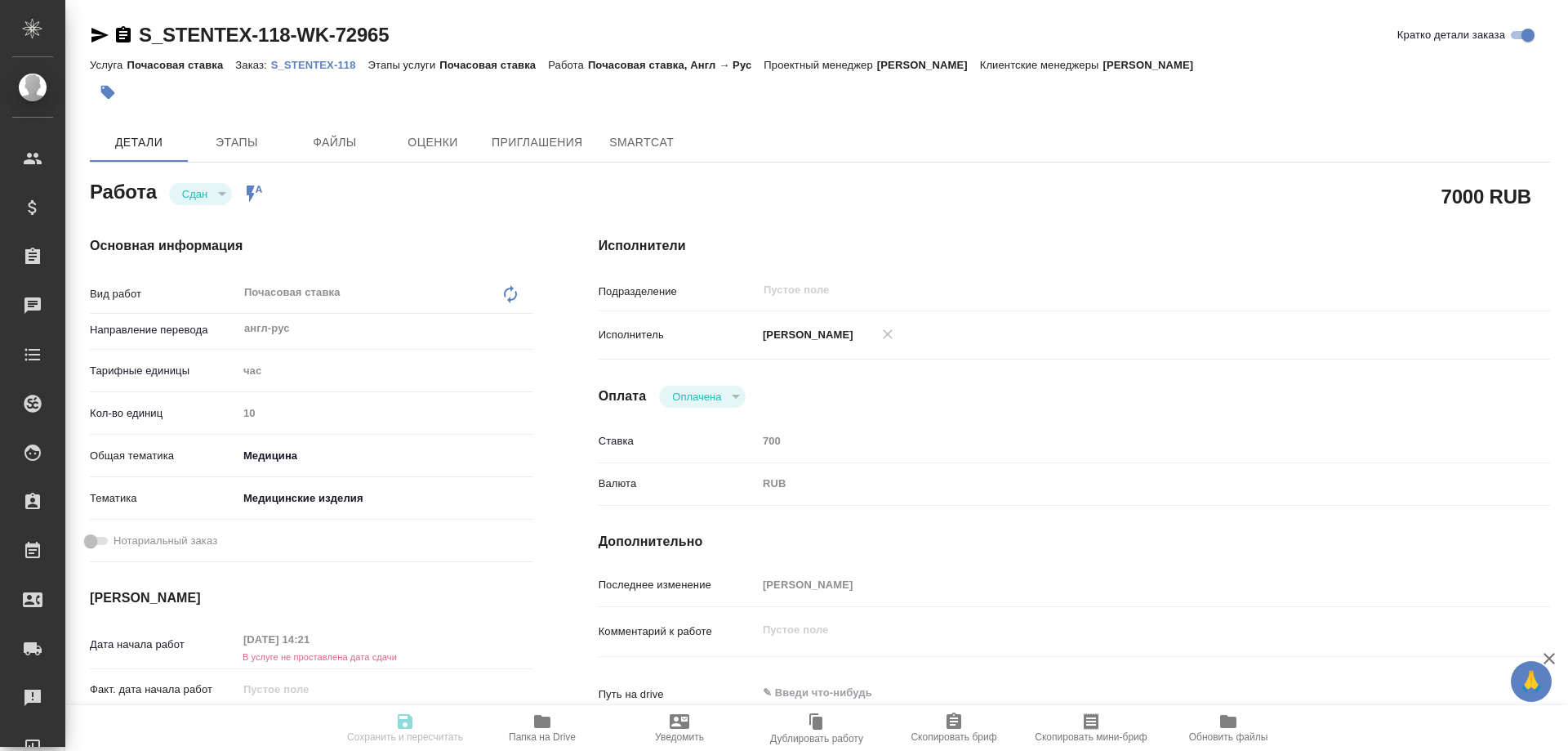
type textarea "x"
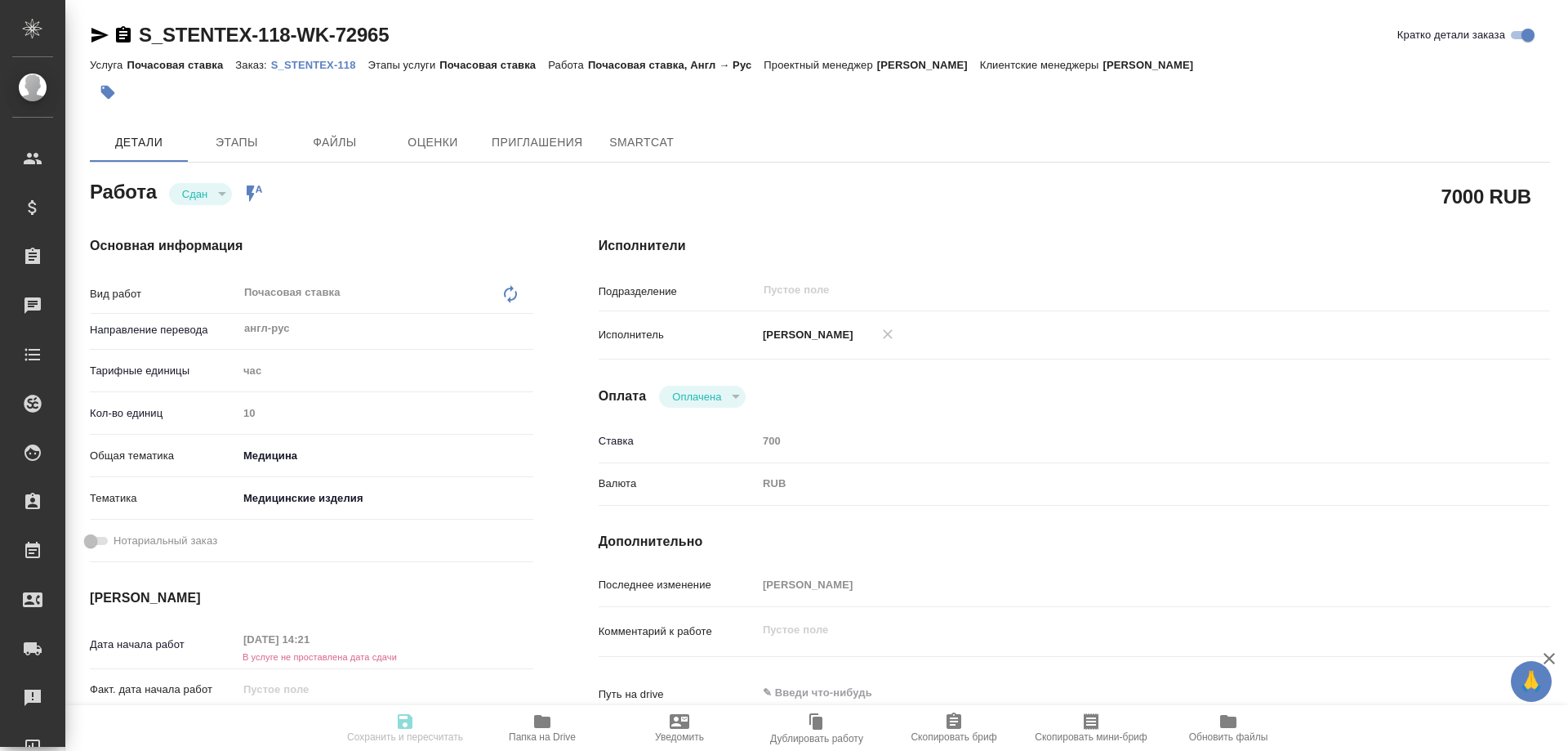
type textarea "x"
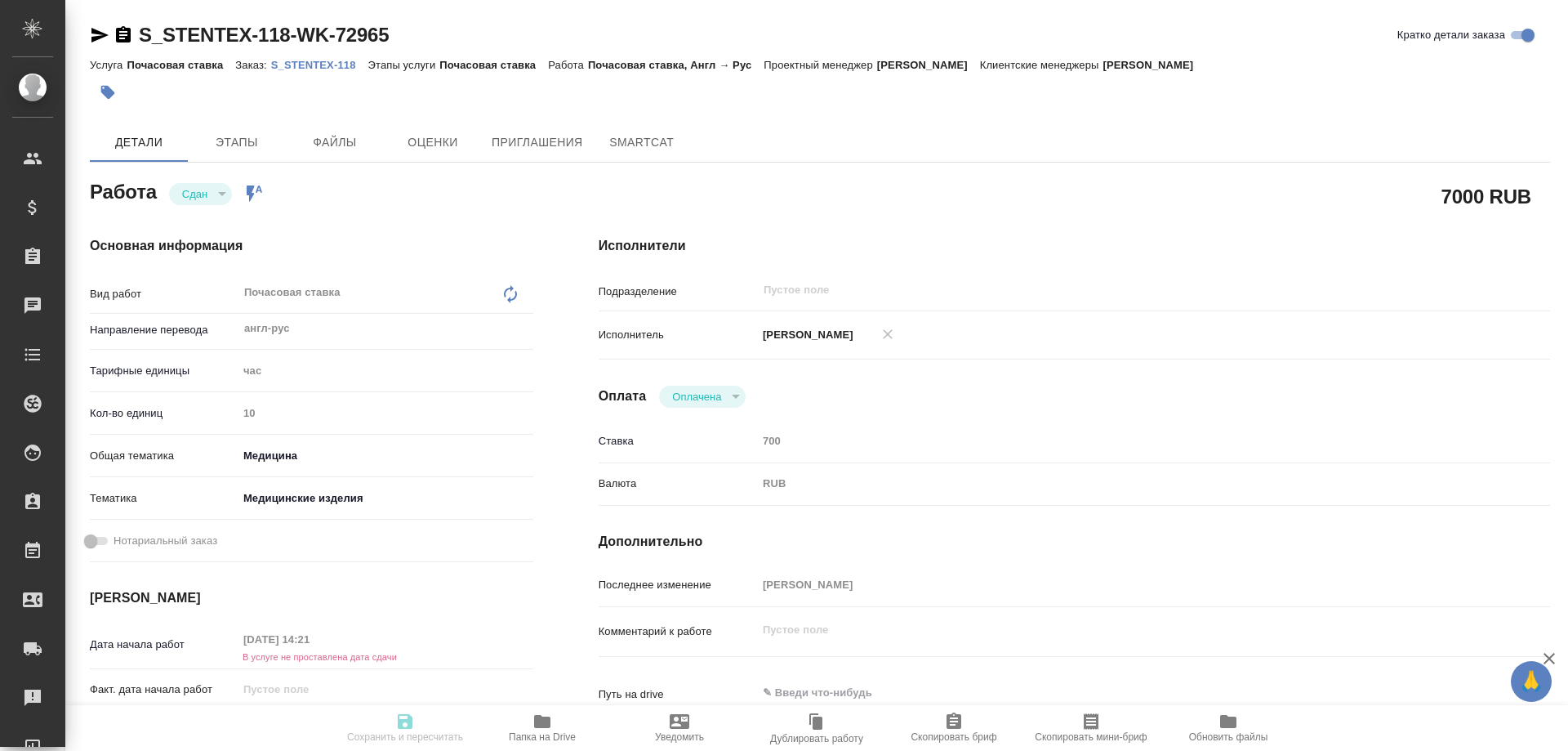
type textarea "x"
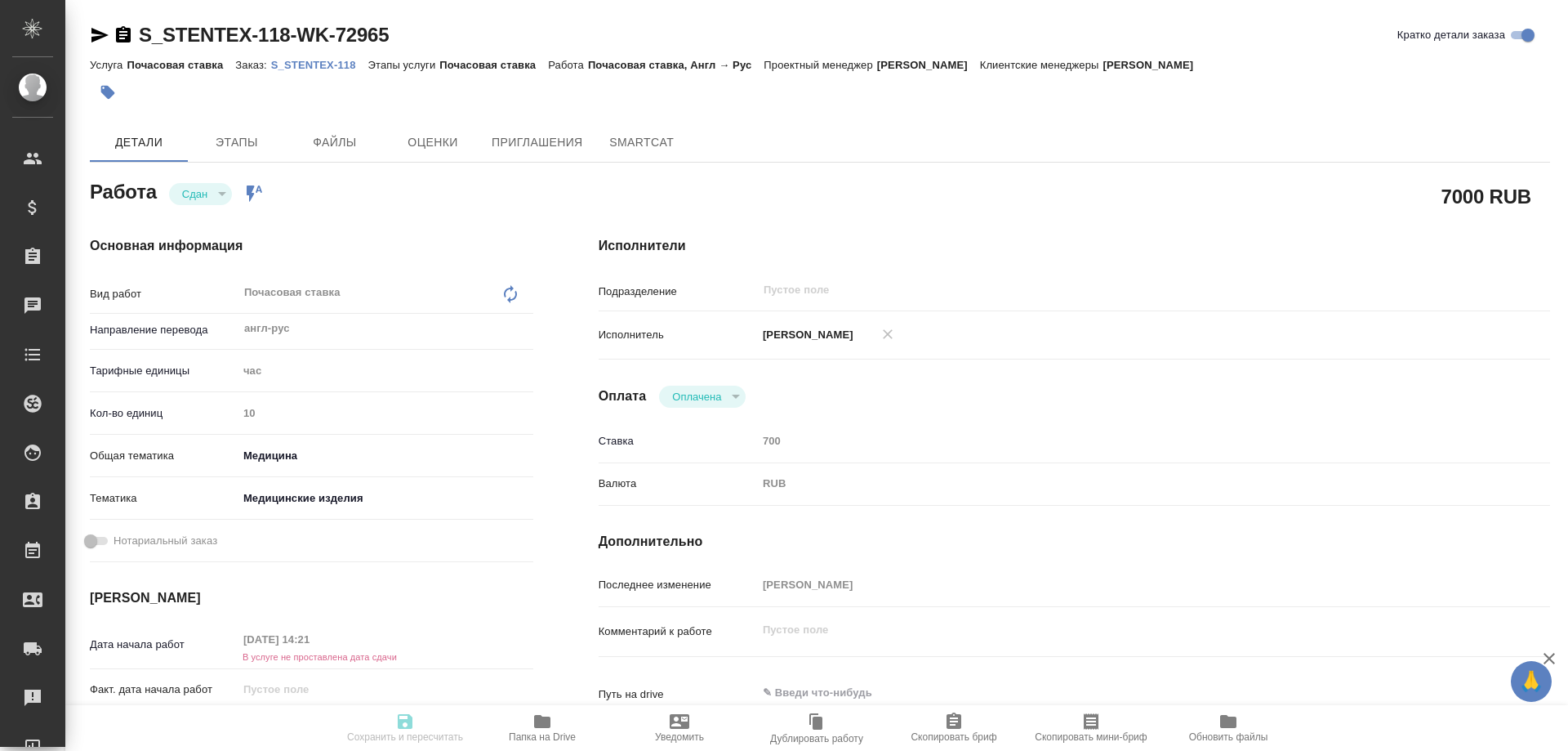
type textarea "x"
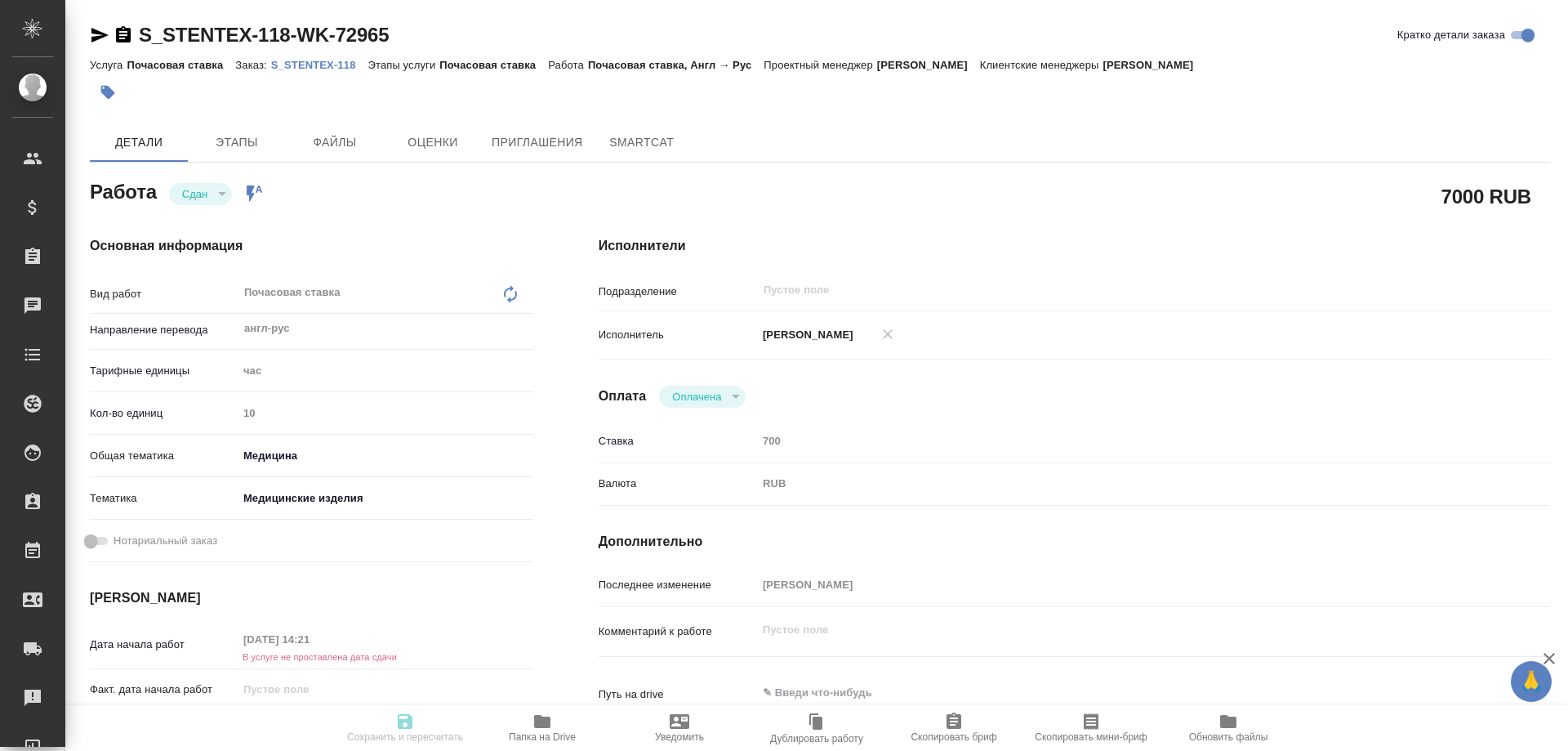
type textarea "x"
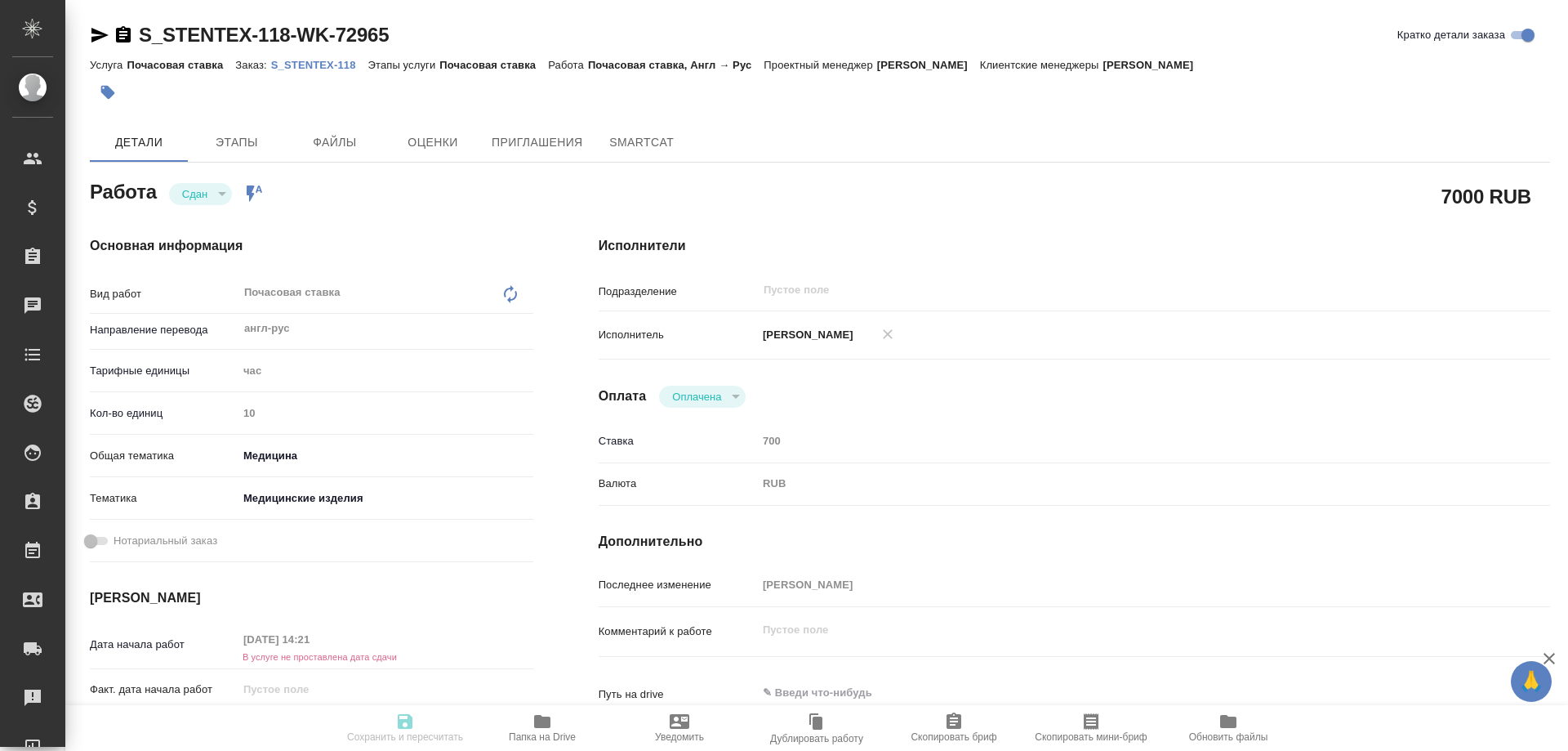
click at [329, 63] on p "S_STENTEX-118" at bounding box center [320, 64] width 97 height 12
type textarea "x"
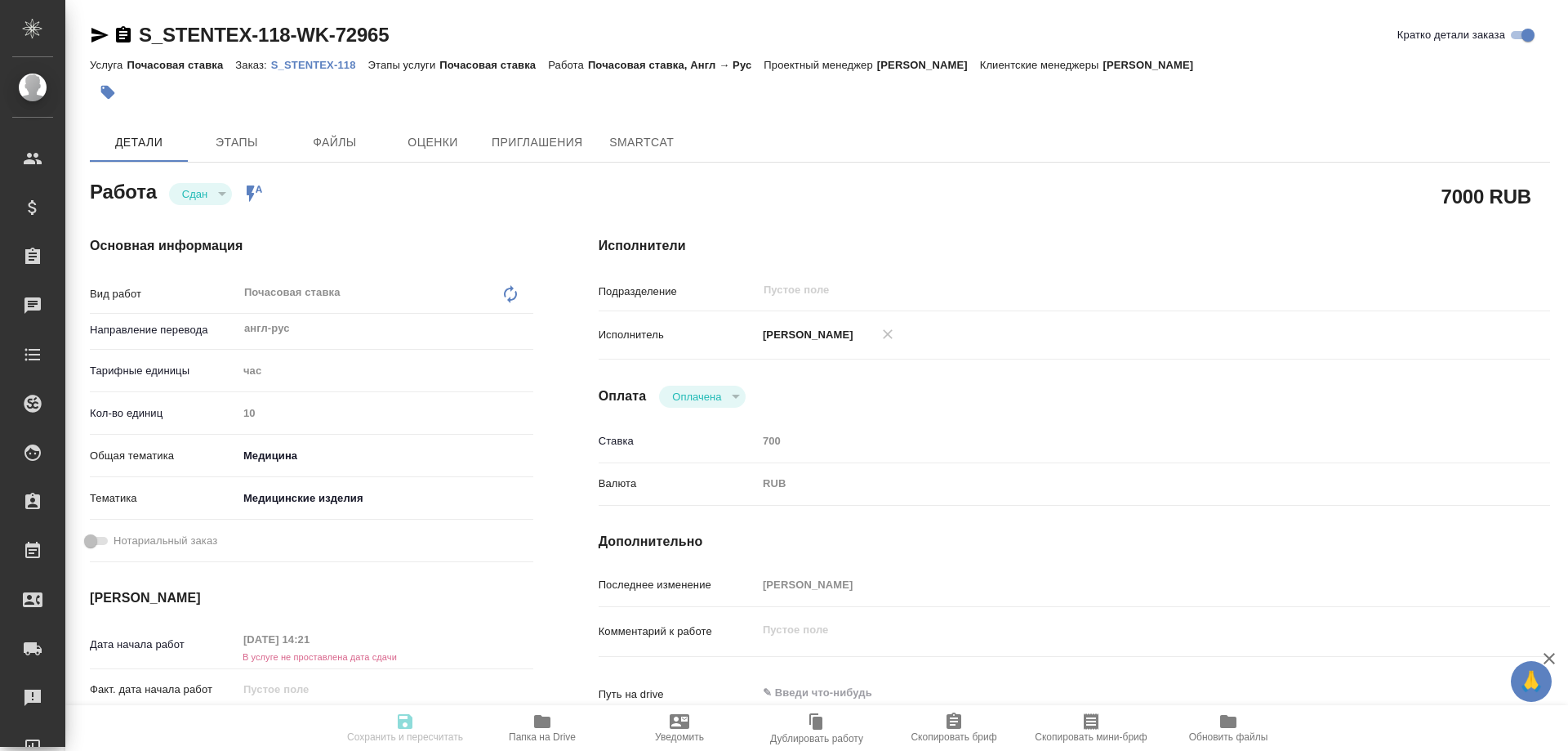
type textarea "x"
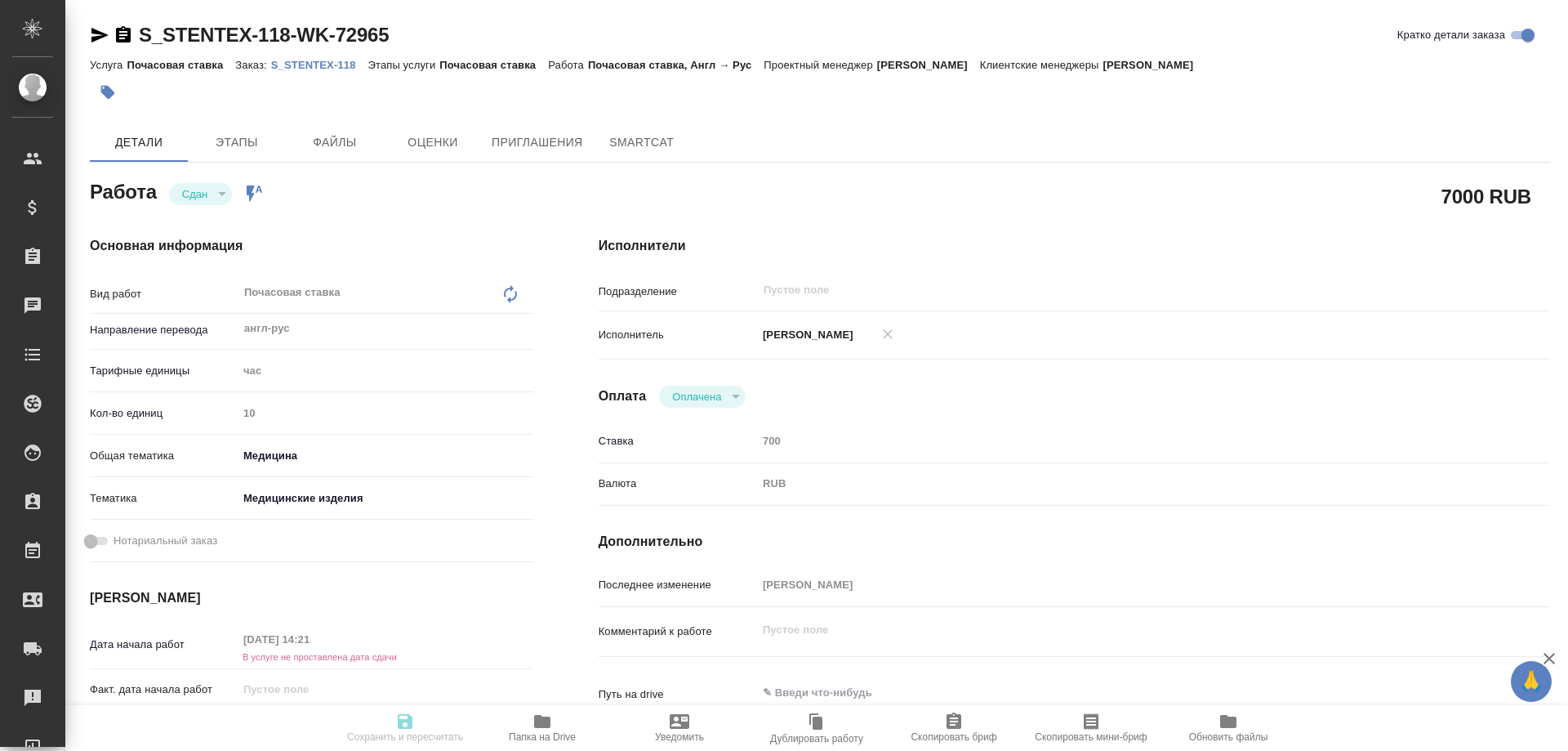
type textarea "x"
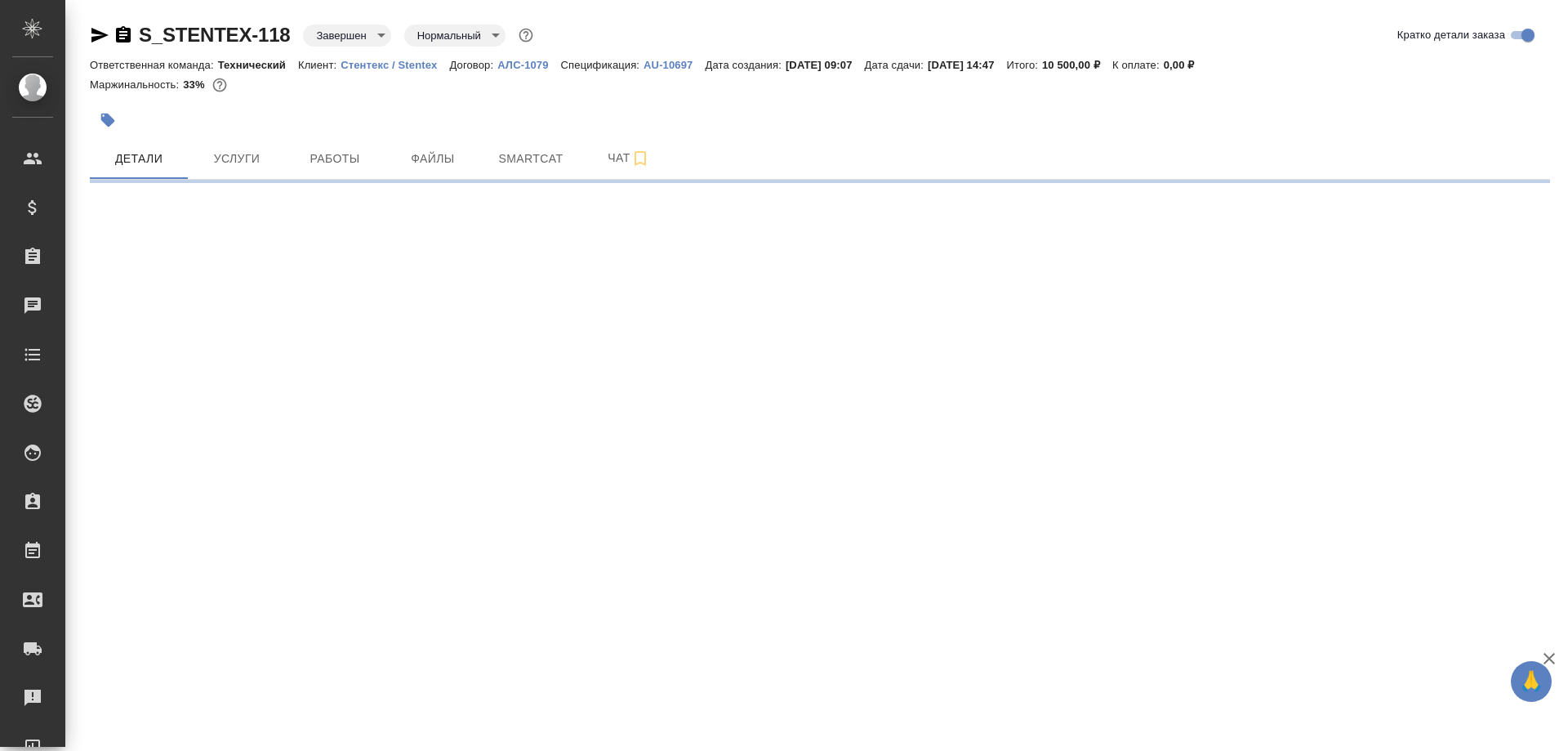
select select "RU"
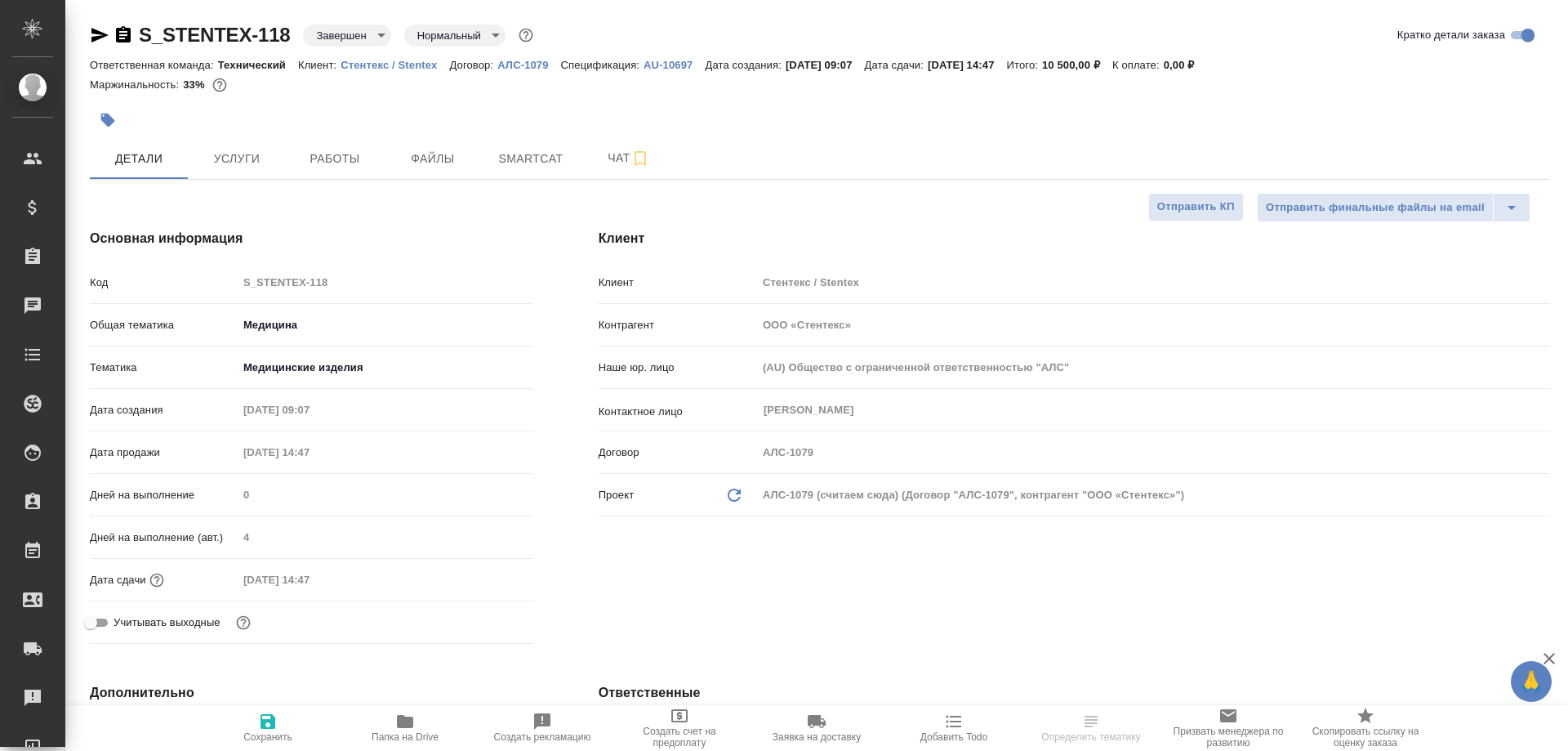
type textarea "x"
click at [385, 63] on p "Стентекс / Stentex" at bounding box center [395, 64] width 109 height 12
type textarea "x"
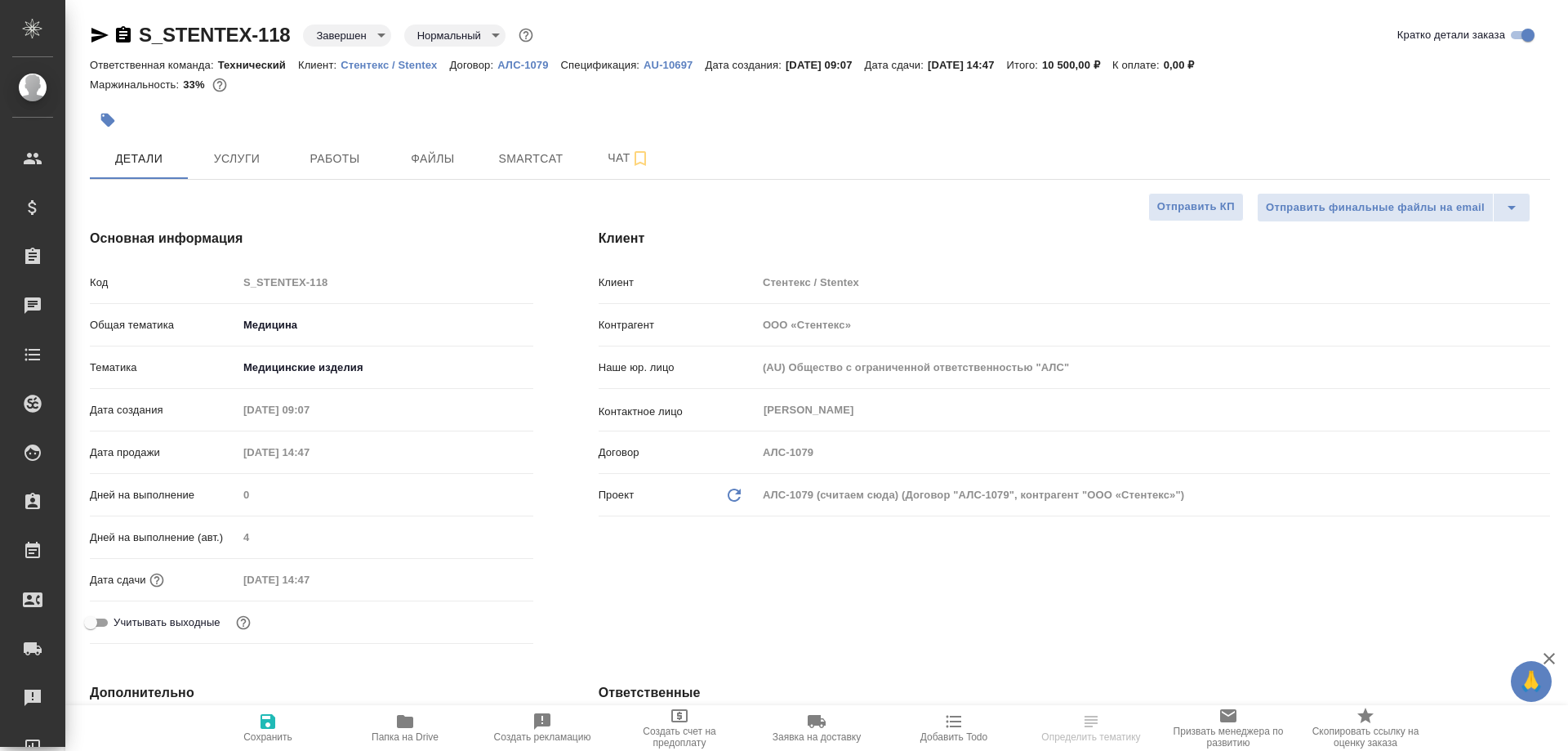
type textarea "x"
select select "RU"
type textarea "x"
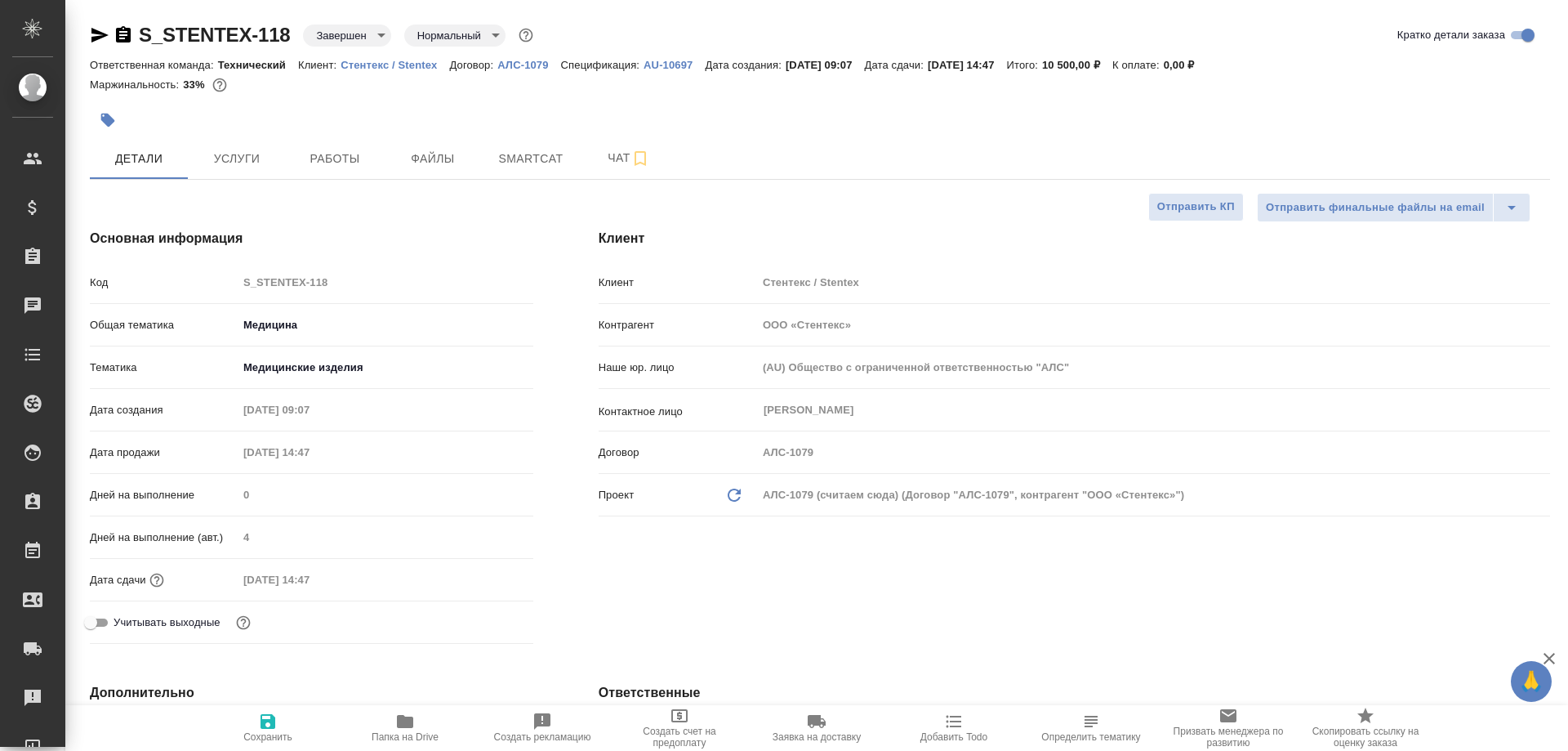
type textarea "x"
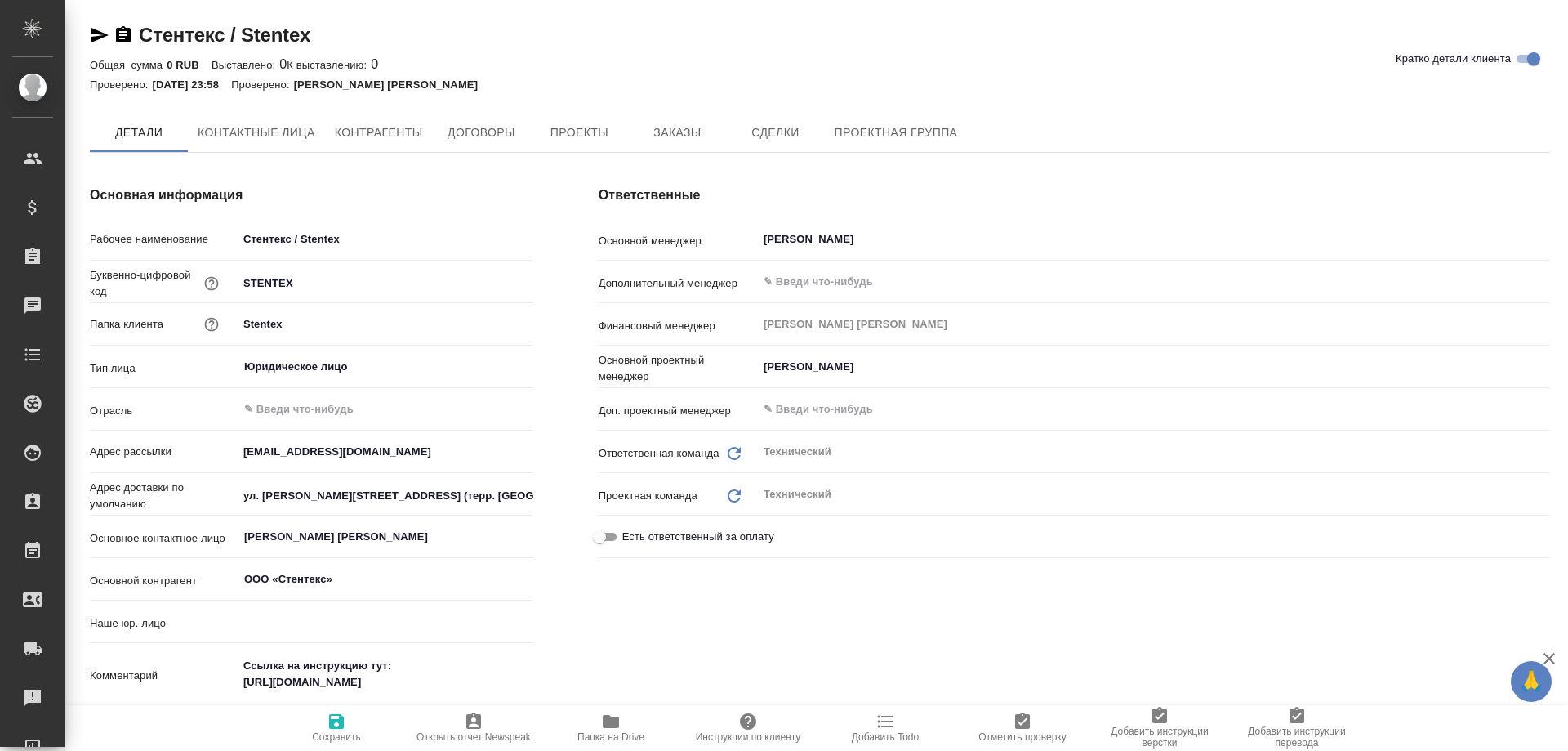
type textarea "x"
type input "(AU) Общество с ограниченной ответственностью "АЛС""
type textarea "x"
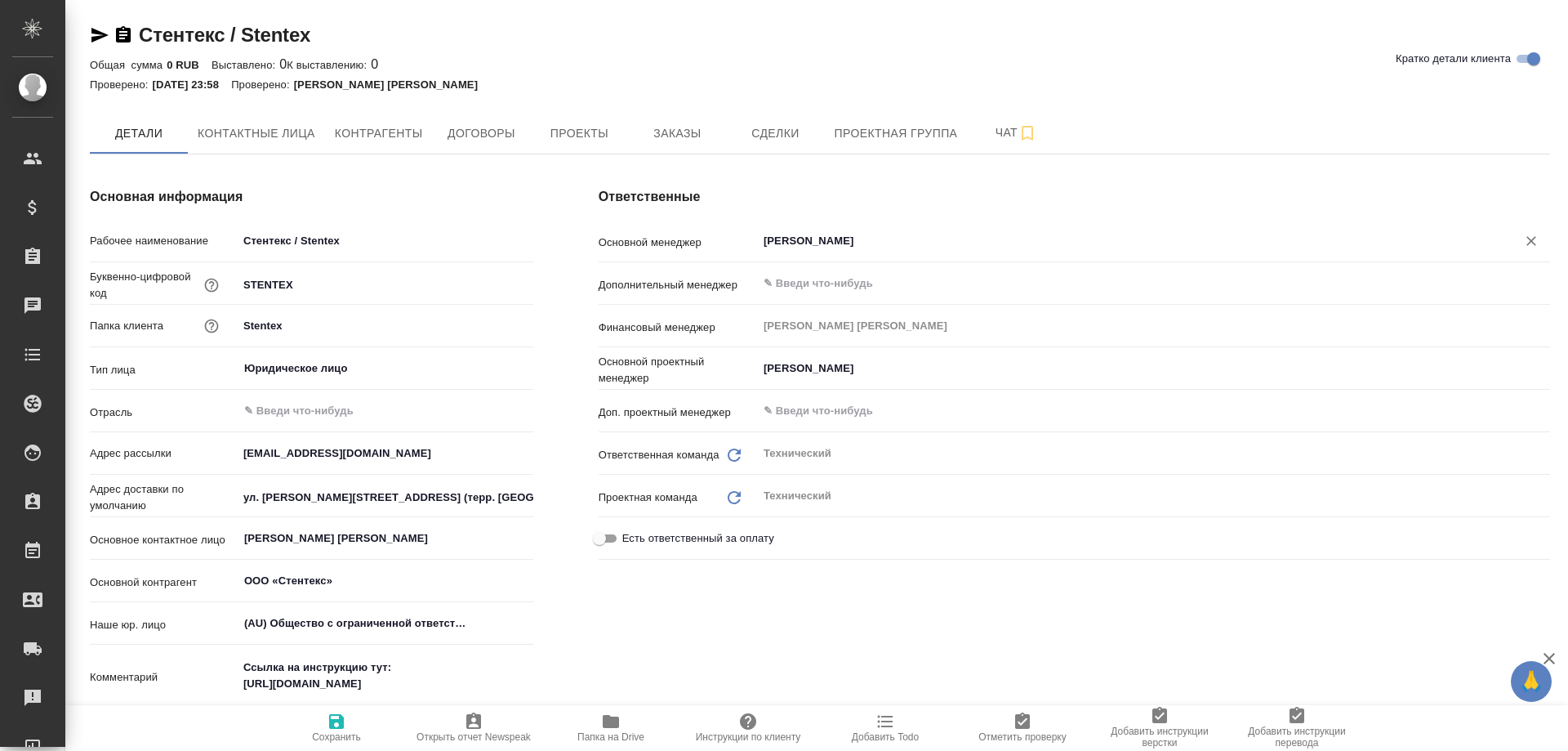
type textarea "x"
click at [675, 130] on span "Заказы" at bounding box center [677, 133] width 78 height 20
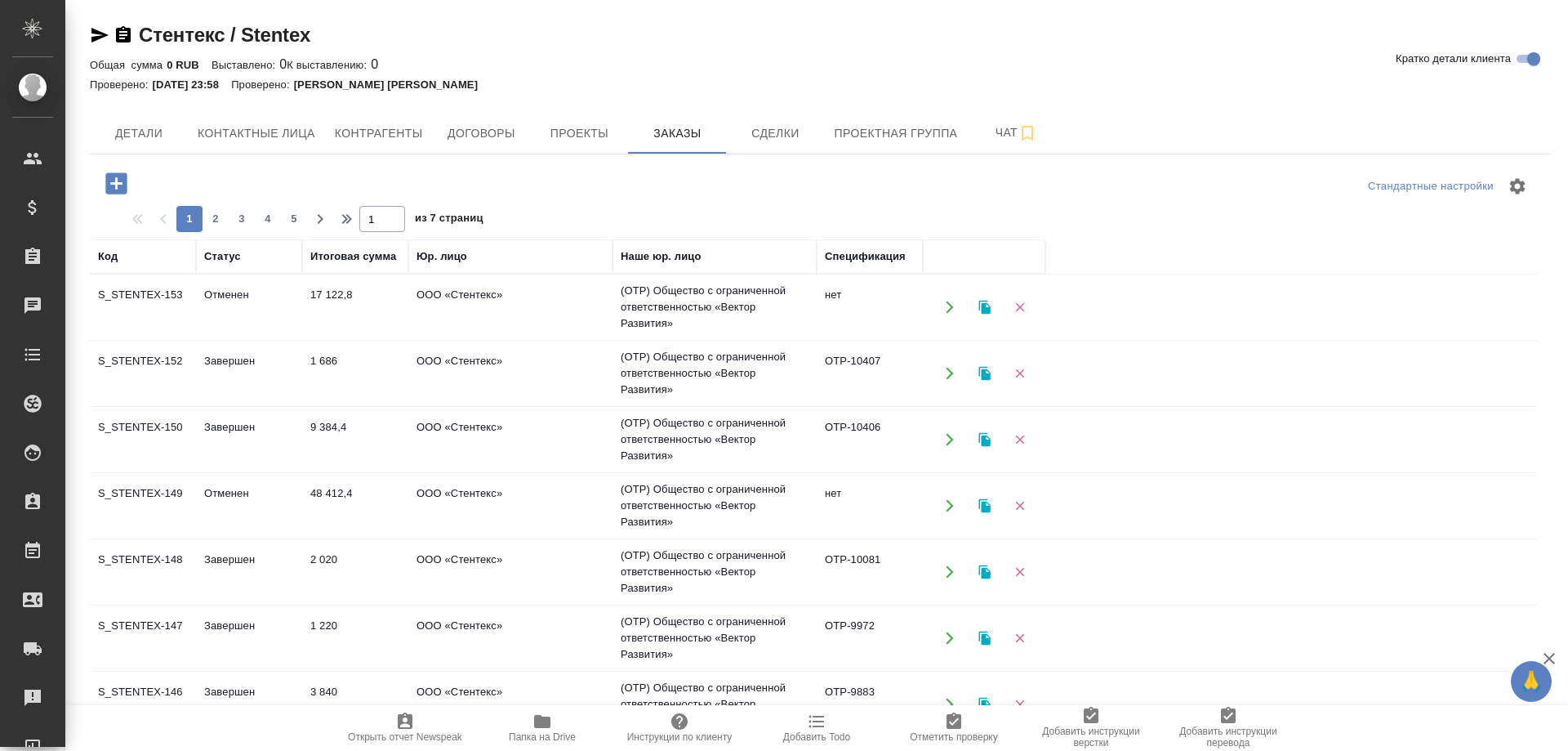
click at [162, 363] on td "S_STENTEX-152" at bounding box center [143, 373] width 106 height 57
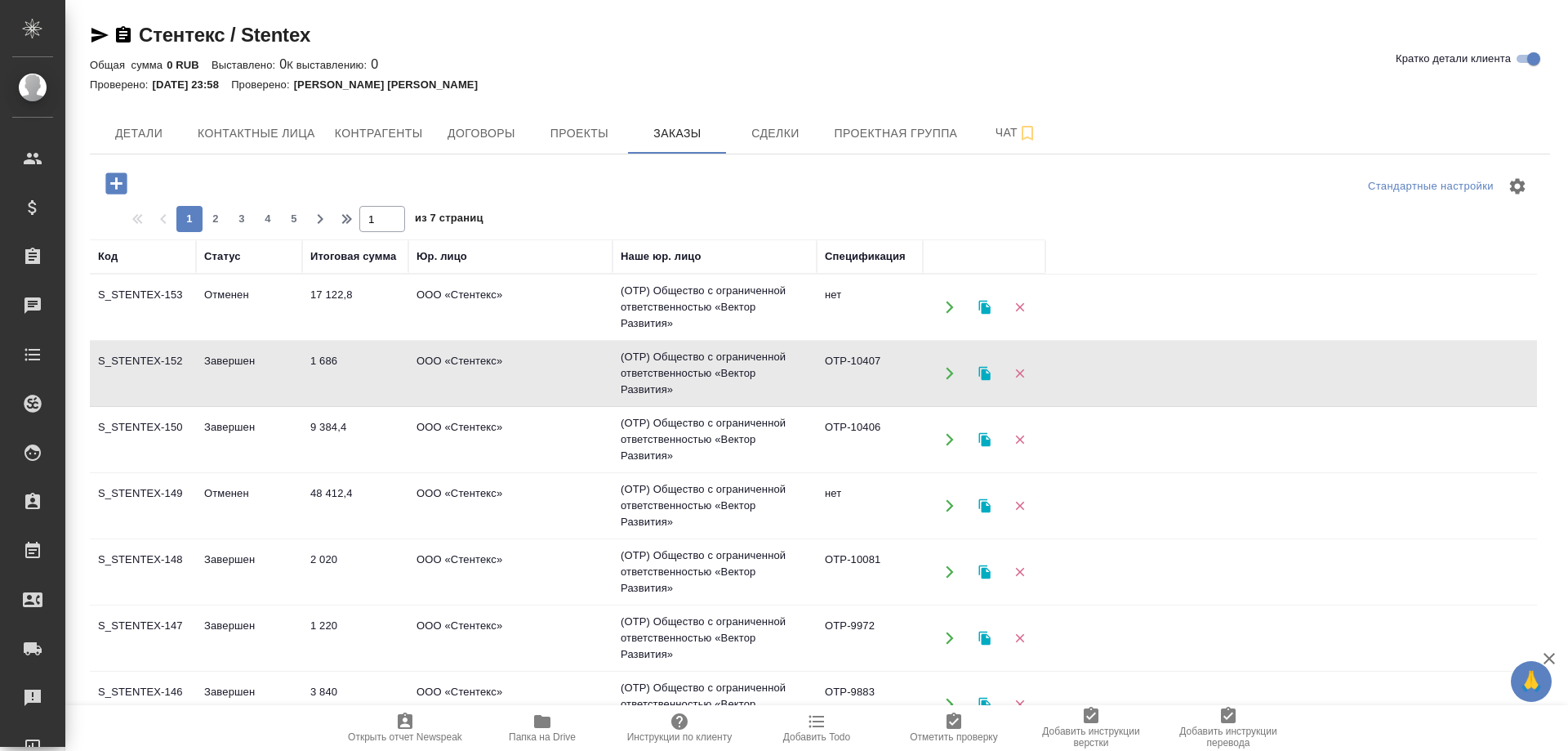
click at [162, 363] on td "S_STENTEX-152" at bounding box center [143, 373] width 106 height 57
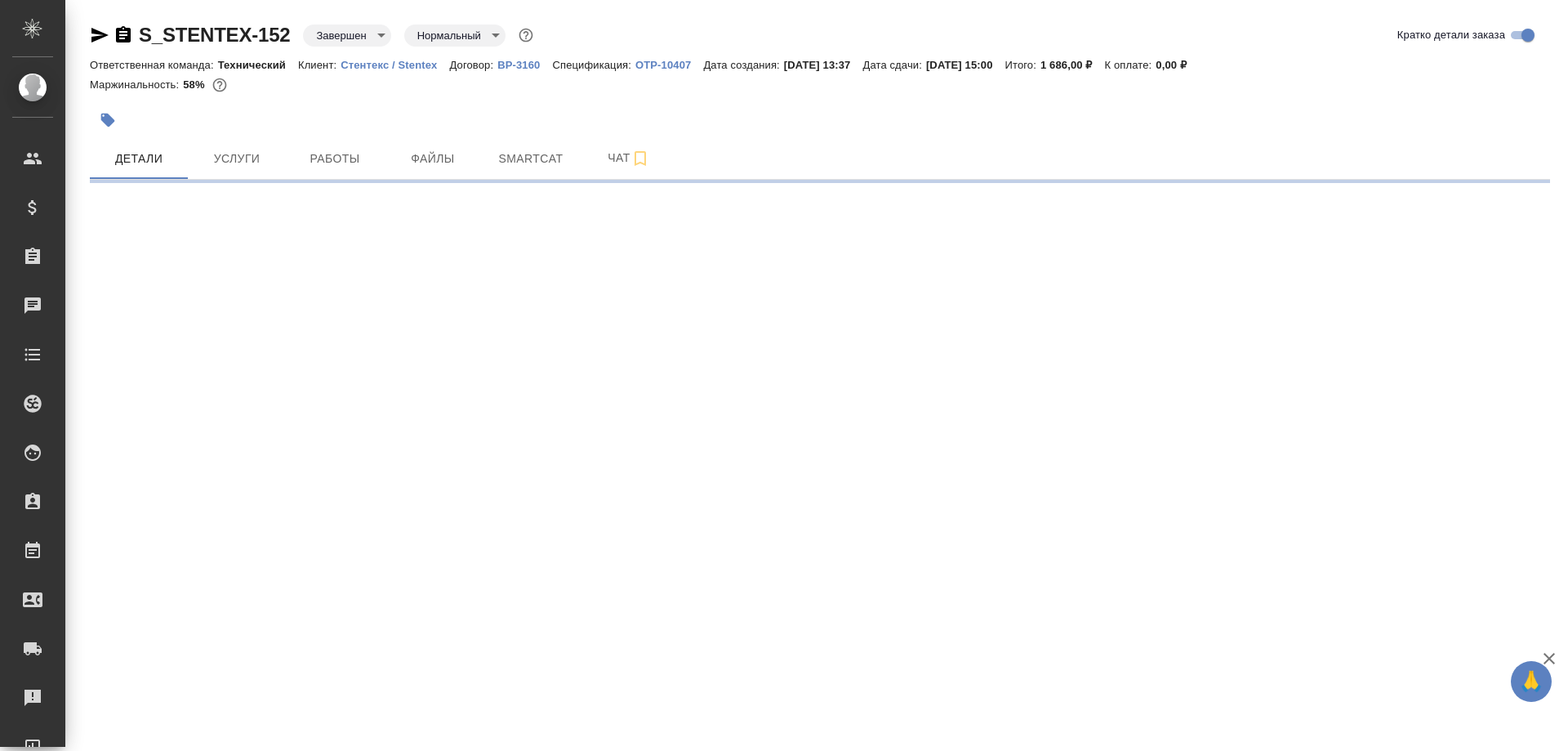
select select "RU"
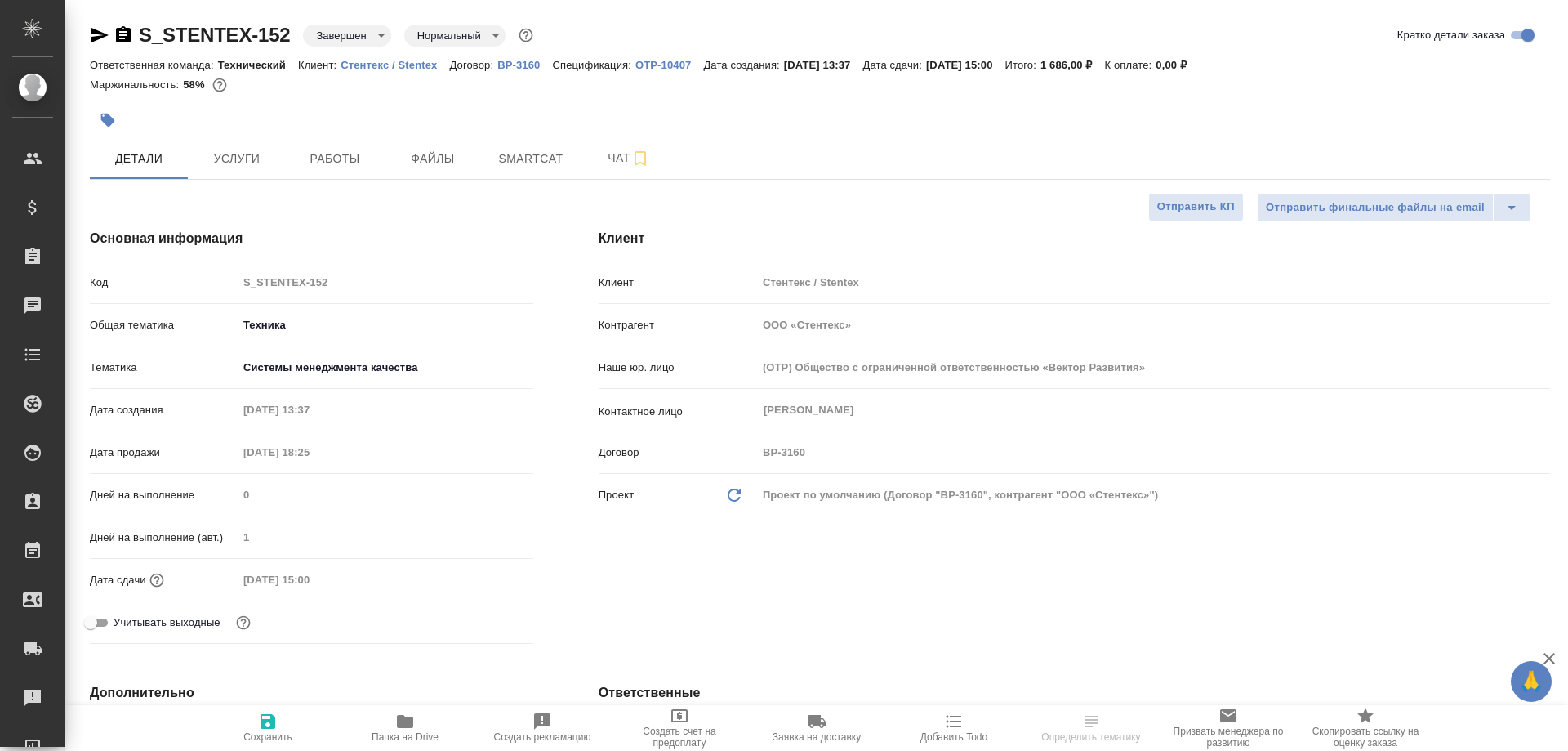
type textarea "x"
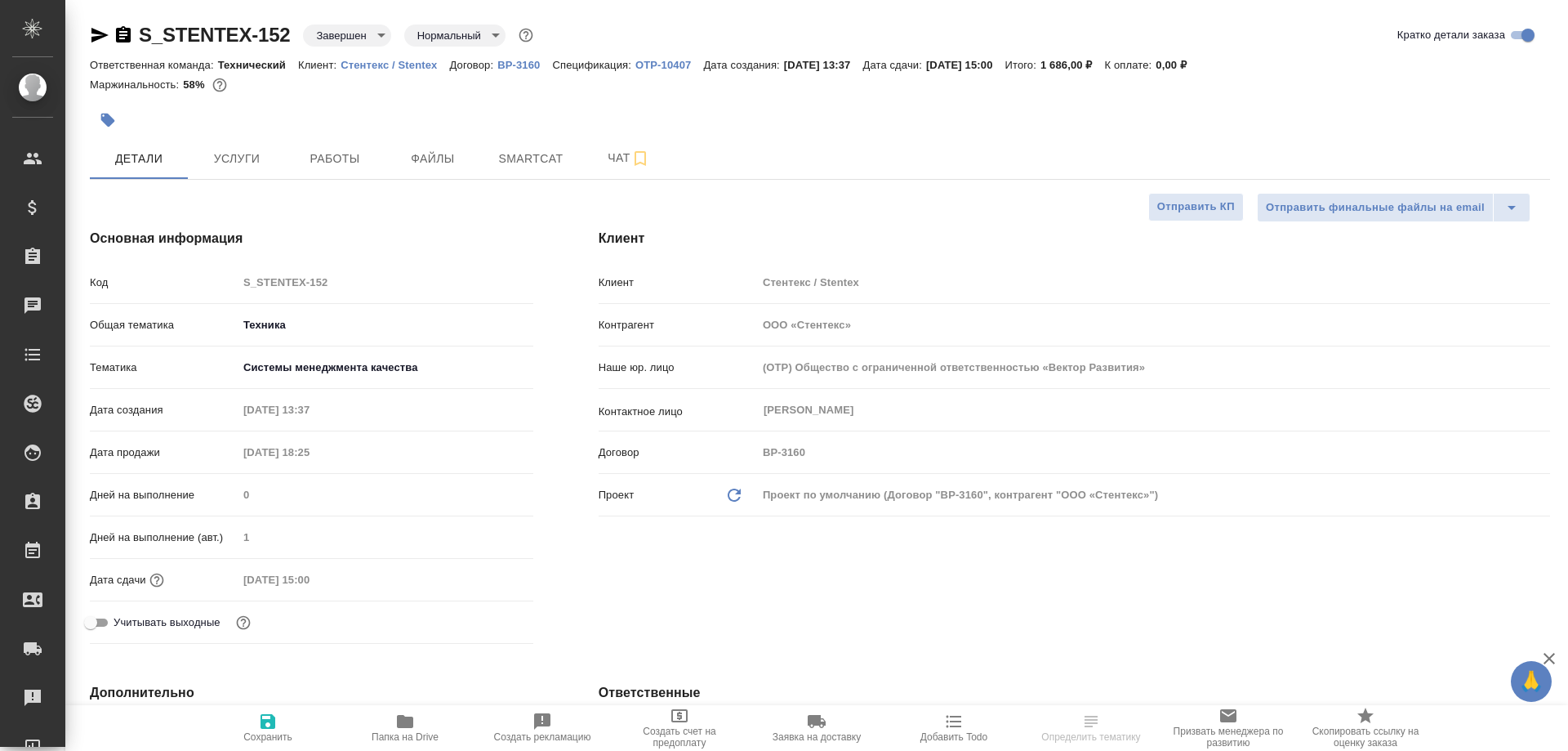
type textarea "x"
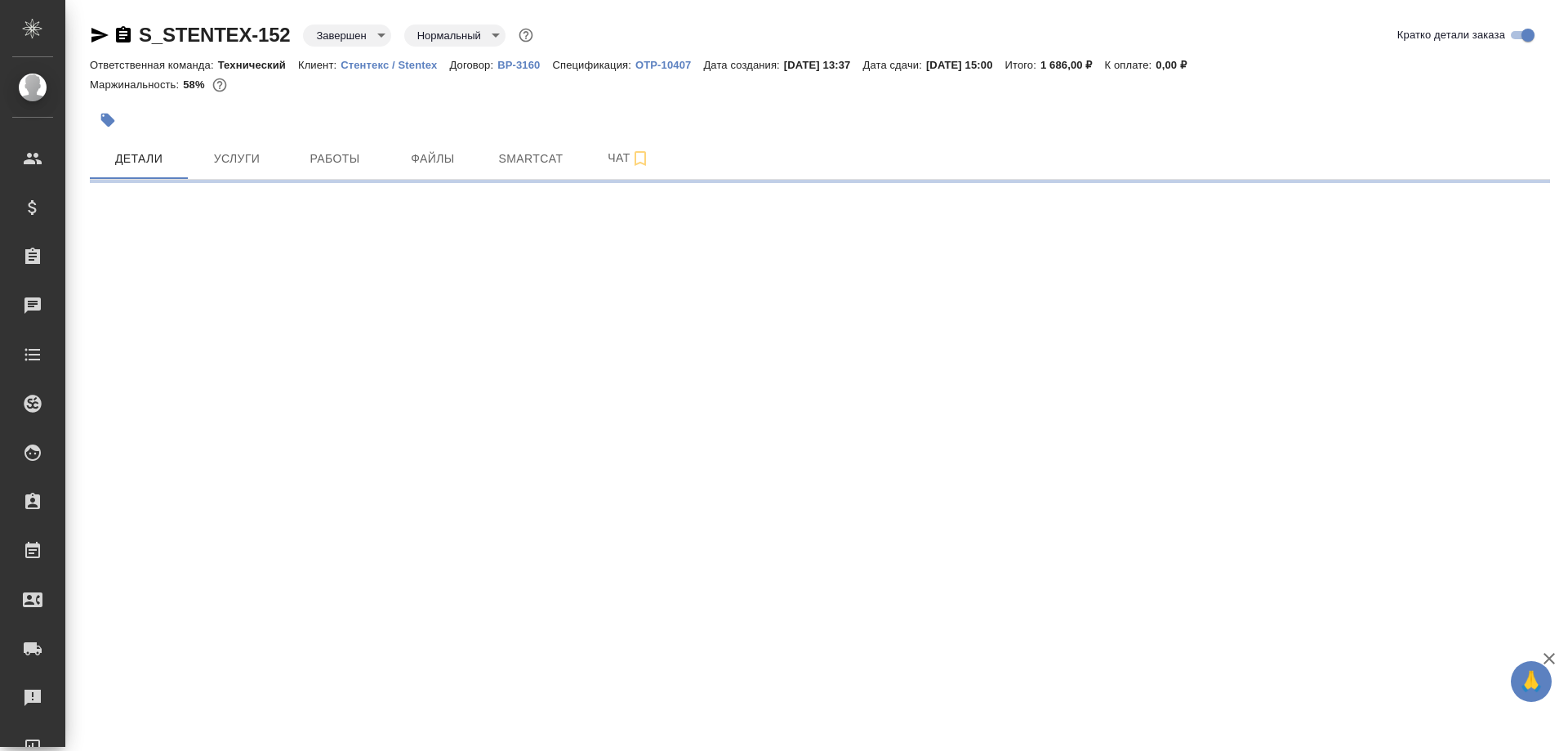
select select "RU"
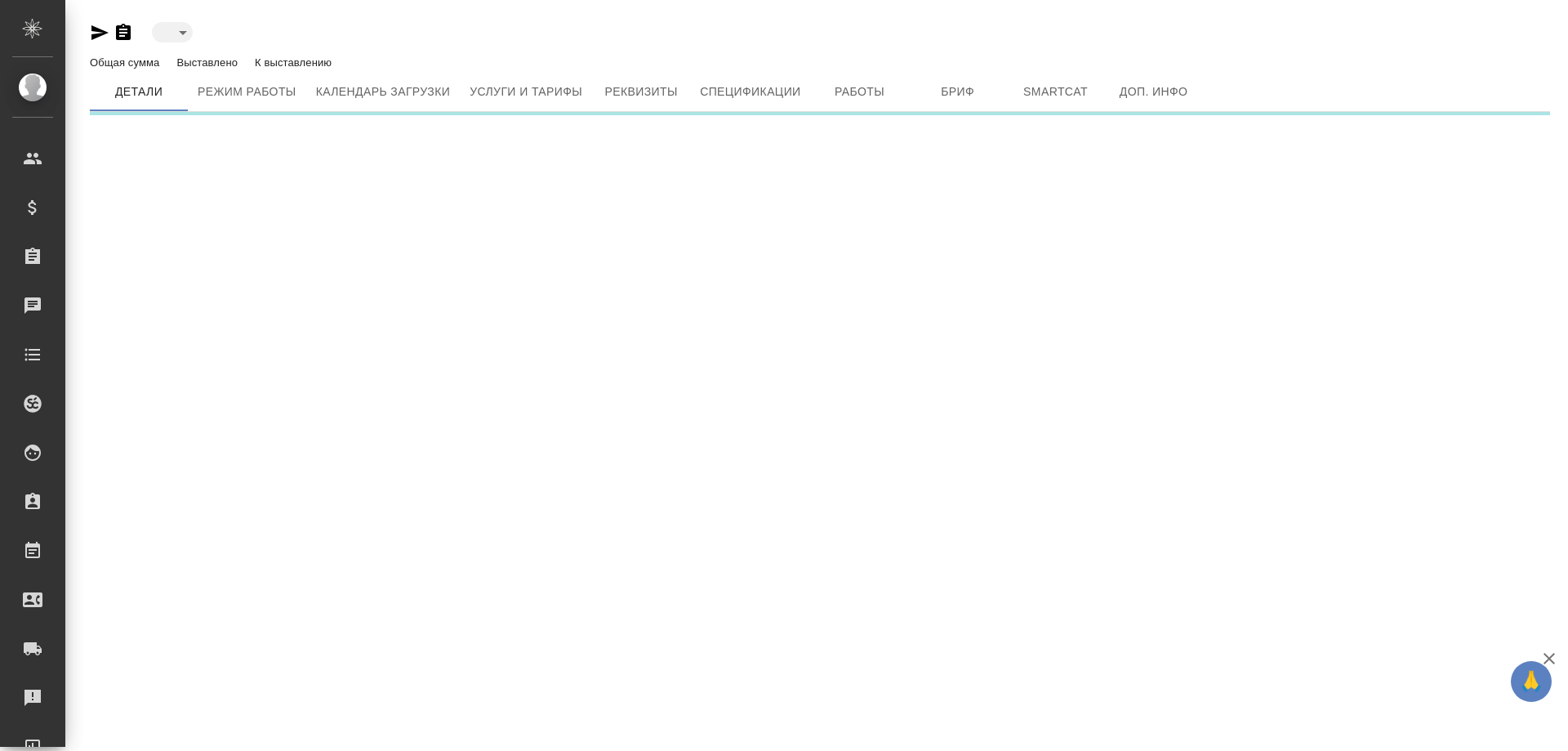
type input "active"
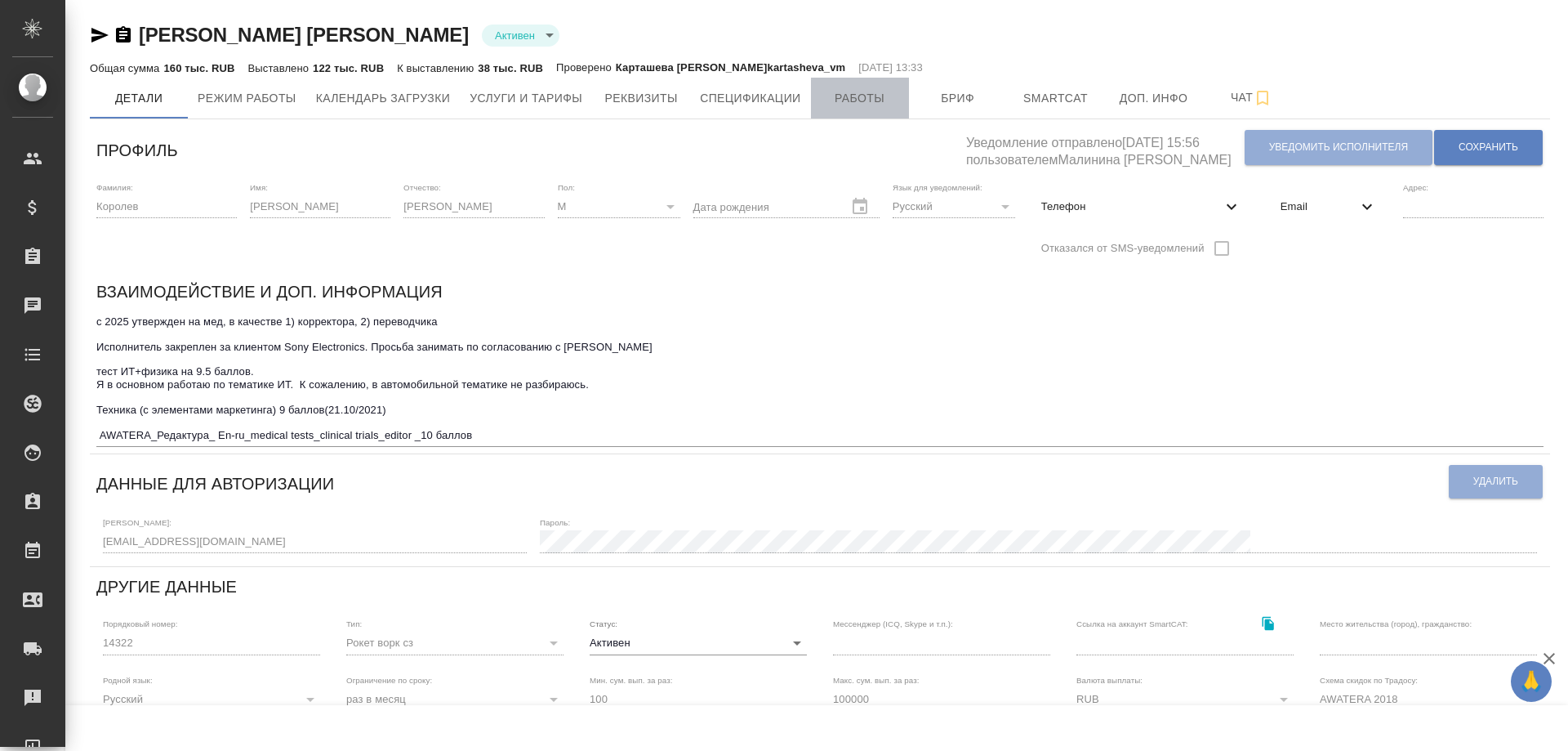
click at [867, 105] on span "Работы" at bounding box center [860, 99] width 78 height 20
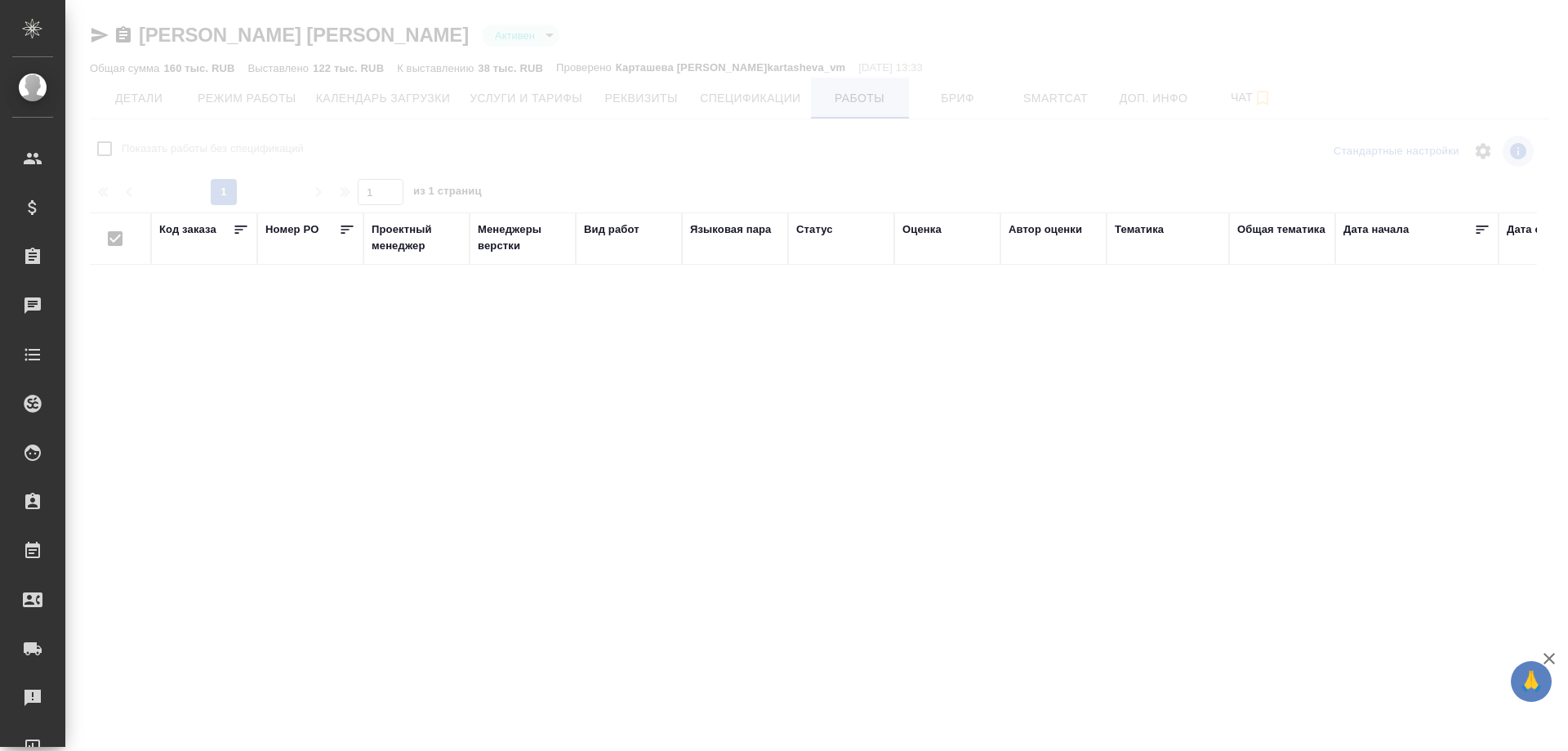
checkbox input "false"
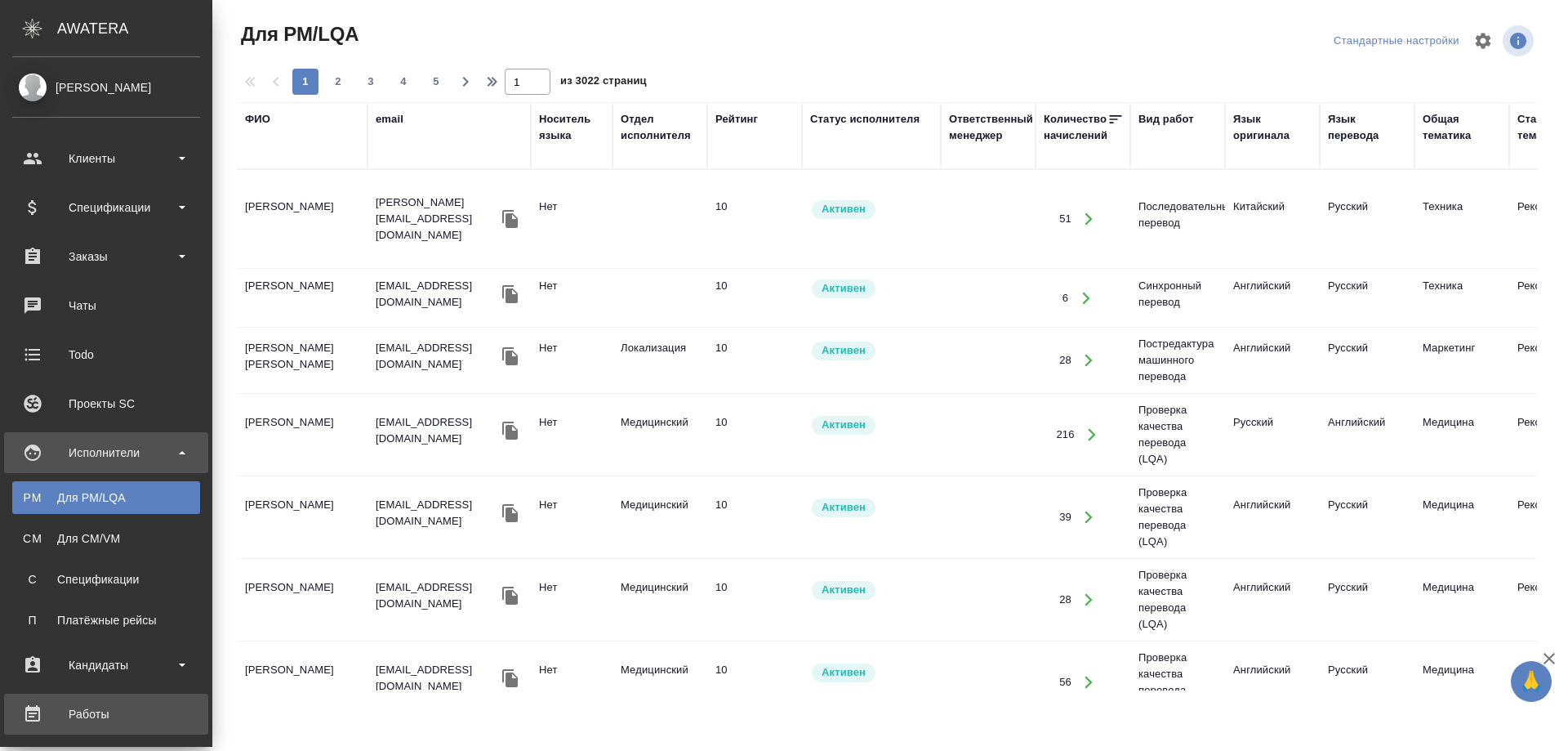
click at [81, 711] on div "Работы" at bounding box center [106, 714] width 188 height 24
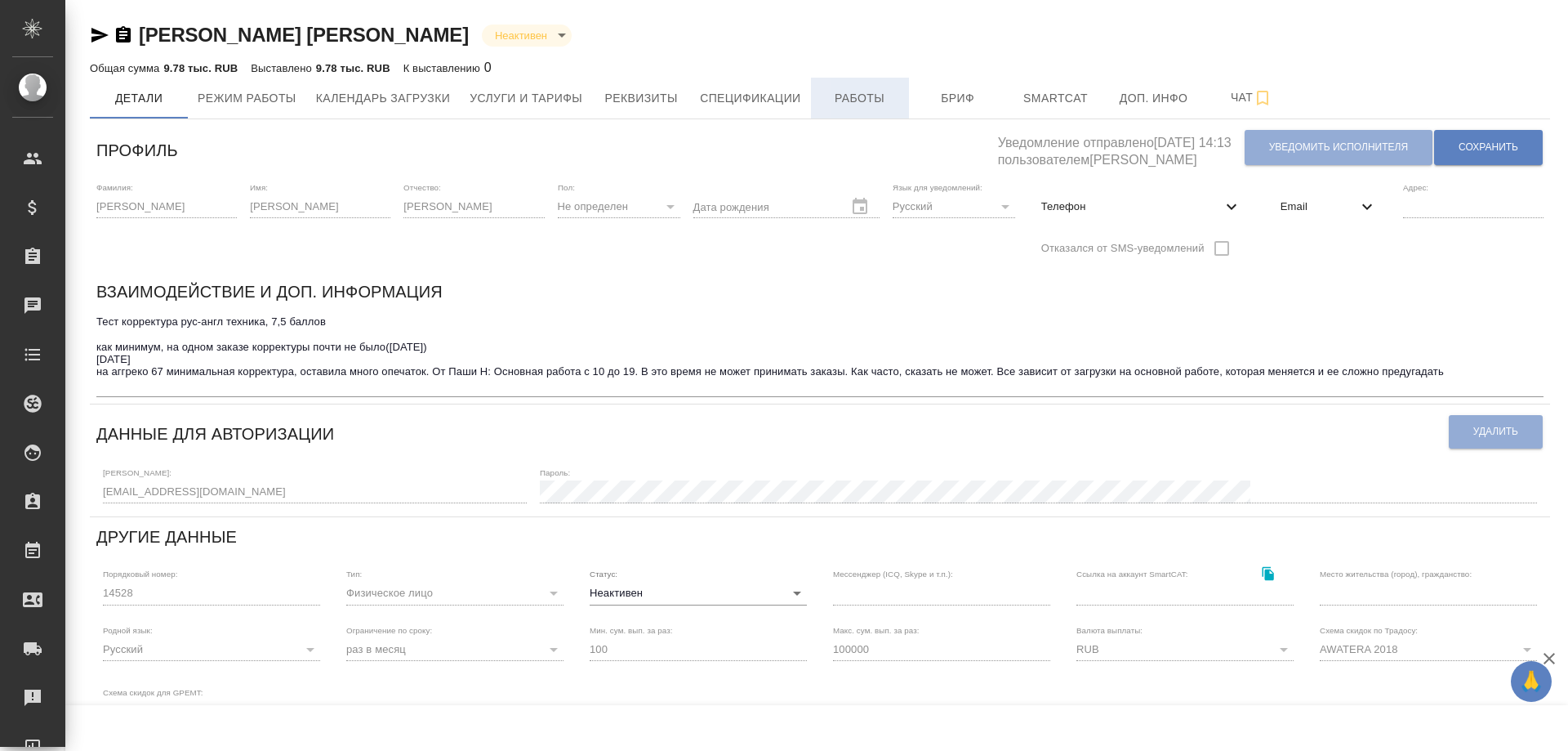
click at [870, 96] on span "Работы" at bounding box center [860, 99] width 78 height 20
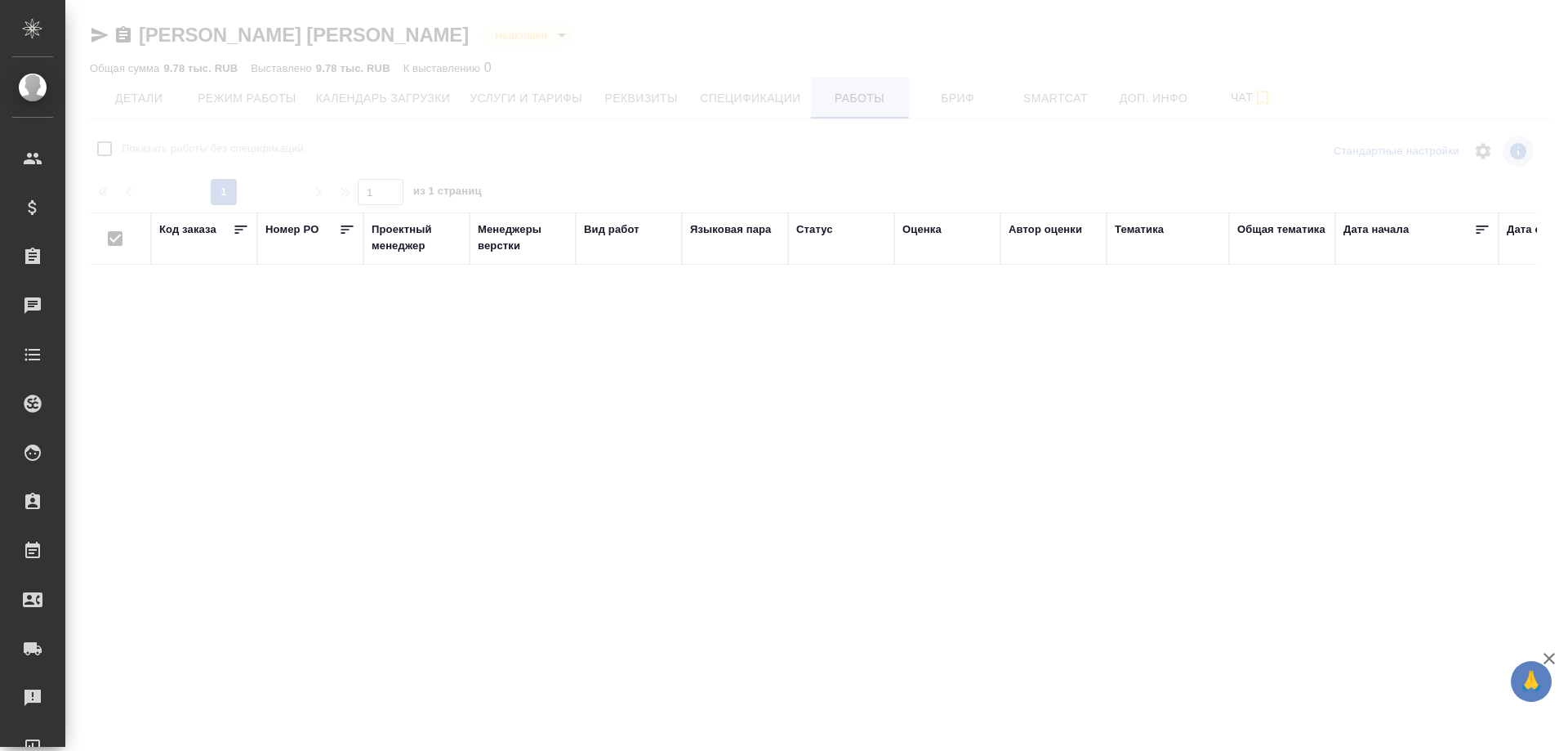
checkbox input "false"
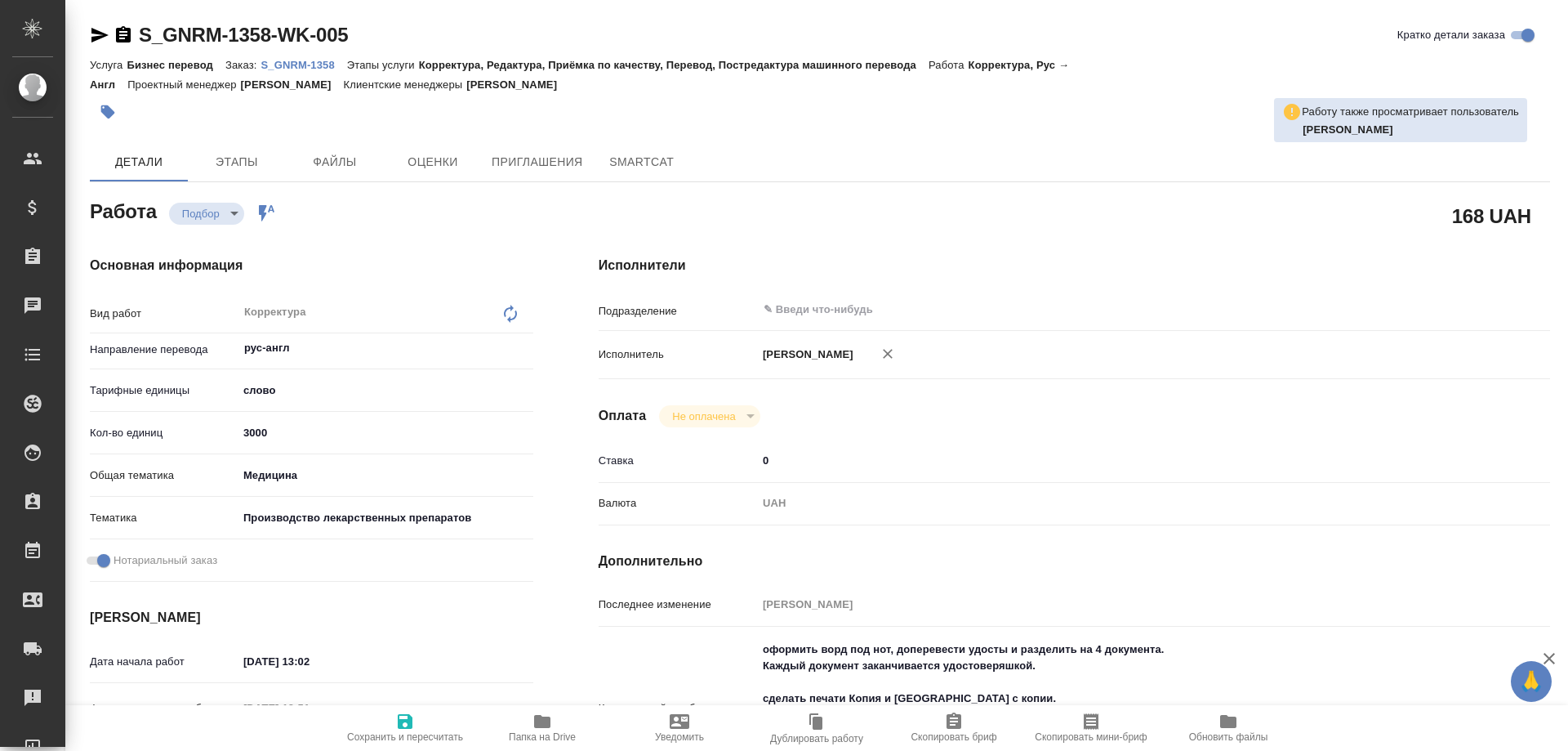
type textarea "x"
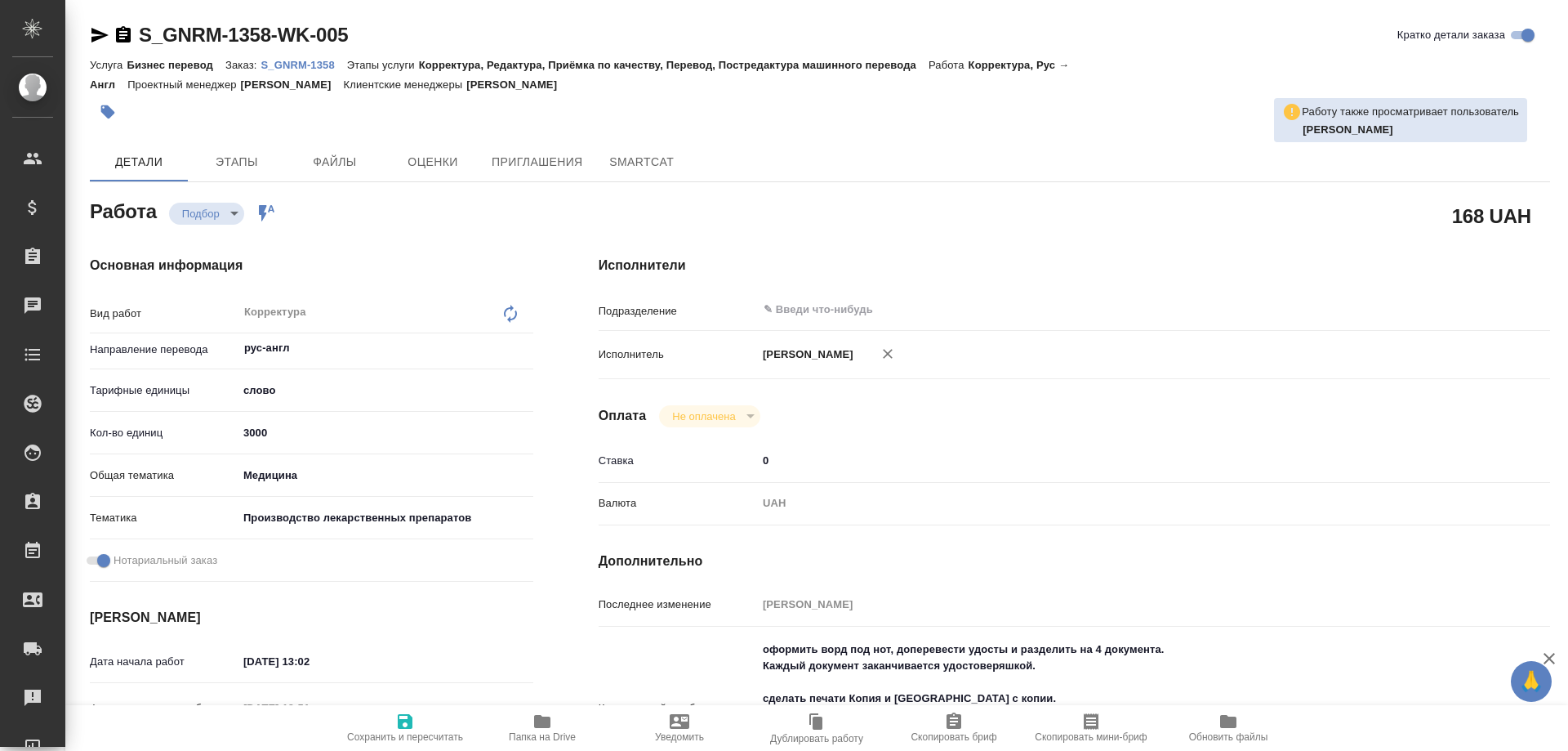
type textarea "x"
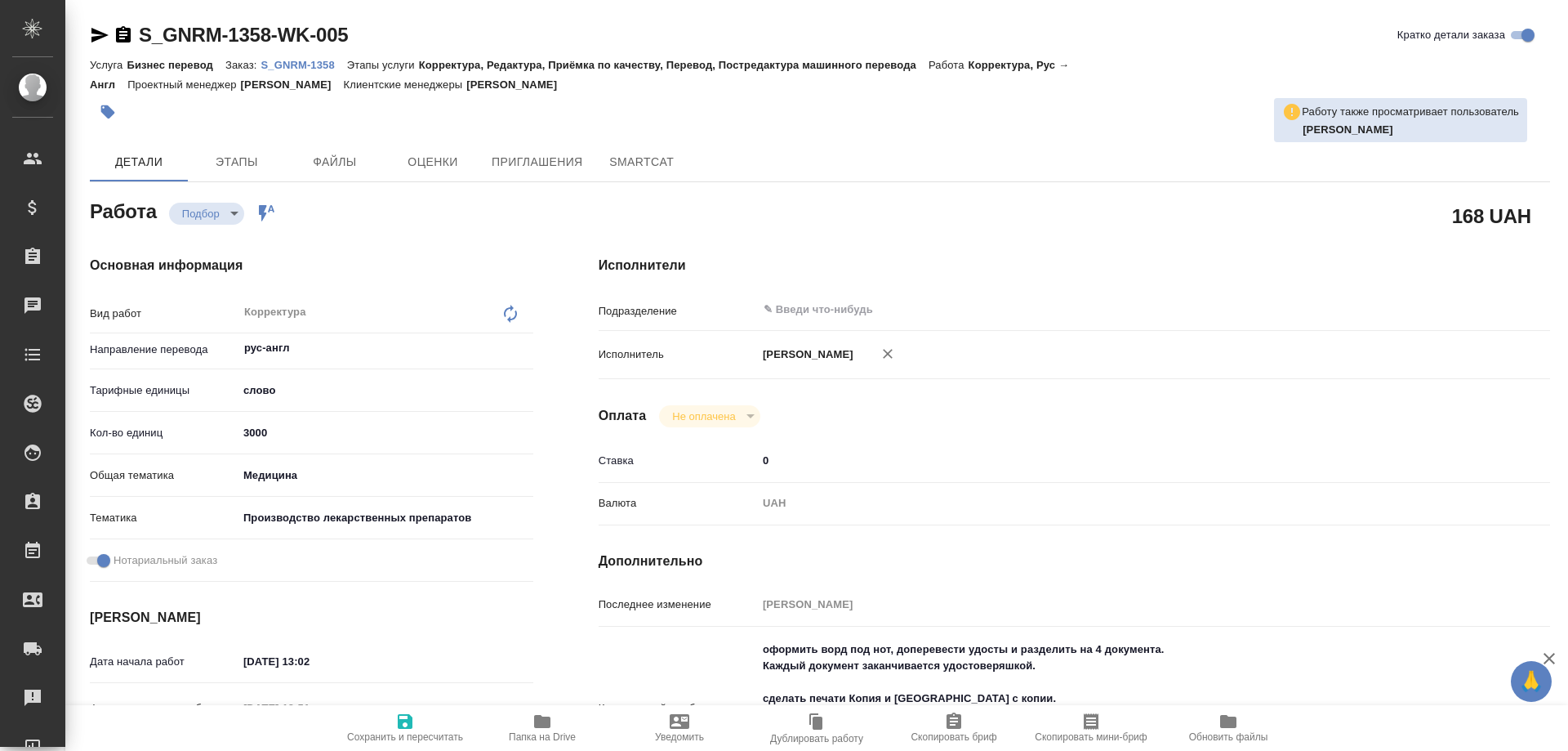
type textarea "x"
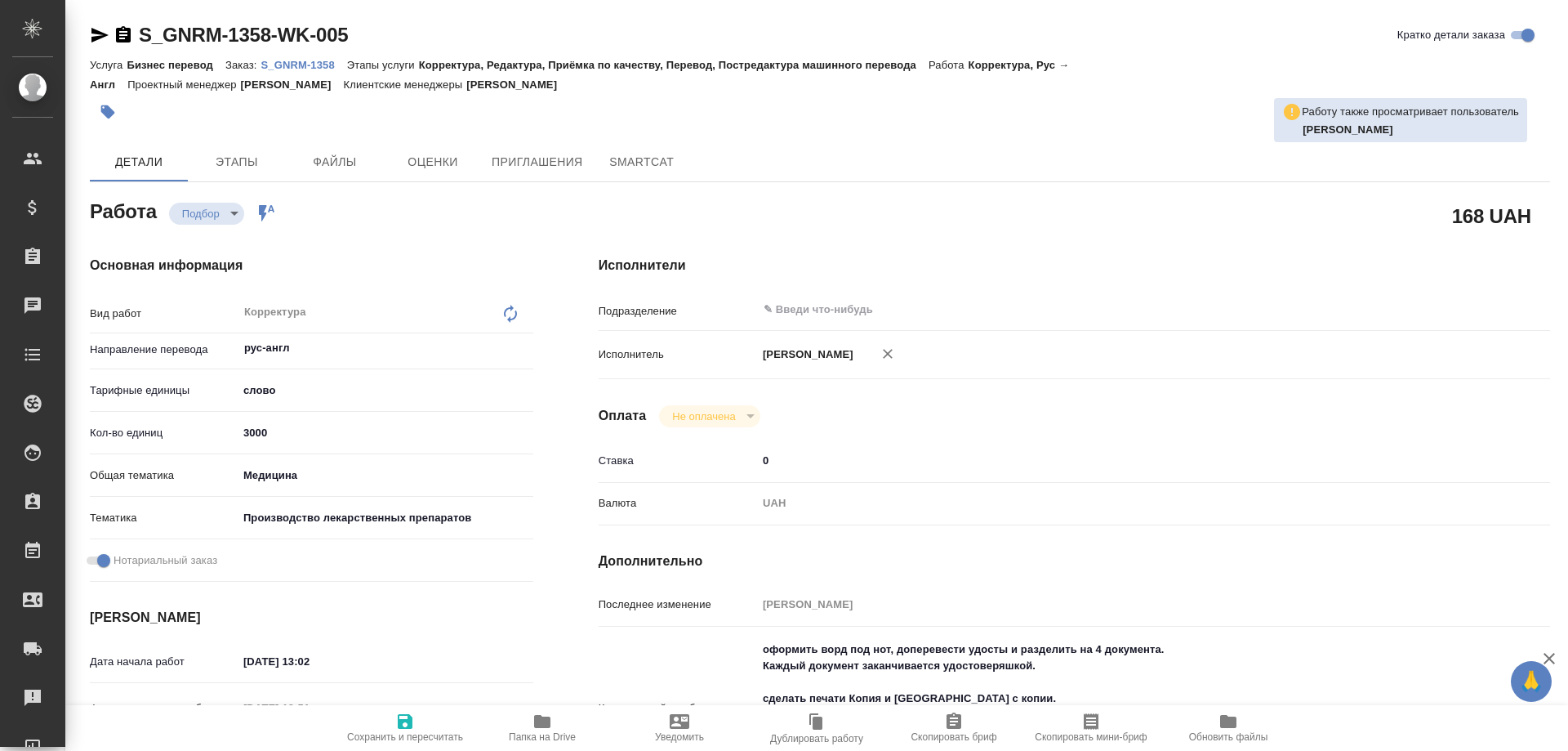
type textarea "x"
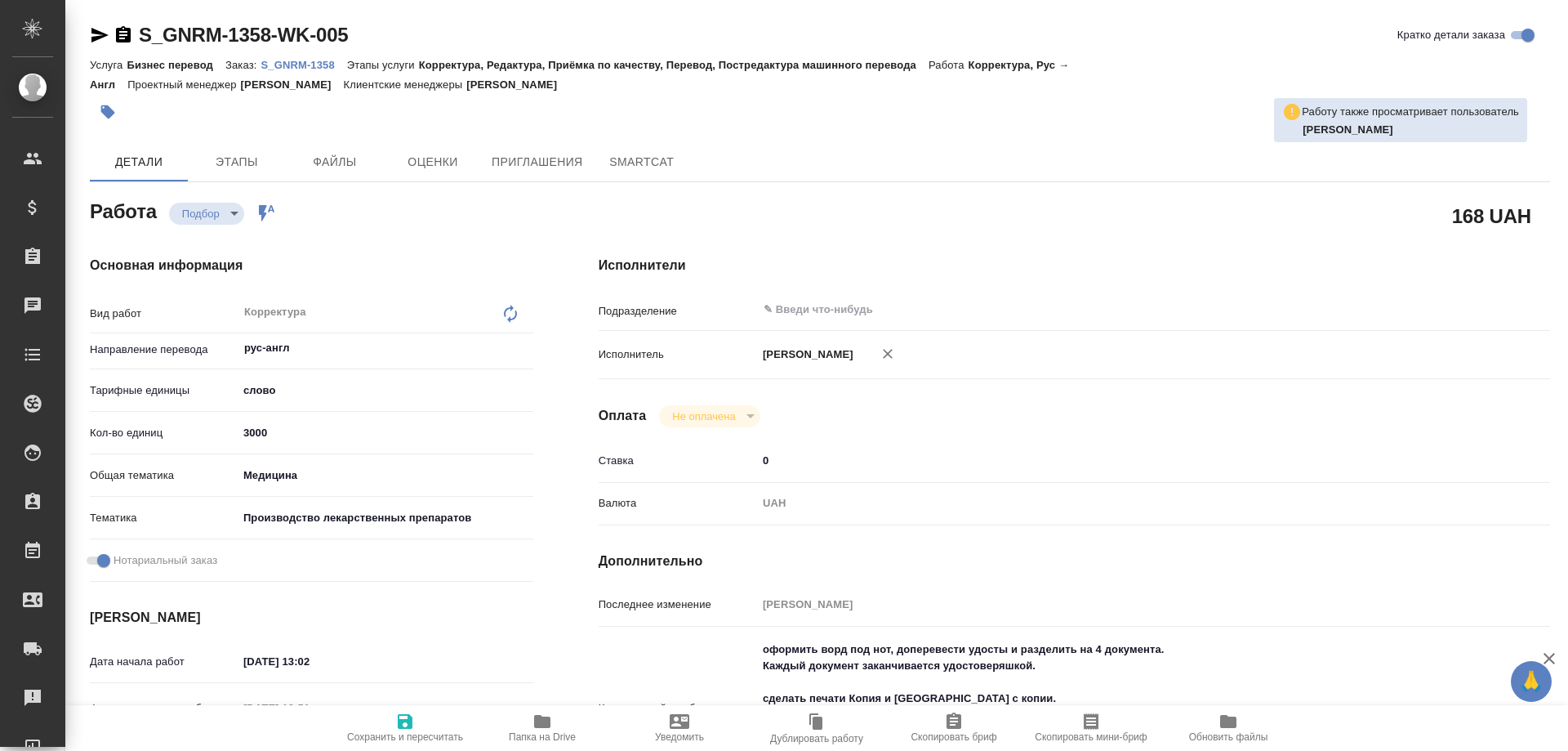
type textarea "x"
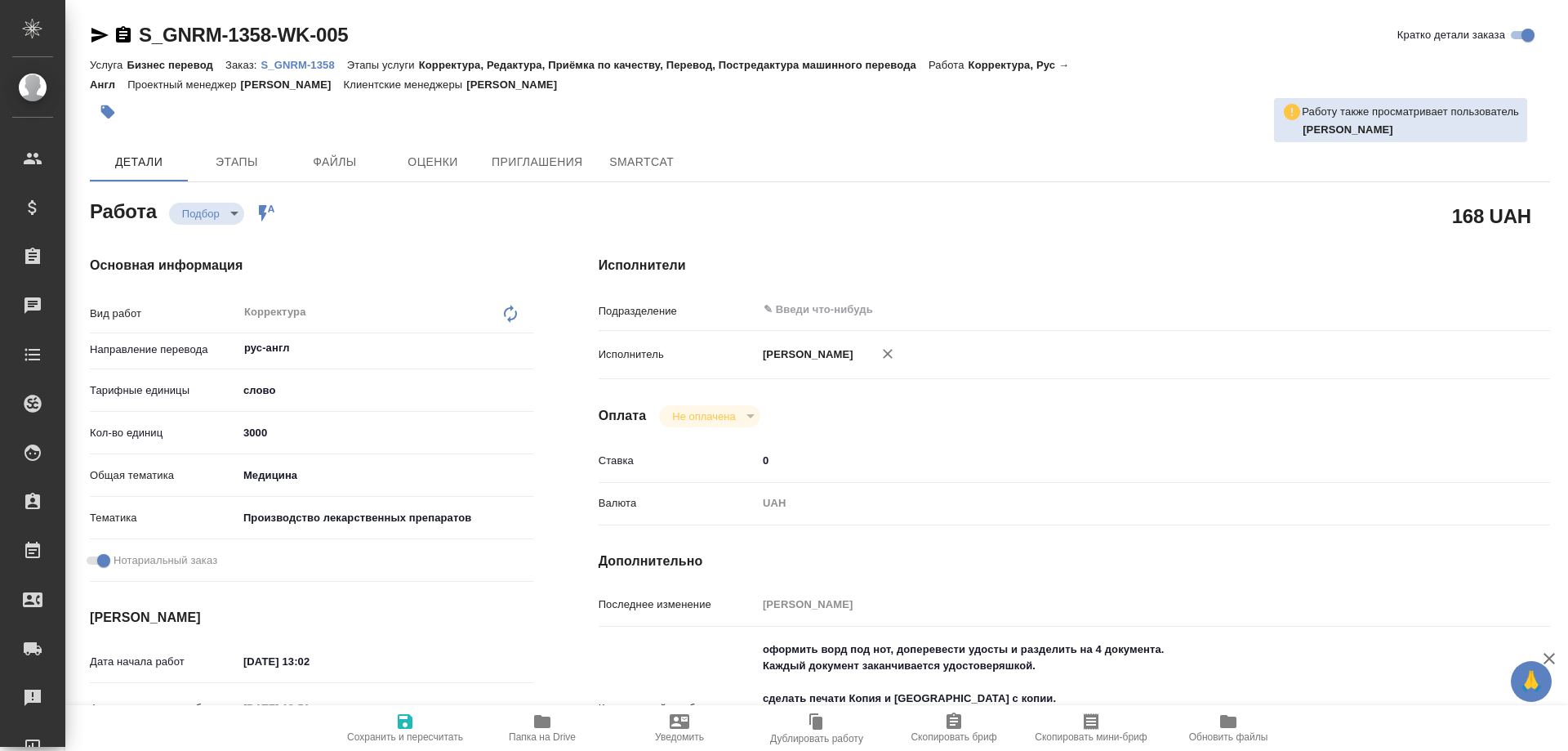
type textarea "x"
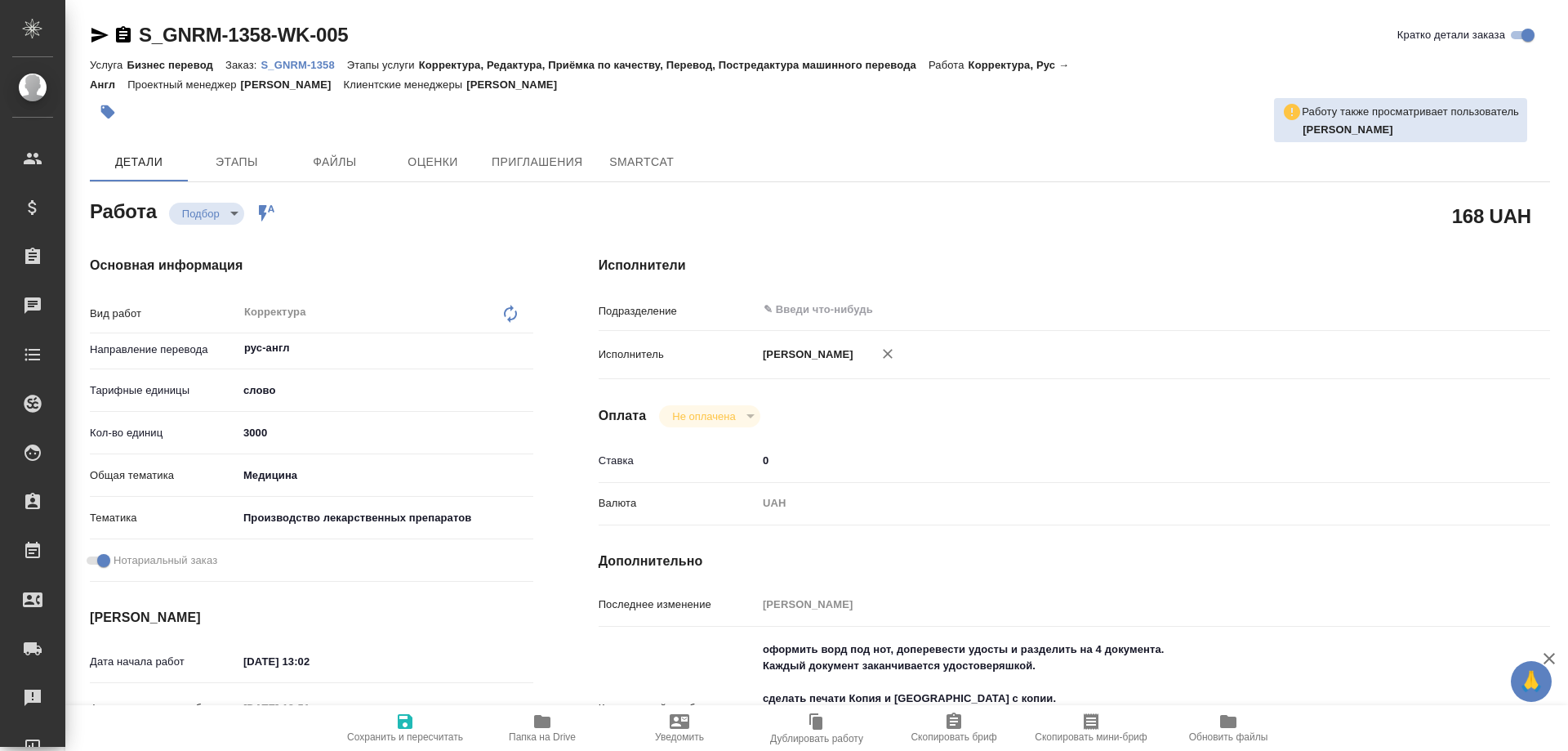
type textarea "x"
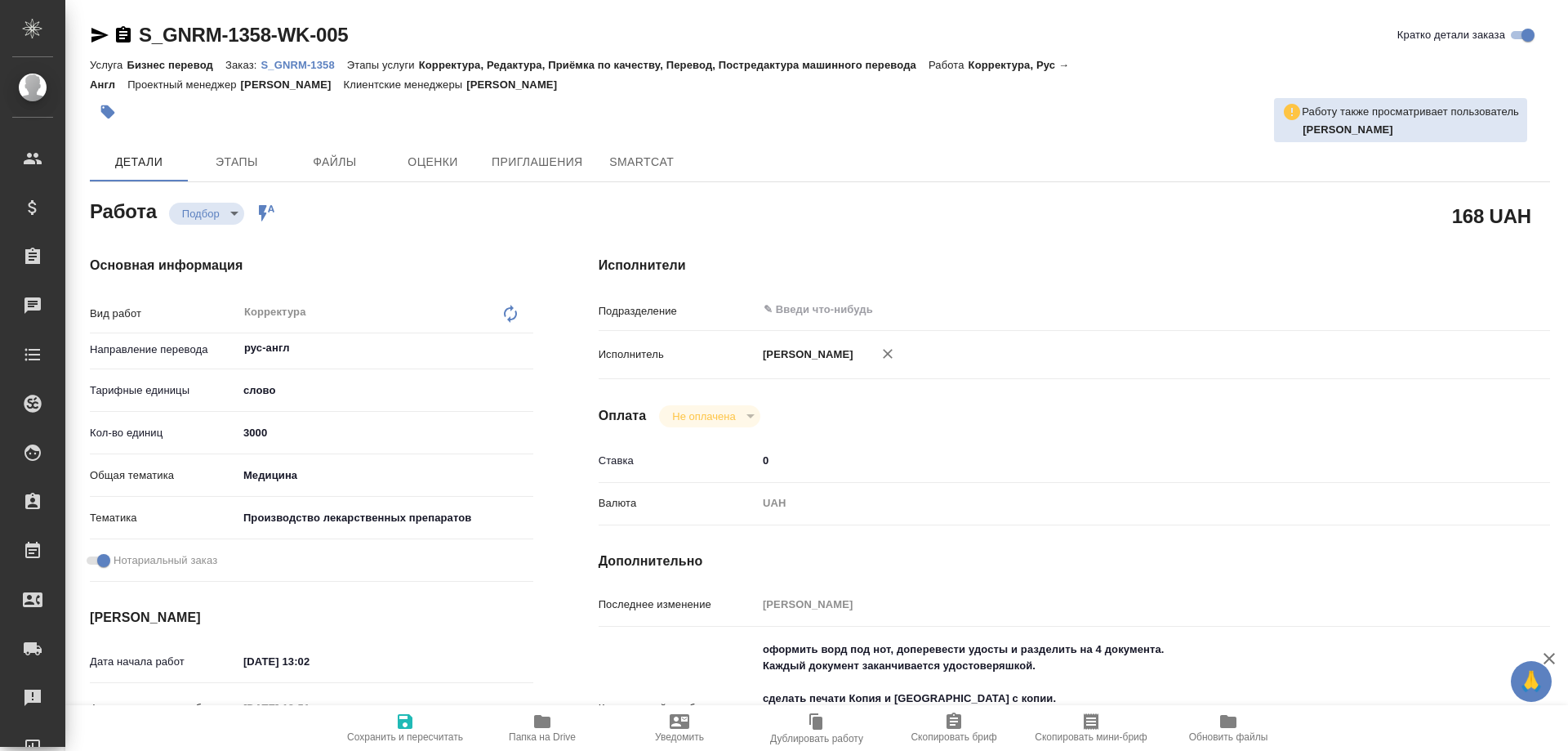
type textarea "x"
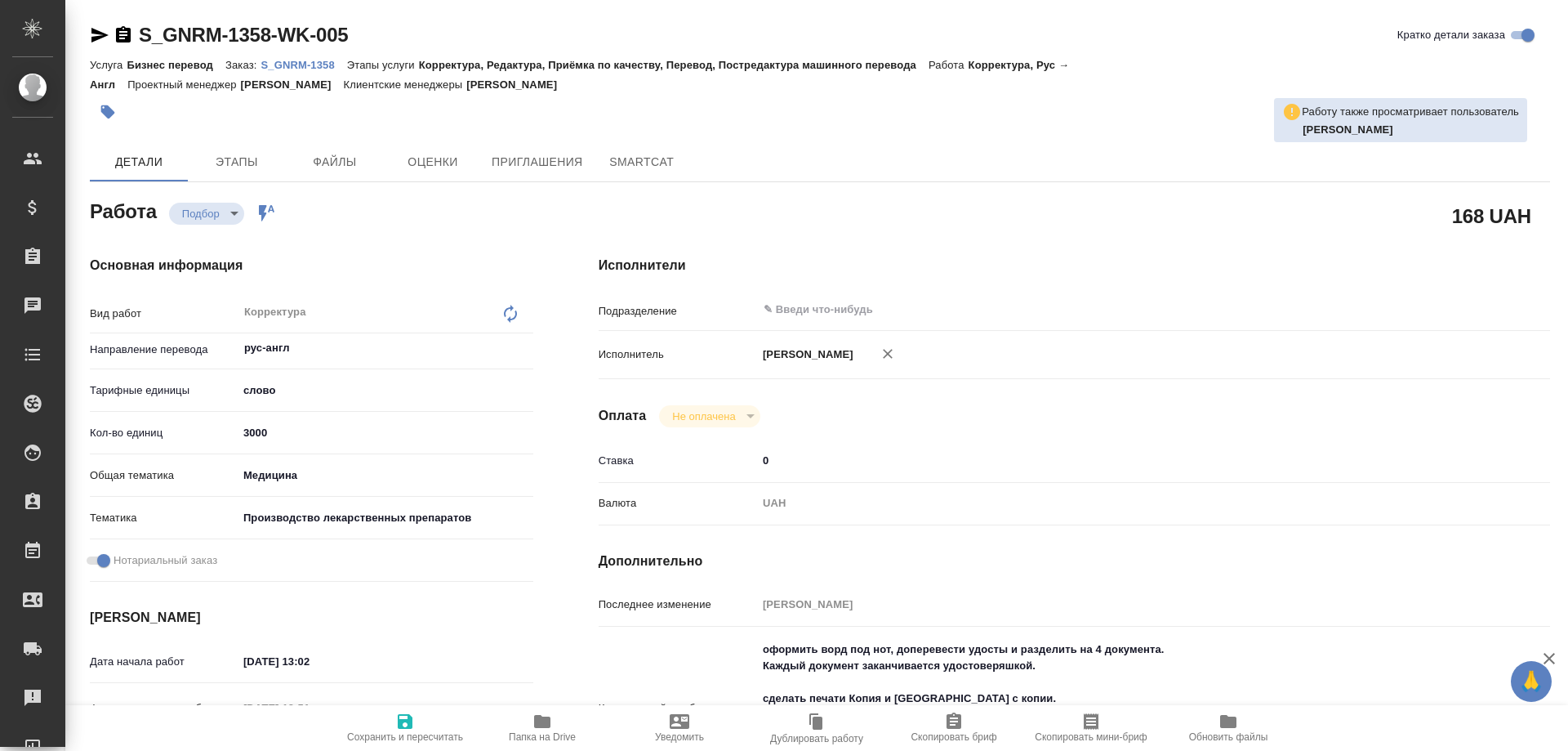
type textarea "x"
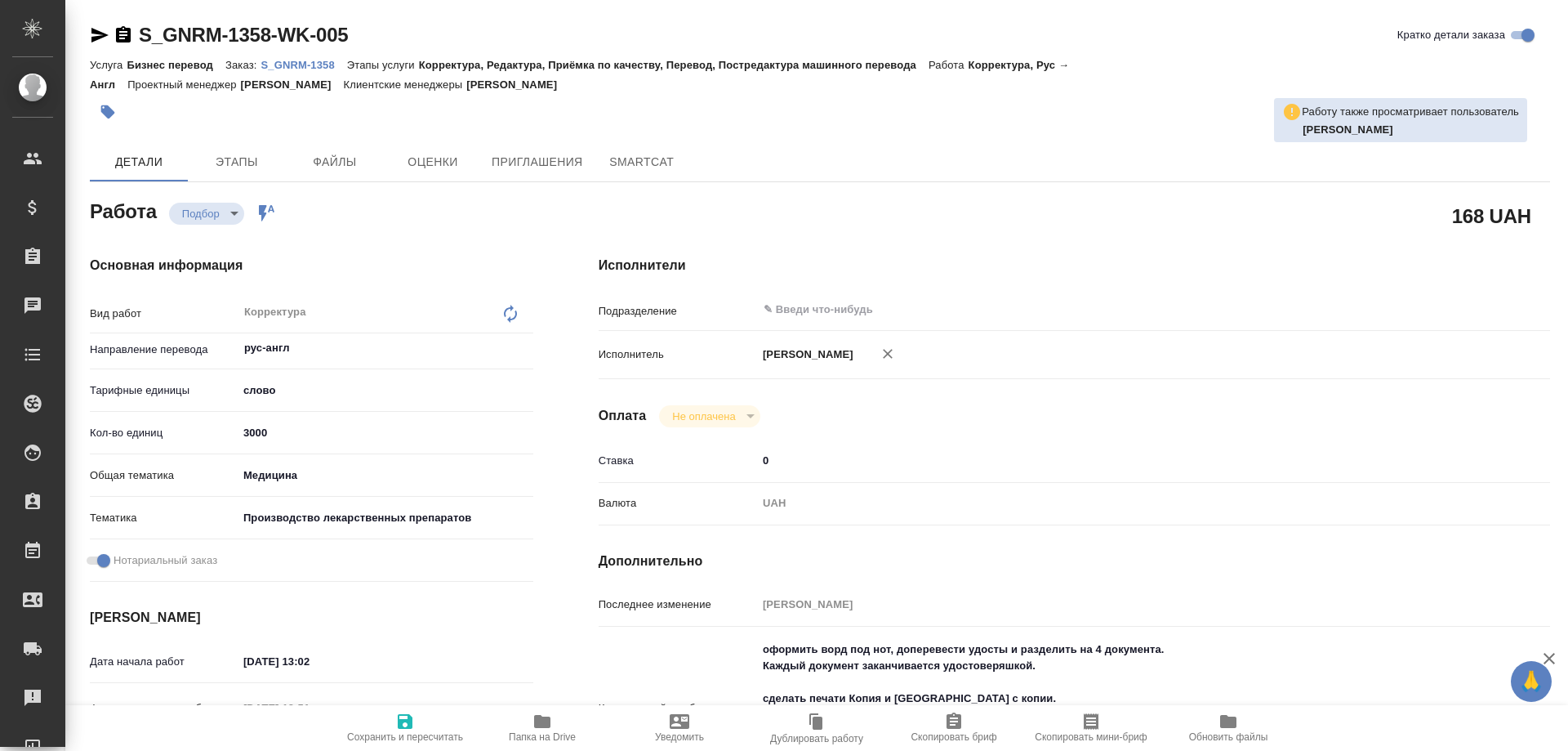
type textarea "x"
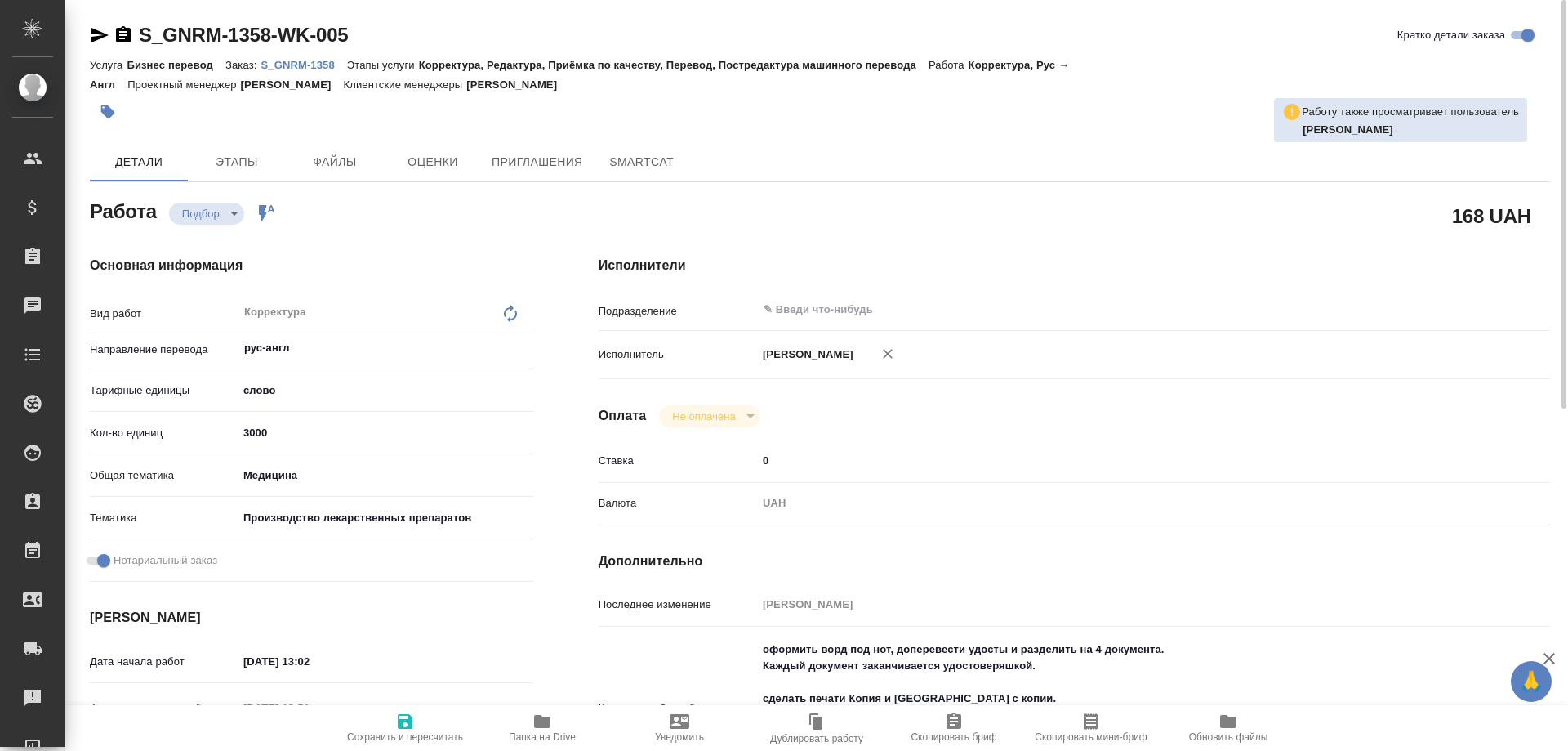
click at [290, 64] on p "S_GNRM-1358" at bounding box center [304, 64] width 86 height 12
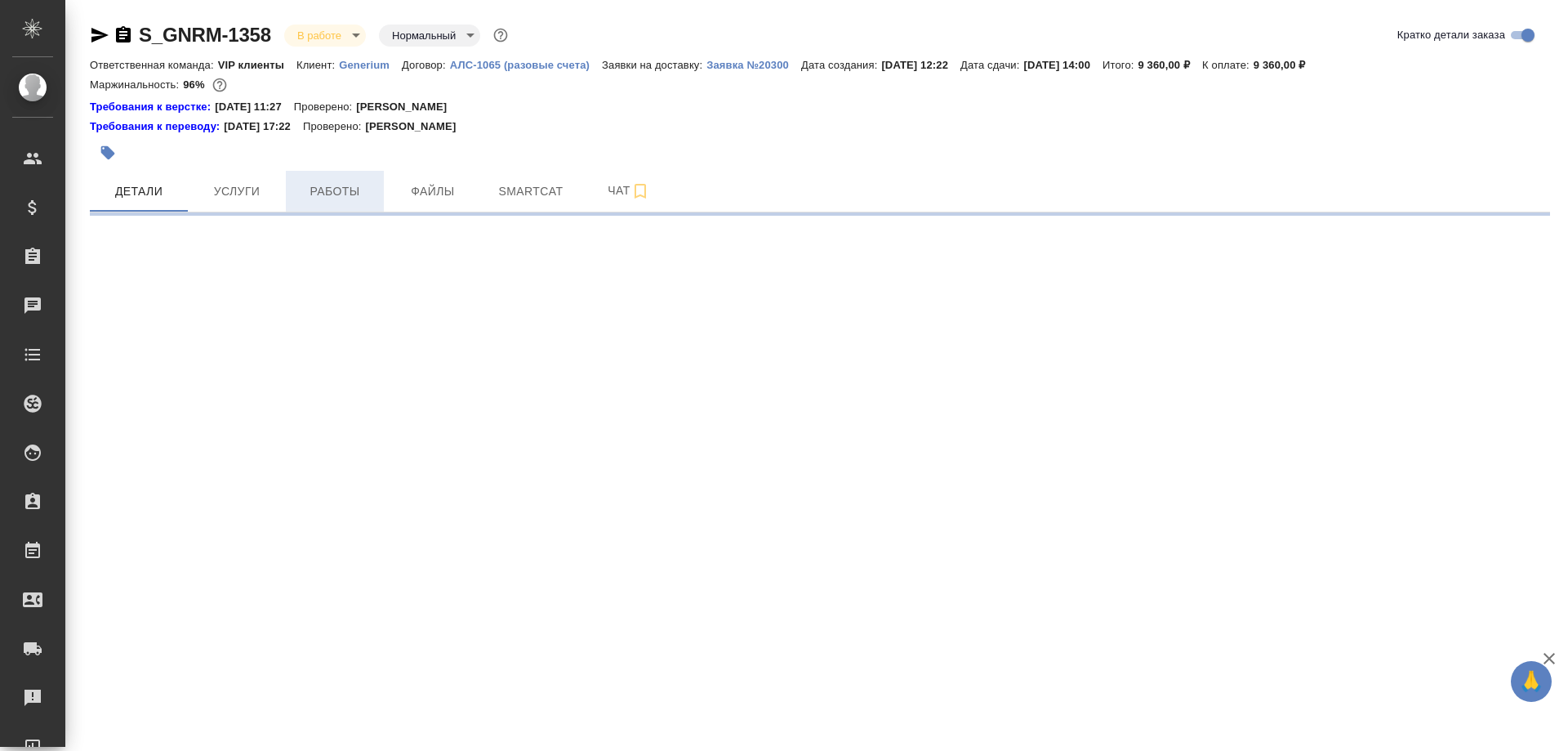
select select "RU"
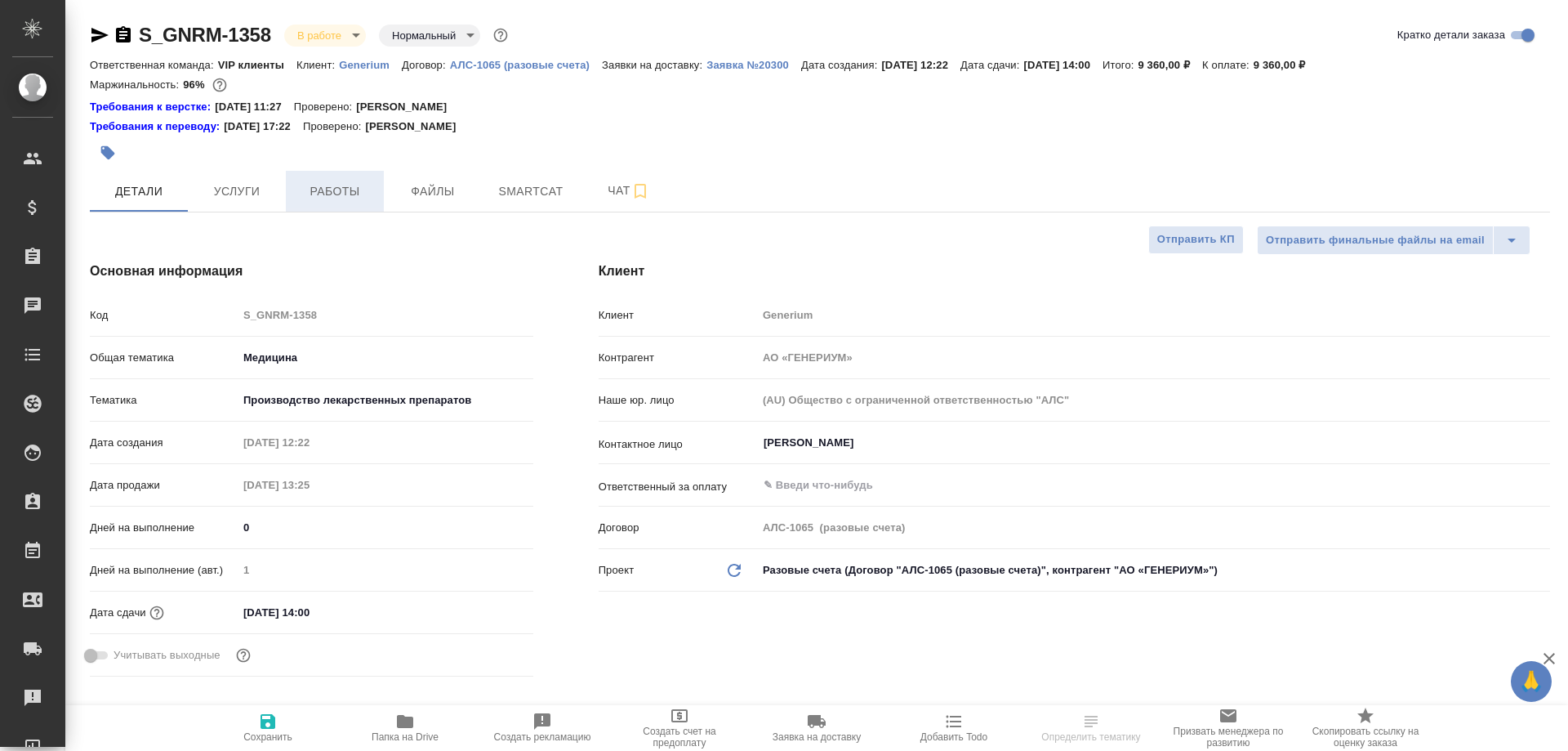
type textarea "x"
click at [346, 195] on span "Работы" at bounding box center [334, 192] width 78 height 20
